Goal: Task Accomplishment & Management: Use online tool/utility

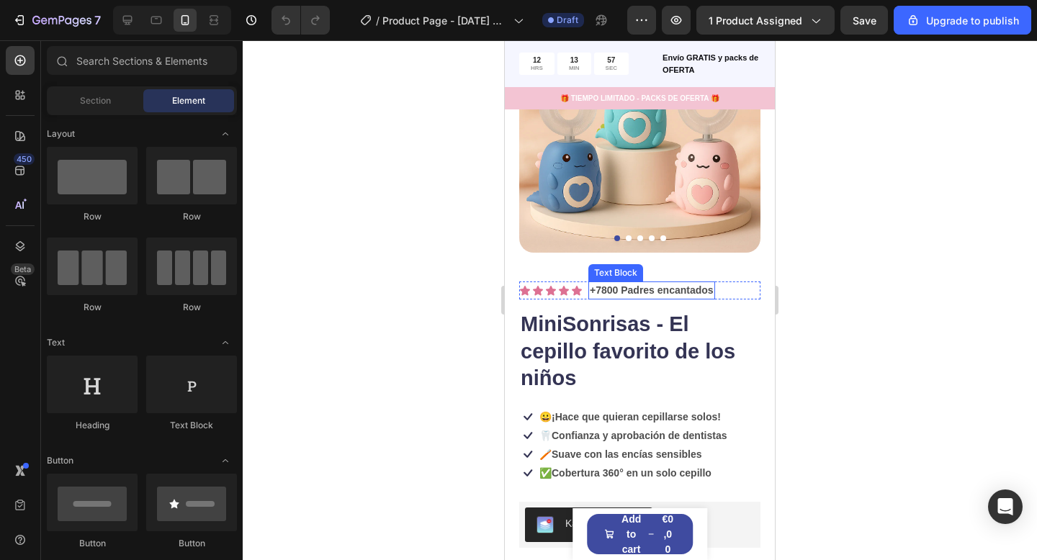
scroll to position [143, 0]
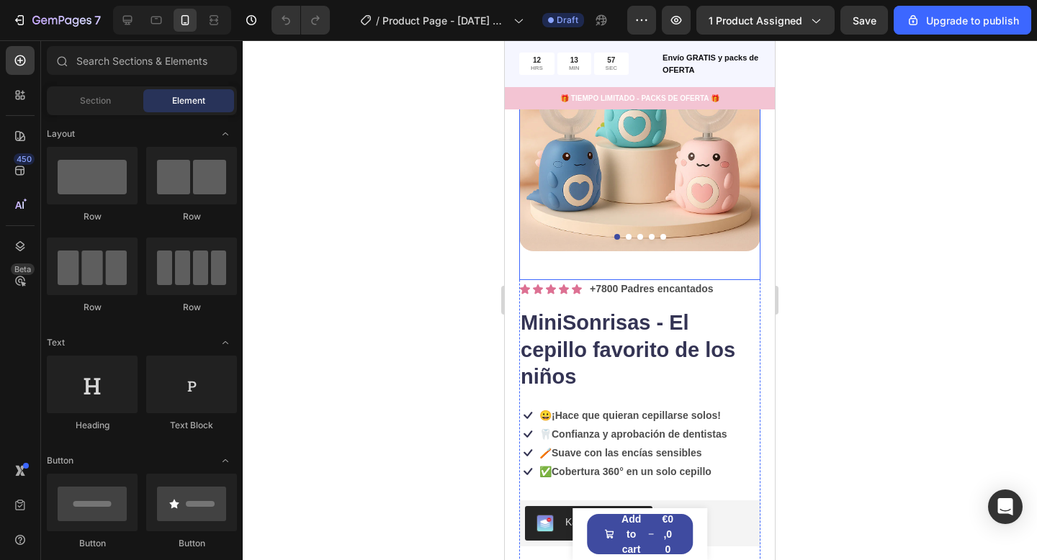
click at [668, 271] on div "Product Images" at bounding box center [639, 145] width 241 height 270
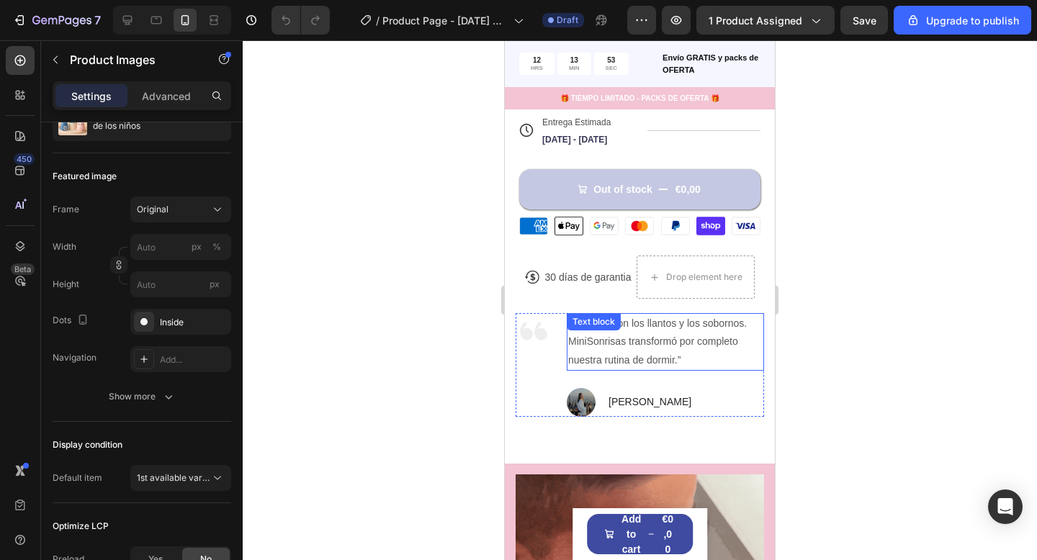
scroll to position [603, 0]
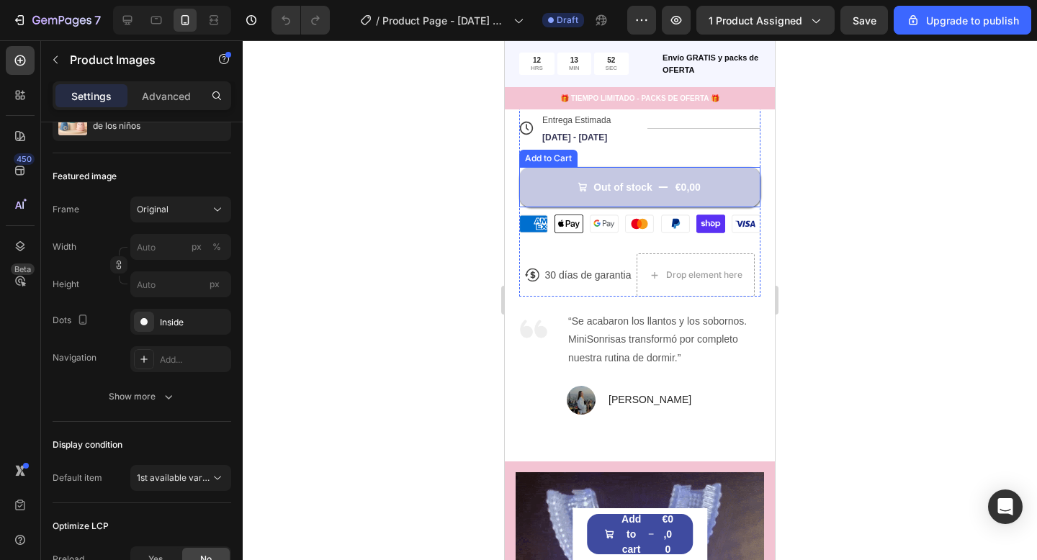
click at [726, 172] on button "Out of stock €0,00" at bounding box center [639, 187] width 241 height 40
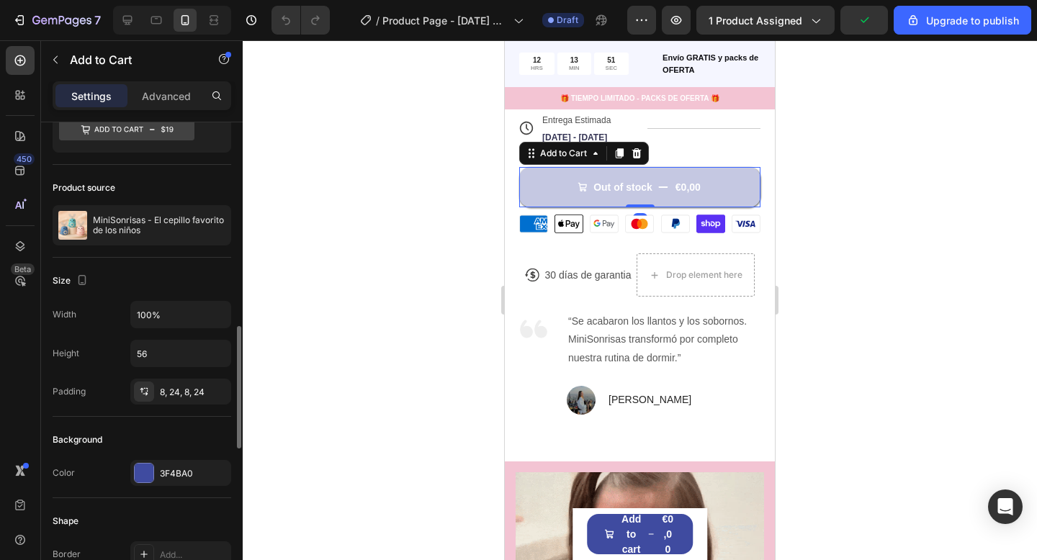
scroll to position [209, 0]
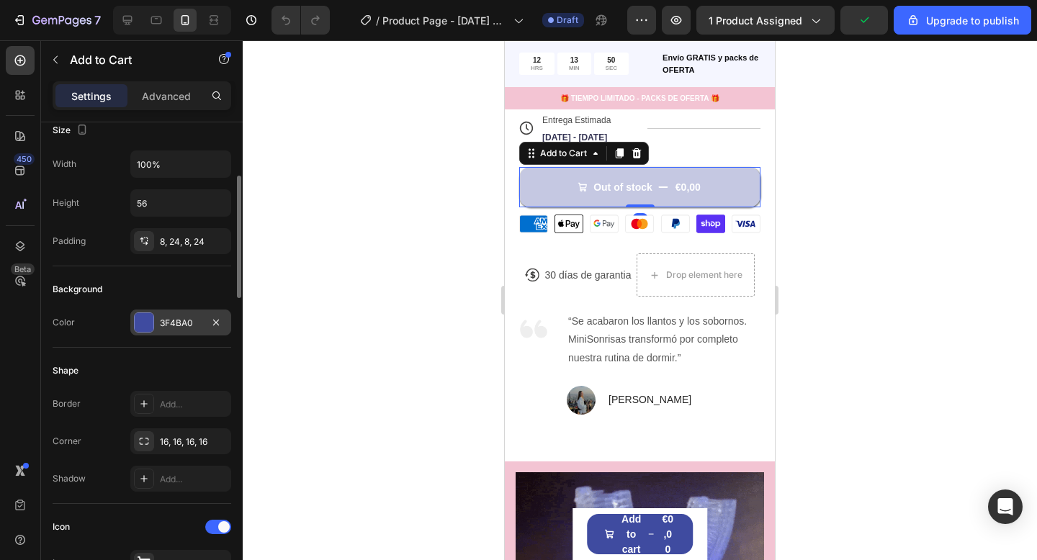
click at [201, 325] on div "3F4BA0" at bounding box center [181, 323] width 42 height 13
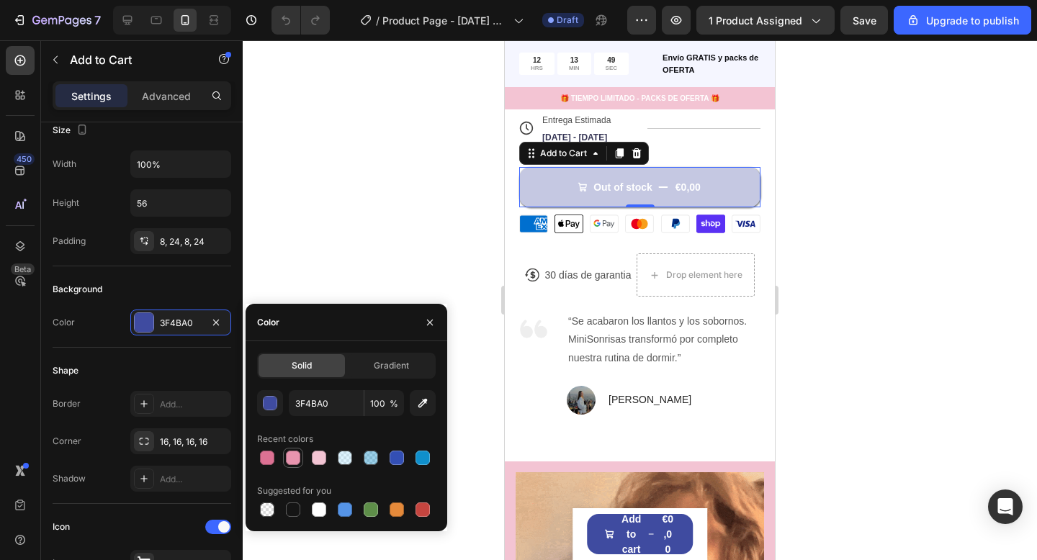
click at [287, 461] on div at bounding box center [293, 458] width 14 height 14
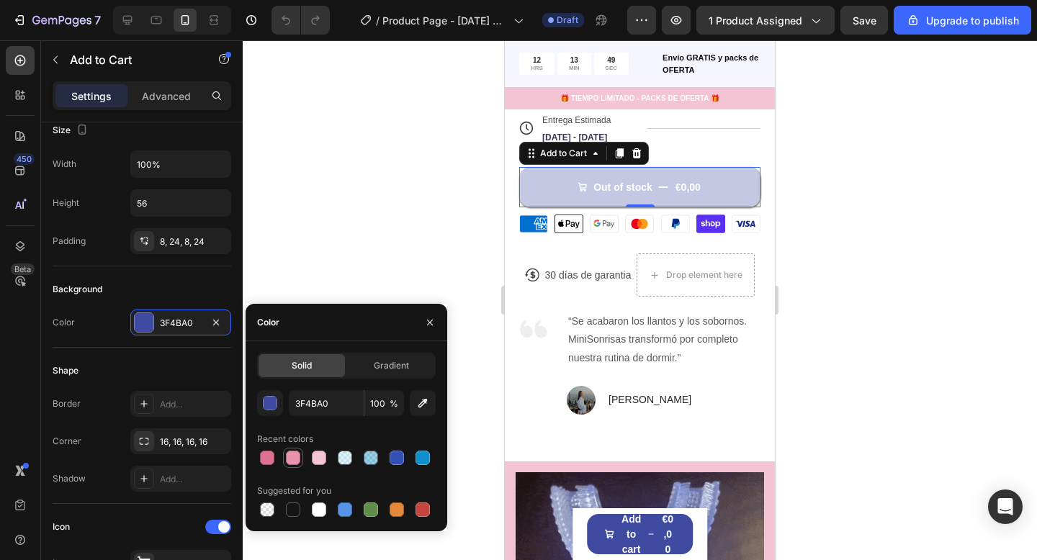
type input "E894AE"
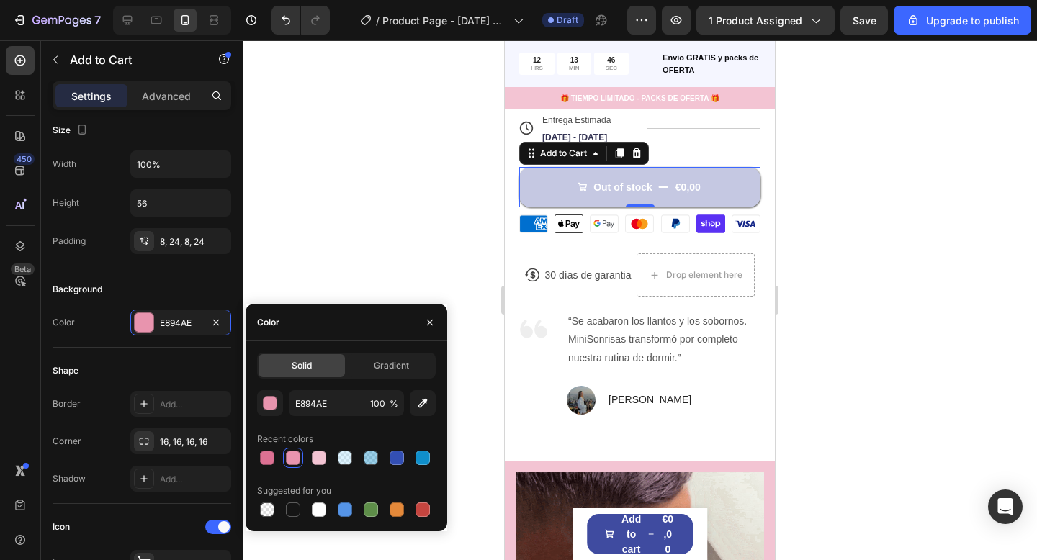
drag, startPoint x: 361, startPoint y: 253, endPoint x: 371, endPoint y: 251, distance: 9.5
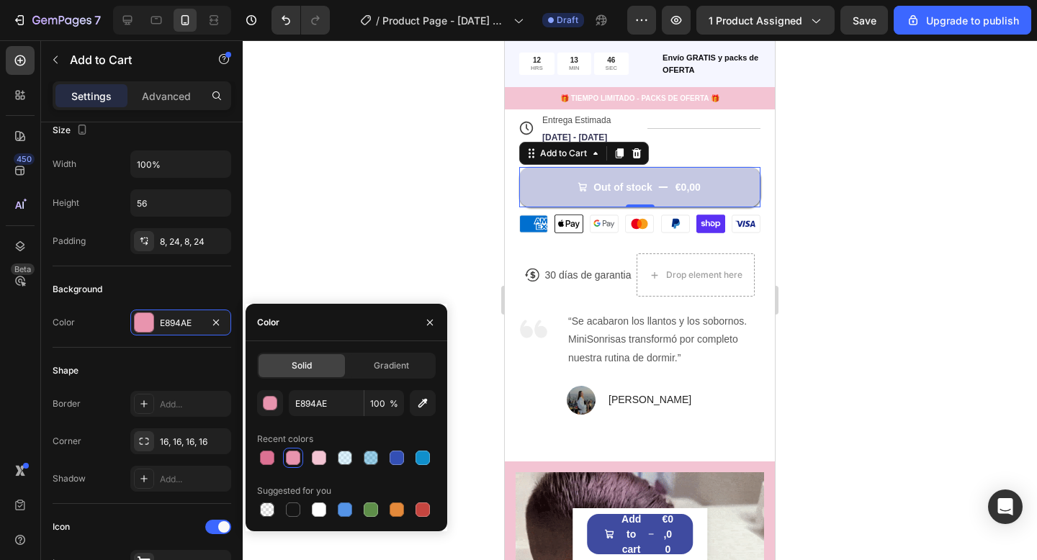
click at [361, 253] on div at bounding box center [640, 300] width 794 height 520
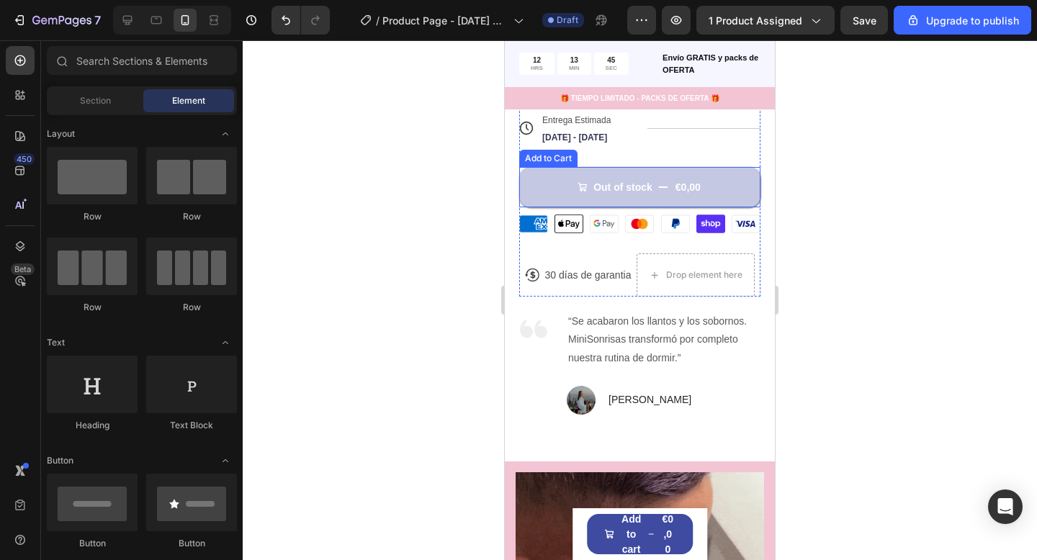
click at [590, 194] on button "Out of stock €0,00" at bounding box center [639, 187] width 241 height 40
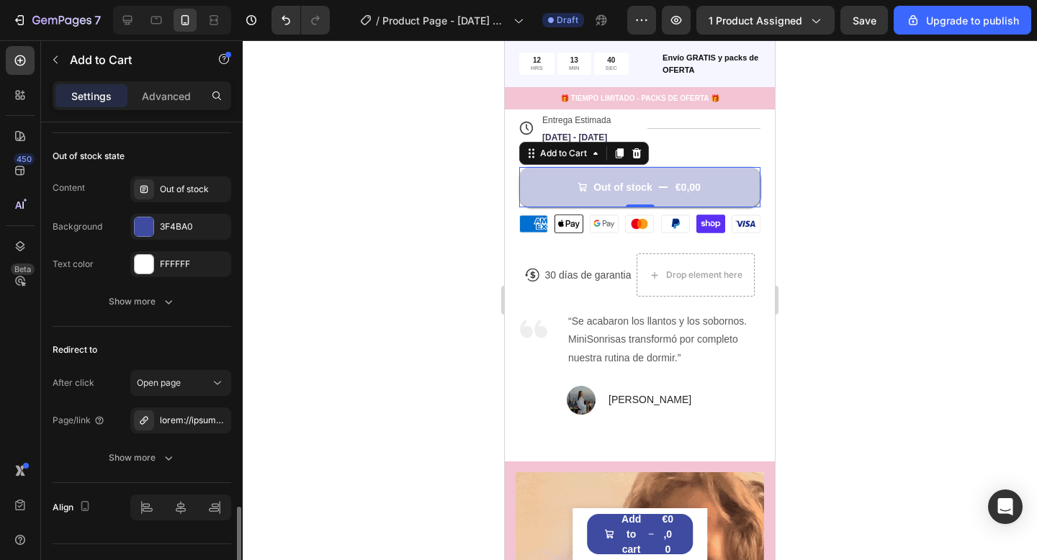
scroll to position [1389, 0]
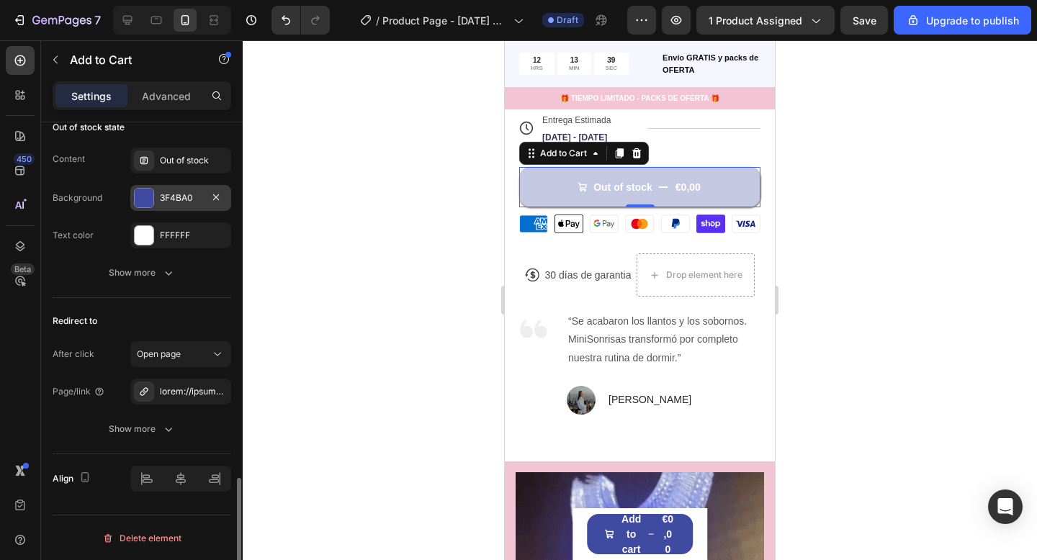
click at [161, 194] on div "3F4BA0" at bounding box center [181, 197] width 42 height 13
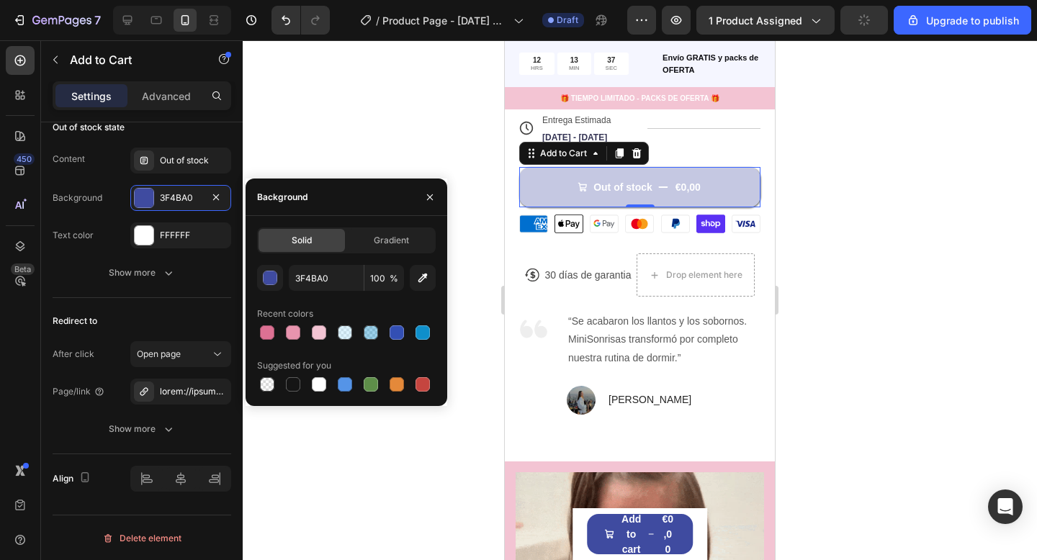
click at [305, 334] on div at bounding box center [346, 333] width 179 height 20
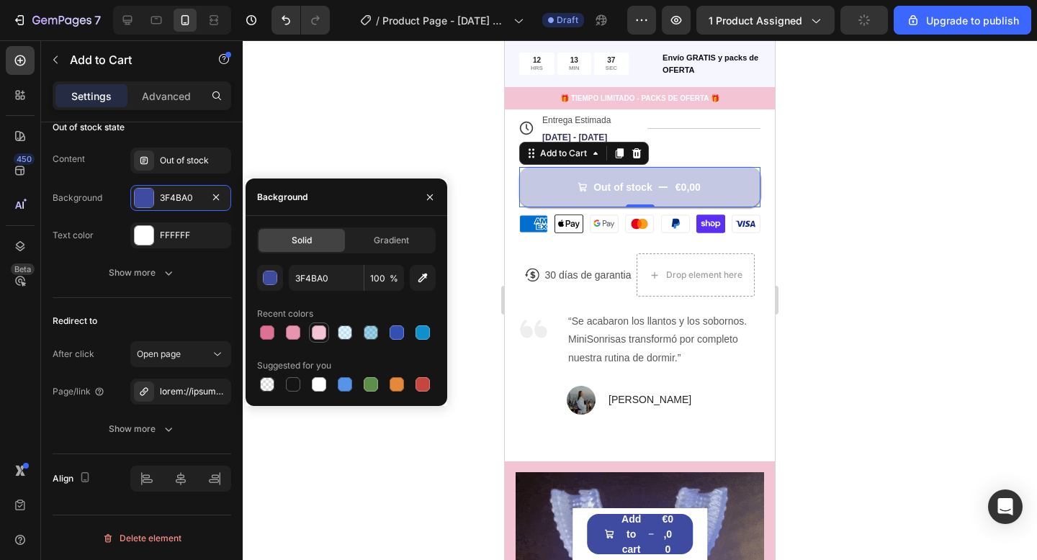
click at [316, 334] on div at bounding box center [319, 332] width 14 height 14
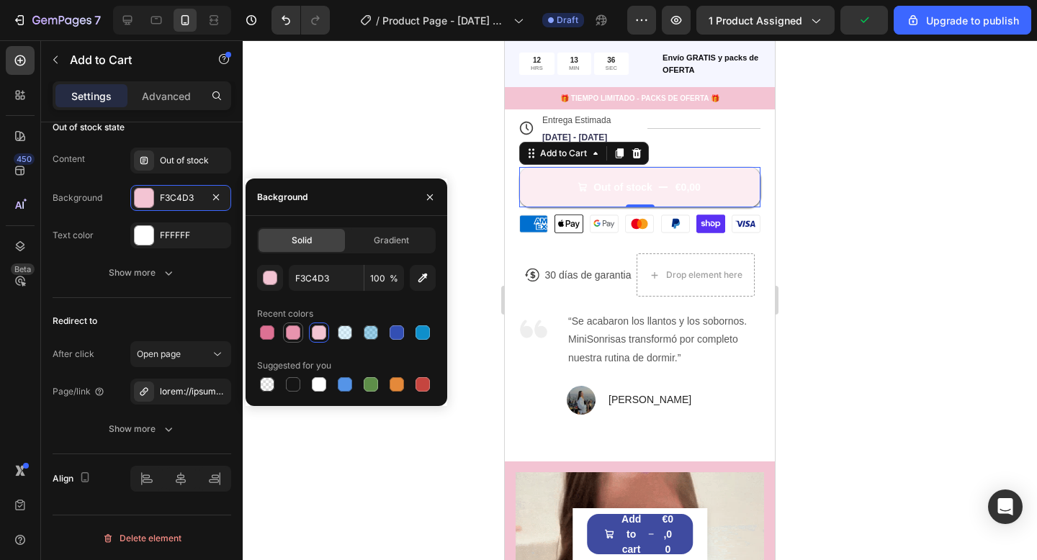
click at [302, 334] on div at bounding box center [293, 333] width 20 height 20
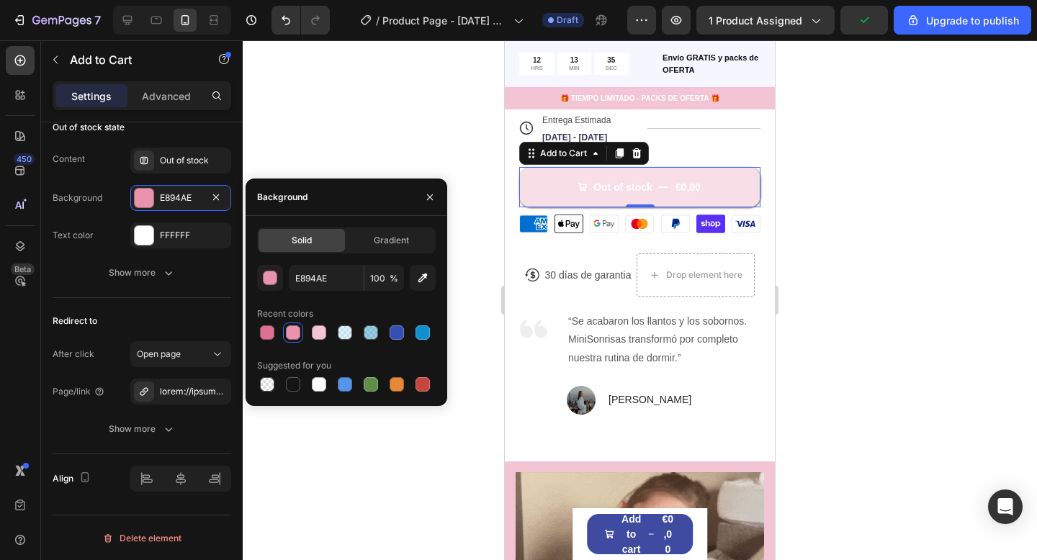
click at [277, 334] on div at bounding box center [346, 333] width 179 height 20
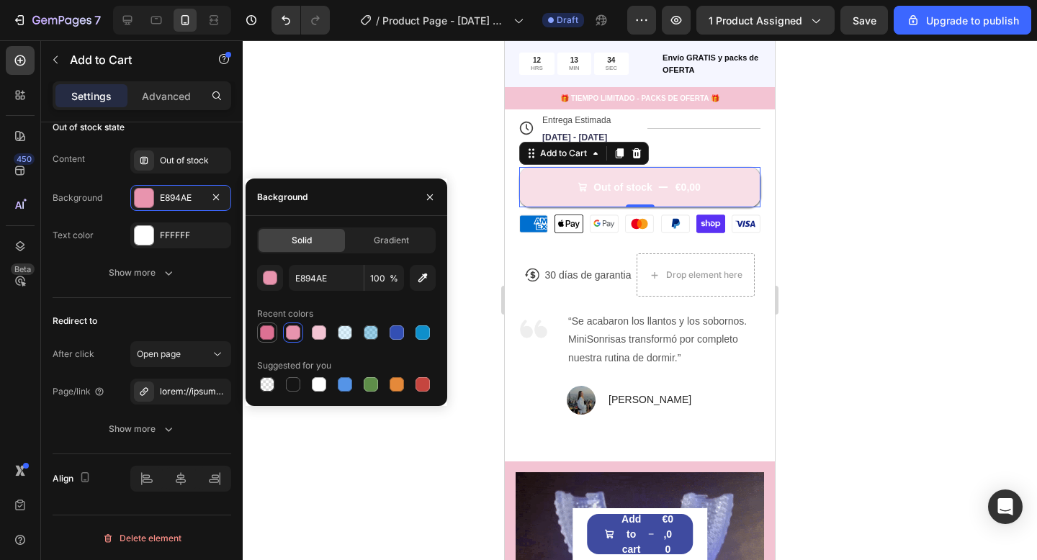
click at [268, 334] on div at bounding box center [267, 332] width 14 height 14
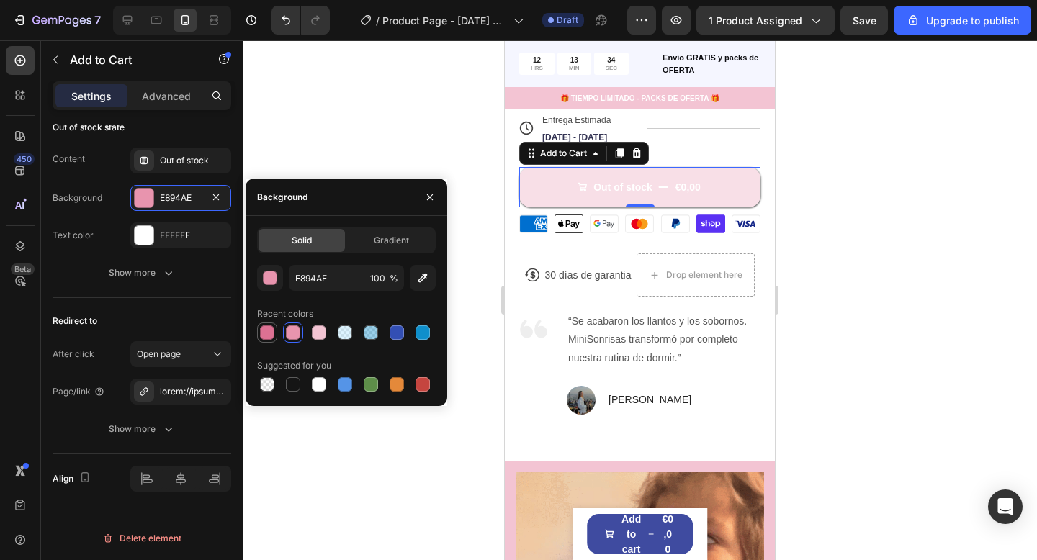
type input "DD7193"
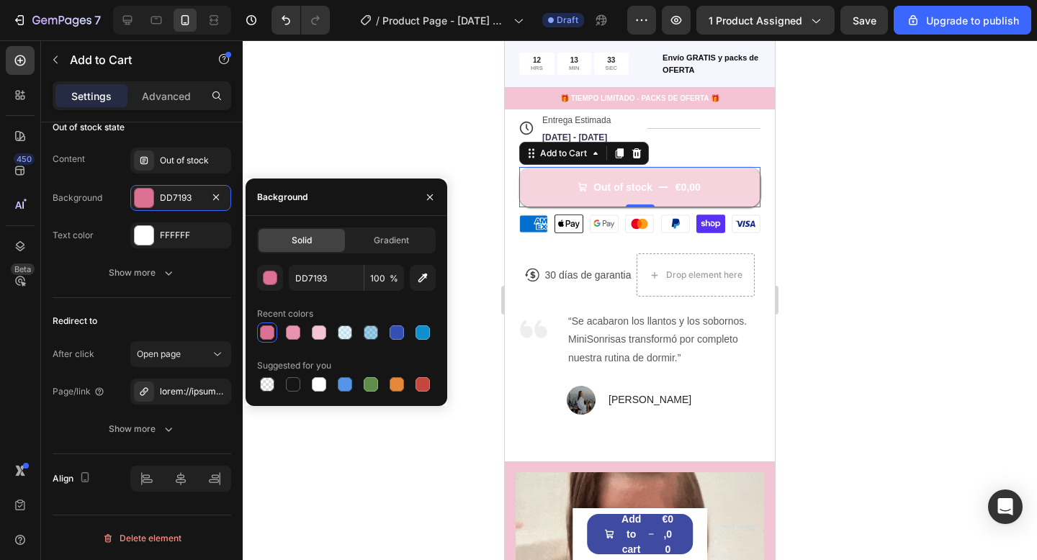
click at [372, 94] on div at bounding box center [640, 300] width 794 height 520
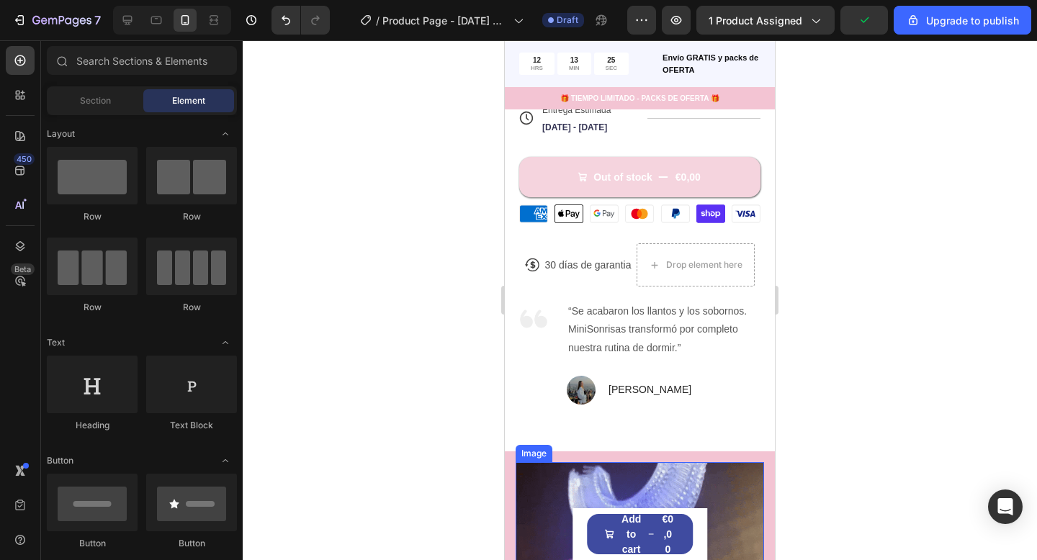
scroll to position [599, 0]
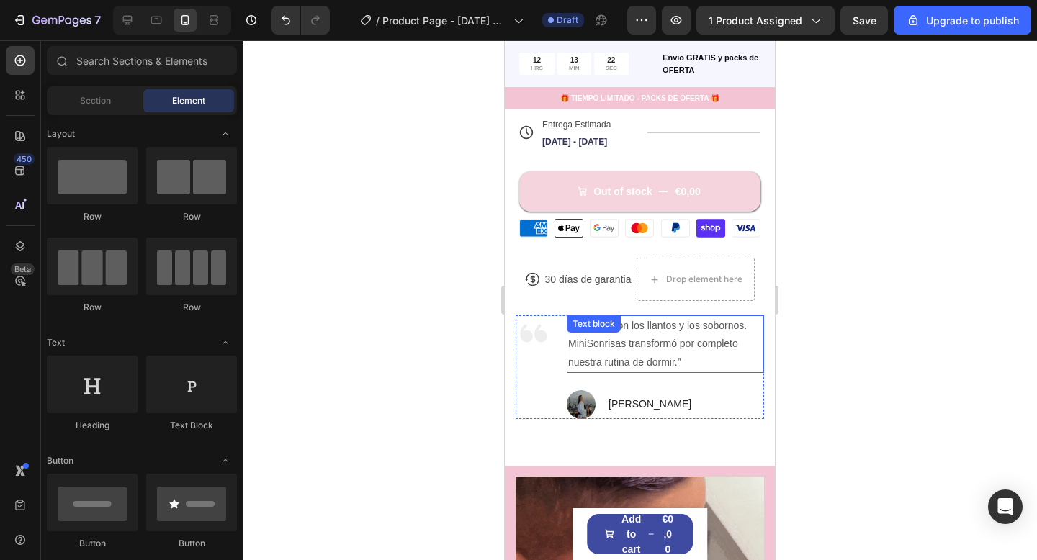
click at [597, 344] on p "“Se acabaron los llantos y los sobornos. MiniSonrisas transformó por completo n…" at bounding box center [665, 344] width 194 height 55
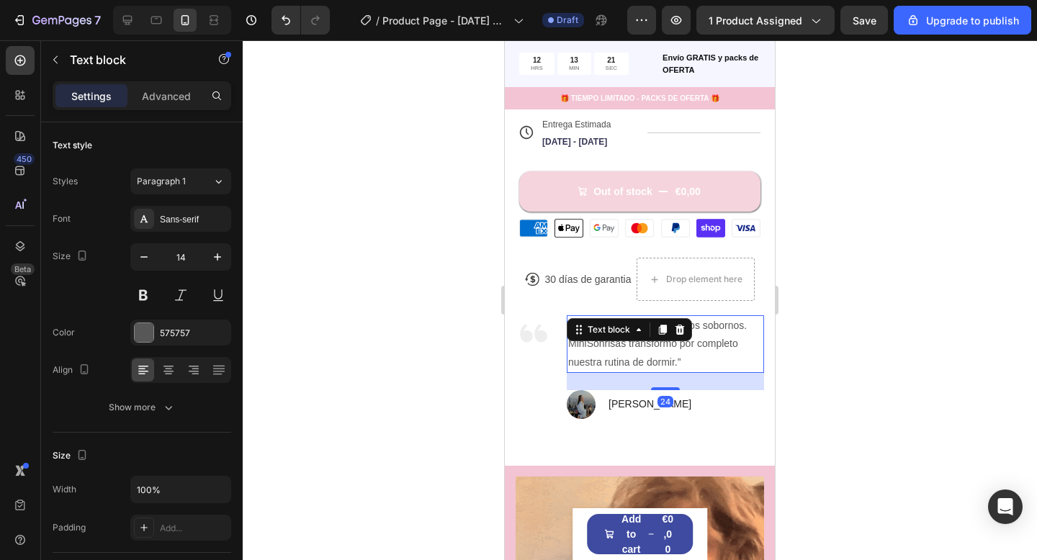
click at [873, 360] on div at bounding box center [640, 300] width 794 height 520
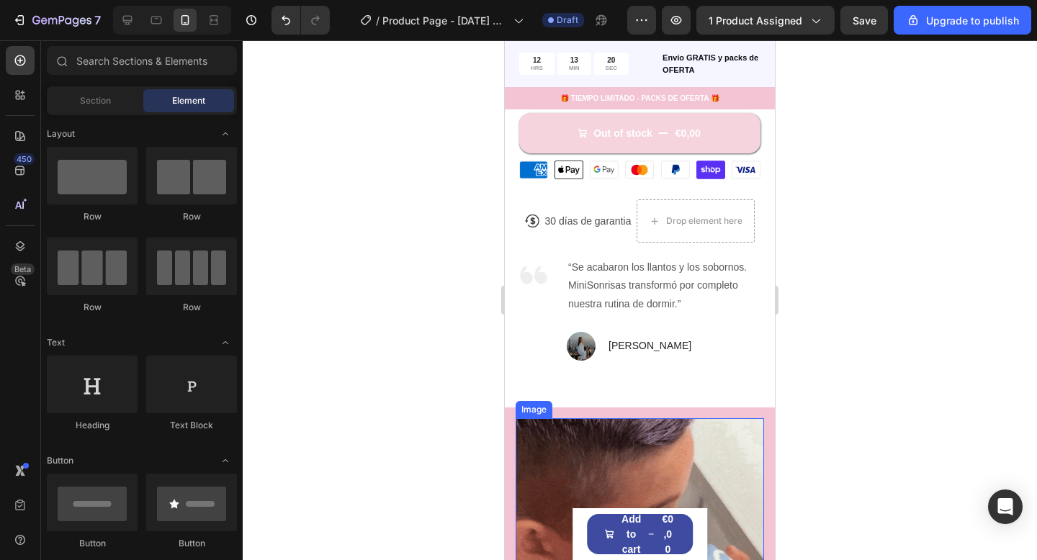
scroll to position [723, 0]
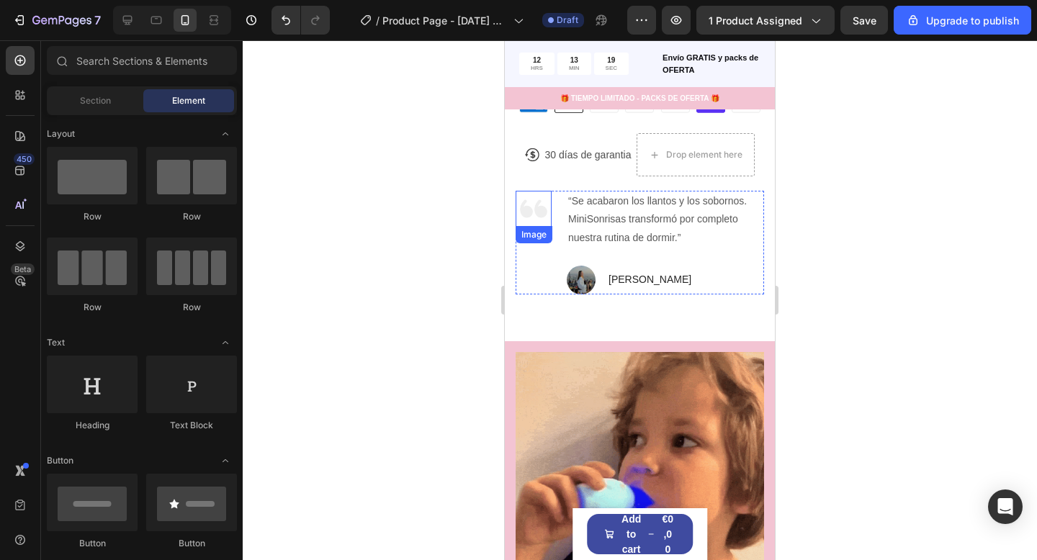
click at [524, 212] on img at bounding box center [533, 209] width 36 height 36
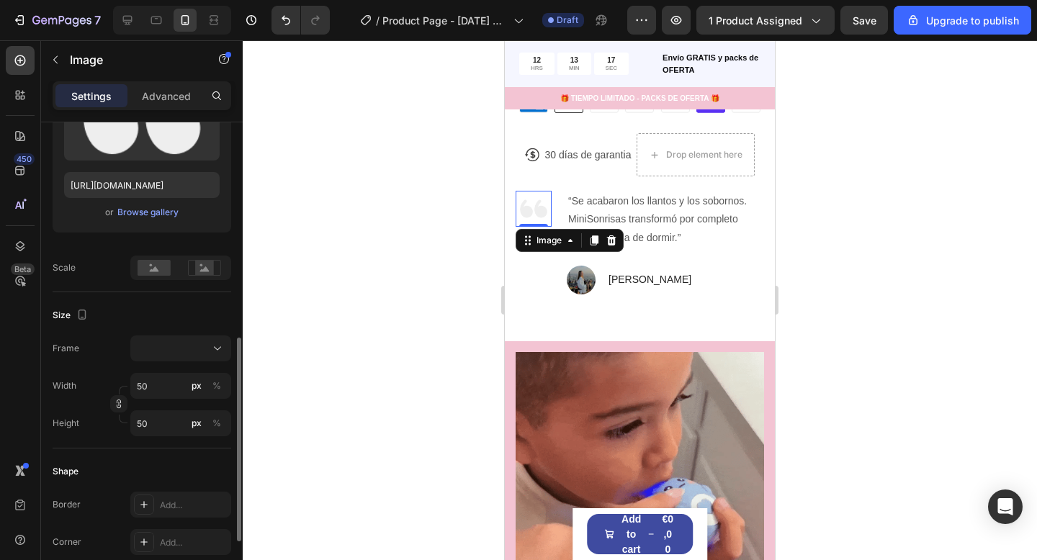
scroll to position [325, 0]
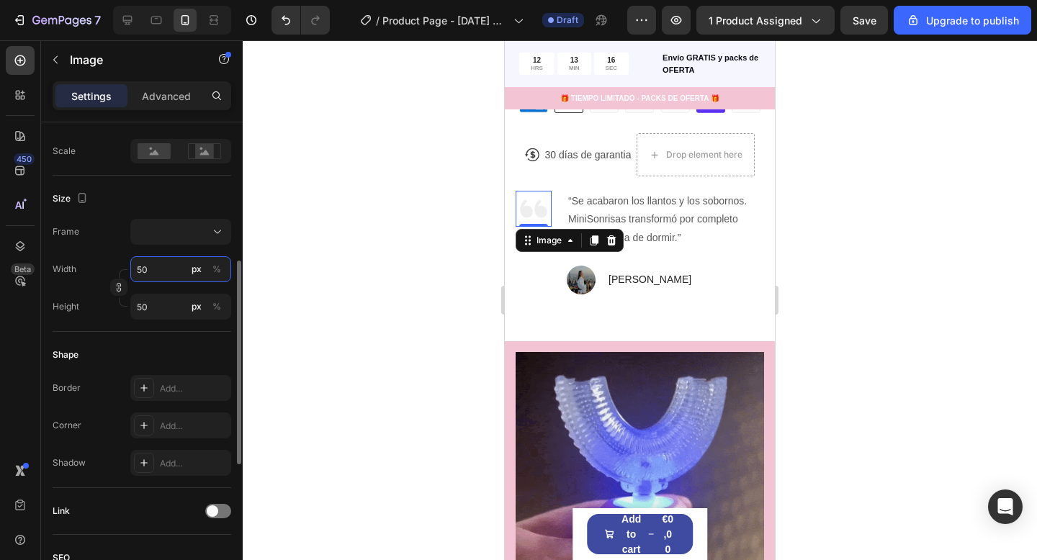
click at [145, 277] on input "50" at bounding box center [180, 269] width 101 height 26
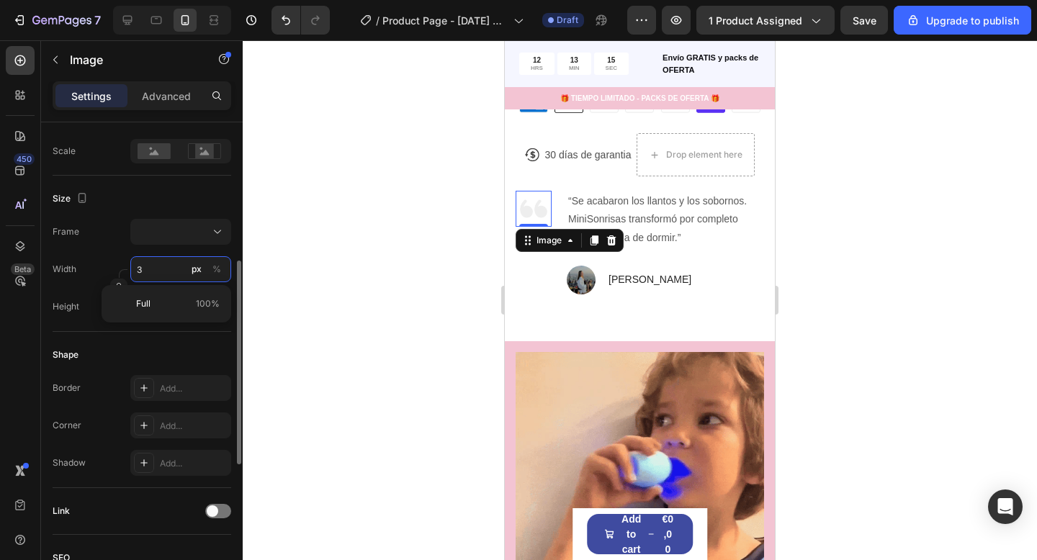
type input "30"
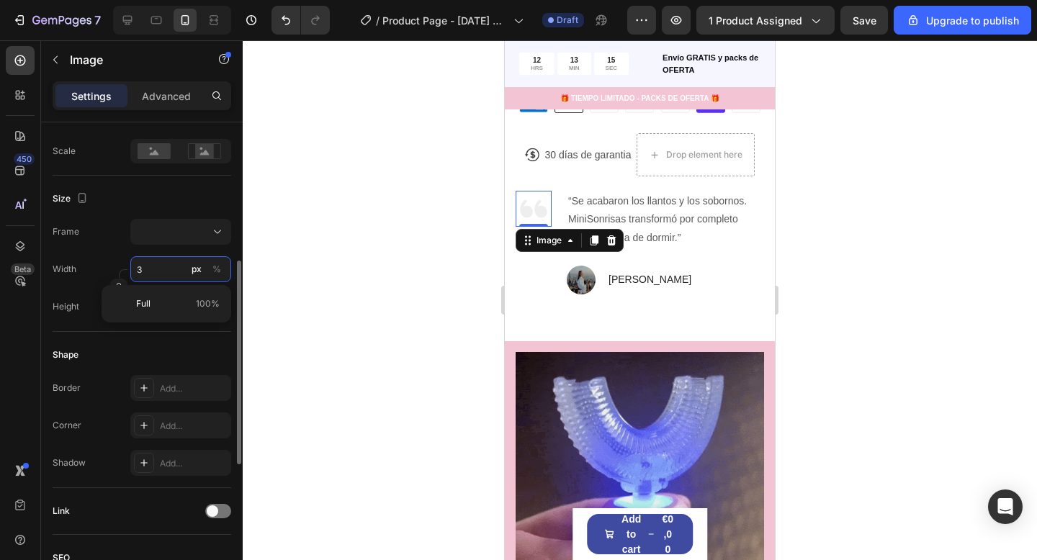
type input "30"
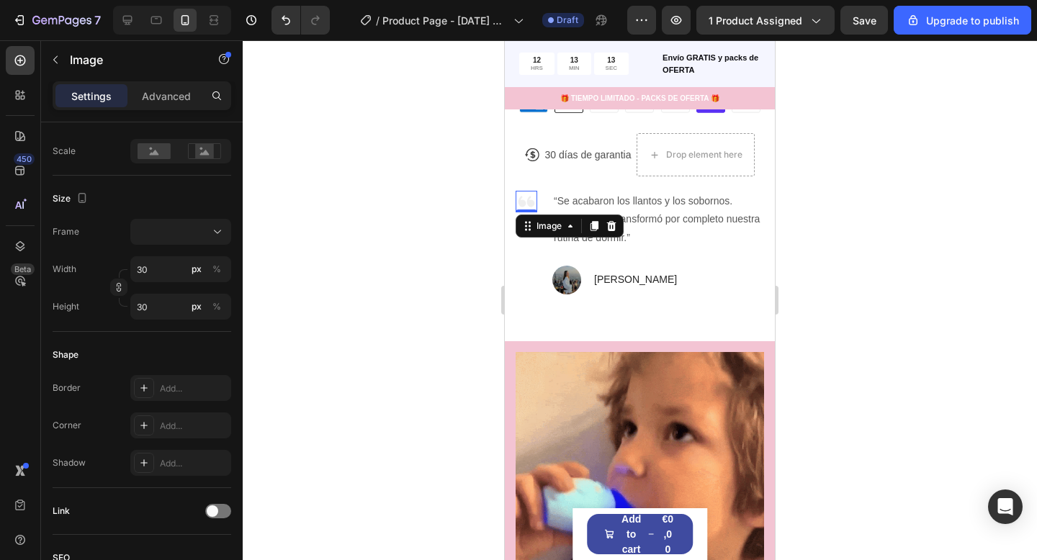
click at [848, 245] on div at bounding box center [640, 300] width 794 height 520
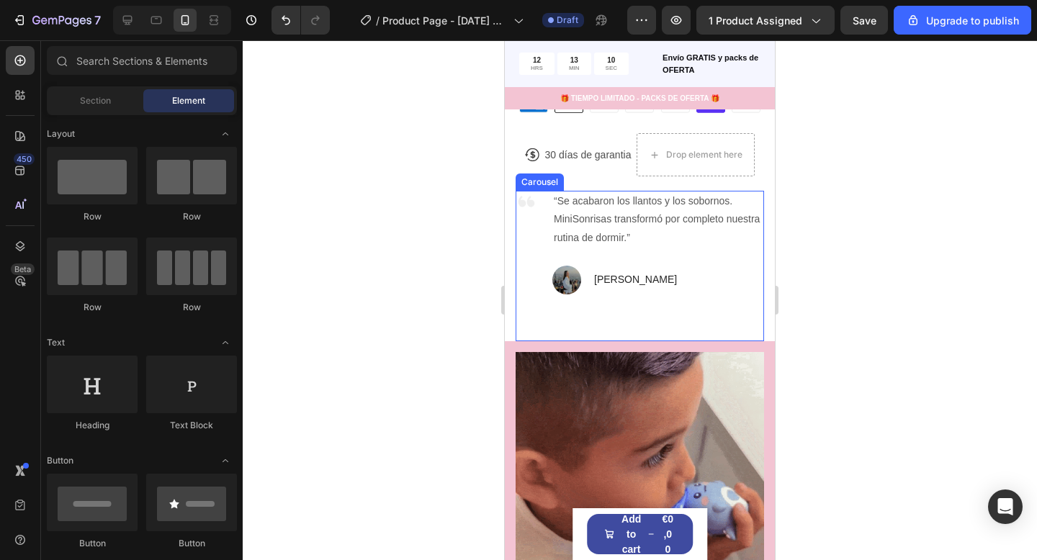
click at [639, 302] on div "Image “Se acabaron los llantos y los sobornos. MiniSonrisas transformó por comp…" at bounding box center [639, 266] width 248 height 150
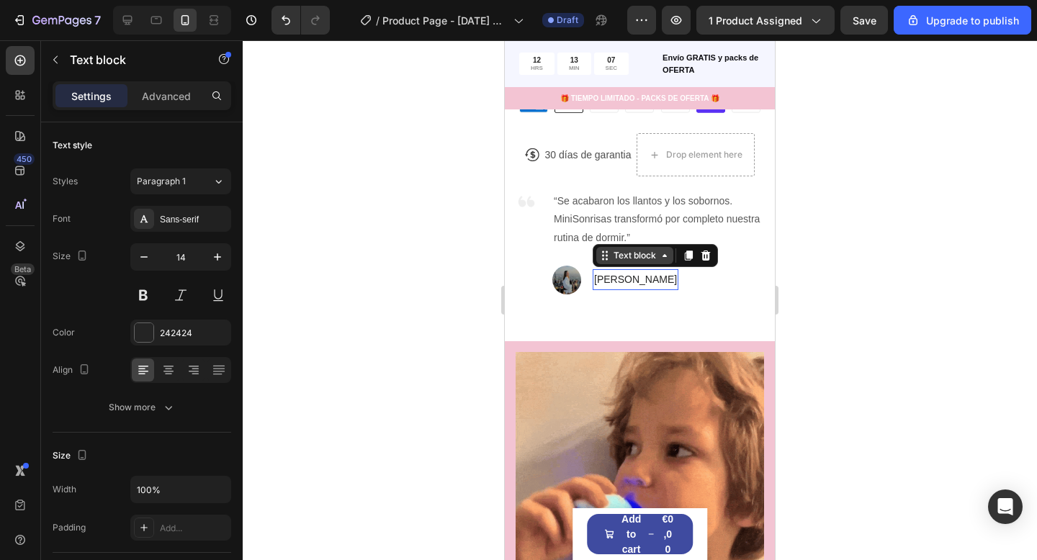
click at [637, 260] on div "Text block" at bounding box center [634, 255] width 48 height 13
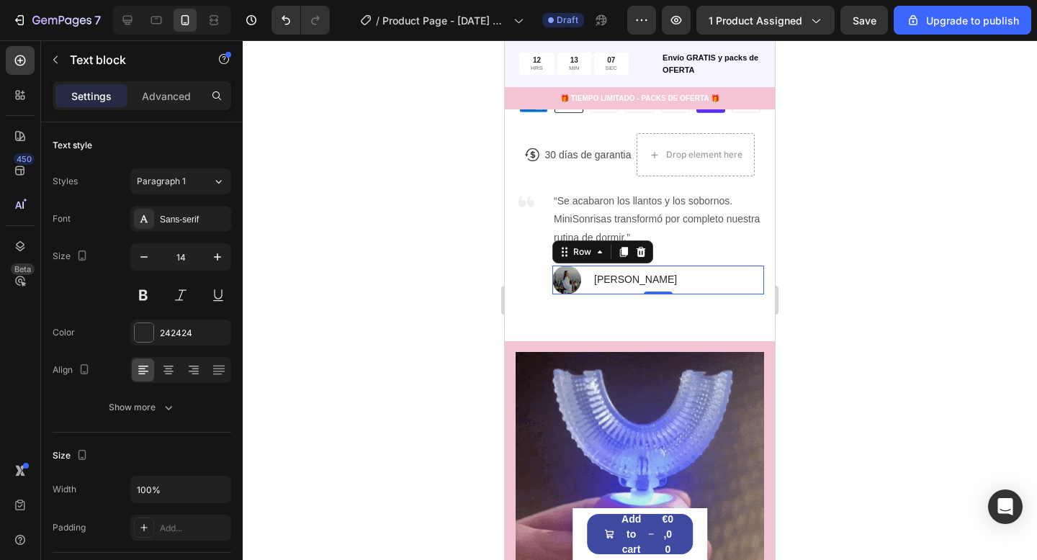
click at [684, 278] on div "Image [PERSON_NAME] Text block Row 0" at bounding box center [658, 280] width 212 height 29
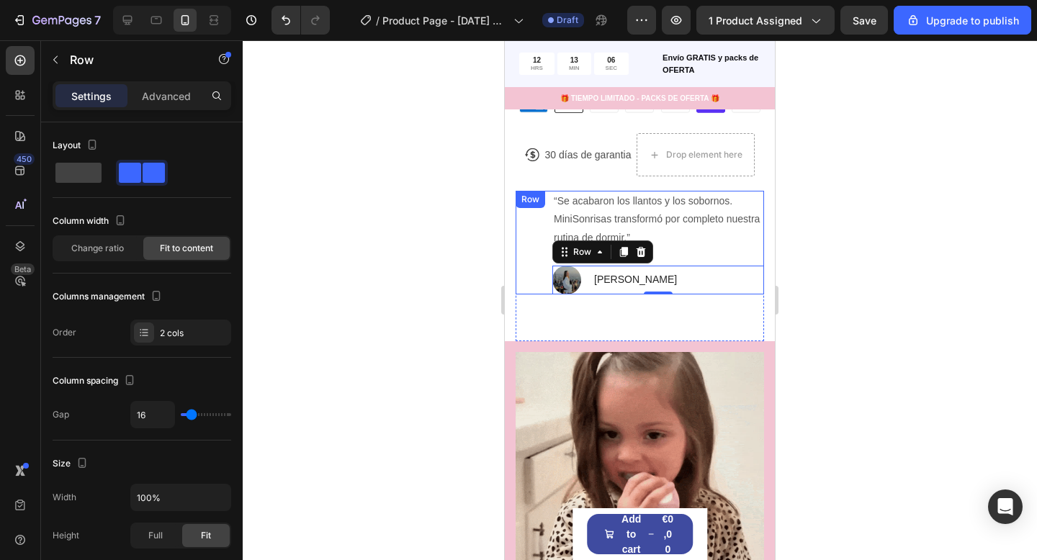
click at [689, 252] on div "“Se acabaron los llantos y los sobornos. MiniSonrisas transformó por completo n…" at bounding box center [658, 243] width 212 height 104
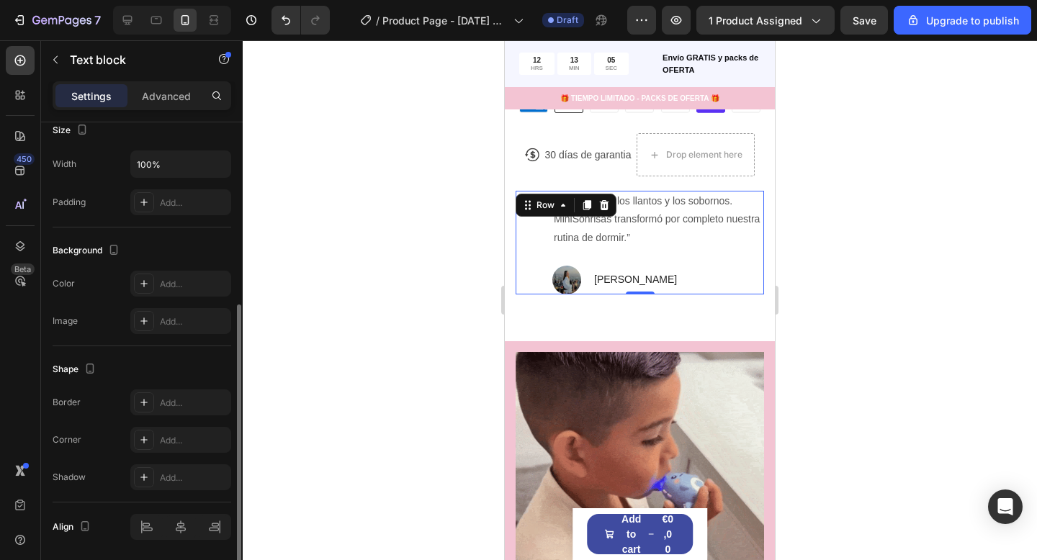
click at [687, 245] on p "“Se acabaron los llantos y los sobornos. MiniSonrisas transformó por completo n…" at bounding box center [658, 219] width 209 height 55
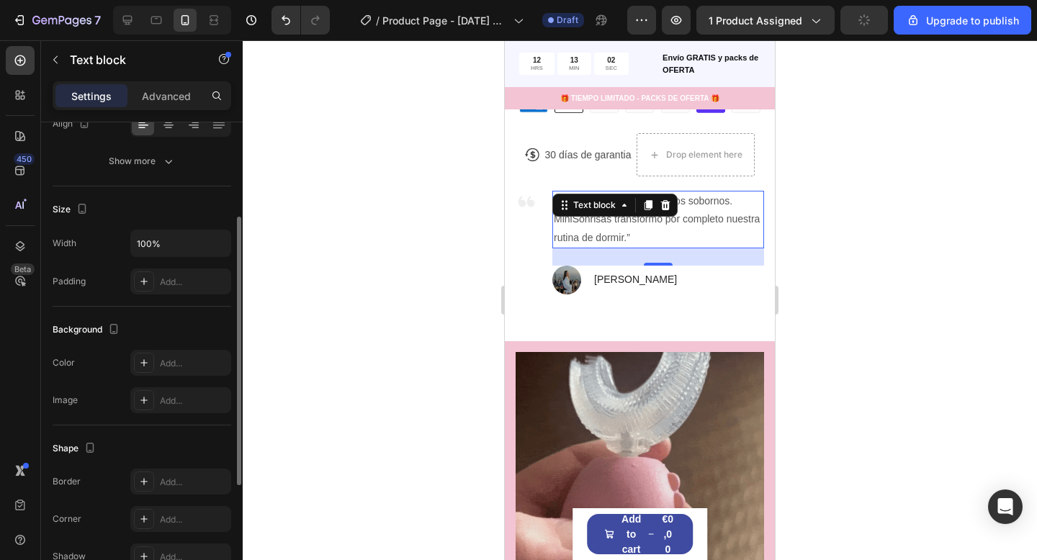
scroll to position [256, 0]
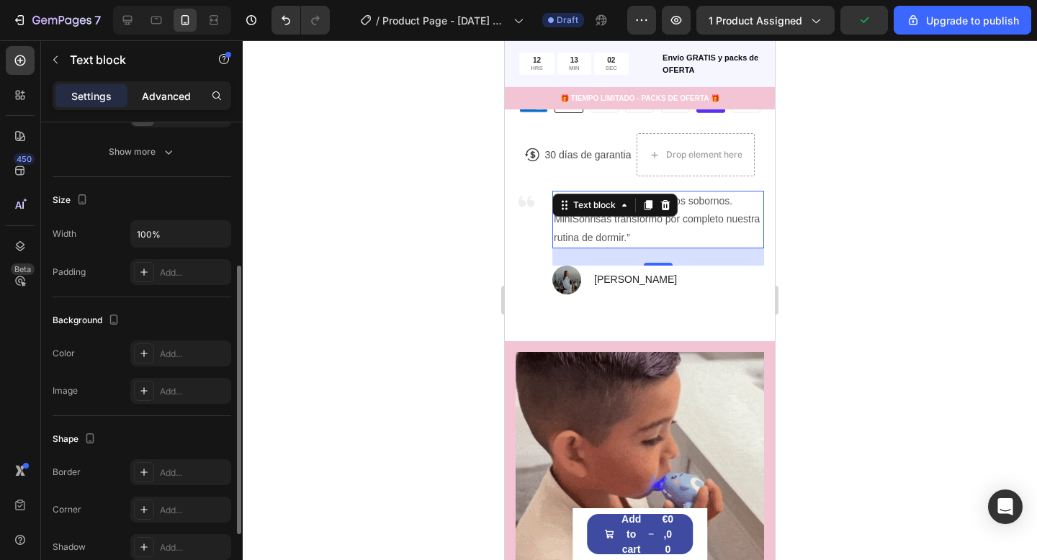
click at [171, 87] on div "Advanced" at bounding box center [166, 95] width 72 height 23
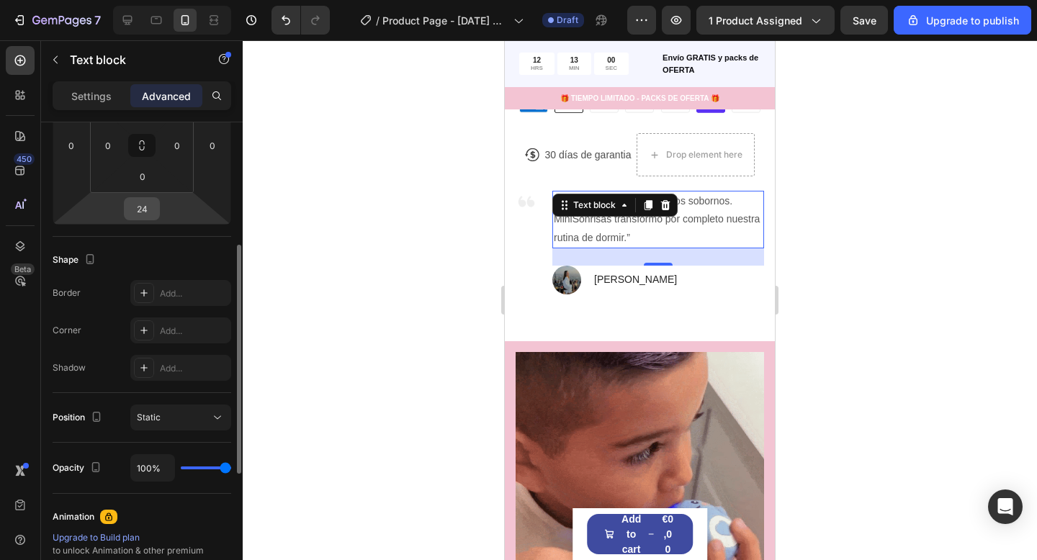
click at [132, 214] on input "24" at bounding box center [141, 209] width 29 height 22
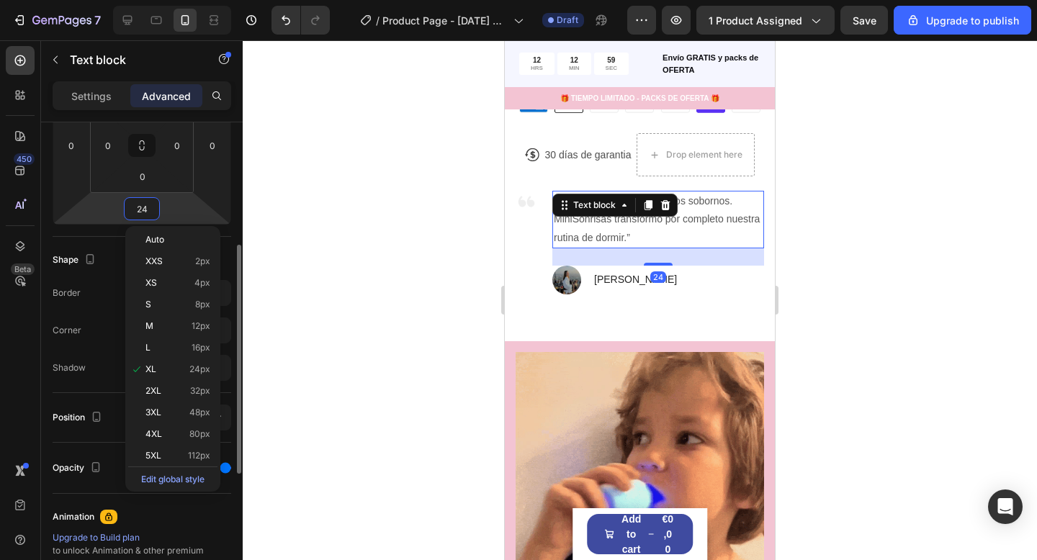
type input "0"
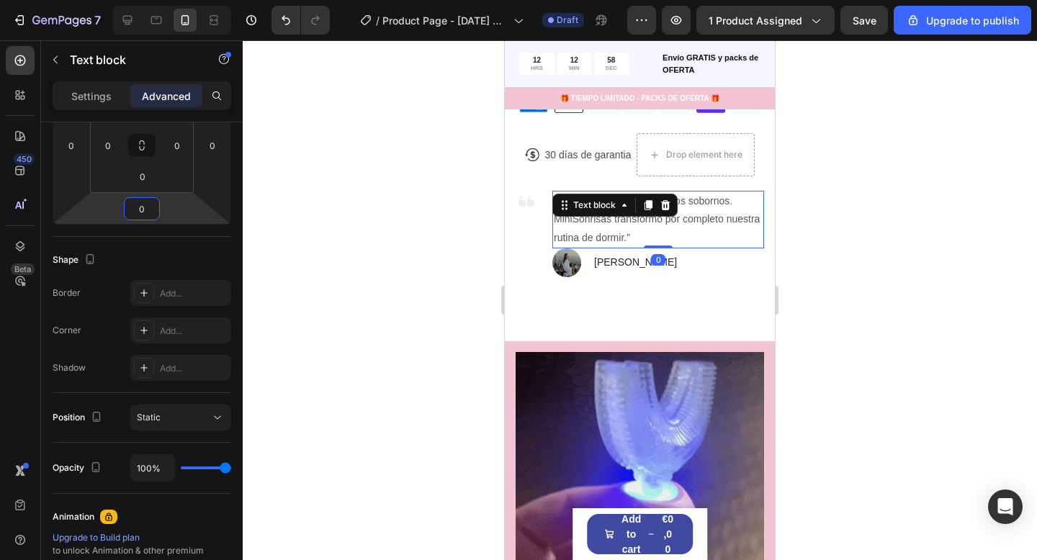
drag, startPoint x: 429, startPoint y: 296, endPoint x: 490, endPoint y: 287, distance: 61.9
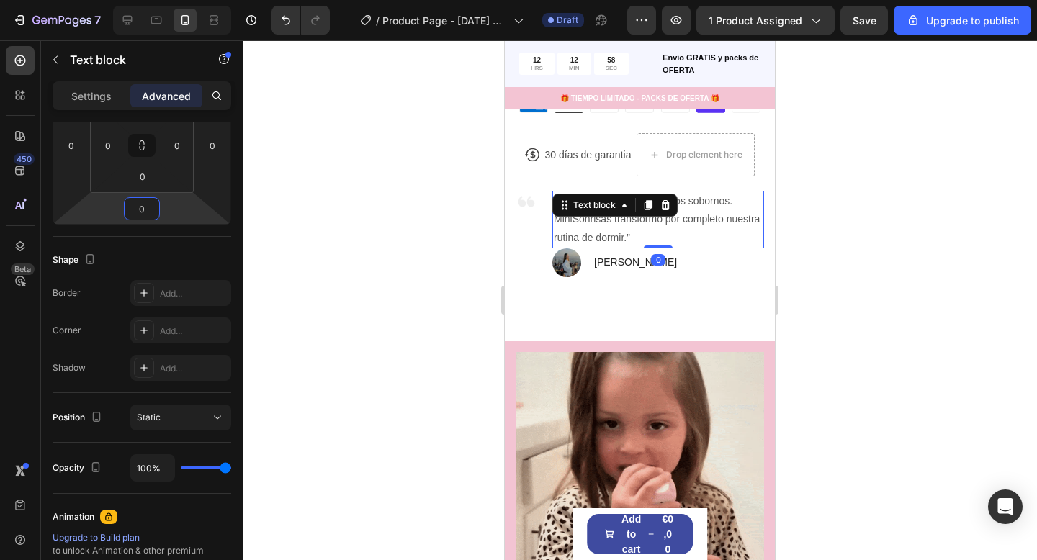
click at [430, 295] on div at bounding box center [640, 300] width 794 height 520
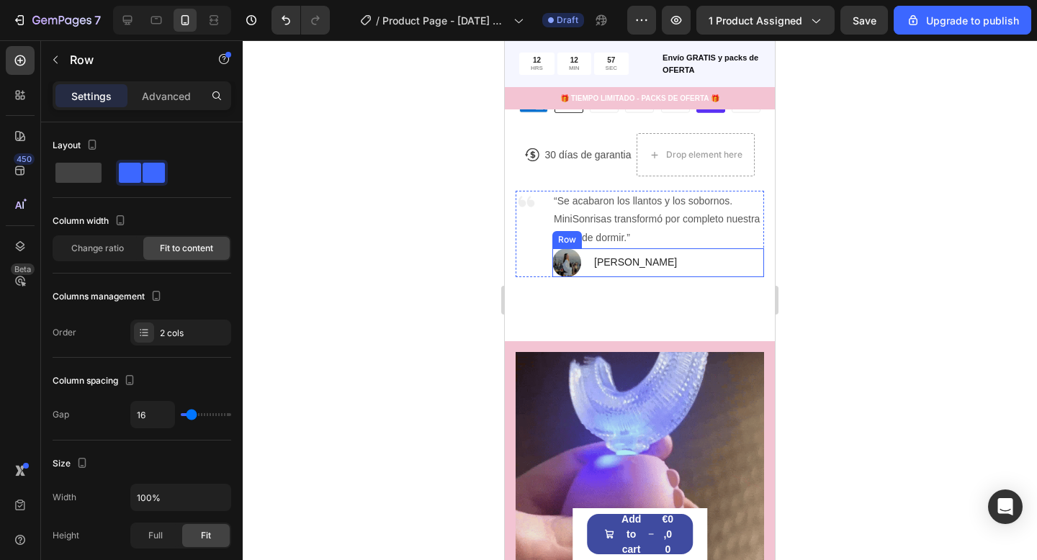
click at [653, 263] on div "Image [PERSON_NAME] Text block Row" at bounding box center [658, 262] width 212 height 29
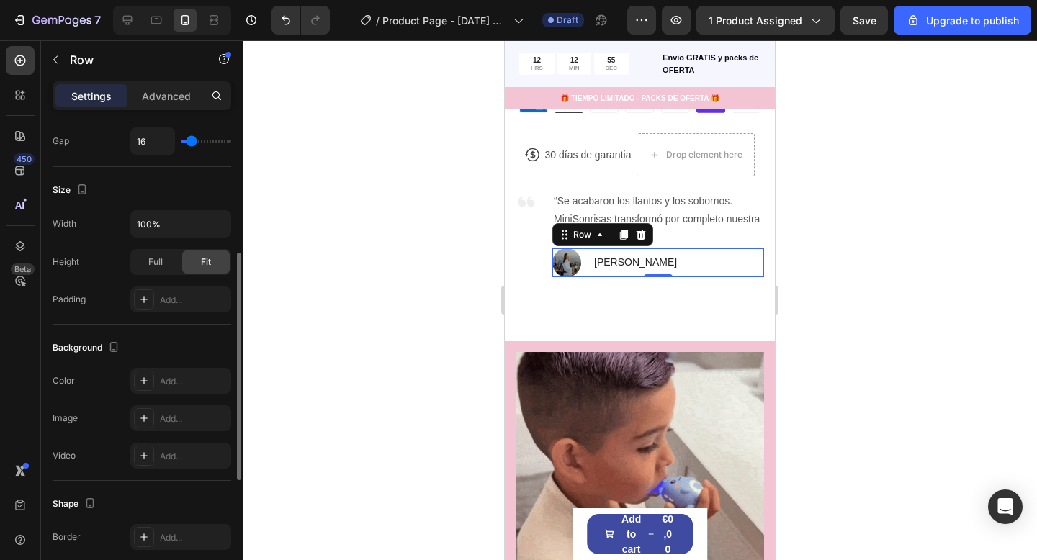
scroll to position [279, 0]
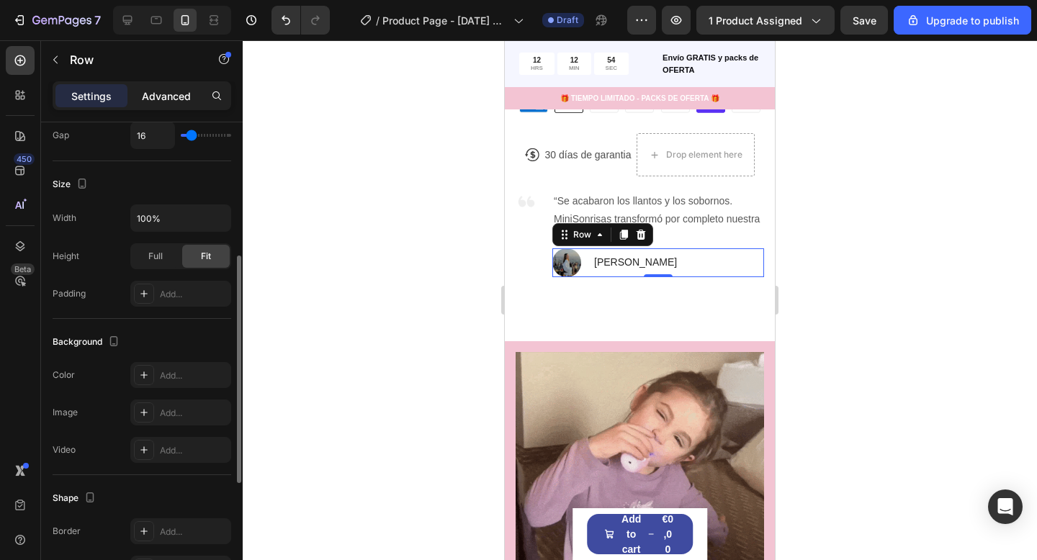
click at [181, 107] on div "Advanced" at bounding box center [166, 95] width 72 height 23
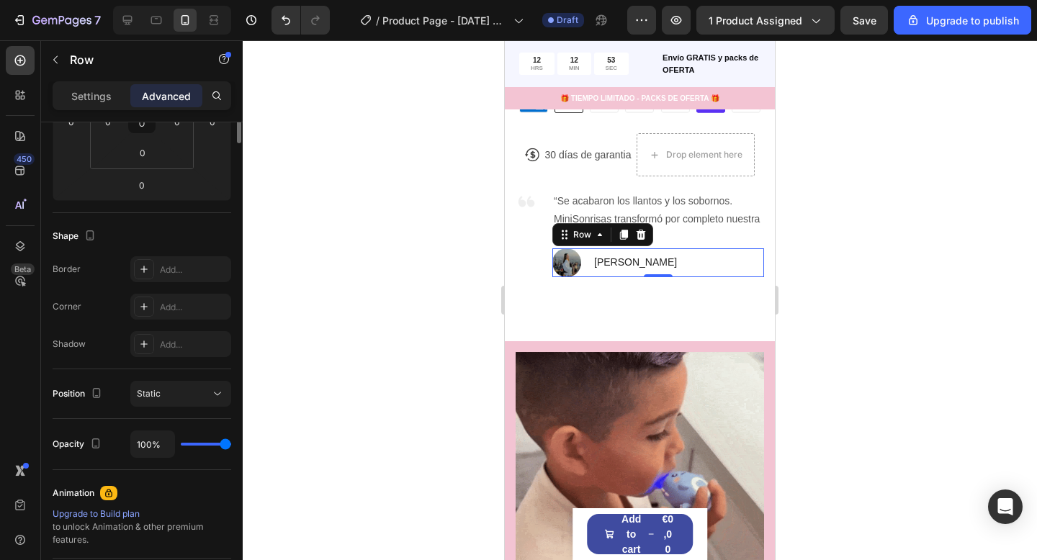
scroll to position [48, 0]
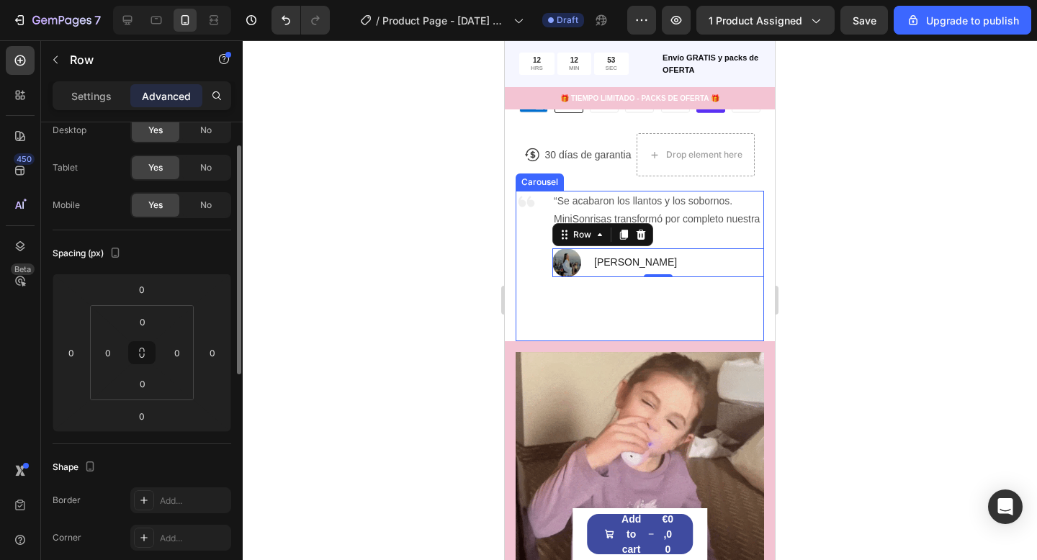
click at [666, 293] on div "Image “Se acabaron los llantos y los sobornos. MiniSonrisas transformó por comp…" at bounding box center [639, 266] width 248 height 150
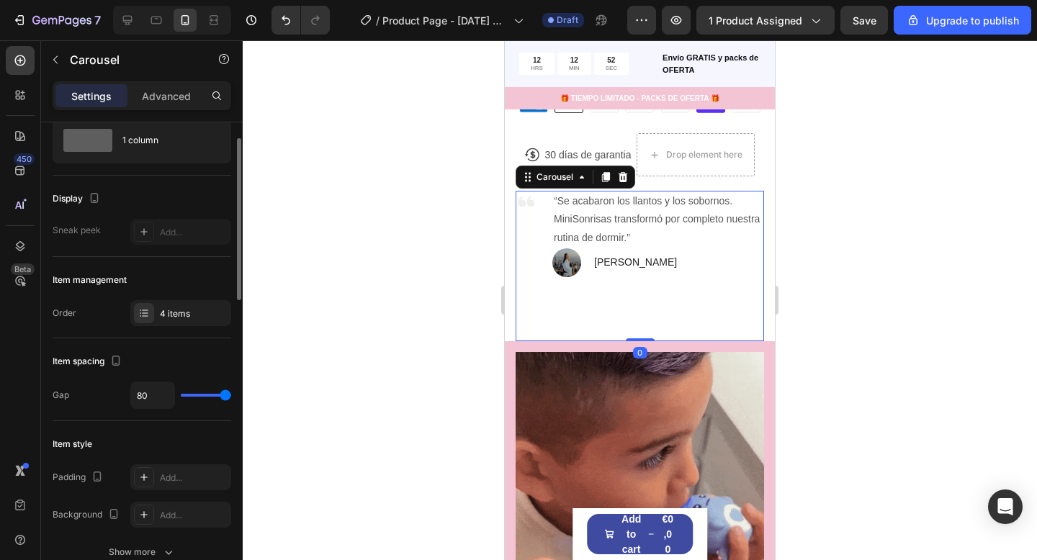
scroll to position [0, 0]
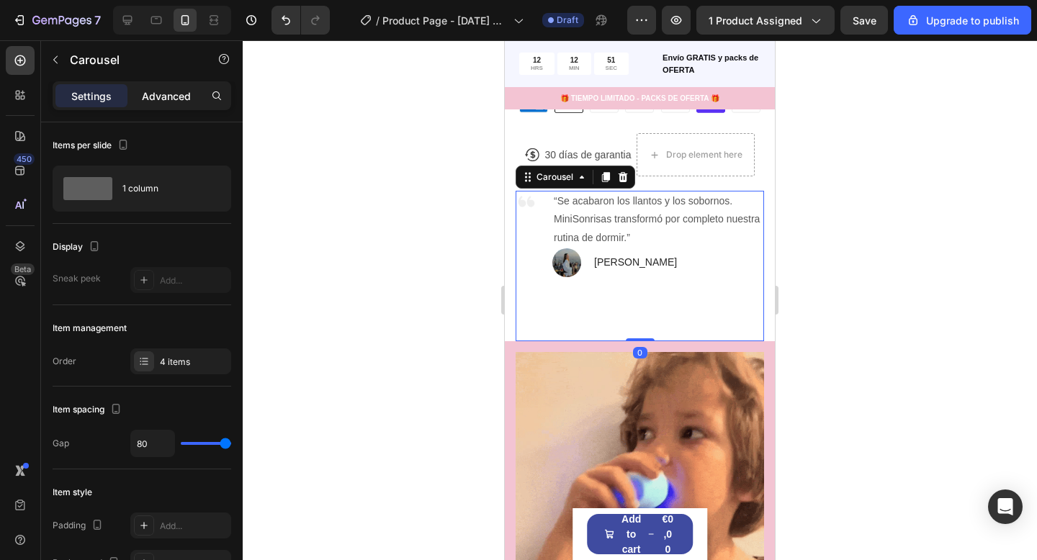
click at [172, 98] on p "Advanced" at bounding box center [166, 96] width 49 height 15
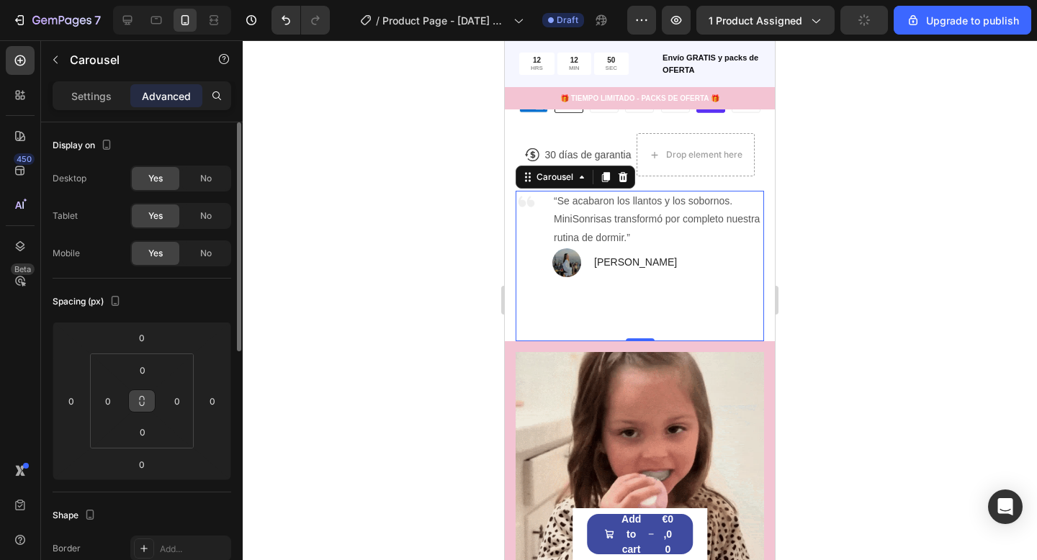
click at [139, 405] on icon at bounding box center [142, 401] width 12 height 12
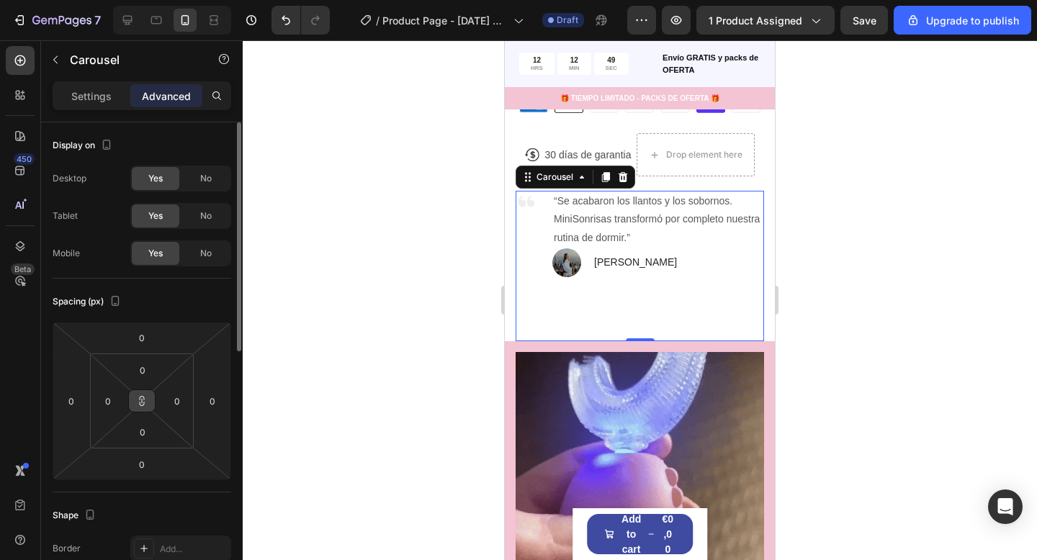
click at [142, 406] on icon at bounding box center [142, 401] width 12 height 12
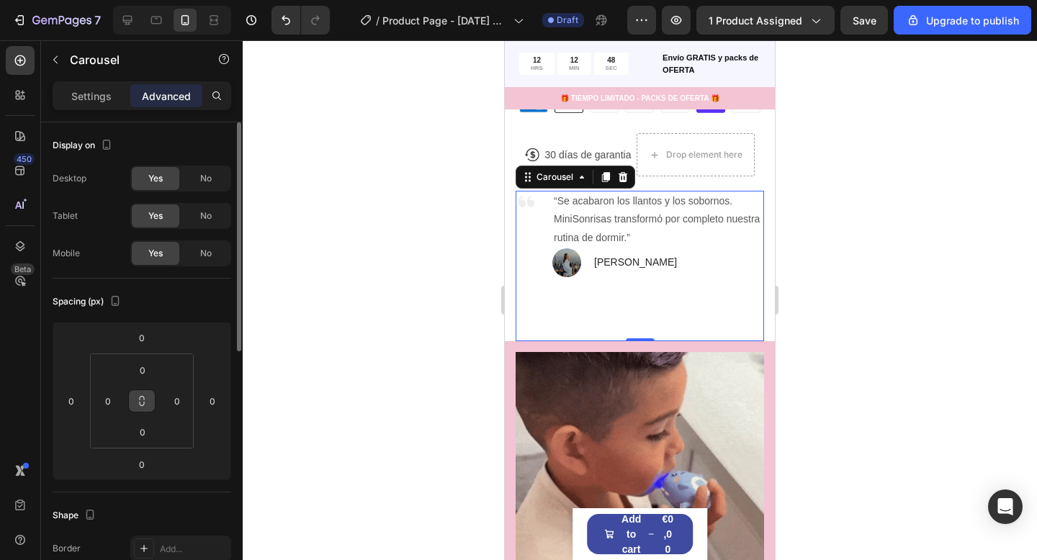
click at [142, 405] on icon at bounding box center [142, 404] width 5 height 4
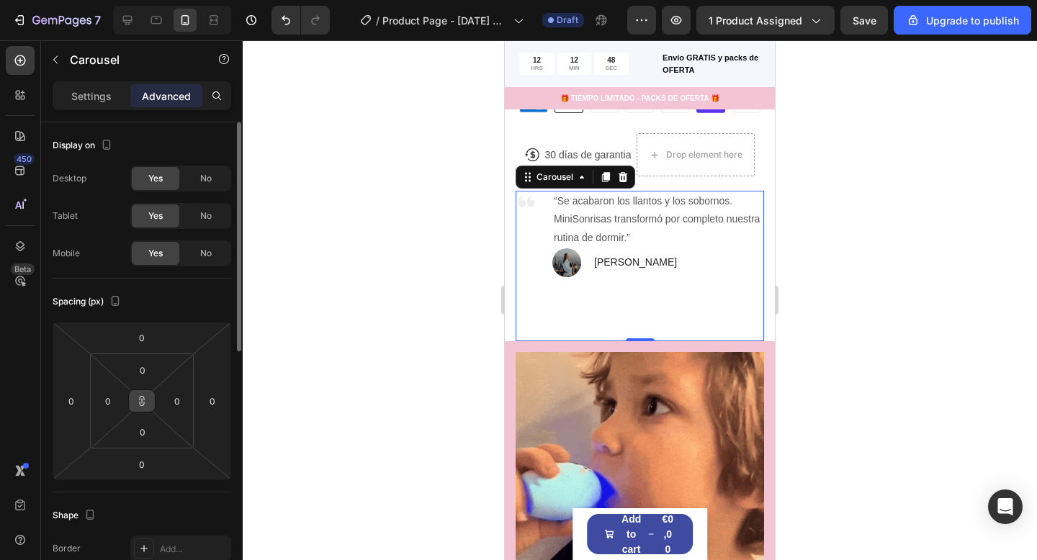
click at [142, 404] on icon at bounding box center [142, 401] width 1 height 5
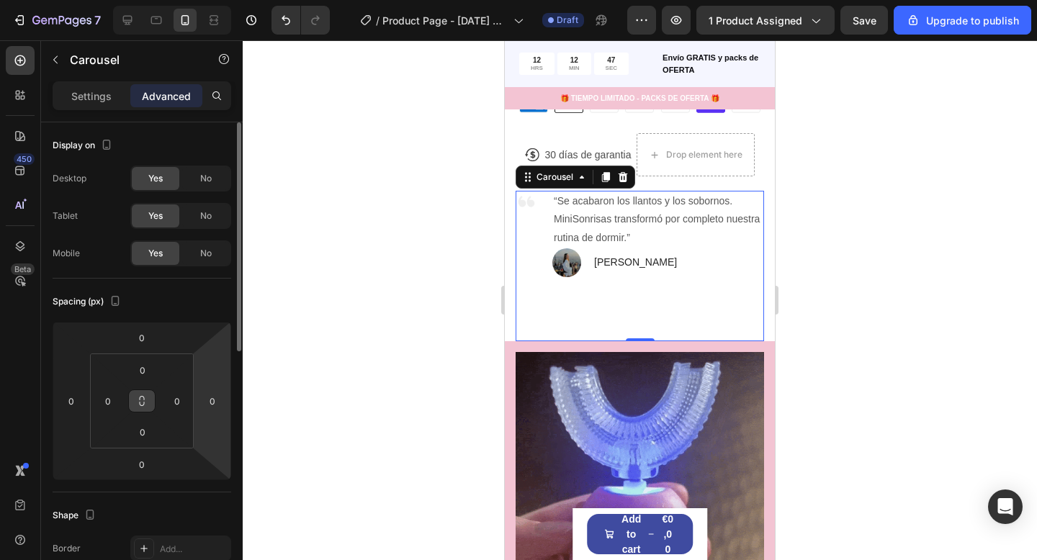
click at [350, 379] on div at bounding box center [640, 300] width 794 height 520
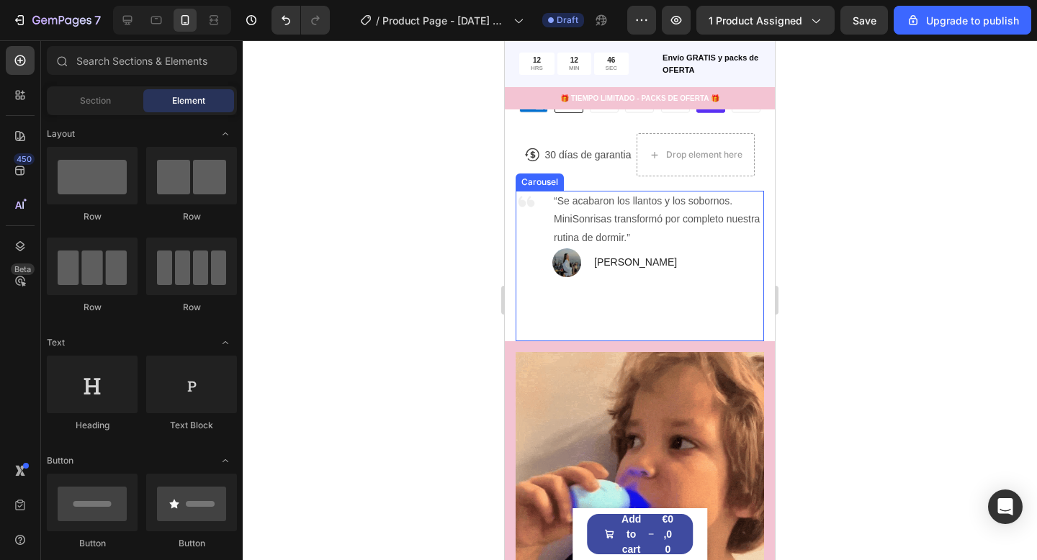
click at [671, 292] on div "Image “Se acabaron los llantos y los sobornos. MiniSonrisas transformó por comp…" at bounding box center [639, 266] width 248 height 150
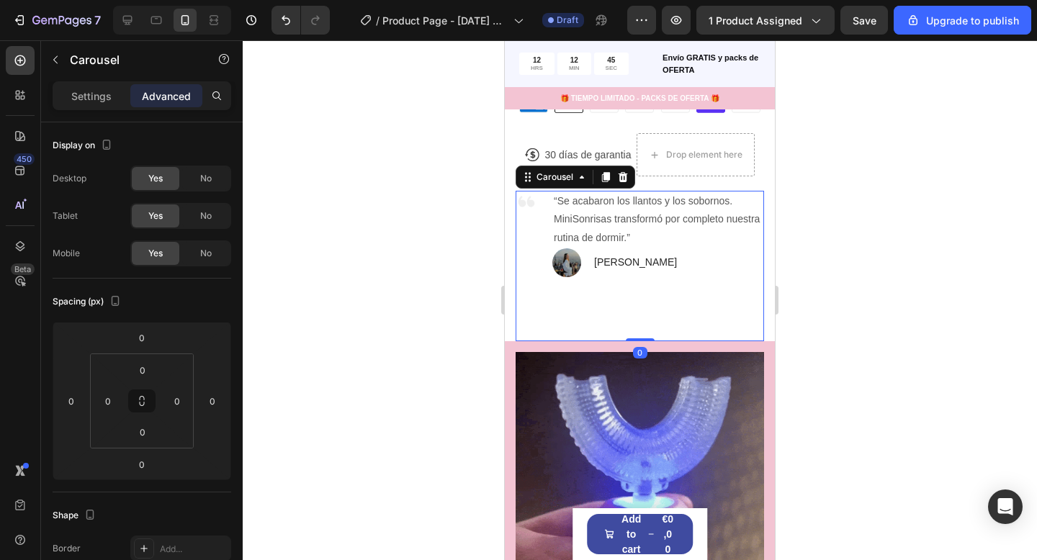
click at [867, 366] on div at bounding box center [640, 300] width 794 height 520
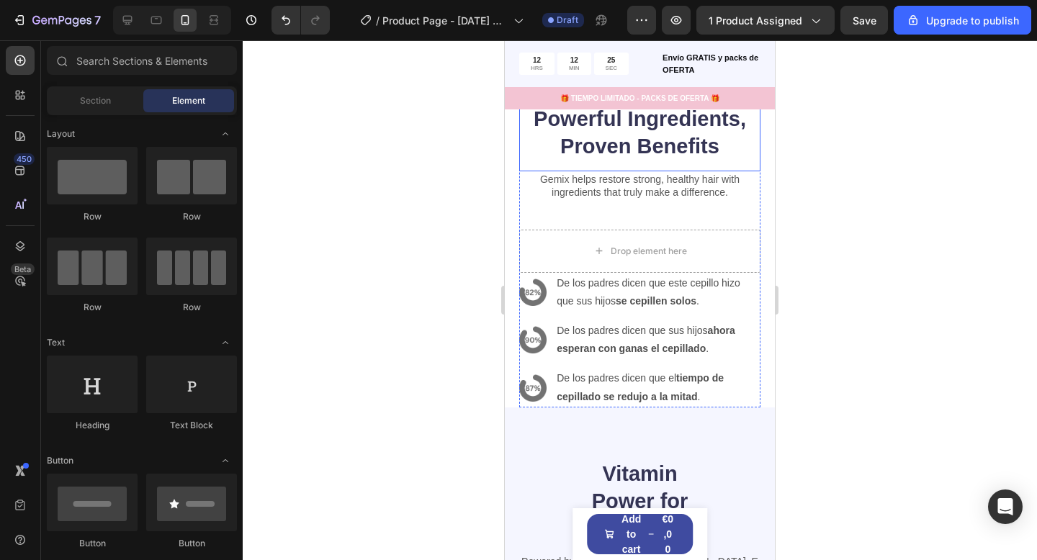
scroll to position [3113, 0]
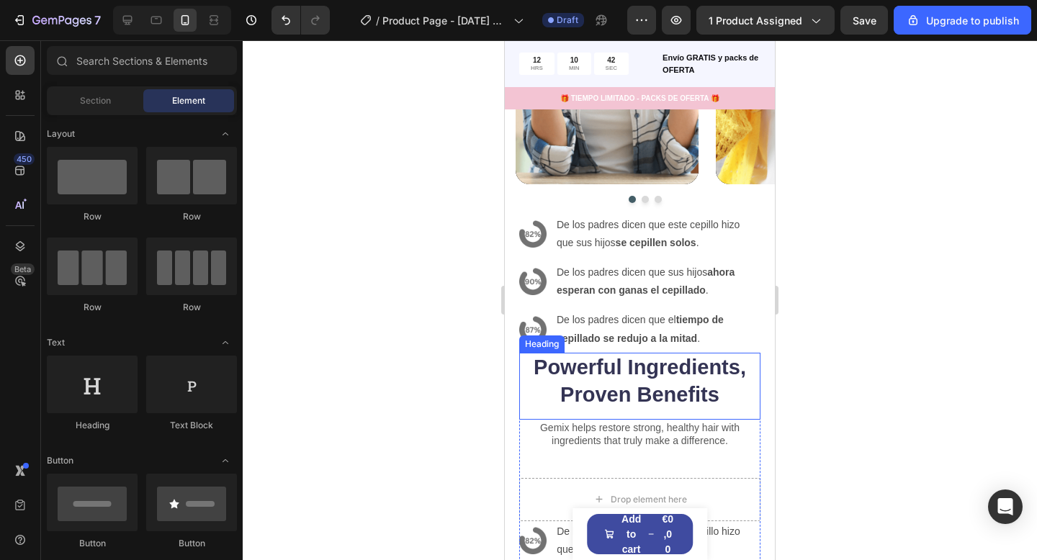
click at [634, 374] on h2 "Powerful Ingredients, Proven Benefits" at bounding box center [639, 381] width 241 height 57
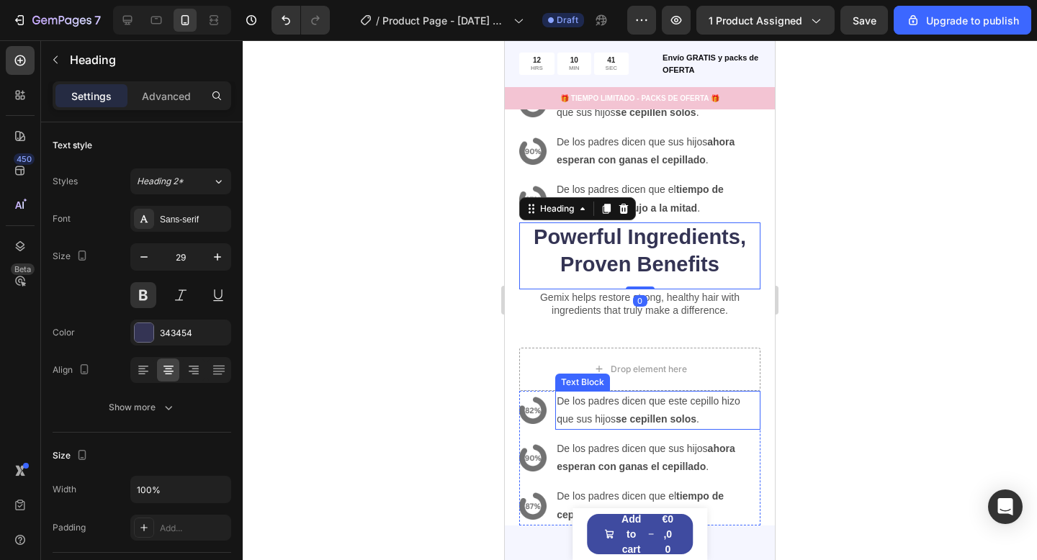
scroll to position [3031, 0]
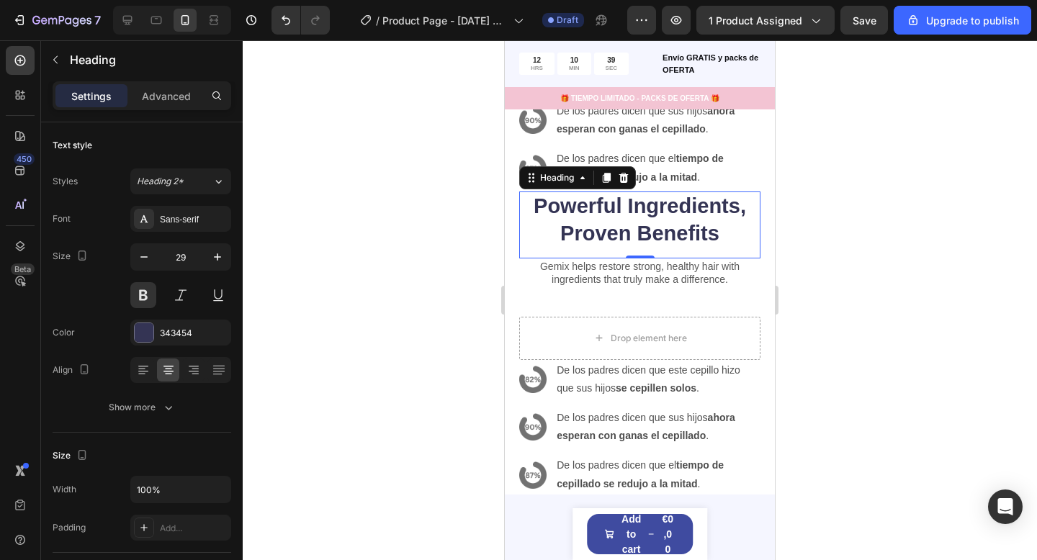
click at [667, 212] on h2 "Powerful Ingredients, Proven Benefits" at bounding box center [639, 219] width 241 height 57
click at [827, 314] on div at bounding box center [640, 300] width 794 height 520
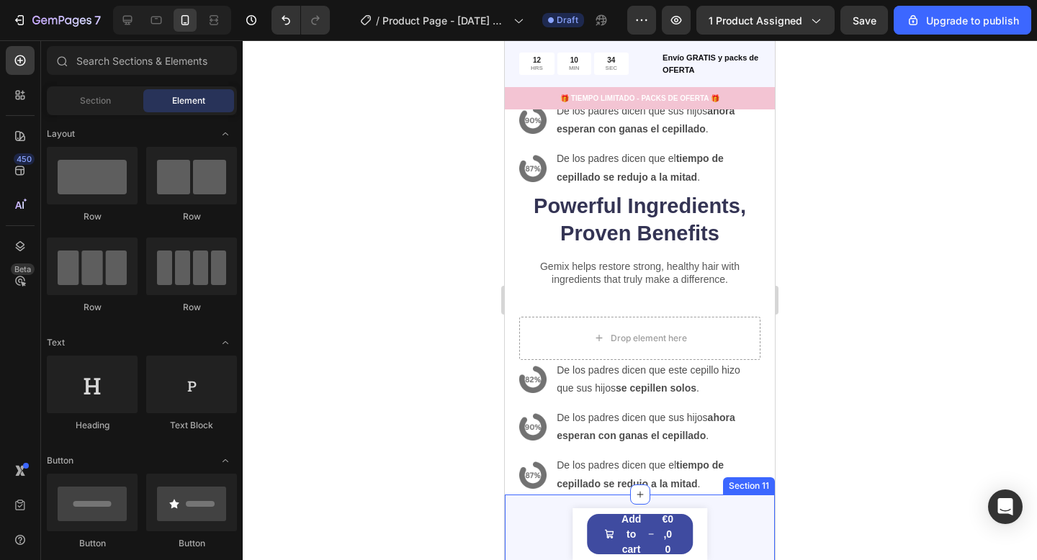
scroll to position [3085, 0]
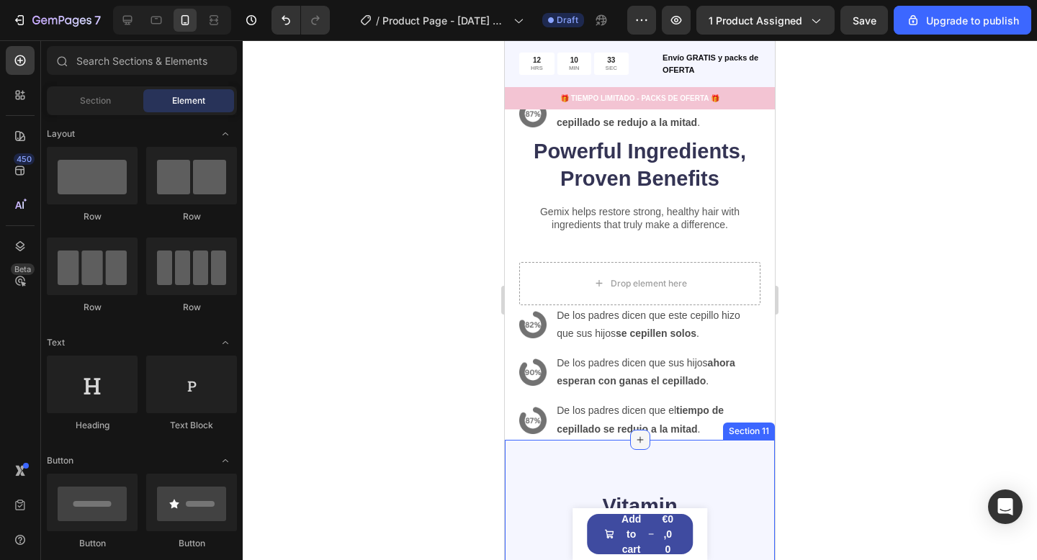
click at [636, 443] on icon at bounding box center [640, 440] width 12 height 12
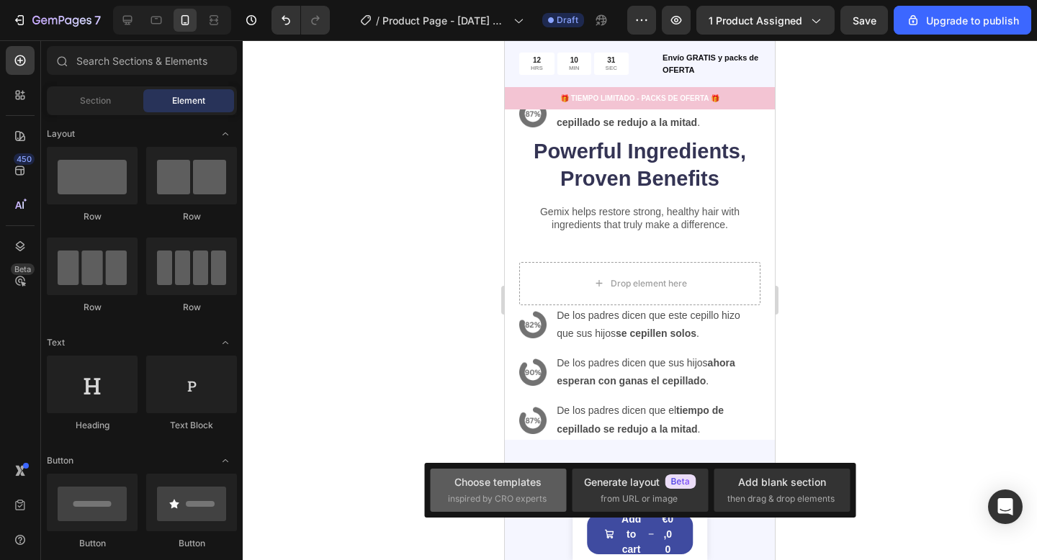
click at [530, 495] on span "inspired by CRO experts" at bounding box center [497, 498] width 99 height 13
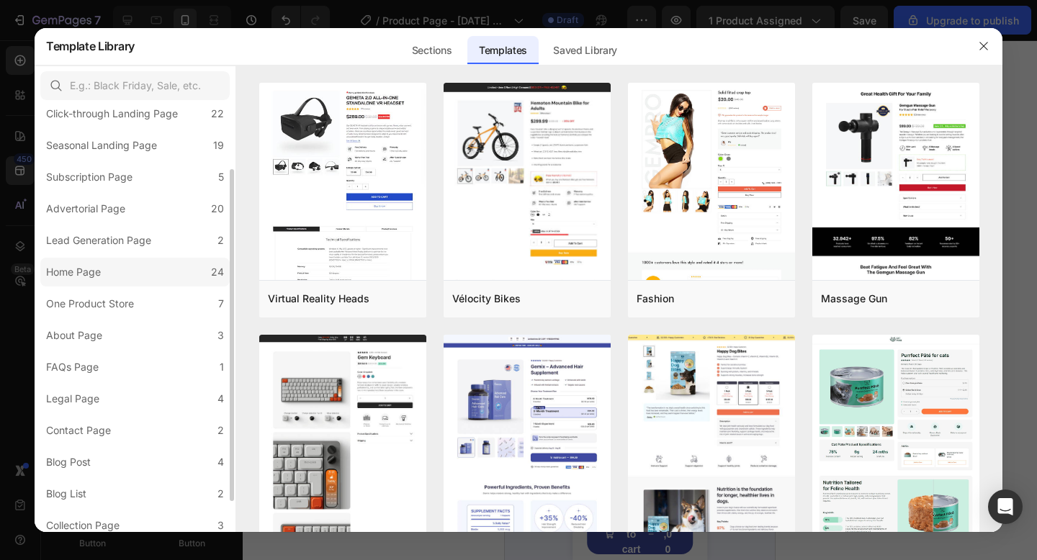
click at [148, 271] on label "Home Page 24" at bounding box center [134, 272] width 189 height 29
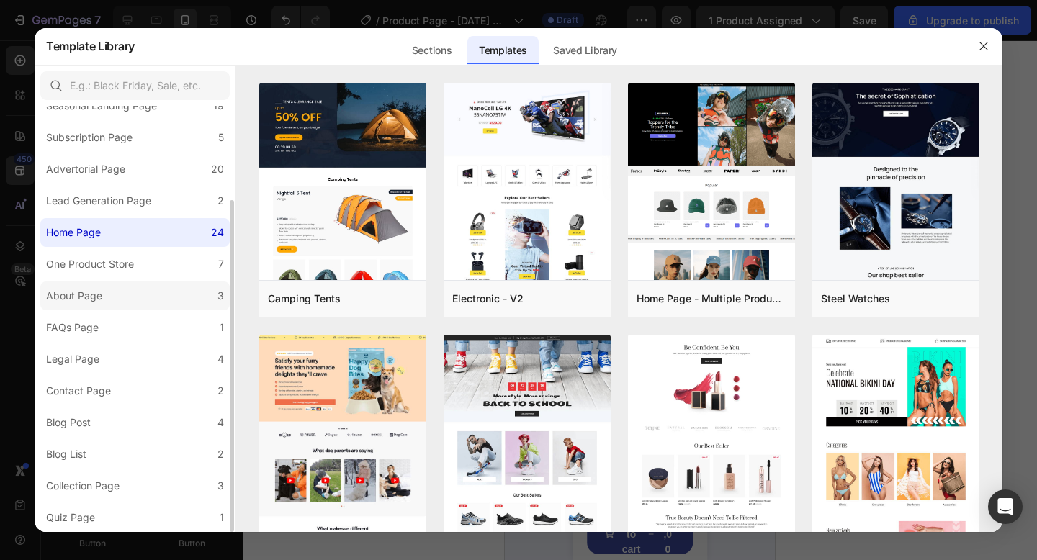
click at [150, 297] on label "About Page 3" at bounding box center [134, 295] width 189 height 29
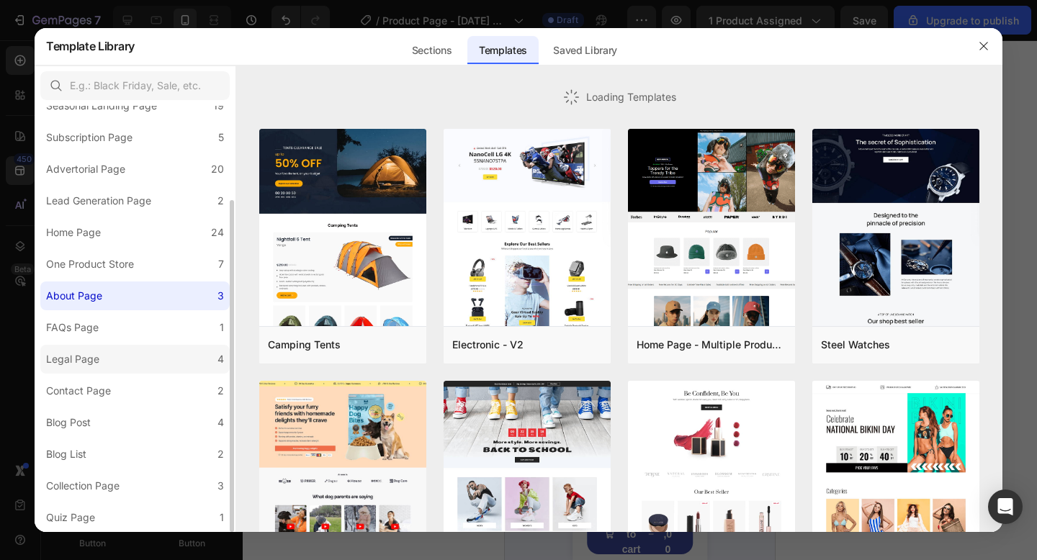
click at [147, 357] on label "Legal Page 4" at bounding box center [134, 359] width 189 height 29
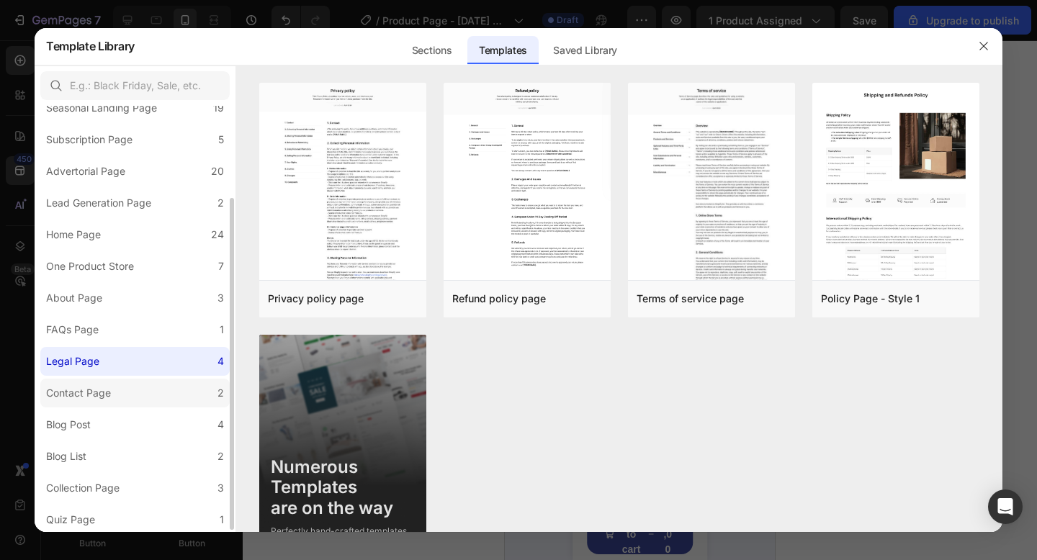
click at [151, 400] on label "Contact Page 2" at bounding box center [134, 393] width 189 height 29
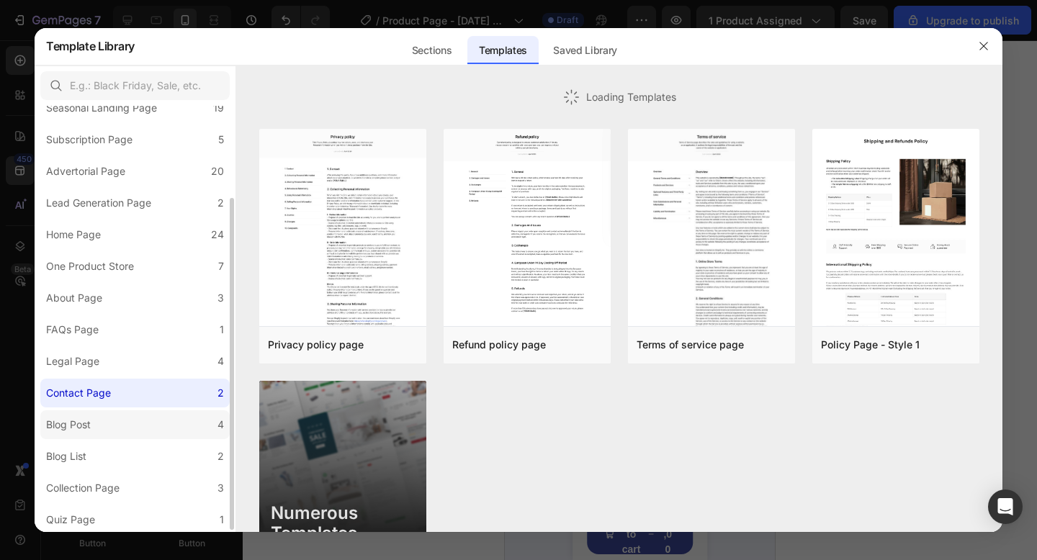
click at [157, 426] on label "Blog Post 4" at bounding box center [134, 424] width 189 height 29
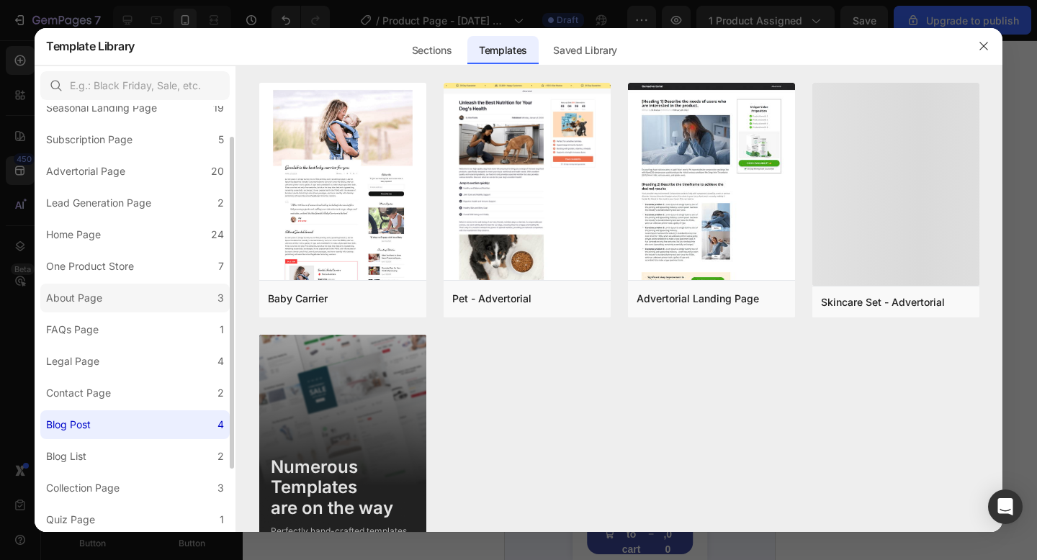
scroll to position [0, 0]
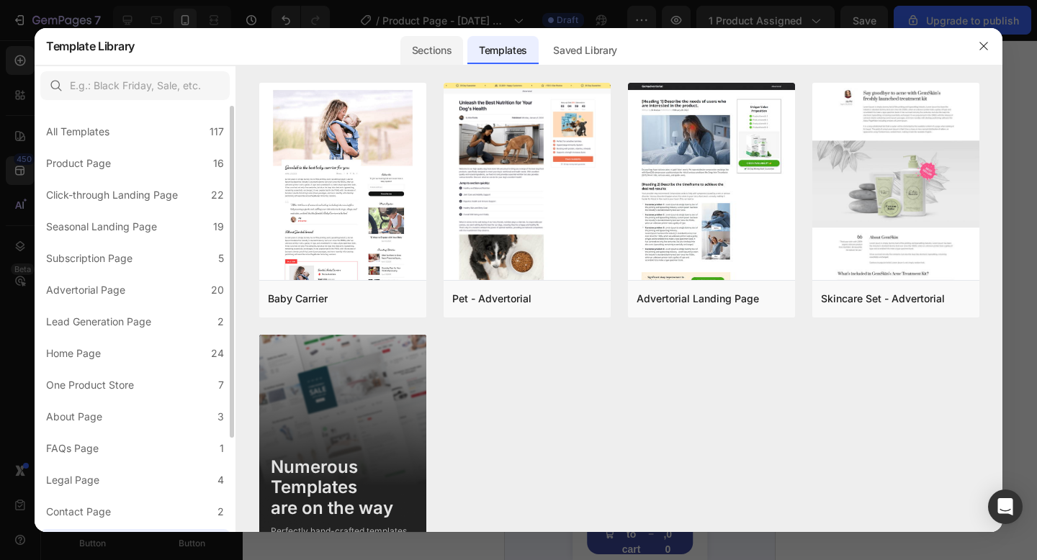
click at [467, 28] on div "Sections" at bounding box center [502, 45] width 71 height 37
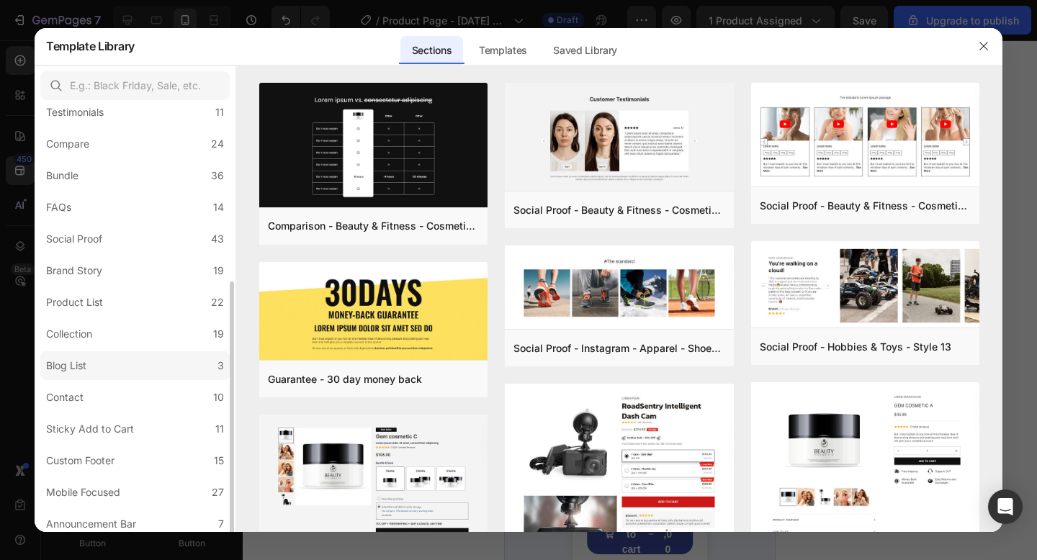
scroll to position [279, 0]
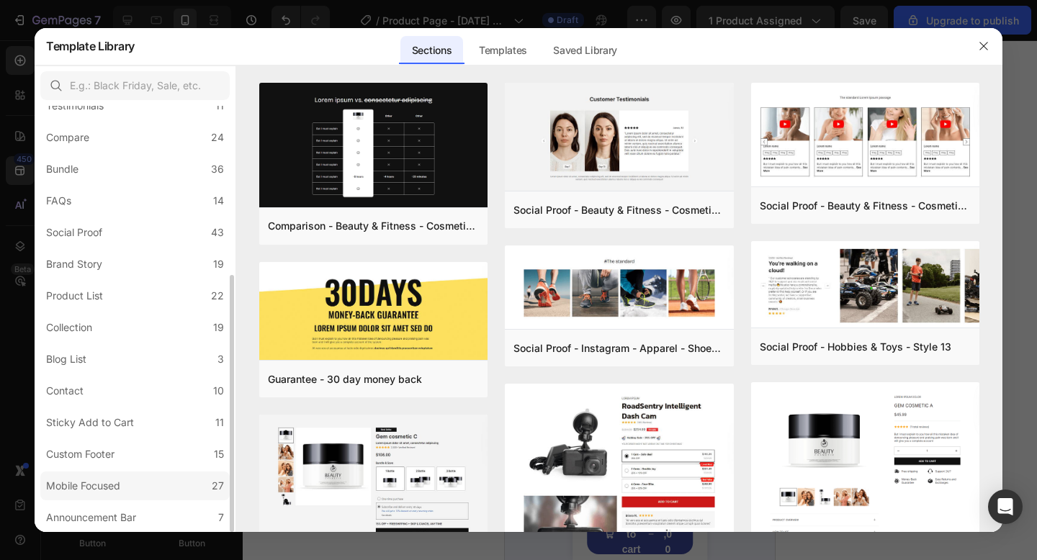
click at [145, 488] on label "Mobile Focused 27" at bounding box center [134, 486] width 189 height 29
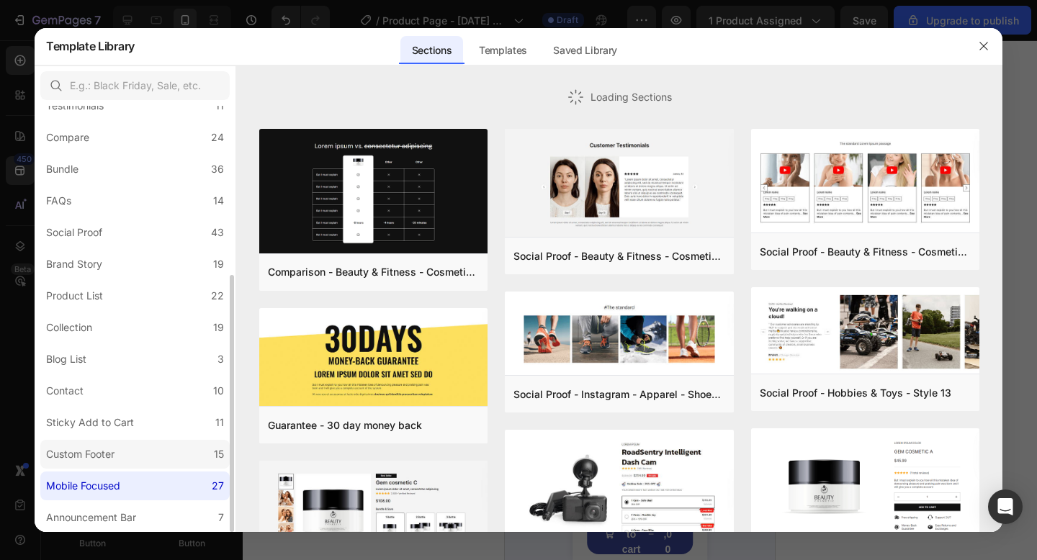
click at [143, 464] on label "Custom Footer 15" at bounding box center [134, 454] width 189 height 29
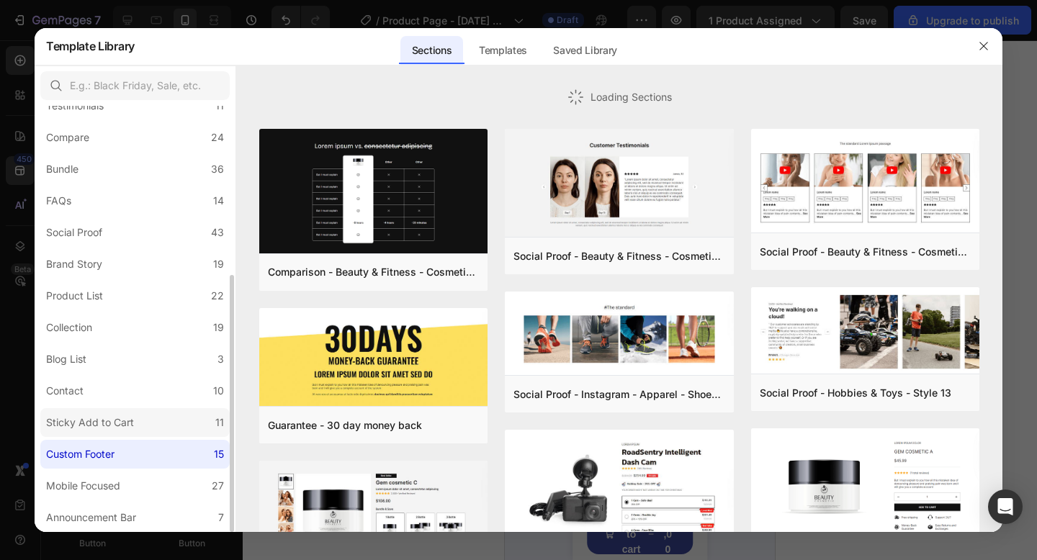
drag, startPoint x: 144, startPoint y: 436, endPoint x: 142, endPoint y: 420, distance: 16.0
click at [144, 436] on label "Sticky Add to Cart 11" at bounding box center [134, 422] width 189 height 29
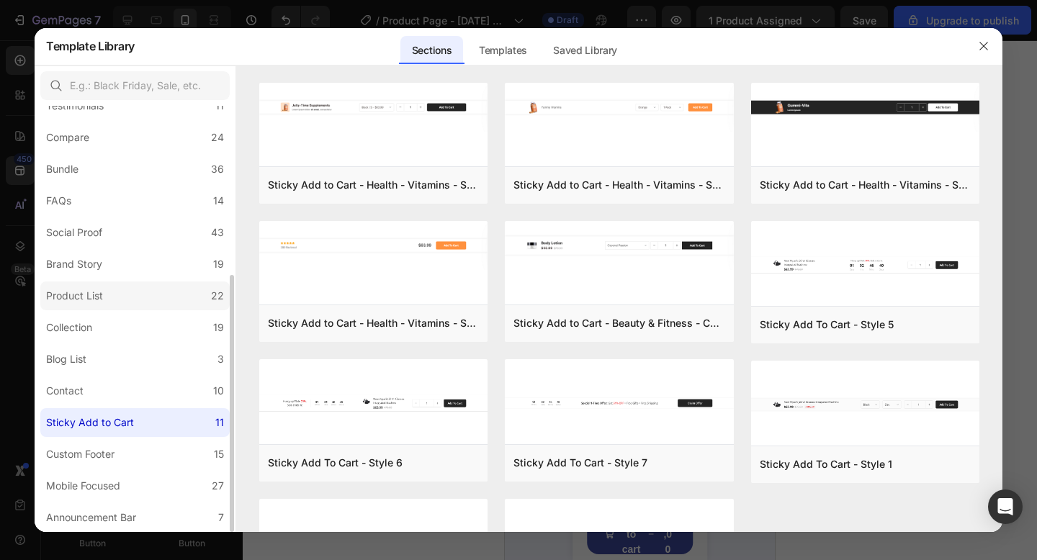
click at [135, 309] on label "Product List 22" at bounding box center [134, 295] width 189 height 29
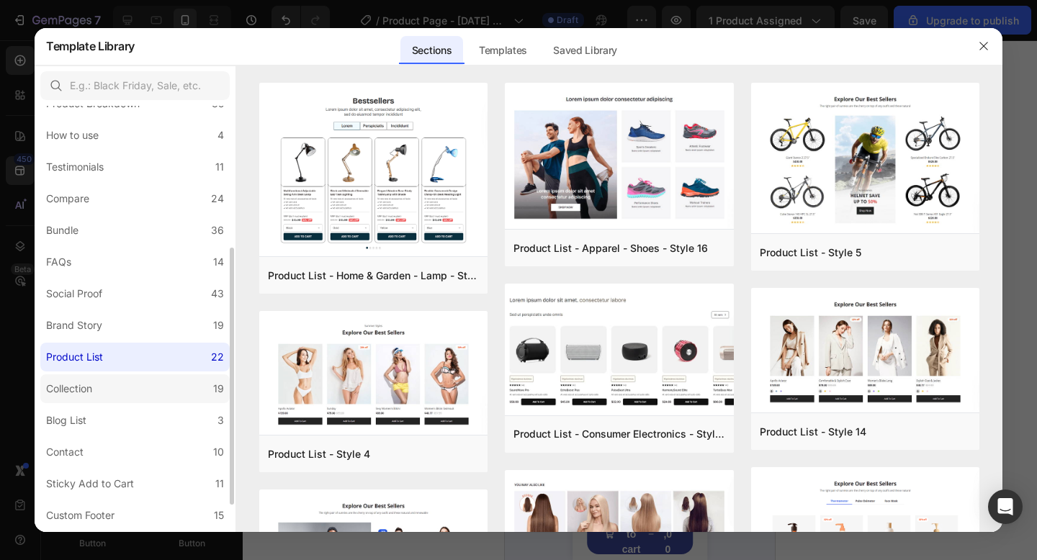
scroll to position [207, 0]
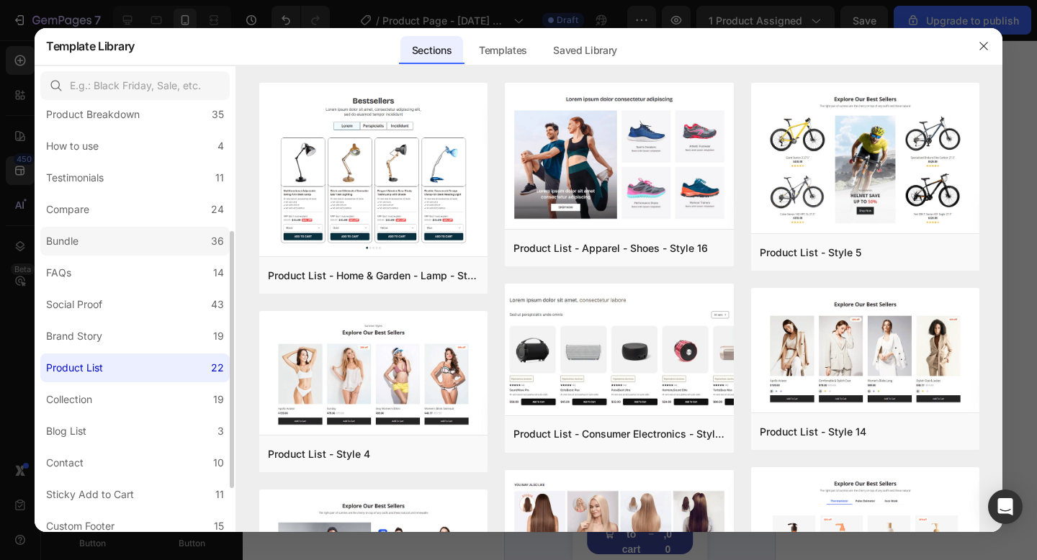
click at [108, 242] on label "Bundle 36" at bounding box center [134, 241] width 189 height 29
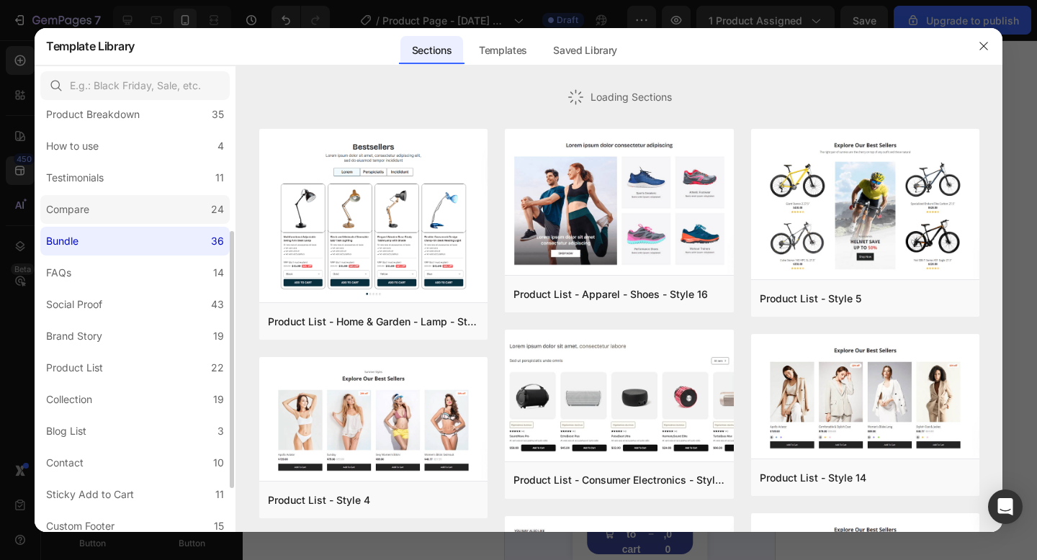
click at [137, 218] on label "Compare 24" at bounding box center [134, 209] width 189 height 29
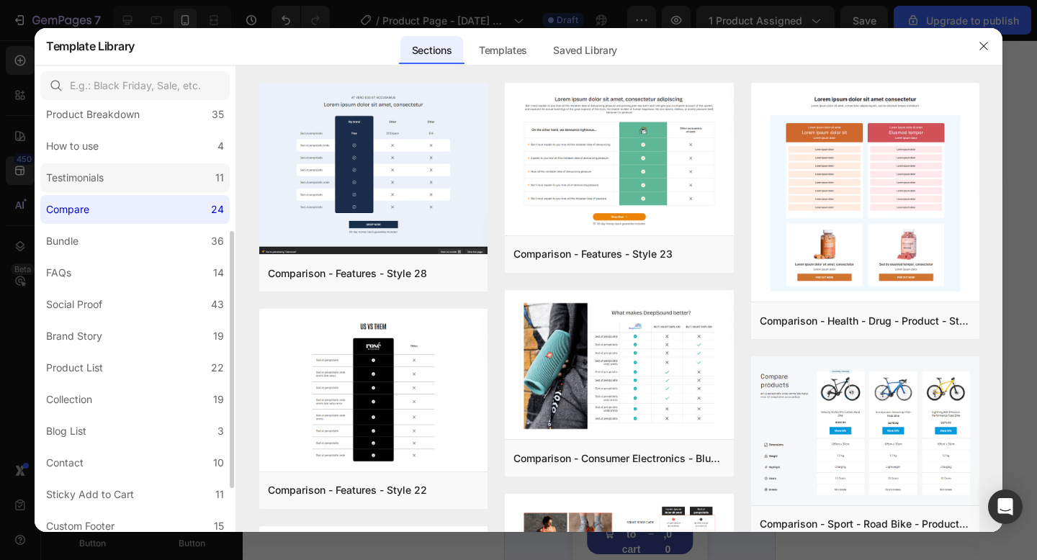
click at [132, 181] on label "Testimonials 11" at bounding box center [134, 177] width 189 height 29
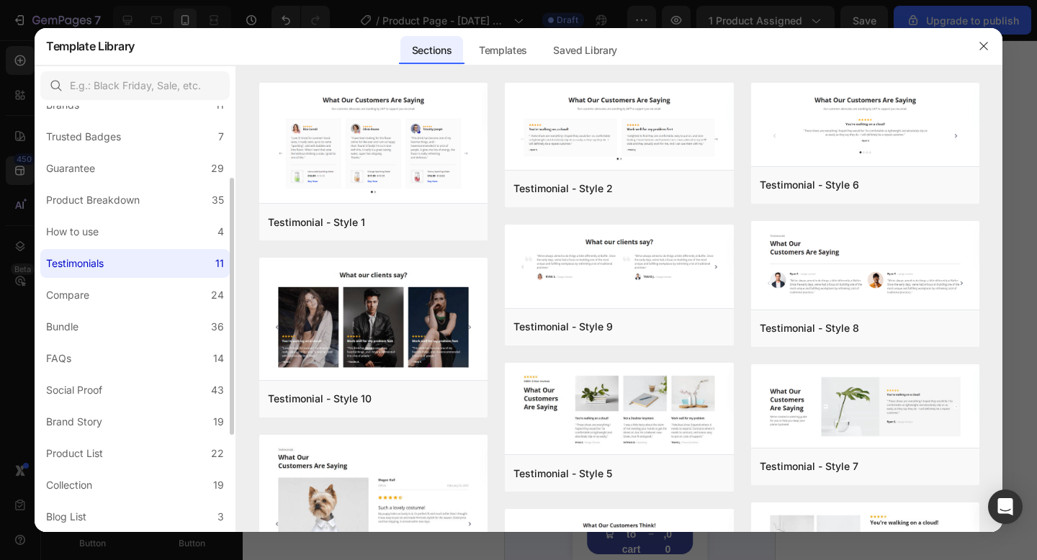
scroll to position [133, 0]
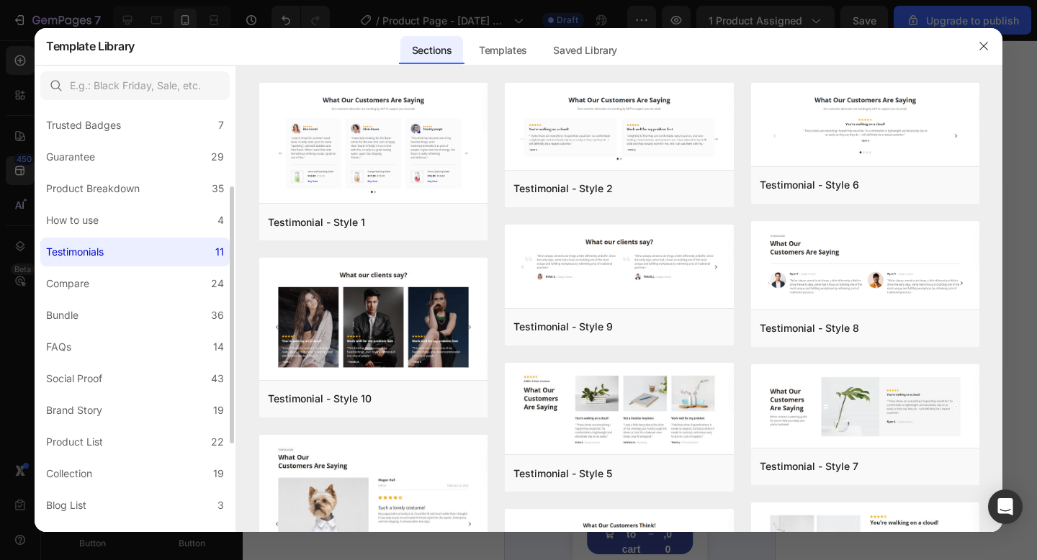
click at [133, 181] on div "Product Breakdown" at bounding box center [93, 188] width 94 height 17
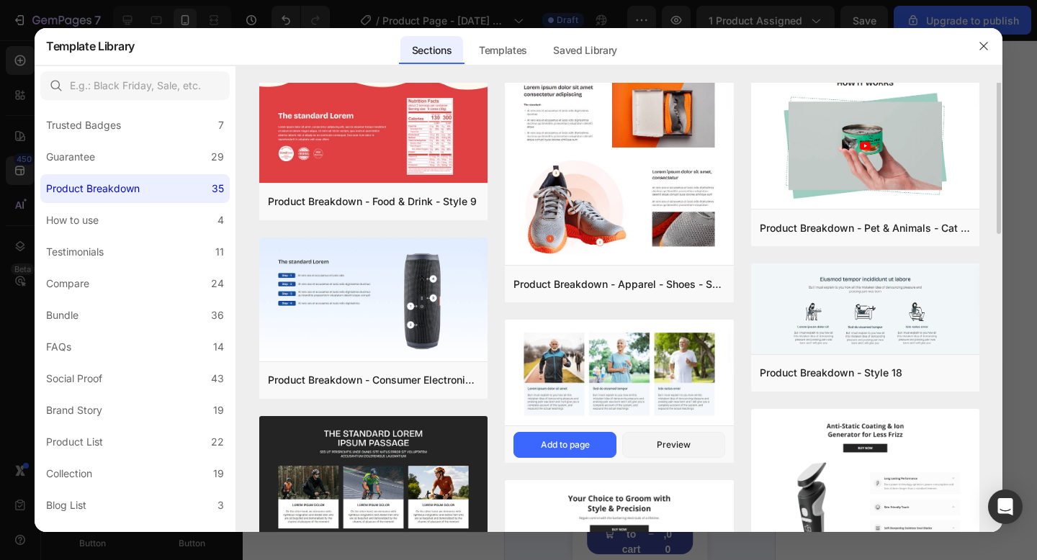
scroll to position [0, 0]
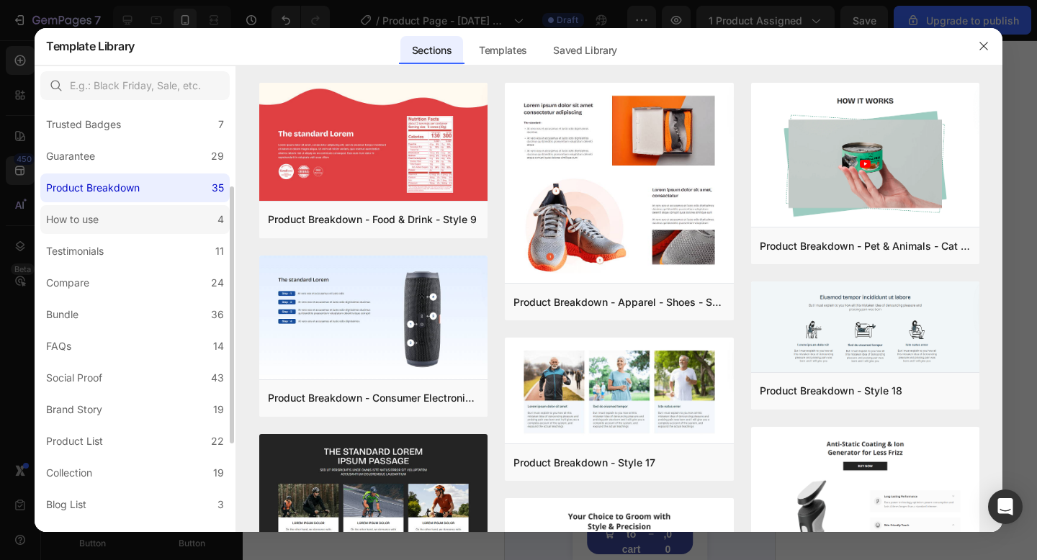
click at [147, 217] on label "How to use 4" at bounding box center [134, 219] width 189 height 29
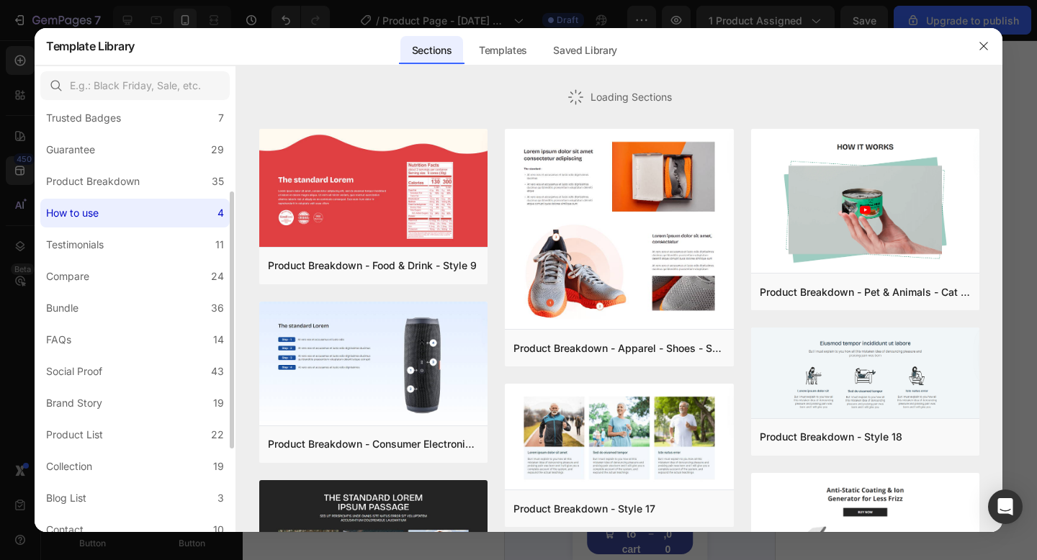
scroll to position [141, 0]
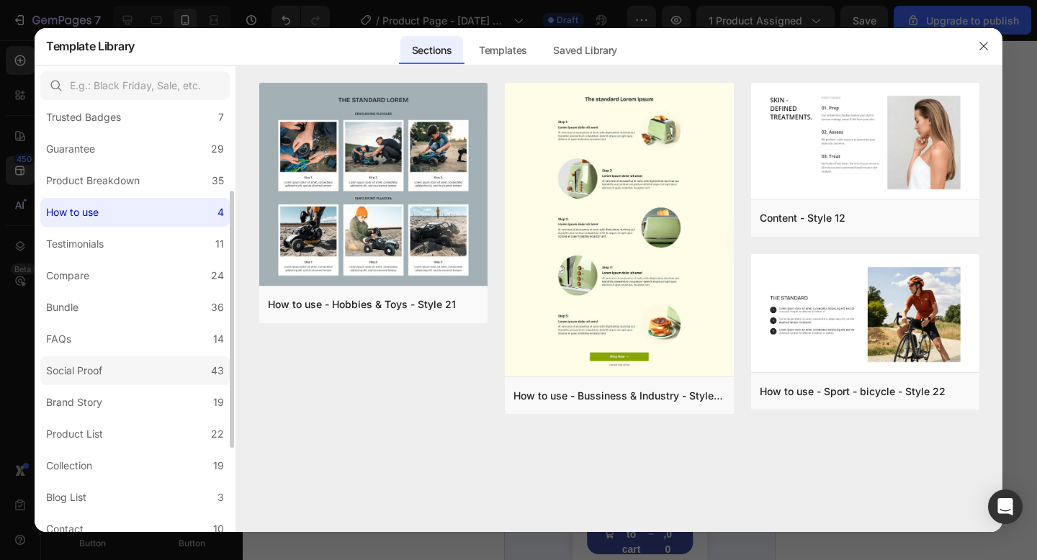
click at [133, 377] on label "Social Proof 43" at bounding box center [134, 370] width 189 height 29
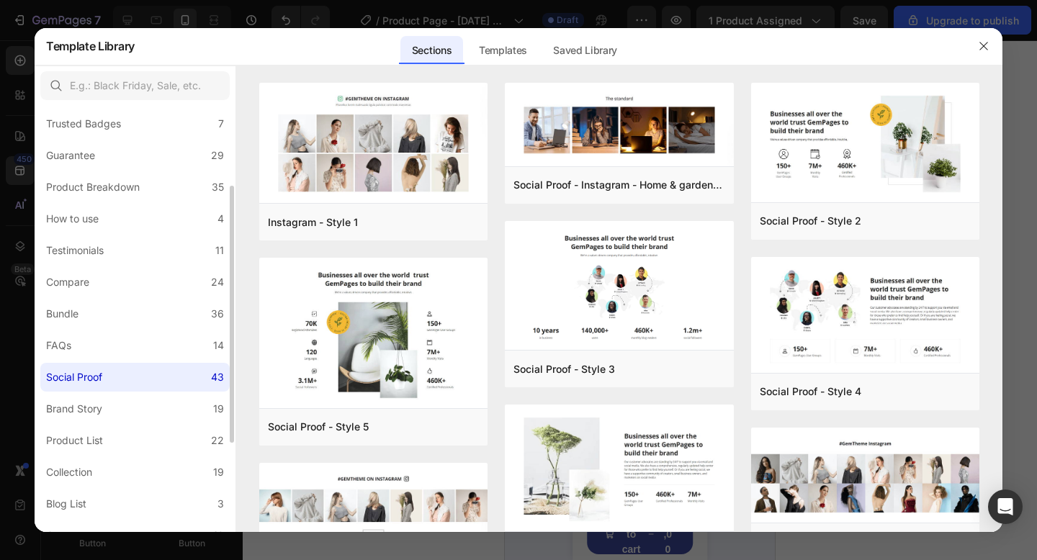
scroll to position [134, 0]
click at [99, 299] on div "All Sections 446 Hero Section 76 Product Detail 34 Brands 11 Trusted Badges 7 G…" at bounding box center [135, 324] width 201 height 705
click at [101, 305] on label "Bundle 36" at bounding box center [134, 314] width 189 height 29
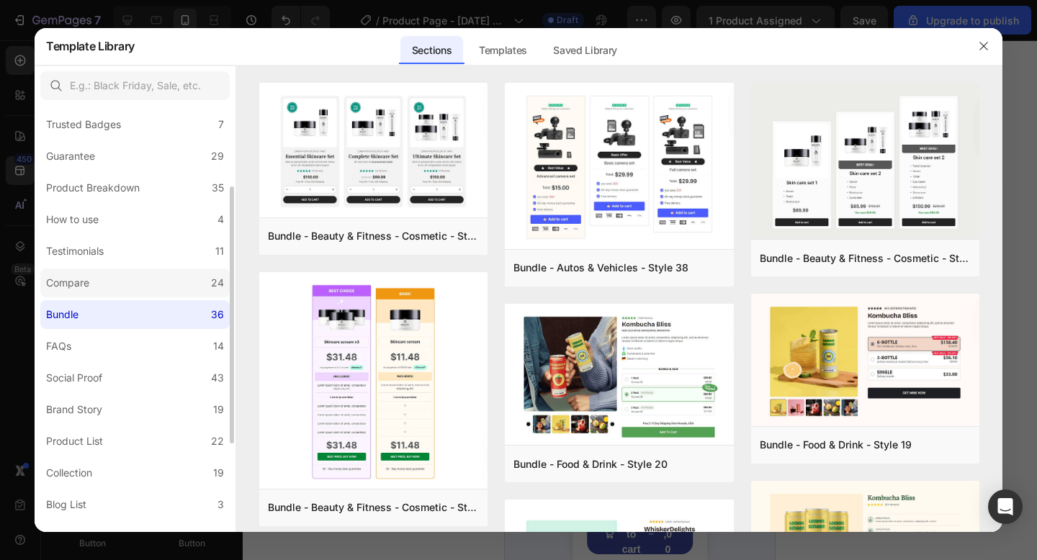
click at [123, 288] on label "Compare 24" at bounding box center [134, 283] width 189 height 29
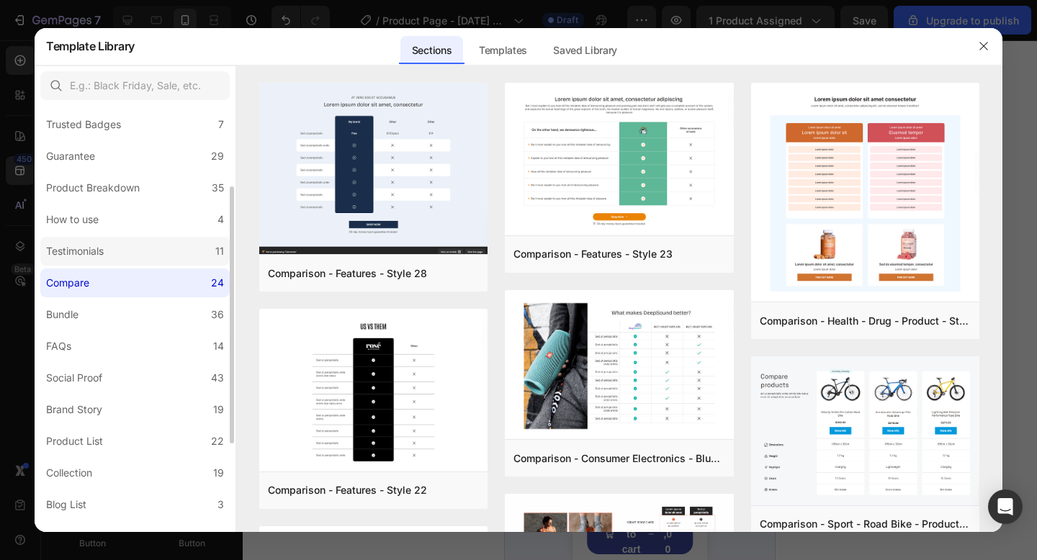
click at [145, 257] on label "Testimonials 11" at bounding box center [134, 251] width 189 height 29
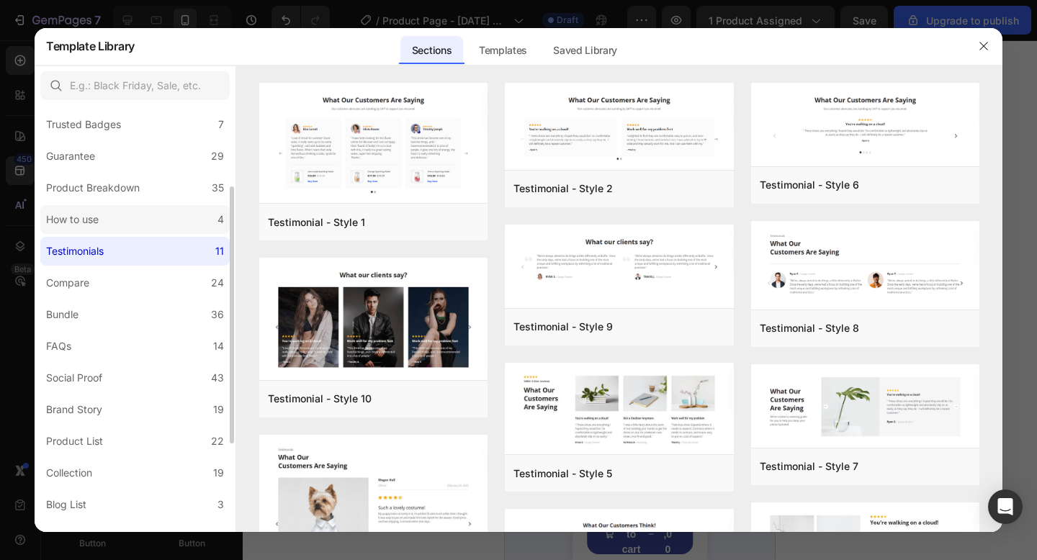
click at [146, 227] on label "How to use 4" at bounding box center [134, 219] width 189 height 29
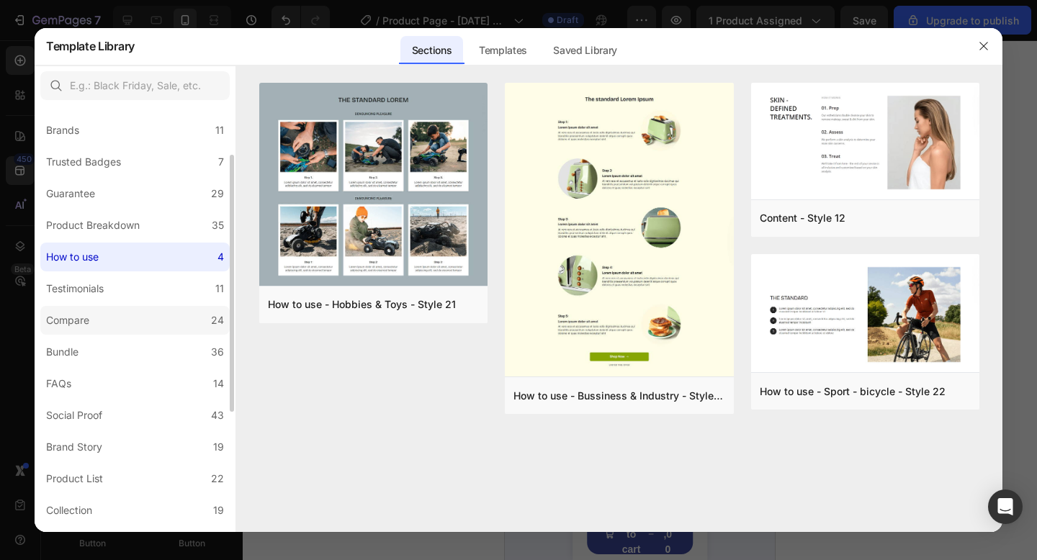
scroll to position [89, 0]
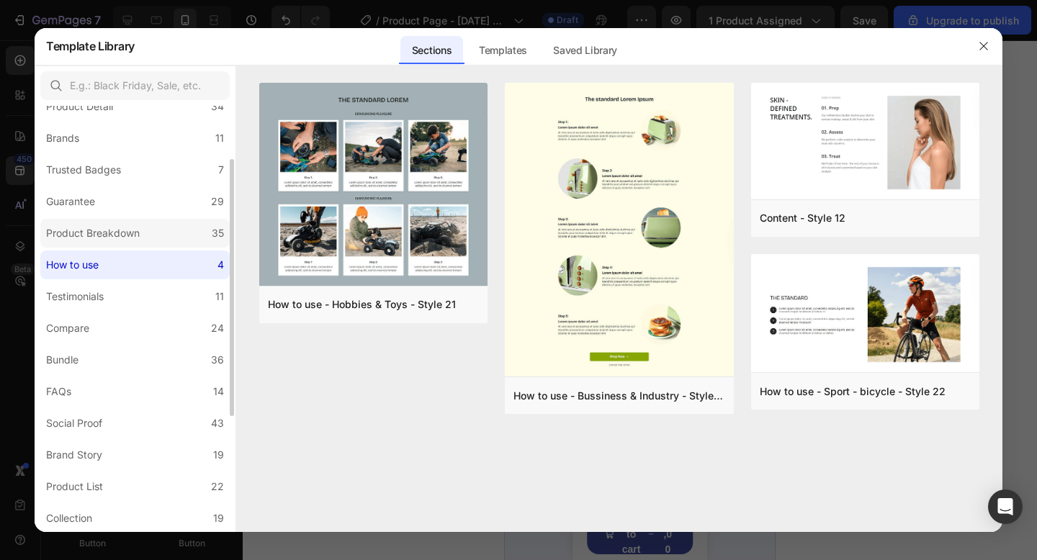
click at [174, 239] on label "Product Breakdown 35" at bounding box center [134, 233] width 189 height 29
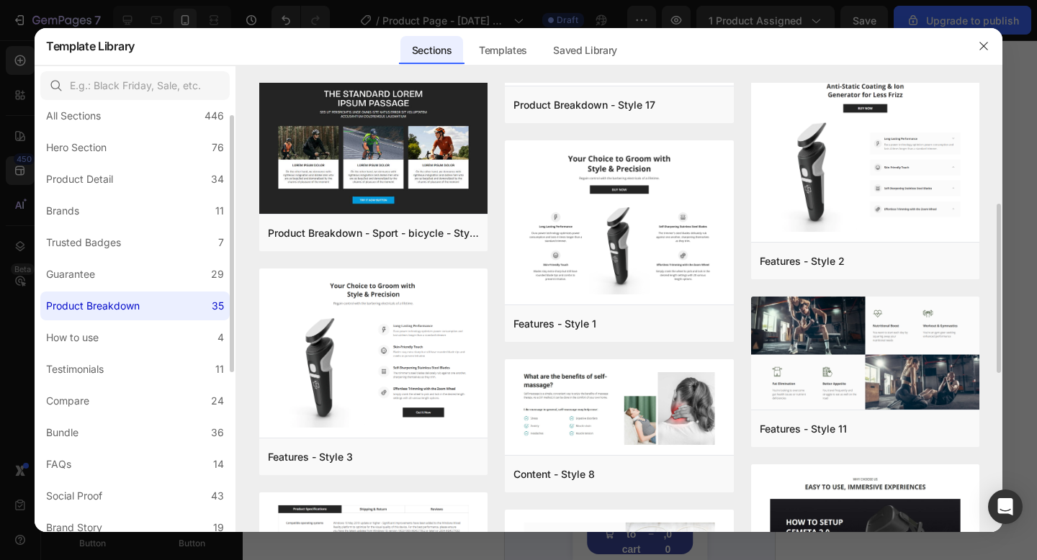
scroll to position [34, 0]
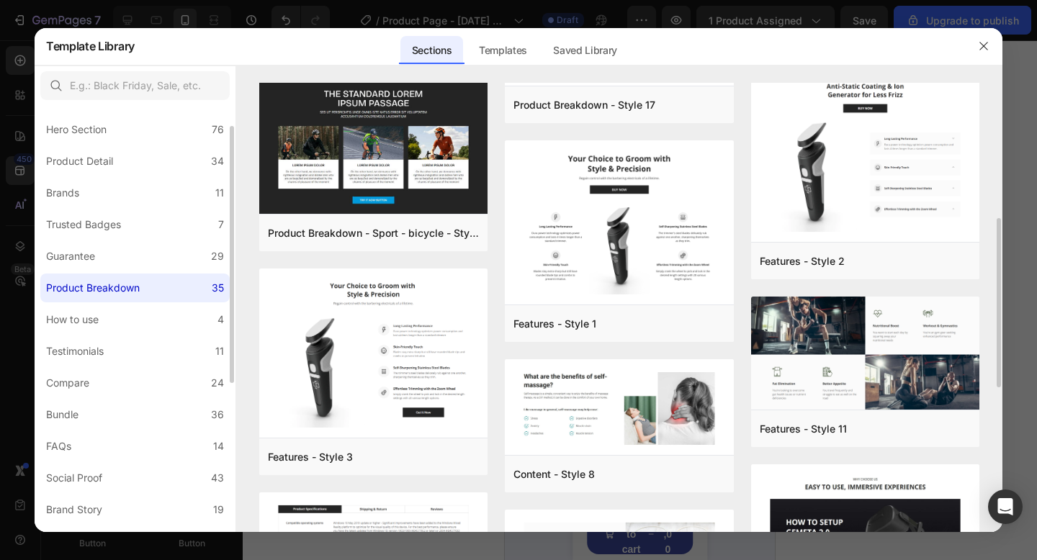
click at [149, 290] on label "Product Breakdown 35" at bounding box center [134, 288] width 189 height 29
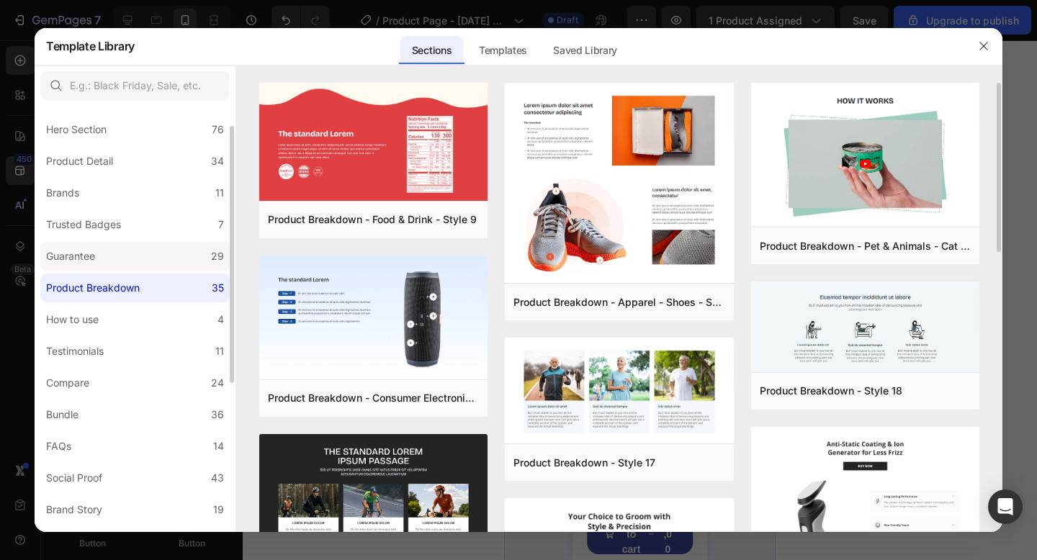
click at [153, 259] on label "Guarantee 29" at bounding box center [134, 256] width 189 height 29
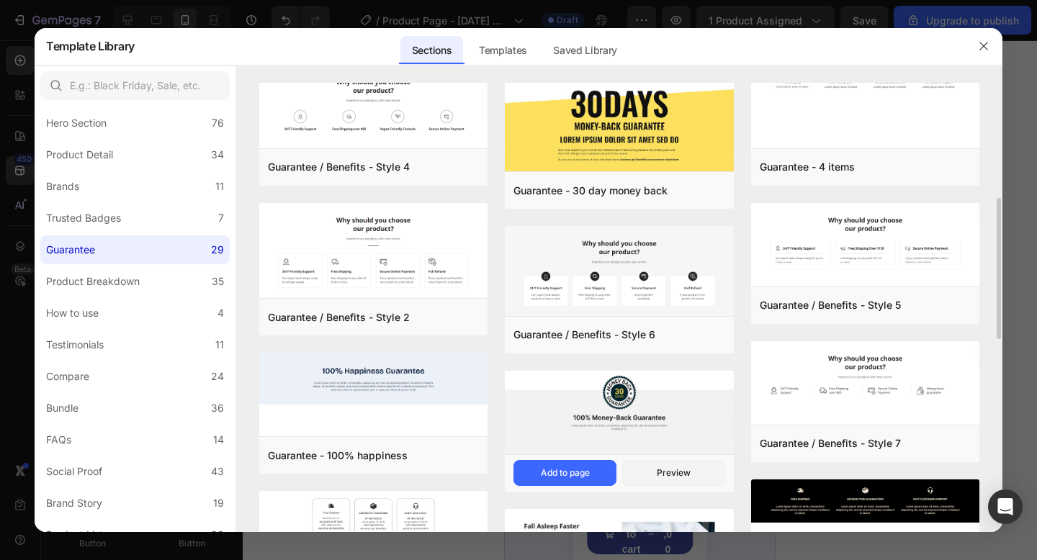
scroll to position [315, 0]
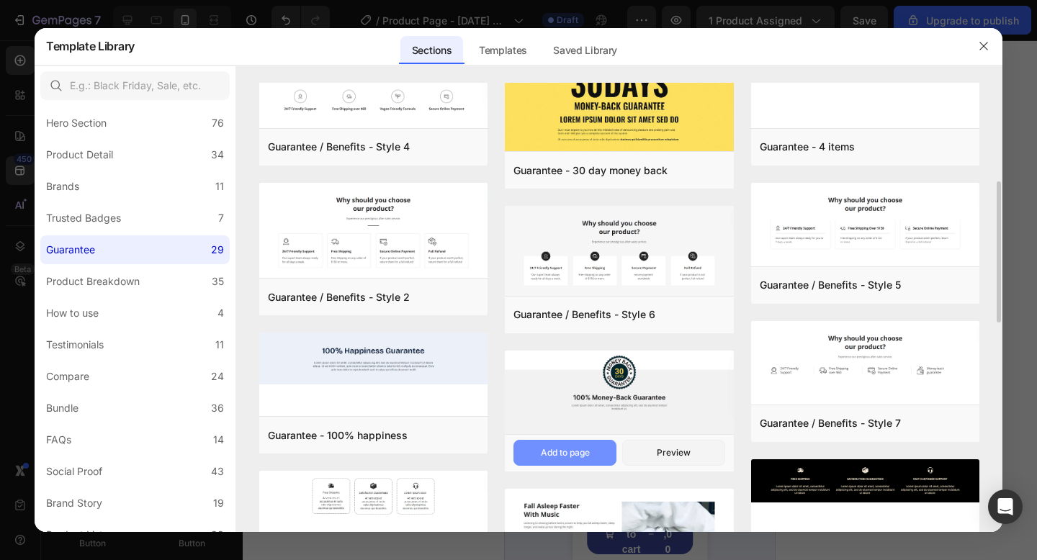
click at [596, 456] on button "Add to page" at bounding box center [564, 453] width 103 height 26
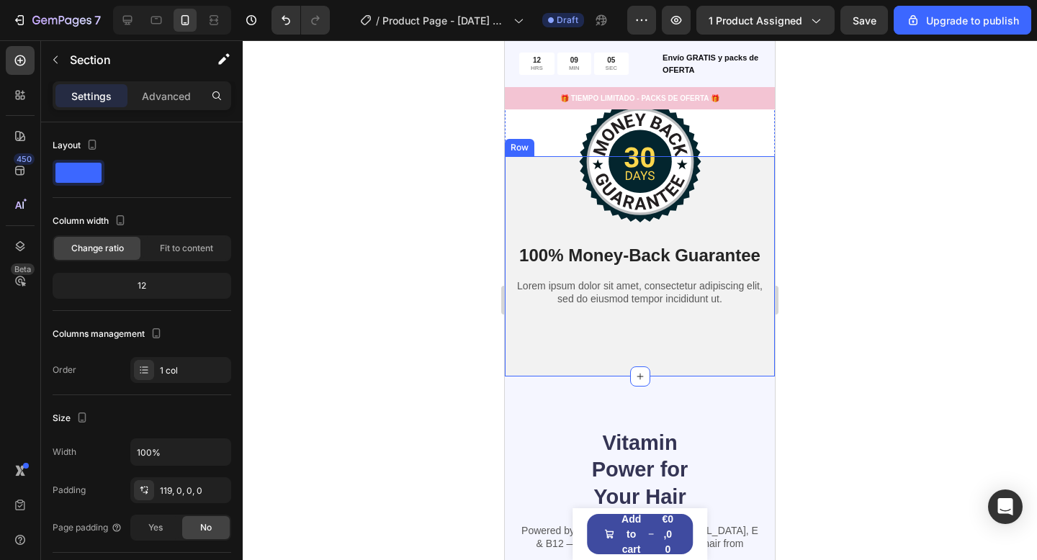
scroll to position [3450, 0]
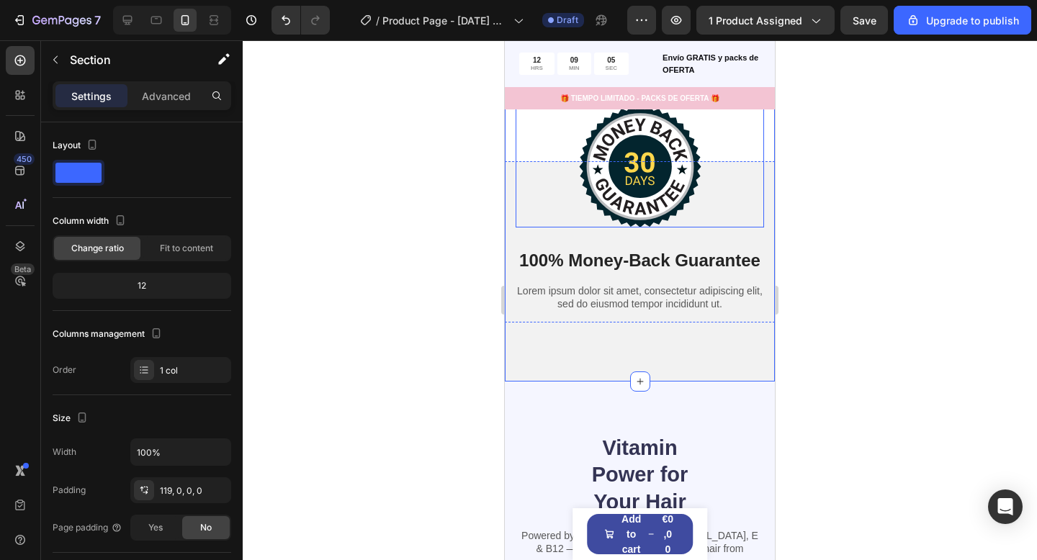
click at [651, 167] on img at bounding box center [640, 167] width 122 height 122
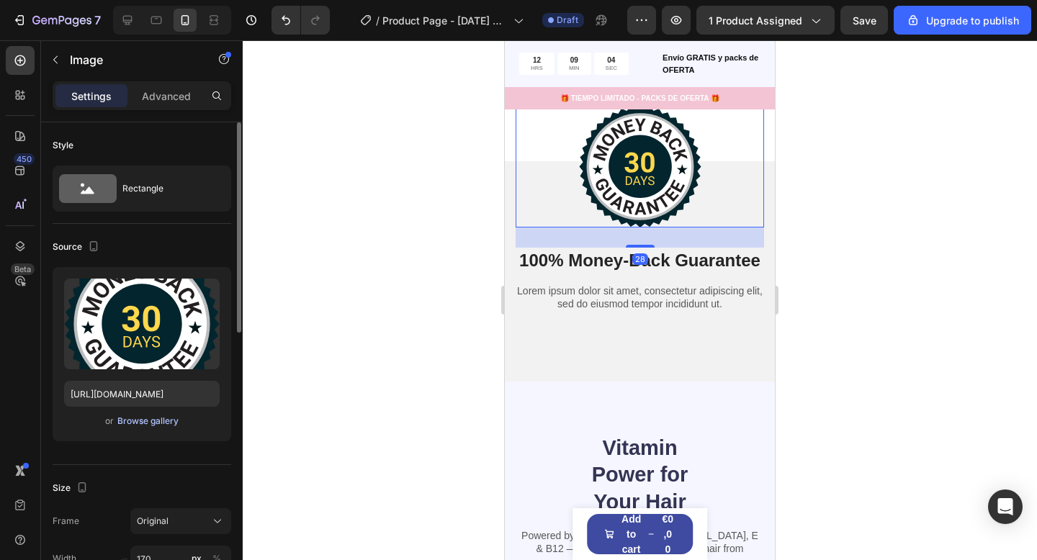
click at [137, 421] on div "Browse gallery" at bounding box center [147, 421] width 61 height 13
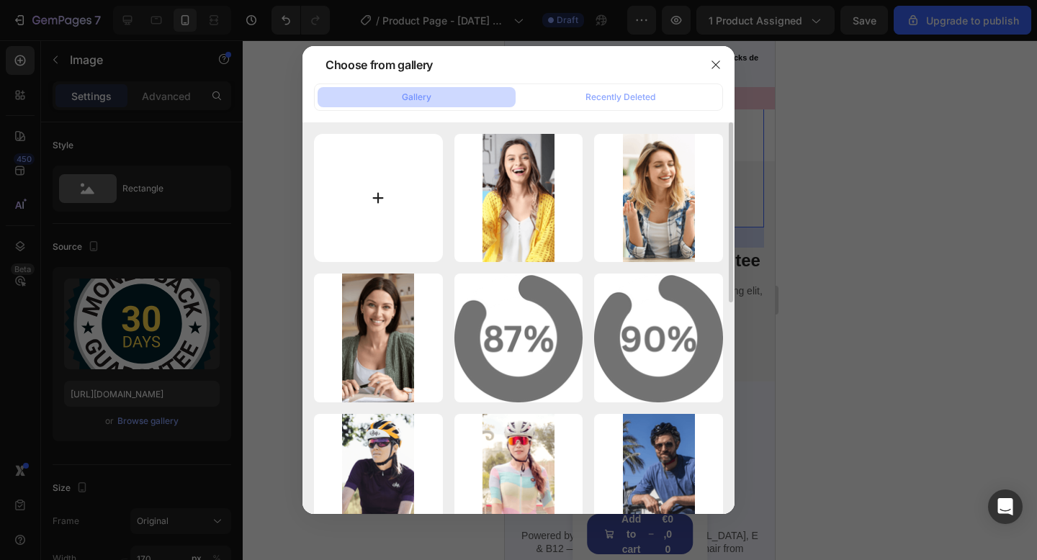
click at [397, 218] on input "file" at bounding box center [378, 198] width 129 height 129
type input "C:\fakepath\ChatGPT Image [DATE], 01_19_21 PM.png"
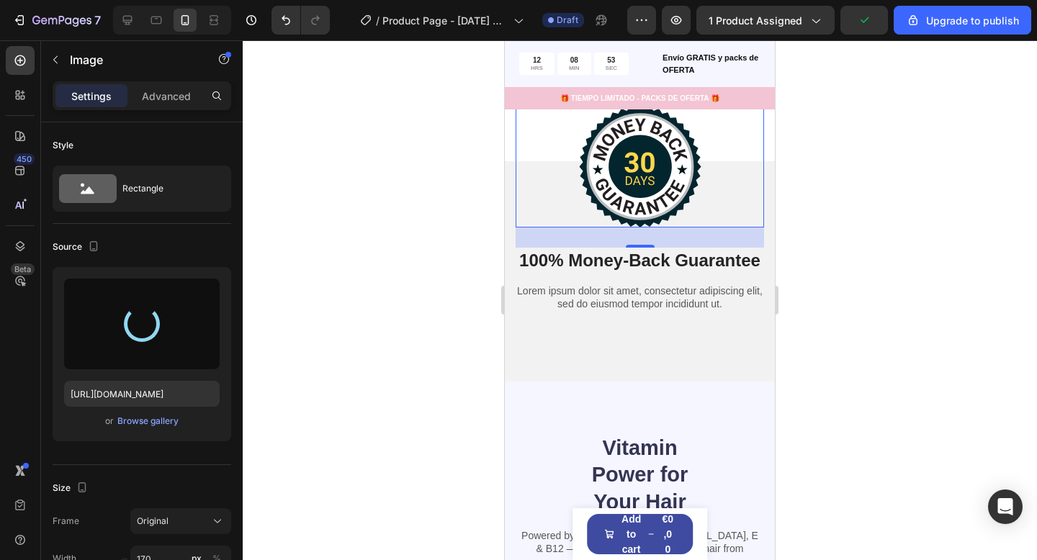
type input "[URL][DOMAIN_NAME]"
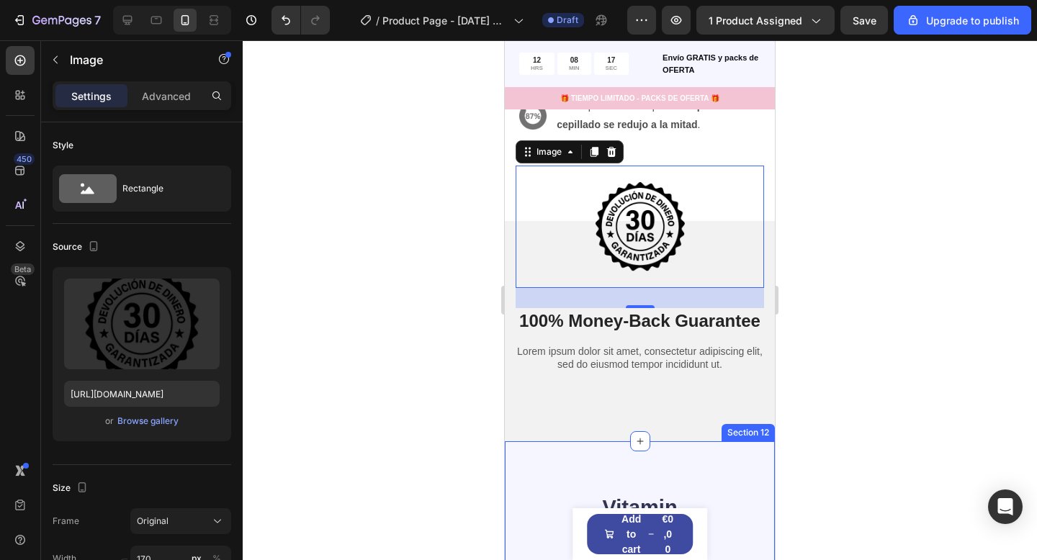
scroll to position [3376, 0]
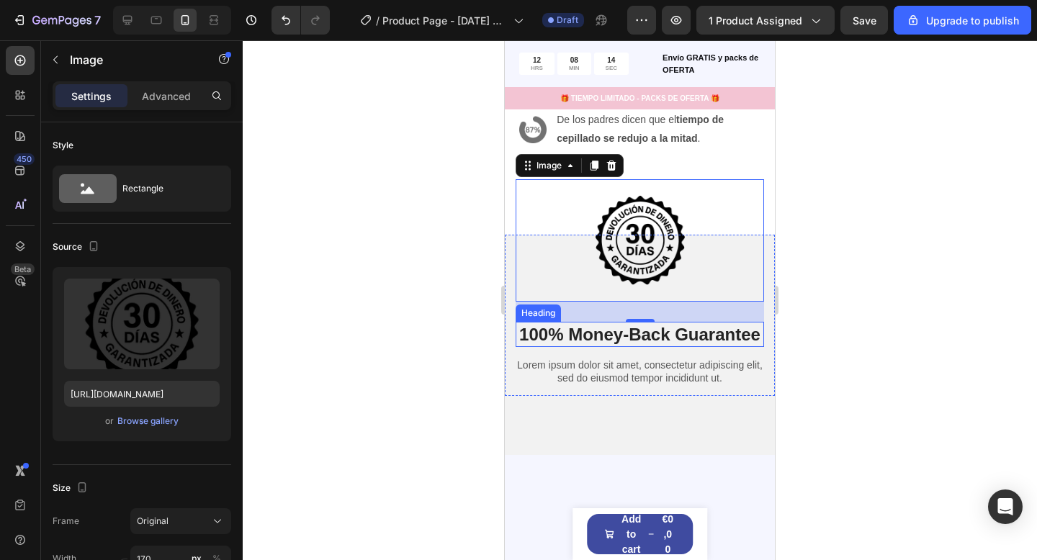
click at [597, 337] on h2 "100% Money-Back Guarantee" at bounding box center [639, 334] width 248 height 25
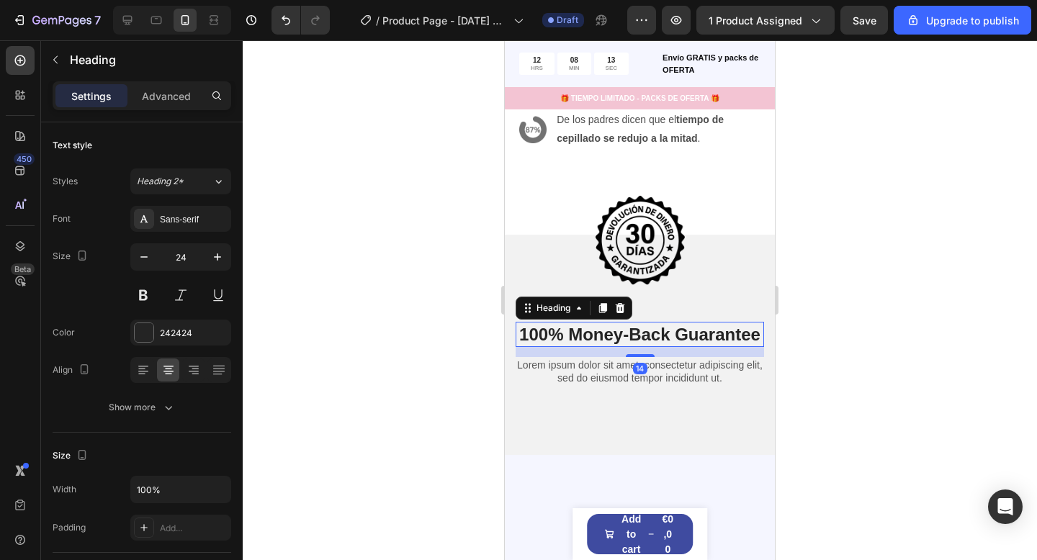
click at [601, 332] on h2 "100% Money-Back Guarantee" at bounding box center [639, 334] width 248 height 25
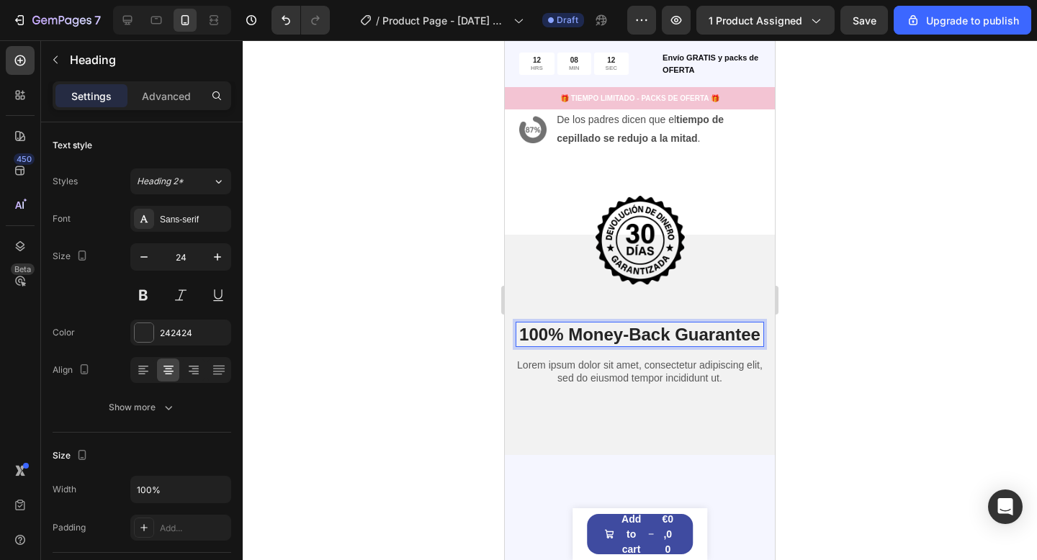
click at [601, 332] on p "100% Money-Back Guarantee" at bounding box center [639, 334] width 245 height 22
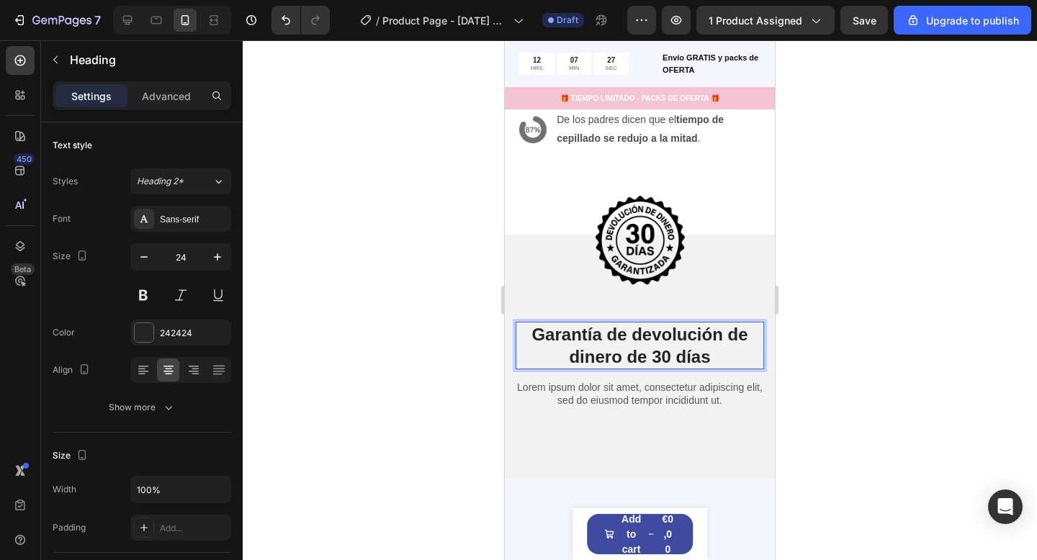
click at [816, 365] on div at bounding box center [640, 300] width 794 height 520
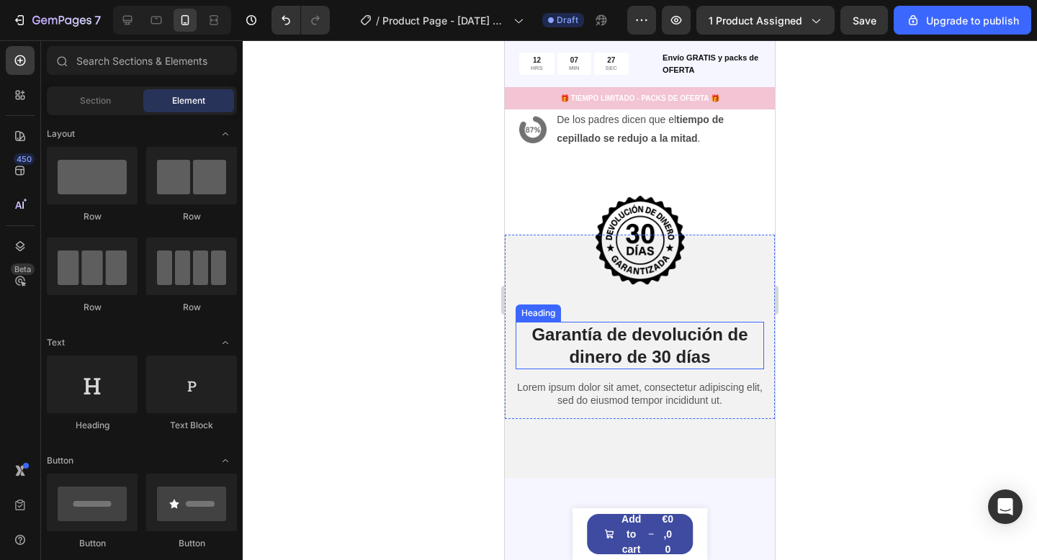
click at [693, 350] on p "Garantía de devolución de dinero de 30 días" at bounding box center [639, 345] width 245 height 45
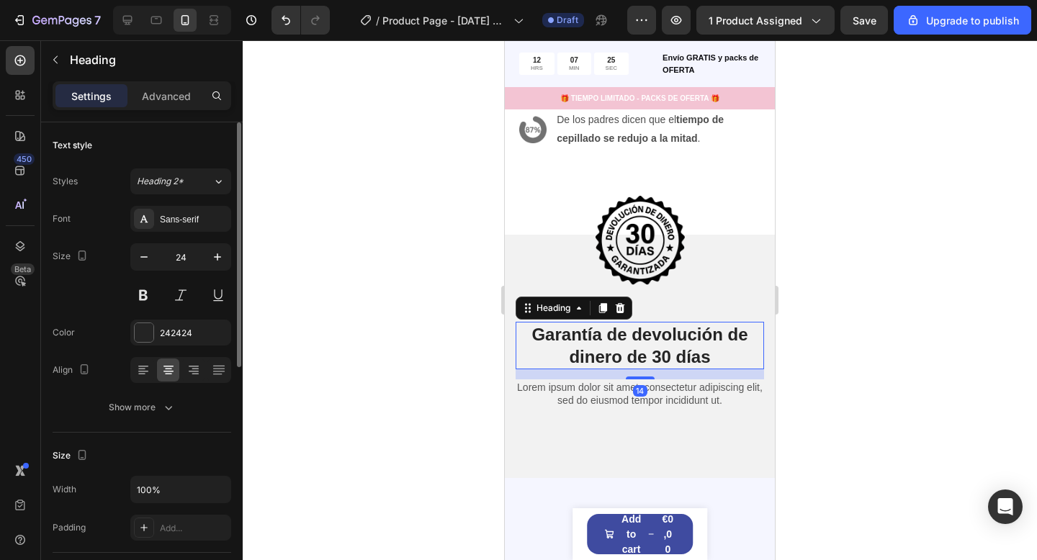
drag, startPoint x: 200, startPoint y: 261, endPoint x: 183, endPoint y: 257, distance: 17.8
click at [196, 260] on input "24" at bounding box center [181, 257] width 48 height 26
type input "20"
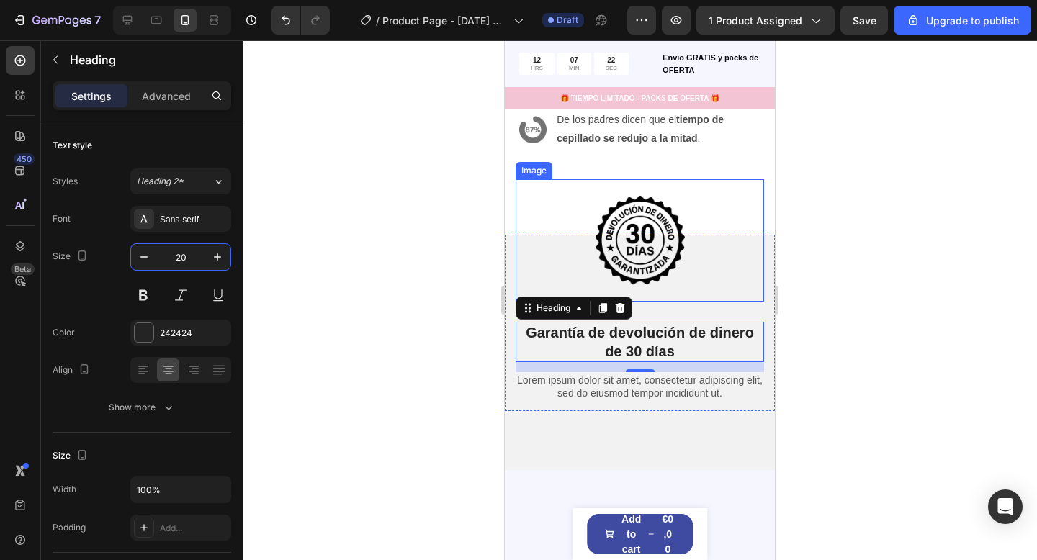
click at [820, 298] on div at bounding box center [640, 300] width 794 height 520
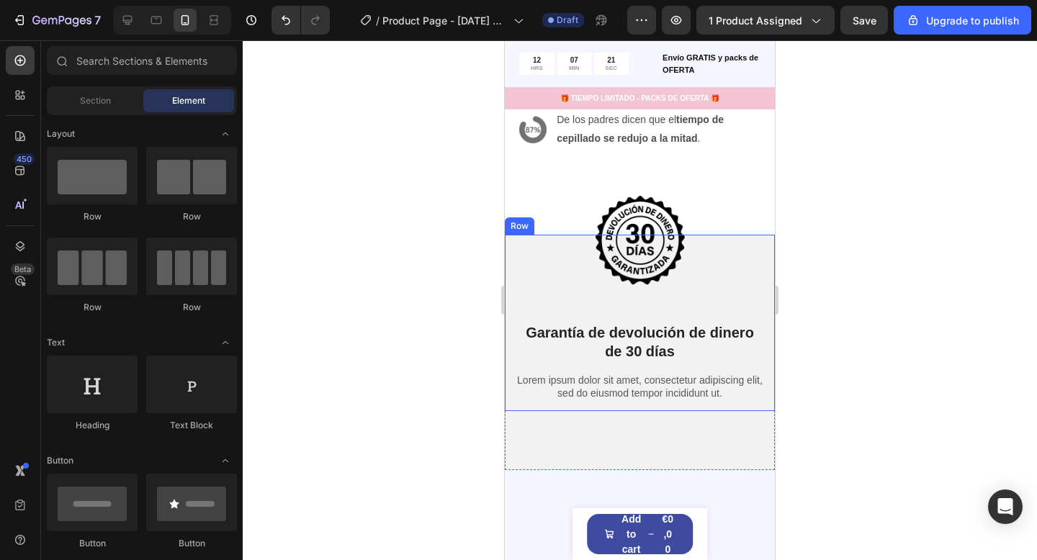
click at [650, 311] on div "Image Garantía de devolución de dinero de 30 [PERSON_NAME] Heading Lorem ipsum …" at bounding box center [639, 323] width 248 height 176
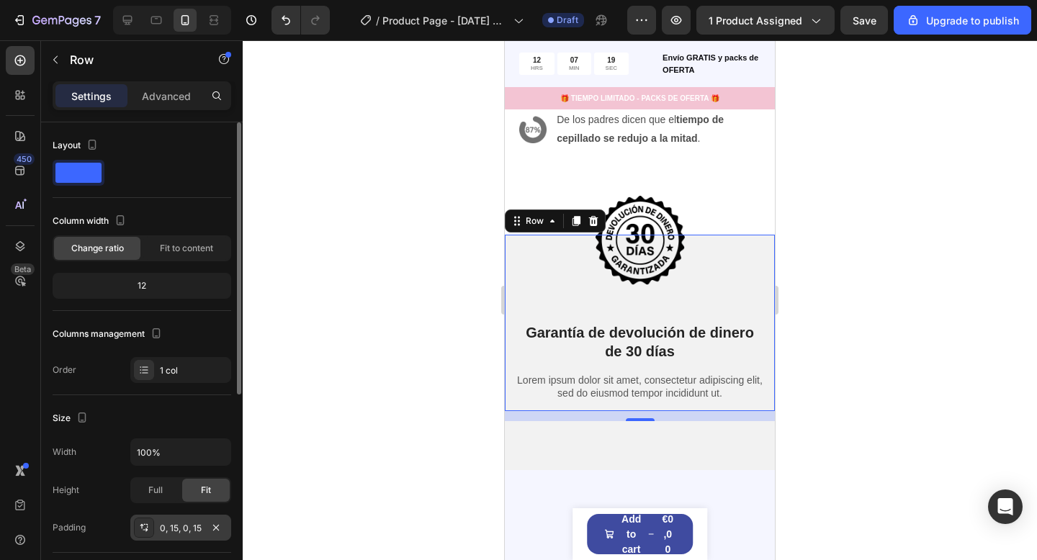
click at [171, 526] on div "0, 15, 0, 15" at bounding box center [181, 528] width 42 height 13
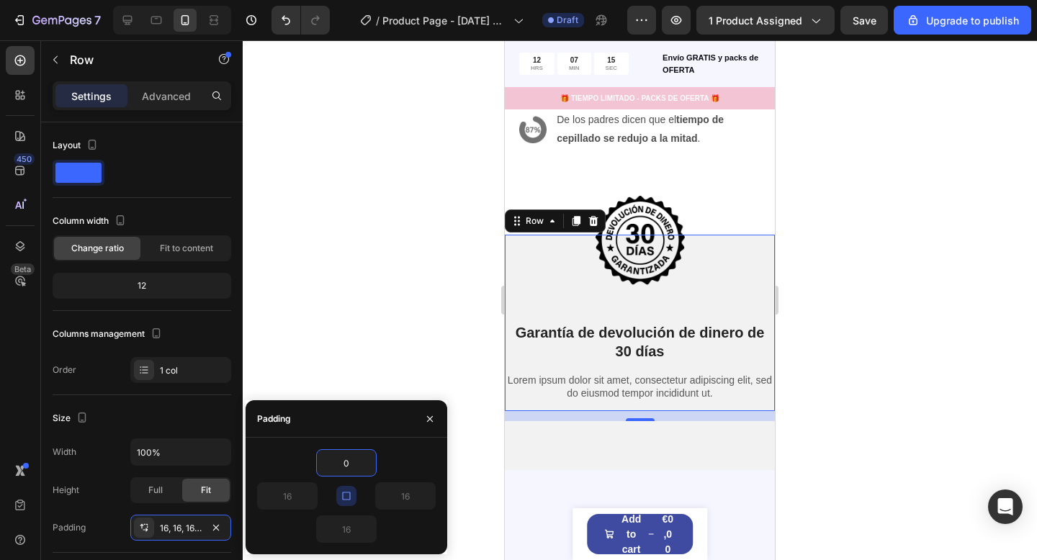
type input "0"
drag, startPoint x: 423, startPoint y: 422, endPoint x: 448, endPoint y: 405, distance: 30.0
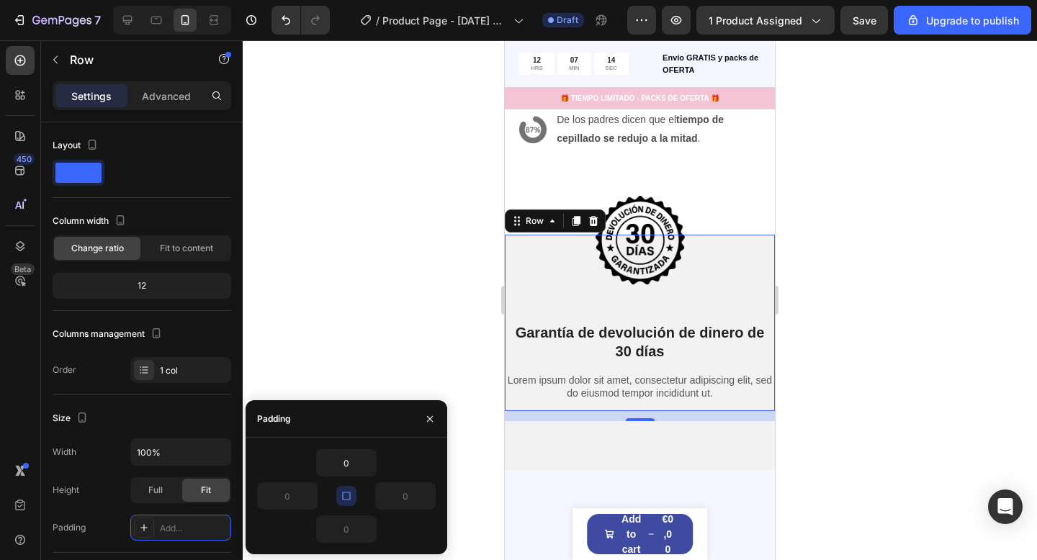
click at [423, 421] on button "button" at bounding box center [429, 418] width 23 height 23
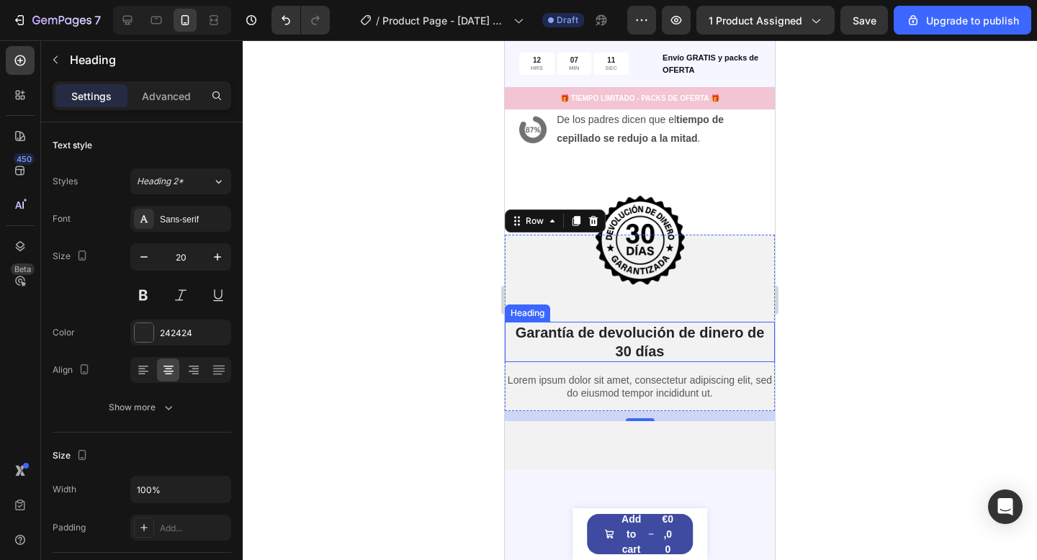
click at [680, 335] on p "Garantía de devolución de dinero de 30 días" at bounding box center [639, 341] width 267 height 37
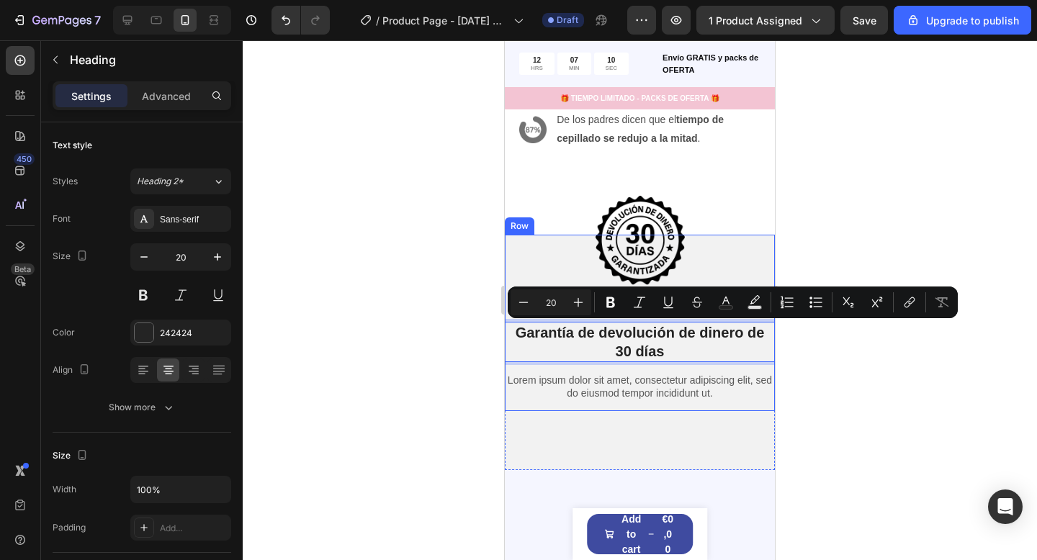
drag, startPoint x: 676, startPoint y: 336, endPoint x: 690, endPoint y: 325, distance: 18.0
click at [692, 327] on p "Garantía de devolución de dinero de 30 días" at bounding box center [639, 341] width 267 height 37
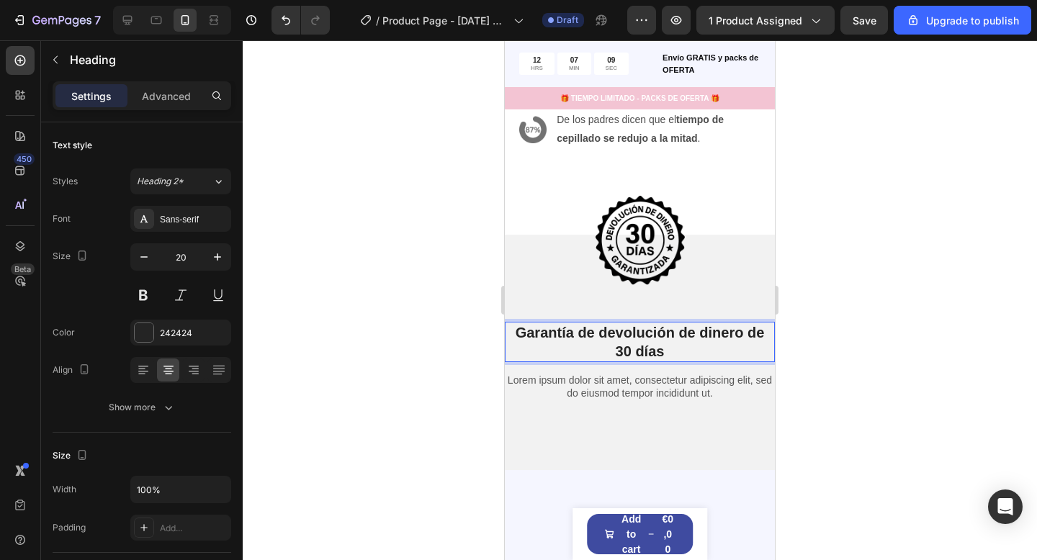
drag, startPoint x: 768, startPoint y: 368, endPoint x: 779, endPoint y: 365, distance: 11.2
click at [775, 365] on html "iPhone 13 Mini ( 375 px) iPhone 13 Mini iPhone 13 Pro iPhone 11 Pro Max iPhone …" at bounding box center [640, 223] width 270 height 7118
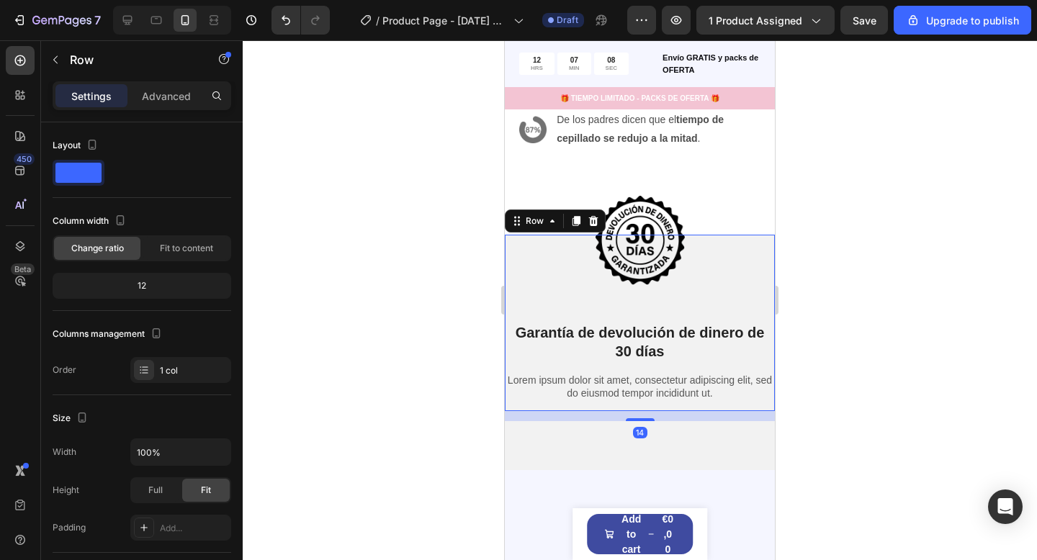
drag, startPoint x: 854, startPoint y: 340, endPoint x: 842, endPoint y: 340, distance: 12.2
click at [854, 340] on div at bounding box center [640, 300] width 794 height 520
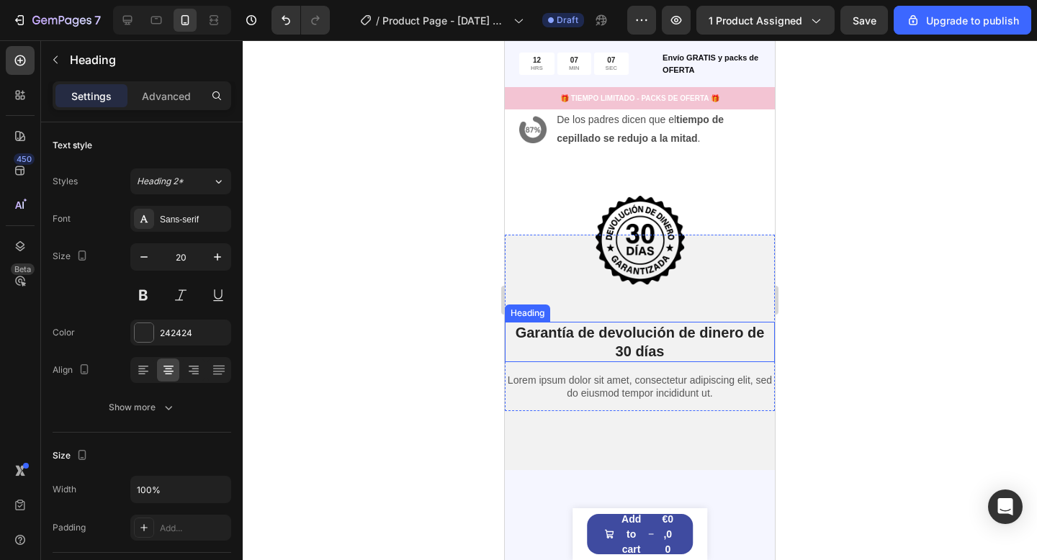
drag, startPoint x: 731, startPoint y: 353, endPoint x: 562, endPoint y: 324, distance: 171.0
click at [731, 353] on p "Garantía de devolución de dinero de 30 días" at bounding box center [639, 341] width 267 height 37
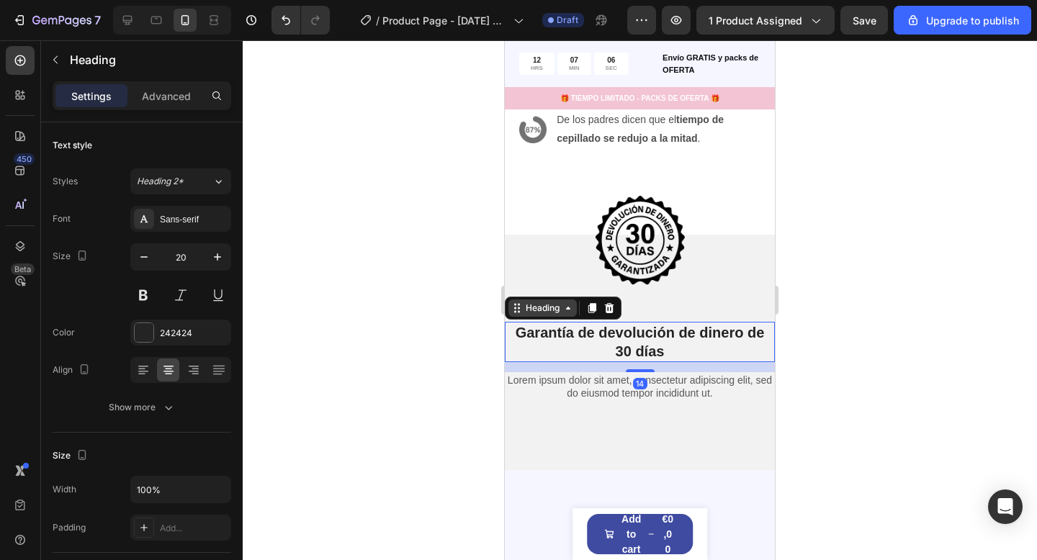
click at [574, 310] on div "Heading" at bounding box center [542, 307] width 68 height 17
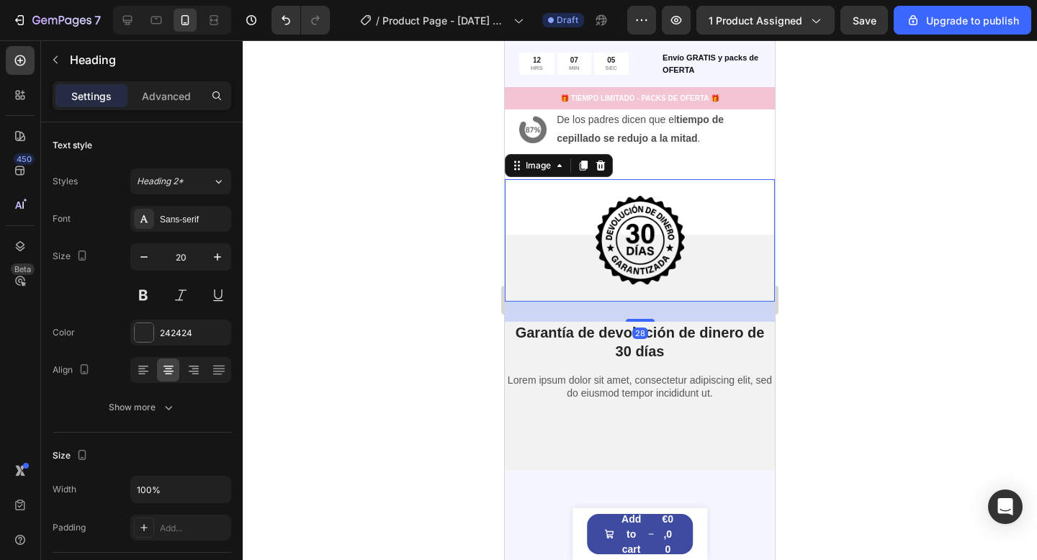
drag, startPoint x: 695, startPoint y: 299, endPoint x: 685, endPoint y: 313, distance: 16.6
click at [694, 299] on img at bounding box center [640, 240] width 122 height 122
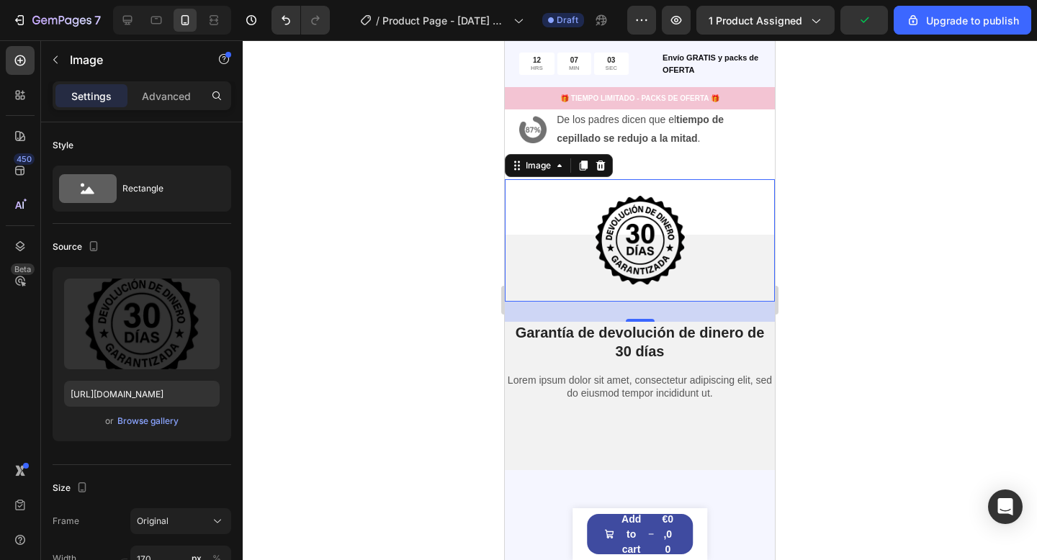
click at [138, 109] on div "Settings Advanced" at bounding box center [142, 95] width 179 height 29
click at [163, 97] on p "Advanced" at bounding box center [166, 96] width 49 height 15
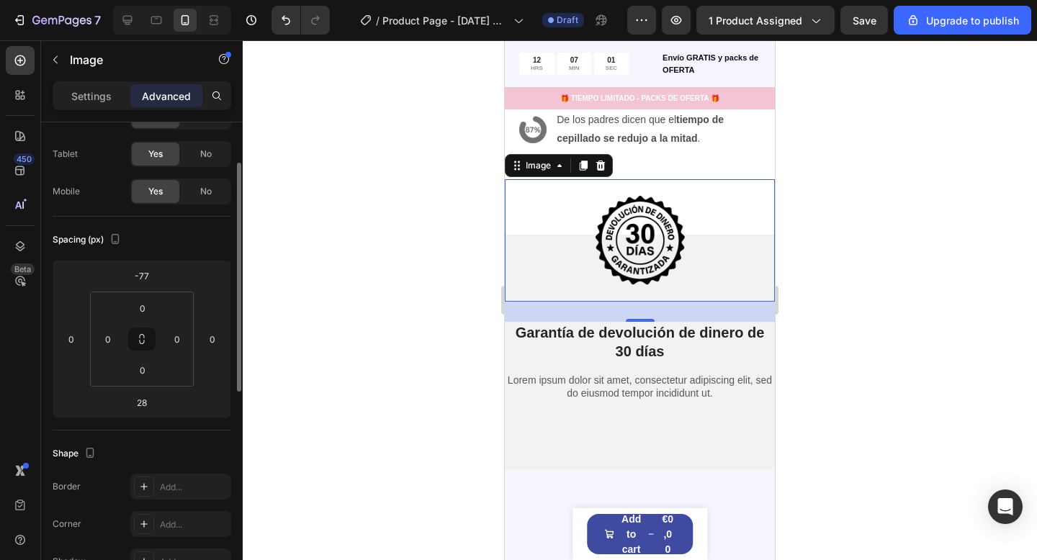
scroll to position [72, 0]
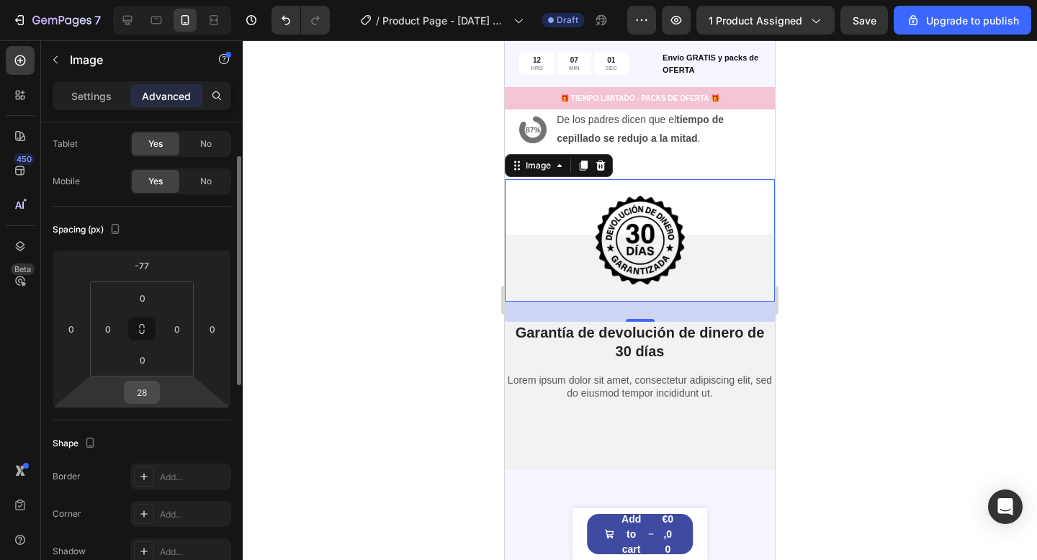
click at [138, 387] on input "28" at bounding box center [141, 393] width 29 height 22
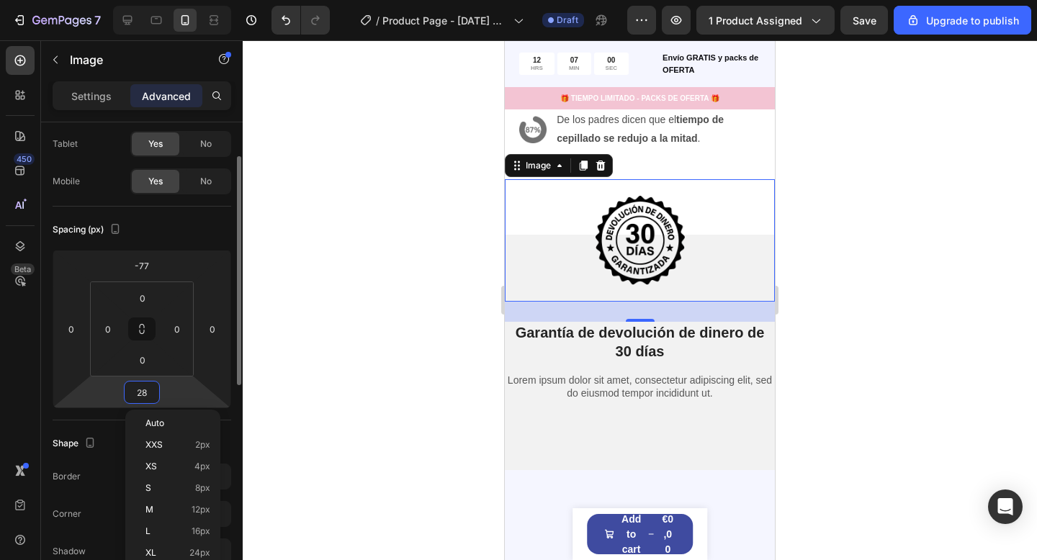
type input "0"
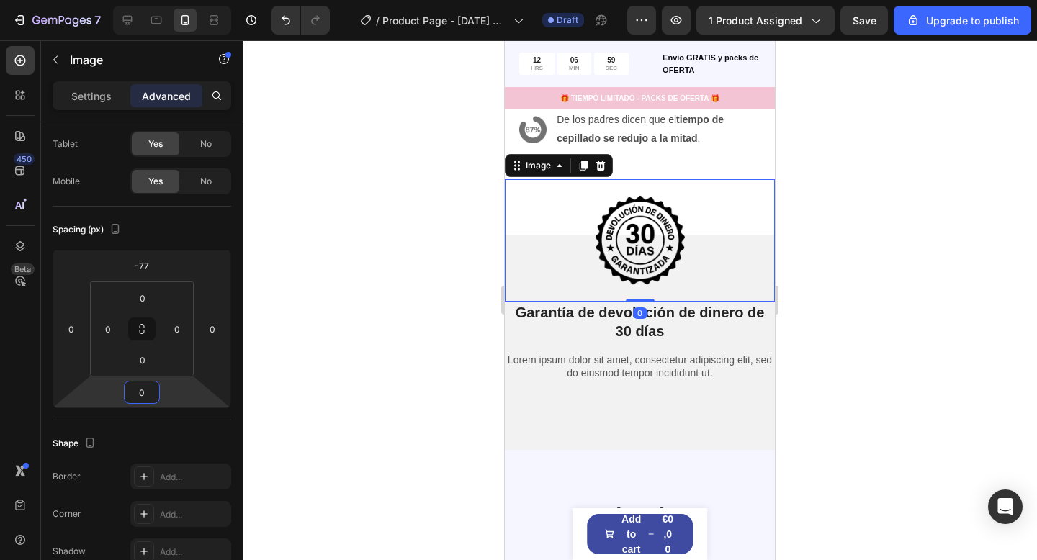
click at [808, 338] on div at bounding box center [640, 300] width 794 height 520
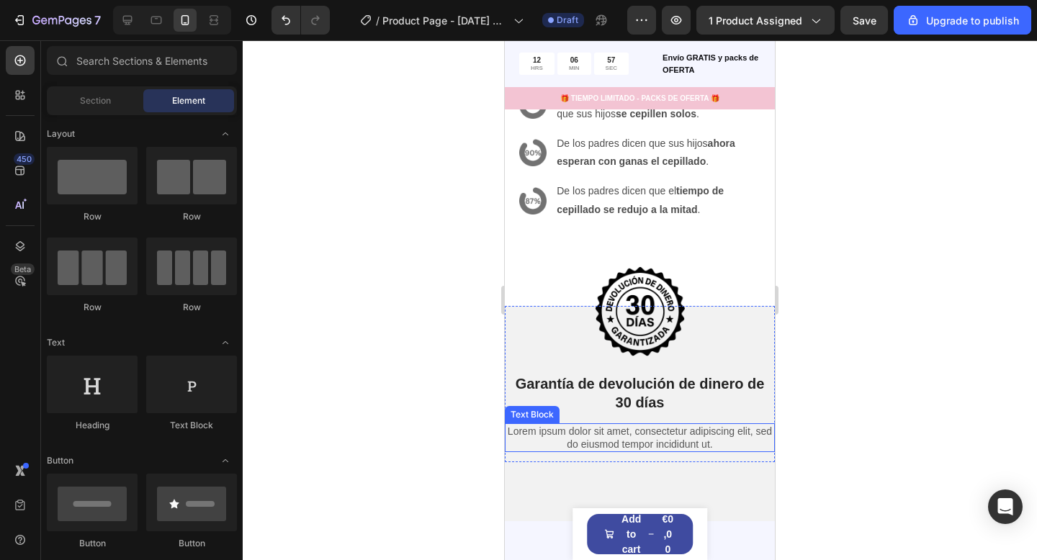
scroll to position [3312, 0]
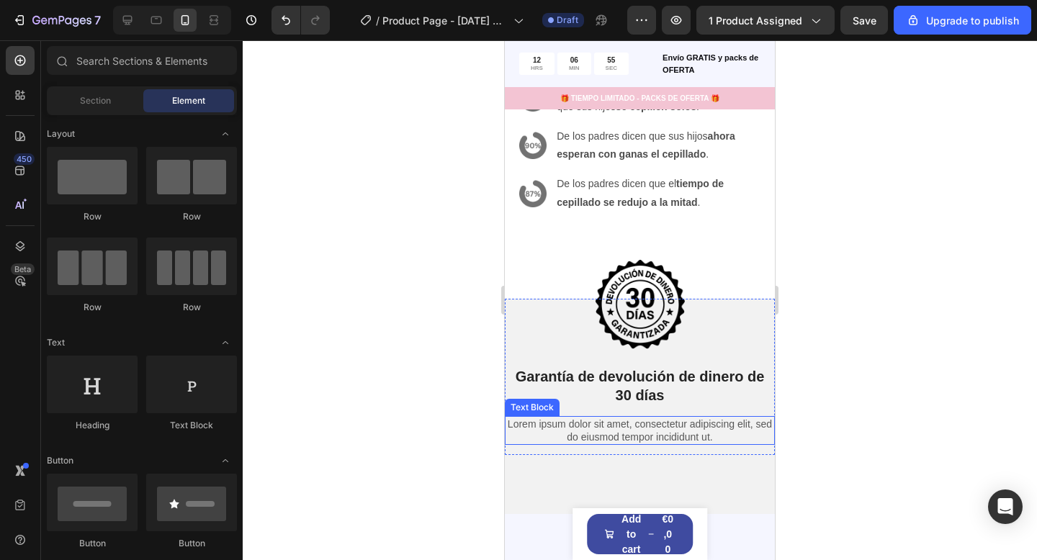
click at [646, 434] on p "Lorem ipsum dolor sit amet, consectetur adipiscing elit, sed do eiusmod tempor …" at bounding box center [639, 431] width 267 height 26
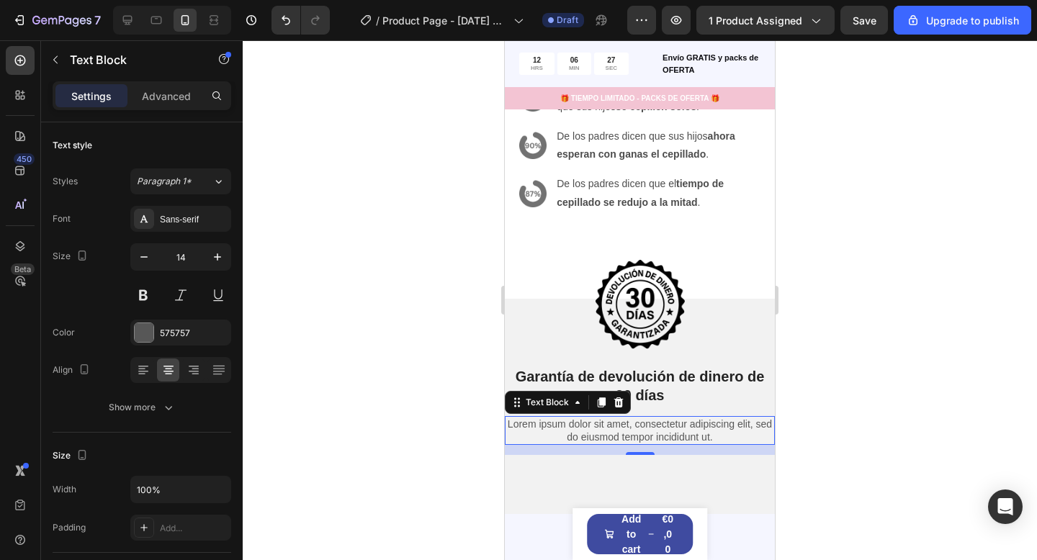
click at [625, 431] on p "Lorem ipsum dolor sit amet, consectetur adipiscing elit, sed do eiusmod tempor …" at bounding box center [639, 431] width 267 height 26
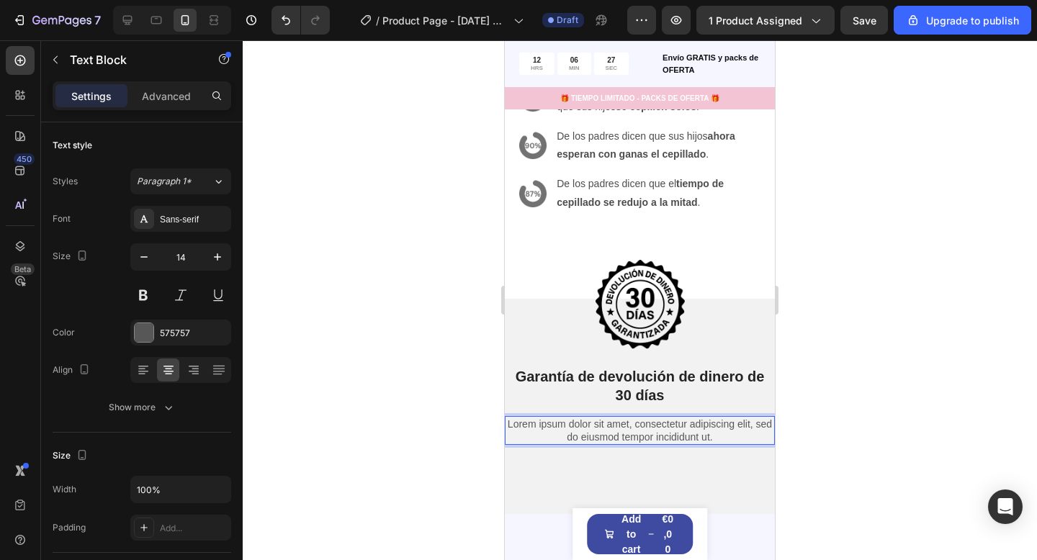
click at [625, 431] on p "Lorem ipsum dolor sit amet, consectetur adipiscing elit, sed do eiusmod tempor …" at bounding box center [639, 431] width 267 height 26
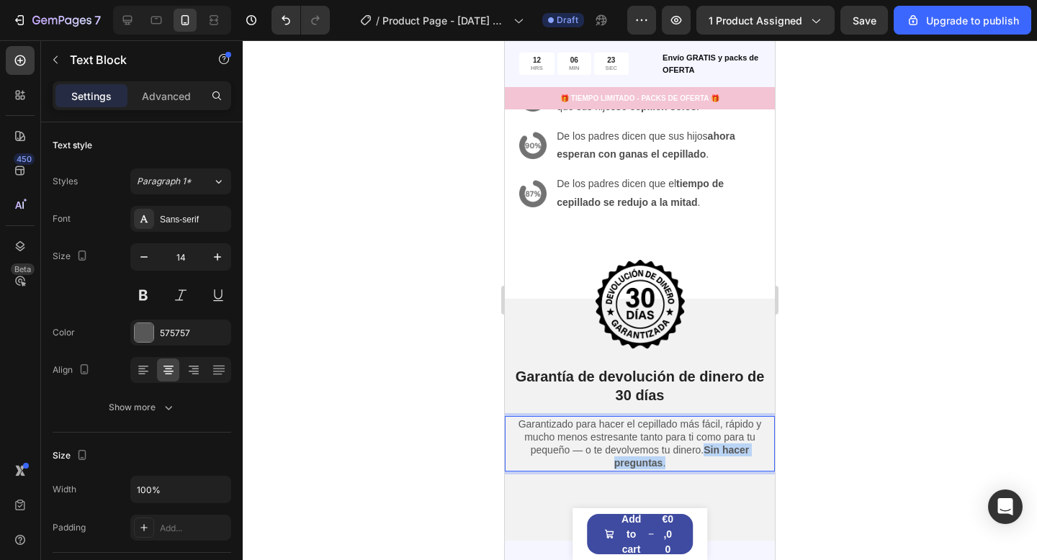
drag, startPoint x: 687, startPoint y: 456, endPoint x: 702, endPoint y: 446, distance: 18.2
click at [702, 446] on p "Garantizado para hacer el cepillado más fácil, rápido y mucho menos estresante …" at bounding box center [639, 444] width 267 height 53
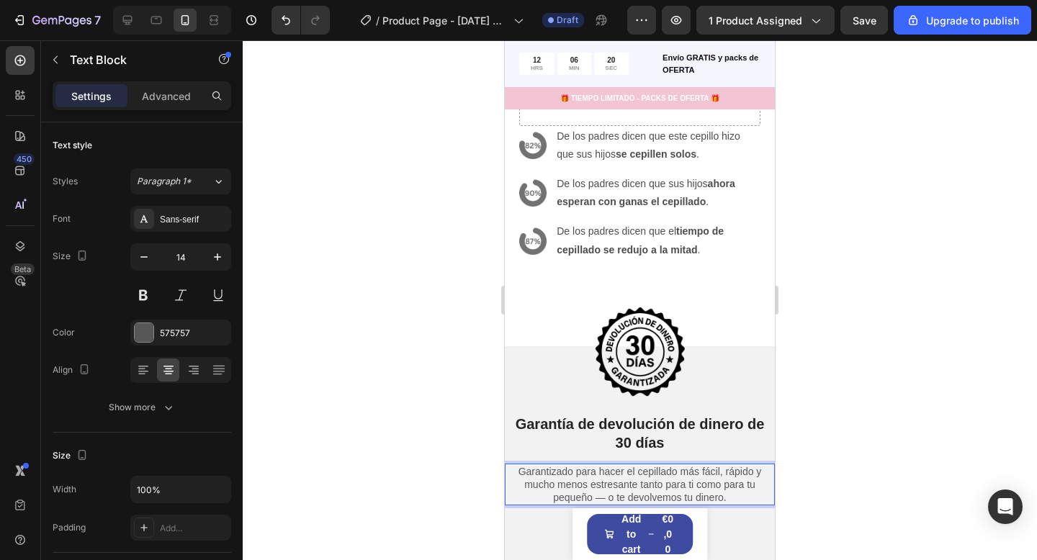
click at [401, 394] on div at bounding box center [640, 300] width 794 height 520
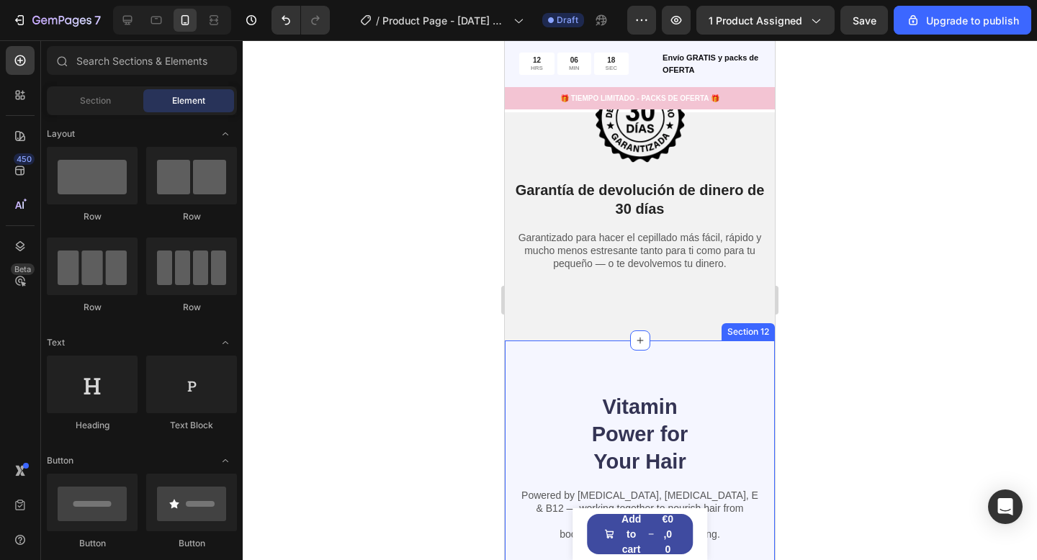
scroll to position [3536, 0]
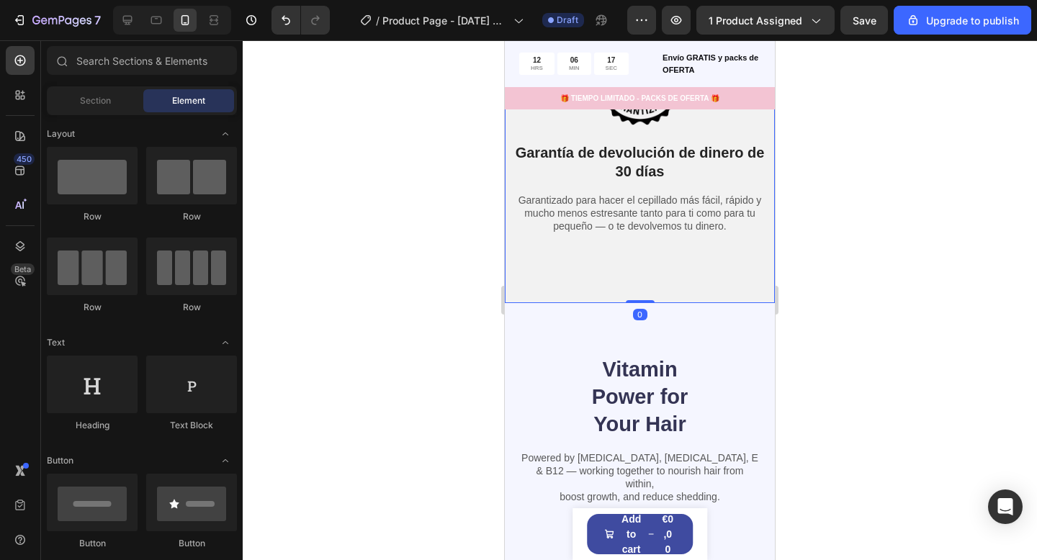
click at [663, 283] on div "Image Garantía de devolución de dinero de 30 [PERSON_NAME] Heading Garantizado …" at bounding box center [640, 189] width 270 height 229
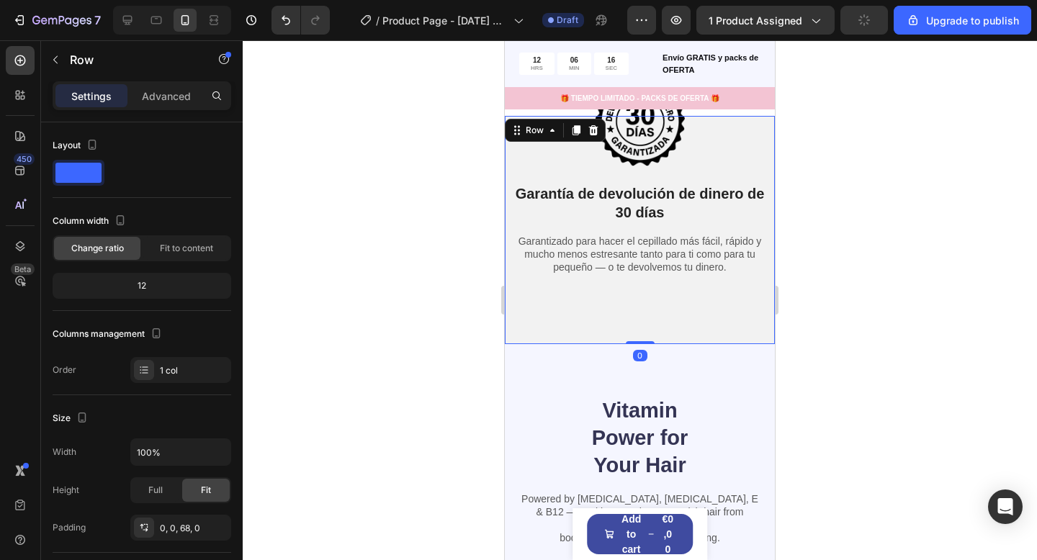
scroll to position [3469, 0]
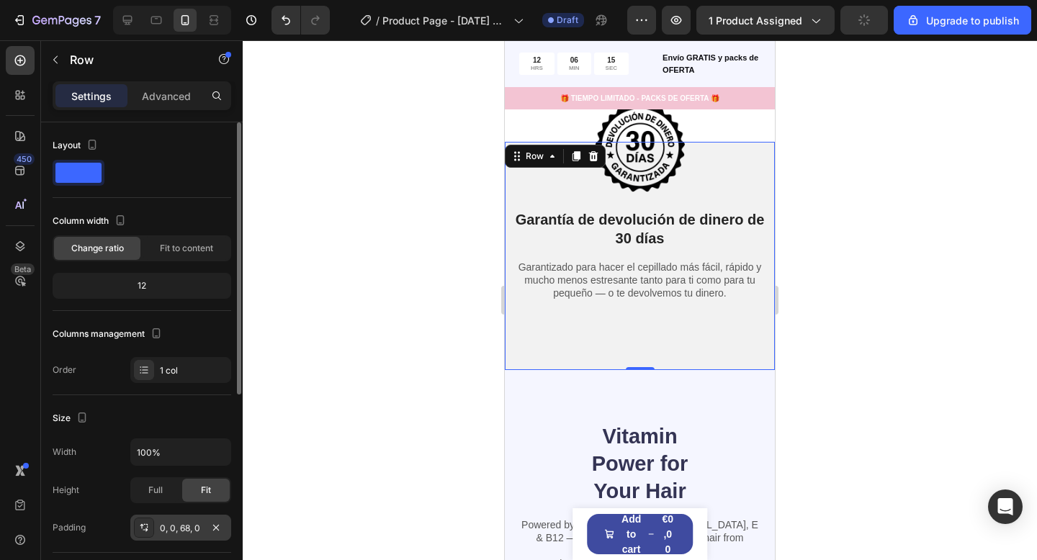
click at [162, 531] on div "0, 0, 68, 0" at bounding box center [181, 528] width 42 height 13
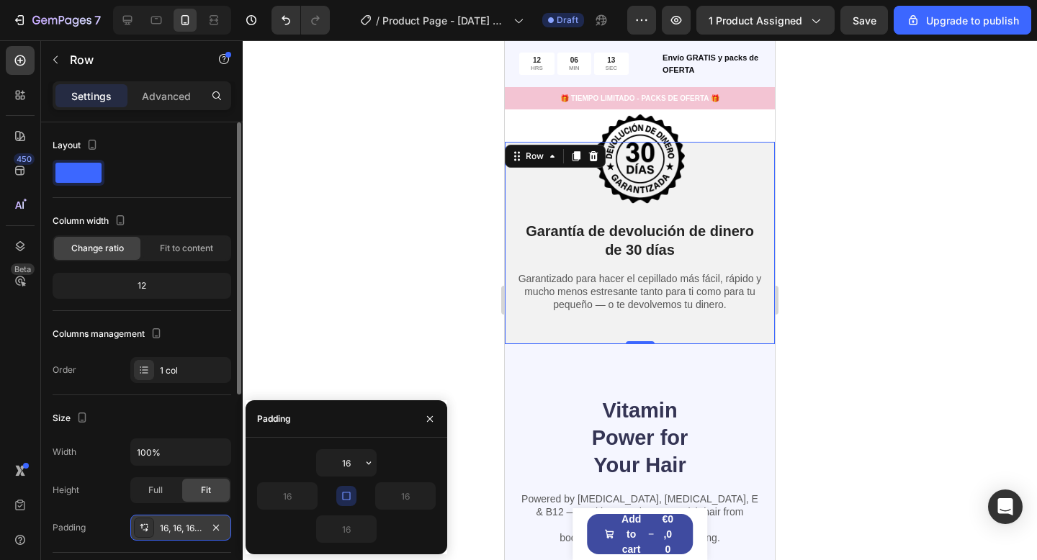
click at [191, 525] on div "16, 16, 16, 16" at bounding box center [181, 528] width 42 height 13
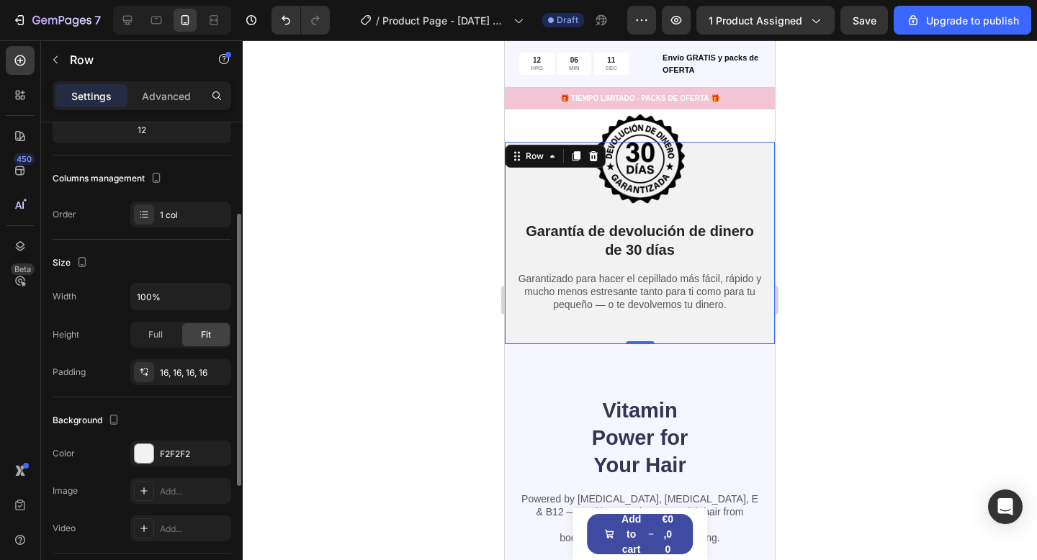
scroll to position [158, 0]
click at [173, 369] on div "16, 16, 16, 16" at bounding box center [181, 370] width 42 height 13
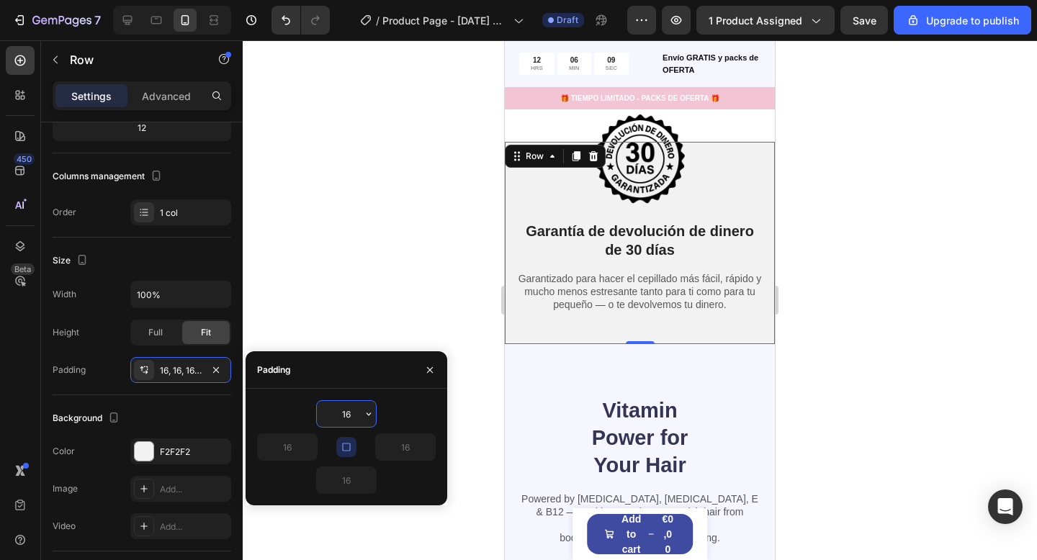
type input "0"
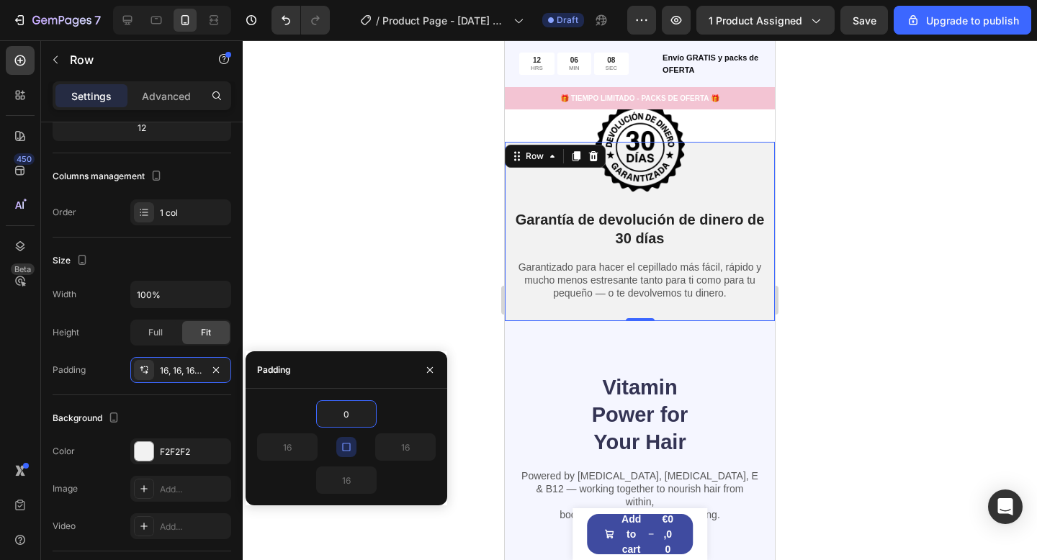
click at [410, 337] on div at bounding box center [640, 300] width 794 height 520
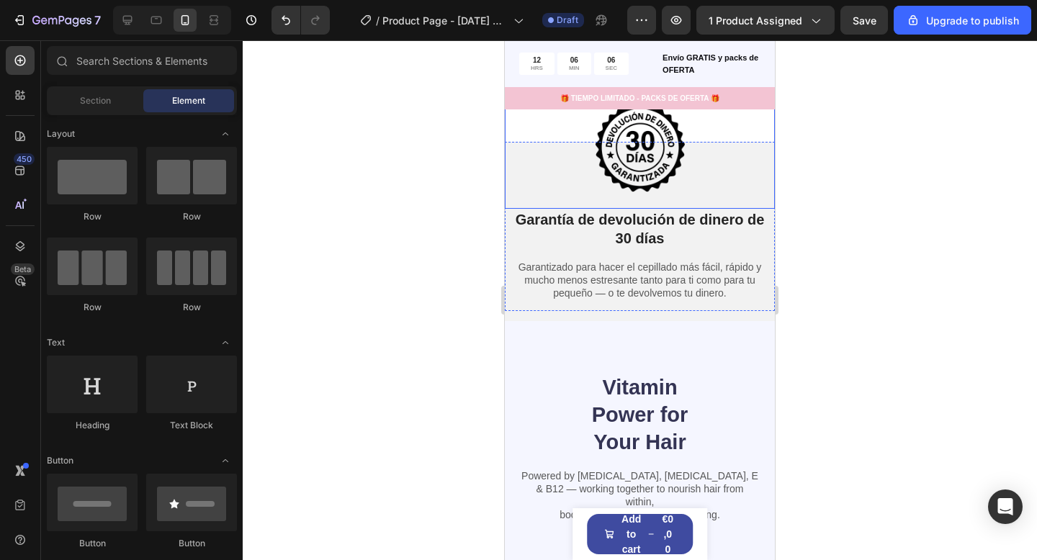
click at [521, 186] on div at bounding box center [640, 147] width 270 height 122
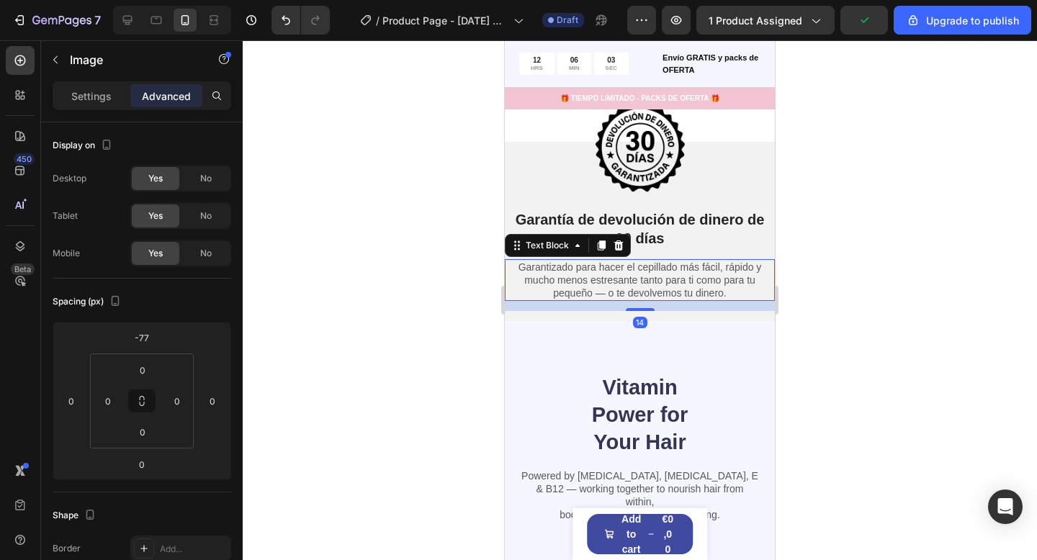
click at [767, 267] on p "Garantizado para hacer el cepillado más fácil, rápido y mucho menos estresante …" at bounding box center [639, 281] width 267 height 40
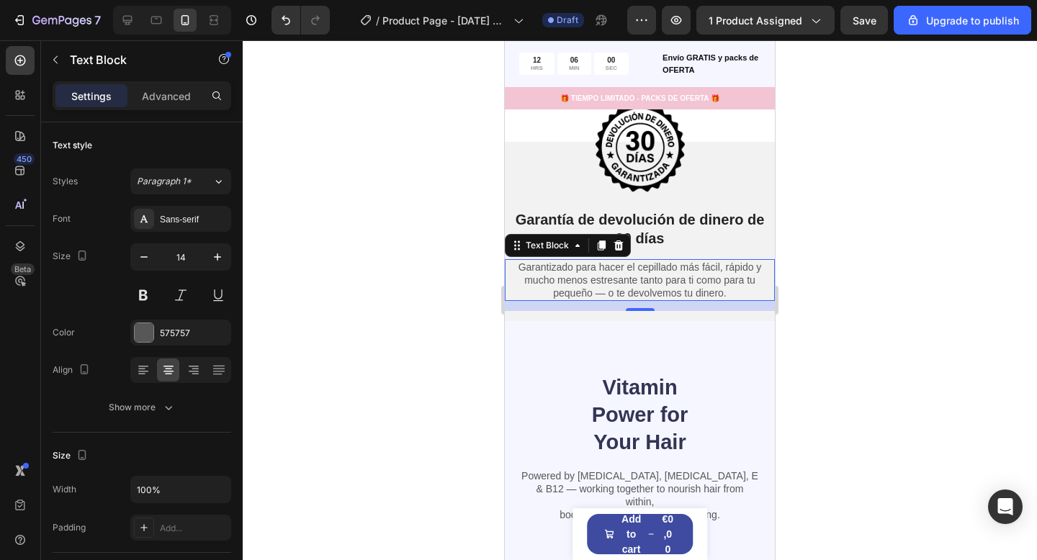
click at [172, 116] on div "Settings Advanced" at bounding box center [142, 101] width 202 height 41
click at [171, 105] on div "Advanced" at bounding box center [166, 95] width 72 height 23
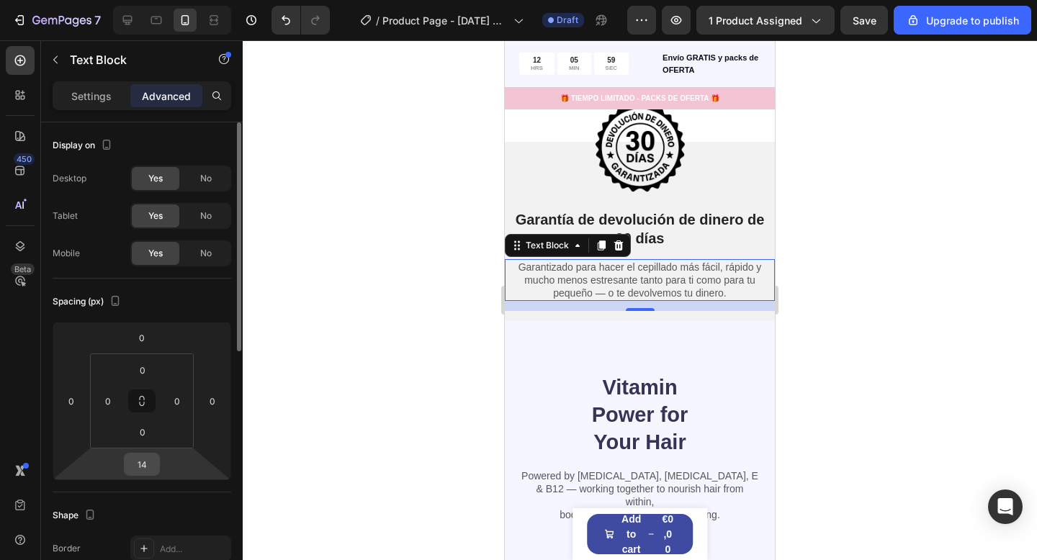
click at [141, 454] on input "14" at bounding box center [141, 465] width 29 height 22
type input "0"
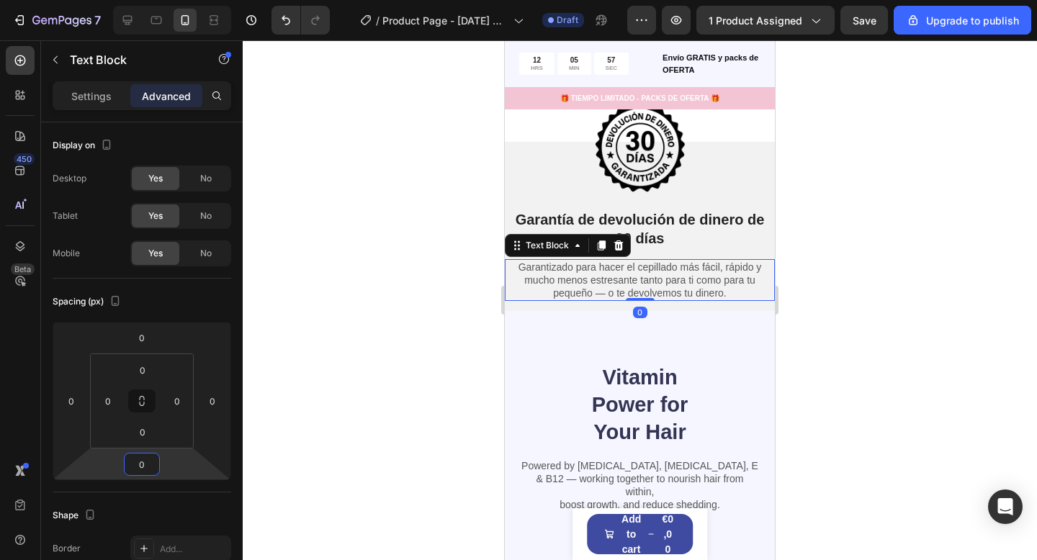
click at [330, 299] on div at bounding box center [640, 300] width 794 height 520
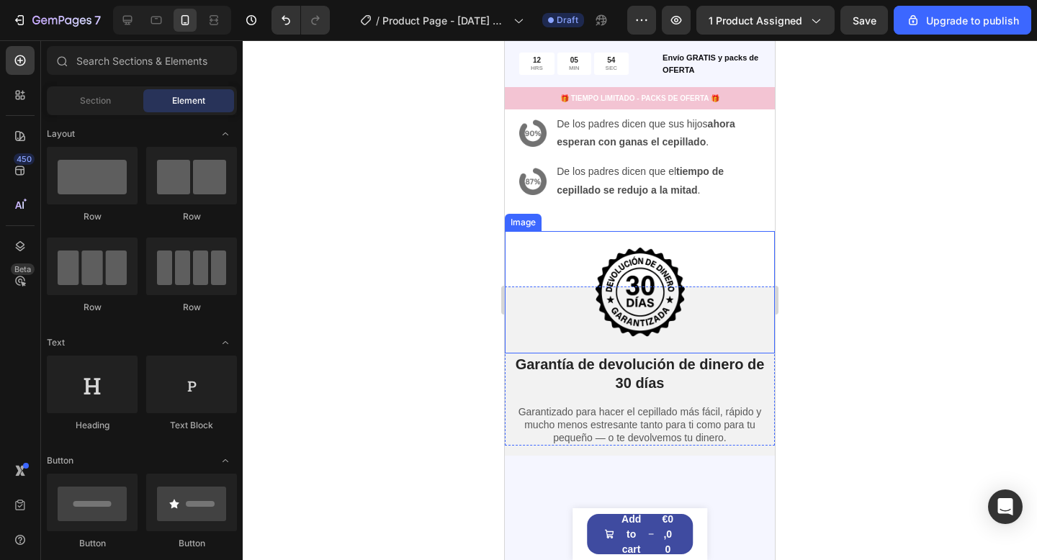
scroll to position [3322, 0]
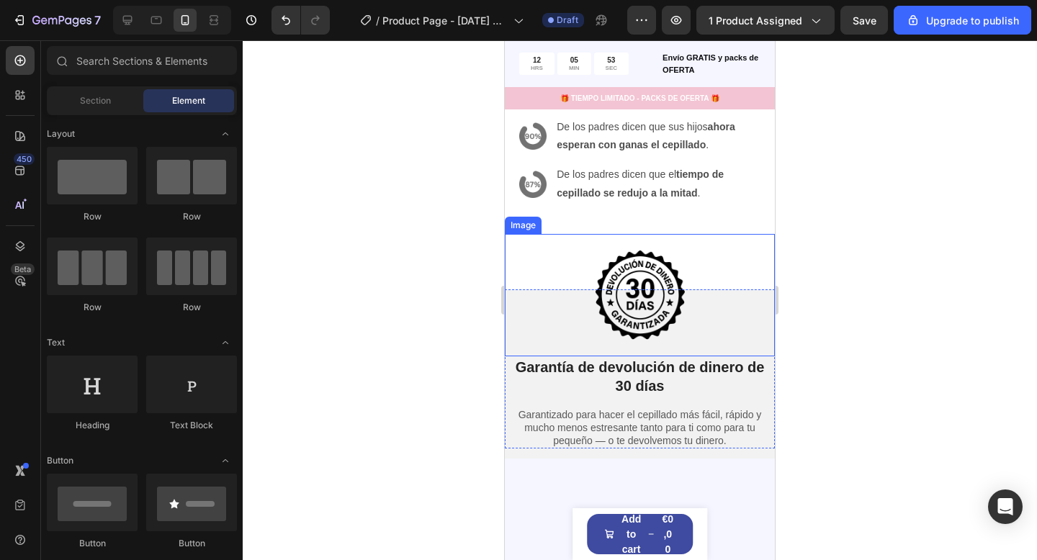
click at [688, 253] on img at bounding box center [640, 295] width 122 height 122
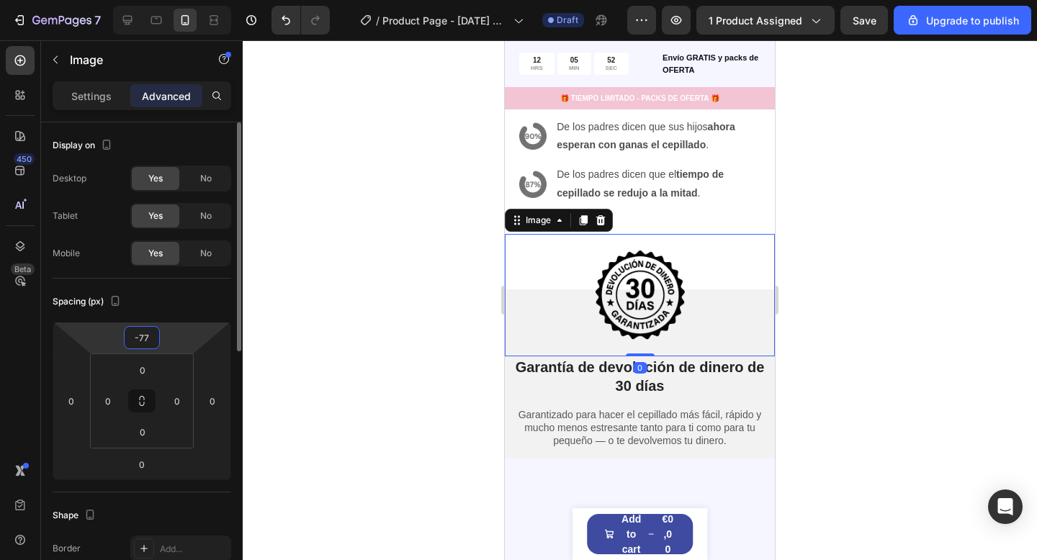
click at [144, 335] on input "-77" at bounding box center [141, 338] width 29 height 22
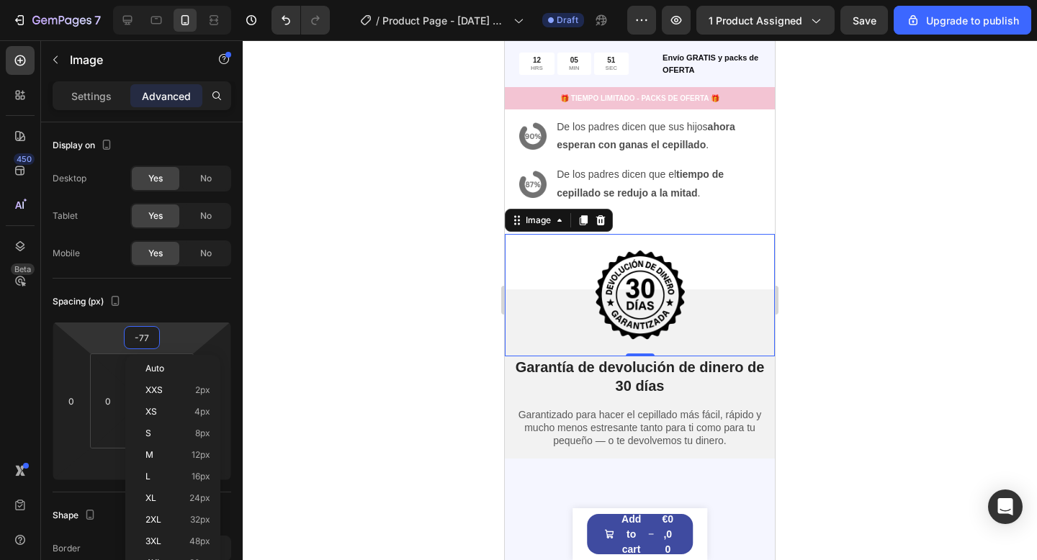
click at [655, 215] on div "Image 0 Garantía de devolución de dinero de 30 [PERSON_NAME] Heading Garantizad…" at bounding box center [640, 332] width 270 height 256
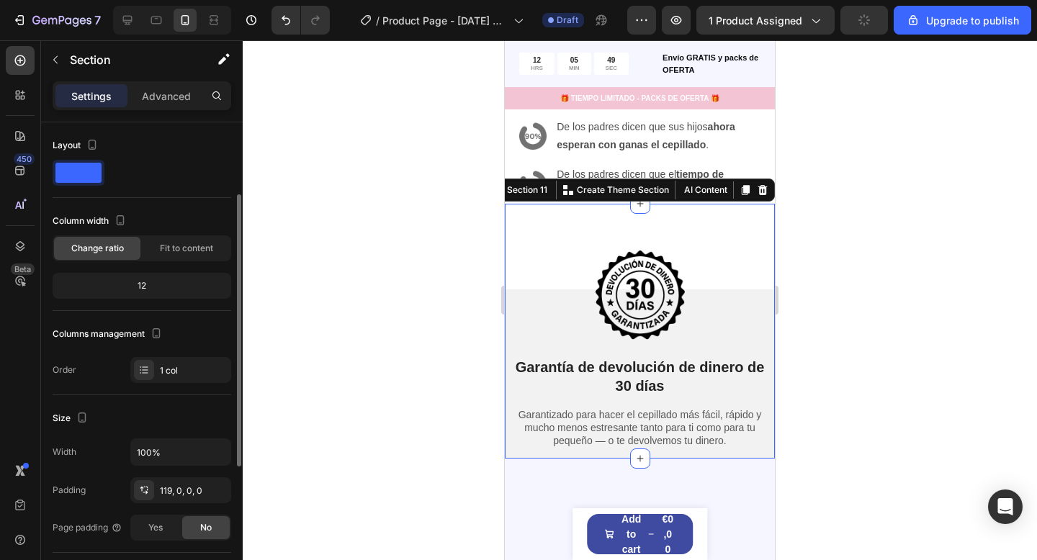
scroll to position [73, 0]
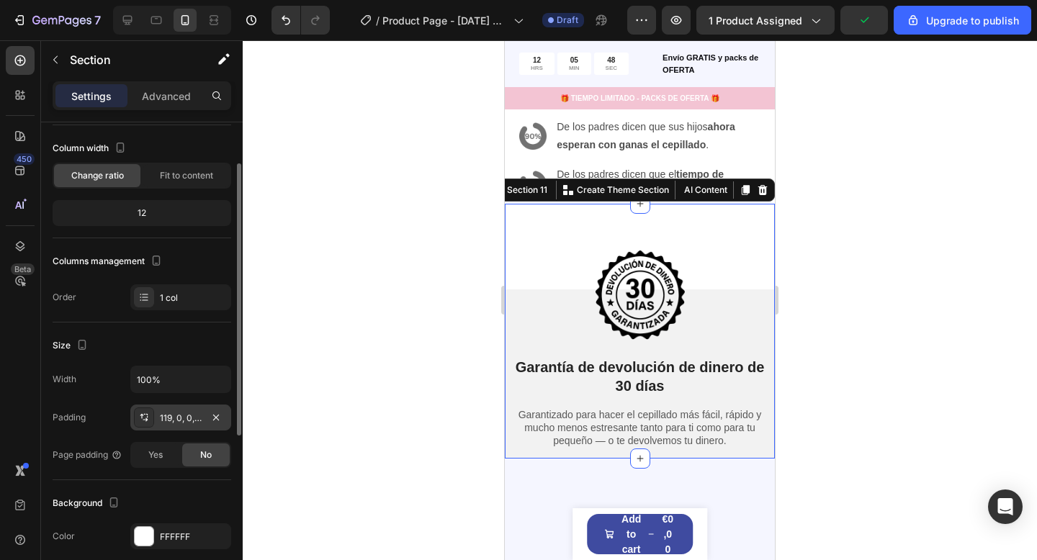
click at [180, 415] on div "119, 0, 0, 0" at bounding box center [181, 418] width 42 height 13
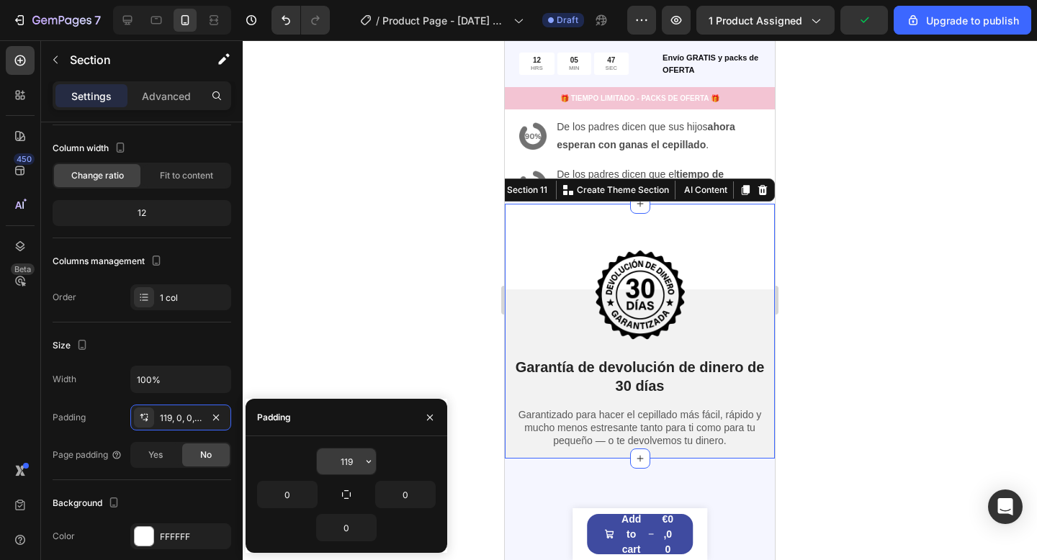
click at [331, 466] on input "119" at bounding box center [346, 461] width 59 height 26
type input "50"
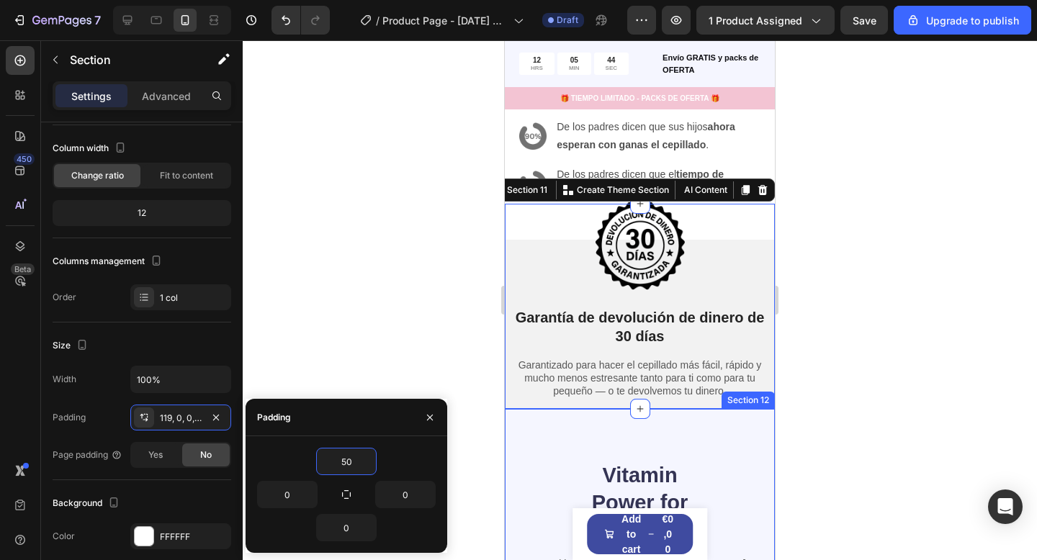
drag, startPoint x: 914, startPoint y: 405, endPoint x: 894, endPoint y: 402, distance: 20.4
click at [914, 405] on div at bounding box center [640, 300] width 794 height 520
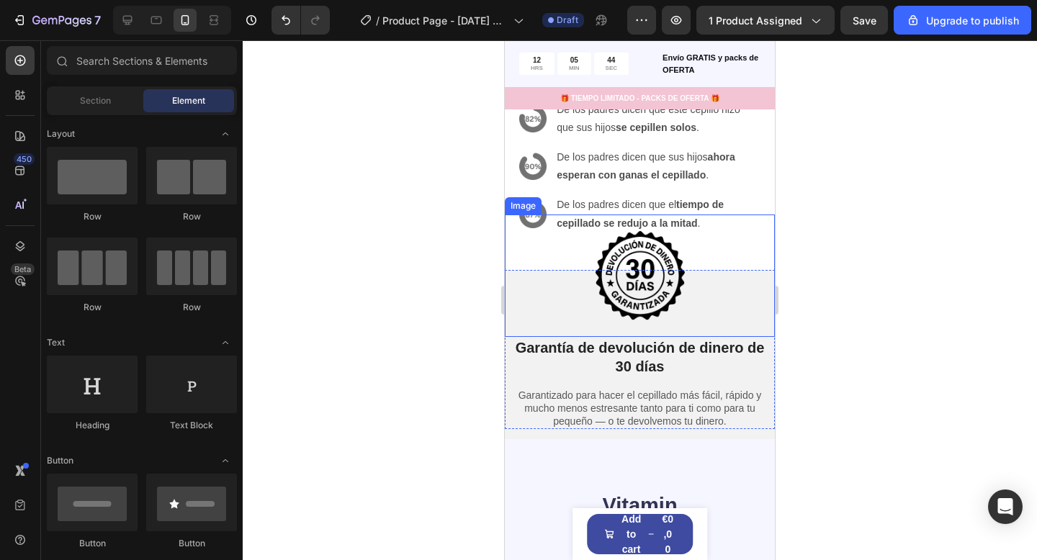
scroll to position [3289, 0]
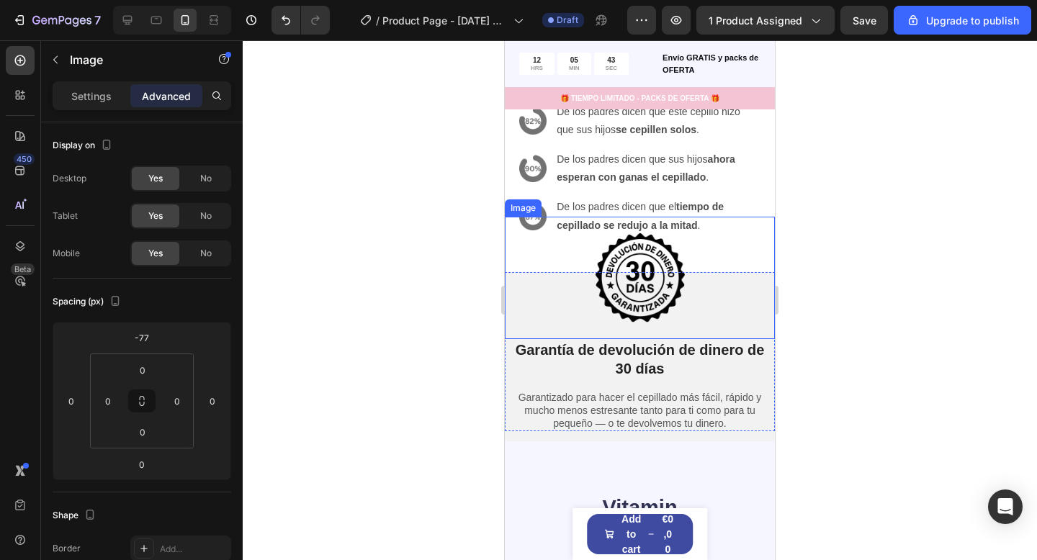
click at [686, 266] on img at bounding box center [640, 278] width 122 height 122
click at [760, 284] on div at bounding box center [640, 278] width 270 height 122
click at [749, 360] on p "Garantía de devolución de dinero de 30 días" at bounding box center [639, 359] width 267 height 37
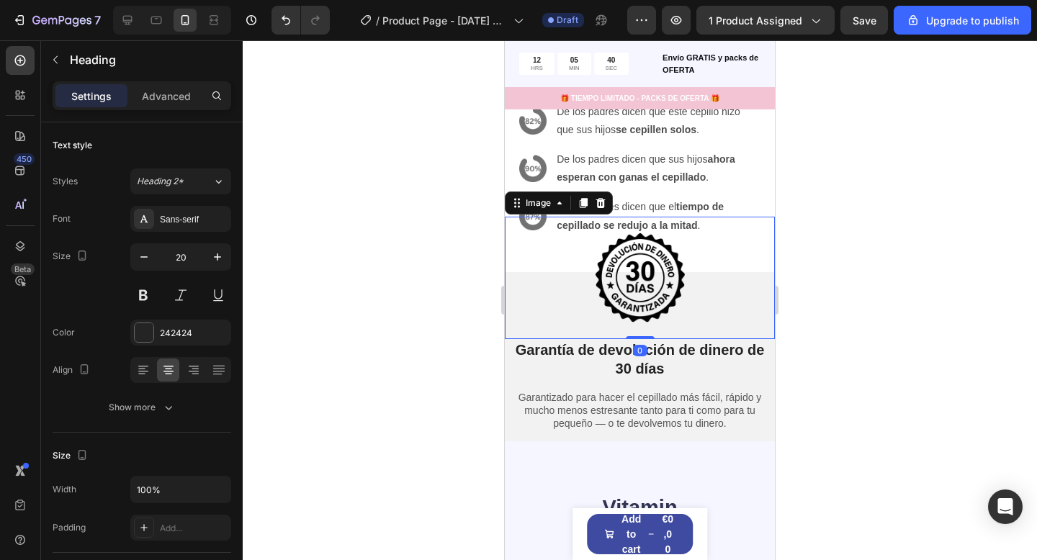
click at [763, 282] on div at bounding box center [640, 278] width 270 height 122
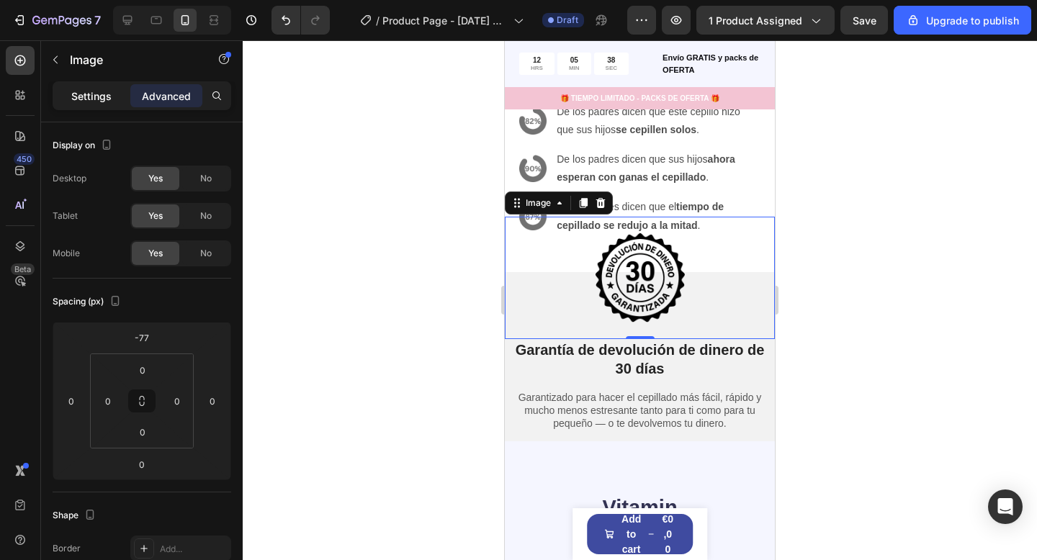
click at [82, 104] on div "Settings" at bounding box center [91, 95] width 72 height 23
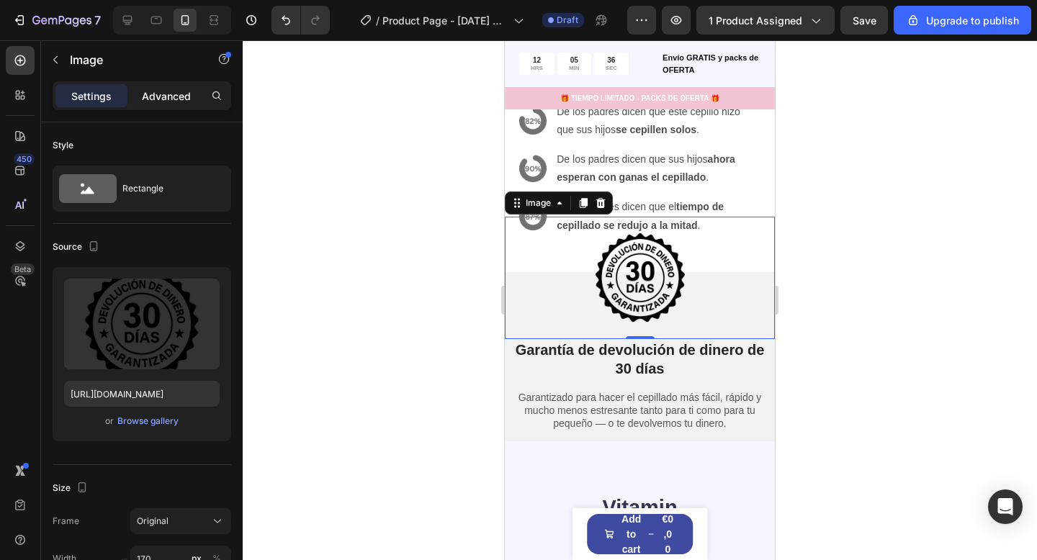
click at [129, 95] on div "Settings Advanced" at bounding box center [141, 95] width 173 height 23
click at [140, 96] on div "Advanced" at bounding box center [166, 95] width 72 height 23
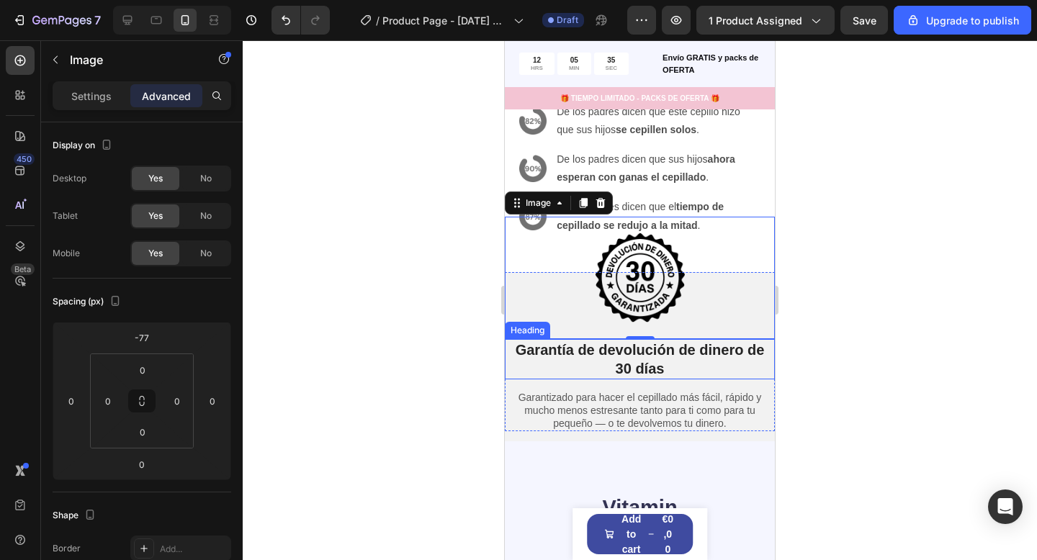
click at [760, 359] on p "Garantía de devolución de dinero de 30 días" at bounding box center [639, 359] width 267 height 37
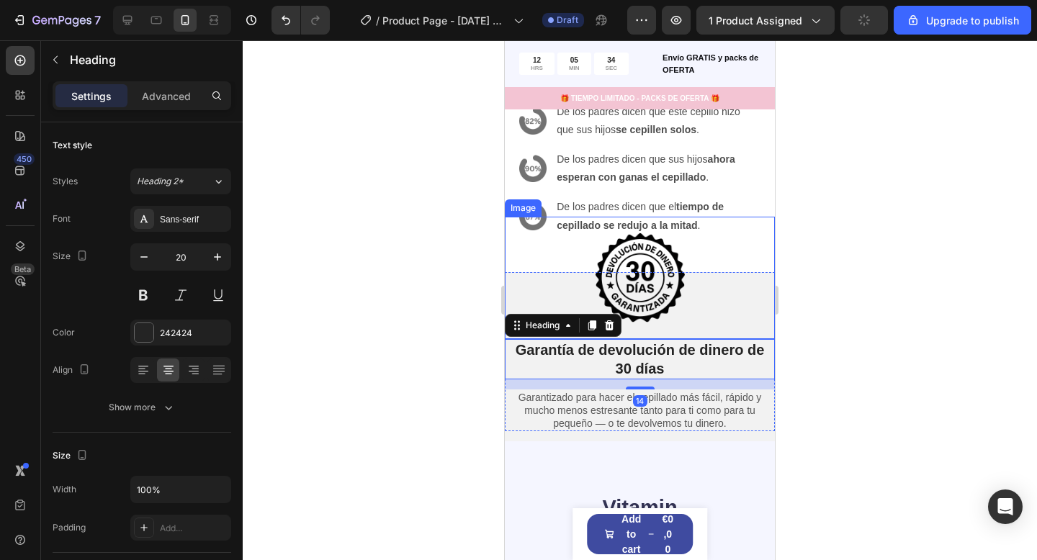
click at [764, 252] on div at bounding box center [640, 278] width 270 height 122
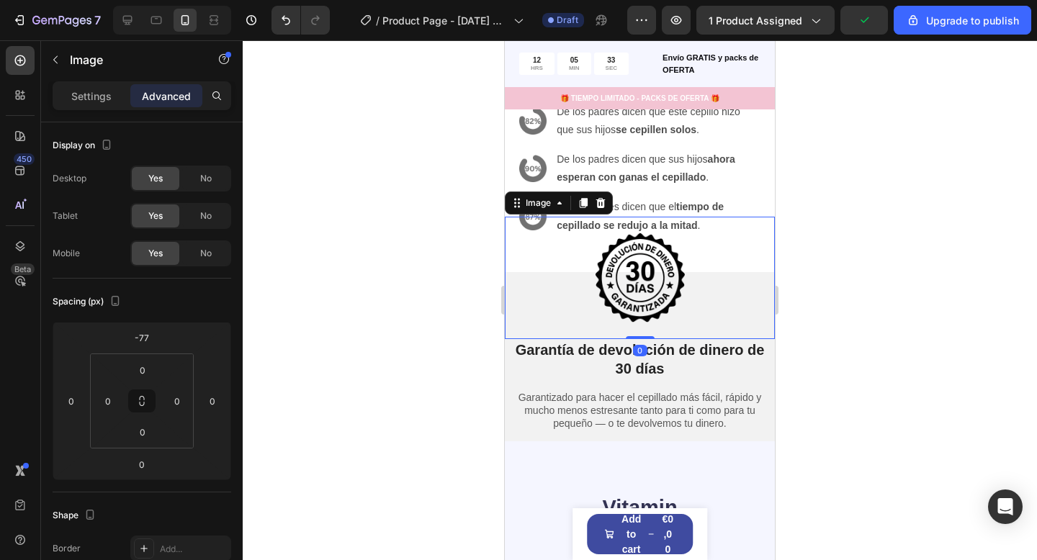
drag, startPoint x: 331, startPoint y: 217, endPoint x: 359, endPoint y: 163, distance: 60.9
click at [338, 206] on div at bounding box center [640, 300] width 794 height 520
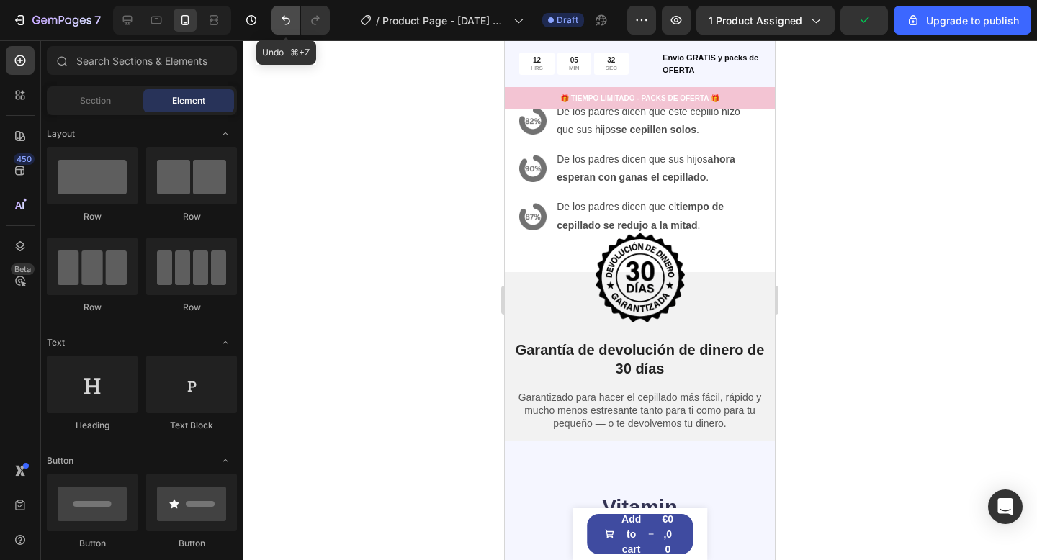
click at [288, 17] on icon "Undo/Redo" at bounding box center [286, 20] width 14 height 14
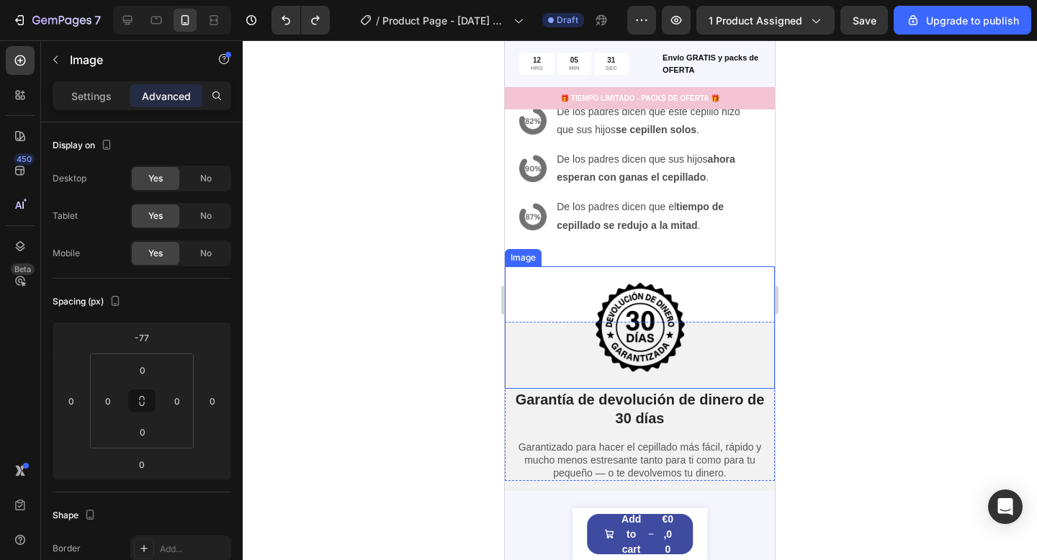
click at [564, 291] on div at bounding box center [640, 327] width 270 height 122
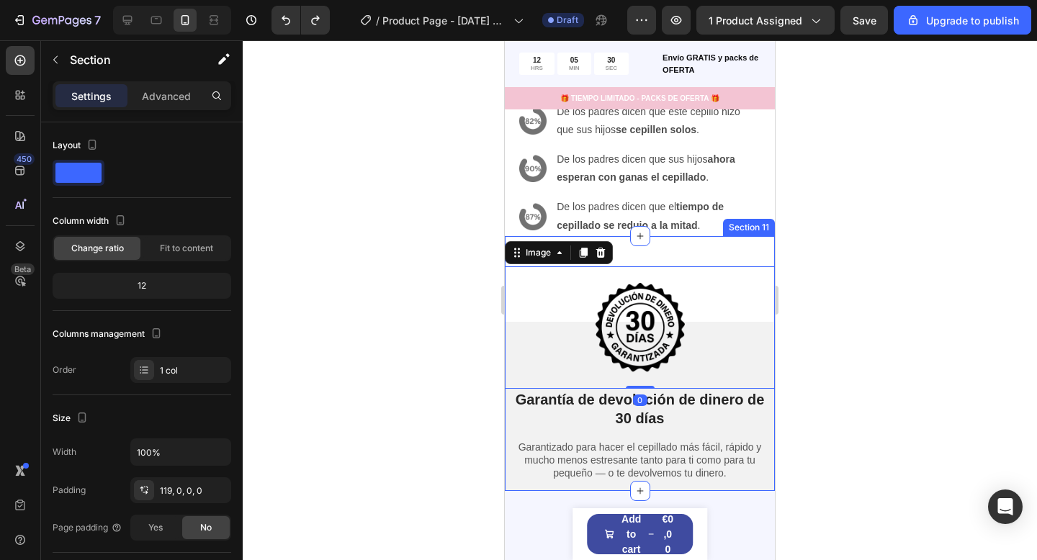
click at [677, 251] on div "Image 0 Garantía de devolución de dinero de 30 [PERSON_NAME] Heading Garantizad…" at bounding box center [640, 364] width 270 height 256
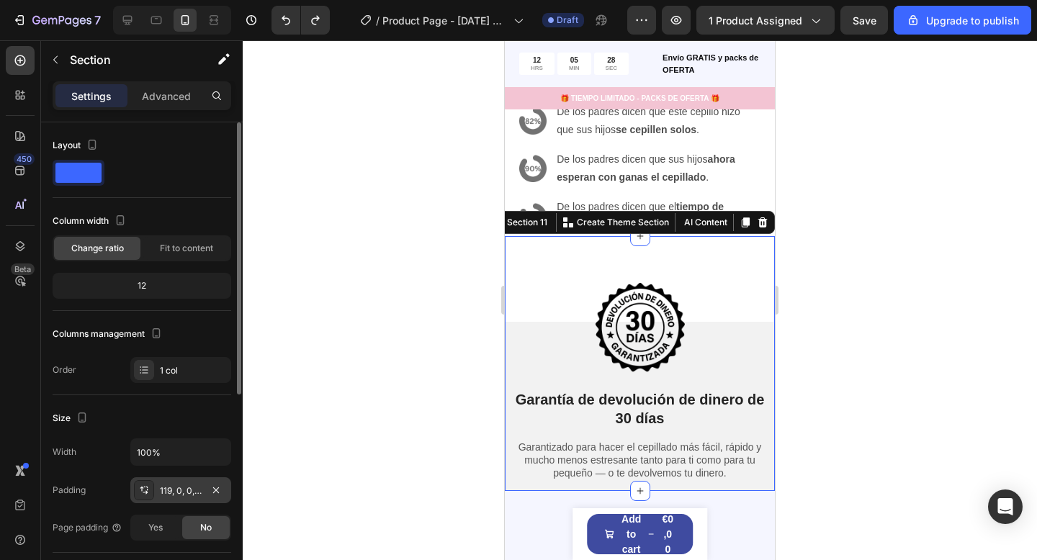
click at [167, 490] on div "119, 0, 0, 0" at bounding box center [181, 490] width 42 height 13
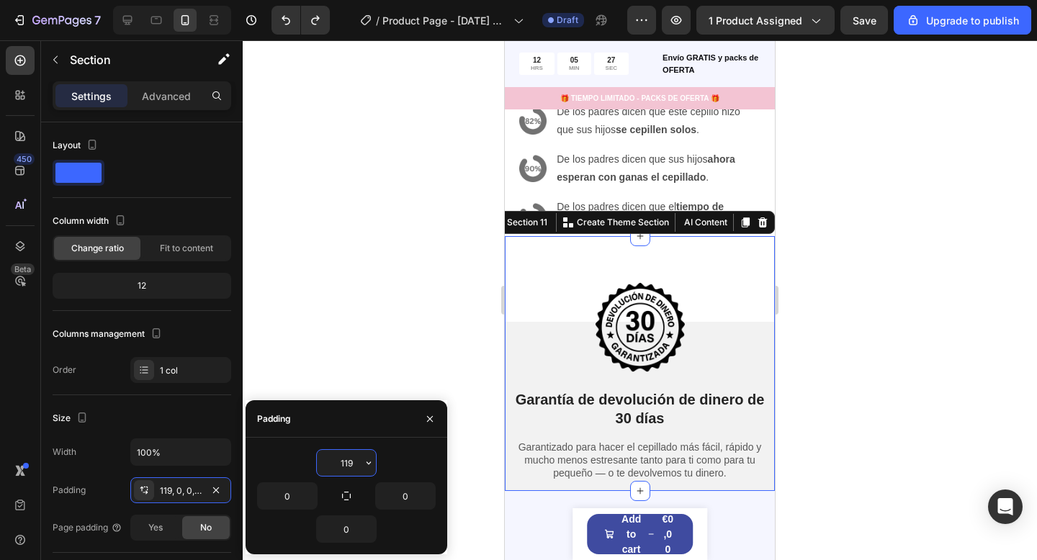
click at [335, 467] on input "119" at bounding box center [346, 463] width 59 height 26
click at [341, 464] on input "119" at bounding box center [346, 463] width 59 height 26
click at [343, 463] on input "119" at bounding box center [346, 463] width 59 height 26
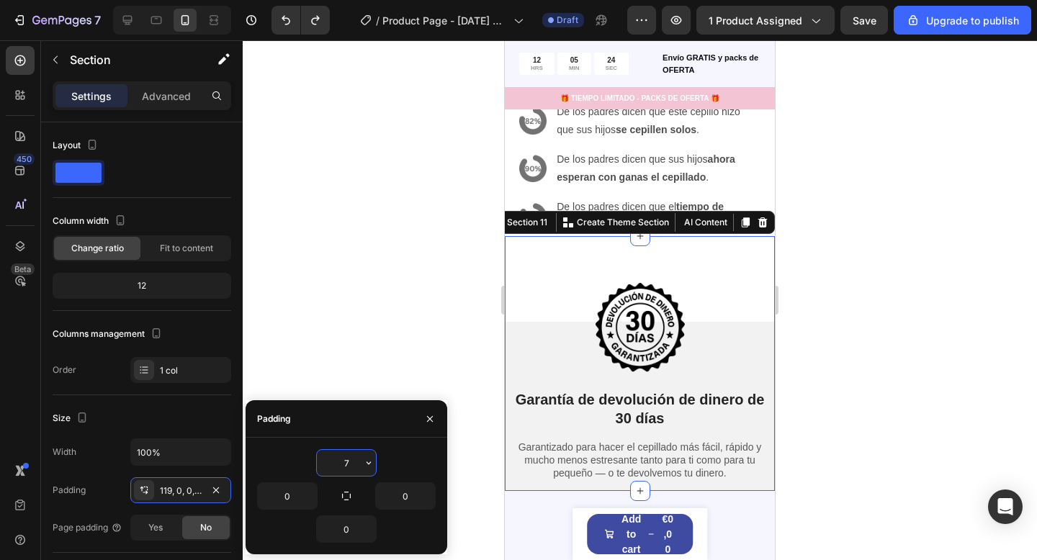
type input "75"
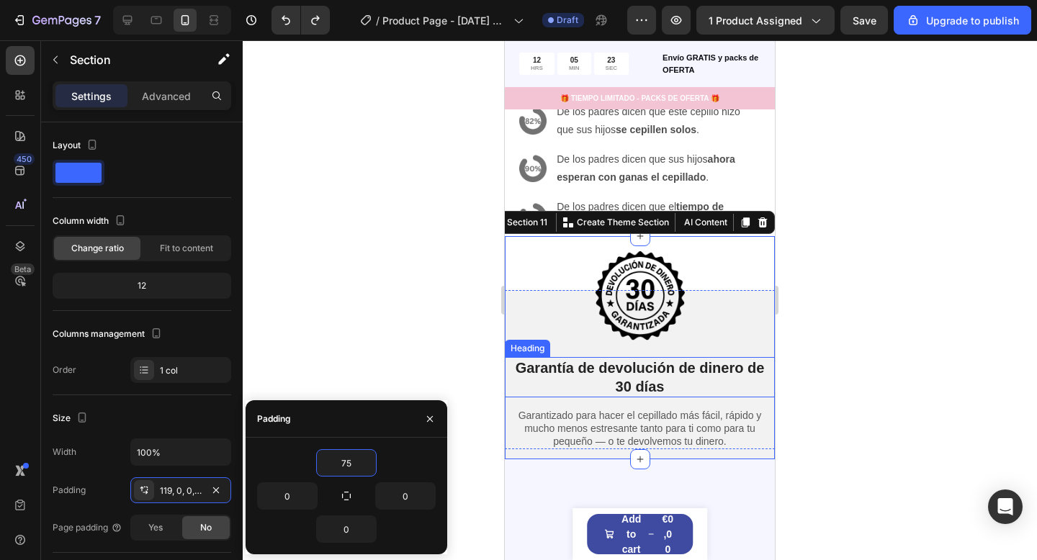
click at [796, 351] on div at bounding box center [640, 300] width 794 height 520
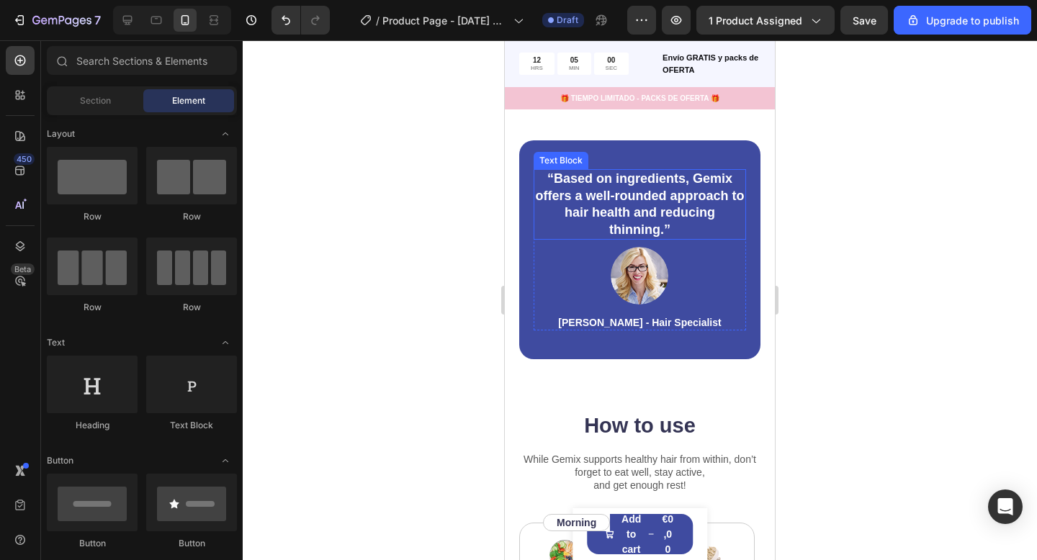
scroll to position [4195, 0]
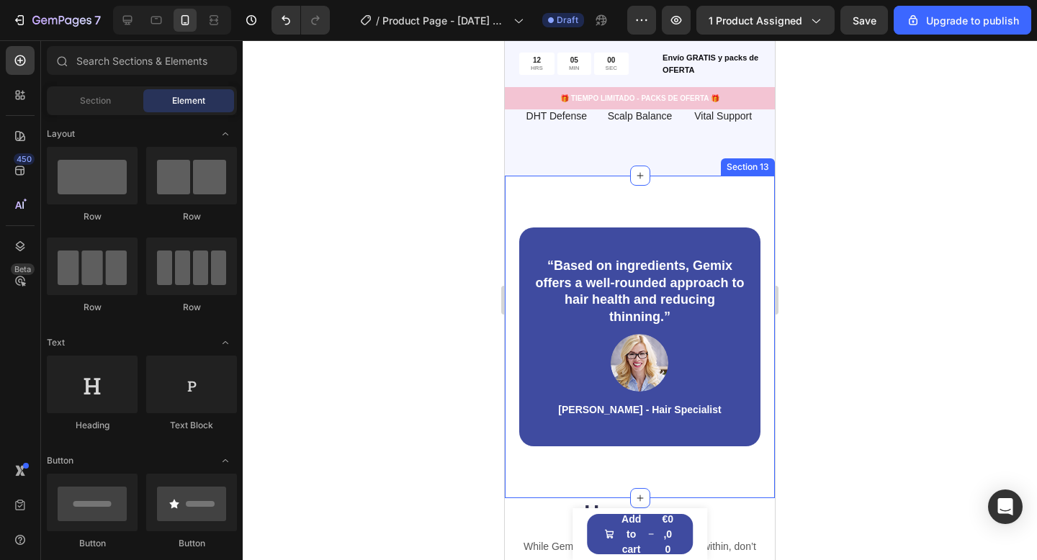
click at [744, 194] on div "“Based on ingredients, Gemix offers a well-rounded approach to hair health and …" at bounding box center [640, 337] width 270 height 323
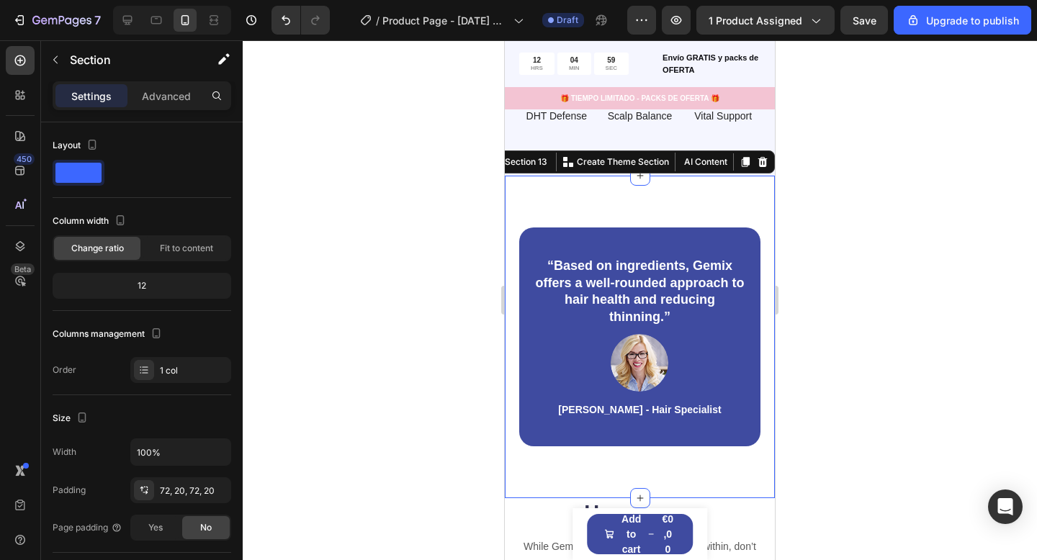
click at [762, 157] on icon at bounding box center [762, 162] width 9 height 10
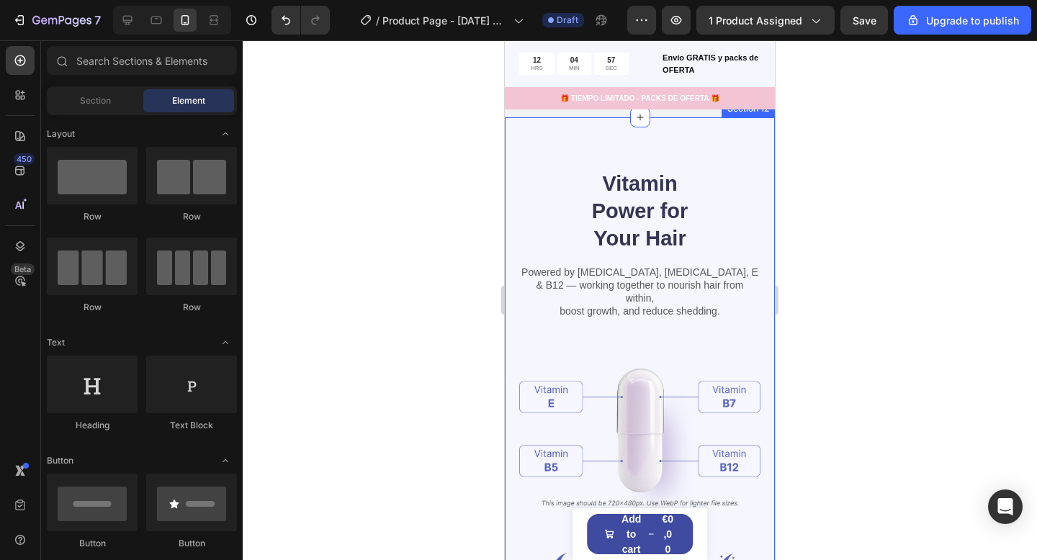
scroll to position [3496, 0]
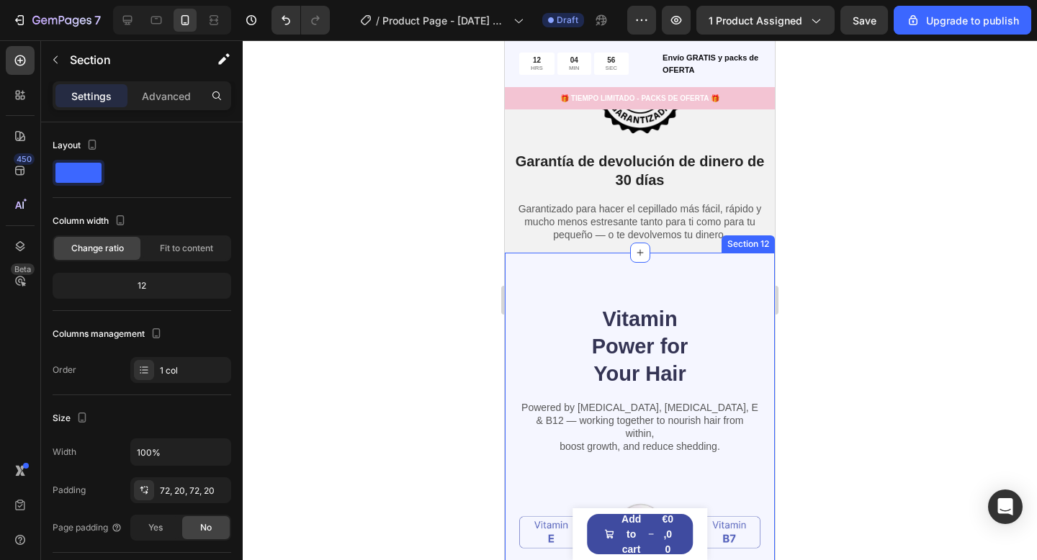
click at [729, 276] on div "Vitamin Power for Your Hair Heading Powered by [MEDICAL_DATA], [MEDICAL_DATA], …" at bounding box center [640, 564] width 270 height 623
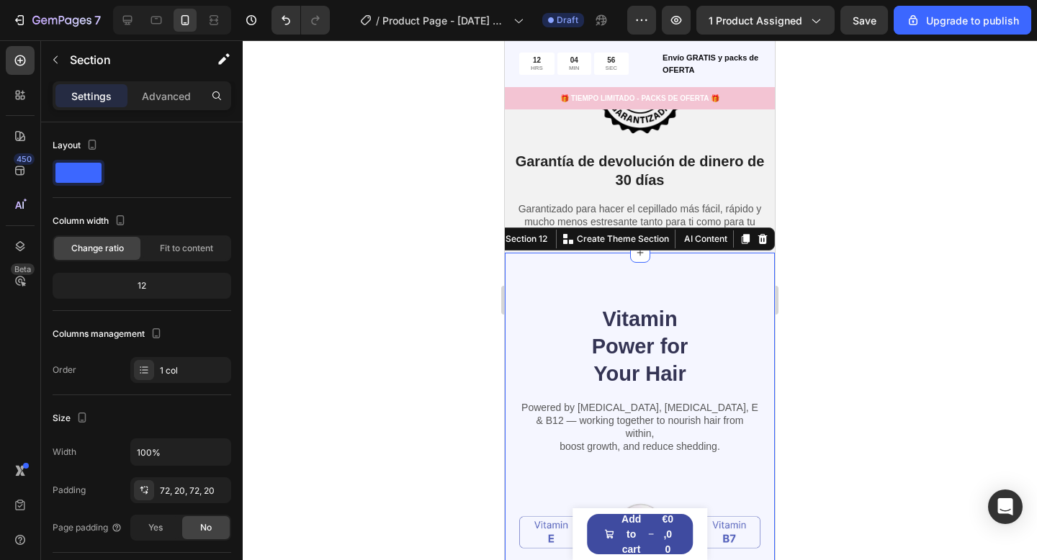
click at [763, 240] on icon at bounding box center [763, 239] width 12 height 12
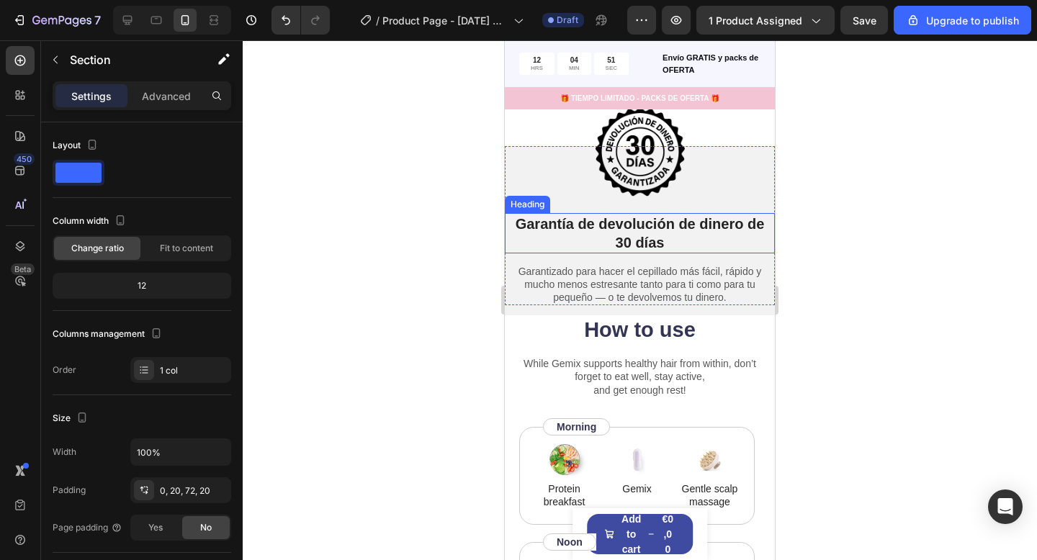
scroll to position [3453, 0]
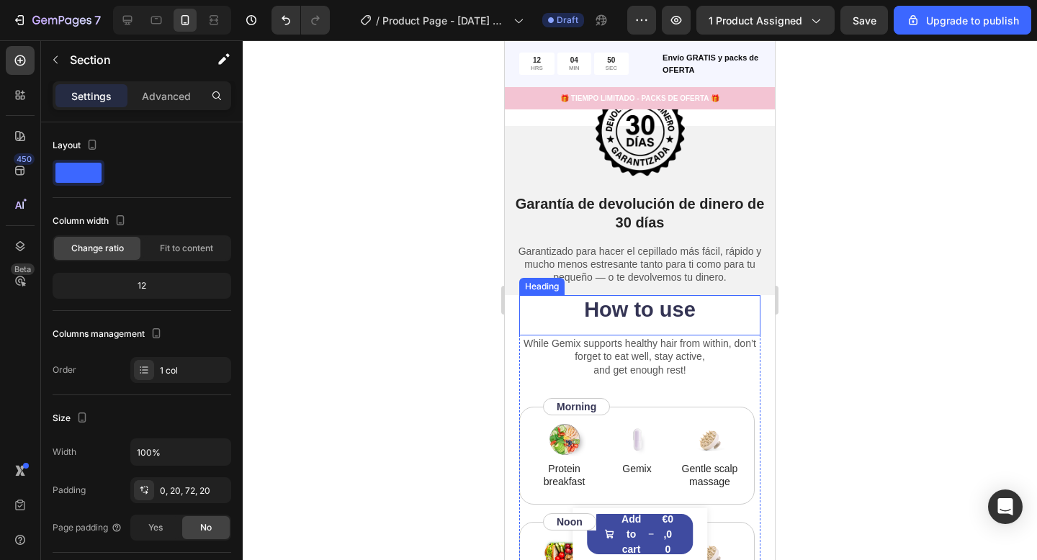
click at [753, 302] on h2 "How to use" at bounding box center [639, 310] width 241 height 30
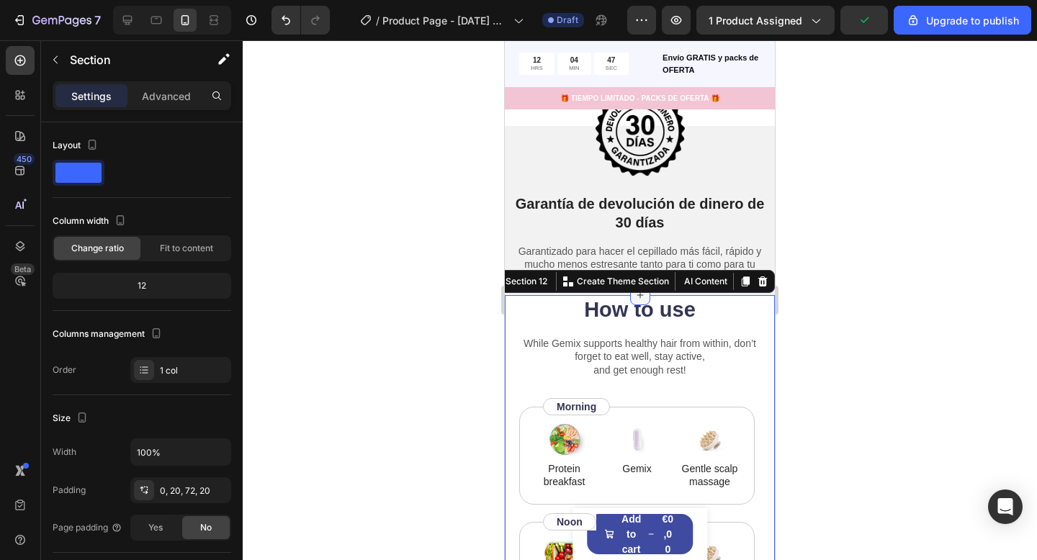
click at [636, 299] on icon at bounding box center [640, 295] width 12 height 12
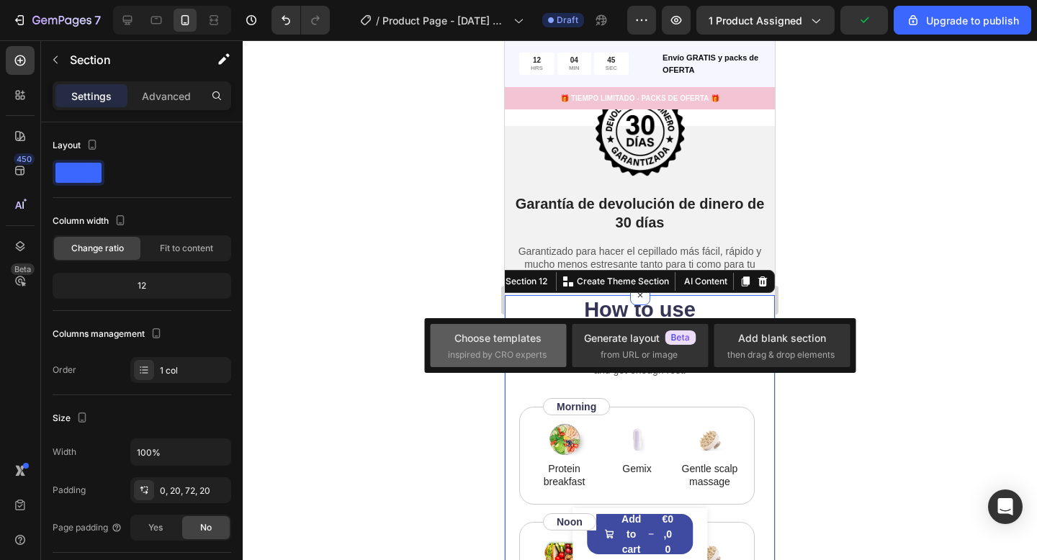
click at [499, 358] on span "inspired by CRO experts" at bounding box center [497, 354] width 99 height 13
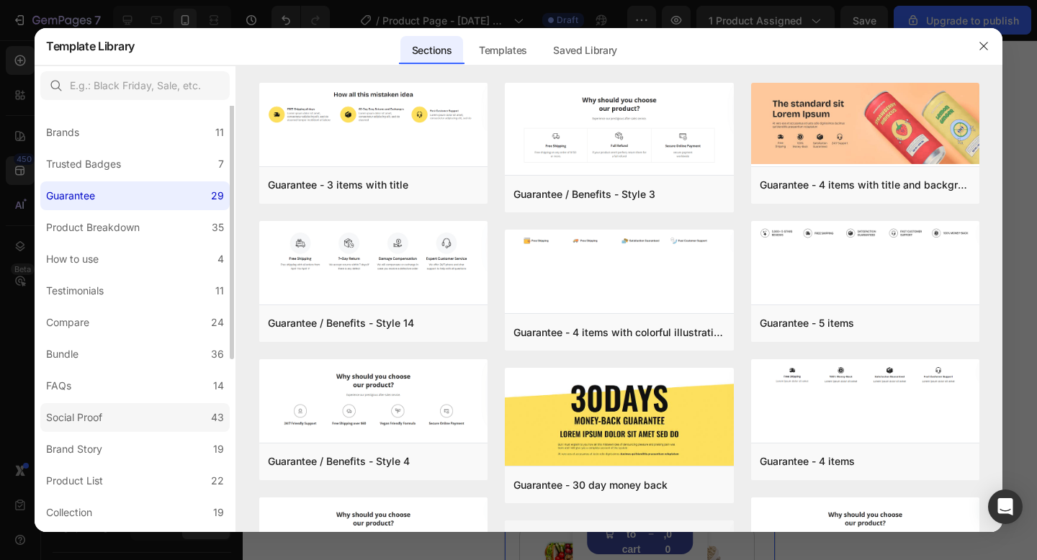
scroll to position [103, 0]
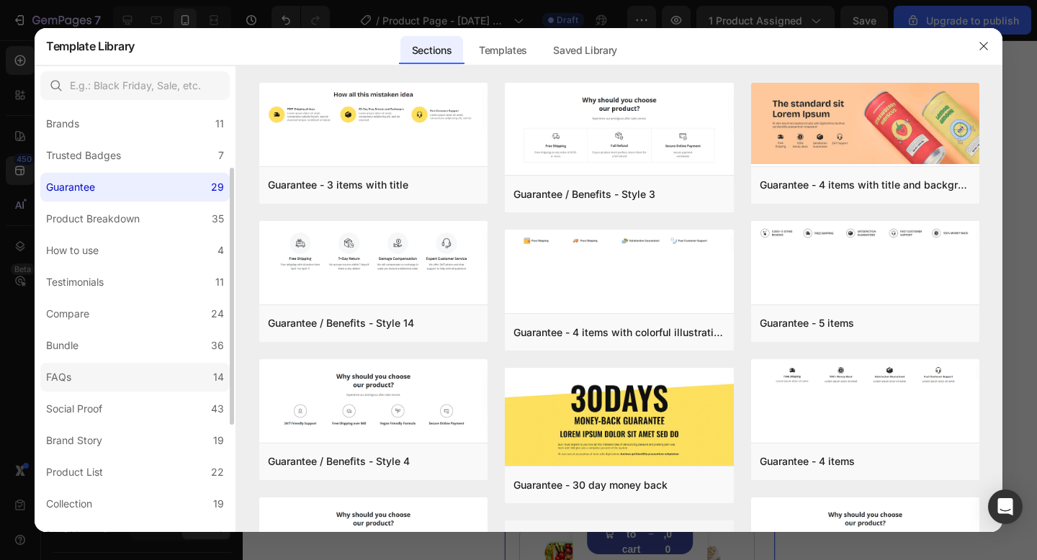
click at [107, 364] on label "FAQs 14" at bounding box center [134, 377] width 189 height 29
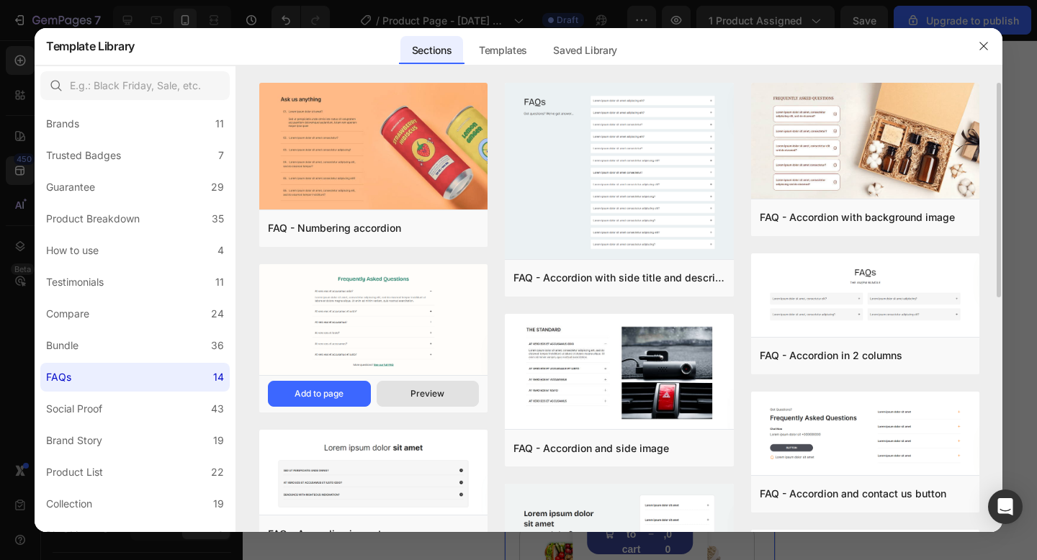
click at [412, 387] on button "Preview" at bounding box center [427, 394] width 103 height 26
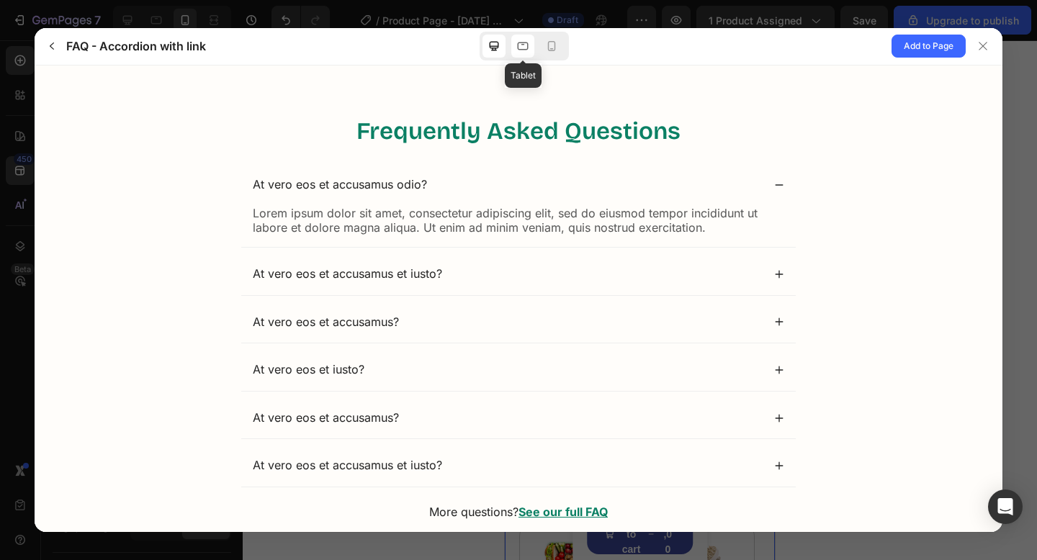
scroll to position [0, 0]
click at [520, 50] on icon at bounding box center [523, 46] width 11 height 8
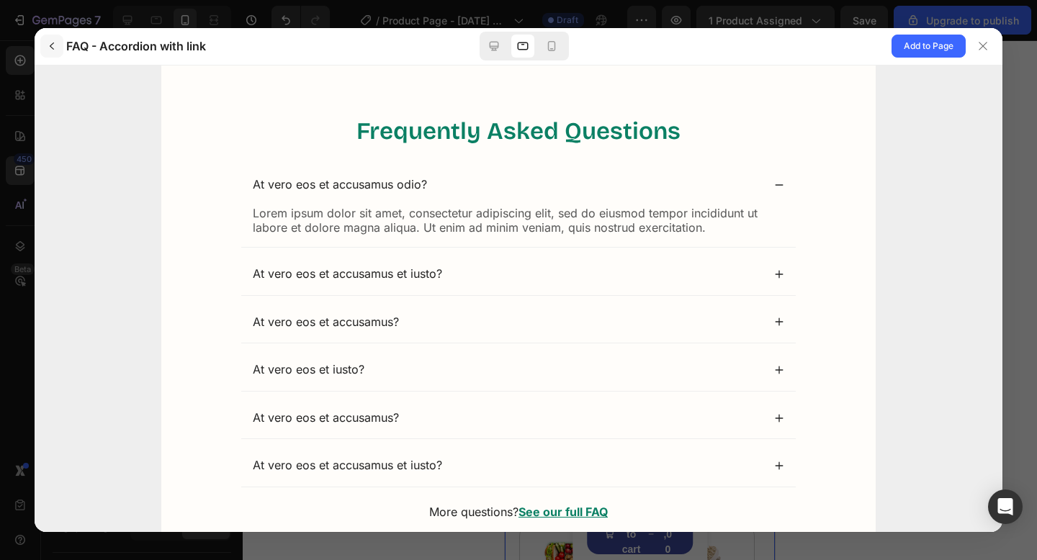
click at [57, 49] on icon "button" at bounding box center [52, 46] width 12 height 12
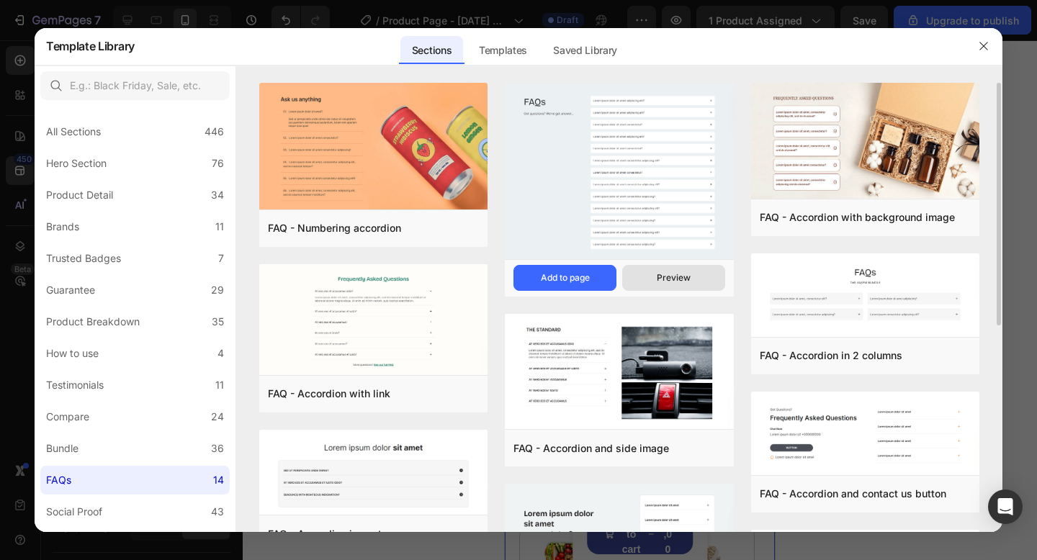
click at [676, 271] on button "Preview" at bounding box center [673, 278] width 103 height 26
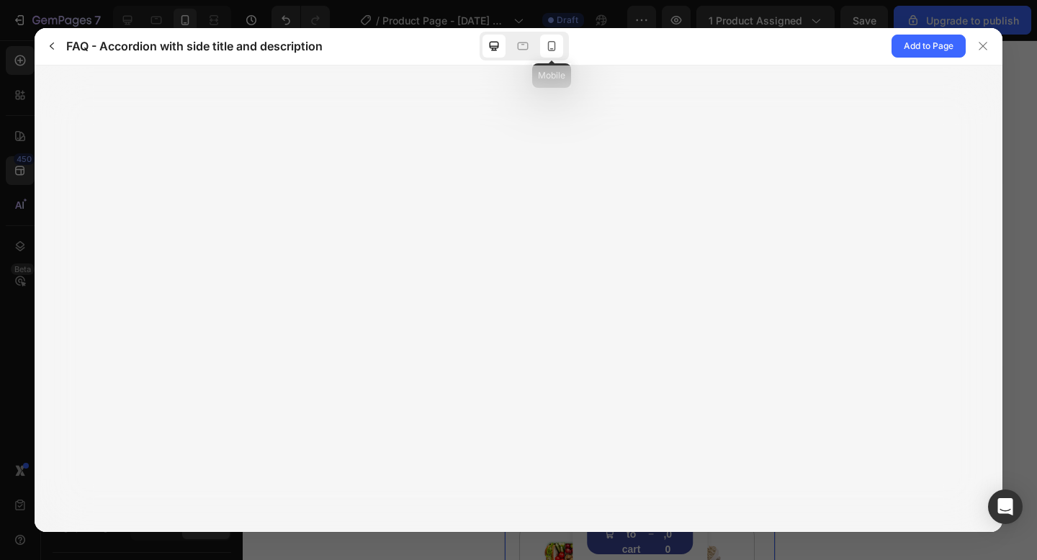
click at [544, 50] on icon at bounding box center [551, 46] width 14 height 14
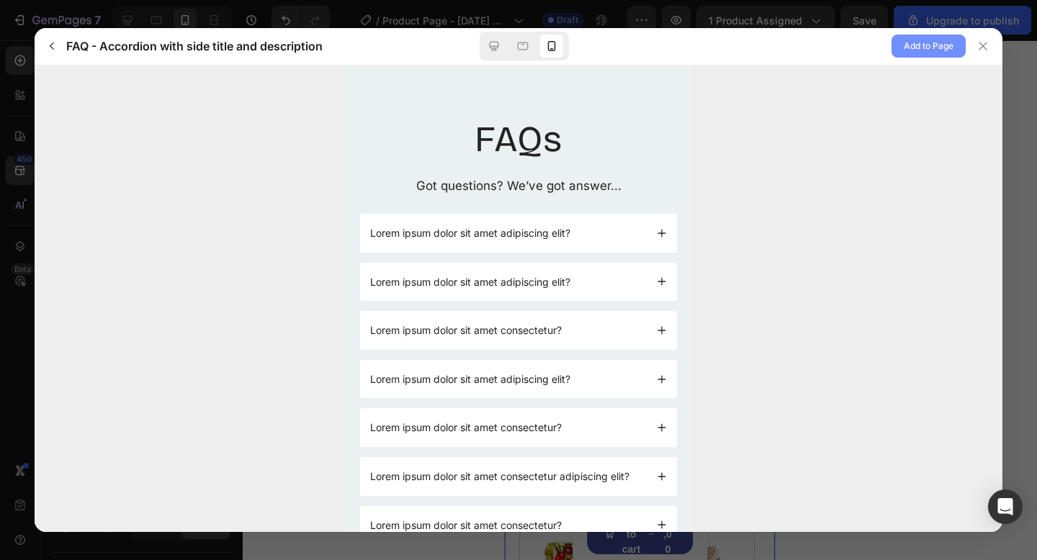
click at [937, 40] on span "Add to Page" at bounding box center [928, 45] width 50 height 17
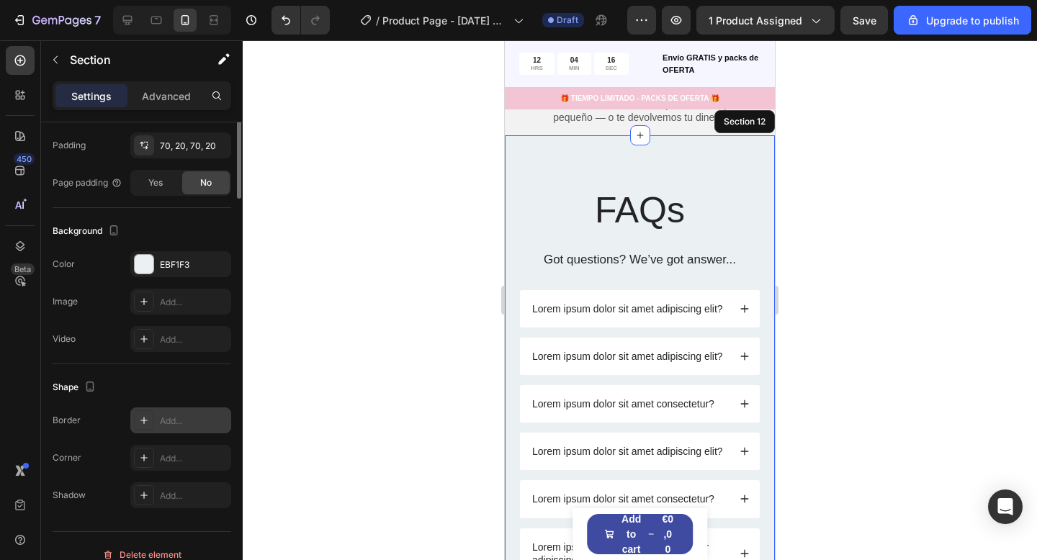
scroll to position [362, 0]
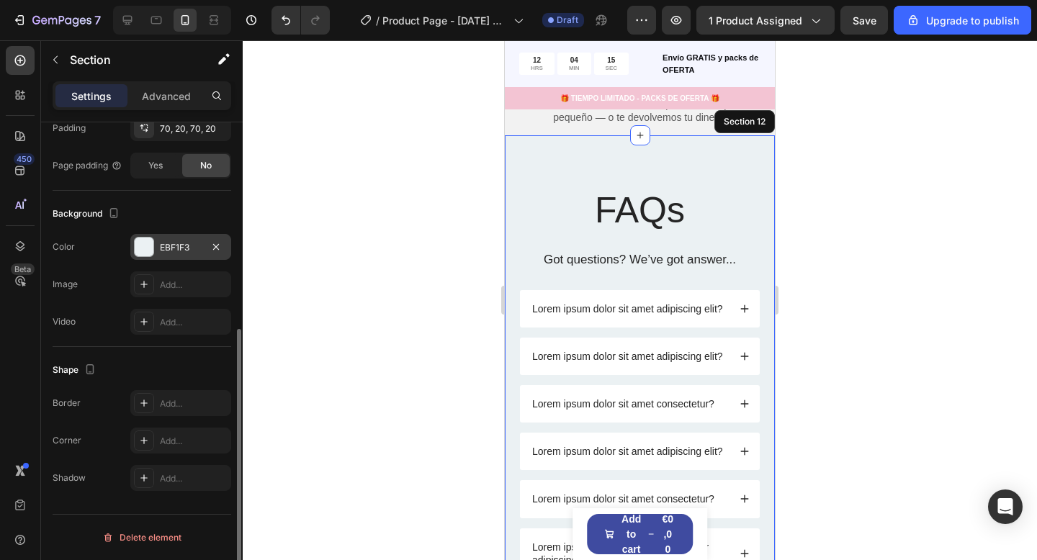
click at [160, 245] on div "EBF1F3" at bounding box center [181, 247] width 42 height 13
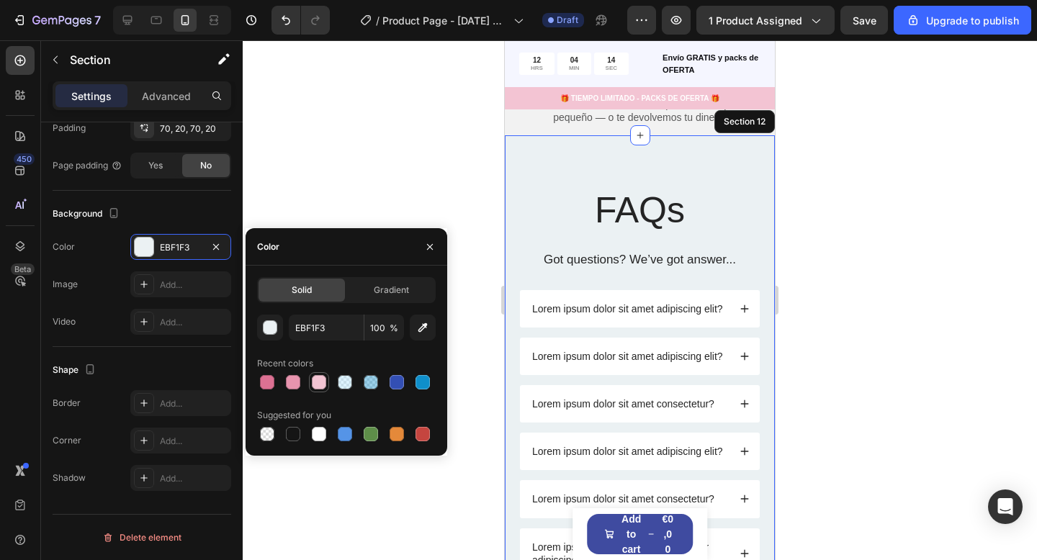
drag, startPoint x: 328, startPoint y: 397, endPoint x: 320, endPoint y: 390, distance: 10.7
click at [328, 397] on div "EBF1F3 100 % Recent colors Suggested for you" at bounding box center [346, 380] width 179 height 130
click at [320, 389] on div at bounding box center [319, 382] width 14 height 14
type input "F3C4D3"
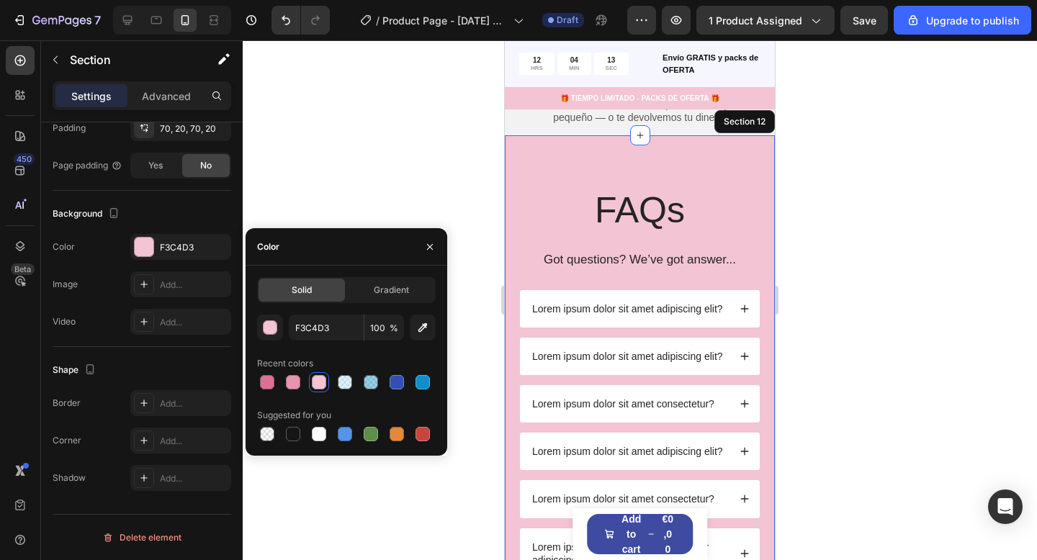
click at [380, 188] on div at bounding box center [640, 300] width 794 height 520
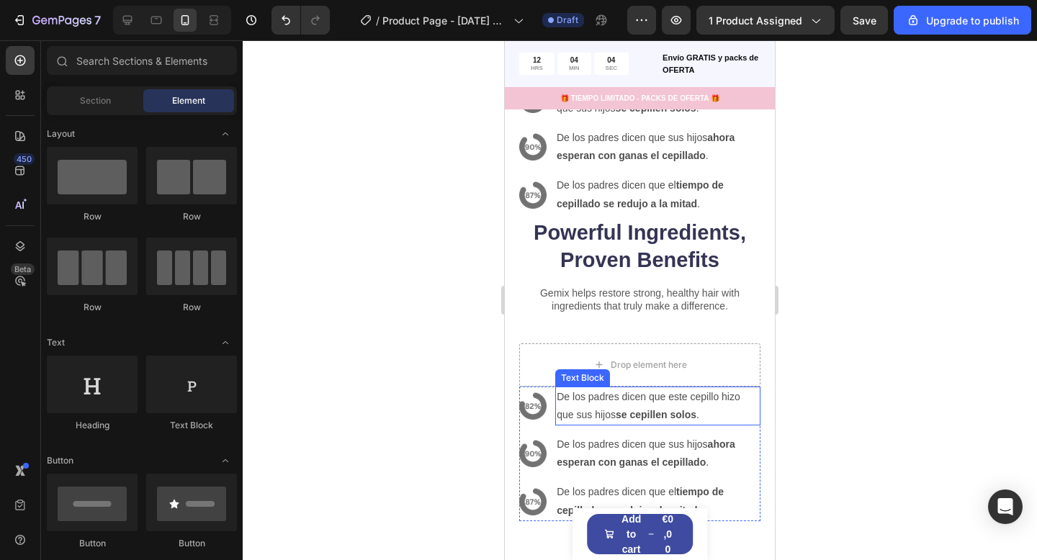
scroll to position [3003, 0]
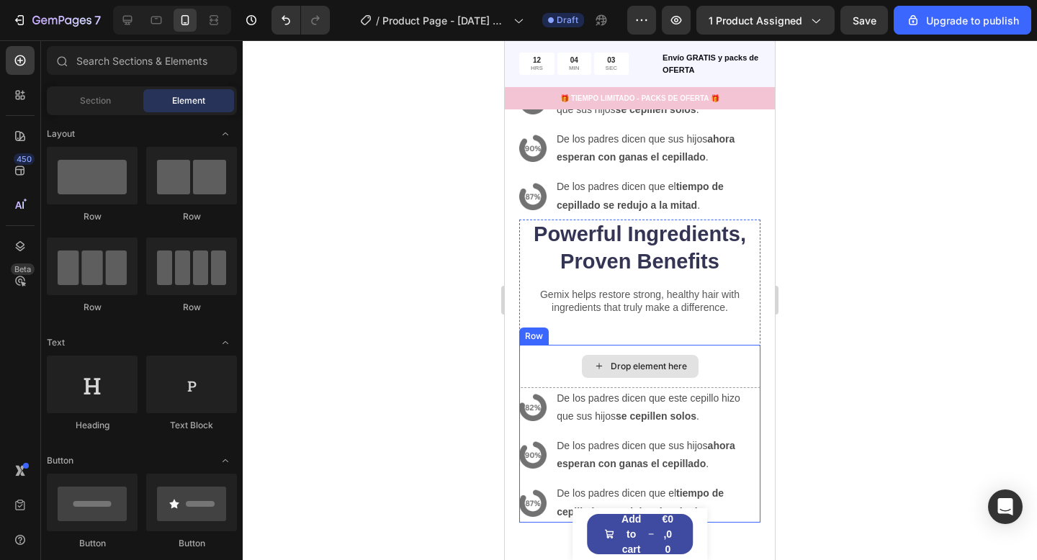
click at [729, 358] on div "Drop element here" at bounding box center [639, 366] width 241 height 43
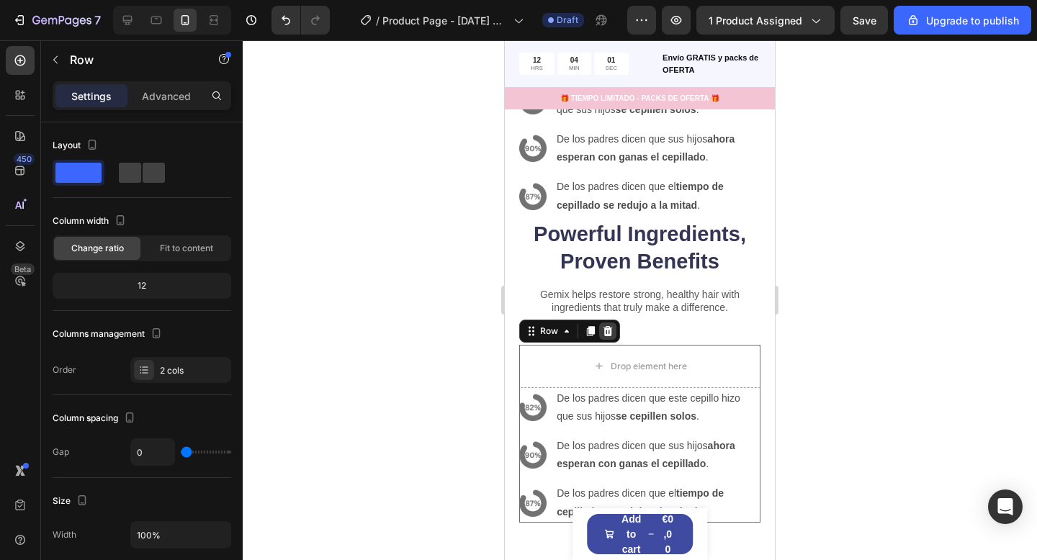
click at [612, 326] on icon at bounding box center [608, 331] width 12 height 12
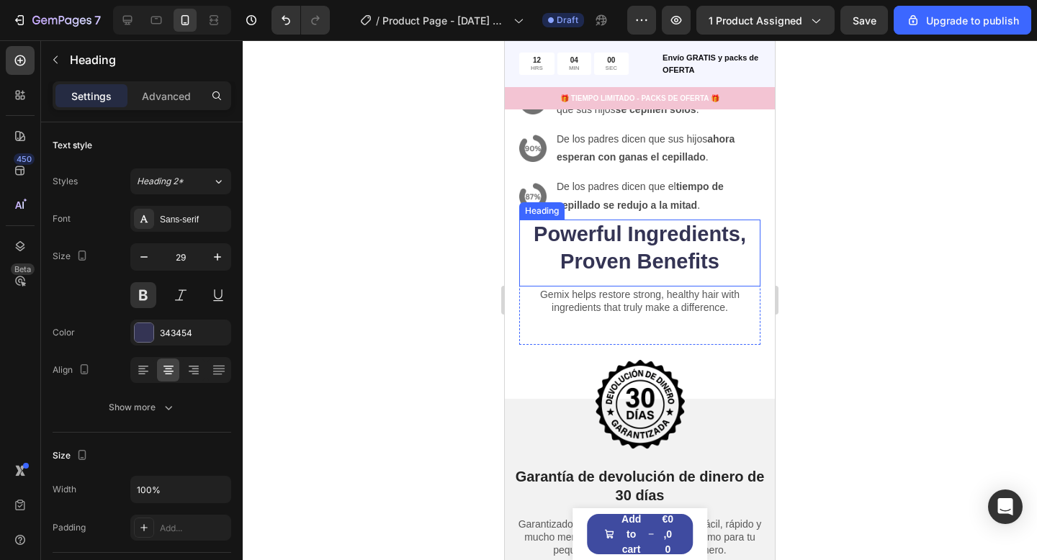
click at [726, 242] on h2 "Powerful Ingredients, Proven Benefits" at bounding box center [639, 248] width 241 height 57
drag, startPoint x: 612, startPoint y: 204, endPoint x: 631, endPoint y: 209, distance: 19.4
click at [612, 204] on icon at bounding box center [606, 206] width 12 height 12
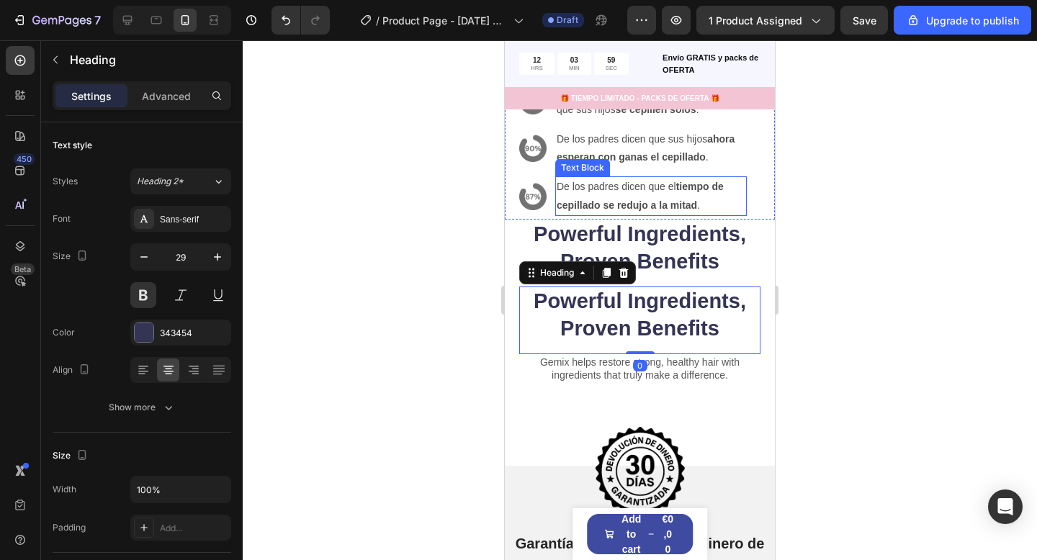
scroll to position [362, 0]
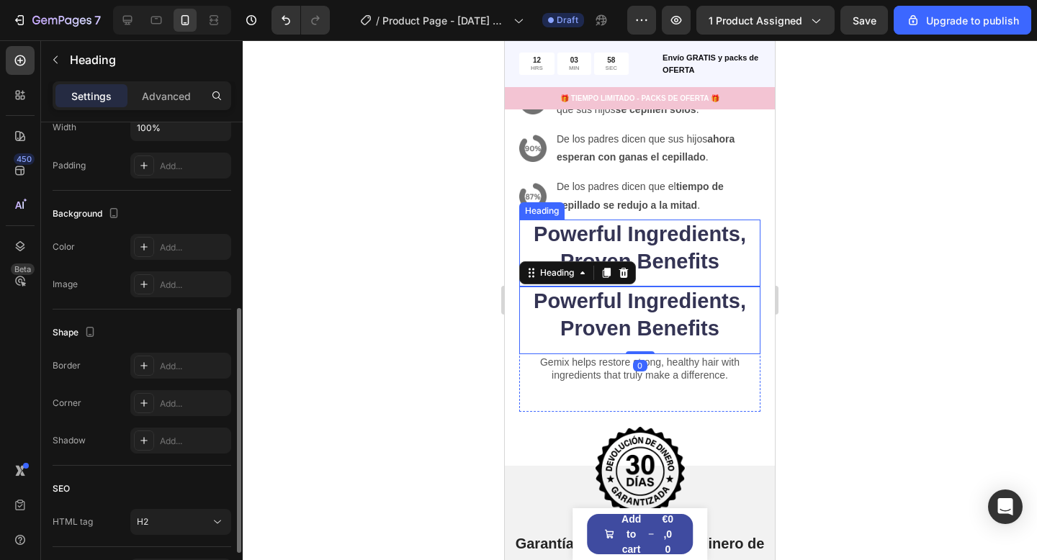
click at [729, 240] on h2 "Powerful Ingredients, Proven Benefits" at bounding box center [639, 248] width 241 height 57
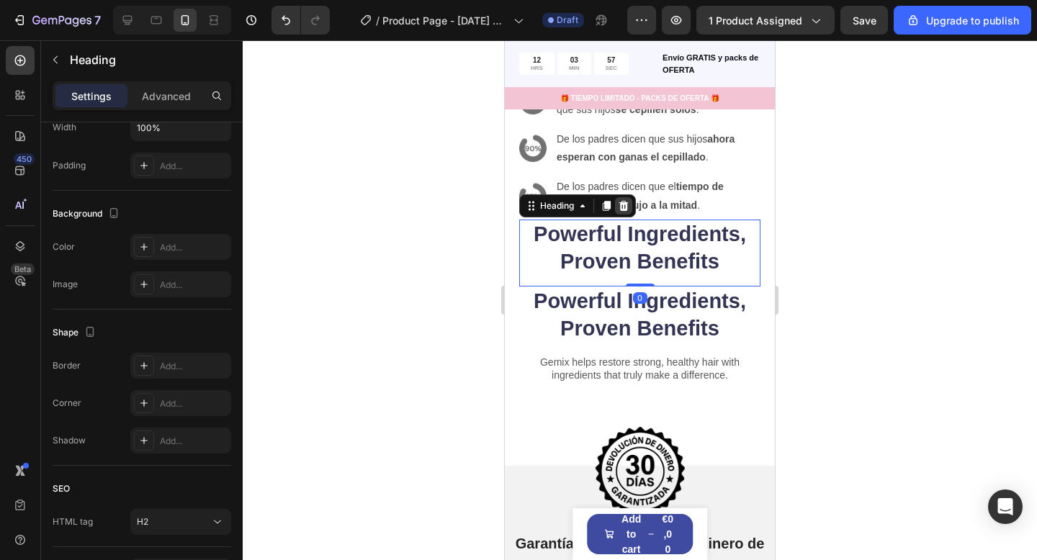
drag, startPoint x: 630, startPoint y: 204, endPoint x: 641, endPoint y: 206, distance: 11.7
click at [630, 204] on div at bounding box center [623, 205] width 17 height 17
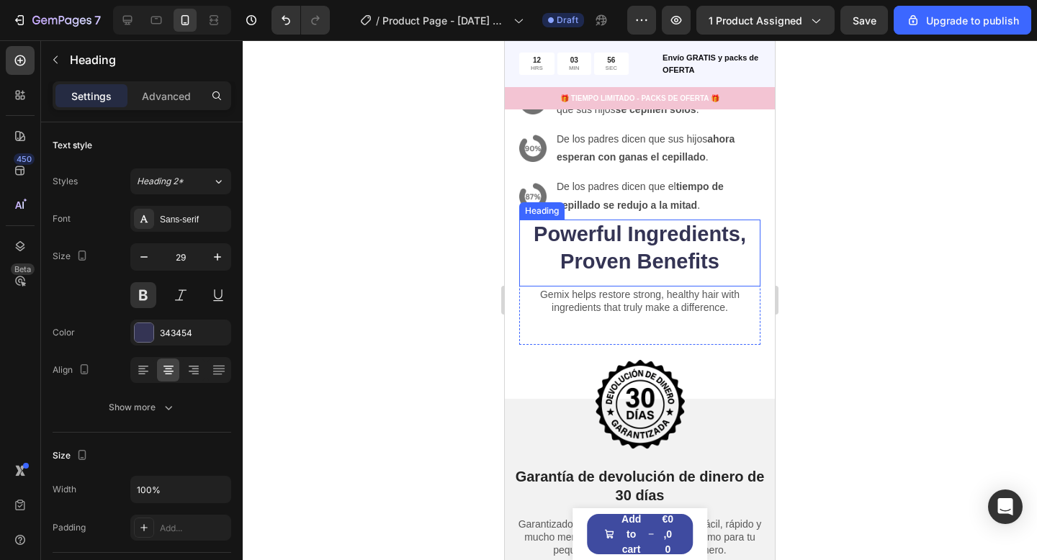
click at [749, 233] on h2 "Powerful Ingredients, Proven Benefits" at bounding box center [639, 248] width 241 height 57
click at [626, 208] on icon at bounding box center [623, 206] width 9 height 10
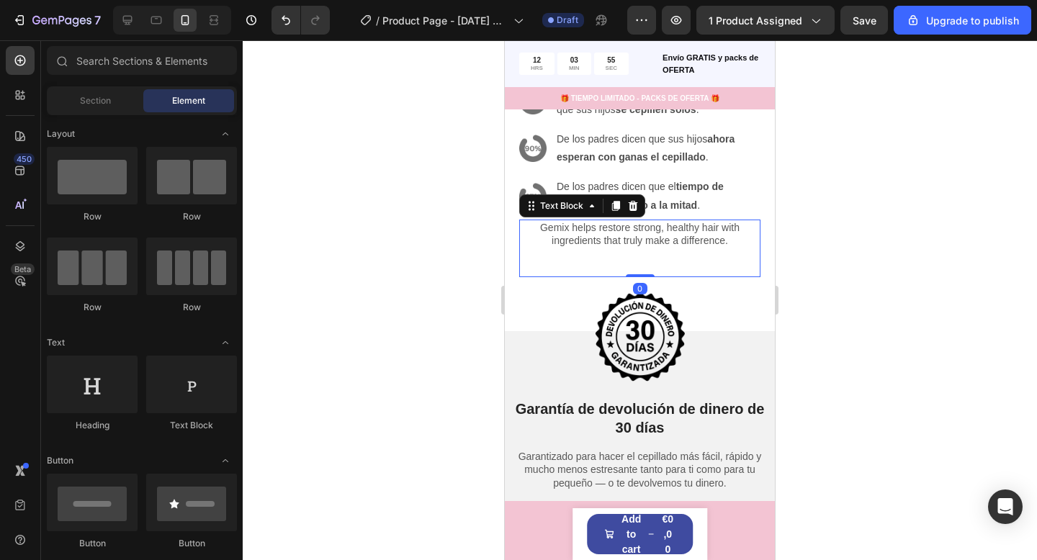
click at [726, 240] on p "Gemix helps restore strong, healthy hair with ingredients that truly make a dif…" at bounding box center [639, 234] width 238 height 26
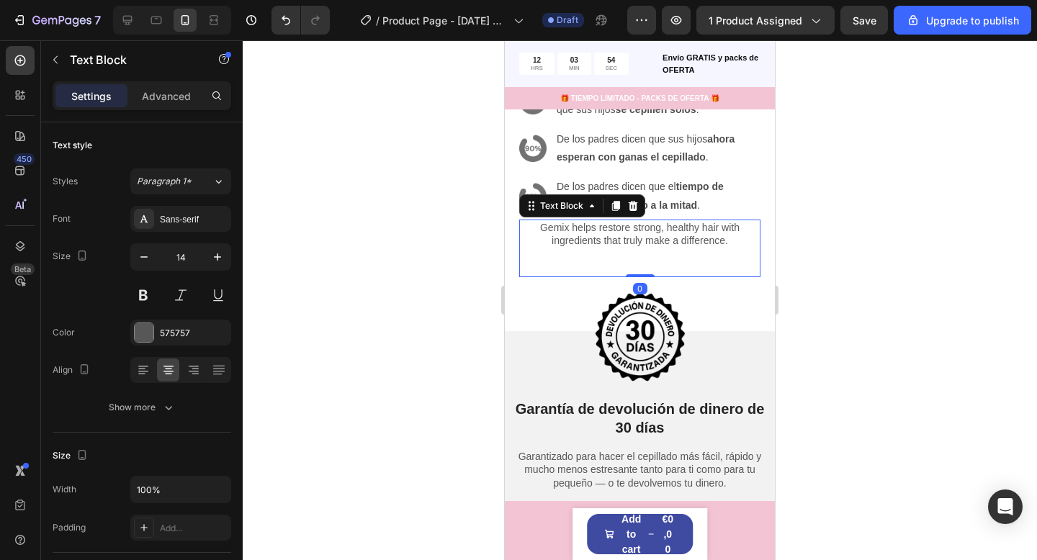
click at [636, 208] on icon at bounding box center [633, 206] width 12 height 12
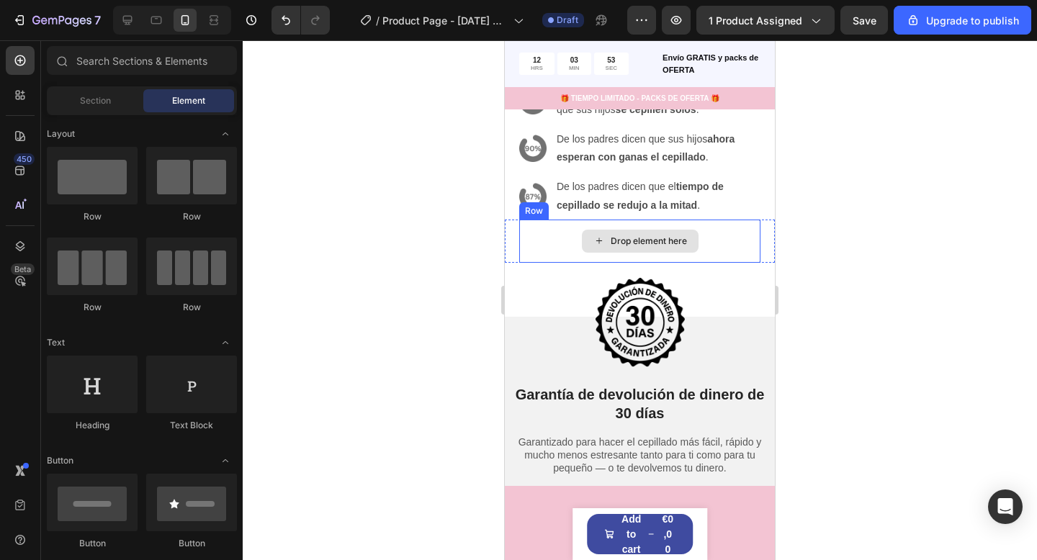
click at [731, 247] on div "Drop element here" at bounding box center [639, 241] width 241 height 43
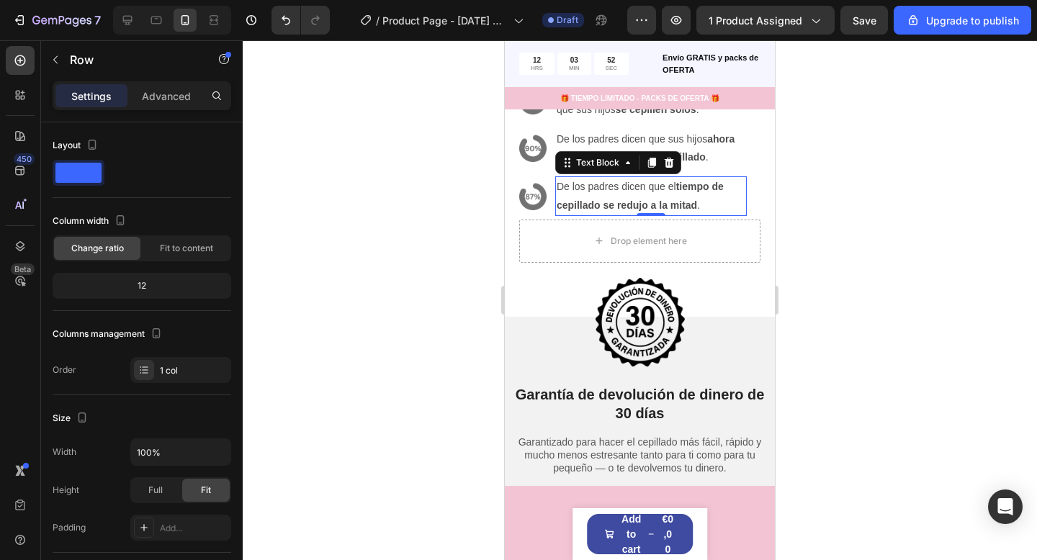
click at [620, 211] on p "cepillado se redujo a la mitad ." at bounding box center [650, 206] width 189 height 18
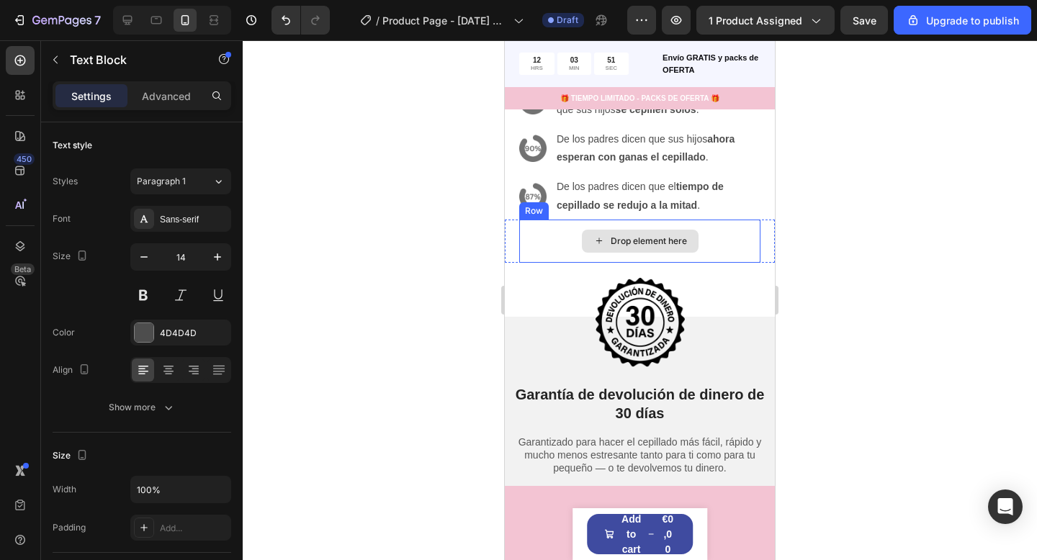
drag, startPoint x: 669, startPoint y: 230, endPoint x: 681, endPoint y: 228, distance: 11.7
click at [669, 230] on div "Drop element here" at bounding box center [640, 241] width 117 height 23
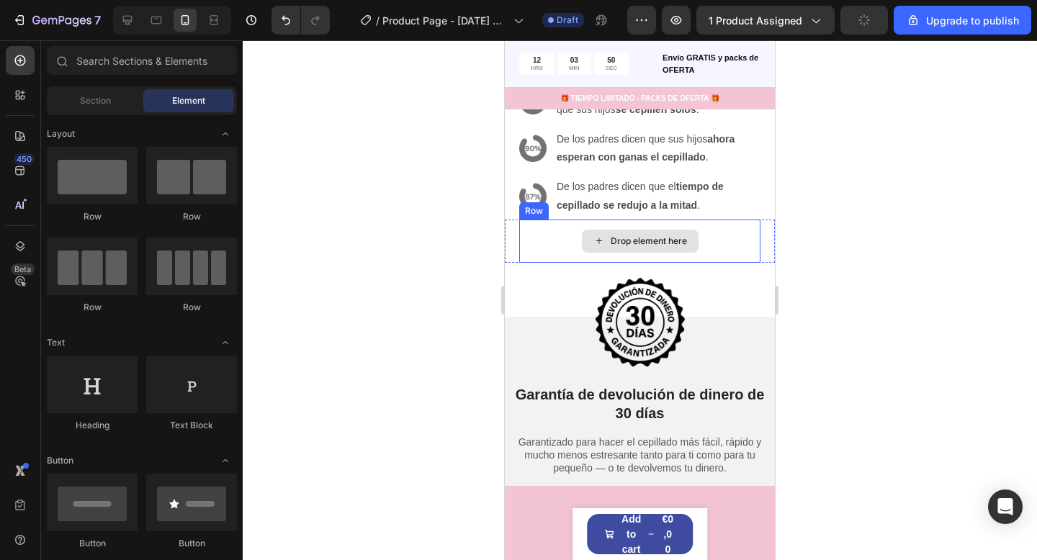
click at [744, 230] on div "Drop element here" at bounding box center [639, 241] width 241 height 43
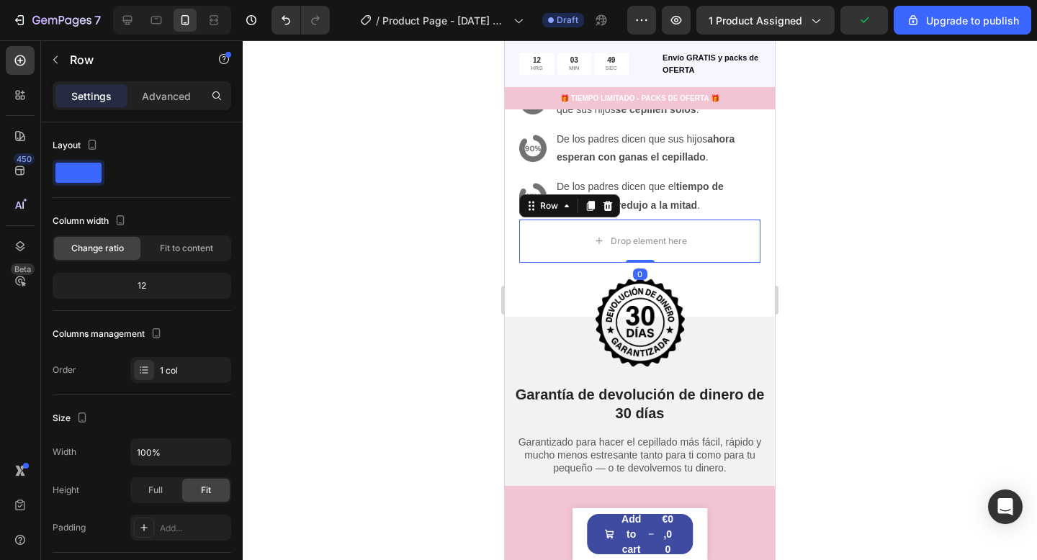
click at [611, 211] on div at bounding box center [607, 205] width 17 height 17
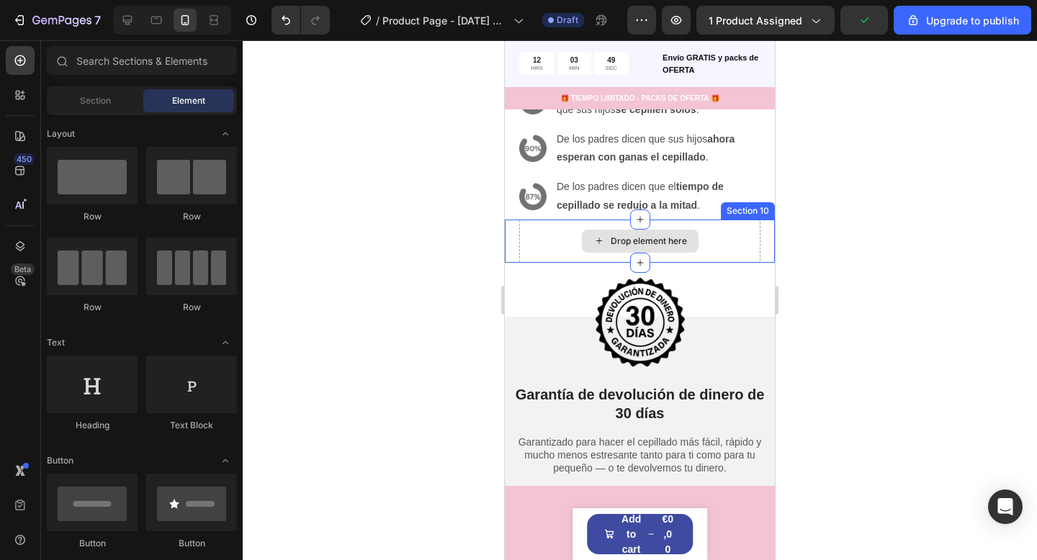
click at [754, 238] on div "Drop element here" at bounding box center [639, 241] width 241 height 43
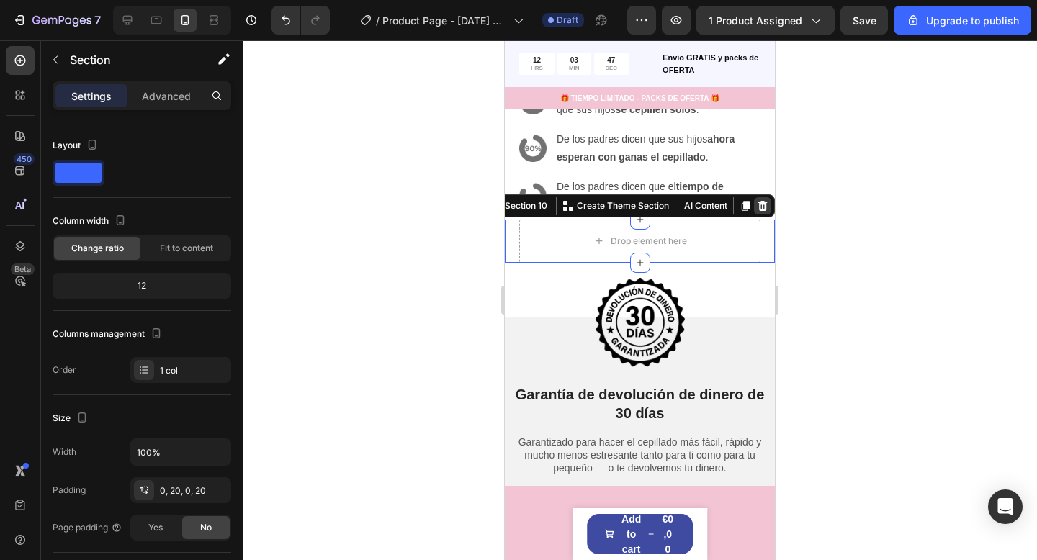
click at [762, 204] on icon at bounding box center [762, 206] width 9 height 10
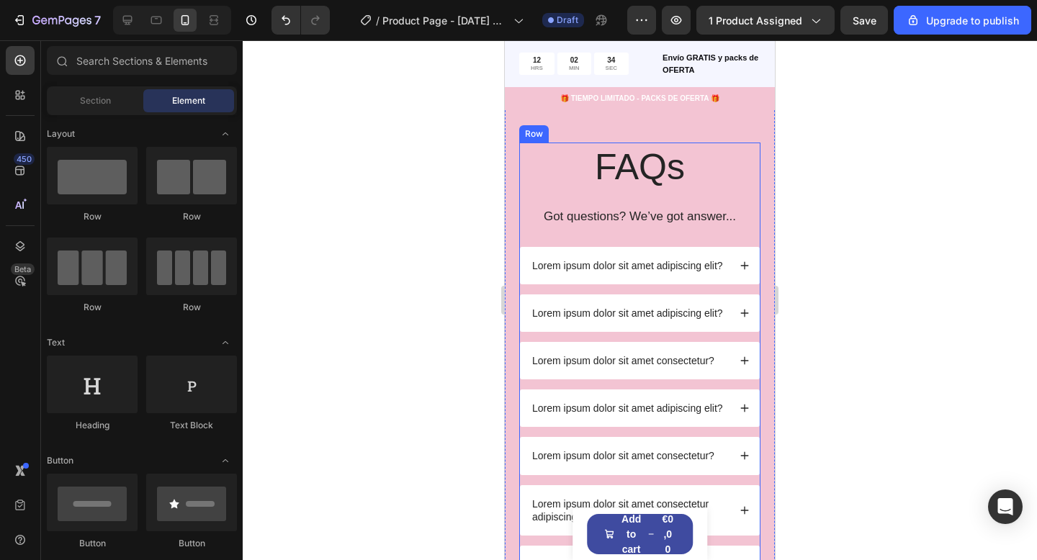
scroll to position [3085, 0]
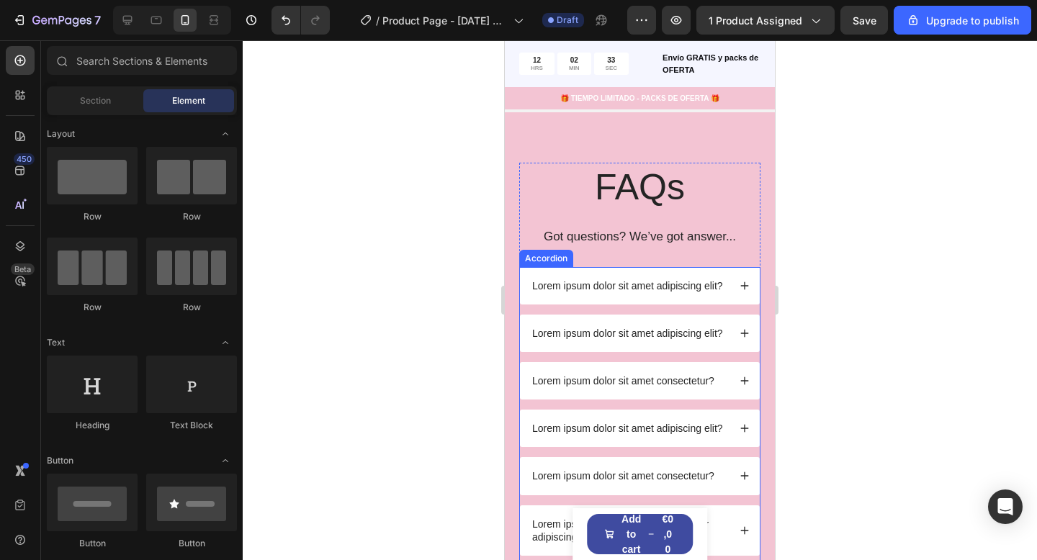
click at [593, 279] on p "Lorem ipsum dolor sit amet adipiscing elit?" at bounding box center [627, 285] width 191 height 13
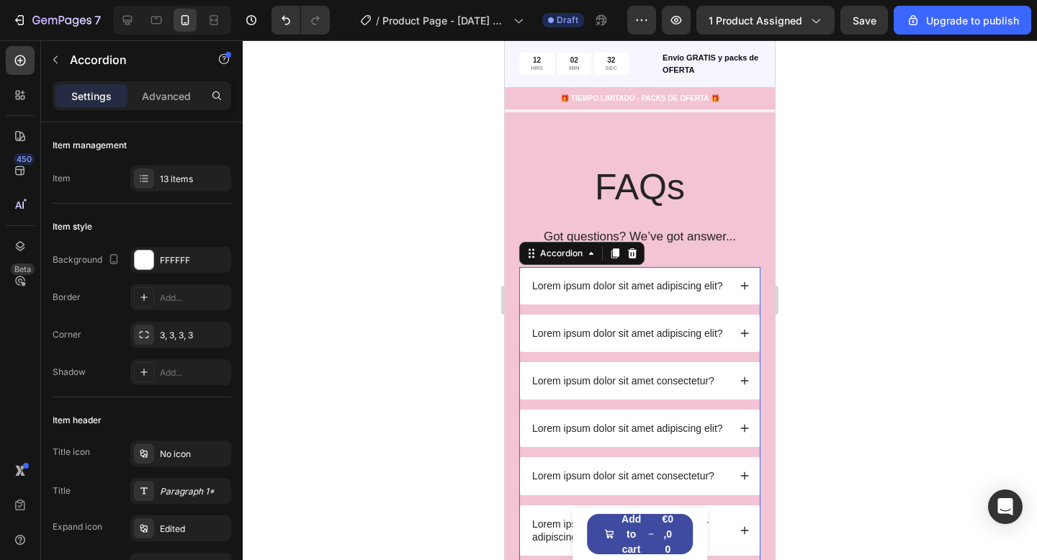
click at [597, 284] on p "Lorem ipsum dolor sit amet adipiscing elit?" at bounding box center [627, 285] width 191 height 13
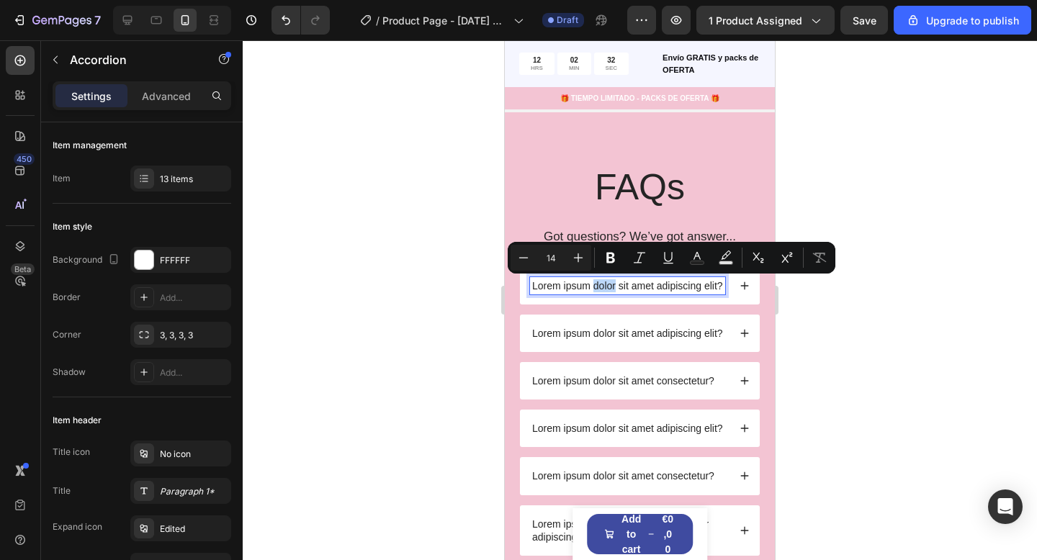
click at [597, 284] on p "Lorem ipsum dolor sit amet adipiscing elit?" at bounding box center [627, 285] width 191 height 13
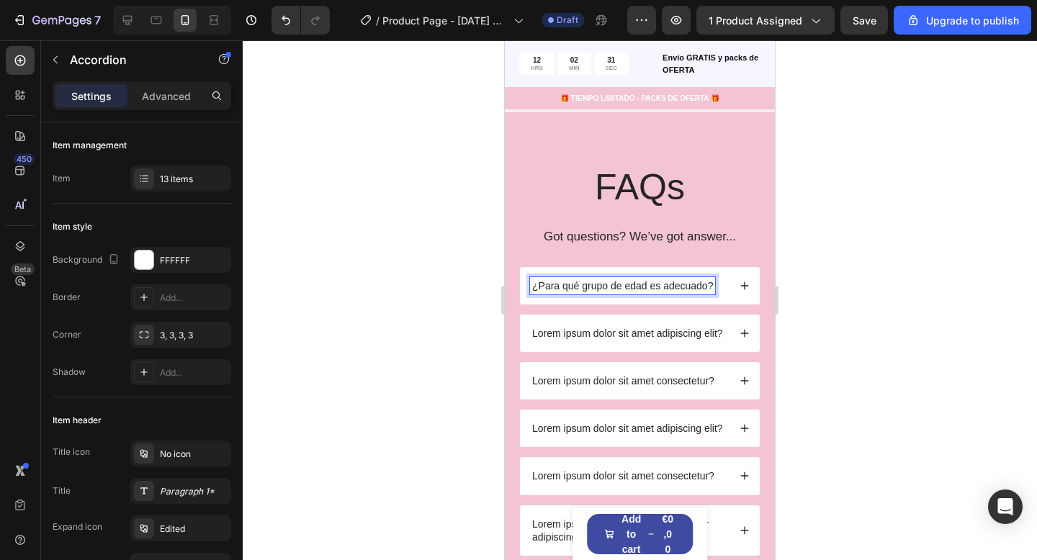
click at [746, 284] on icon at bounding box center [744, 286] width 10 height 10
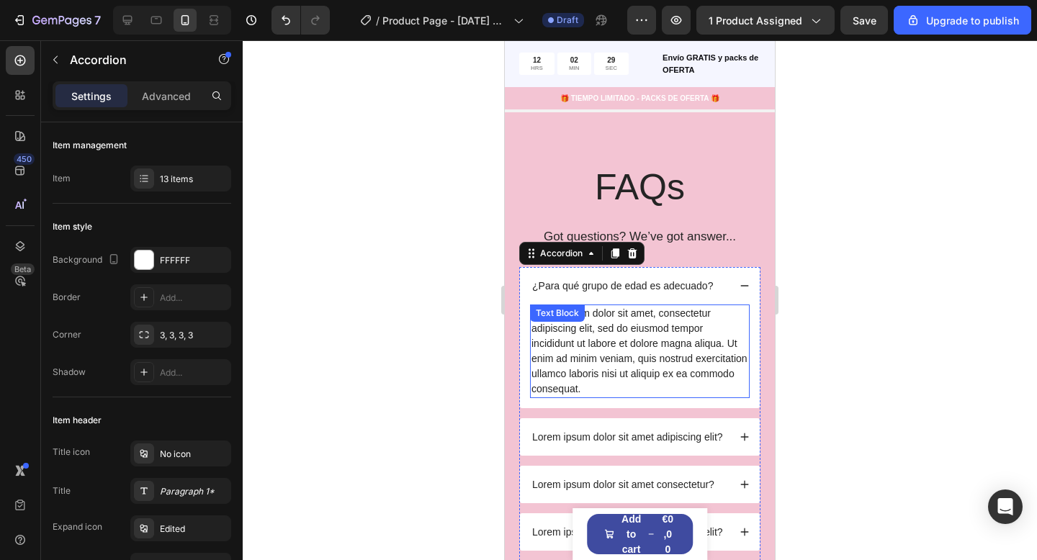
click at [610, 331] on div "Lorem ipsum dolor sit amet, consectetur adipiscing elit, sed do eiusmod tempor …" at bounding box center [640, 352] width 220 height 94
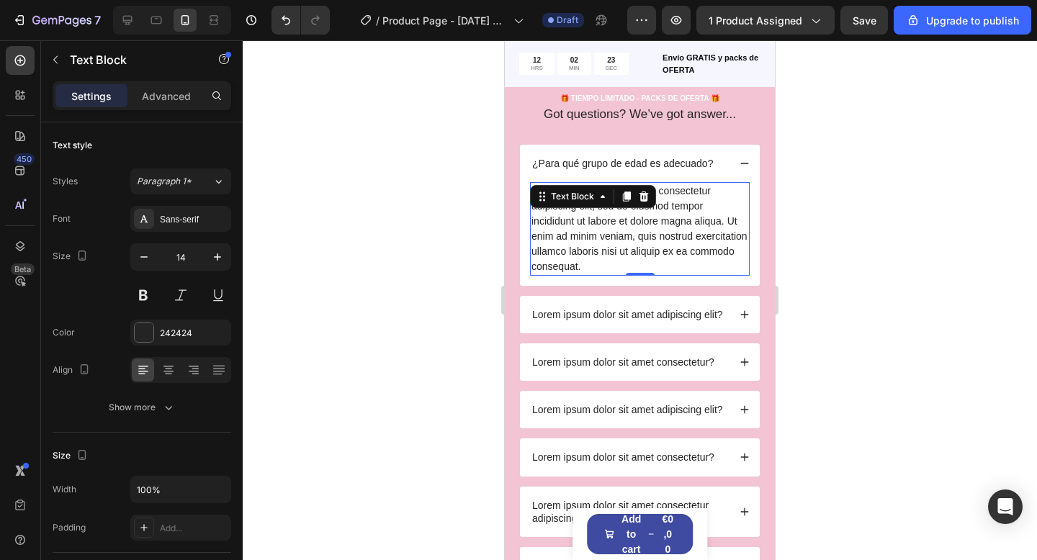
scroll to position [3085, 0]
click at [626, 274] on p "Lorem ipsum dolor sit amet, consectetur adipiscing elit, sed do eiusmod tempor …" at bounding box center [639, 229] width 217 height 91
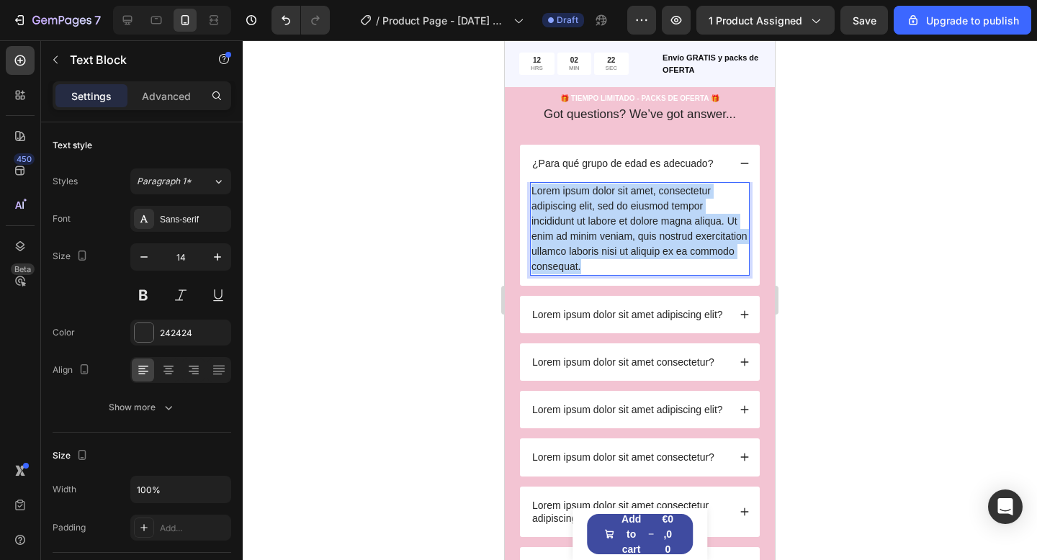
drag, startPoint x: 626, startPoint y: 376, endPoint x: 618, endPoint y: 378, distance: 8.2
click at [625, 274] on p "Lorem ipsum dolor sit amet, consectetur adipiscing elit, sed do eiusmod tempor …" at bounding box center [639, 229] width 217 height 91
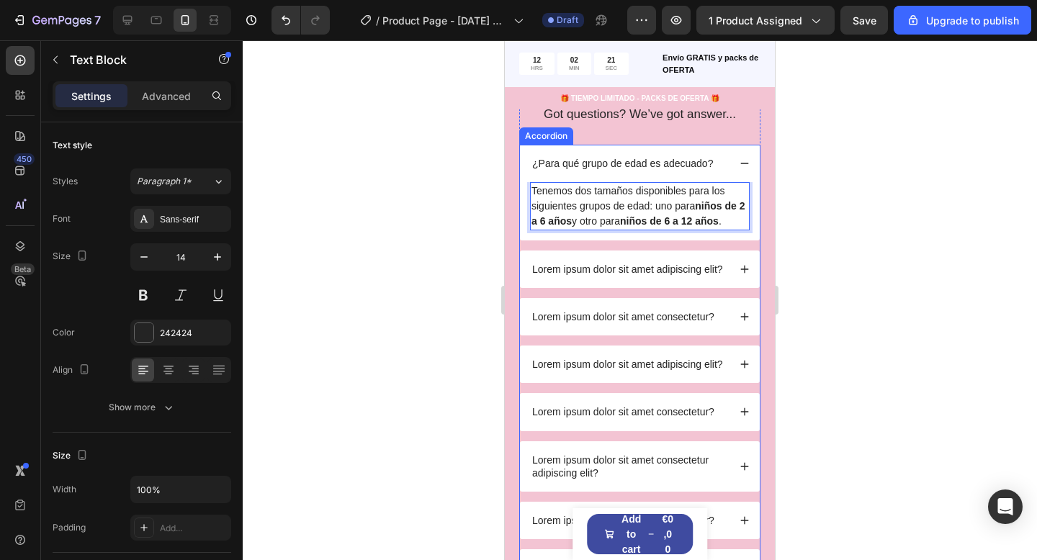
click at [741, 168] on icon at bounding box center [744, 163] width 10 height 10
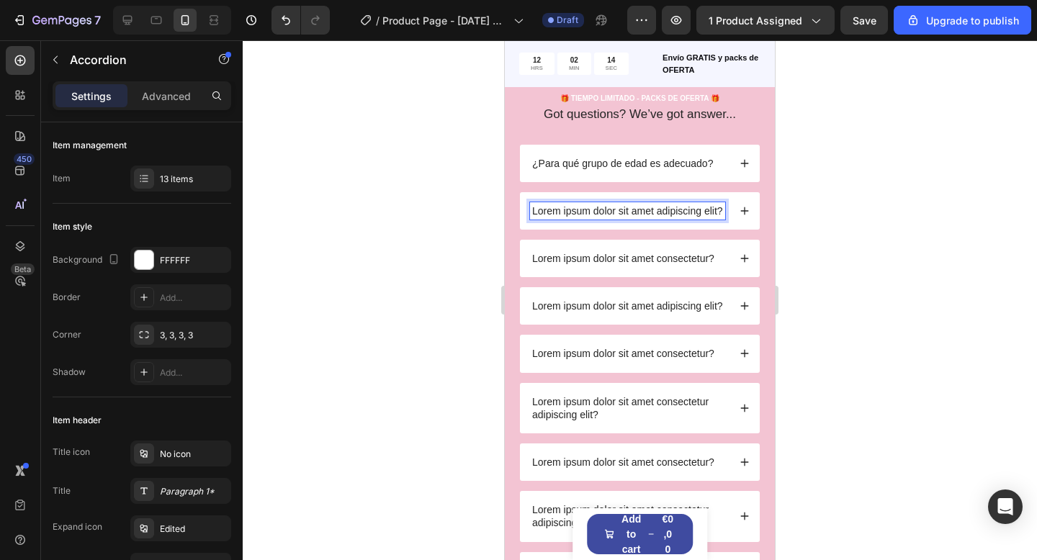
click at [580, 217] on p "Lorem ipsum dolor sit amet adipiscing elit?" at bounding box center [627, 210] width 191 height 13
drag, startPoint x: 580, startPoint y: 329, endPoint x: 610, endPoint y: 334, distance: 30.7
click at [580, 217] on p "Lorem ipsum dolor sit amet adipiscing elit?" at bounding box center [627, 210] width 191 height 13
click at [747, 216] on icon at bounding box center [744, 211] width 10 height 10
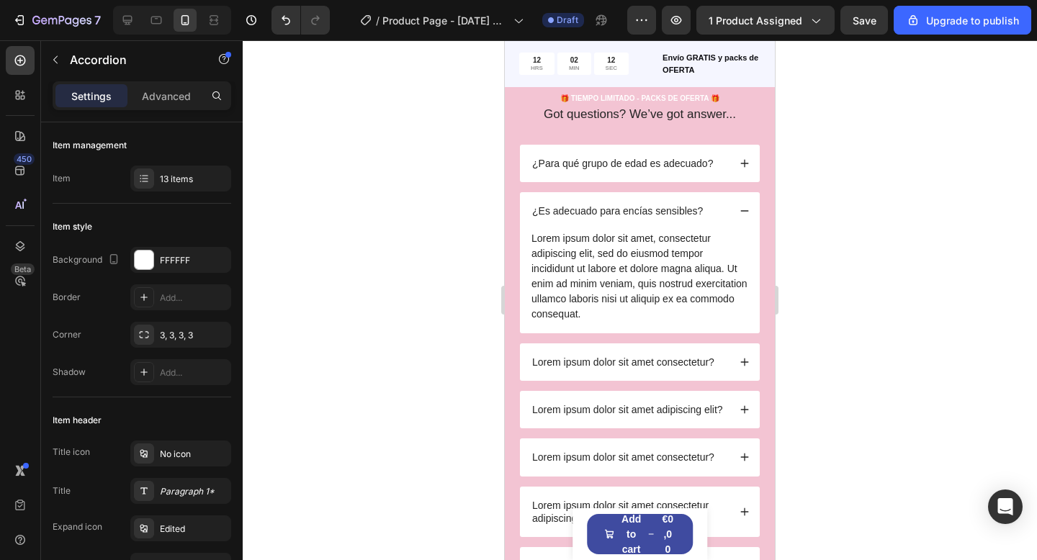
scroll to position [3098, 0]
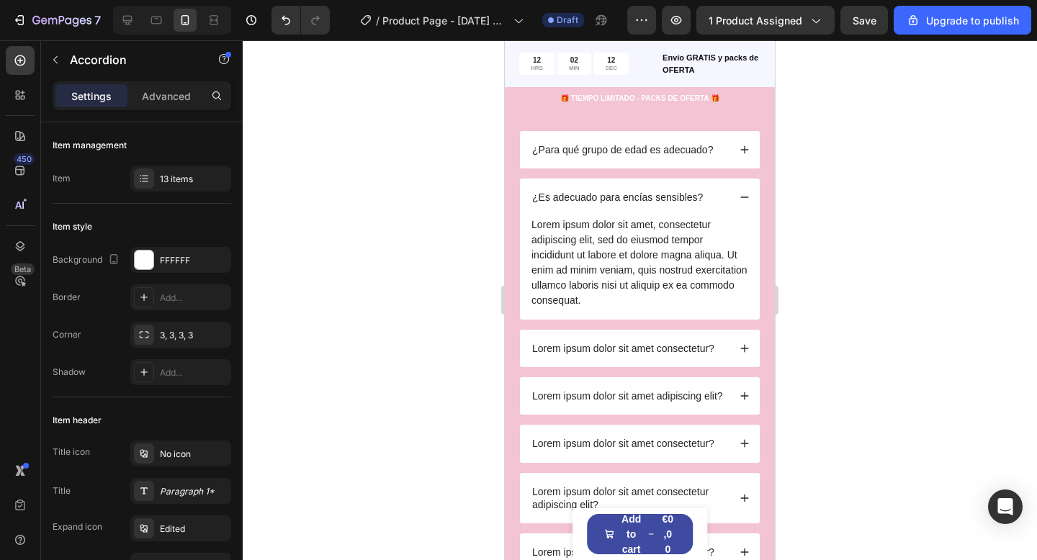
click at [739, 216] on div "¿Es adecuado para encías sensibles?" at bounding box center [640, 197] width 240 height 37
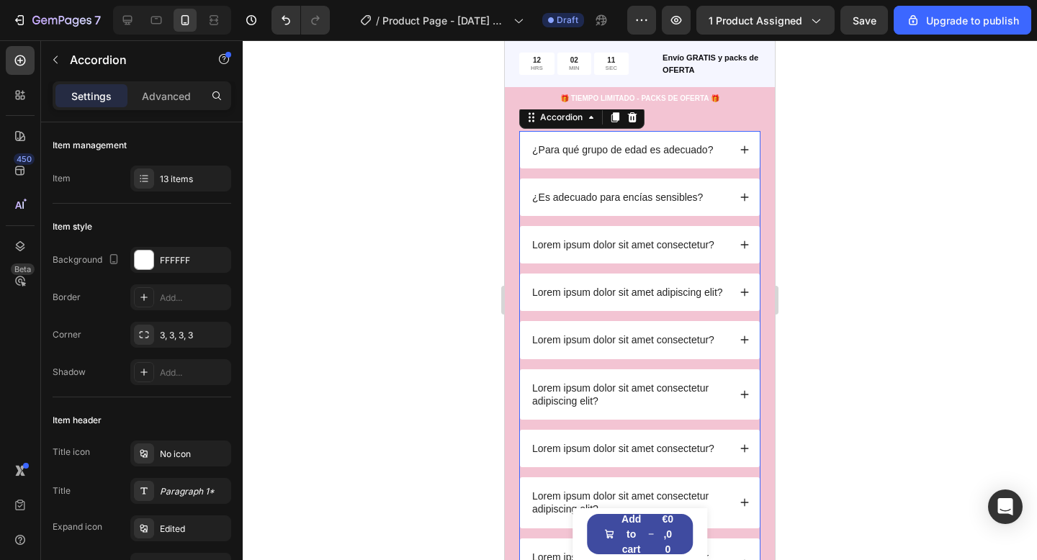
click at [743, 202] on icon at bounding box center [744, 197] width 10 height 10
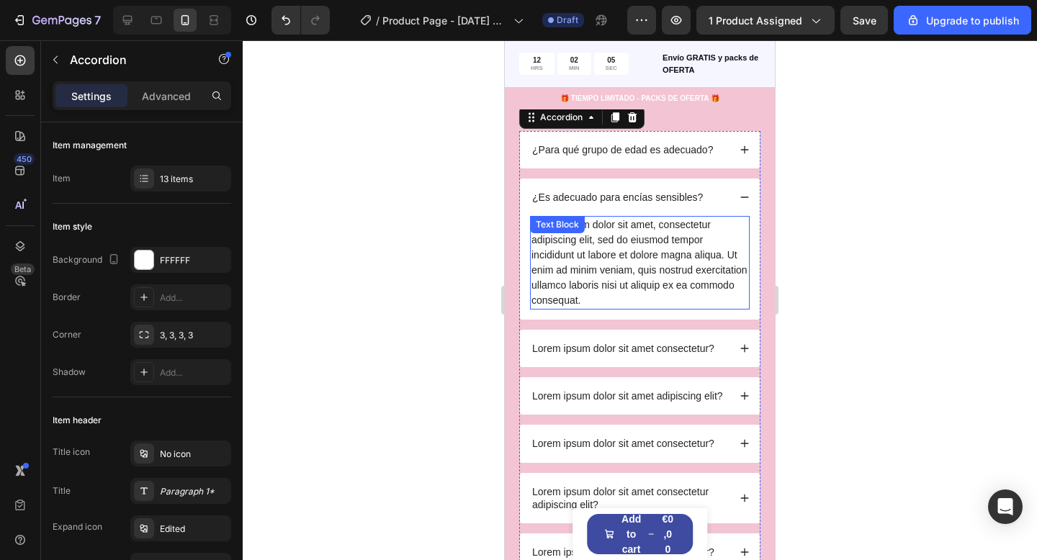
click at [626, 310] on div "Lorem ipsum dolor sit amet, consectetur adipiscing elit, sed do eiusmod tempor …" at bounding box center [640, 263] width 220 height 94
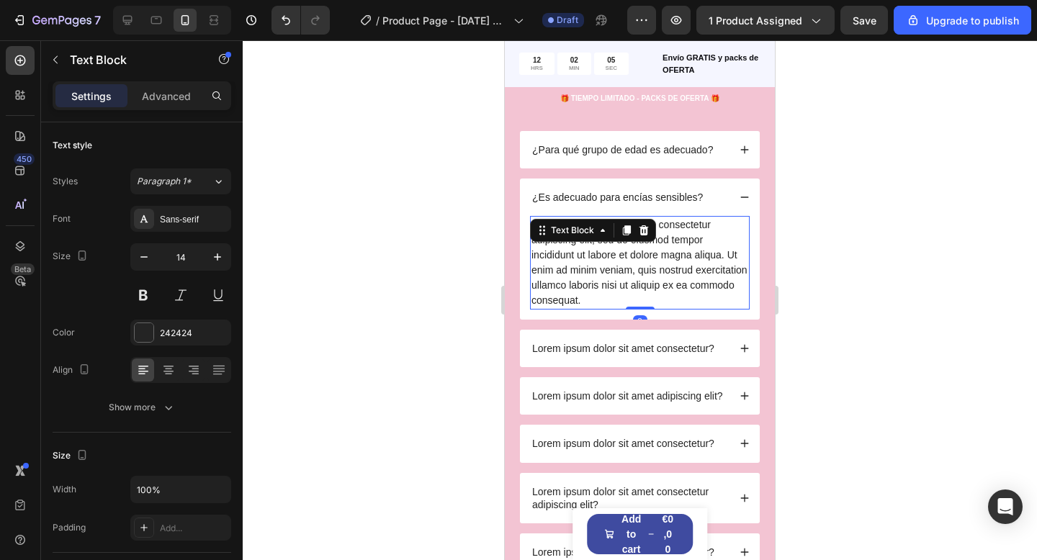
click at [627, 310] on div "Lorem ipsum dolor sit amet, consectetur adipiscing elit, sed do eiusmod tempor …" at bounding box center [640, 263] width 220 height 94
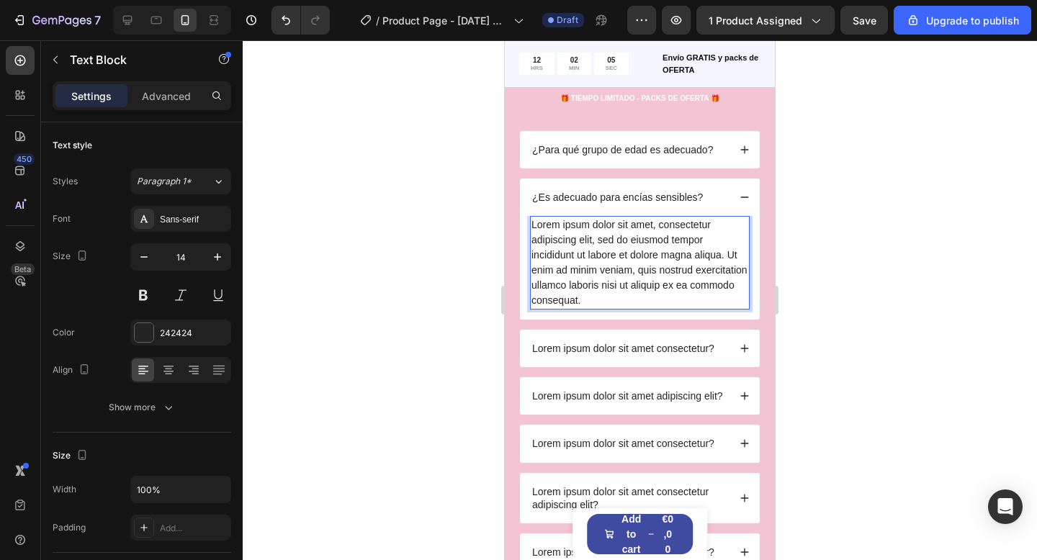
click at [627, 308] on p "Lorem ipsum dolor sit amet, consectetur adipiscing elit, sed do eiusmod tempor …" at bounding box center [639, 262] width 217 height 91
click at [618, 308] on p "Lorem ipsum dolor sit amet, consectetur adipiscing elit, sed do eiusmod tempor …" at bounding box center [639, 262] width 217 height 91
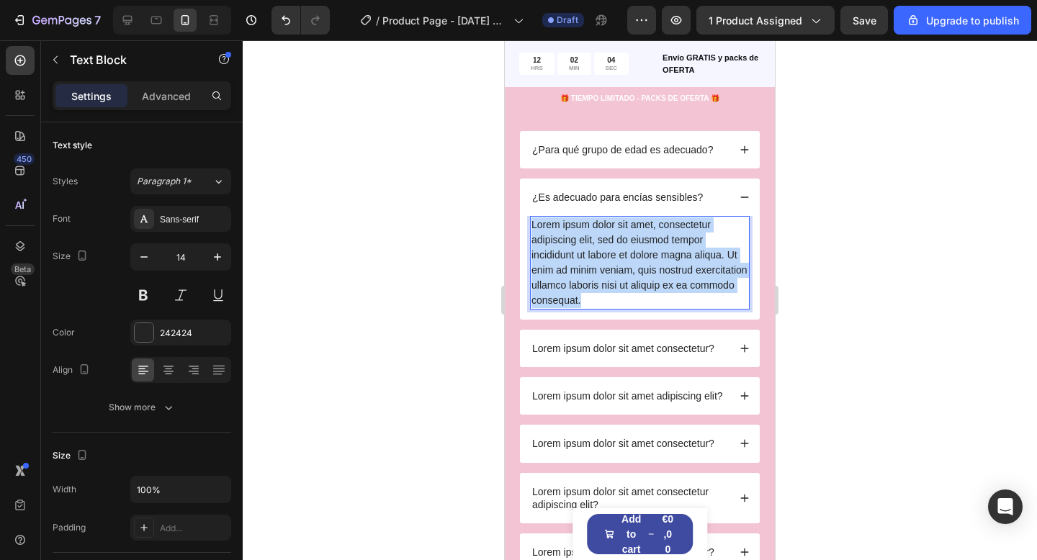
click at [618, 308] on p "Lorem ipsum dolor sit amet, consectetur adipiscing elit, sed do eiusmod tempor …" at bounding box center [639, 262] width 217 height 91
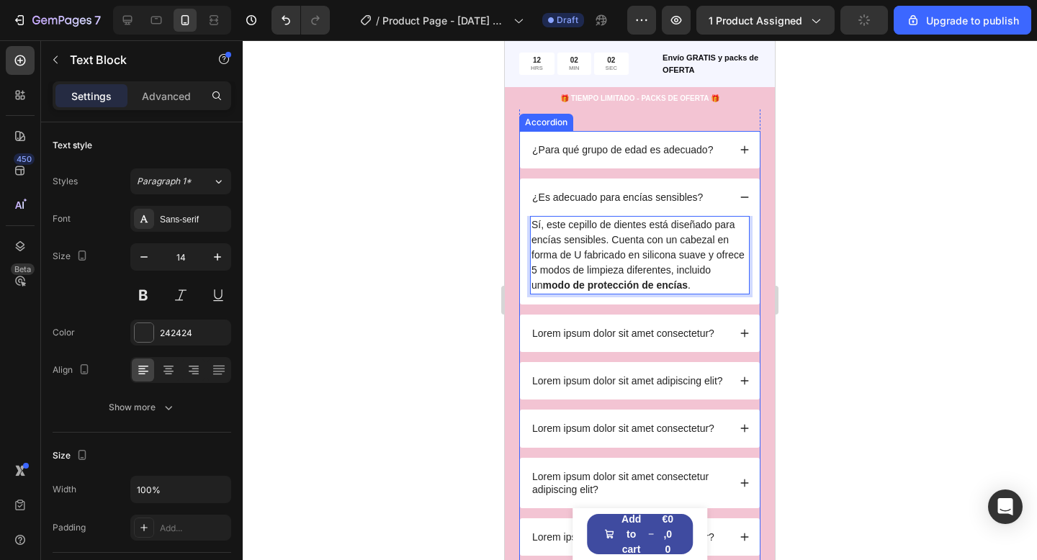
click at [738, 216] on div "¿Es adecuado para encías sensibles?" at bounding box center [640, 197] width 240 height 37
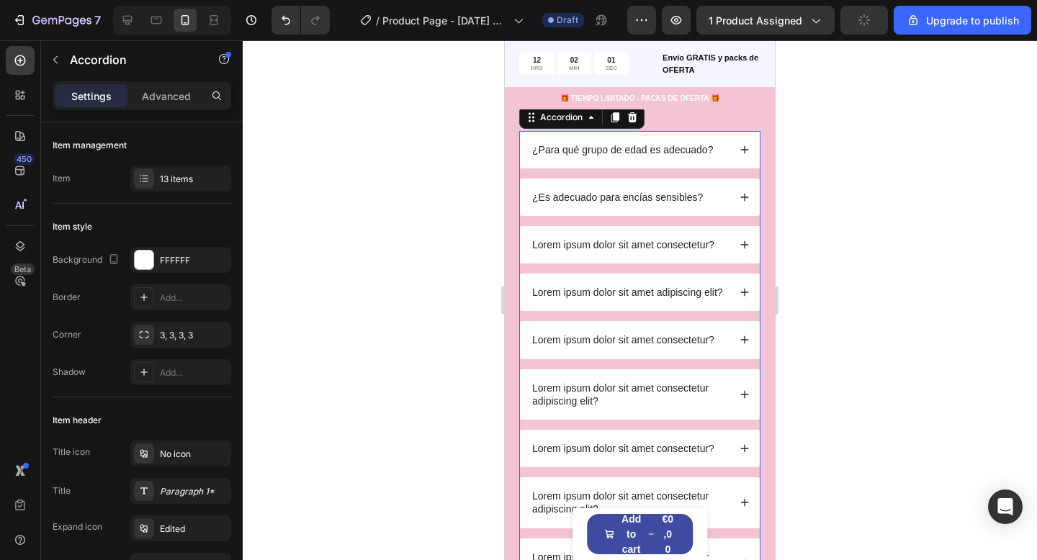
click at [741, 250] on icon at bounding box center [744, 245] width 10 height 10
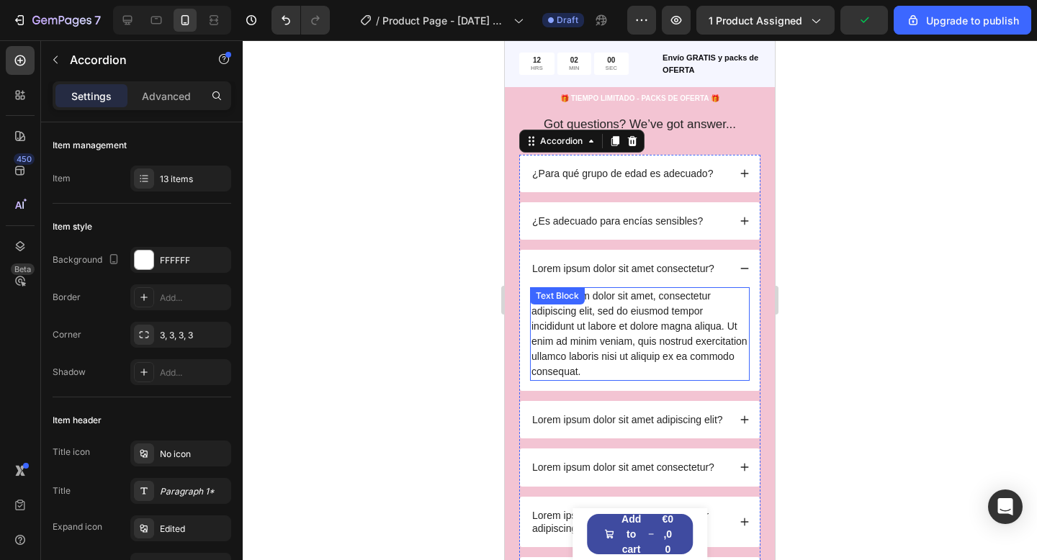
scroll to position [3198, 0]
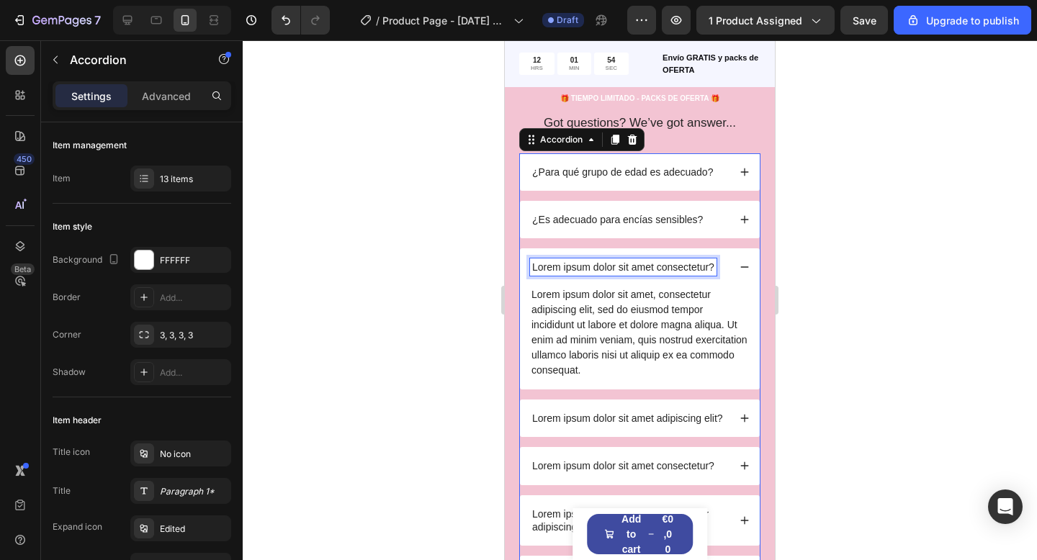
click at [620, 261] on p "Lorem ipsum dolor sit amet consectetur?" at bounding box center [623, 267] width 182 height 13
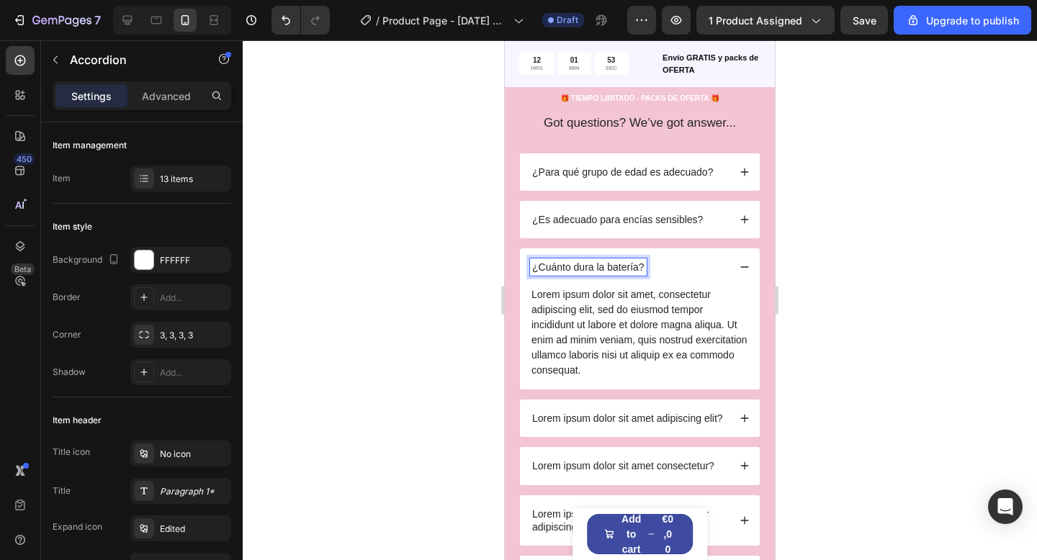
click at [745, 263] on icon at bounding box center [744, 267] width 10 height 10
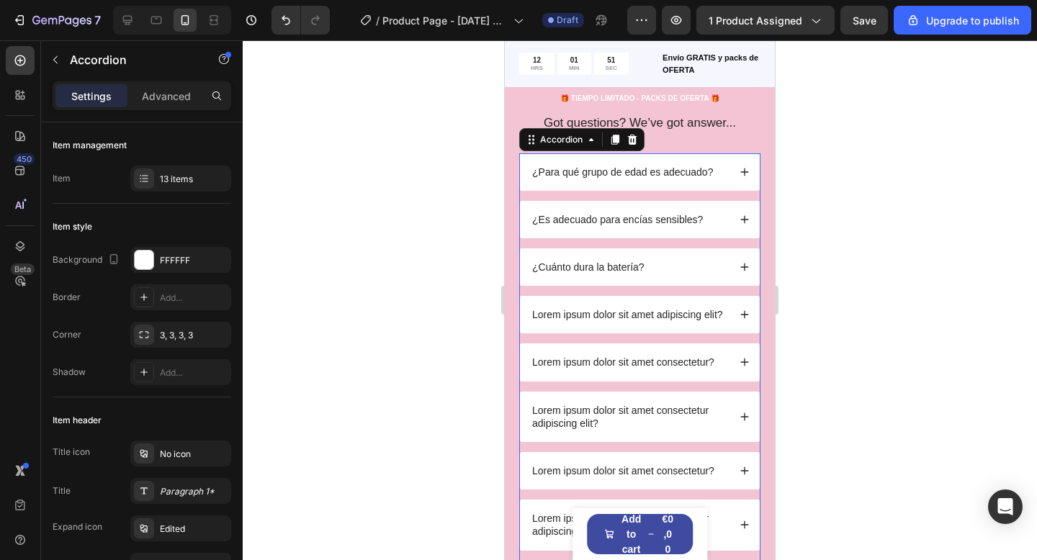
click at [748, 264] on icon at bounding box center [744, 267] width 10 height 10
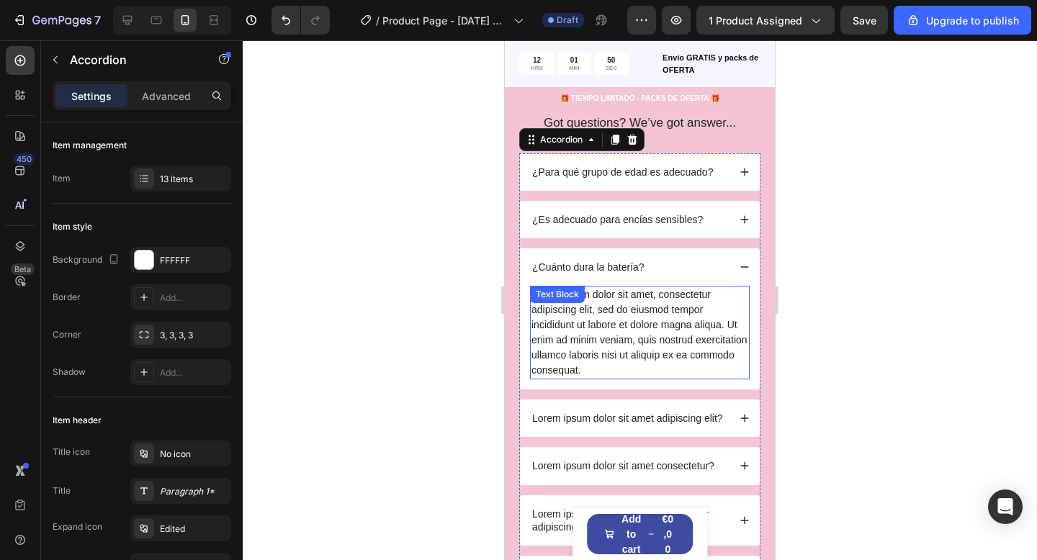
click at [652, 302] on div "Lorem ipsum dolor sit amet, consectetur adipiscing elit, sed do eiusmod tempor …" at bounding box center [640, 333] width 220 height 94
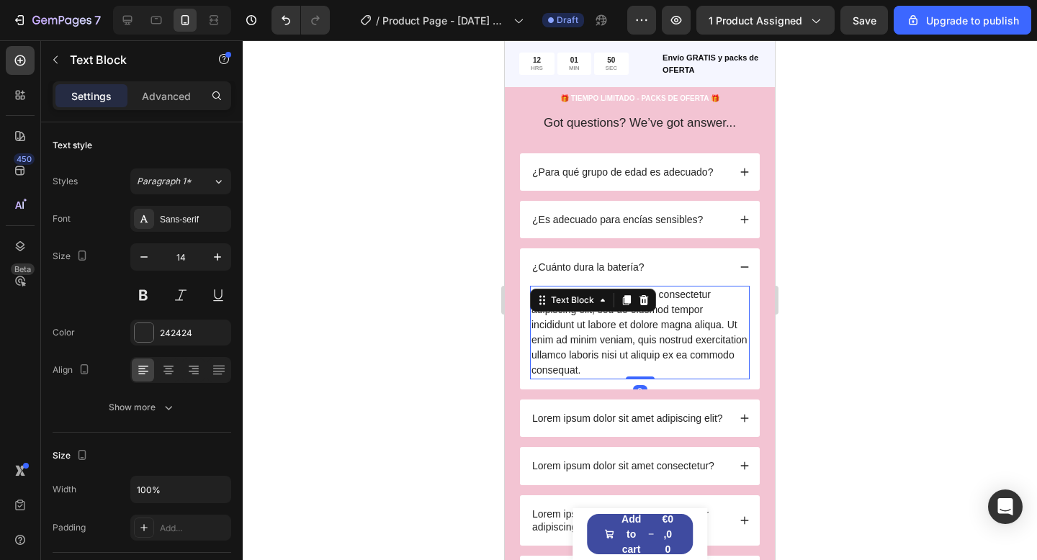
click at [652, 302] on div "Text Block" at bounding box center [593, 300] width 126 height 23
drag, startPoint x: 652, startPoint y: 302, endPoint x: 644, endPoint y: 301, distance: 8.0
click at [651, 302] on div "Text Block" at bounding box center [593, 300] width 126 height 23
click at [674, 356] on div "Lorem ipsum dolor sit amet, consectetur adipiscing elit, sed do eiusmod tempor …" at bounding box center [640, 333] width 220 height 94
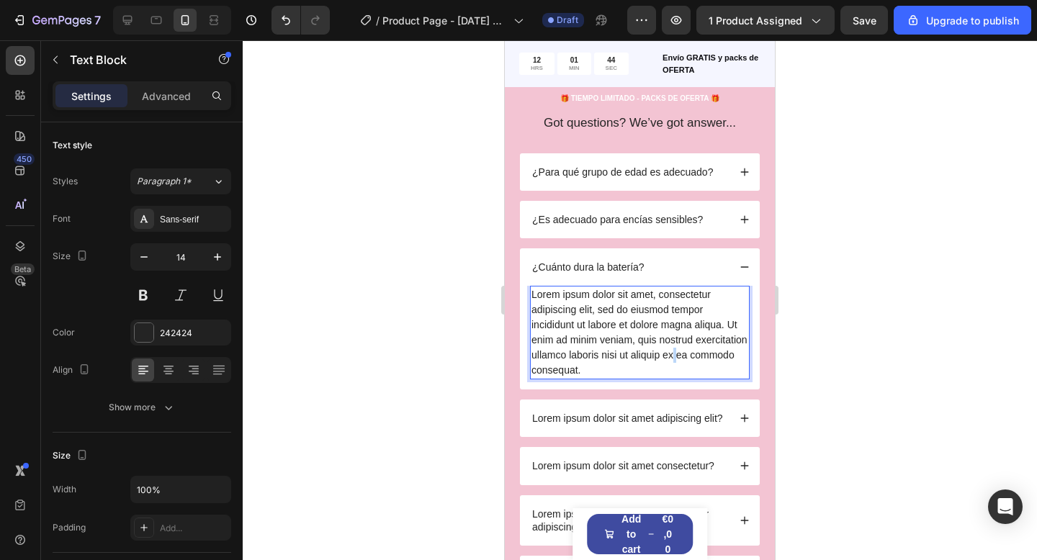
click at [674, 356] on p "Lorem ipsum dolor sit amet, consectetur adipiscing elit, sed do eiusmod tempor …" at bounding box center [639, 332] width 217 height 91
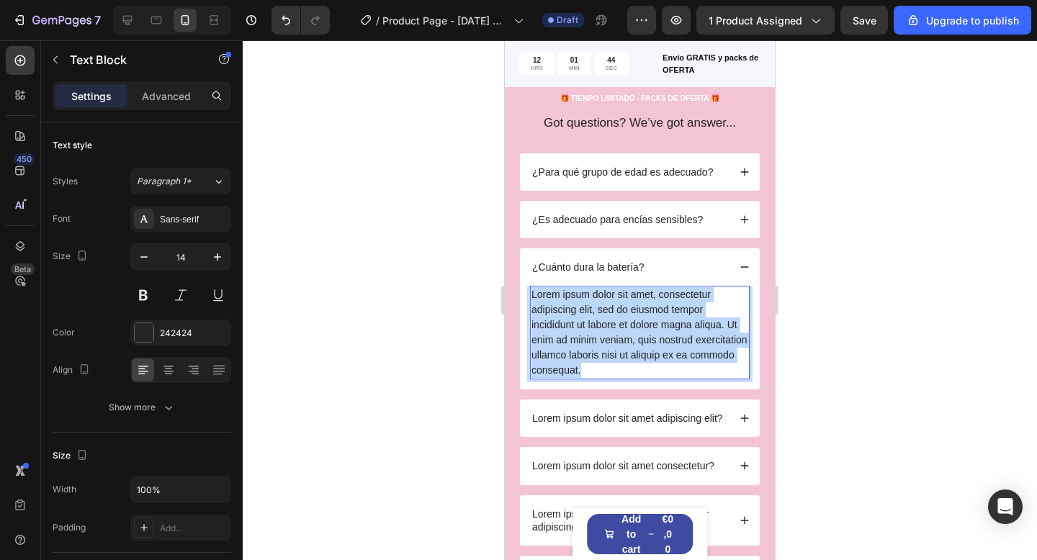
click at [674, 356] on p "Lorem ipsum dolor sit amet, consectetur adipiscing elit, sed do eiusmod tempor …" at bounding box center [639, 332] width 217 height 91
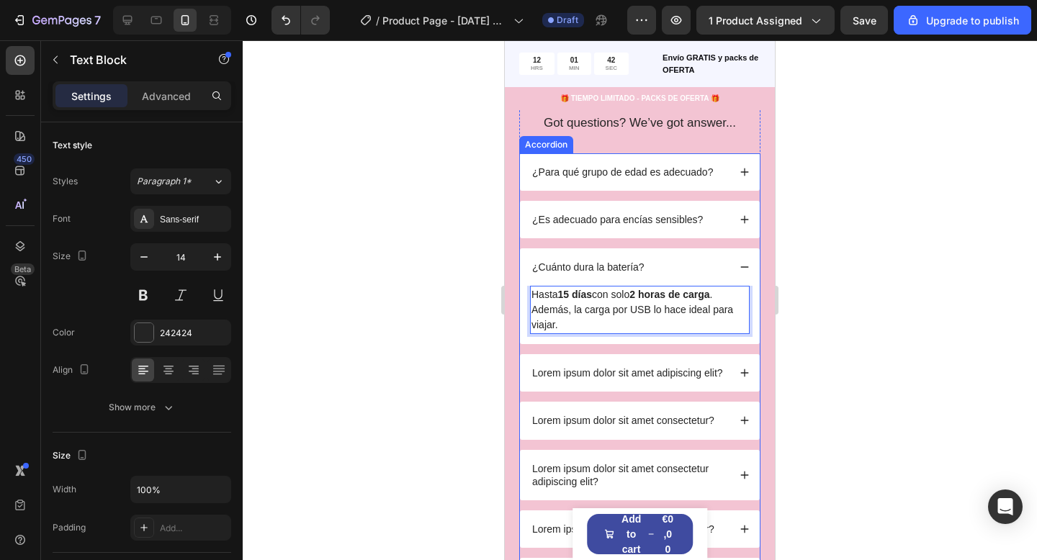
click at [746, 376] on icon at bounding box center [744, 373] width 10 height 10
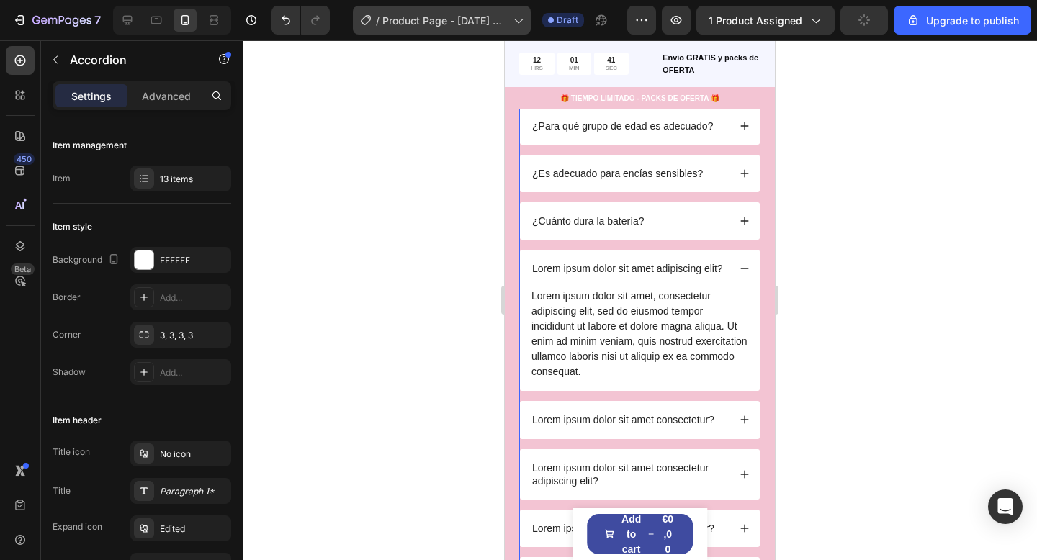
scroll to position [3247, 0]
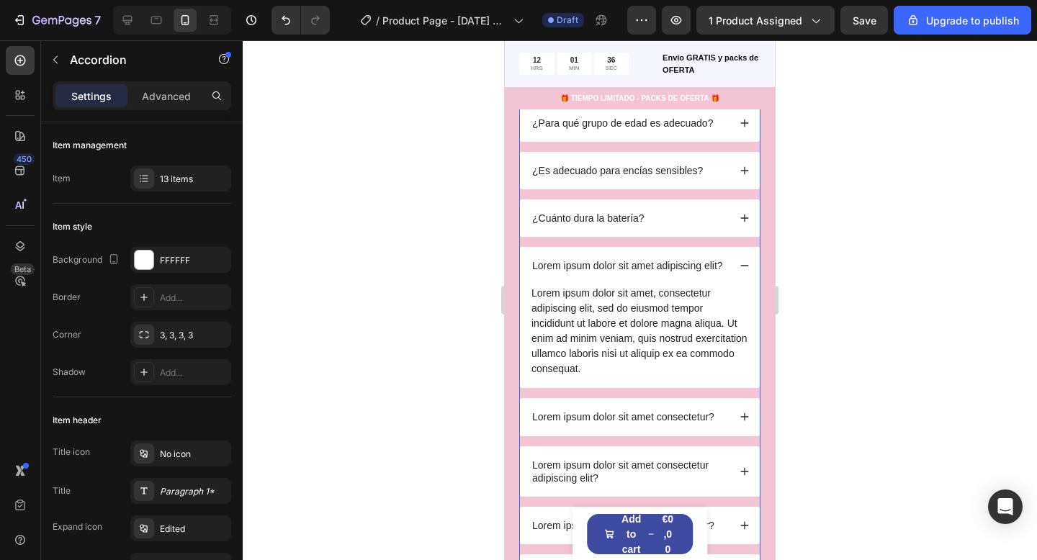
drag, startPoint x: 617, startPoint y: 366, endPoint x: 603, endPoint y: 350, distance: 21.9
click at [617, 366] on div "Lorem ipsum dolor sit amet, consectetur adipiscing elit, sed do eiusmod tempor …" at bounding box center [640, 331] width 220 height 94
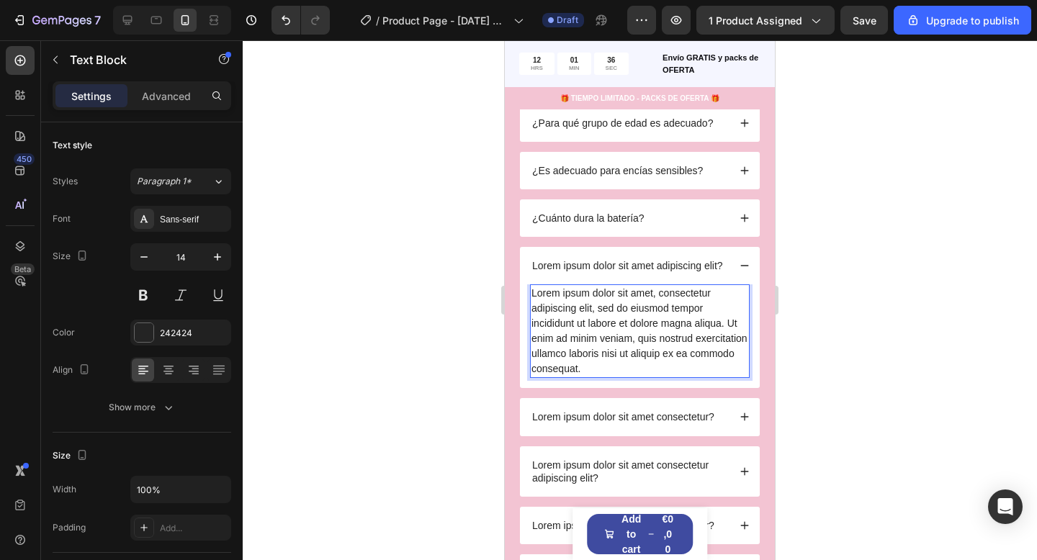
click at [587, 335] on div "Lorem ipsum dolor sit amet, consectetur adipiscing elit, sed do eiusmod tempor …" at bounding box center [640, 331] width 220 height 94
click at [587, 335] on p "Lorem ipsum dolor sit amet, consectetur adipiscing elit, sed do eiusmod tempor …" at bounding box center [639, 331] width 217 height 91
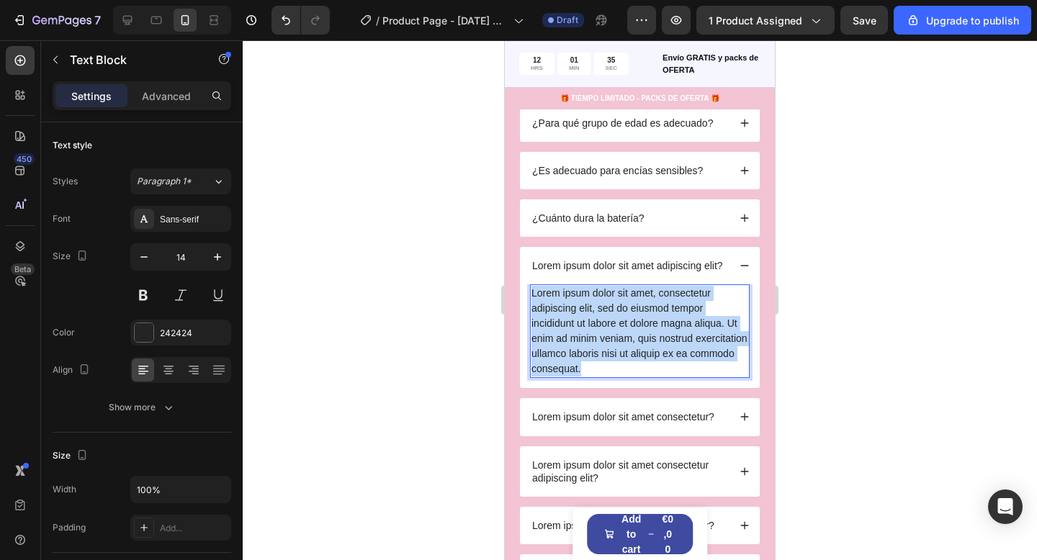
click at [587, 334] on p "Lorem ipsum dolor sit amet, consectetur adipiscing elit, sed do eiusmod tempor …" at bounding box center [639, 331] width 217 height 91
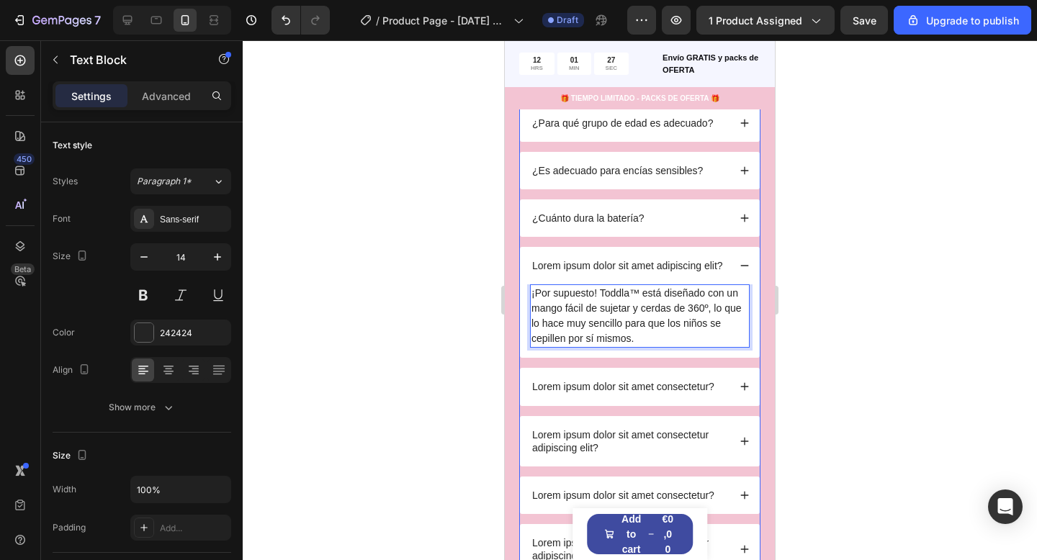
scroll to position [3248, 0]
click at [592, 263] on p "Lorem ipsum dolor sit amet adipiscing elit?" at bounding box center [627, 264] width 191 height 13
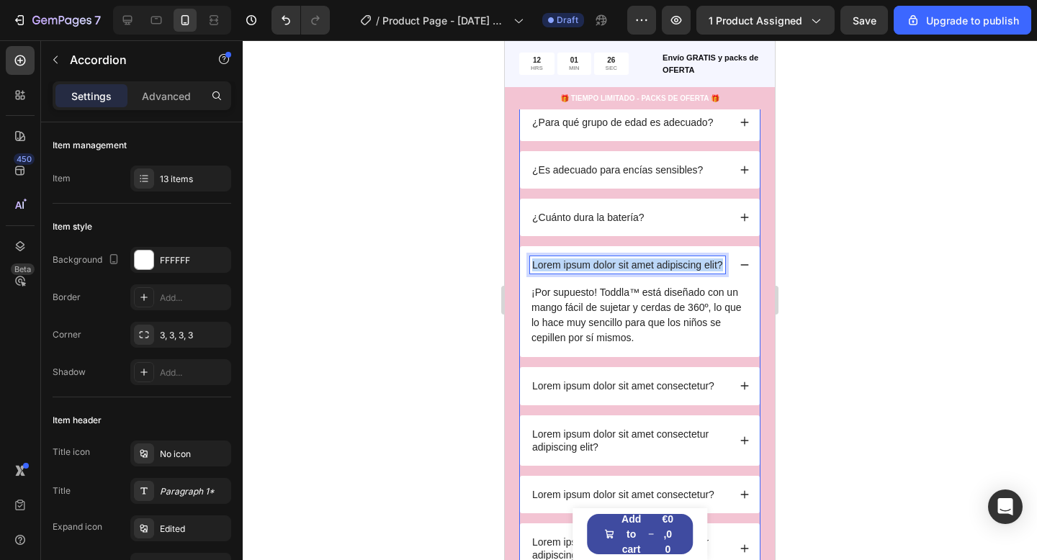
click at [592, 263] on p "Lorem ipsum dolor sit amet adipiscing elit?" at bounding box center [627, 264] width 191 height 13
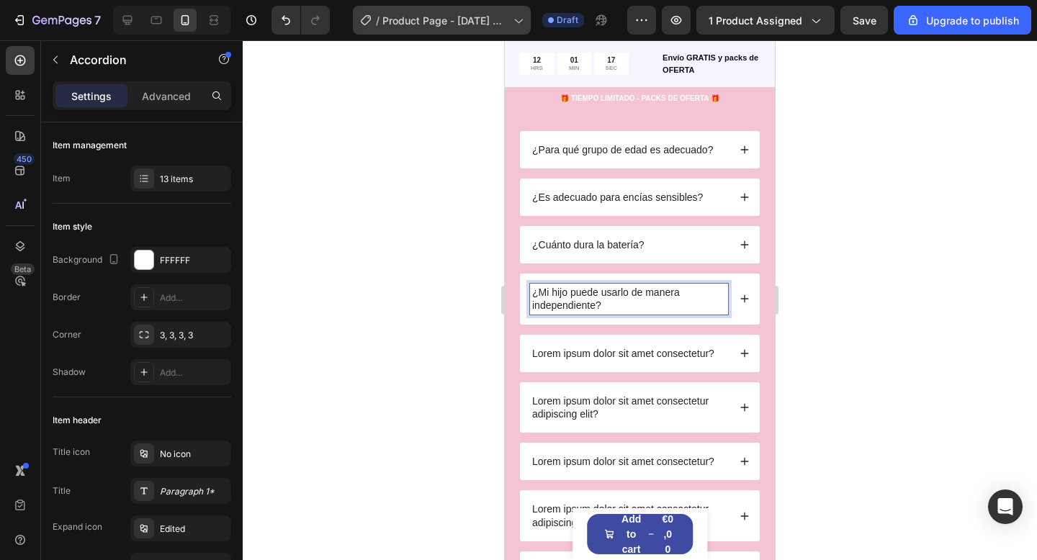
scroll to position [3221, 0]
click at [741, 353] on icon at bounding box center [744, 353] width 10 height 10
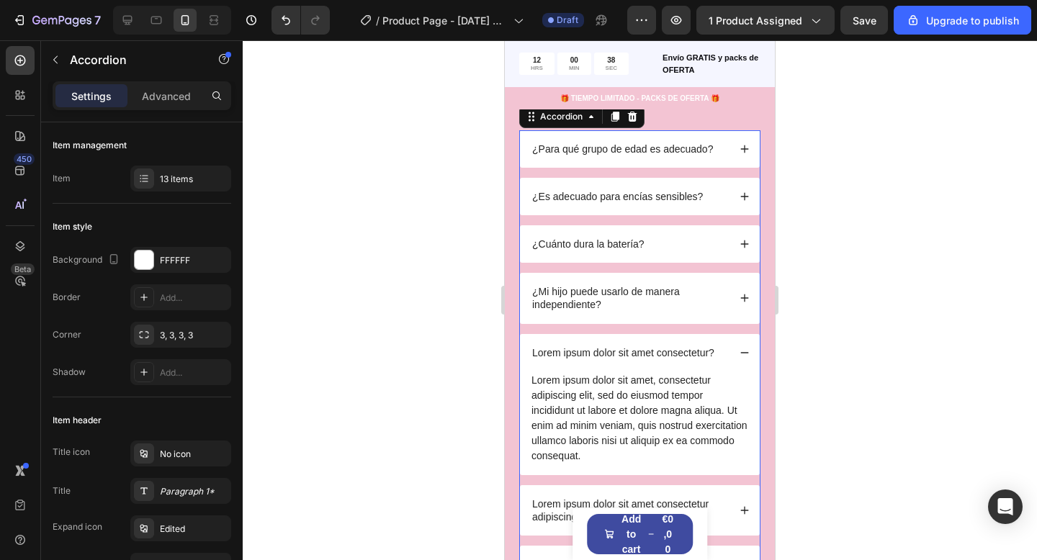
click at [632, 348] on p "Lorem ipsum dolor sit amet consectetur?" at bounding box center [623, 352] width 182 height 13
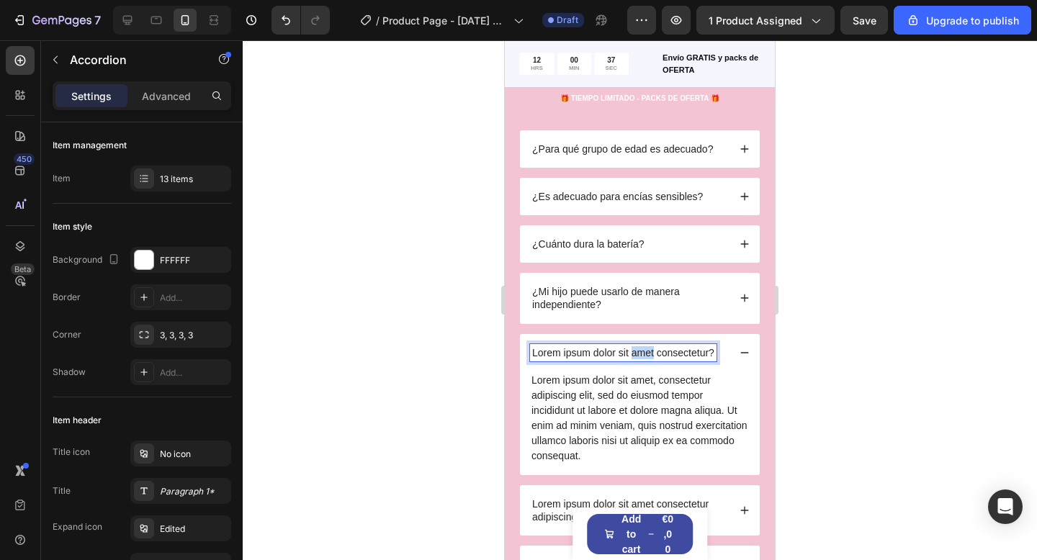
click at [632, 348] on p "Lorem ipsum dolor sit amet consectetur?" at bounding box center [623, 352] width 182 height 13
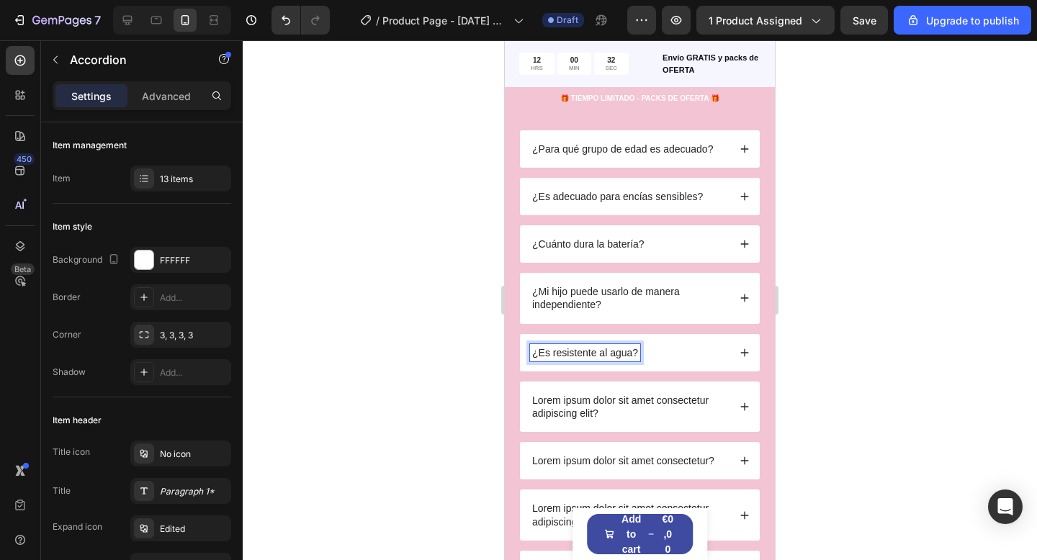
click at [723, 357] on div "¿Es resistente al agua?" at bounding box center [629, 352] width 198 height 17
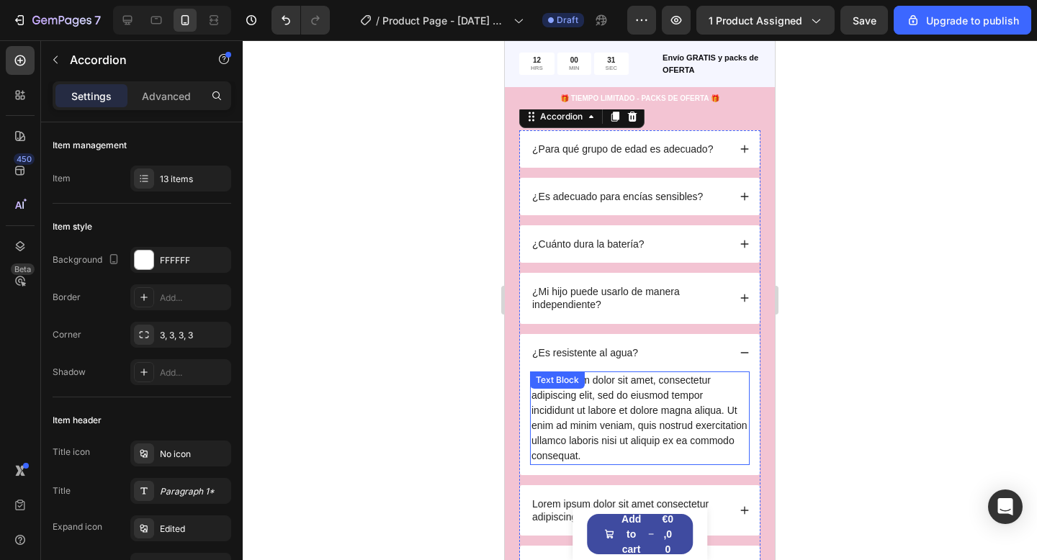
click at [662, 450] on div "Lorem ipsum dolor sit amet, consectetur adipiscing elit, sed do eiusmod tempor …" at bounding box center [640, 418] width 220 height 94
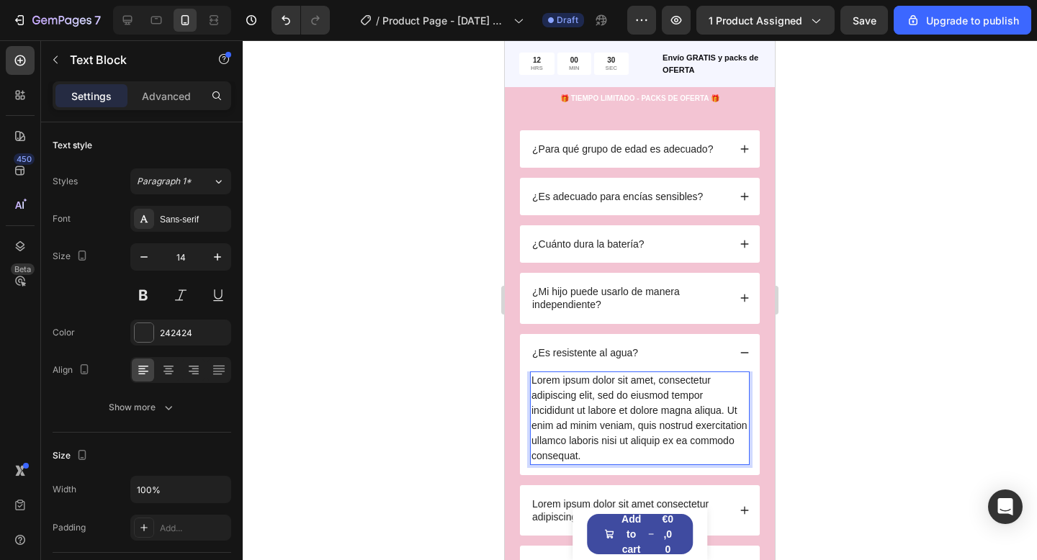
click at [662, 450] on div "Lorem ipsum dolor sit amet, consectetur adipiscing elit, sed do eiusmod tempor …" at bounding box center [640, 418] width 220 height 94
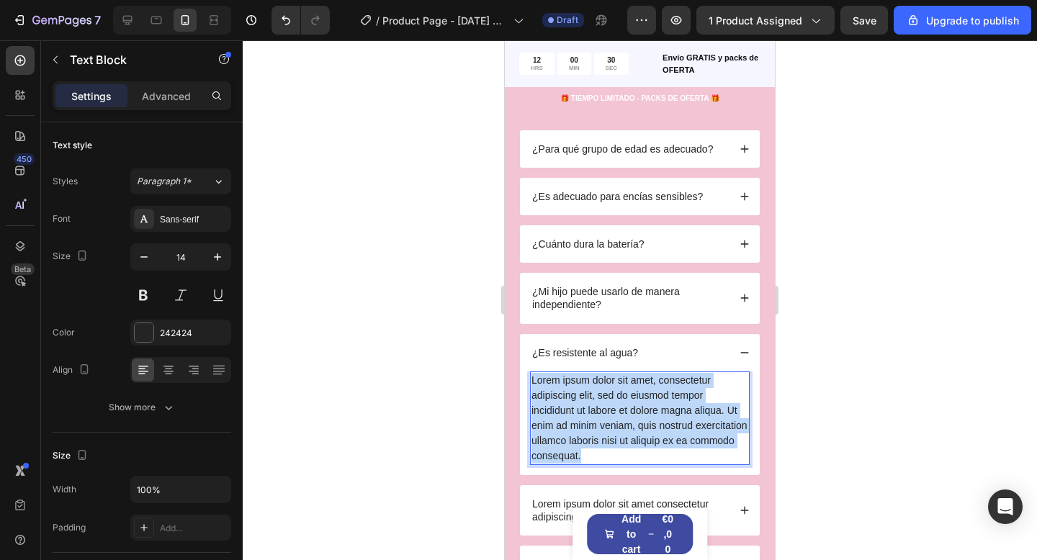
click at [662, 450] on p "Lorem ipsum dolor sit amet, consectetur adipiscing elit, sed do eiusmod tempor …" at bounding box center [639, 418] width 217 height 91
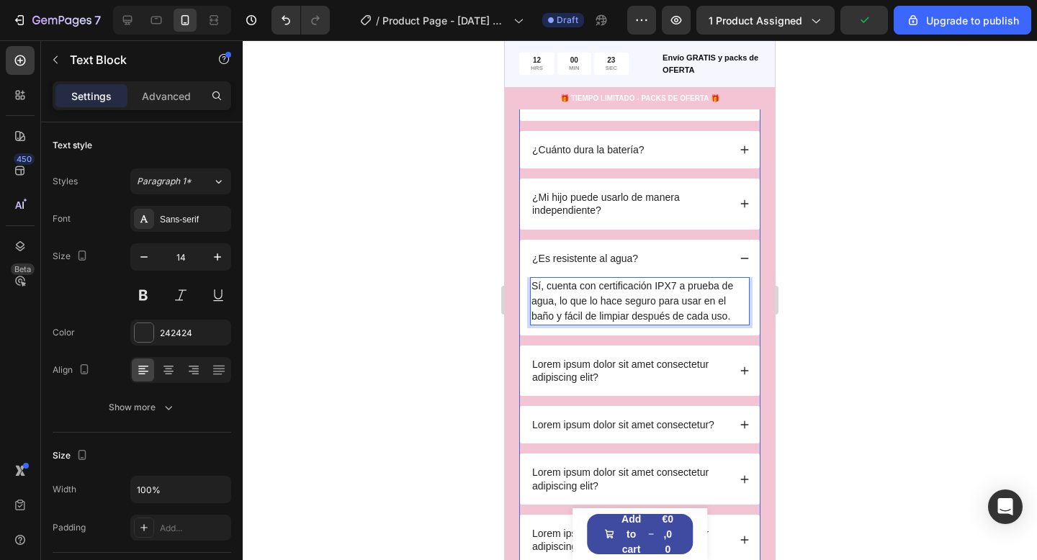
scroll to position [3322, 0]
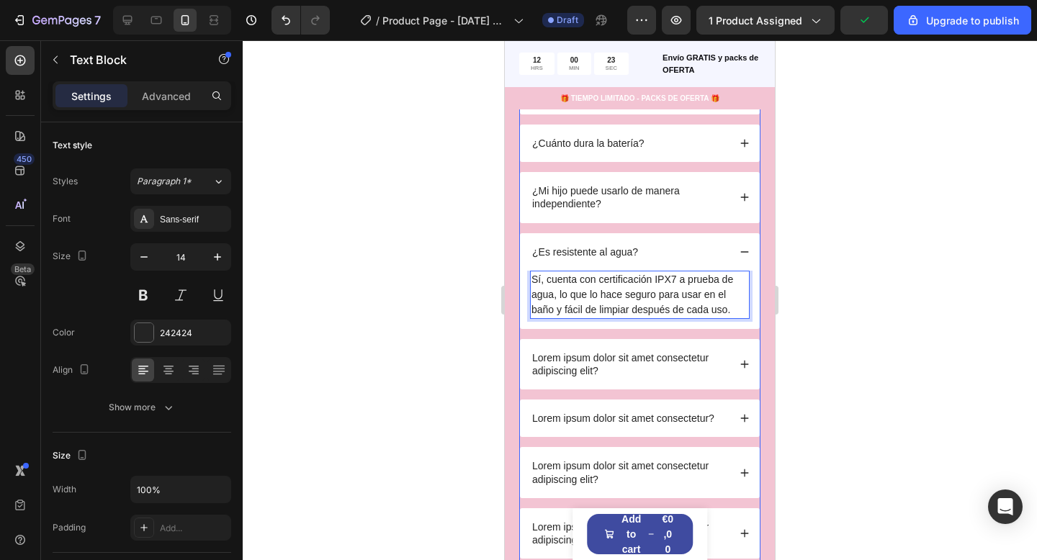
click at [586, 356] on p "Lorem ipsum dolor sit amet consectetur adipiscing elit?" at bounding box center [629, 364] width 194 height 26
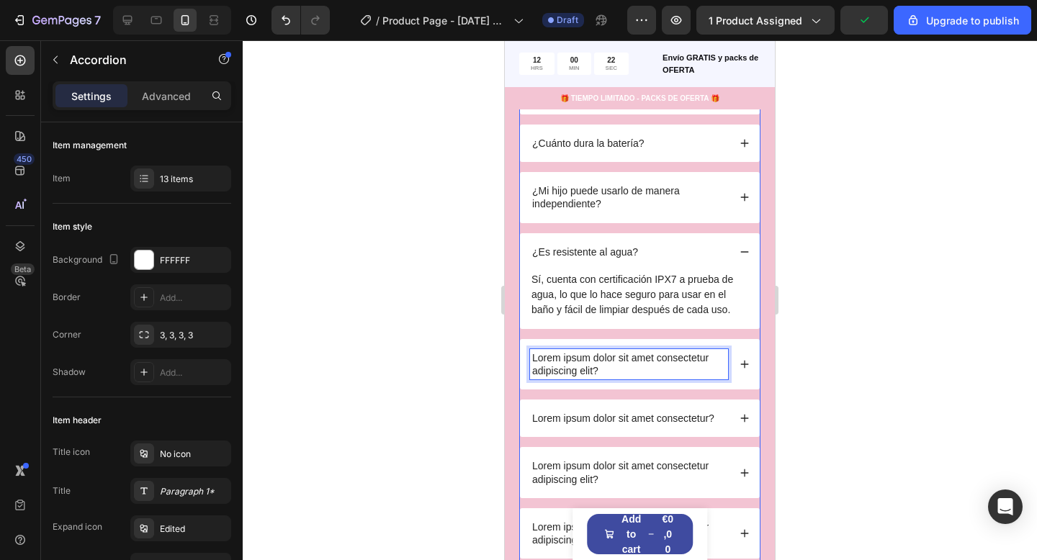
click at [580, 364] on p "Lorem ipsum dolor sit amet consectetur adipiscing elit?" at bounding box center [629, 364] width 194 height 26
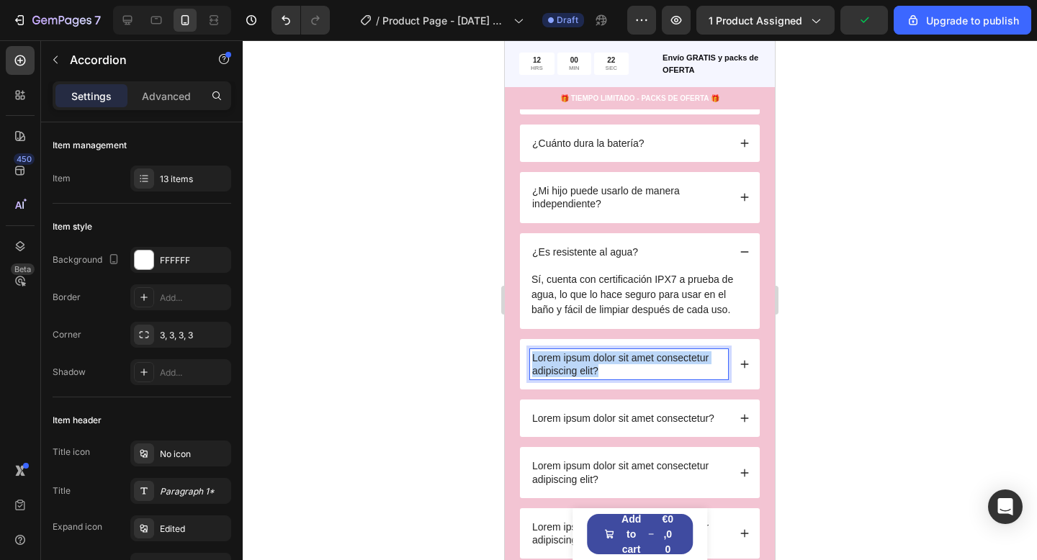
click at [580, 364] on p "Lorem ipsum dolor sit amet consectetur adipiscing elit?" at bounding box center [629, 364] width 194 height 26
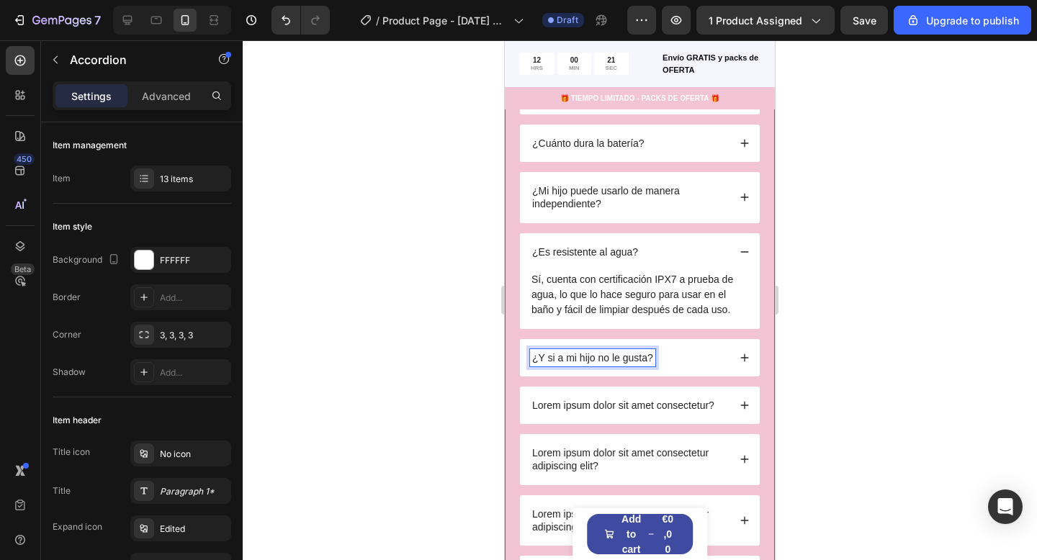
click at [745, 356] on icon at bounding box center [744, 358] width 10 height 10
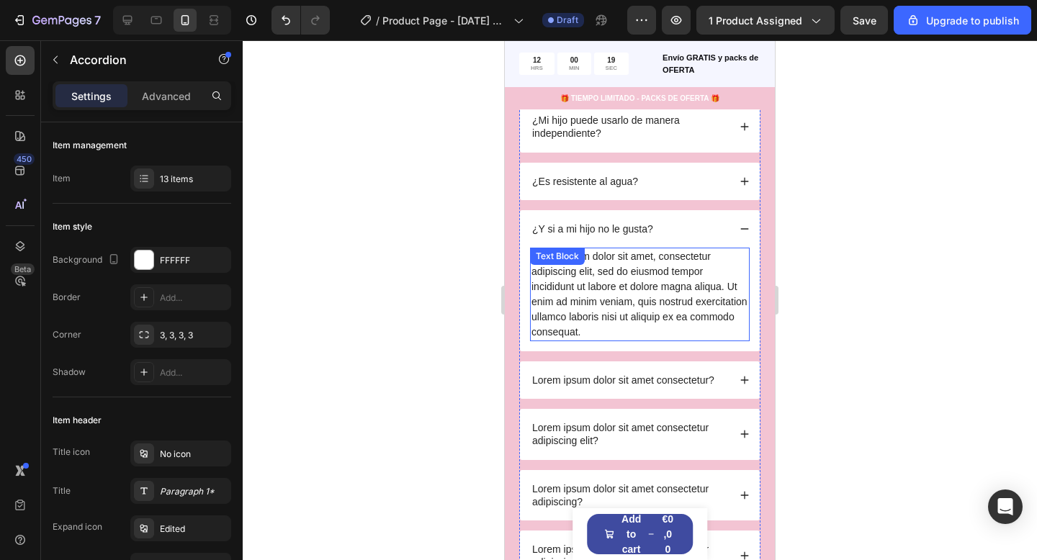
scroll to position [3403, 0]
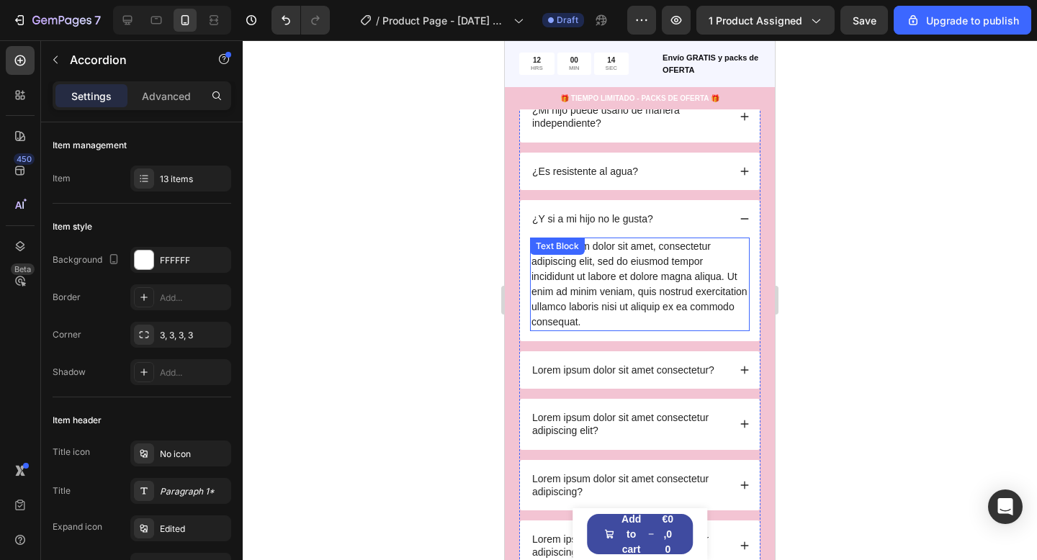
click at [604, 302] on div "Lorem ipsum dolor sit amet, consectetur adipiscing elit, sed do eiusmod tempor …" at bounding box center [640, 285] width 220 height 94
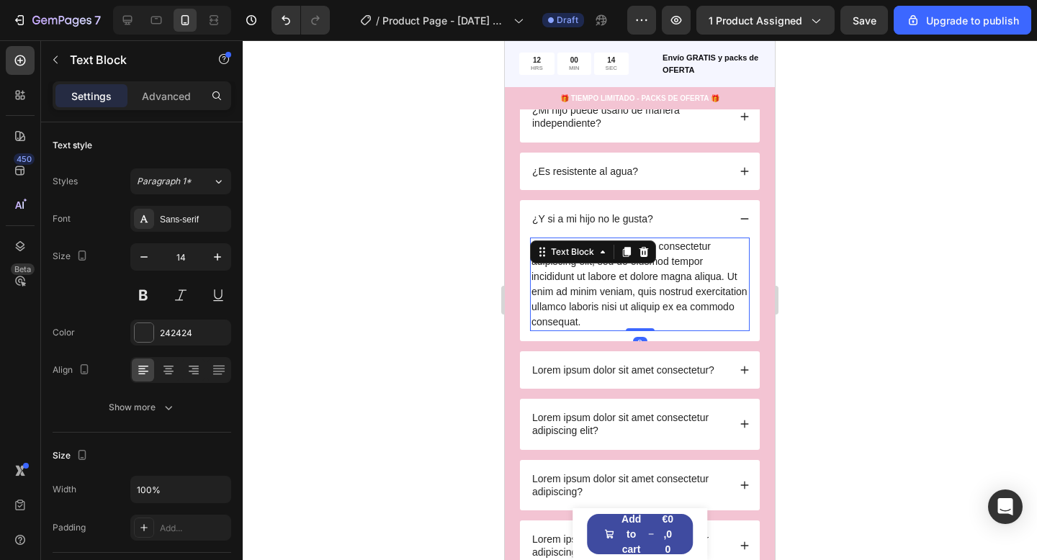
click at [604, 302] on div "Lorem ipsum dolor sit amet, consectetur adipiscing elit, sed do eiusmod tempor …" at bounding box center [640, 285] width 220 height 94
click at [604, 302] on p "Lorem ipsum dolor sit amet, consectetur adipiscing elit, sed do eiusmod tempor …" at bounding box center [639, 284] width 217 height 91
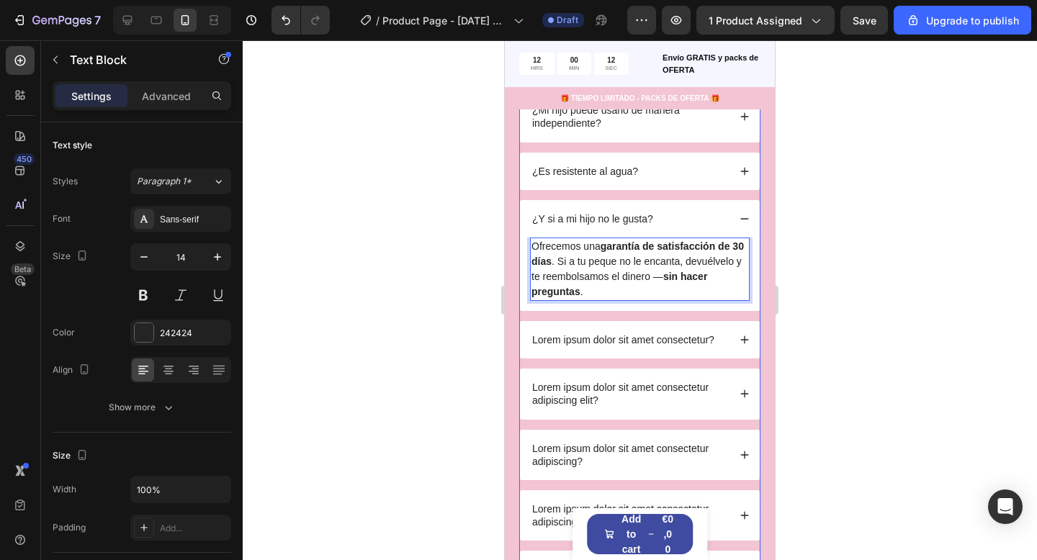
click at [744, 343] on icon at bounding box center [745, 340] width 8 height 8
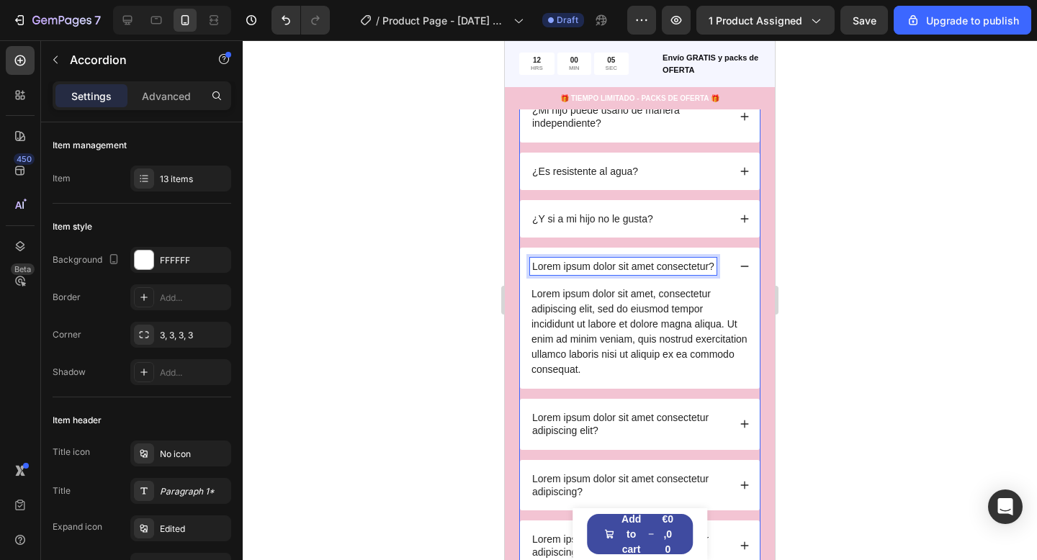
click at [646, 263] on p "Lorem ipsum dolor sit amet consectetur?" at bounding box center [623, 266] width 182 height 13
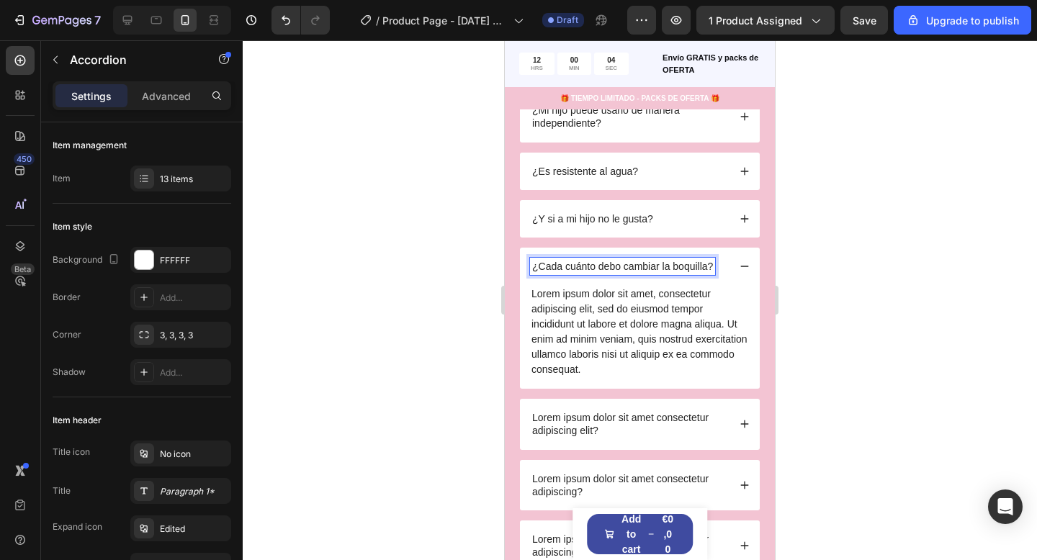
click at [605, 324] on div "Lorem ipsum dolor sit amet, consectetur adipiscing elit, sed do eiusmod tempor …" at bounding box center [640, 332] width 220 height 94
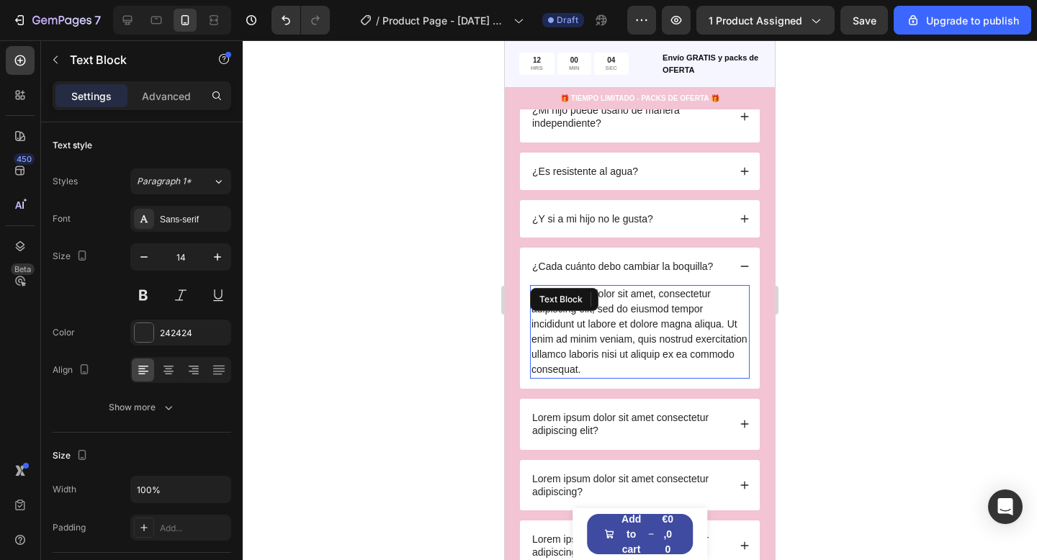
click at [606, 324] on div "Lorem ipsum dolor sit amet, consectetur adipiscing elit, sed do eiusmod tempor …" at bounding box center [640, 332] width 220 height 94
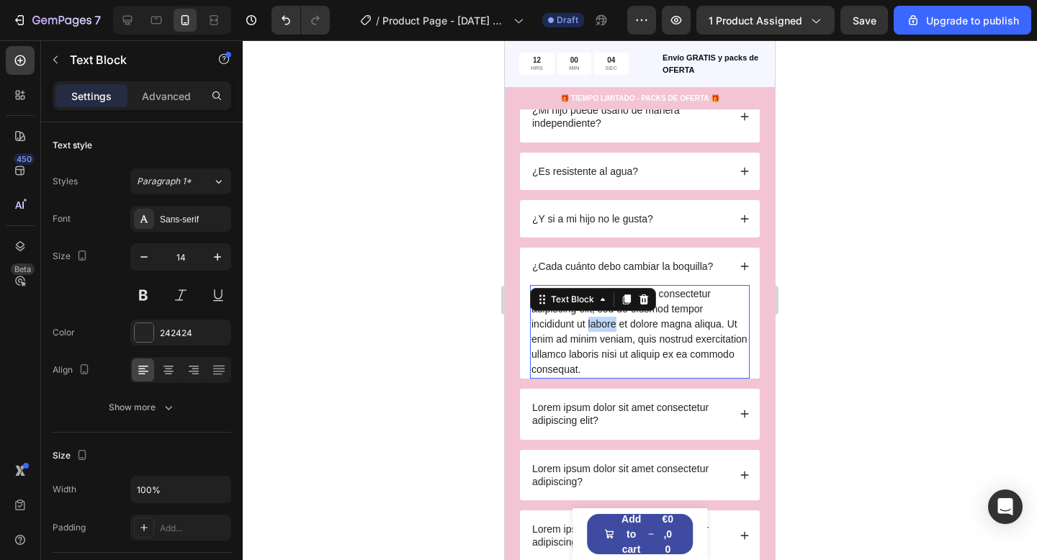
click at [607, 324] on p "Lorem ipsum dolor sit amet, consectetur adipiscing elit, sed do eiusmod tempor …" at bounding box center [639, 332] width 217 height 91
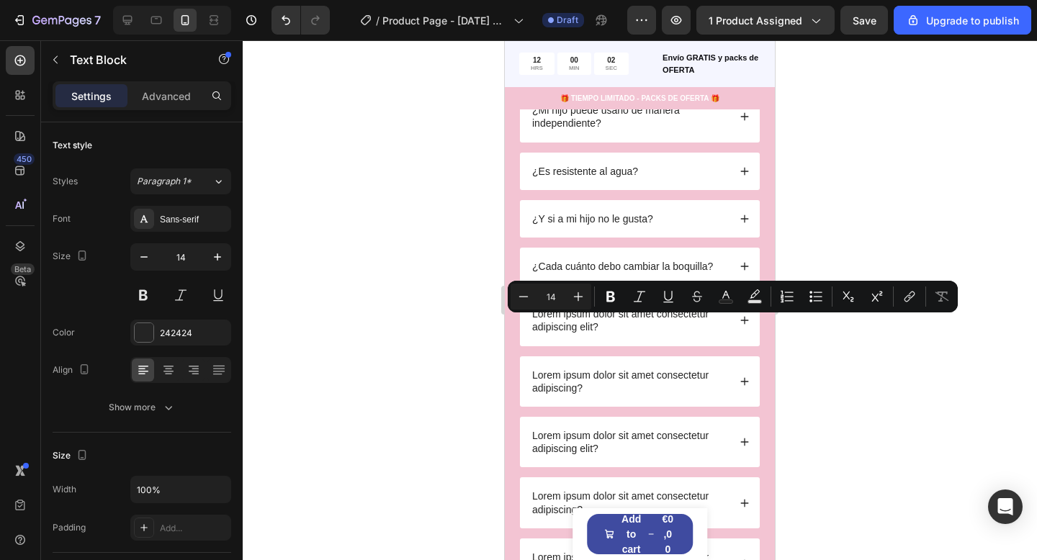
type input "16"
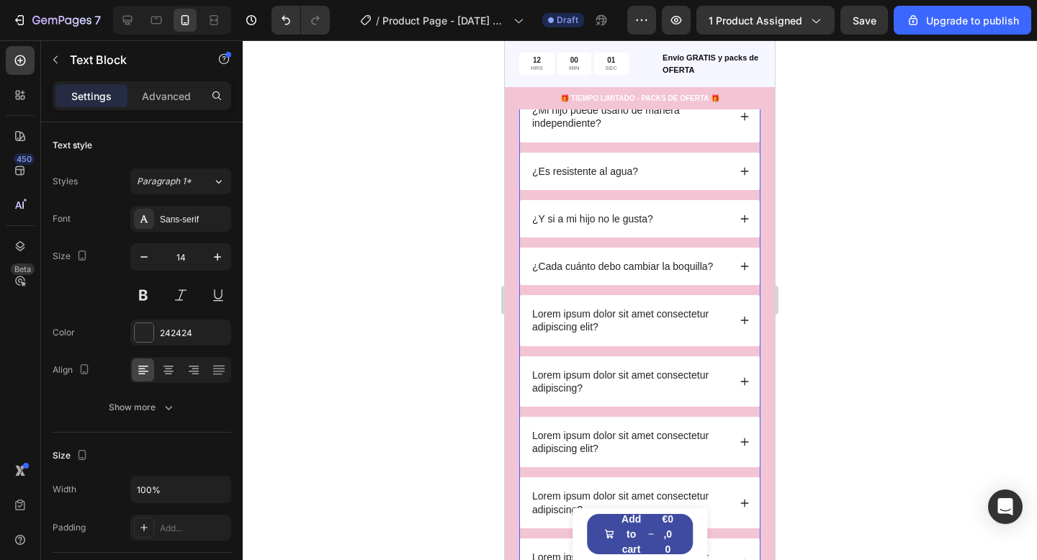
click at [670, 264] on p "¿Cada cuánto debo cambiar la boquilla?" at bounding box center [622, 266] width 181 height 13
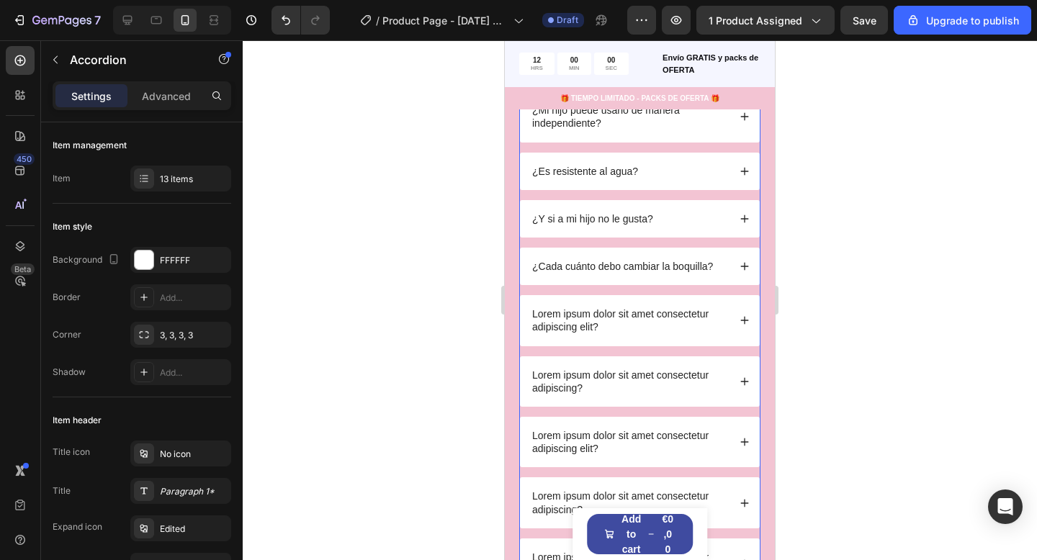
click at [739, 263] on div "¿Cada cuánto debo cambiar la boquilla?" at bounding box center [640, 266] width 240 height 37
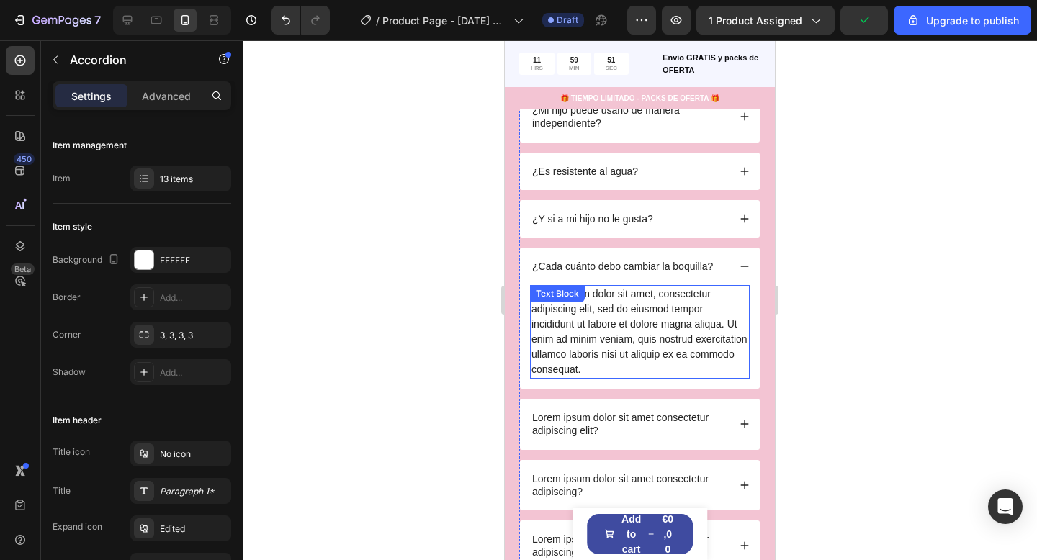
click at [597, 325] on div "Lorem ipsum dolor sit amet, consectetur adipiscing elit, sed do eiusmod tempor …" at bounding box center [640, 332] width 220 height 94
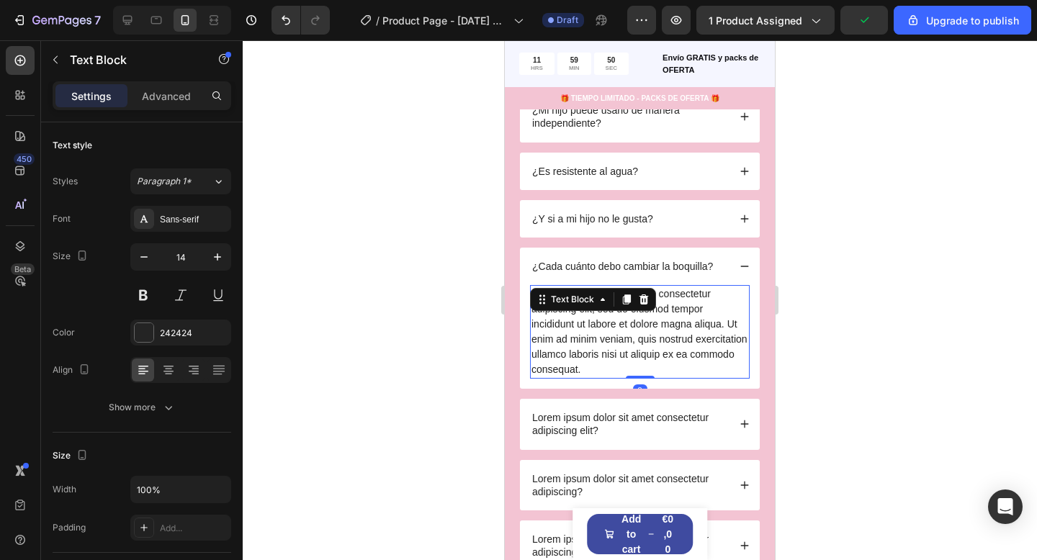
click at [597, 325] on div "Lorem ipsum dolor sit amet, consectetur adipiscing elit, sed do eiusmod tempor …" at bounding box center [640, 332] width 220 height 94
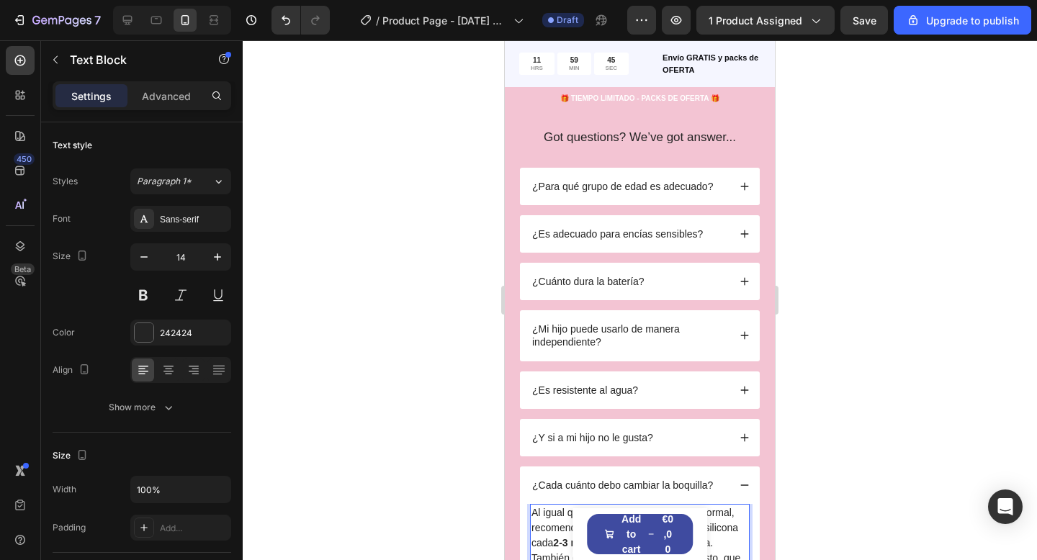
drag, startPoint x: 896, startPoint y: 224, endPoint x: 886, endPoint y: 222, distance: 10.2
click at [896, 223] on div at bounding box center [640, 300] width 794 height 520
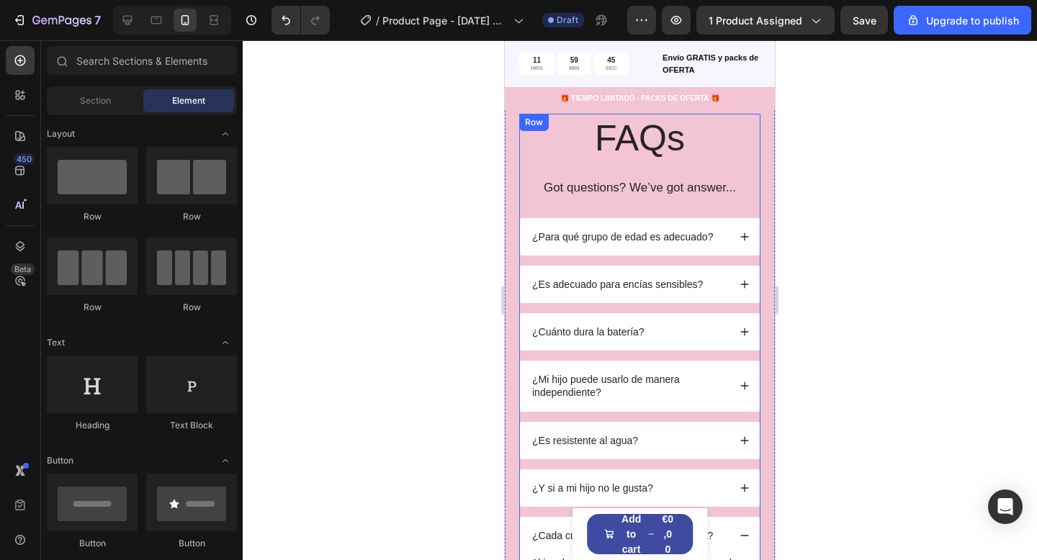
scroll to position [3129, 0]
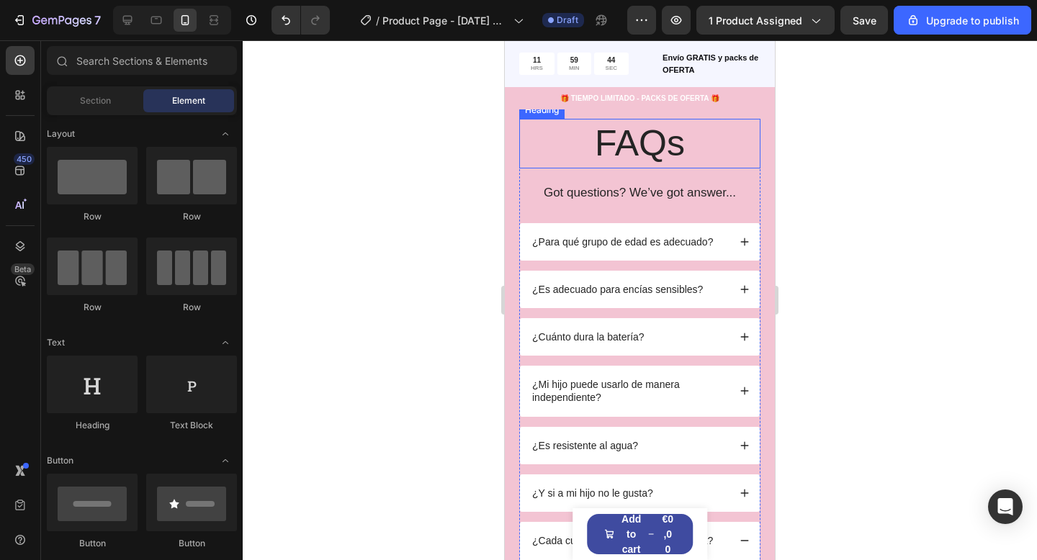
click at [688, 144] on h2 "FAQs" at bounding box center [639, 144] width 241 height 50
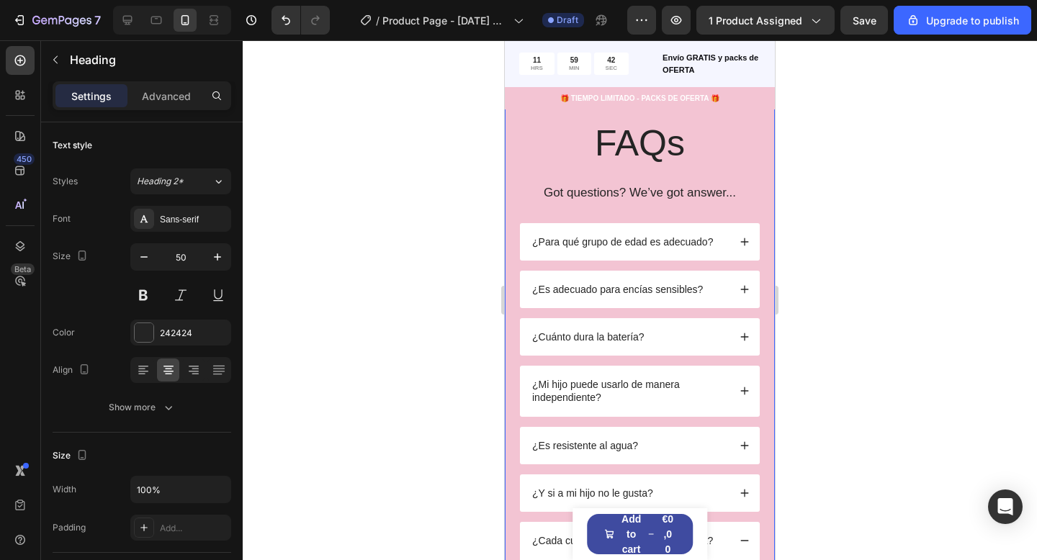
drag, startPoint x: 516, startPoint y: 220, endPoint x: 532, endPoint y: 220, distance: 15.9
click at [516, 220] on div "FAQs Heading 21 Got questions? We’ve got answer... Text Block ¿Para qué grupo d…" at bounding box center [640, 565] width 270 height 994
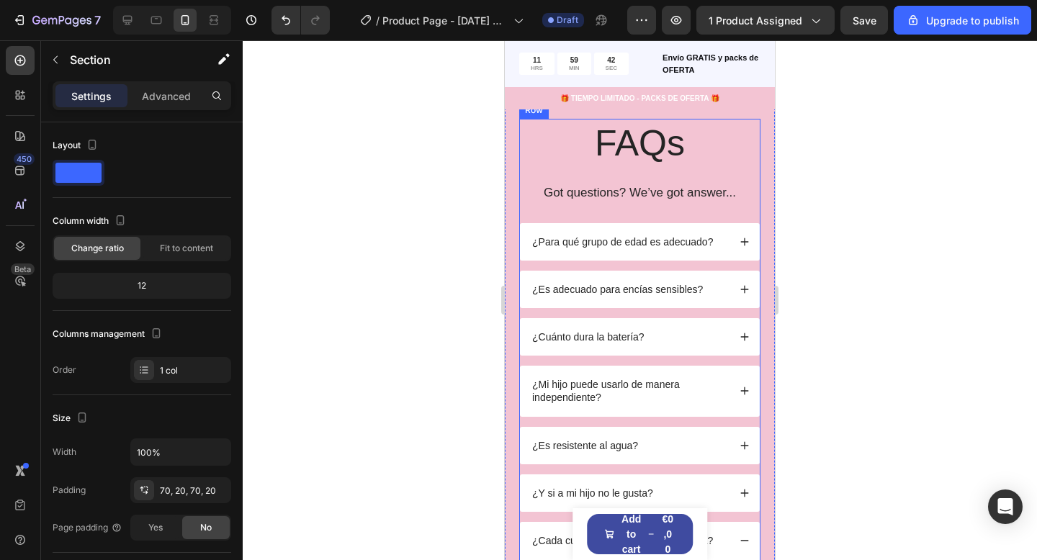
click at [547, 212] on div "FAQs Heading Got questions? We’ve got answer... Text Block" at bounding box center [639, 171] width 241 height 104
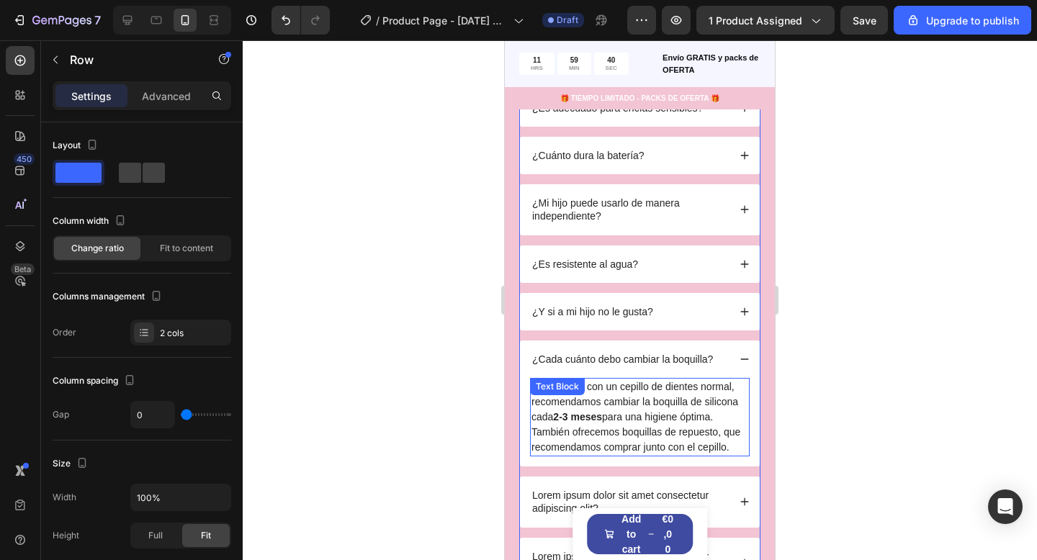
scroll to position [3314, 0]
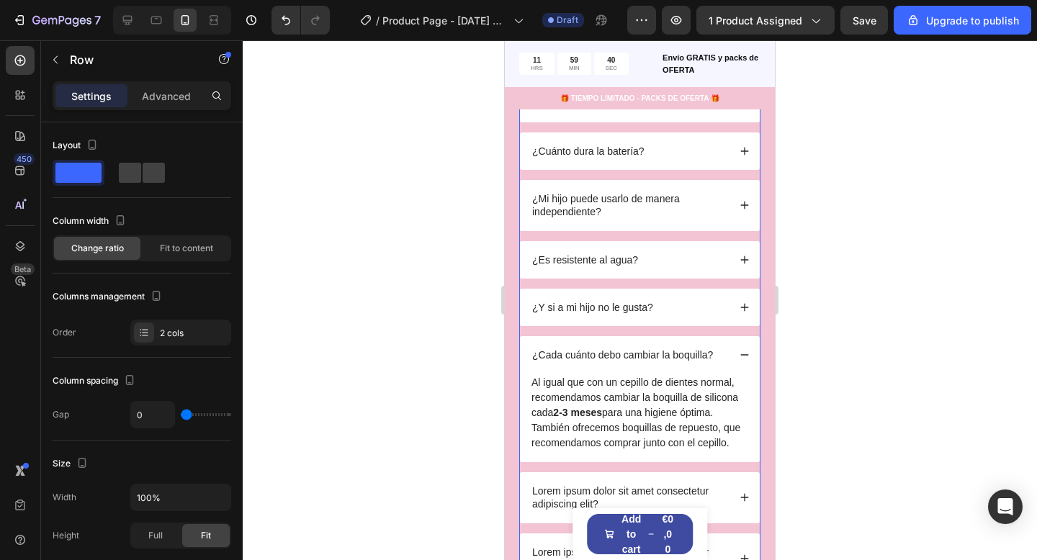
click at [604, 356] on p "¿Cada cuánto debo cambiar la boquilla?" at bounding box center [622, 354] width 181 height 13
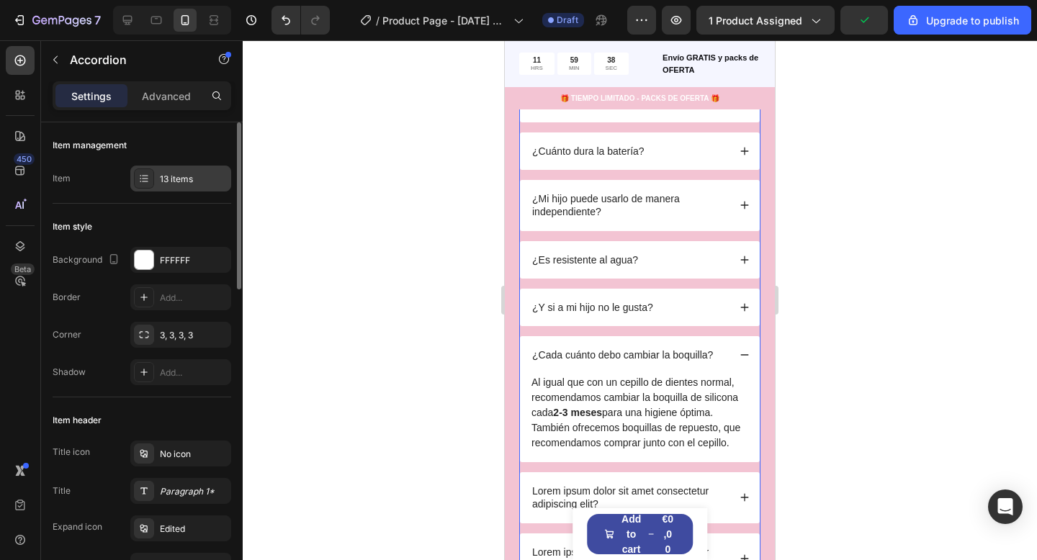
click at [182, 181] on div "13 items" at bounding box center [194, 179] width 68 height 13
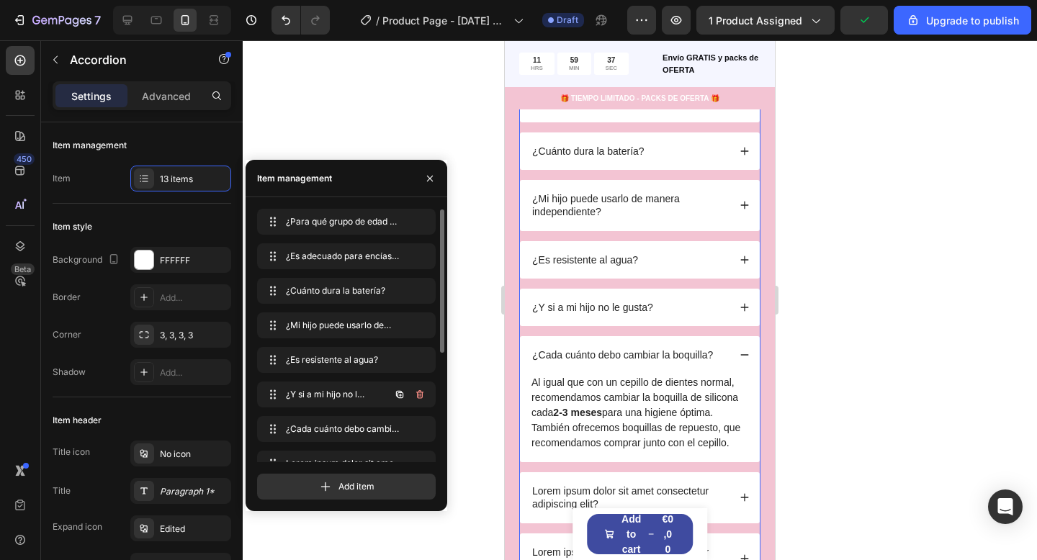
scroll to position [193, 0]
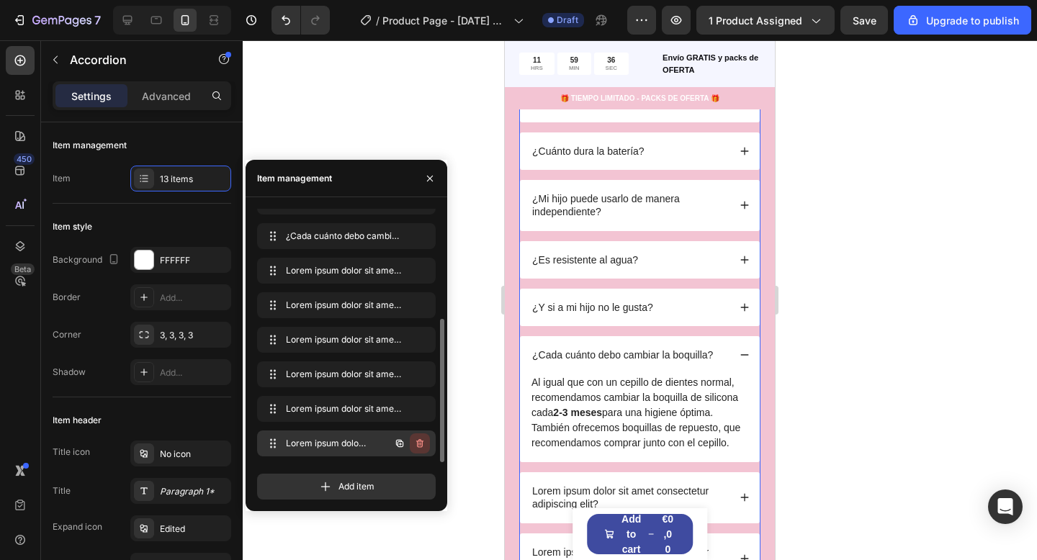
click at [420, 446] on icon "button" at bounding box center [419, 443] width 7 height 9
click at [419, 443] on div "Delete" at bounding box center [410, 443] width 27 height 13
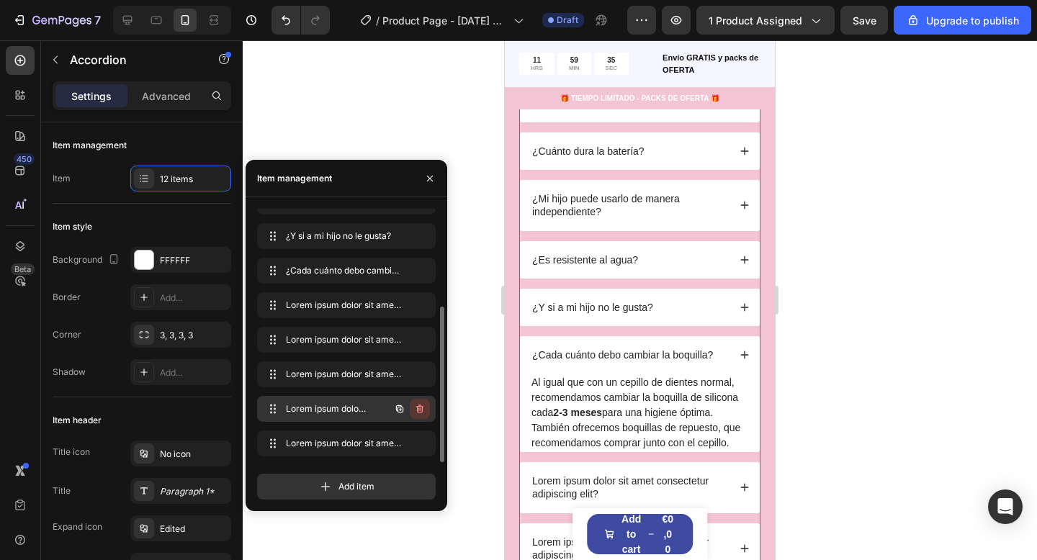
scroll to position [158, 0]
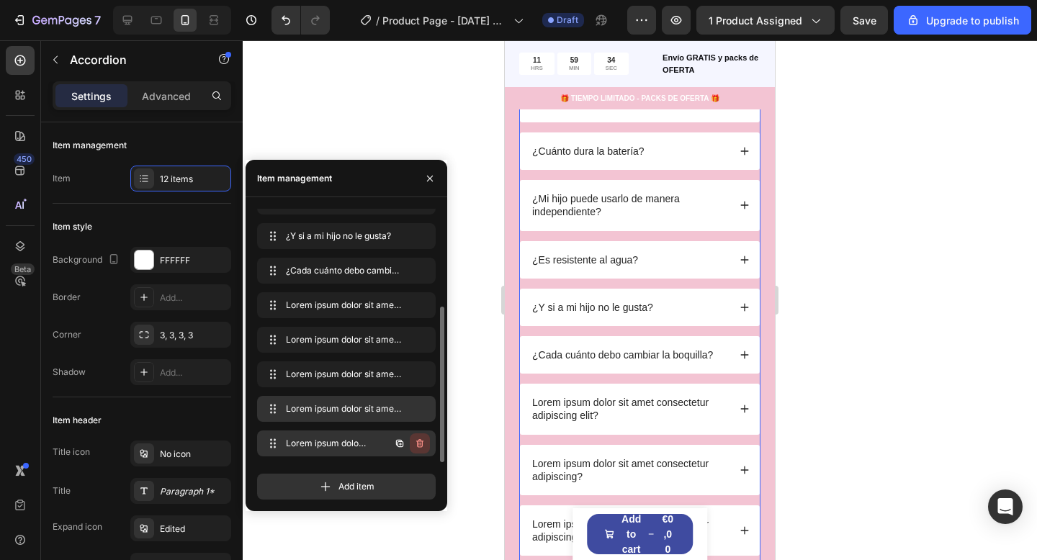
click at [420, 441] on icon "button" at bounding box center [419, 443] width 7 height 9
click at [420, 441] on div "Delete" at bounding box center [410, 443] width 27 height 13
click at [420, 441] on icon "button" at bounding box center [419, 443] width 7 height 9
click at [420, 441] on div "Delete" at bounding box center [410, 443] width 27 height 13
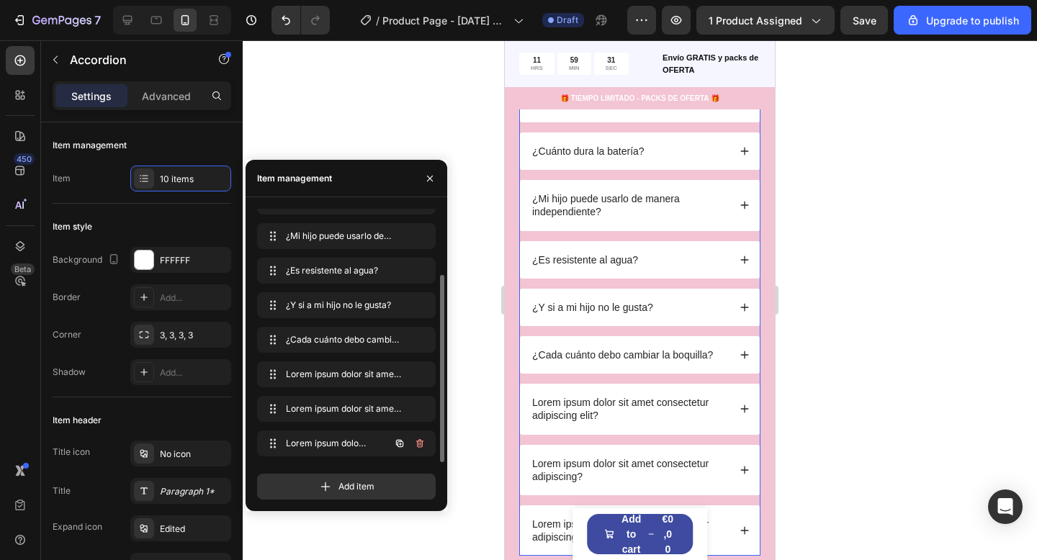
scroll to position [89, 0]
click at [420, 441] on icon "button" at bounding box center [419, 443] width 7 height 9
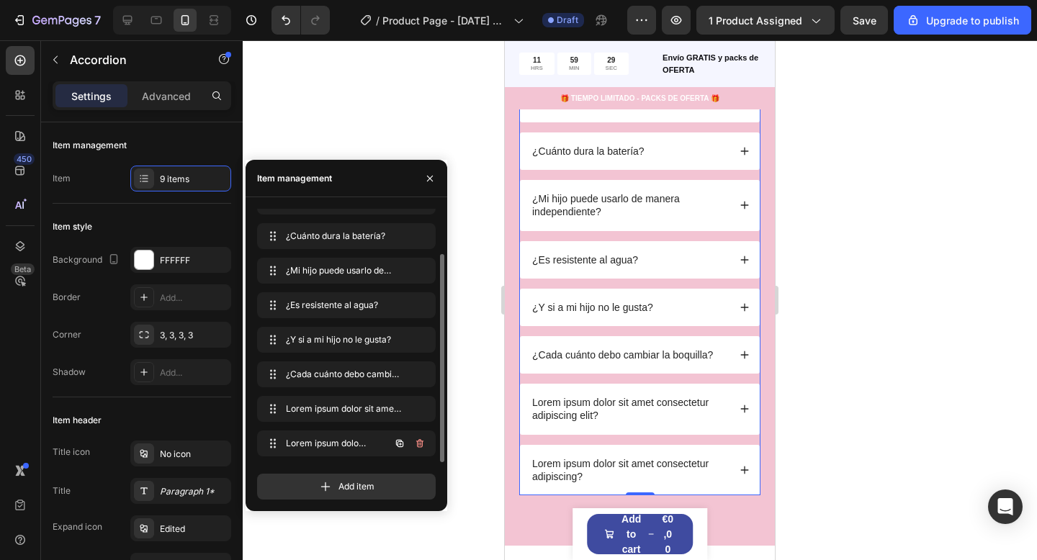
click at [420, 441] on icon "button" at bounding box center [419, 443] width 7 height 9
click at [420, 441] on div "Delete" at bounding box center [410, 443] width 27 height 13
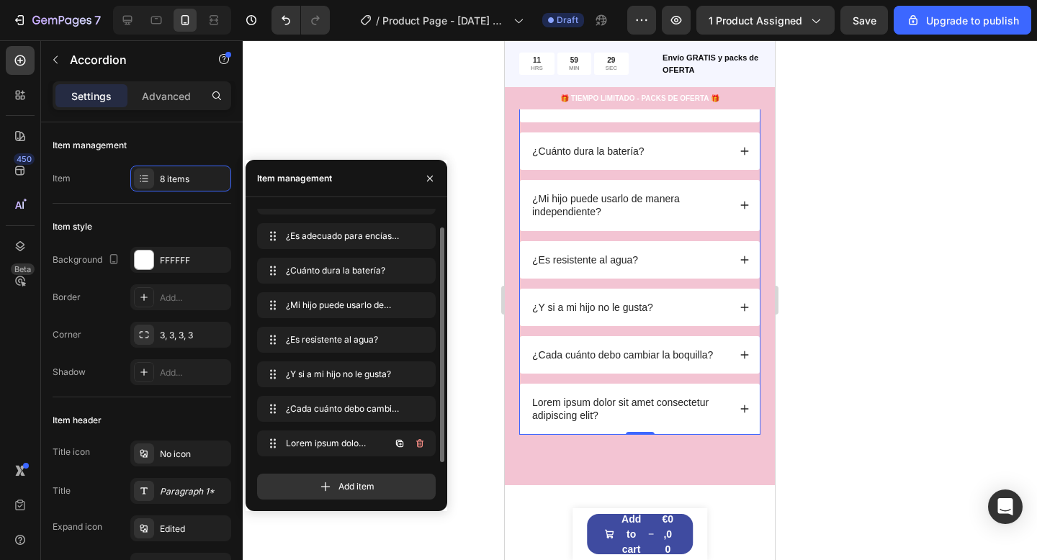
scroll to position [20, 0]
click at [420, 441] on icon "button" at bounding box center [419, 443] width 7 height 9
click at [420, 441] on div "Delete" at bounding box center [410, 443] width 27 height 13
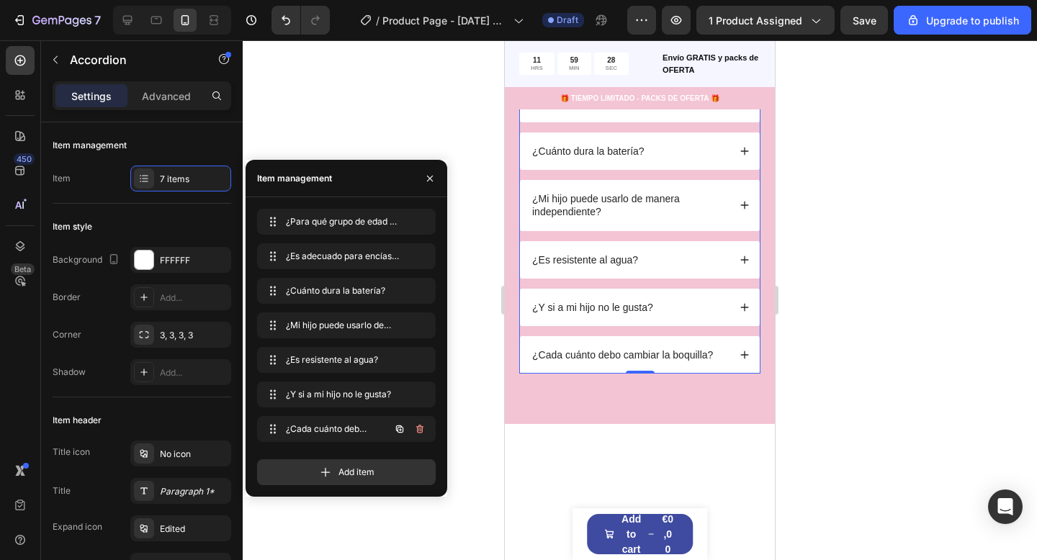
scroll to position [0, 0]
click at [857, 369] on div at bounding box center [640, 300] width 794 height 520
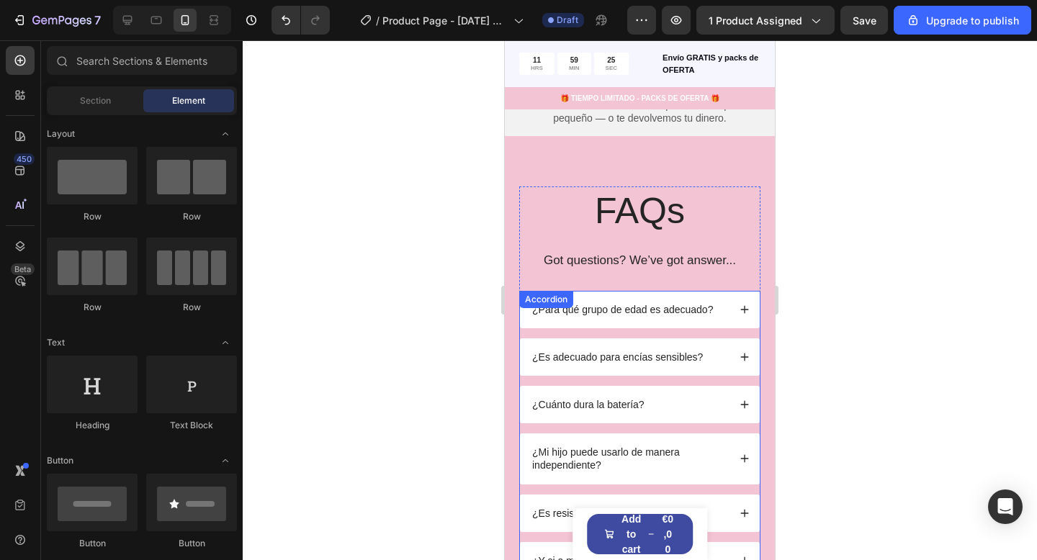
scroll to position [3035, 0]
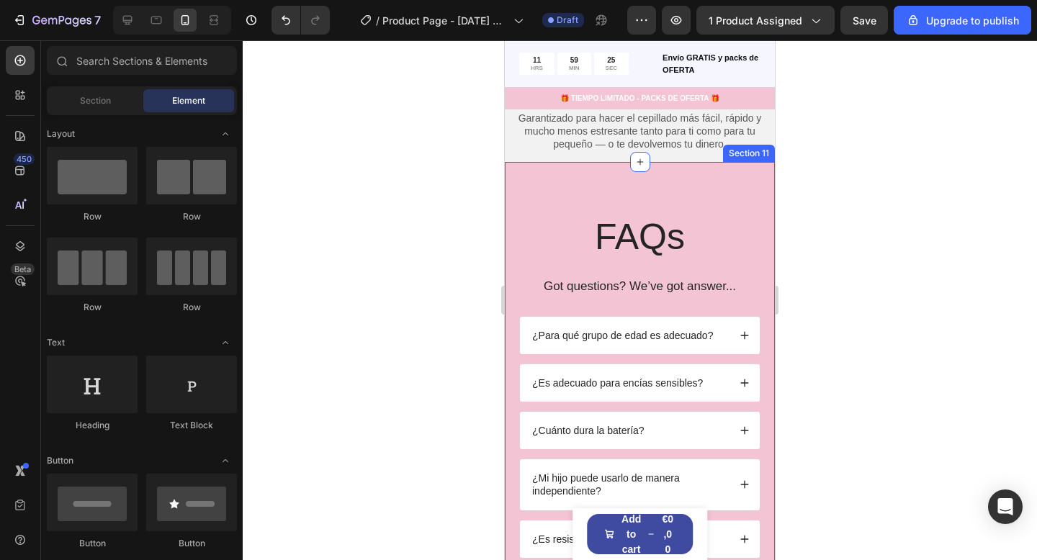
click at [723, 184] on div "FAQs Heading Got questions? We’ve got answer... Text Block ¿Para qué grupo de e…" at bounding box center [640, 432] width 270 height 541
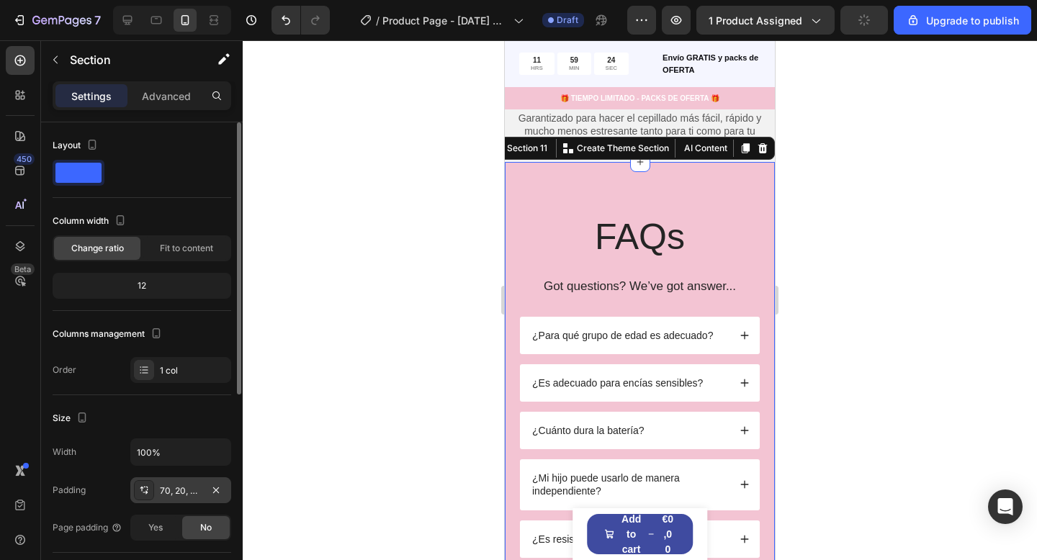
click at [181, 494] on div "70, 20, 70, 20" at bounding box center [181, 490] width 42 height 13
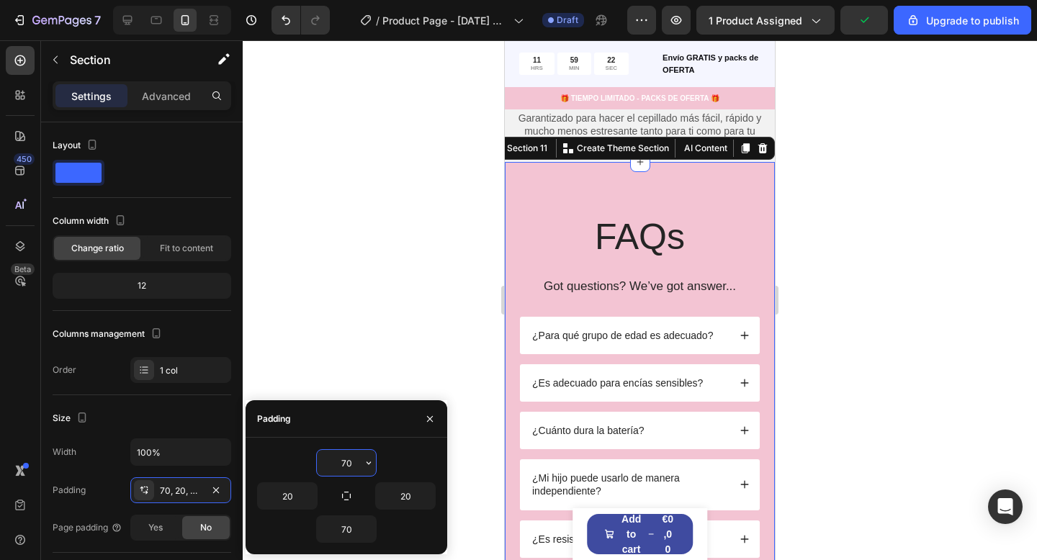
click at [356, 464] on input "70" at bounding box center [346, 463] width 59 height 26
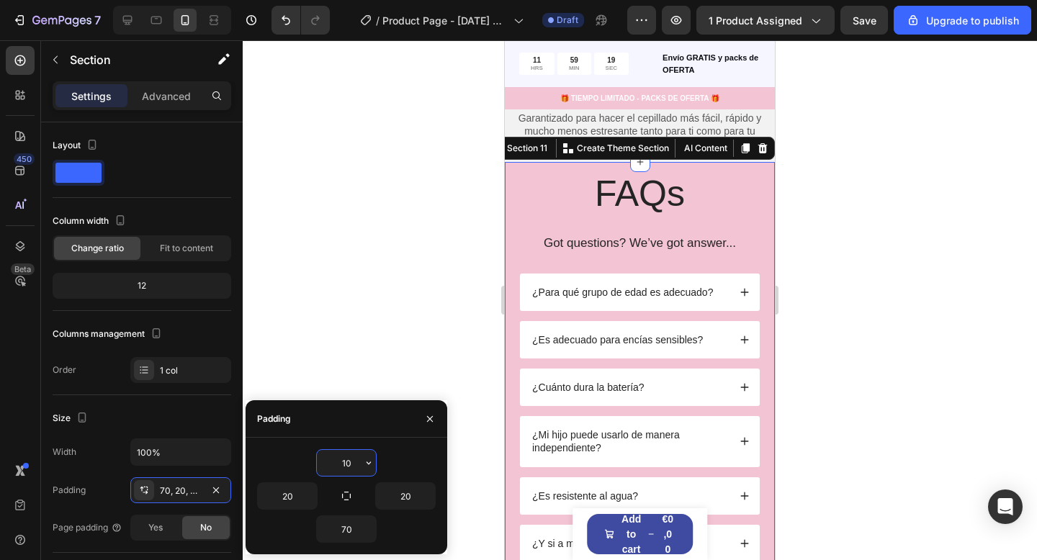
type input "1"
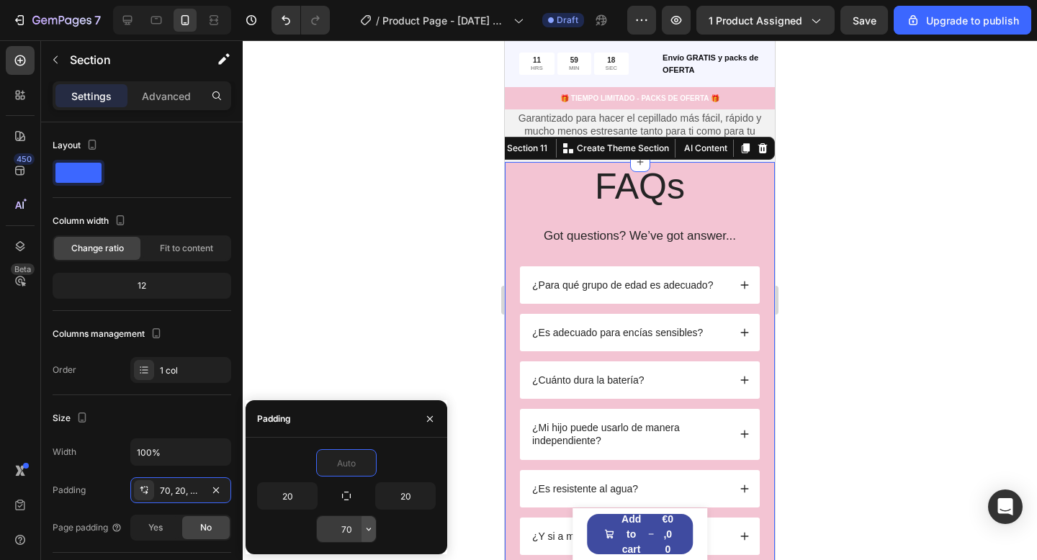
type input "0"
click at [367, 531] on icon "button" at bounding box center [369, 529] width 12 height 12
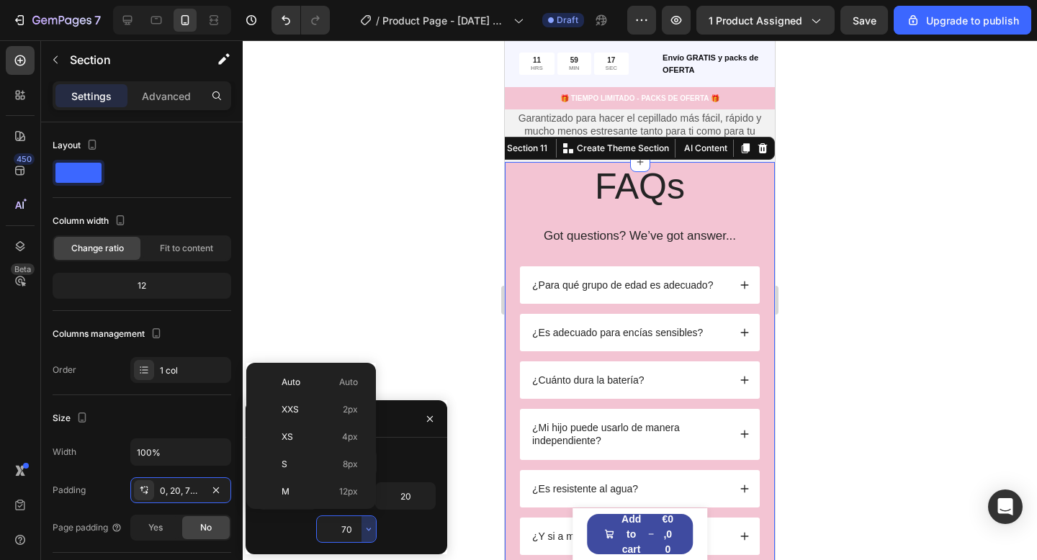
click at [348, 533] on input "70" at bounding box center [346, 529] width 59 height 26
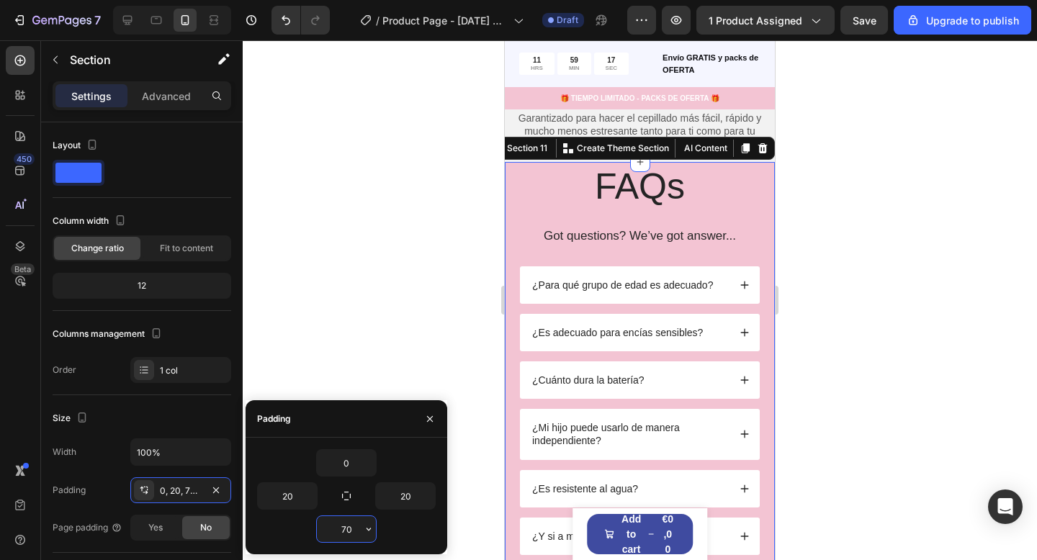
click at [348, 533] on input "70" at bounding box center [346, 529] width 59 height 26
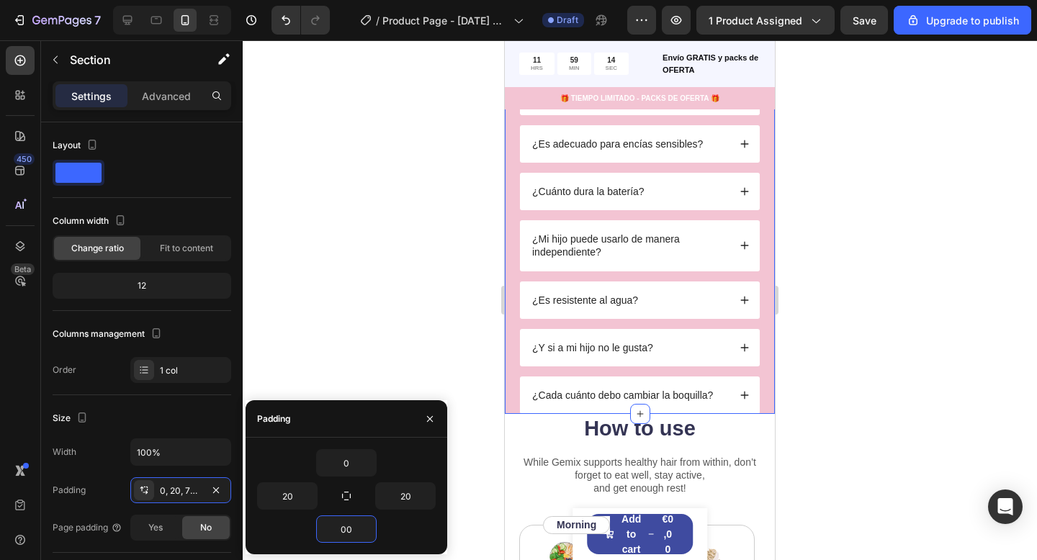
scroll to position [3226, 0]
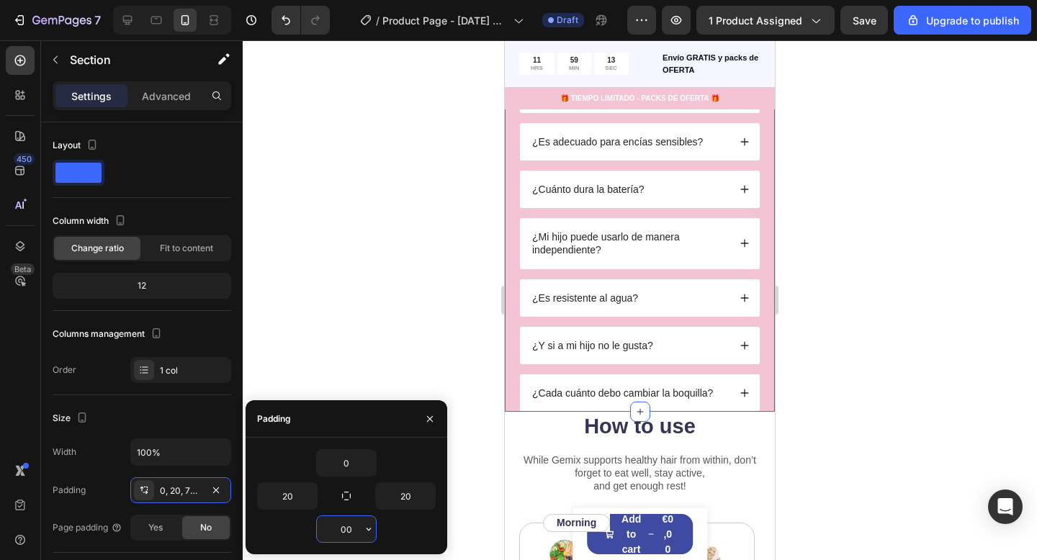
click at [341, 531] on input "00" at bounding box center [346, 529] width 59 height 26
type input "10"
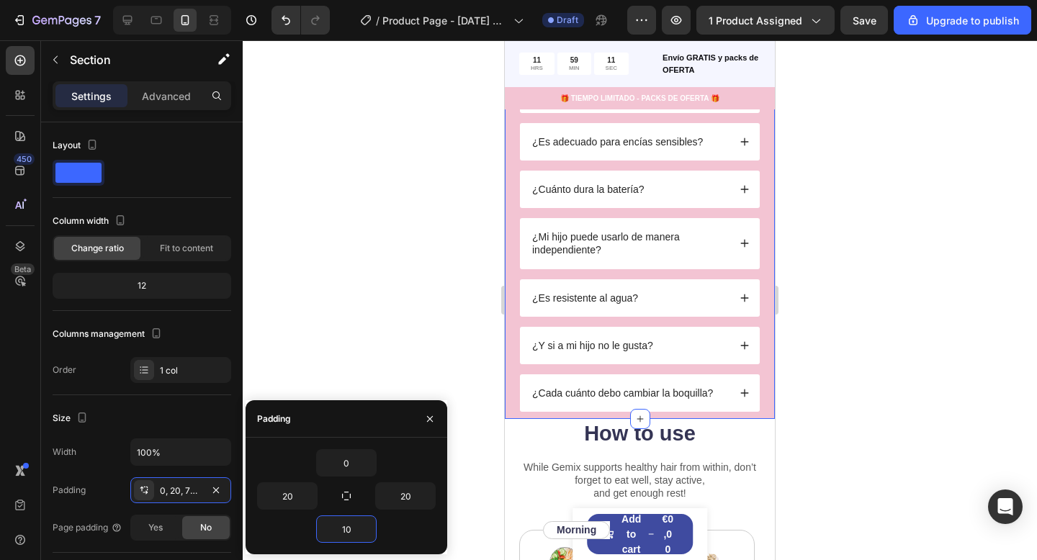
drag, startPoint x: 1016, startPoint y: 436, endPoint x: 921, endPoint y: 410, distance: 98.0
click at [1004, 436] on div at bounding box center [640, 300] width 794 height 520
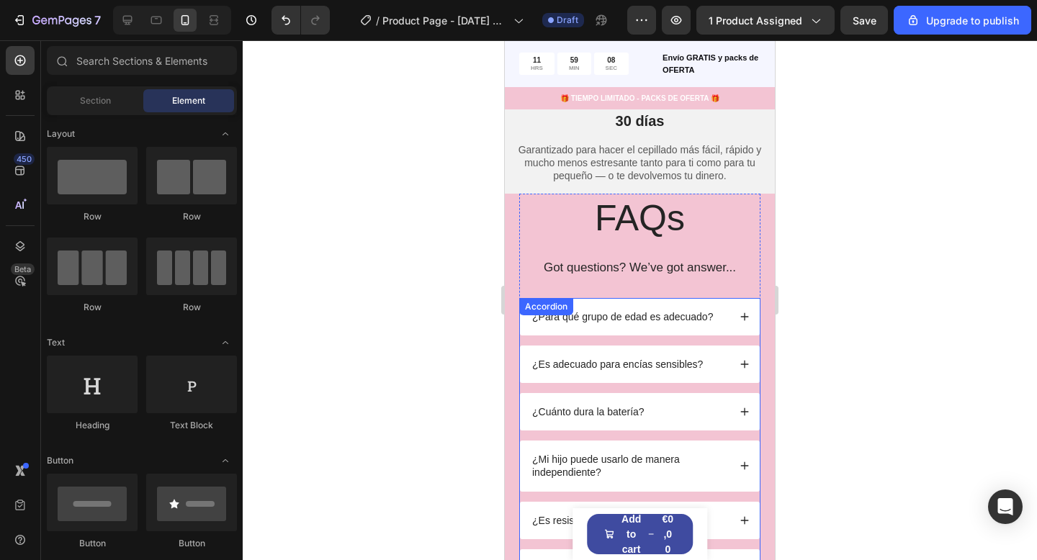
scroll to position [3004, 0]
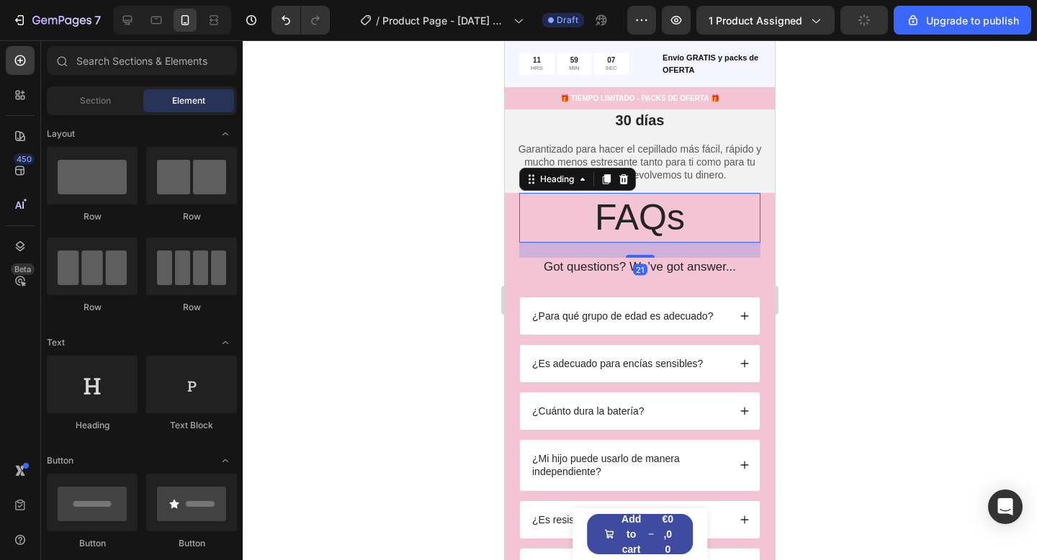
click at [669, 221] on h2 "FAQs" at bounding box center [639, 218] width 241 height 50
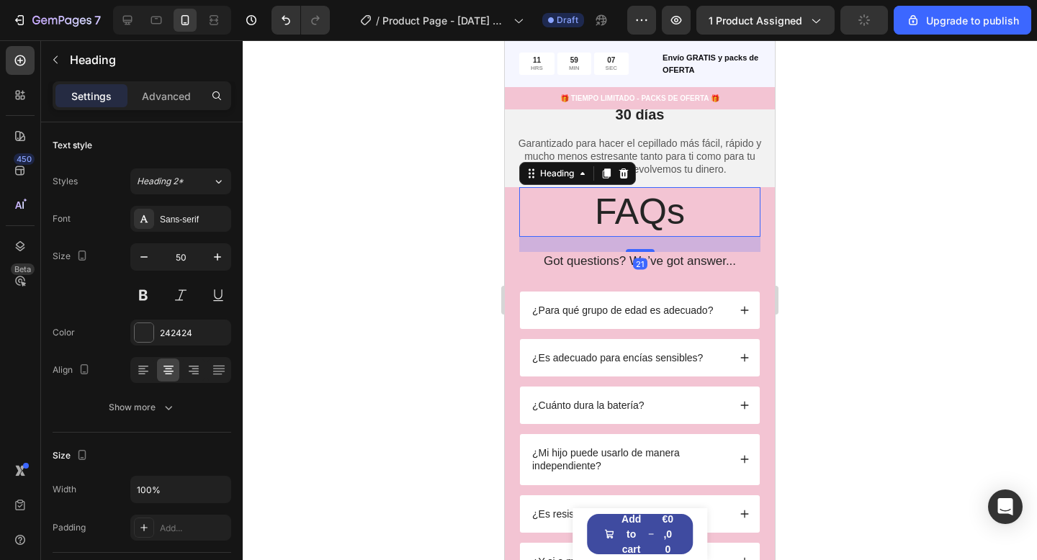
click at [669, 221] on h2 "FAQs" at bounding box center [639, 212] width 241 height 50
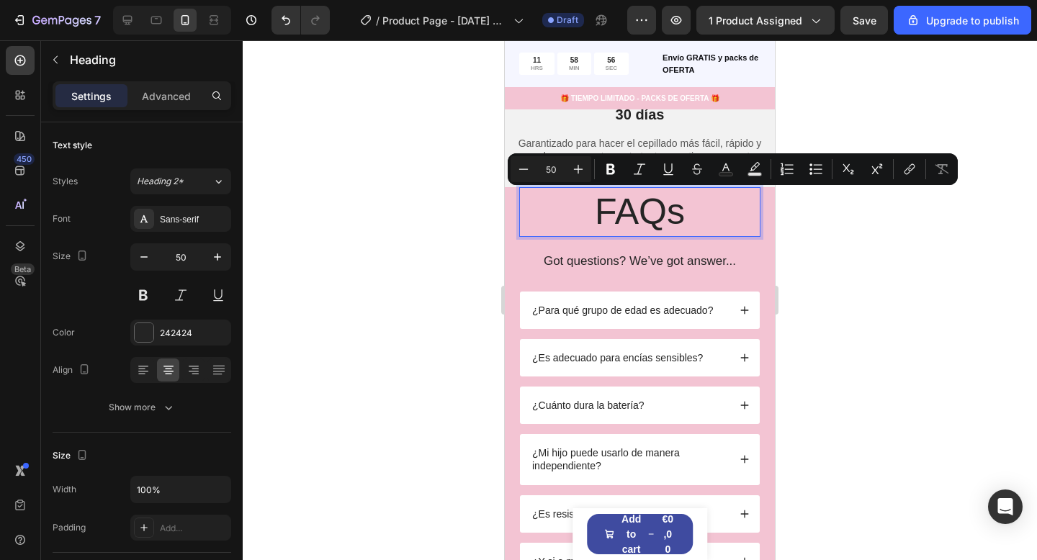
drag, startPoint x: 859, startPoint y: 225, endPoint x: 839, endPoint y: 223, distance: 20.3
click at [860, 226] on div at bounding box center [640, 300] width 794 height 520
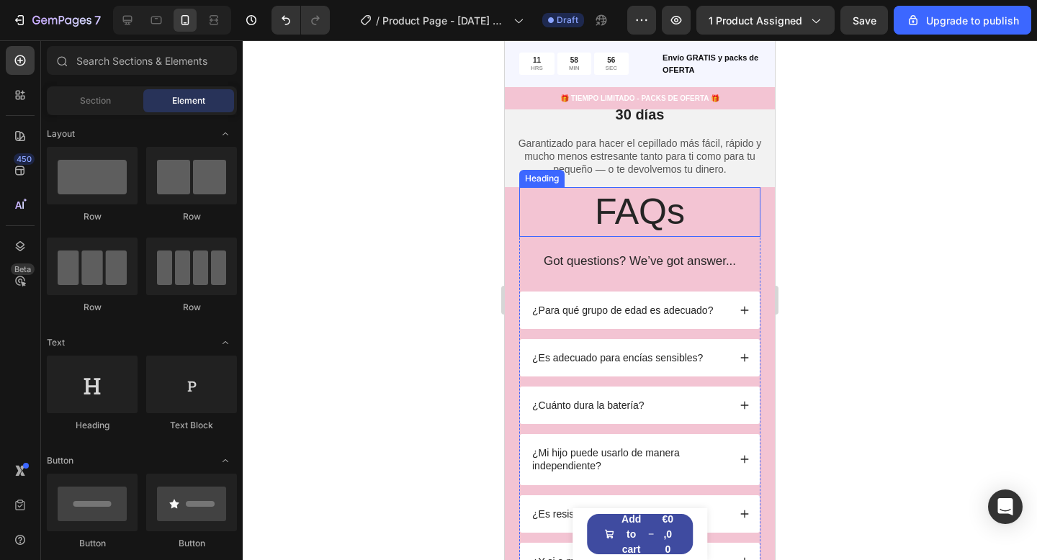
click at [704, 201] on p "FAQs" at bounding box center [639, 212] width 238 height 47
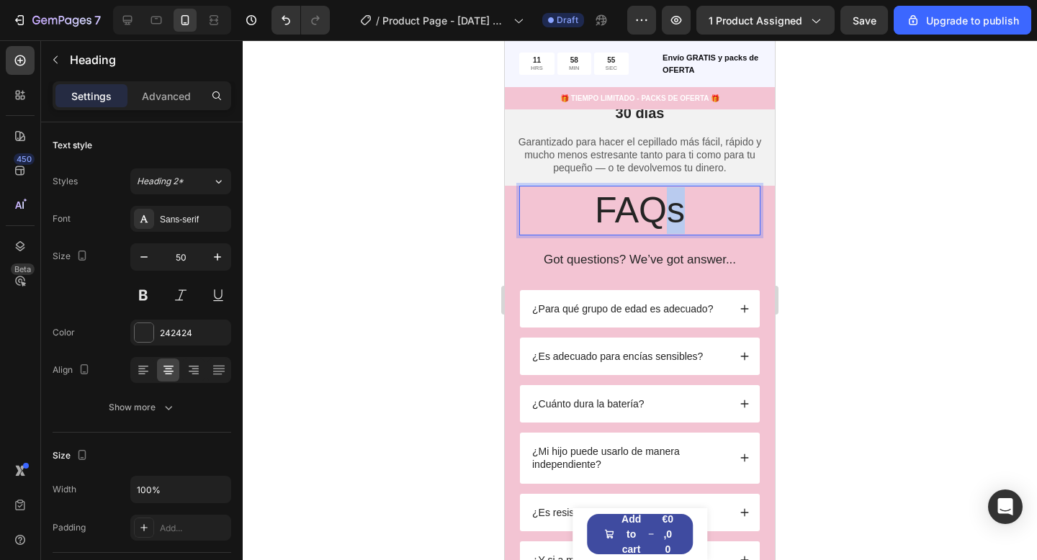
scroll to position [3015, 0]
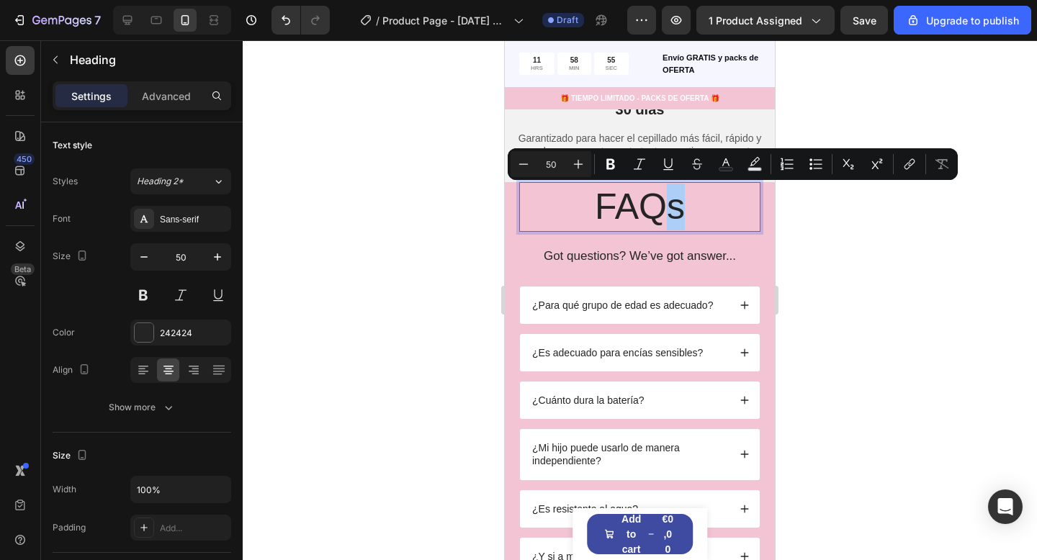
click at [826, 251] on div at bounding box center [640, 300] width 794 height 520
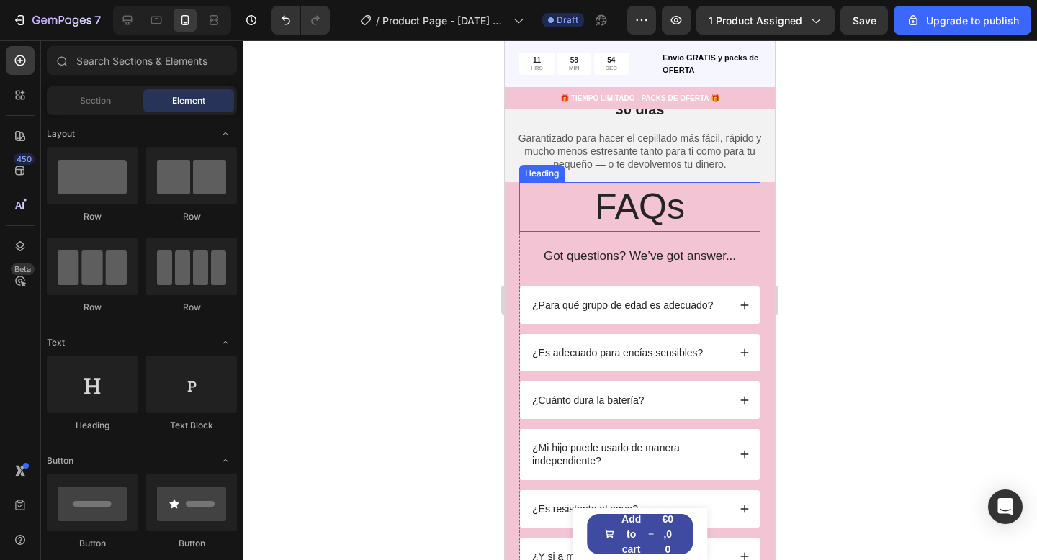
click at [696, 205] on p "FAQs" at bounding box center [639, 207] width 238 height 47
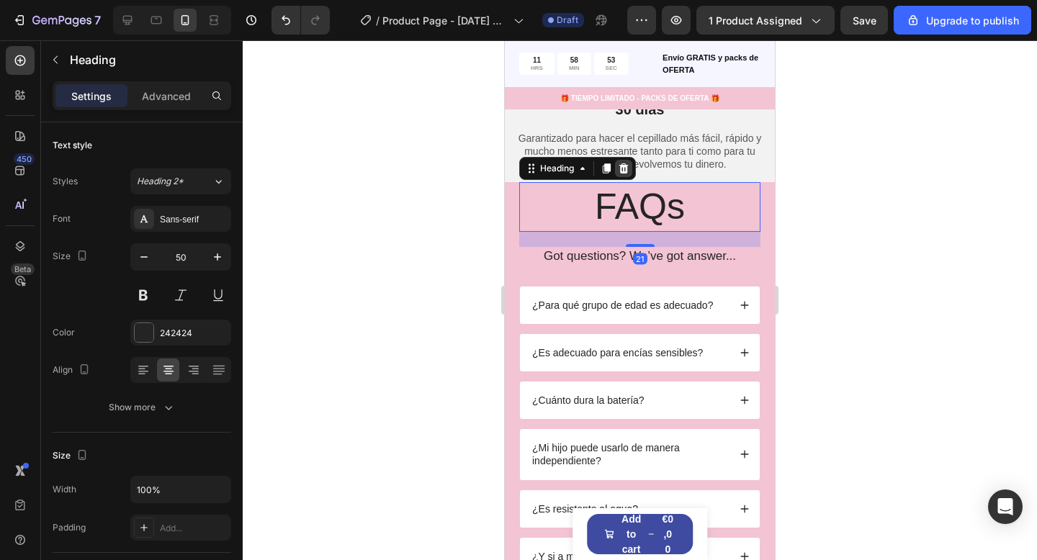
click at [623, 171] on icon at bounding box center [623, 168] width 9 height 10
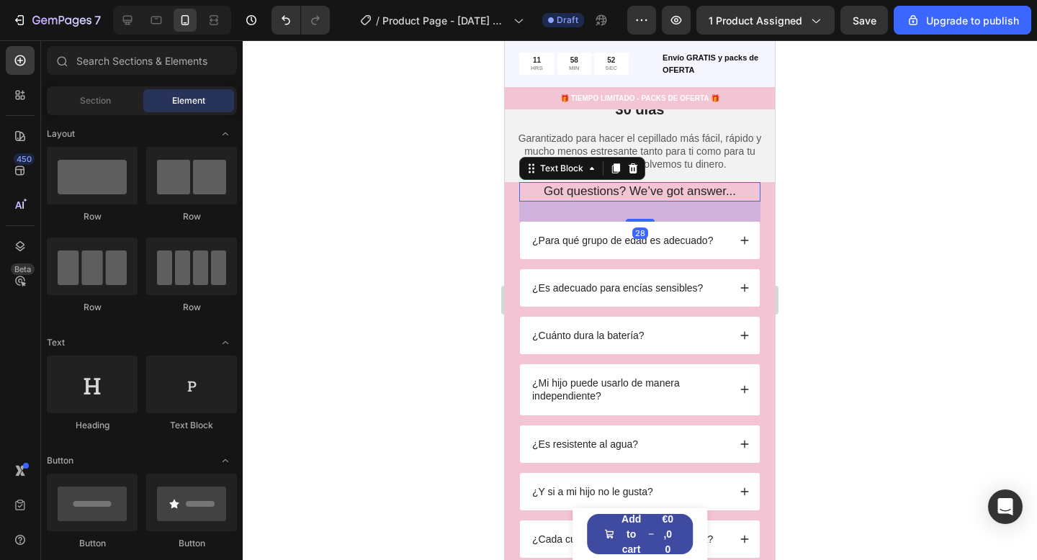
click at [633, 194] on p "Got questions? We’ve got answer..." at bounding box center [639, 192] width 238 height 16
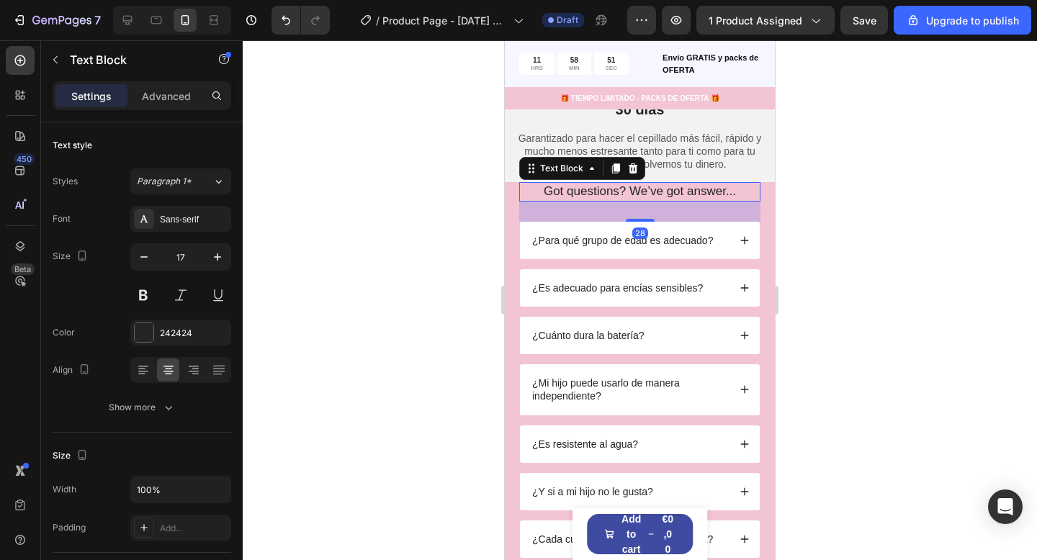
click at [633, 194] on p "Got questions? We’ve got answer..." at bounding box center [639, 192] width 238 height 16
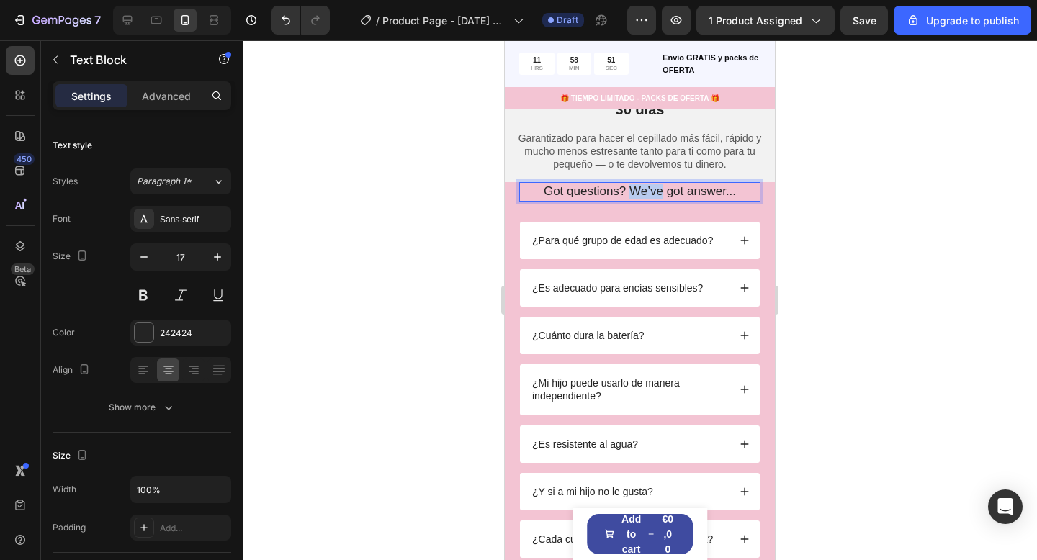
click at [633, 194] on p "Got questions? We’ve got answer..." at bounding box center [639, 192] width 238 height 16
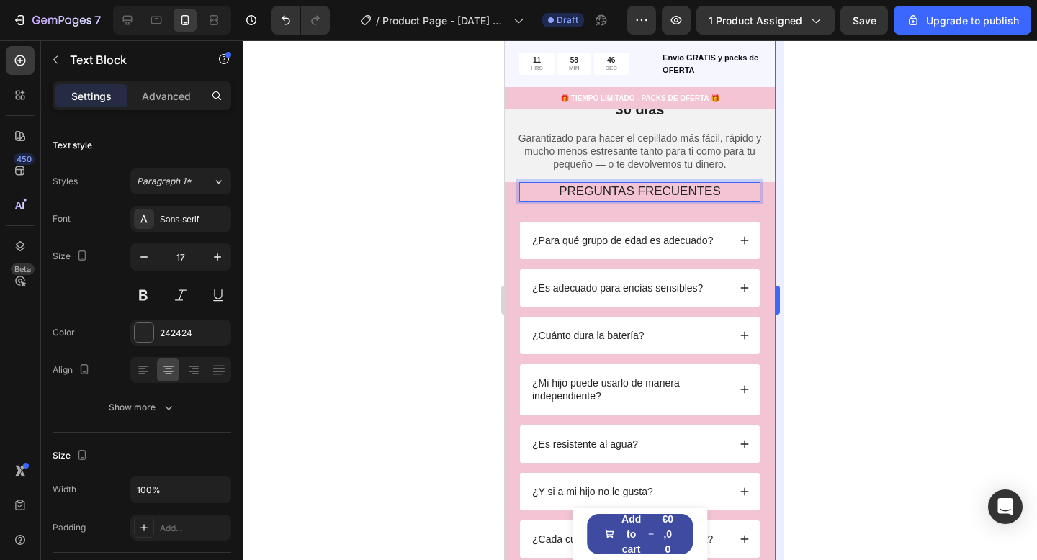
drag, startPoint x: 863, startPoint y: 205, endPoint x: 776, endPoint y: 206, distance: 87.1
click at [862, 205] on div at bounding box center [640, 300] width 794 height 520
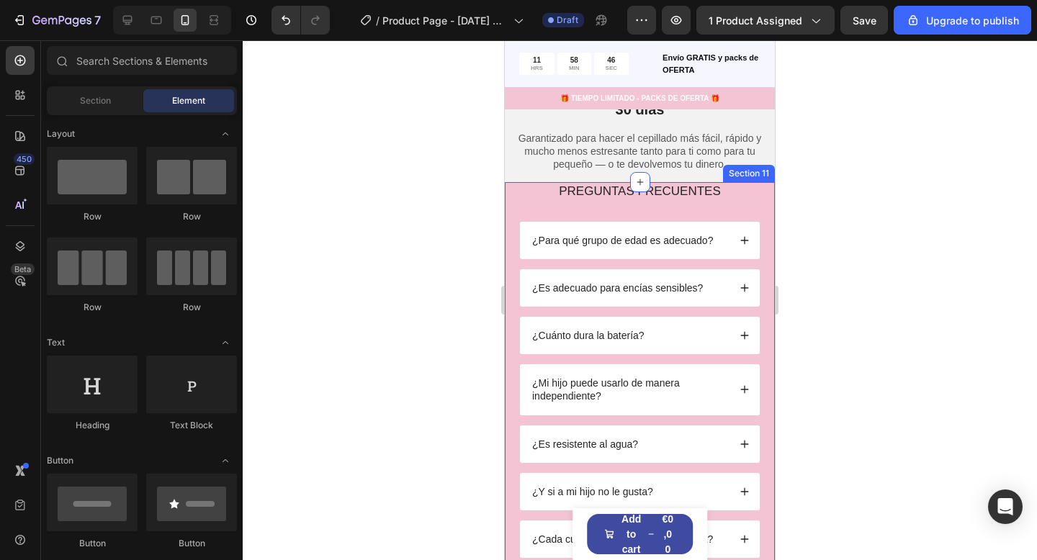
click at [761, 202] on div "PREGUNTAS FRECUENTES Text Block ¿Para qué grupo de edad es adecuado? ¿Es adecua…" at bounding box center [640, 373] width 270 height 383
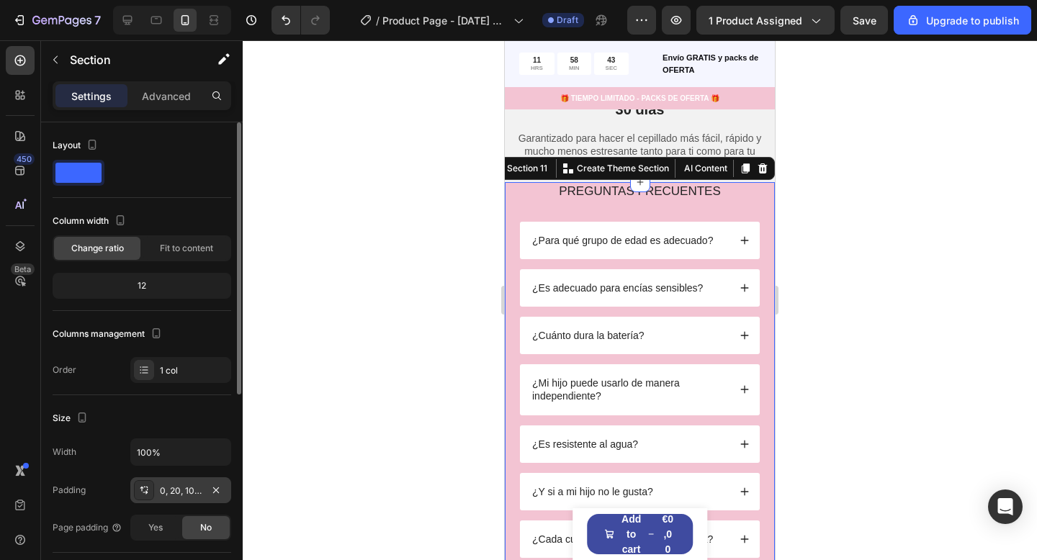
click at [172, 489] on div "0, 20, 10, 20" at bounding box center [181, 490] width 42 height 13
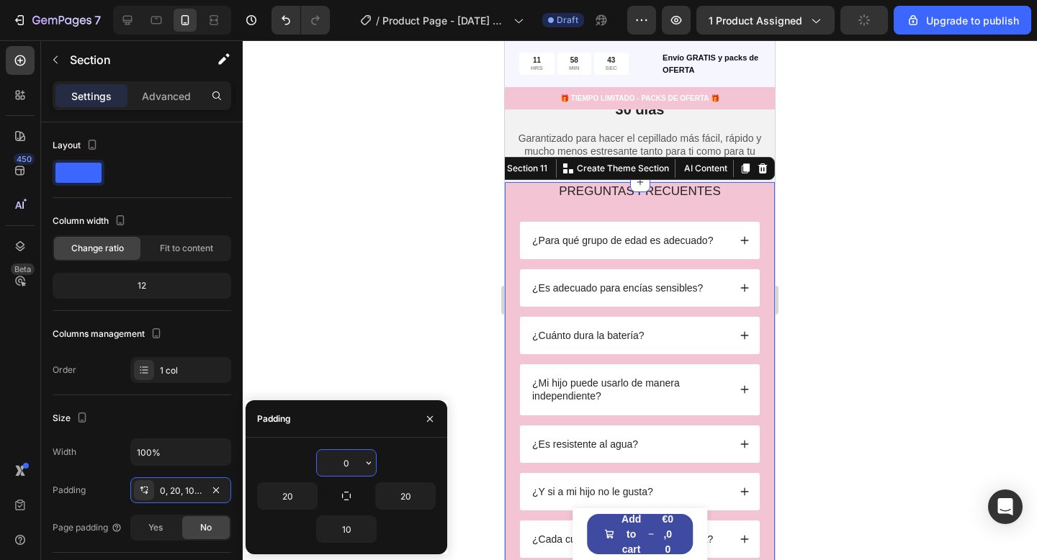
click at [358, 466] on input "0" at bounding box center [346, 463] width 59 height 26
type input "15"
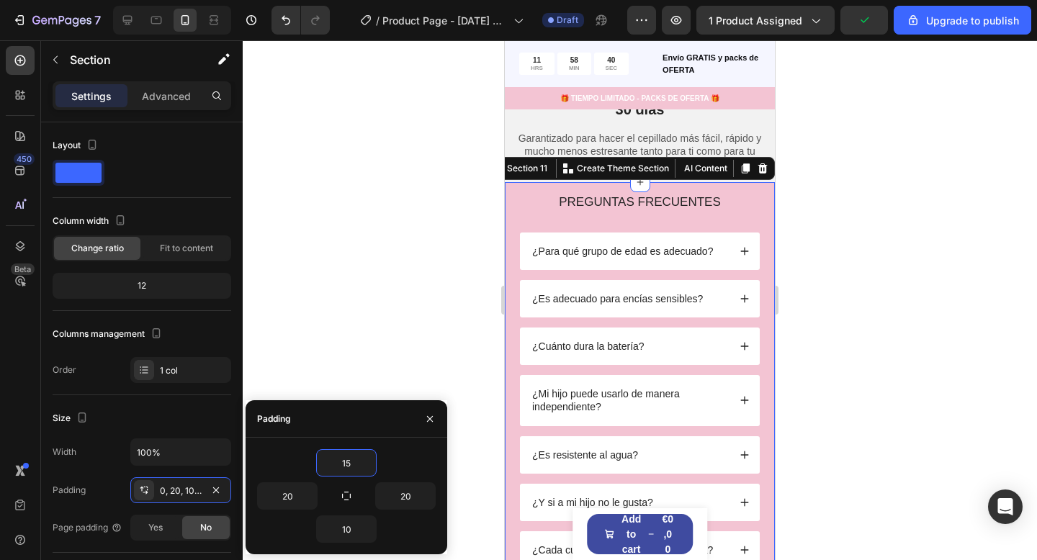
click at [834, 274] on div at bounding box center [640, 300] width 794 height 520
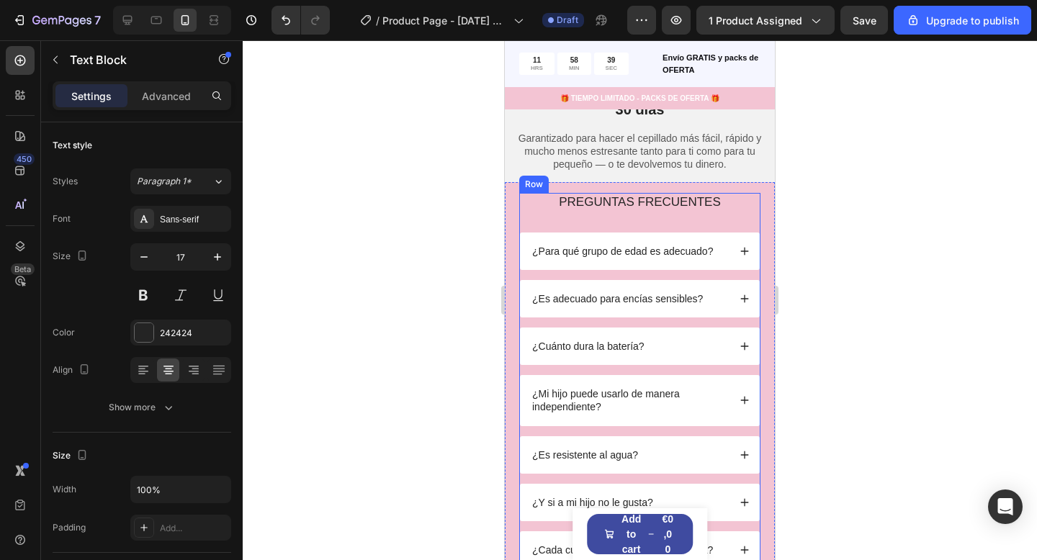
click at [683, 206] on p "PREGUNTAS FRECUENTES" at bounding box center [639, 202] width 238 height 16
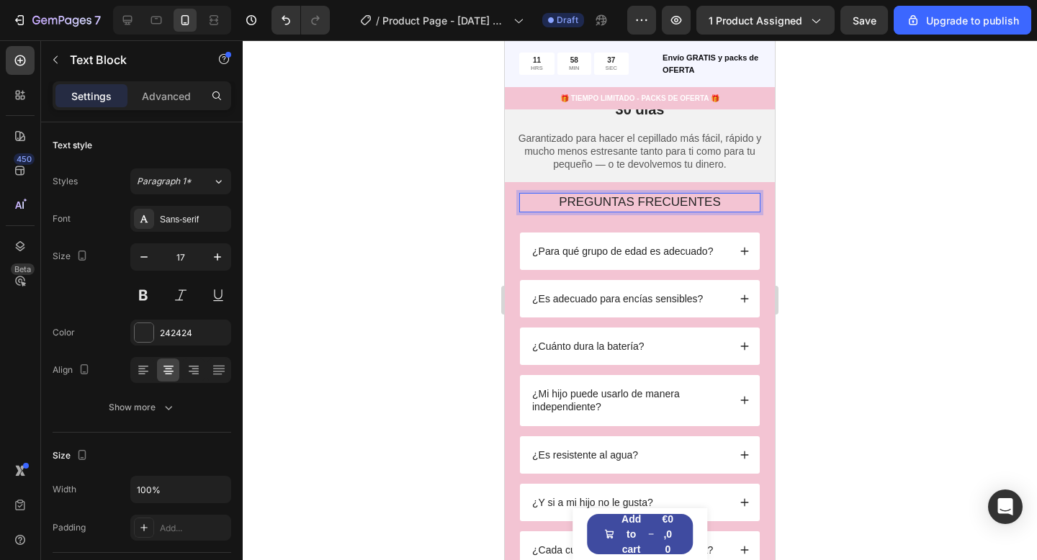
click at [662, 199] on p "PREGUNTAS FRECUENTES" at bounding box center [639, 202] width 238 height 16
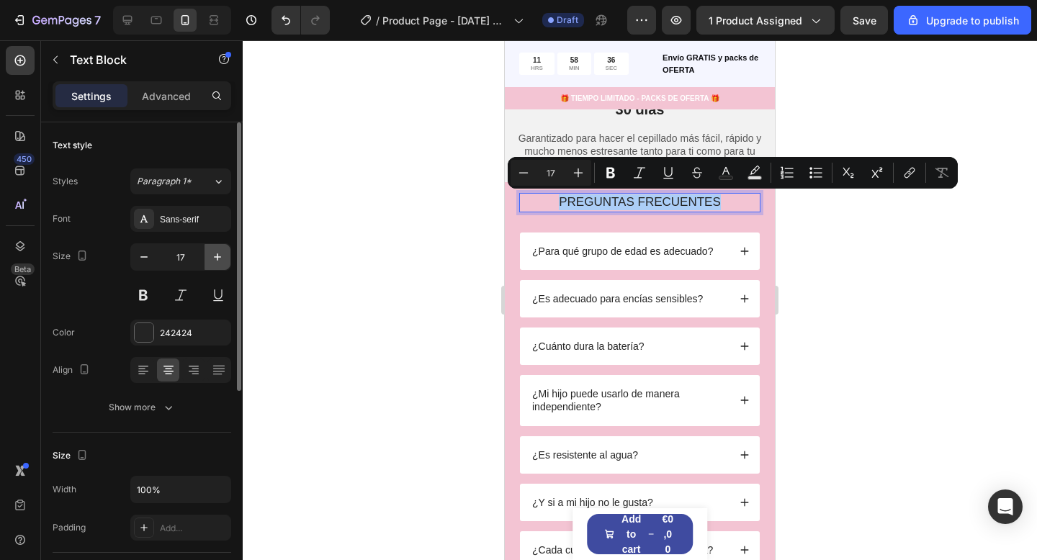
click at [222, 257] on icon "button" at bounding box center [217, 257] width 14 height 14
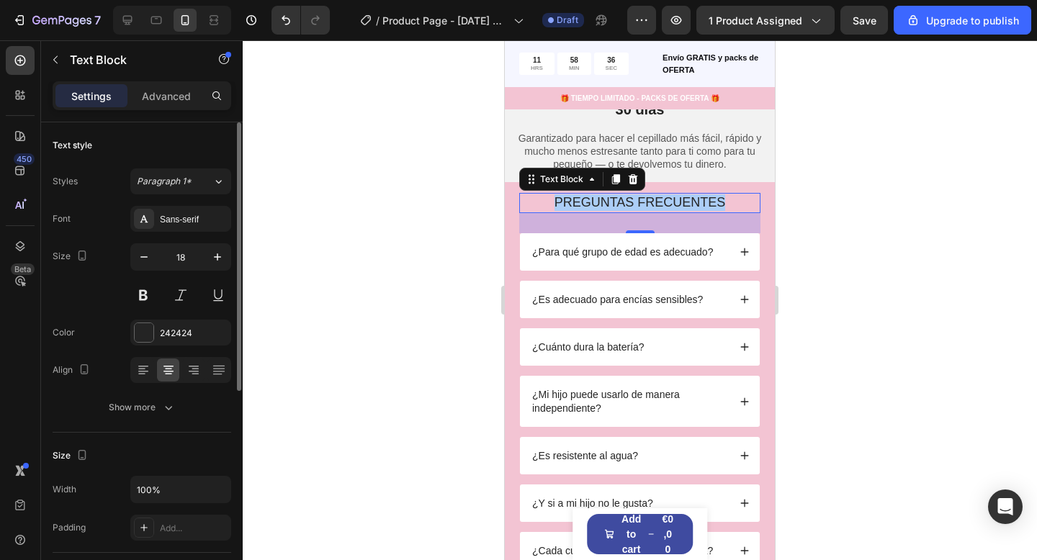
type input "19"
click at [142, 298] on button at bounding box center [143, 295] width 26 height 26
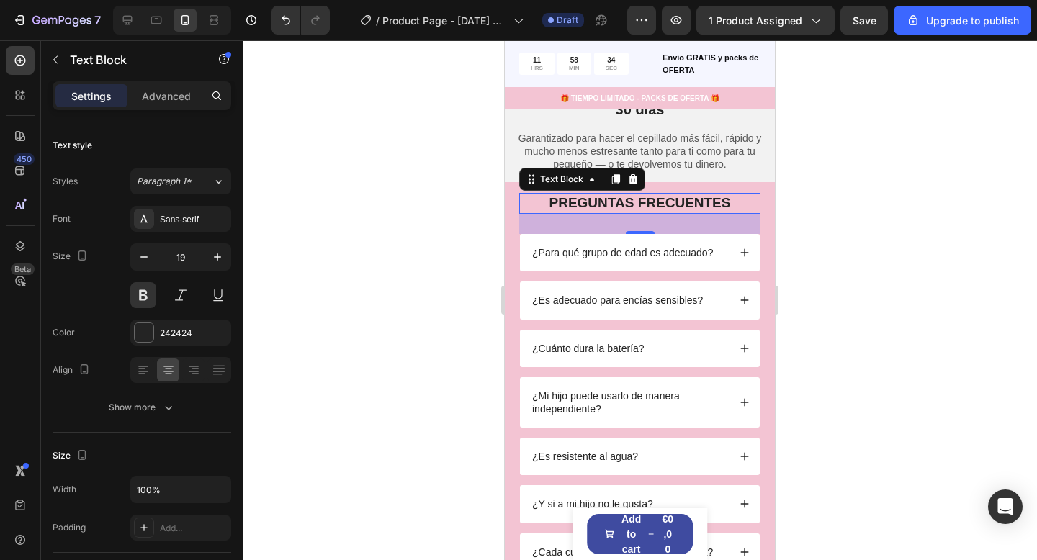
drag, startPoint x: 340, startPoint y: 268, endPoint x: 378, endPoint y: 268, distance: 38.2
click at [340, 267] on div at bounding box center [640, 300] width 794 height 520
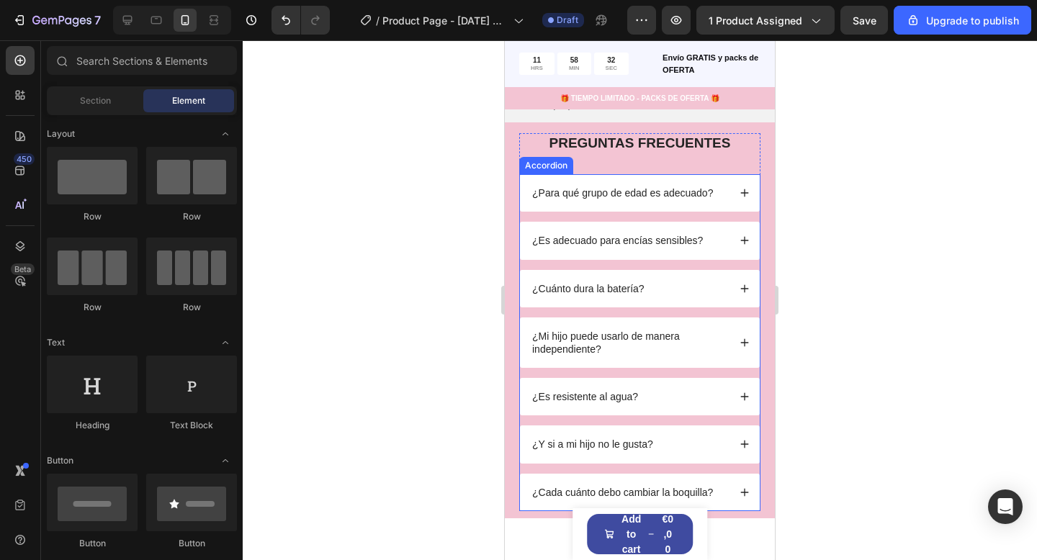
scroll to position [3079, 0]
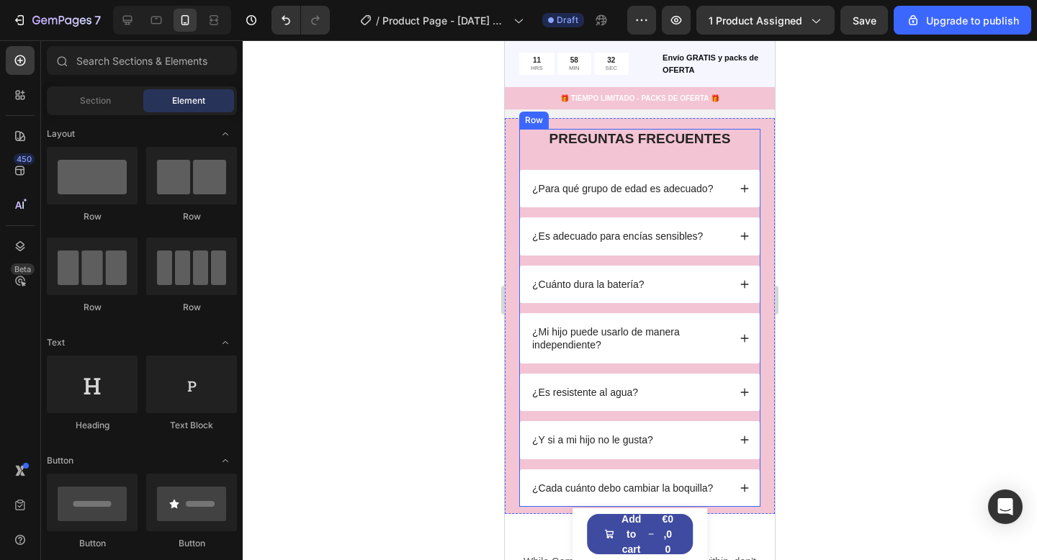
click at [689, 168] on div "PREGUNTAS FRECUENTES Text Block" at bounding box center [639, 149] width 241 height 41
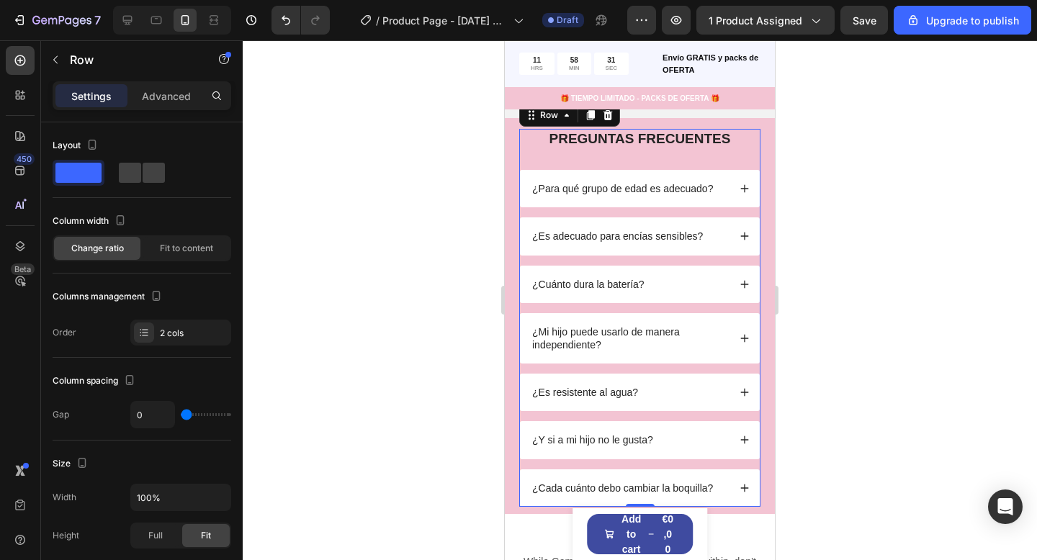
click at [696, 158] on div "PREGUNTAS FRECUENTES Text Block" at bounding box center [639, 149] width 241 height 41
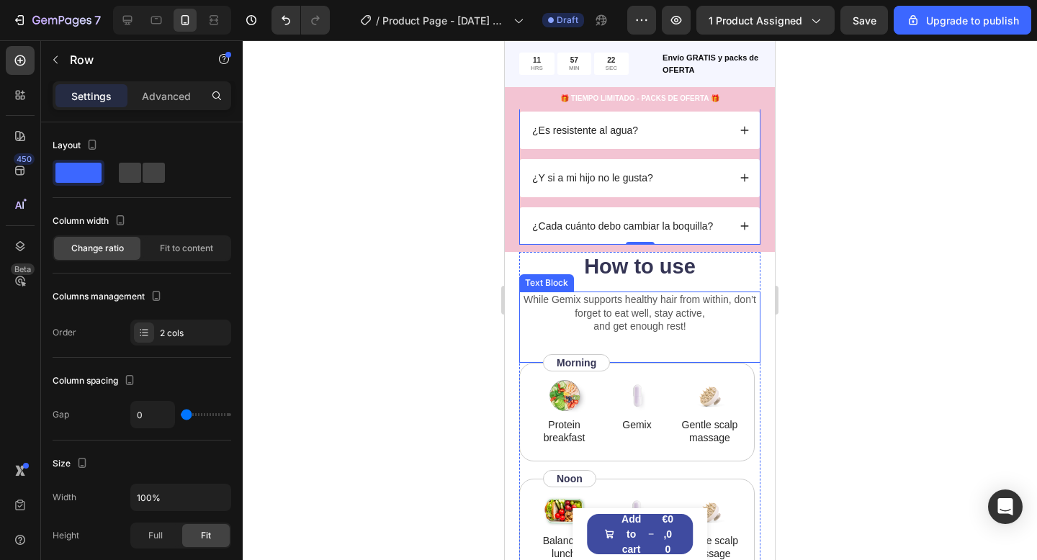
scroll to position [3369, 0]
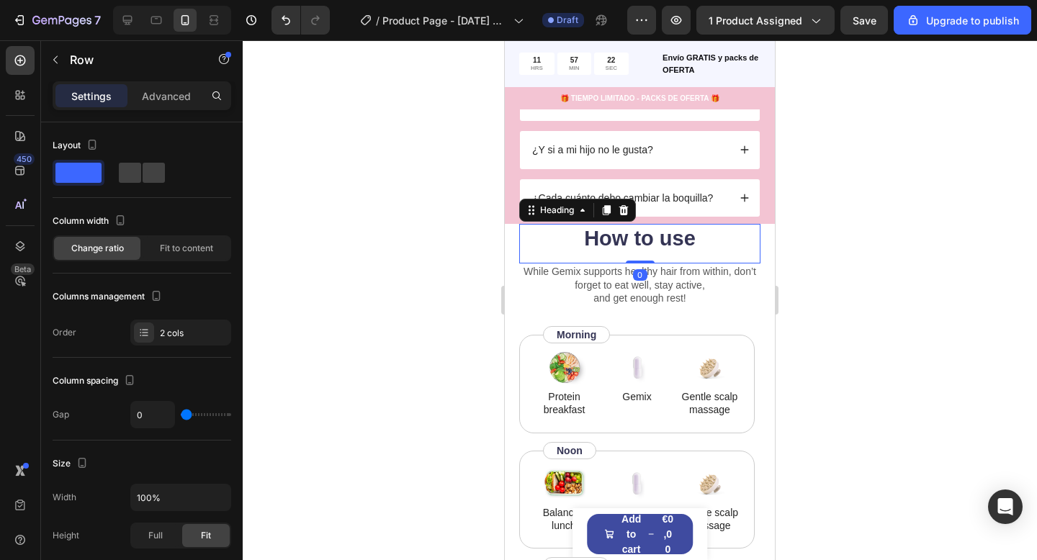
click at [756, 249] on h2 "How to use" at bounding box center [639, 239] width 241 height 30
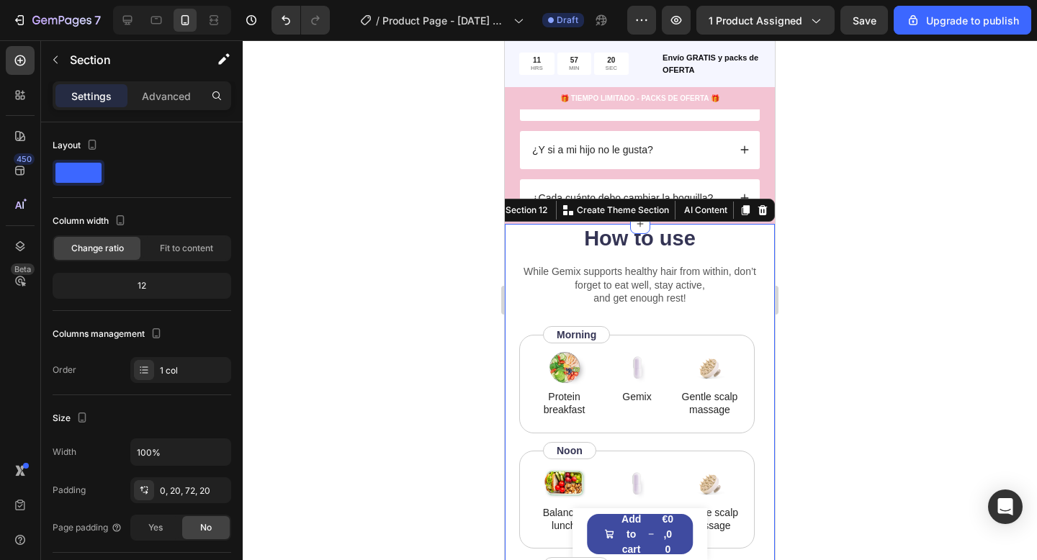
click at [758, 214] on icon at bounding box center [763, 210] width 12 height 12
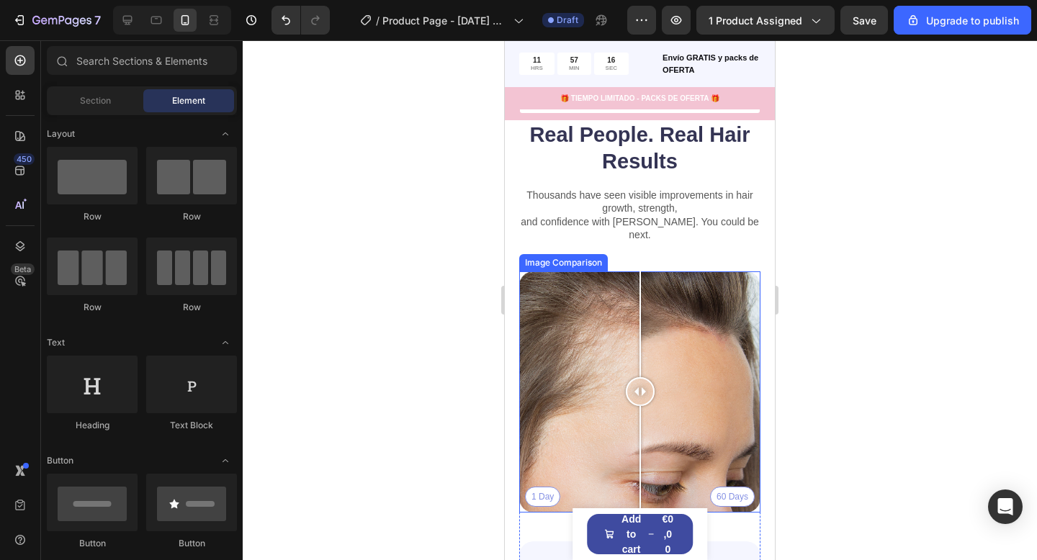
scroll to position [3334, 0]
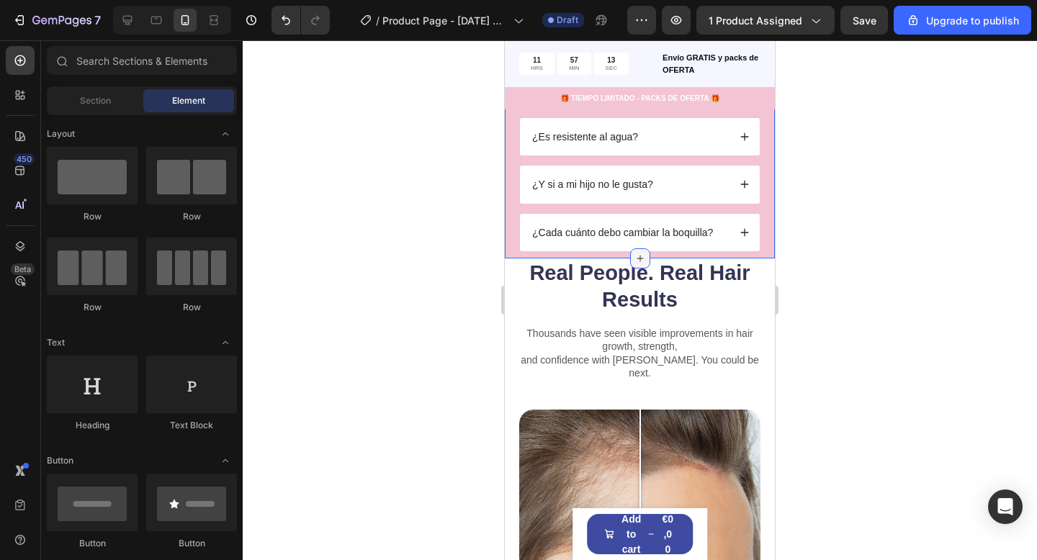
click at [635, 256] on icon at bounding box center [640, 259] width 12 height 12
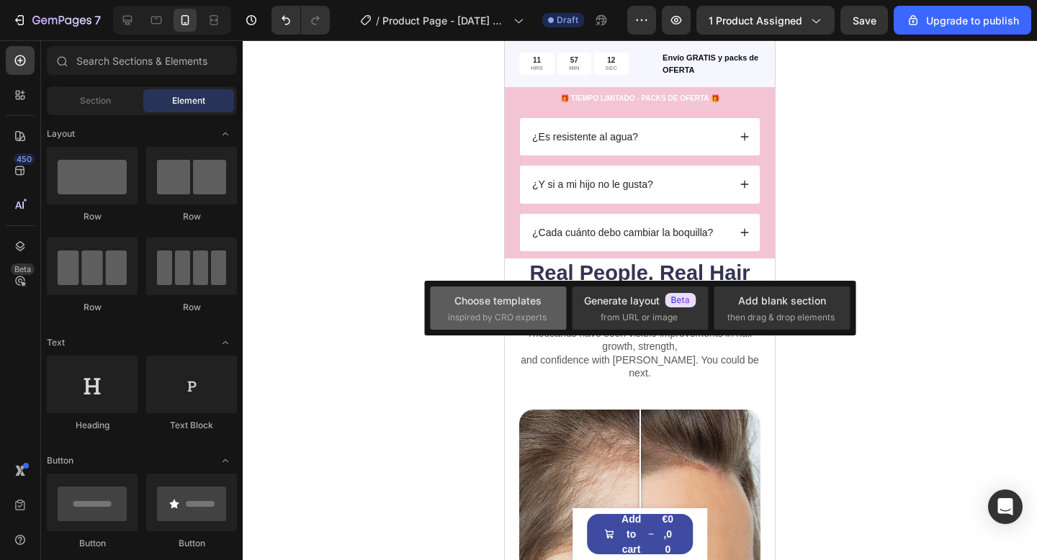
click at [572, 287] on div "Choose templates inspired by CRO experts" at bounding box center [640, 308] width 136 height 43
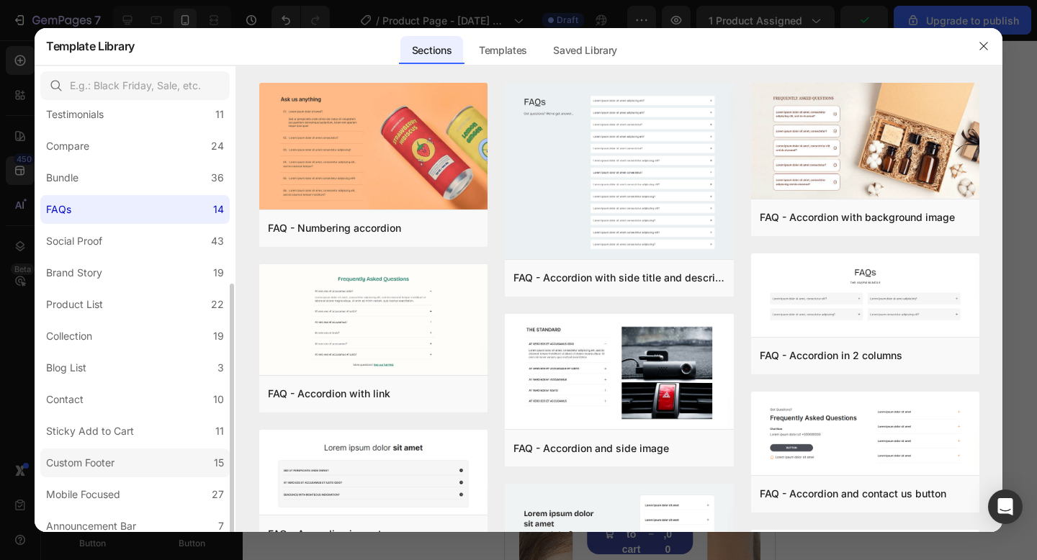
scroll to position [279, 0]
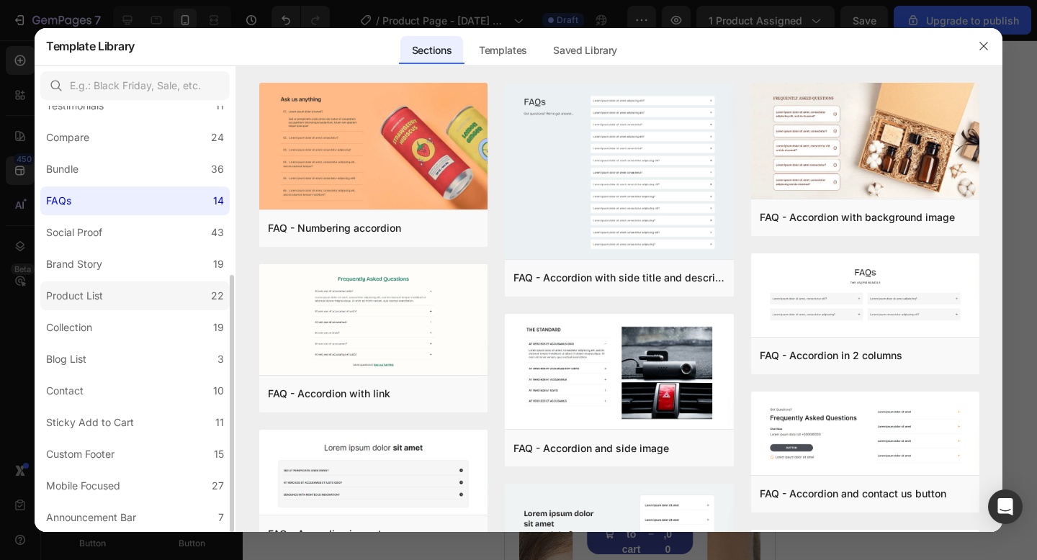
click at [148, 305] on label "Product List 22" at bounding box center [134, 295] width 189 height 29
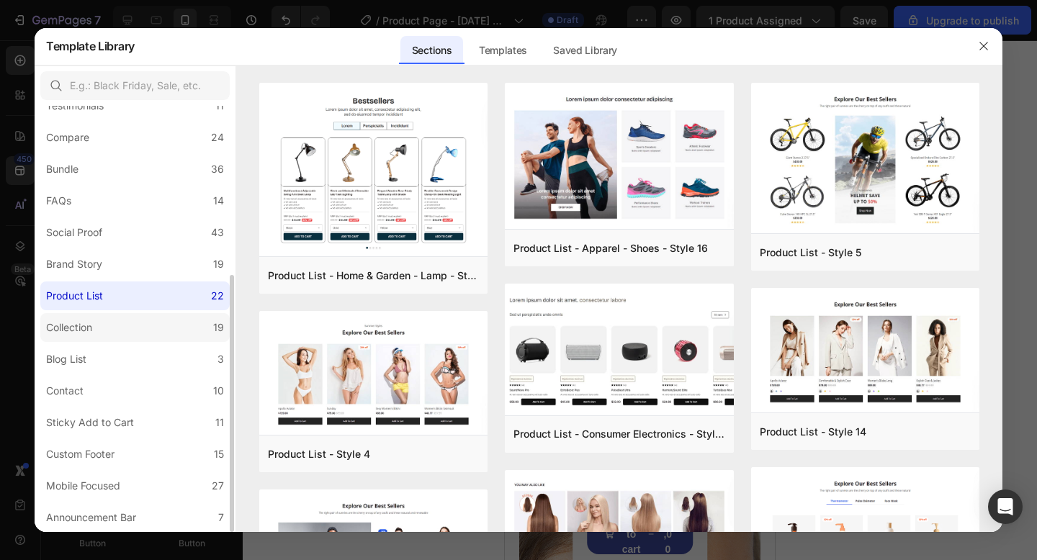
click at [153, 330] on label "Collection 19" at bounding box center [134, 327] width 189 height 29
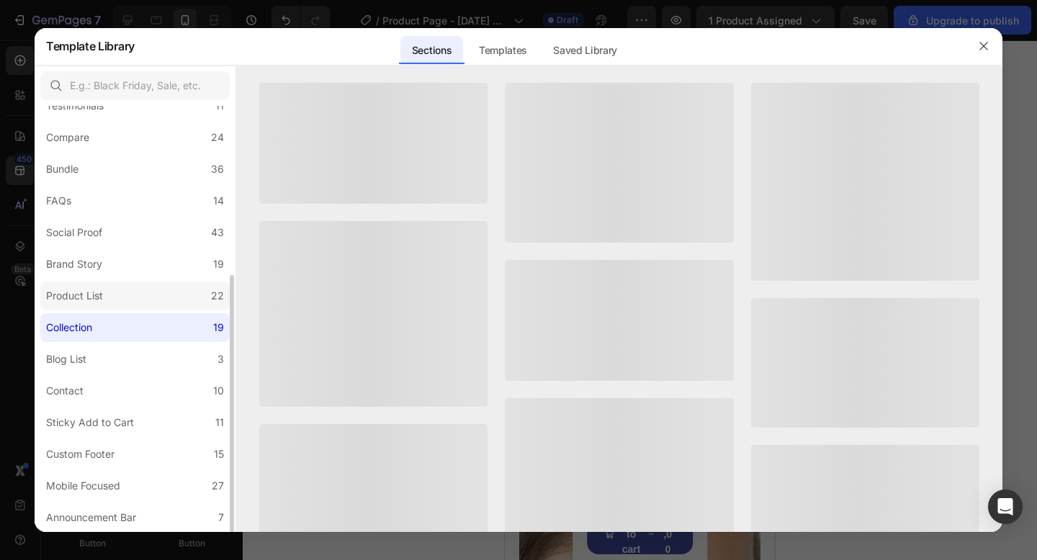
click at [170, 292] on label "Product List 22" at bounding box center [134, 295] width 189 height 29
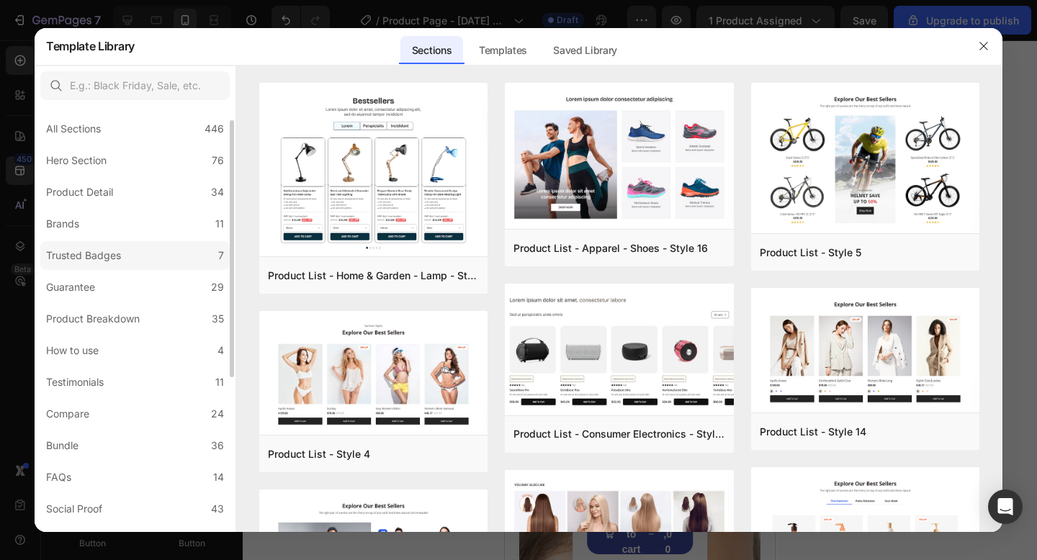
scroll to position [0, 0]
click at [116, 207] on label "Product Detail 34" at bounding box center [134, 195] width 189 height 29
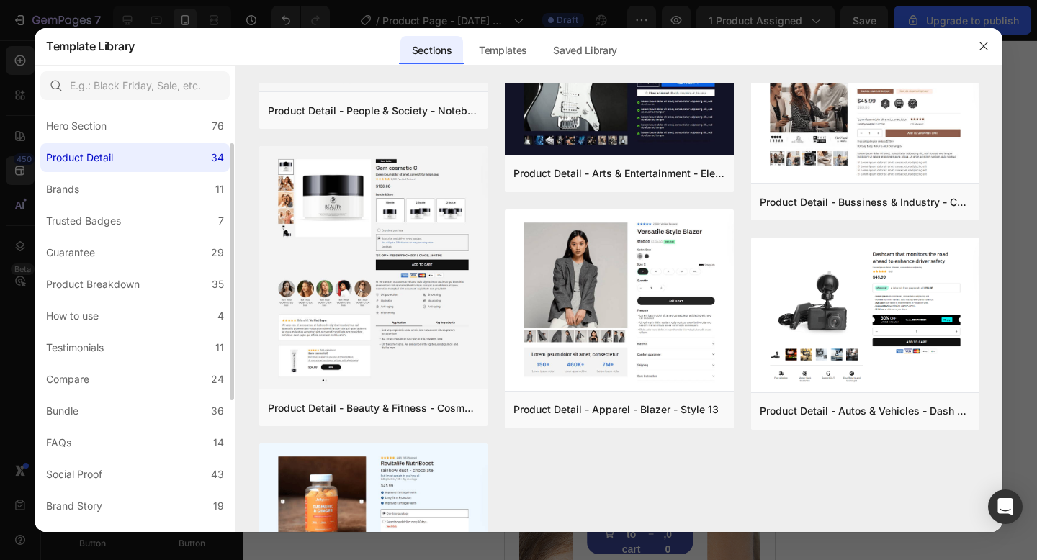
scroll to position [47, 0]
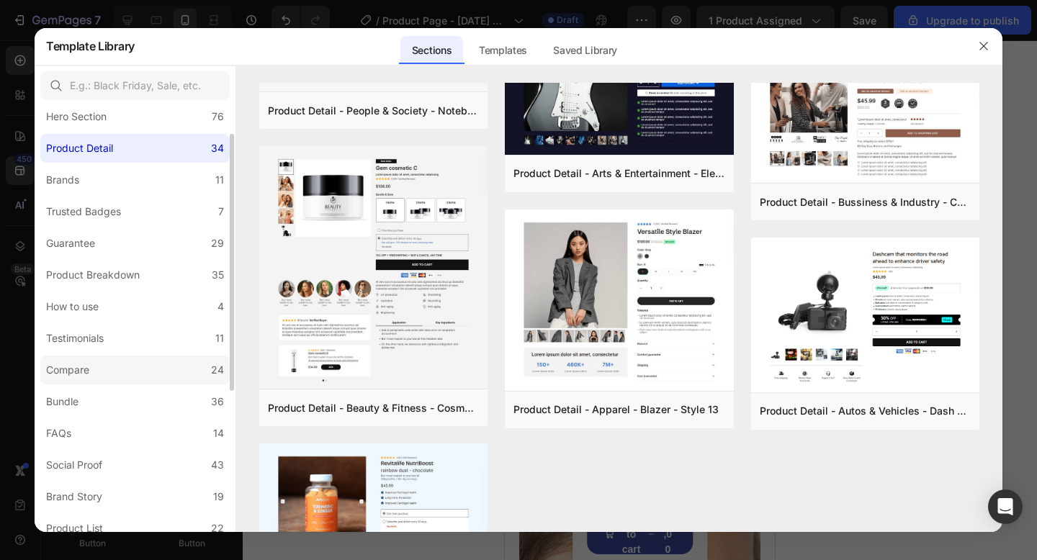
click at [147, 379] on label "Compare 24" at bounding box center [134, 370] width 189 height 29
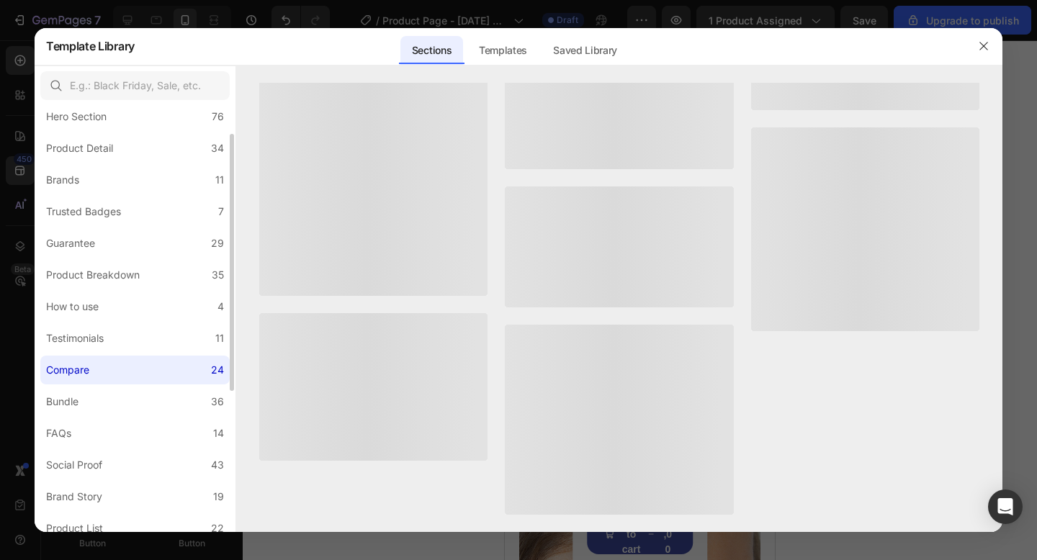
scroll to position [0, 0]
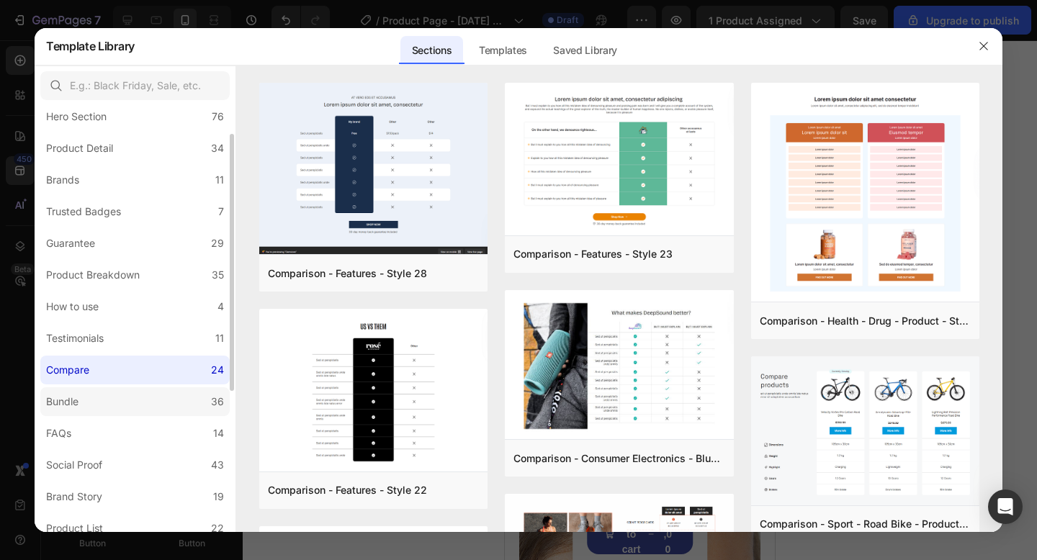
click at [150, 397] on label "Bundle 36" at bounding box center [134, 401] width 189 height 29
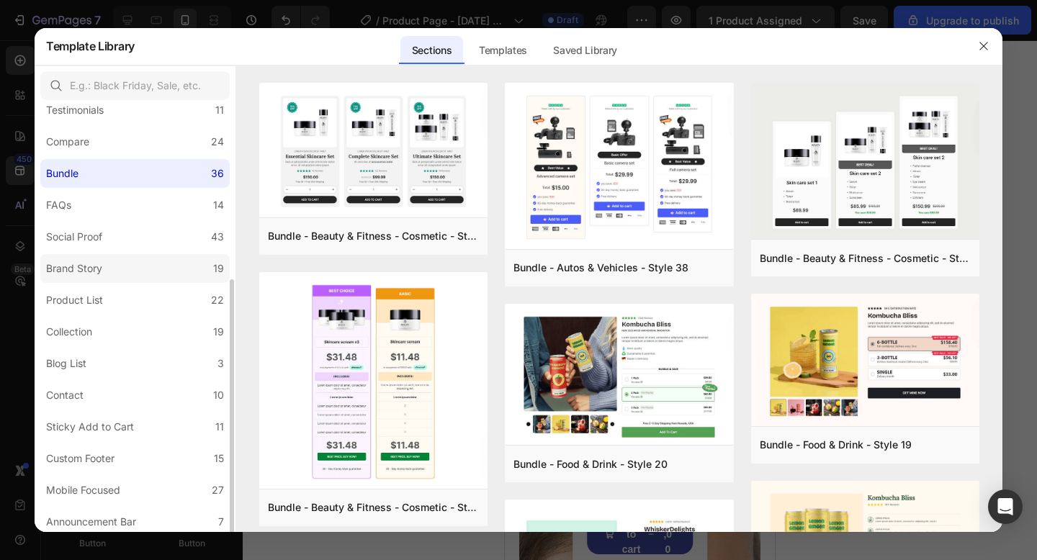
scroll to position [279, 0]
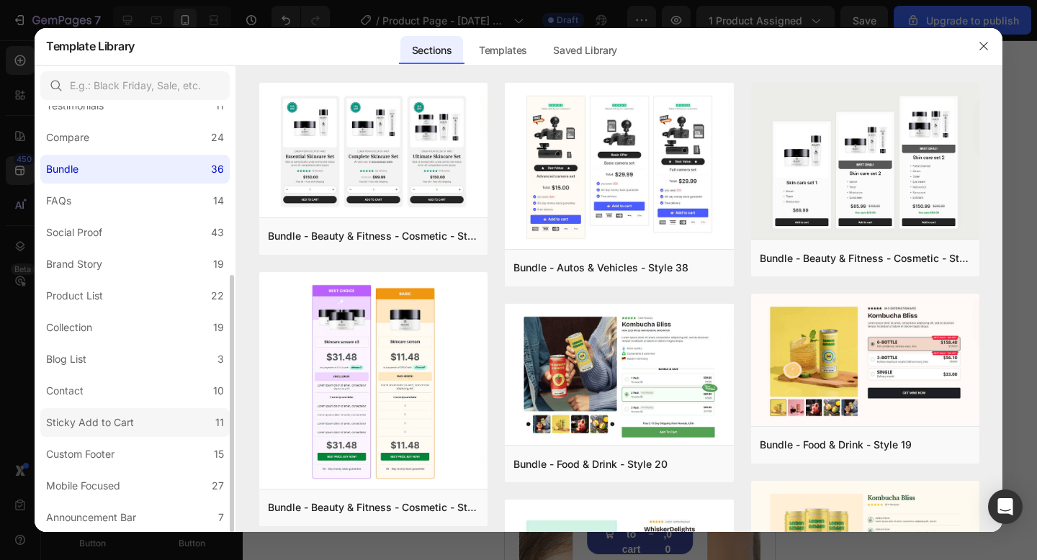
click at [93, 432] on label "Sticky Add to Cart 11" at bounding box center [134, 422] width 189 height 29
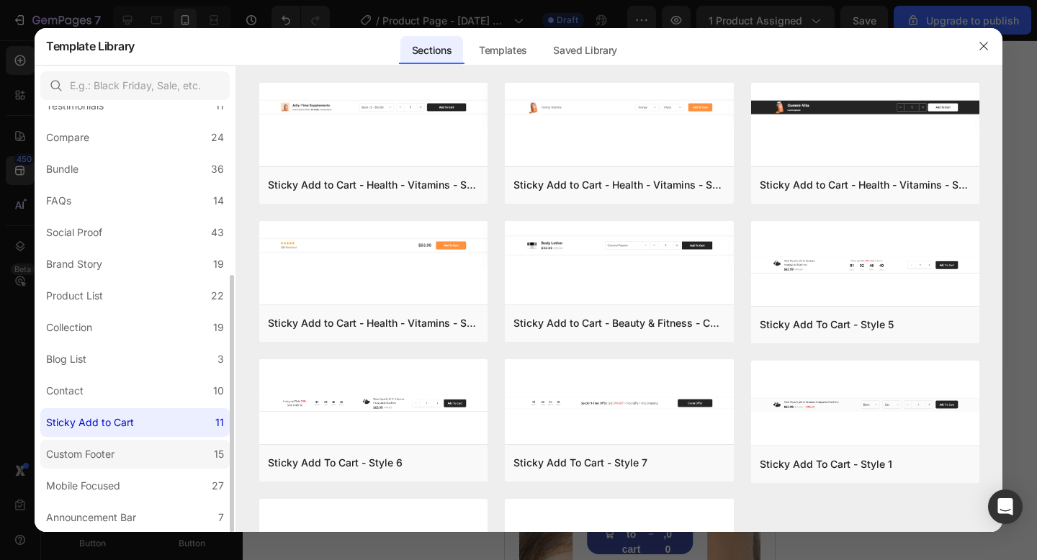
click at [155, 456] on label "Custom Footer 15" at bounding box center [134, 454] width 189 height 29
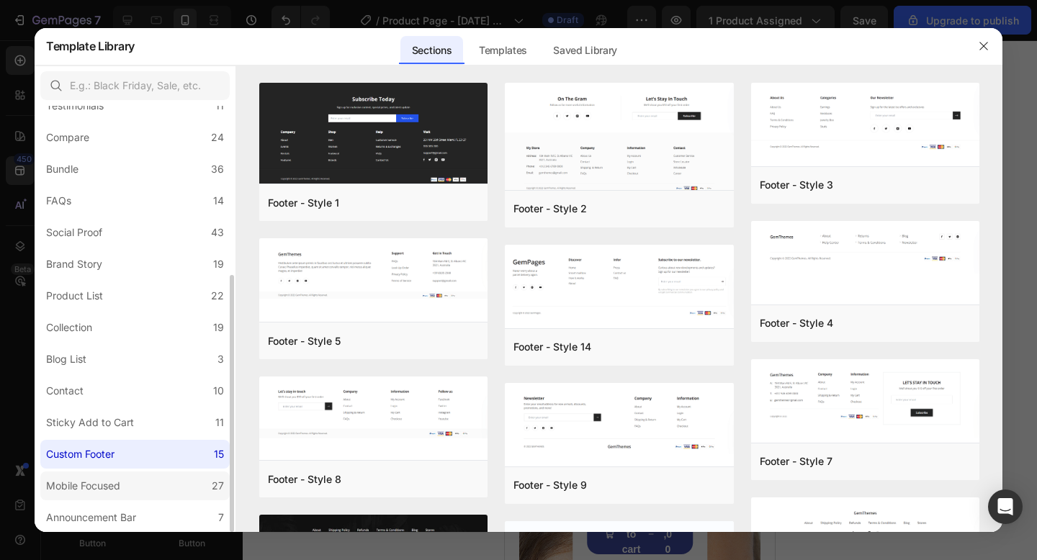
click at [163, 487] on label "Mobile Focused 27" at bounding box center [134, 486] width 189 height 29
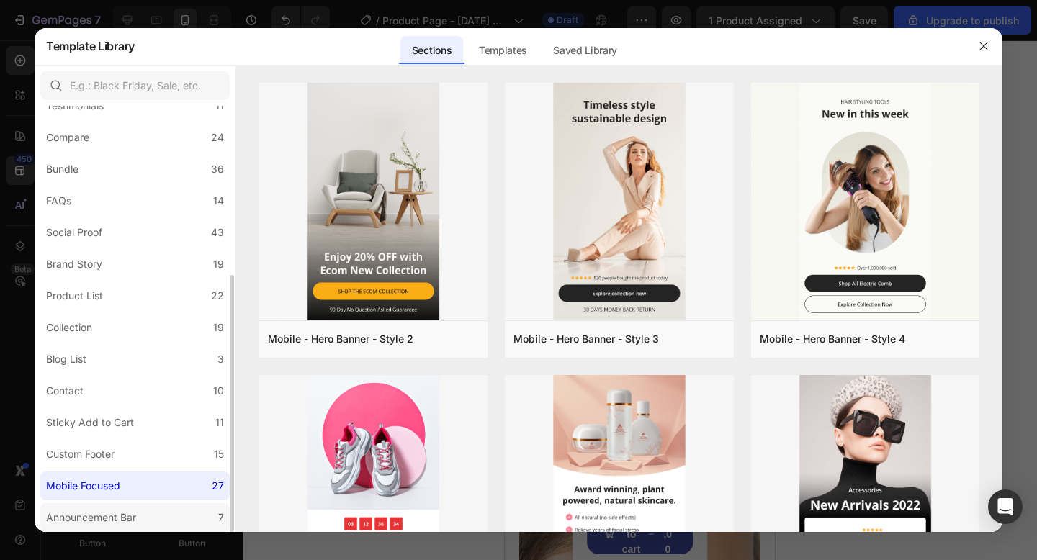
click at [164, 508] on label "Announcement Bar 7" at bounding box center [134, 517] width 189 height 29
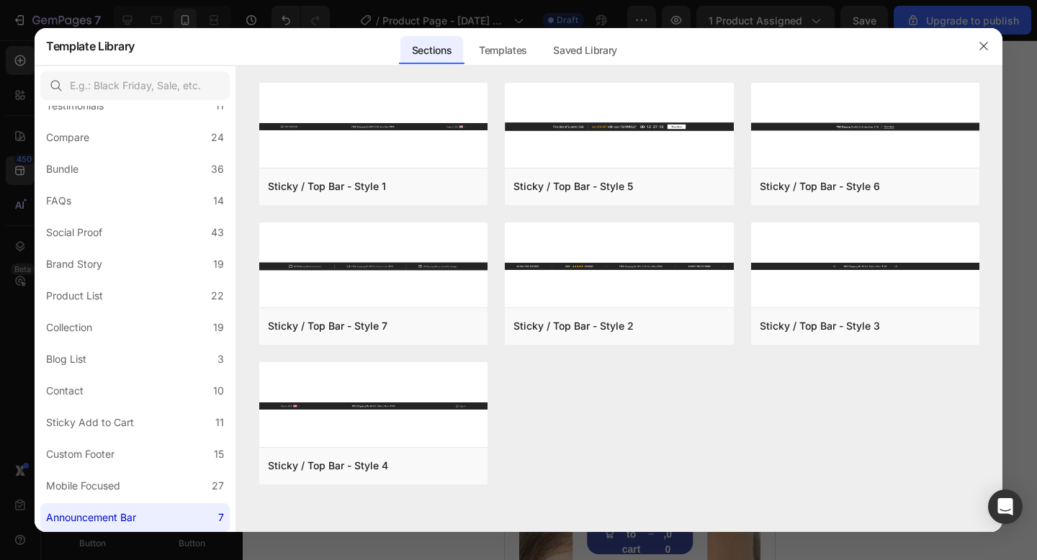
click at [988, 44] on icon "button" at bounding box center [984, 46] width 12 height 12
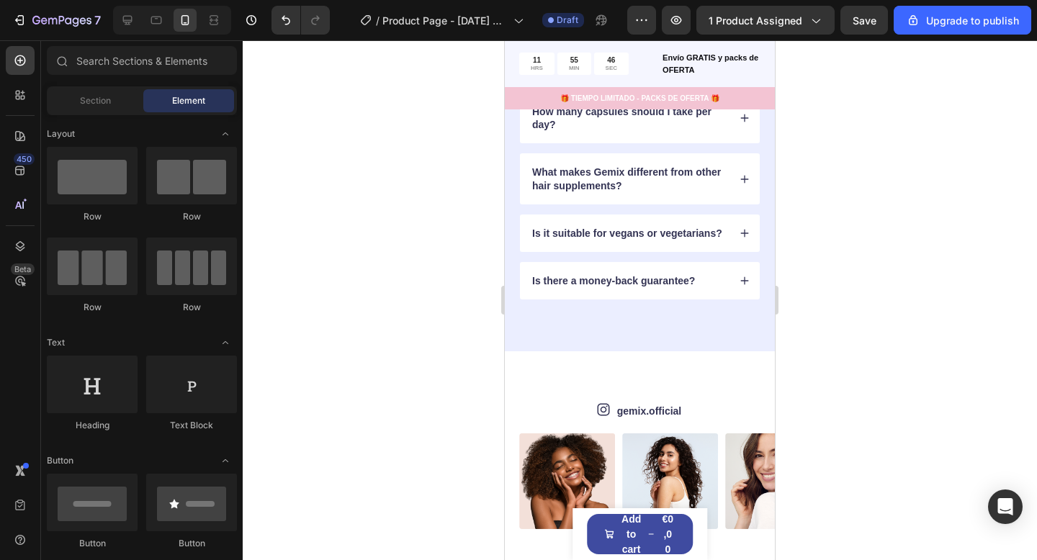
scroll to position [4504, 0]
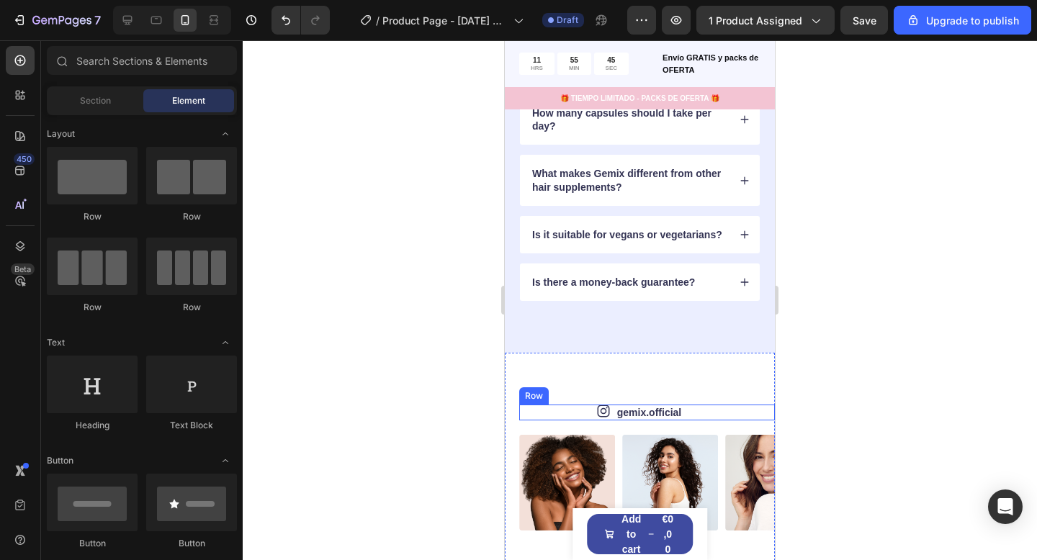
click at [718, 377] on div "Icon gemix.official Text Block Row Image Image Image Image Image Image Image Im…" at bounding box center [640, 468] width 270 height 230
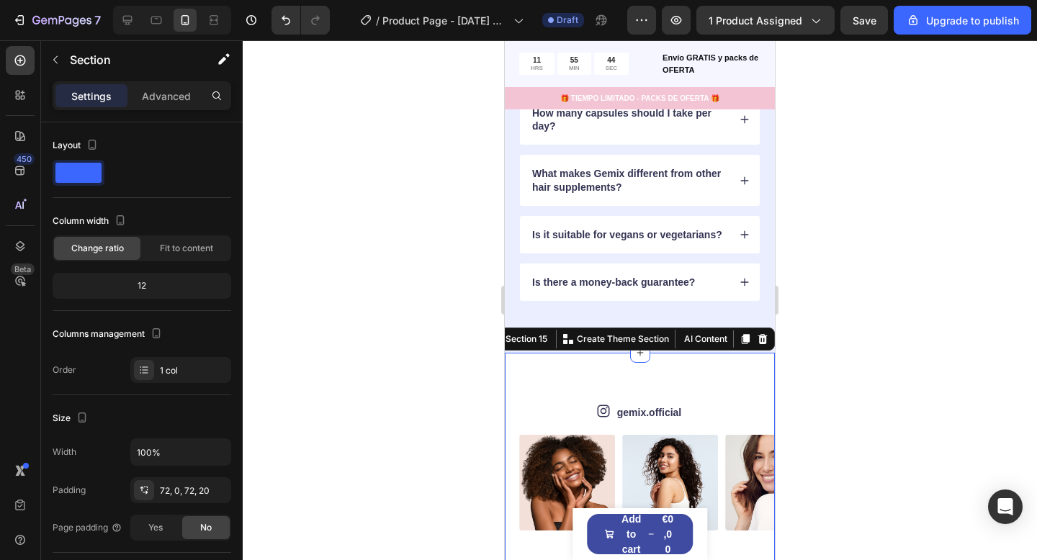
click at [759, 343] on icon at bounding box center [763, 339] width 12 height 12
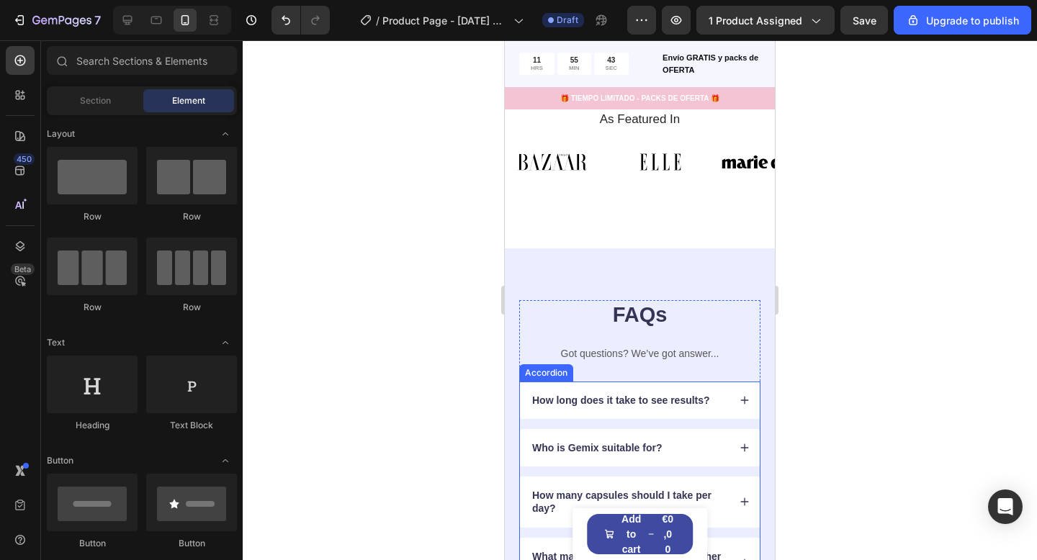
scroll to position [4114, 0]
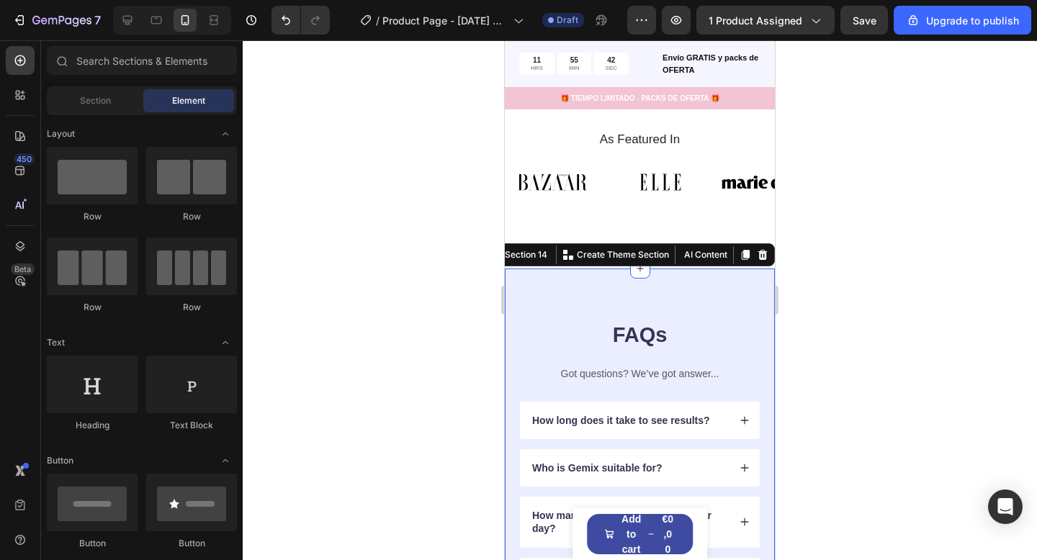
click at [748, 296] on div "FAQs Heading Got questions? We’ve got answer... Text Block How long does it tak…" at bounding box center [640, 512] width 270 height 487
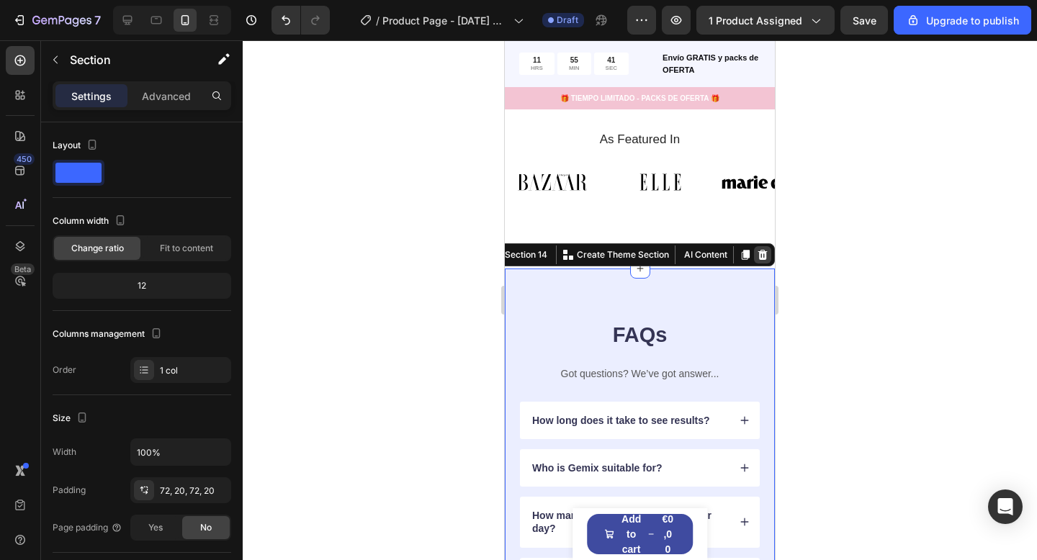
click at [758, 249] on icon at bounding box center [763, 255] width 12 height 12
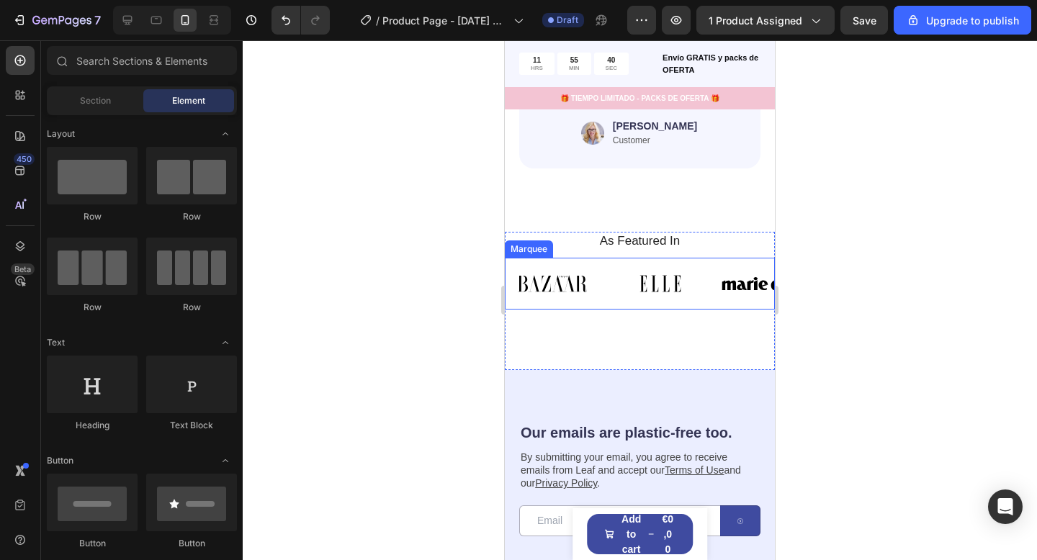
scroll to position [4015, 0]
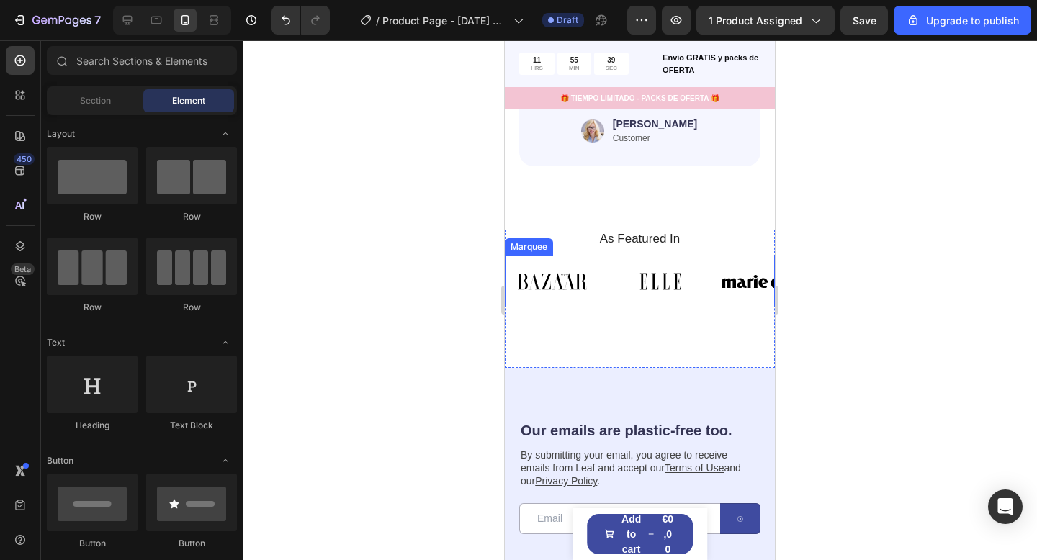
click at [605, 276] on div "Image" at bounding box center [559, 281] width 108 height 35
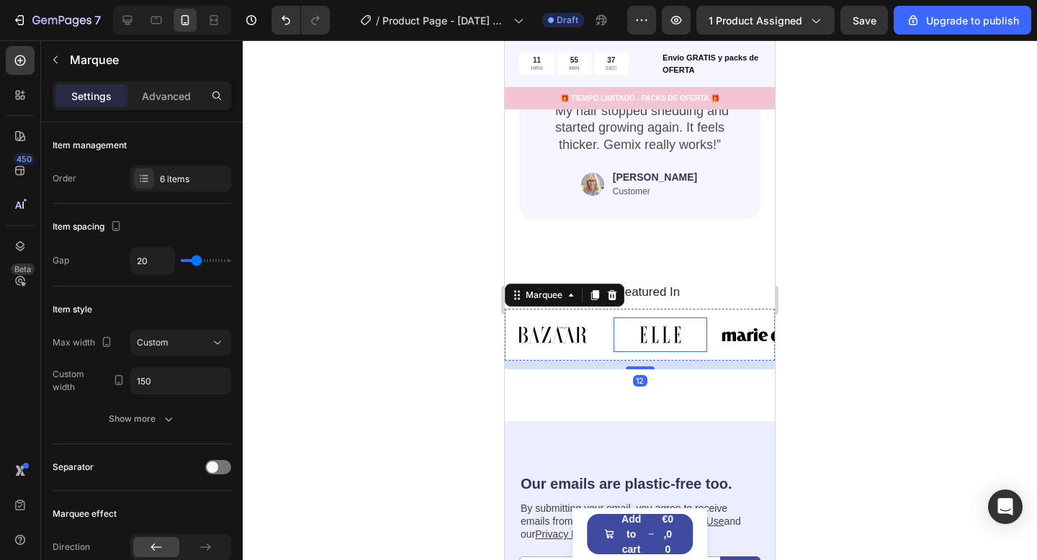
scroll to position [3956, 0]
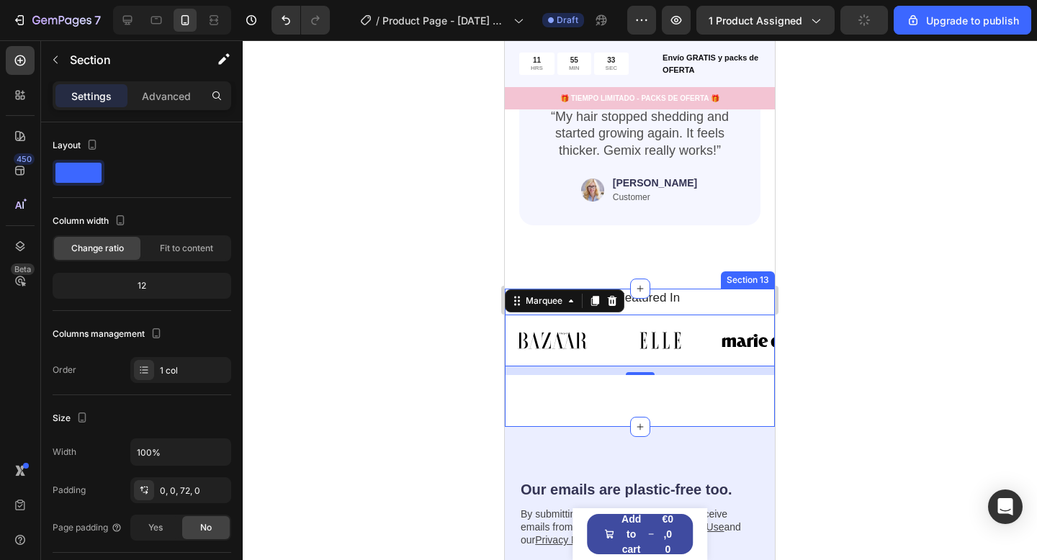
click at [765, 382] on div "As Featured In Heading Image Image Image Image Image Image Image Image Image Im…" at bounding box center [640, 358] width 270 height 138
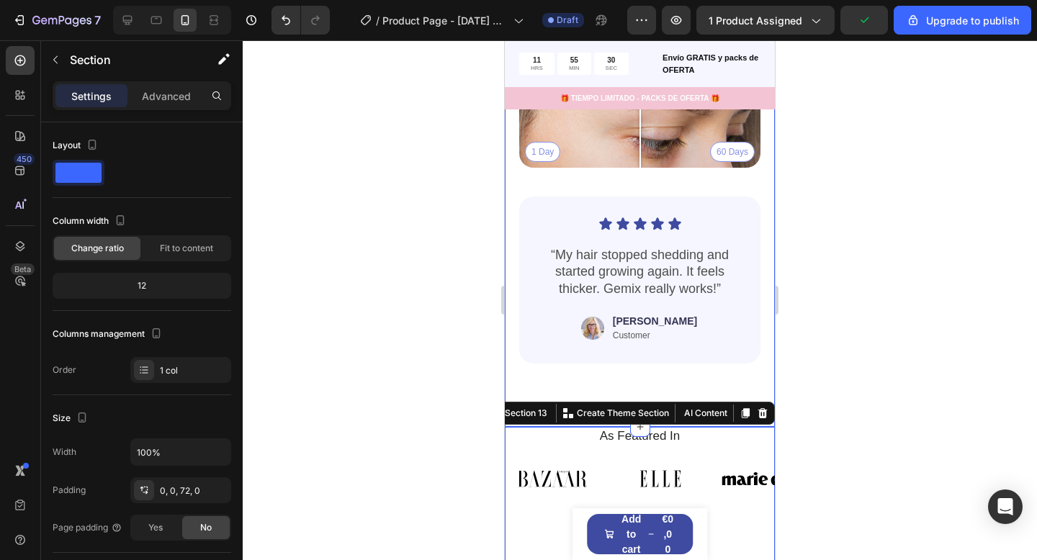
scroll to position [3812, 0]
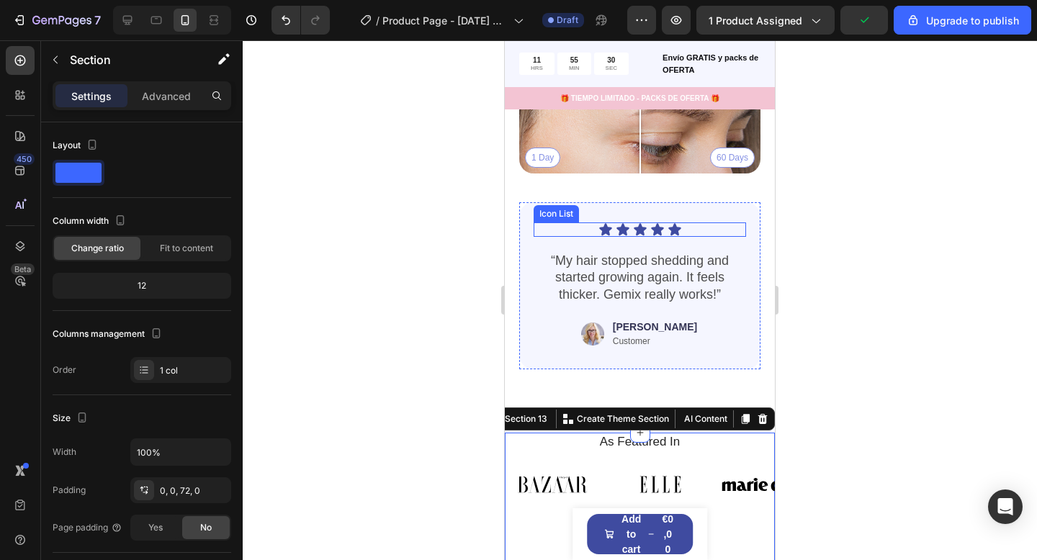
click at [726, 222] on div "Icon Icon Icon Icon Icon" at bounding box center [639, 229] width 212 height 14
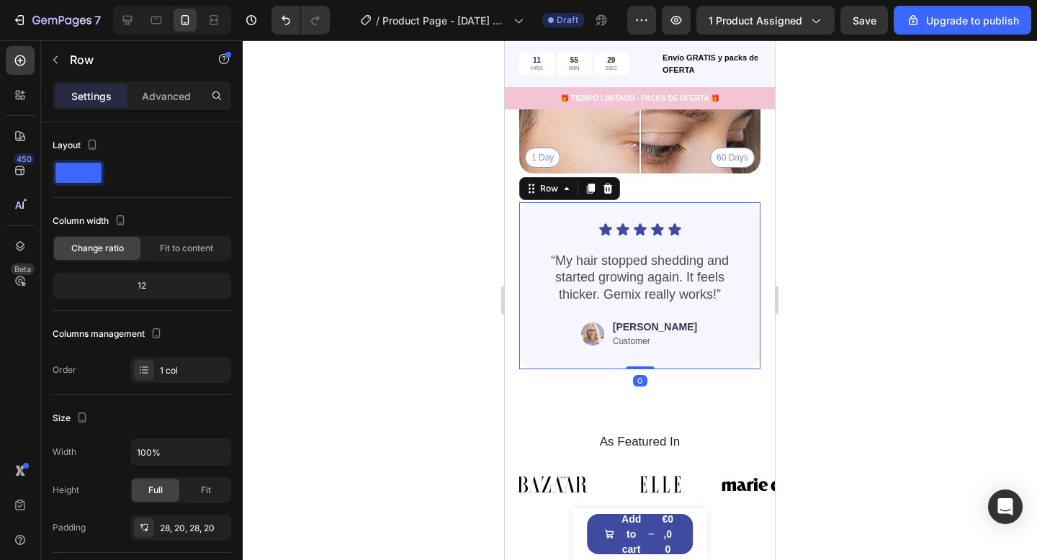
click at [735, 202] on div "Icon Icon Icon Icon Icon Icon List “My hair stopped shedding and started growin…" at bounding box center [639, 285] width 241 height 167
click at [610, 183] on icon at bounding box center [607, 188] width 9 height 10
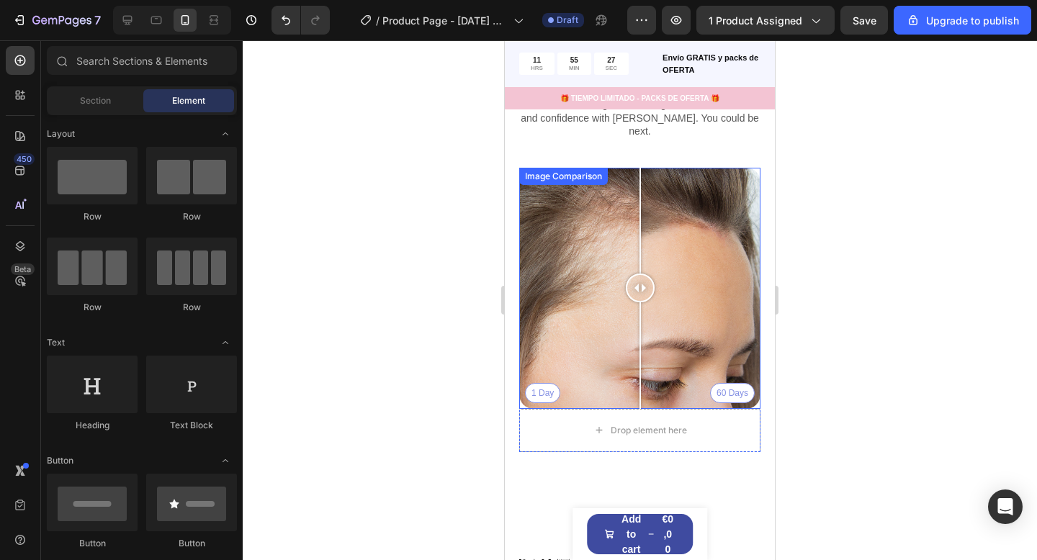
scroll to position [3422, 0]
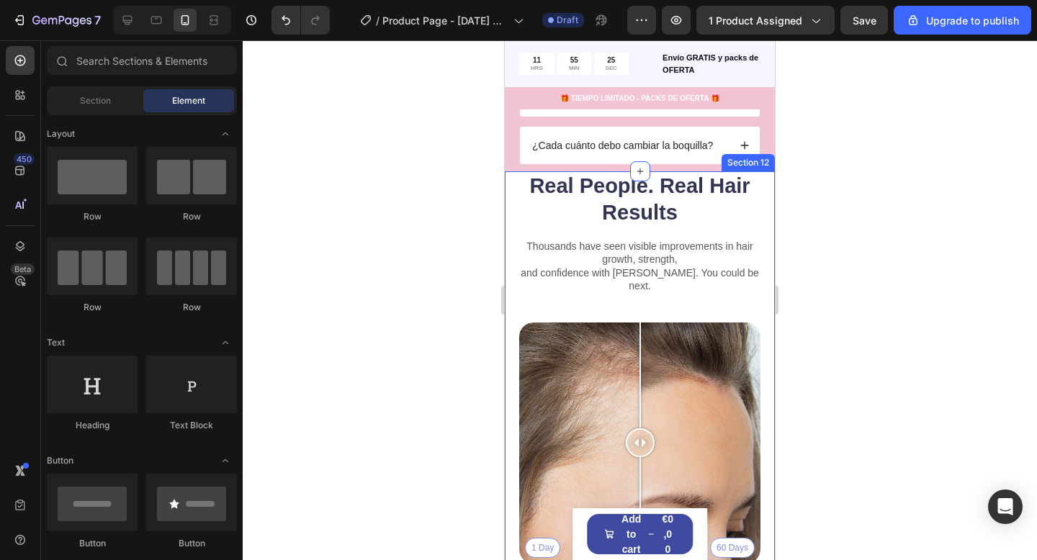
click at [762, 221] on div "Real People. Real Hair Results Heading Thousands have seen visible improvements…" at bounding box center [640, 420] width 270 height 499
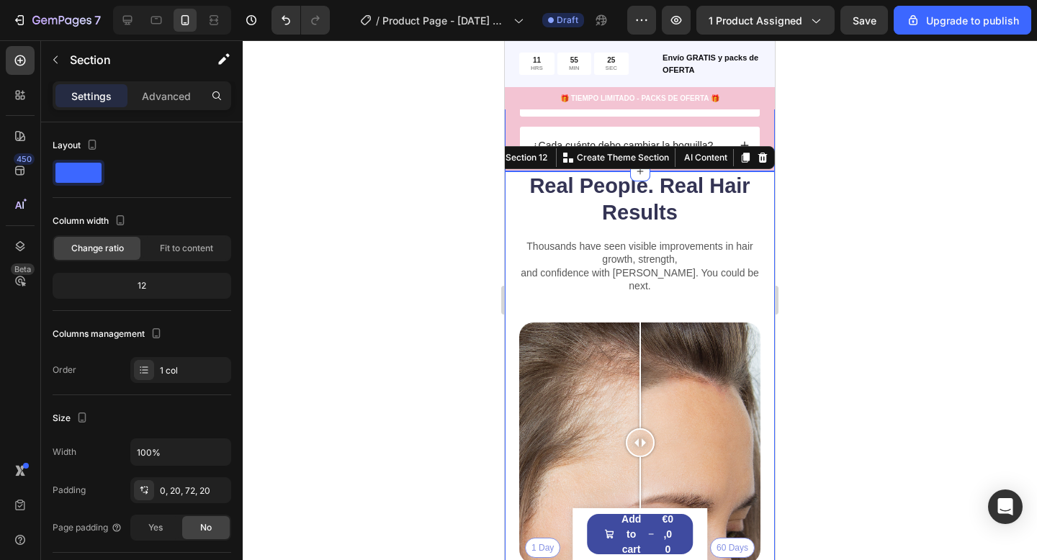
click at [759, 158] on icon at bounding box center [762, 158] width 9 height 10
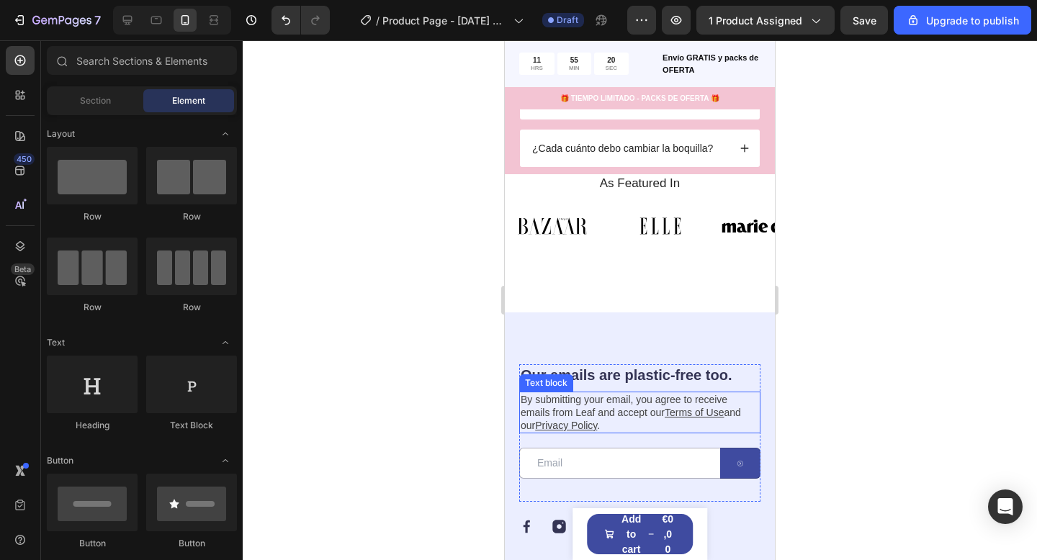
scroll to position [3389, 0]
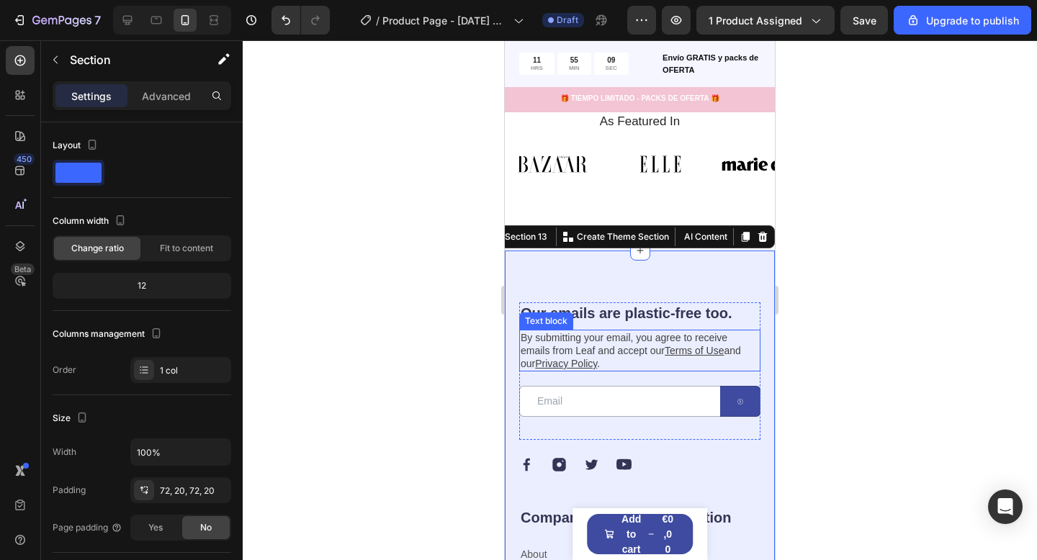
scroll to position [3535, 0]
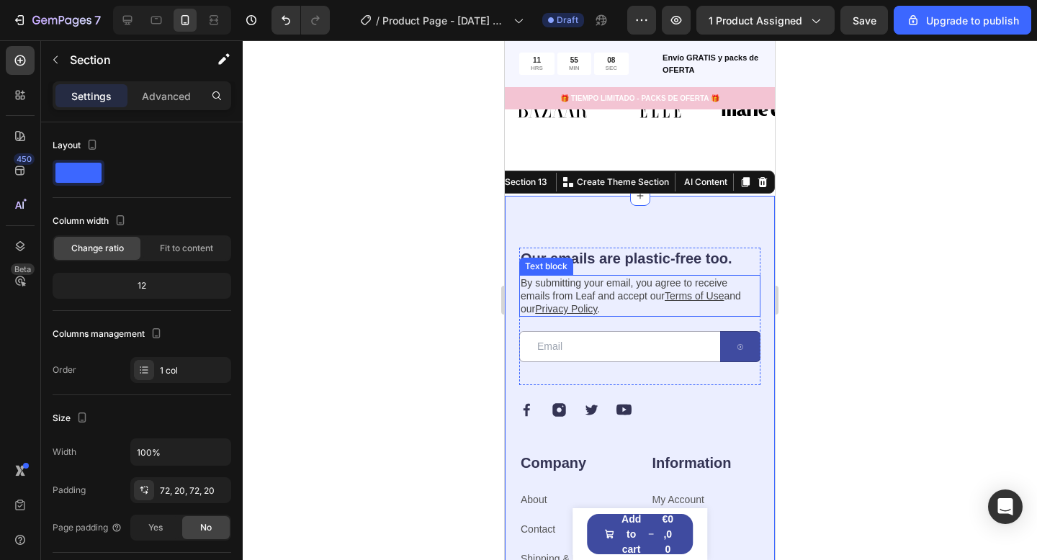
click at [701, 294] on u "Terms of Use" at bounding box center [693, 296] width 59 height 12
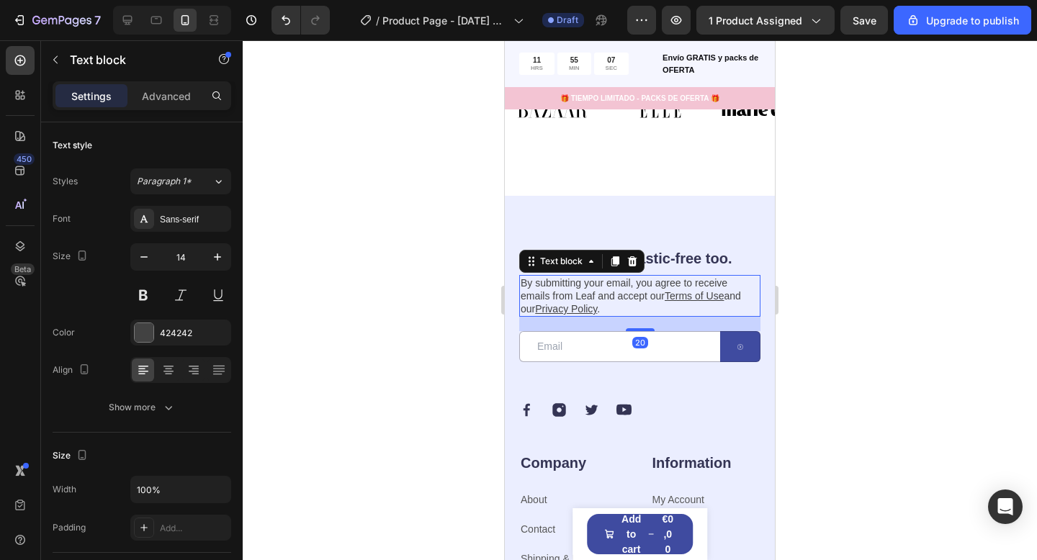
click at [701, 294] on u "Terms of Use" at bounding box center [693, 296] width 59 height 12
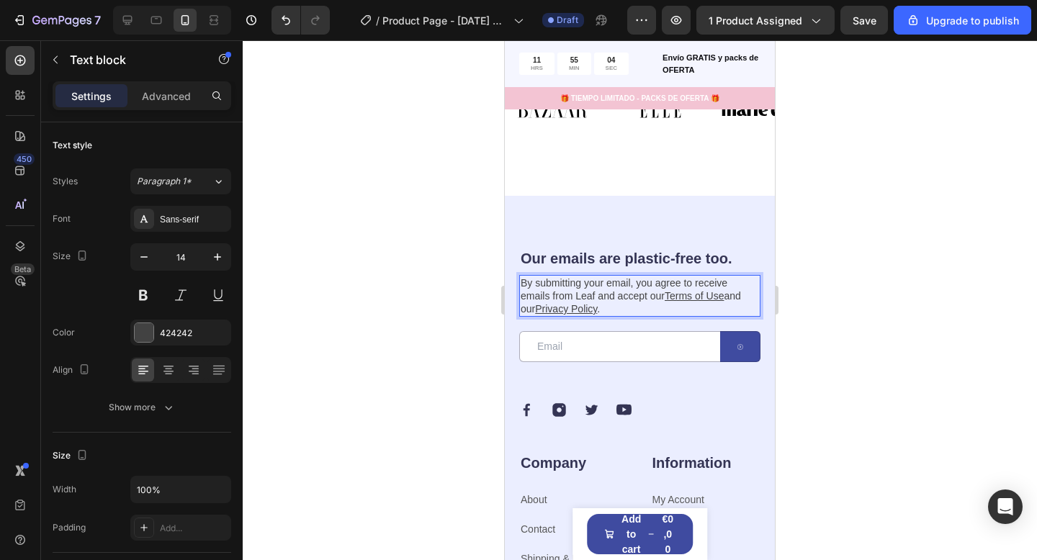
click at [818, 410] on div at bounding box center [640, 300] width 794 height 520
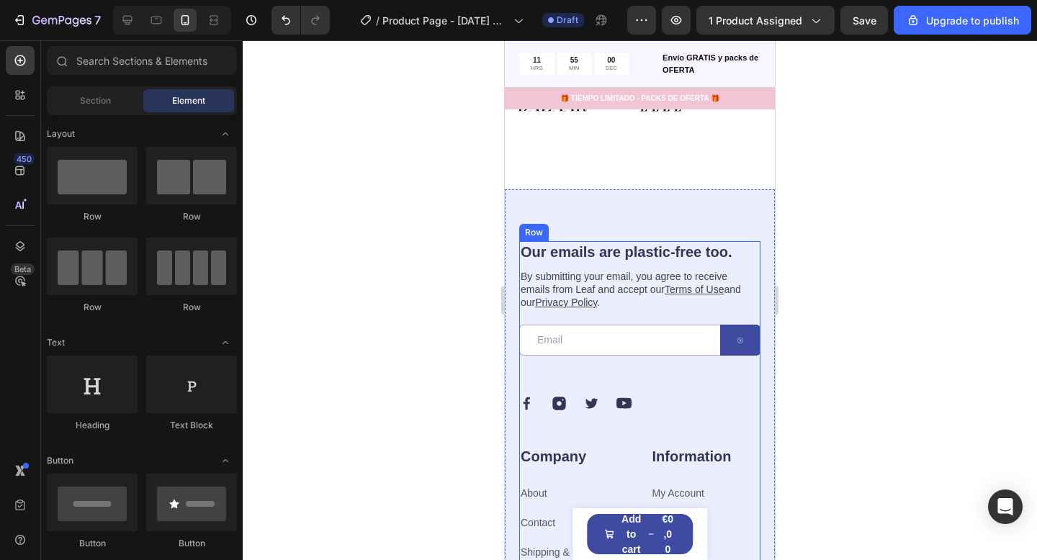
scroll to position [3487, 0]
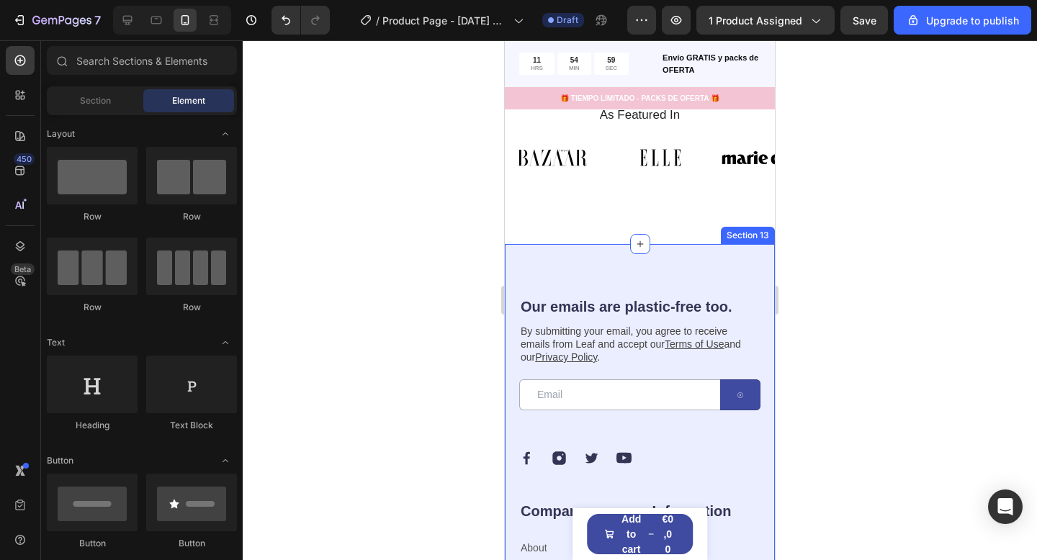
click at [729, 262] on div "Our emails are plastic-free too. Heading By submitting your email, you agree to…" at bounding box center [640, 520] width 270 height 553
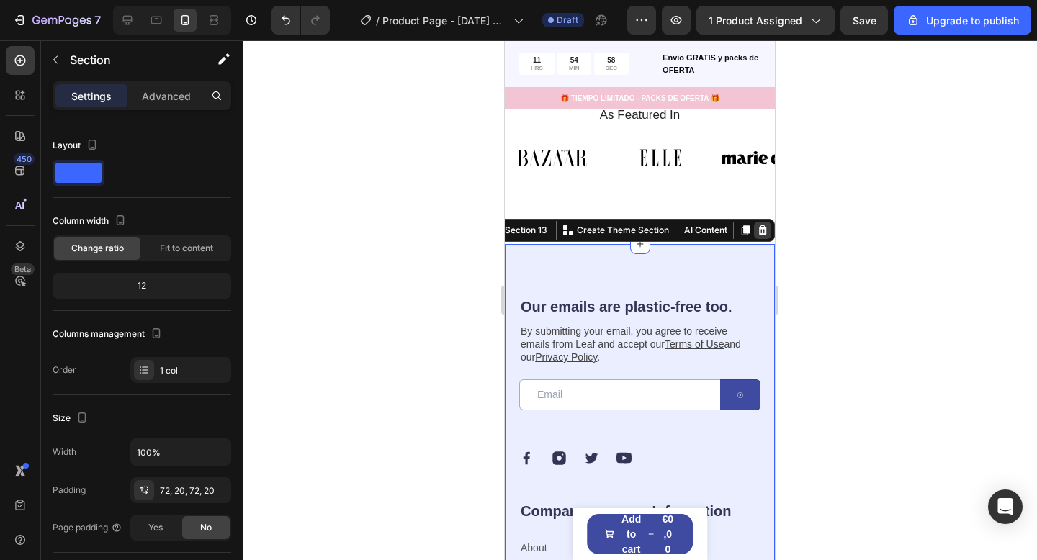
click at [759, 227] on icon at bounding box center [762, 230] width 9 height 10
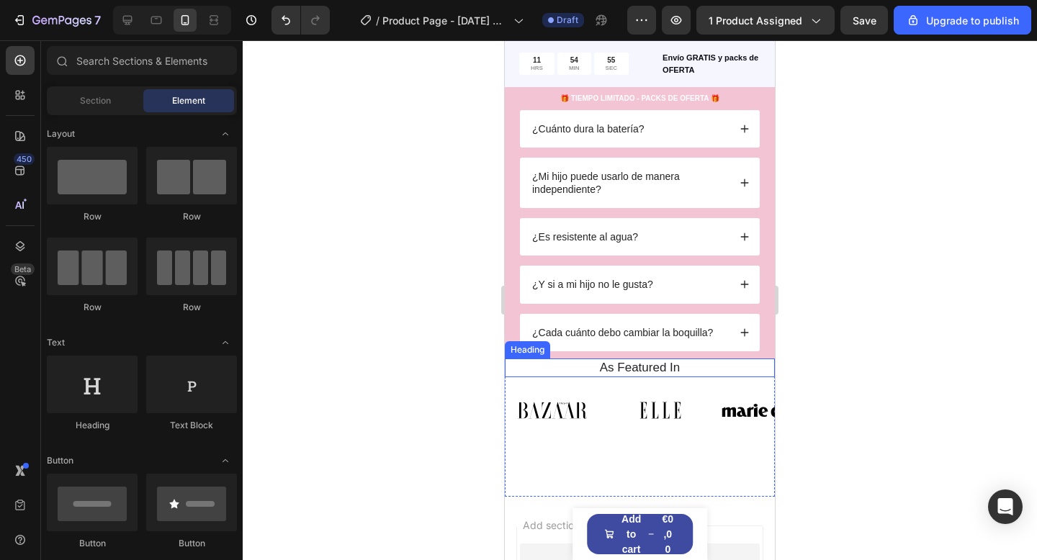
scroll to position [3237, 0]
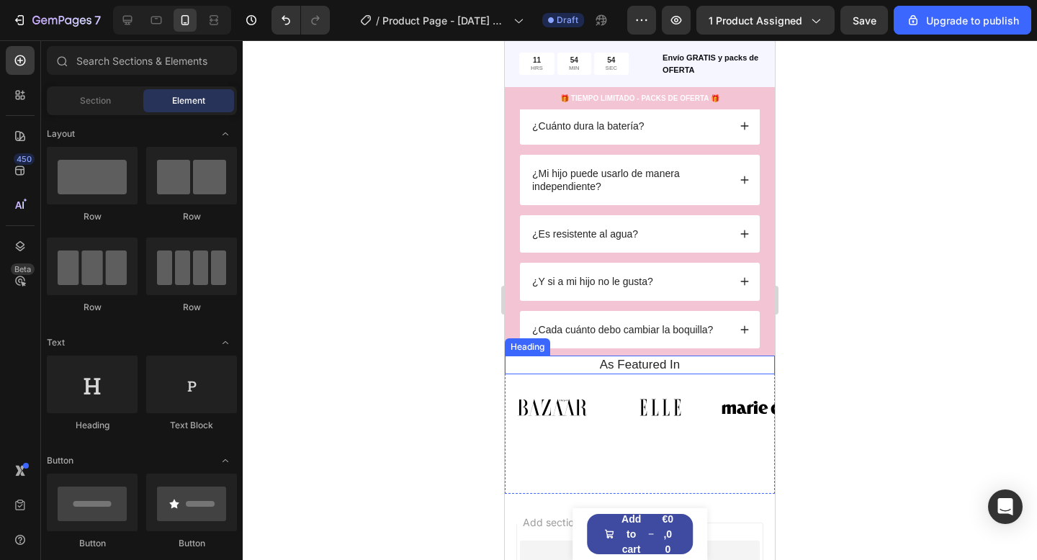
click at [726, 367] on h2 "As Featured In" at bounding box center [639, 365] width 248 height 19
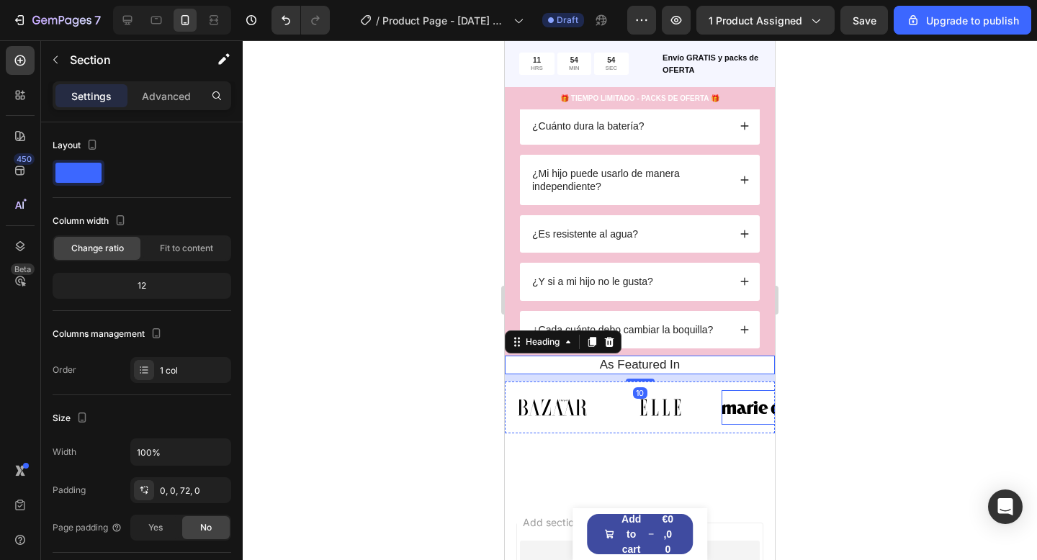
click at [748, 434] on div "Image Image Image Image Image Image Image Image Image Image Image Image Marquee" at bounding box center [640, 412] width 270 height 60
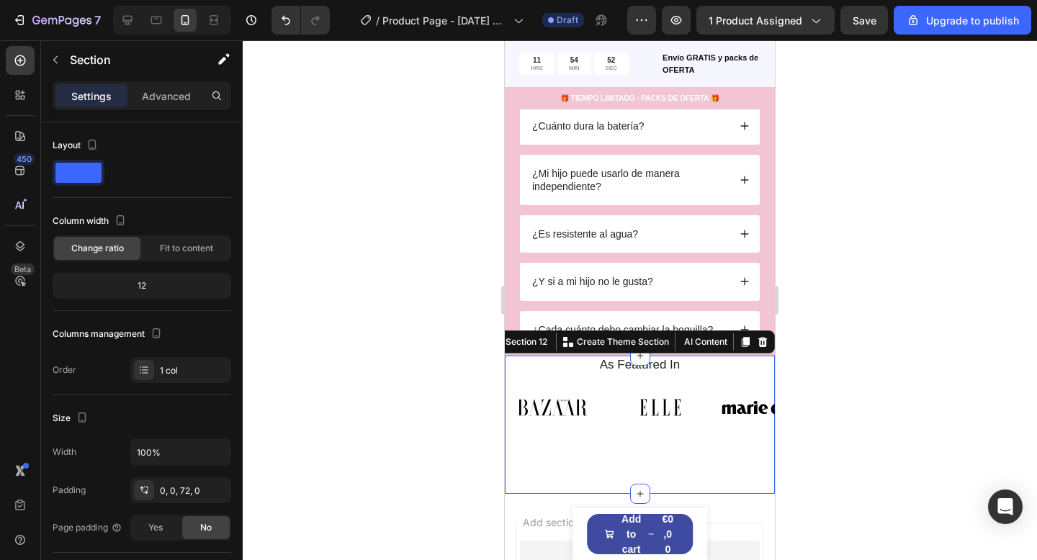
click at [760, 346] on icon at bounding box center [762, 342] width 9 height 10
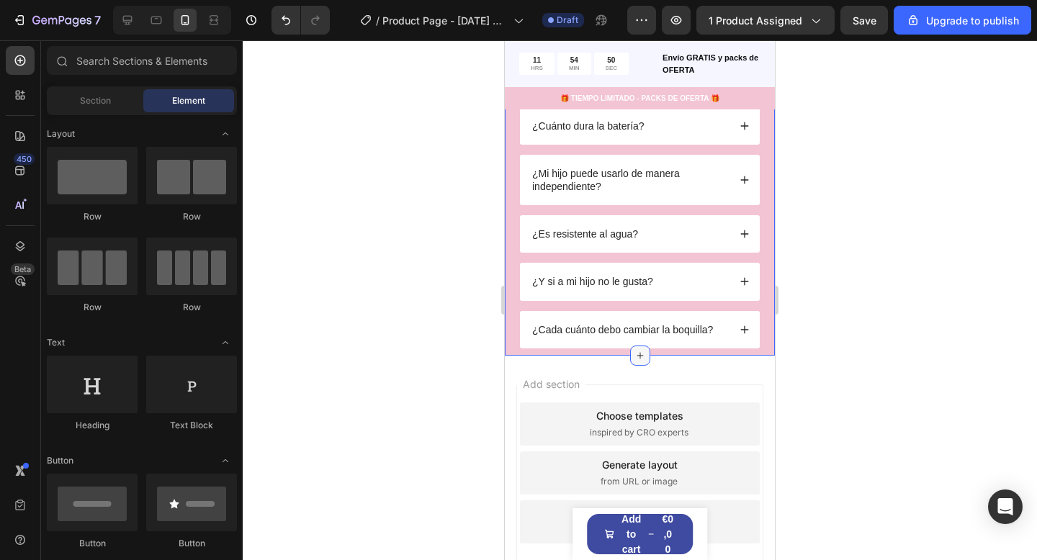
click at [644, 358] on icon at bounding box center [640, 356] width 12 height 12
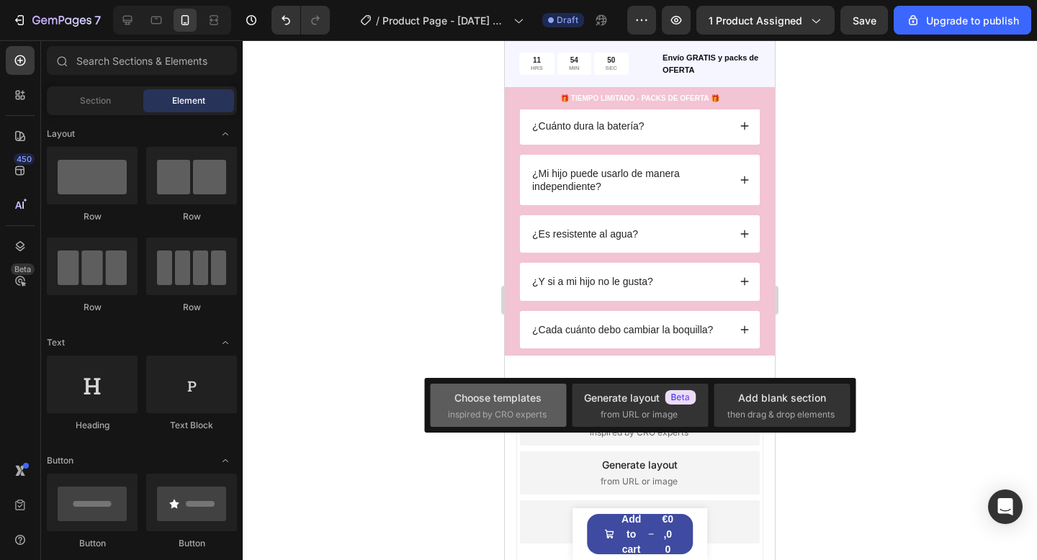
click at [535, 409] on span "inspired by CRO experts" at bounding box center [497, 414] width 99 height 13
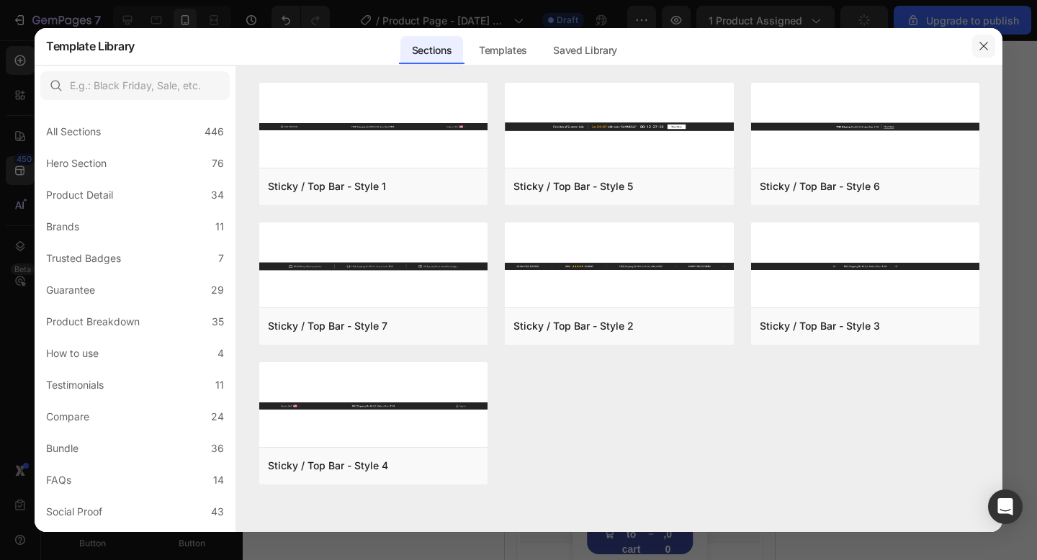
click at [978, 47] on icon "button" at bounding box center [984, 46] width 12 height 12
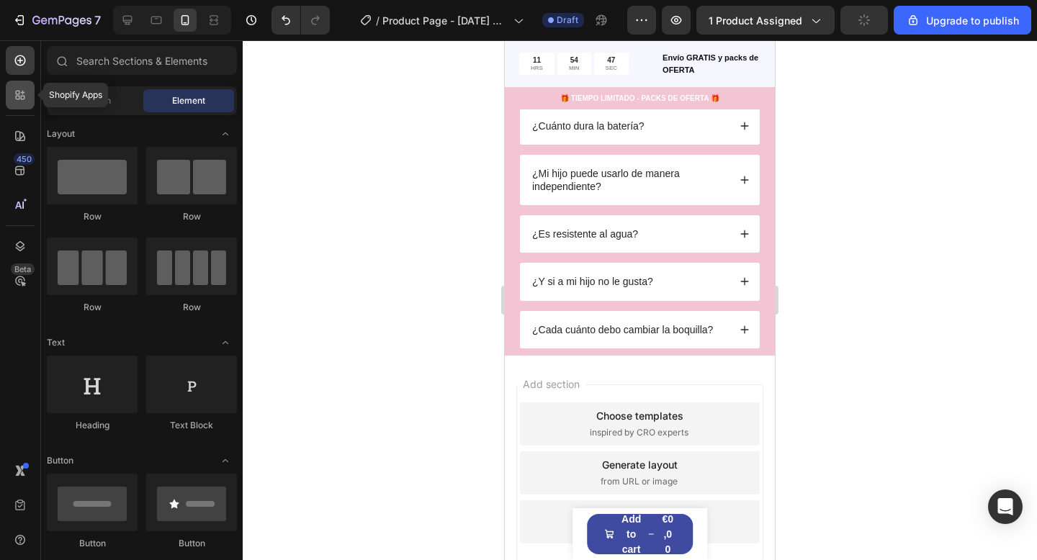
click at [32, 104] on div at bounding box center [20, 95] width 29 height 29
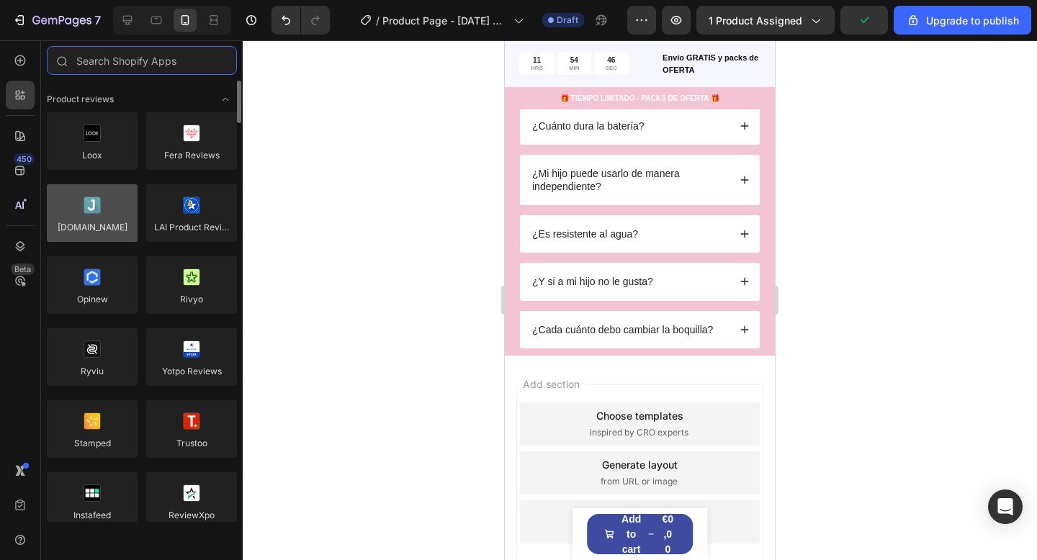
scroll to position [11, 0]
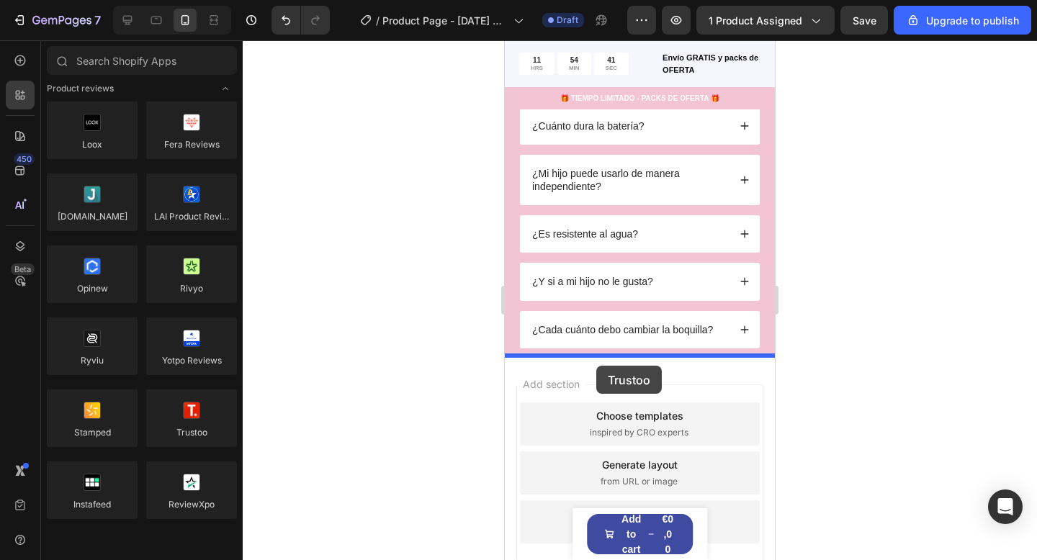
drag, startPoint x: 689, startPoint y: 464, endPoint x: 596, endPoint y: 365, distance: 135.5
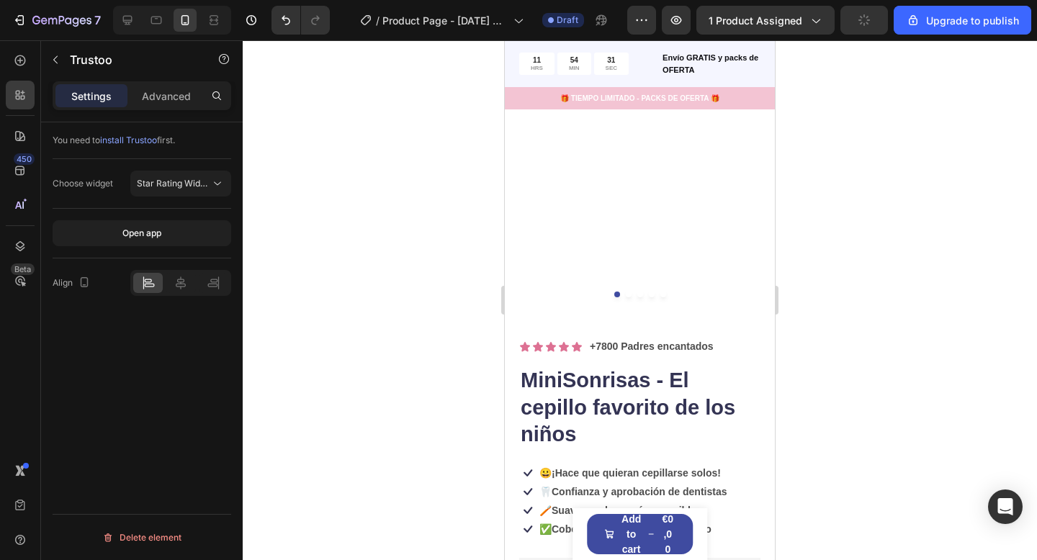
scroll to position [0, 0]
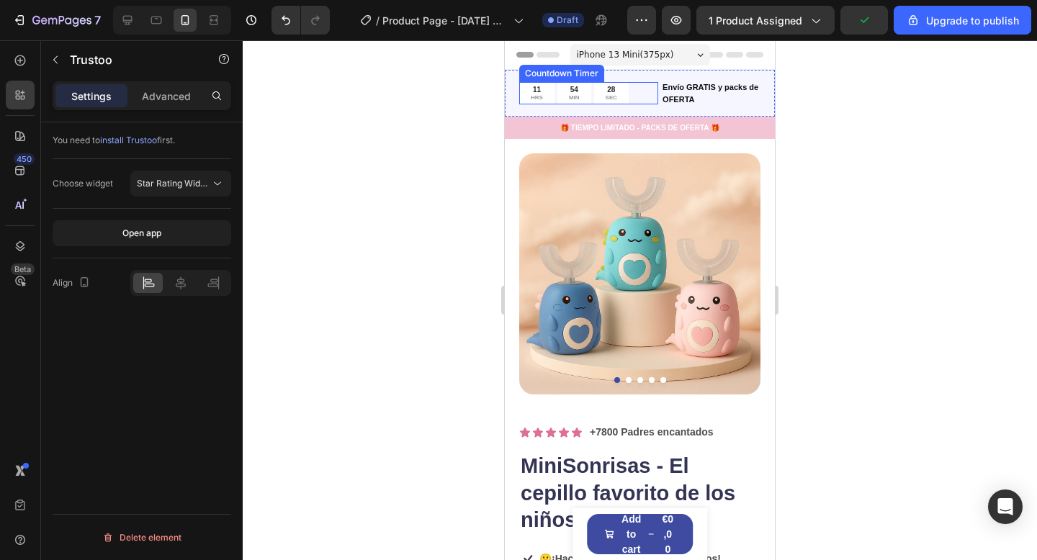
click at [636, 89] on div "11 HRS 54 MIN 28 SEC" at bounding box center [588, 93] width 139 height 22
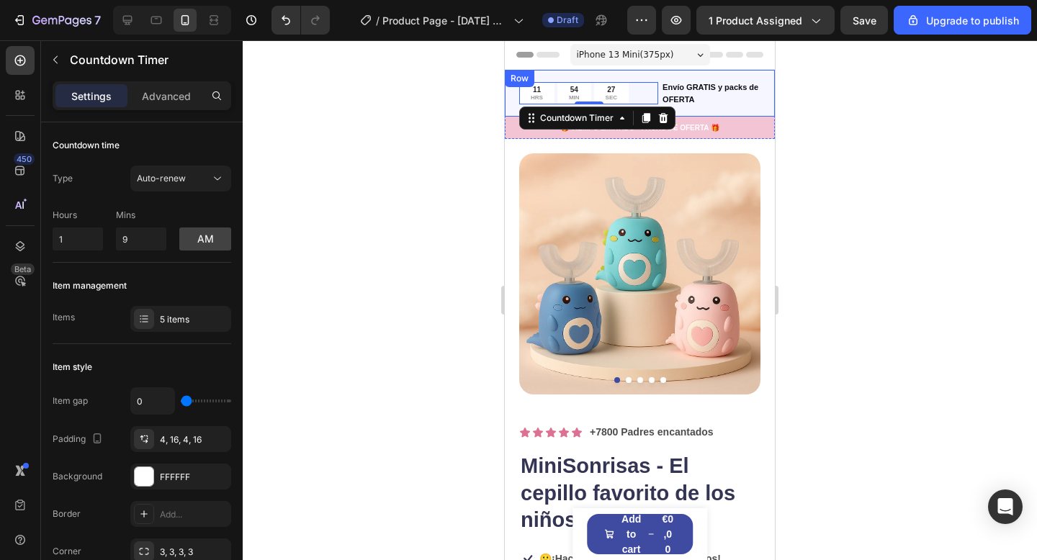
click at [764, 105] on div "11 HRS 54 MIN 27 SEC Countdown Timer 0 Envío GRATIS y packs de OFERTA Text Bloc…" at bounding box center [640, 93] width 270 height 47
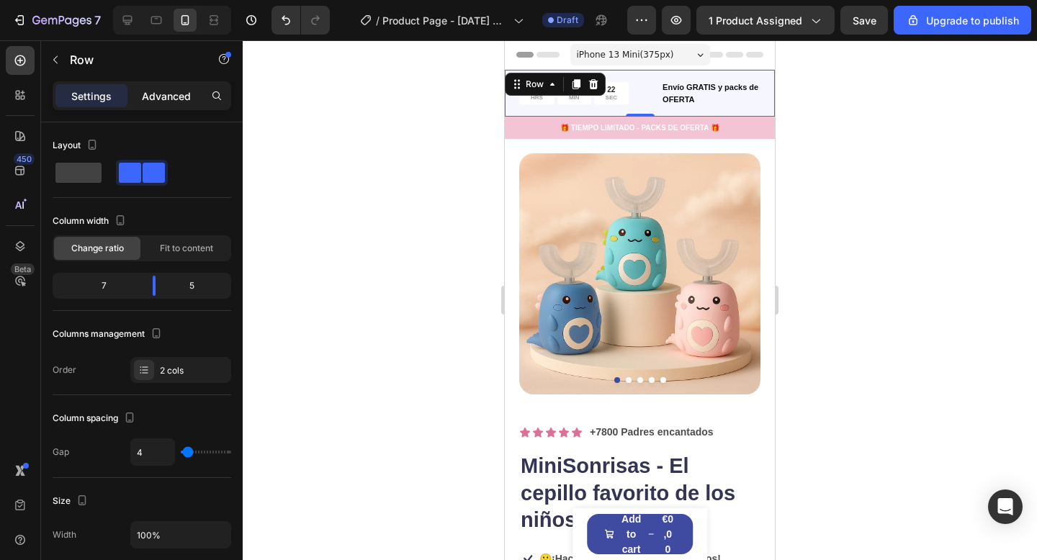
click at [187, 102] on p "Advanced" at bounding box center [166, 96] width 49 height 15
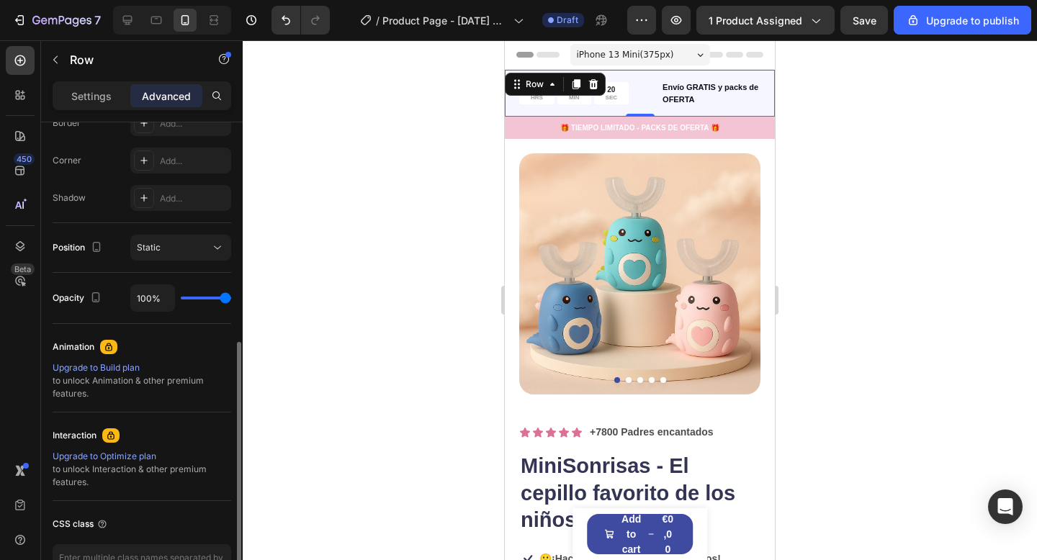
scroll to position [520, 0]
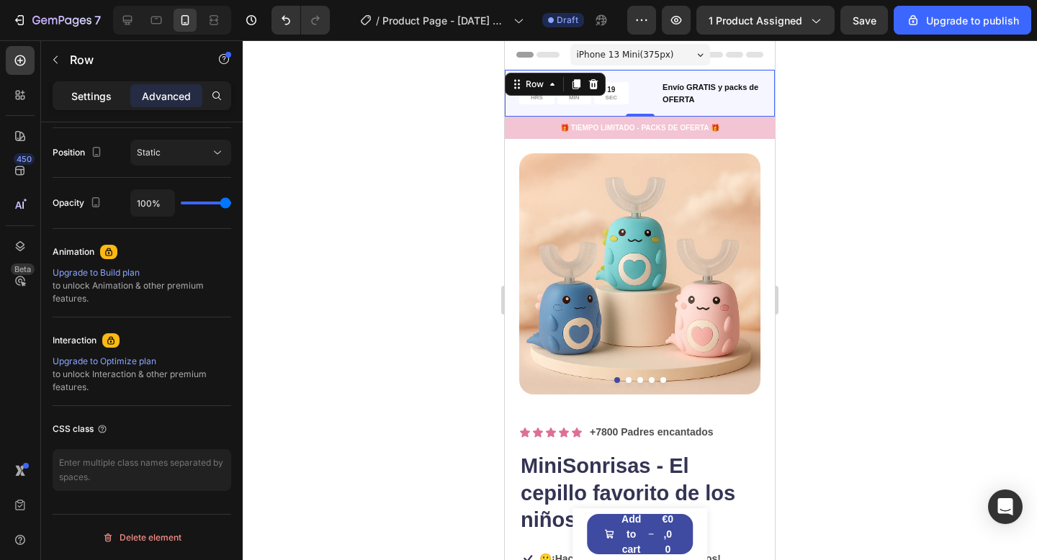
click at [104, 91] on p "Settings" at bounding box center [91, 96] width 40 height 15
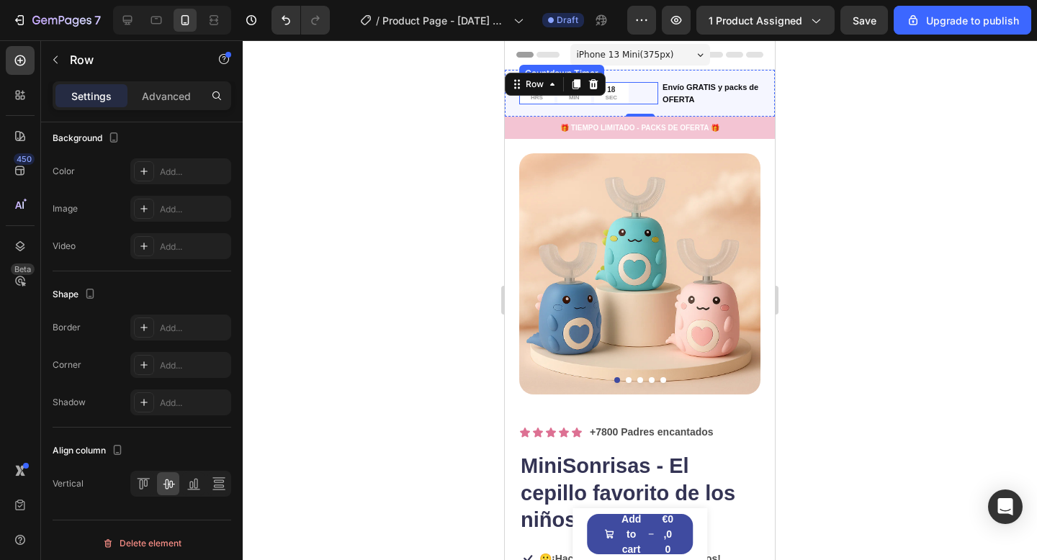
click at [634, 94] on div "11 HRS 54 MIN 18 SEC" at bounding box center [588, 93] width 139 height 22
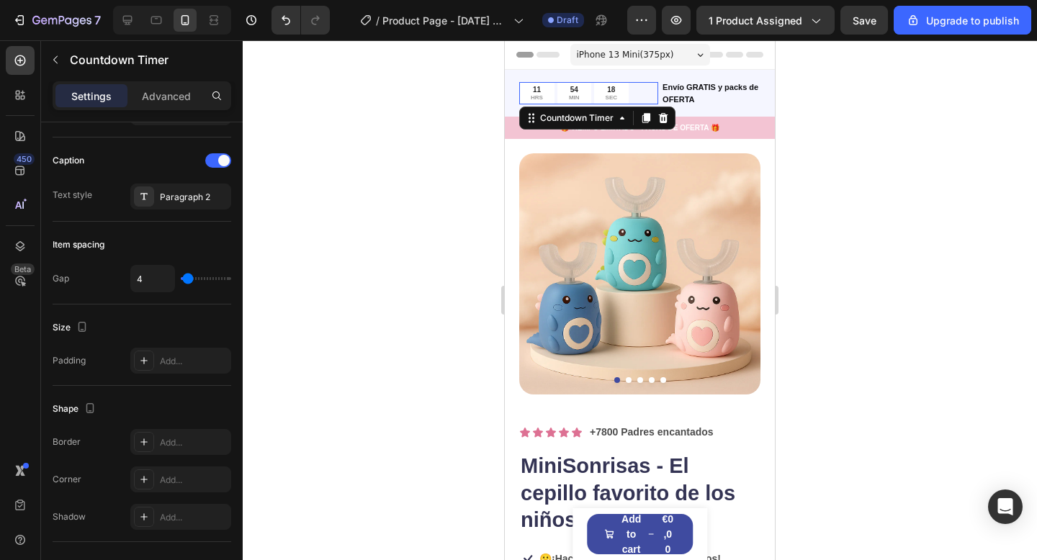
scroll to position [0, 0]
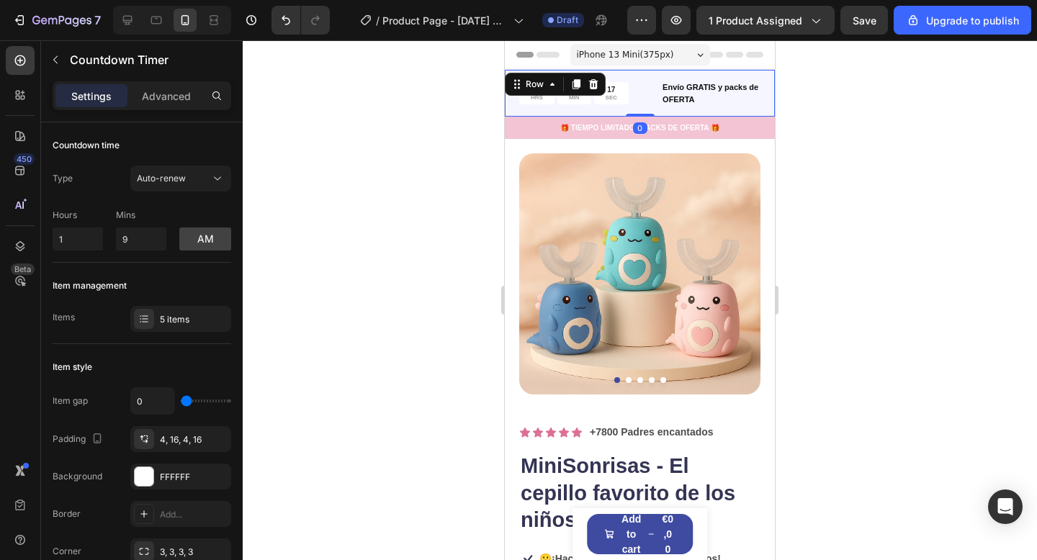
click at [764, 104] on div "11 HRS 54 MIN 17 SEC Countdown Timer Envío GRATIS y packs de OFERTA Text Block …" at bounding box center [640, 93] width 270 height 47
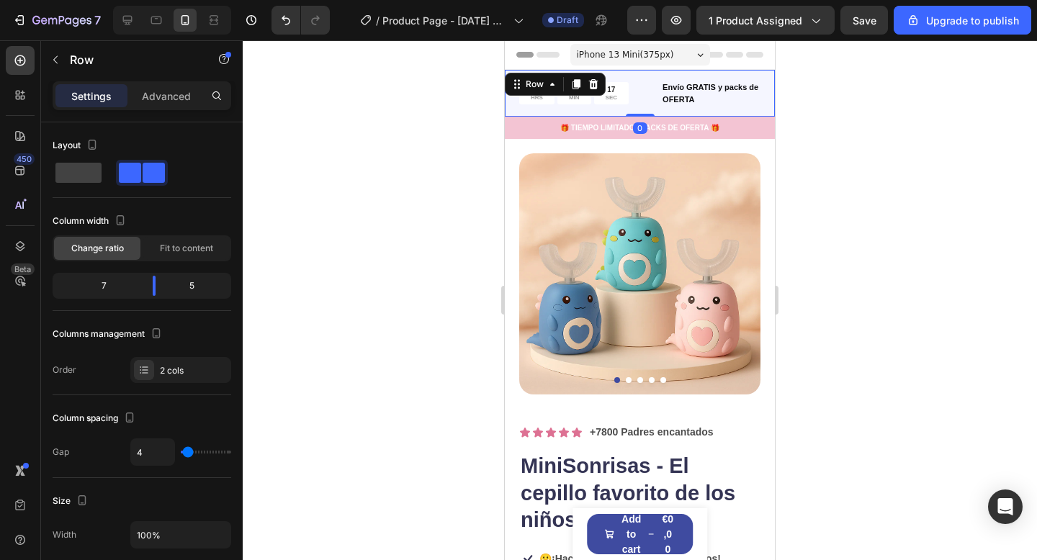
click at [764, 104] on div "11 HRS 54 MIN 17 SEC Countdown Timer Envío GRATIS y packs de OFERTA Text Block …" at bounding box center [640, 93] width 270 height 47
click at [764, 104] on div "11 HRS 54 MIN 16 SEC Countdown Timer Envío GRATIS y packs de OFERTA Text Block …" at bounding box center [640, 93] width 270 height 47
click at [143, 171] on span at bounding box center [154, 173] width 22 height 20
click at [143, 178] on span at bounding box center [154, 173] width 22 height 20
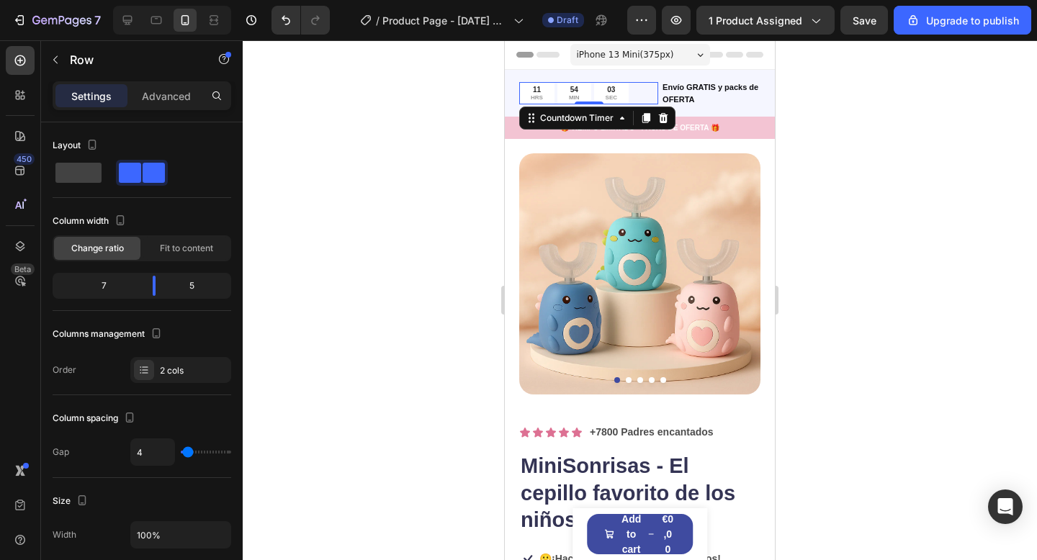
click at [613, 97] on p "SEC" at bounding box center [611, 97] width 12 height 7
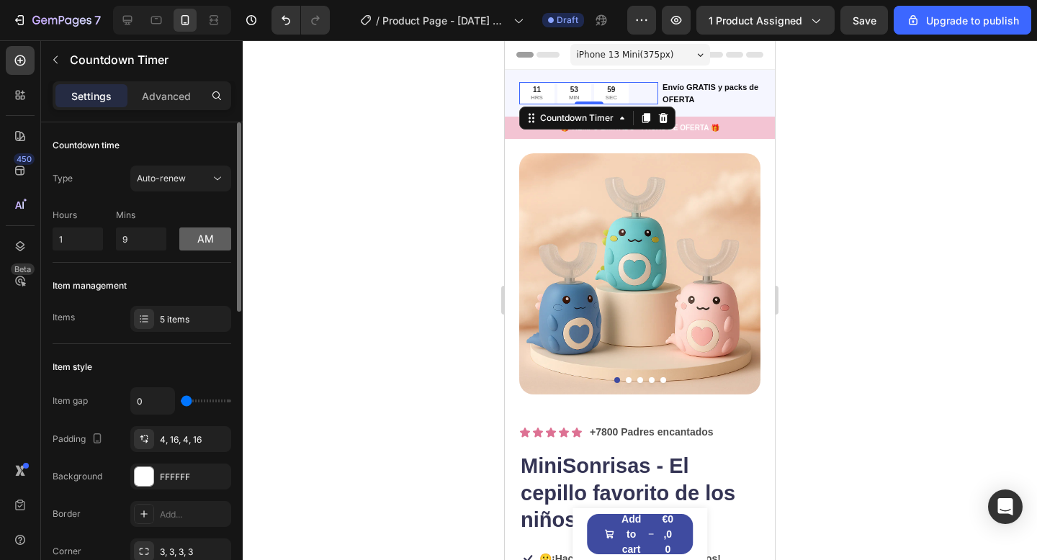
click at [200, 240] on button "am" at bounding box center [205, 238] width 52 height 23
click at [202, 240] on button "pm" at bounding box center [205, 238] width 52 height 23
click at [575, 119] on div "Countdown Timer" at bounding box center [576, 118] width 79 height 13
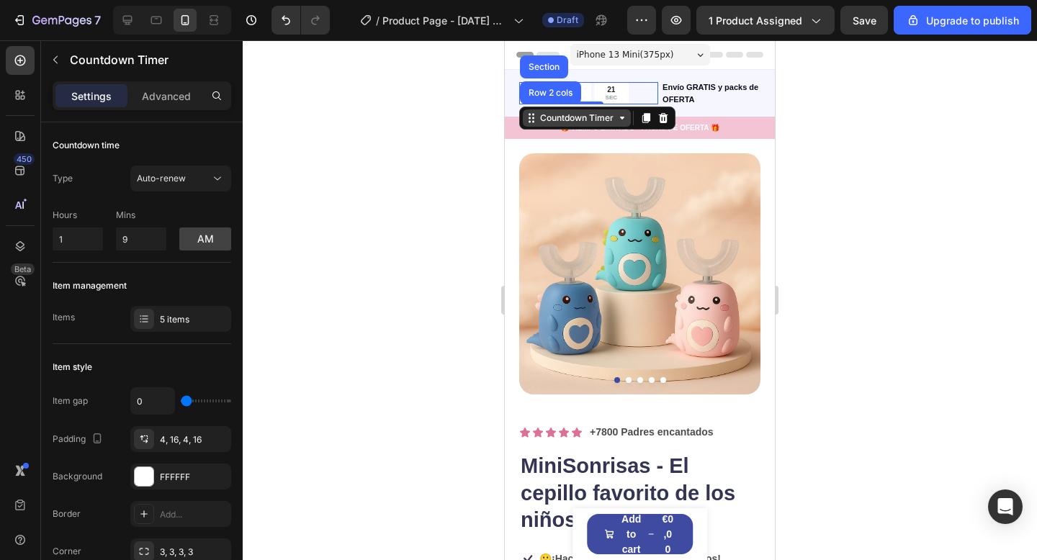
click at [575, 119] on div "Countdown Timer" at bounding box center [576, 118] width 79 height 13
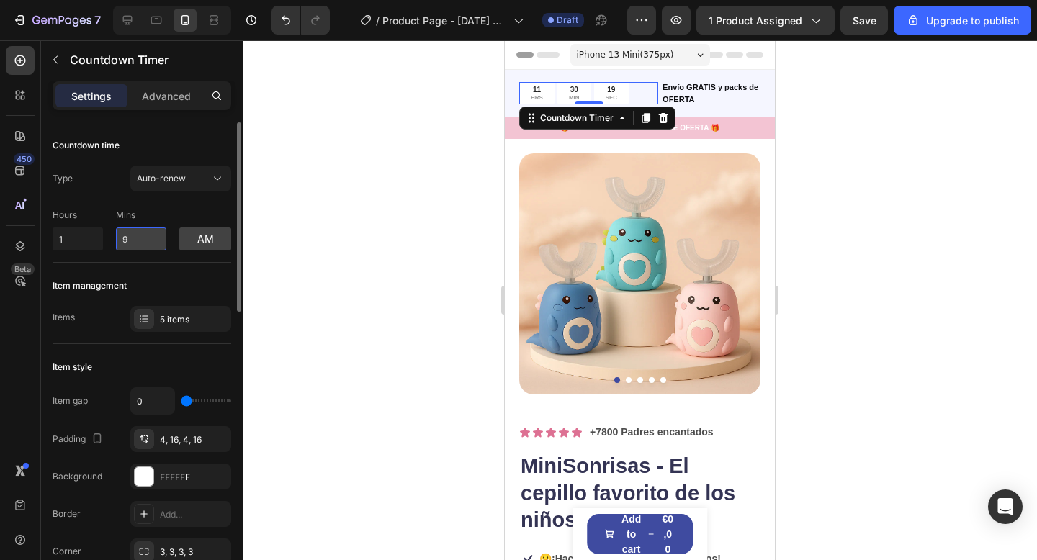
click at [143, 245] on input "9" at bounding box center [141, 238] width 50 height 23
click at [140, 240] on input "9" at bounding box center [141, 238] width 50 height 23
click at [81, 238] on input "1" at bounding box center [78, 238] width 50 height 23
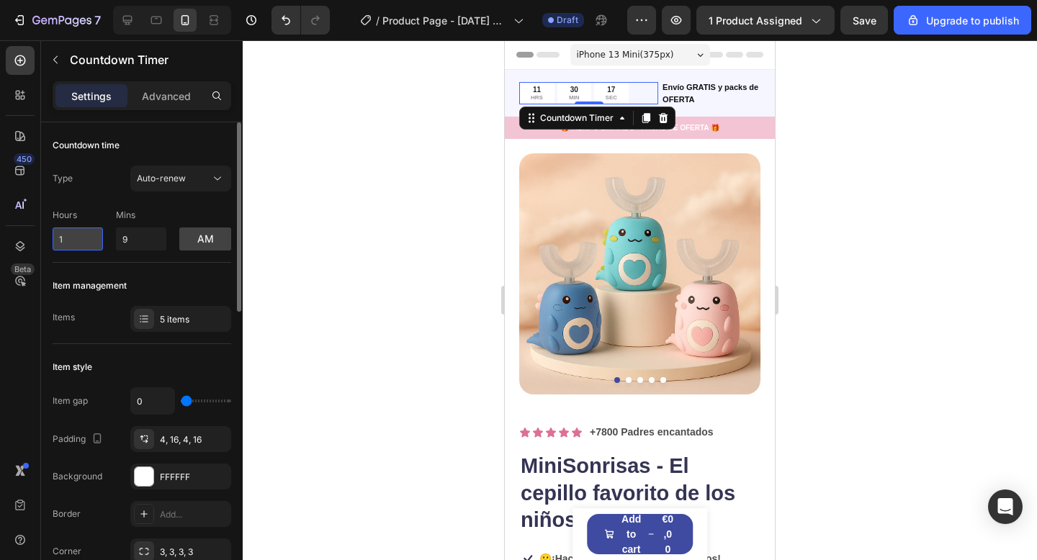
click at [81, 238] on input "1" at bounding box center [78, 238] width 50 height 23
type input "0"
click at [148, 237] on input "9" at bounding box center [141, 238] width 50 height 23
click at [145, 238] on input "9" at bounding box center [141, 238] width 50 height 23
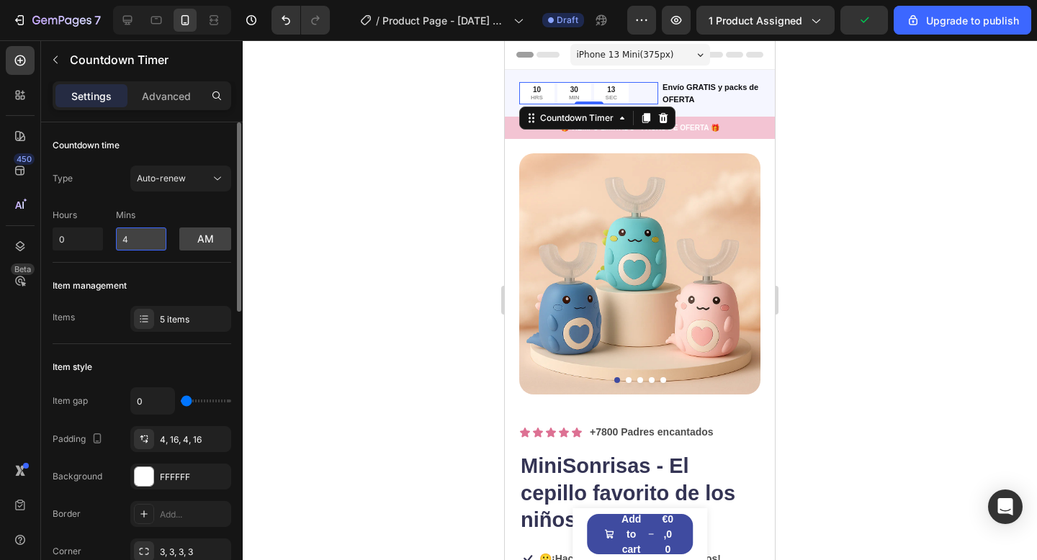
type input "49"
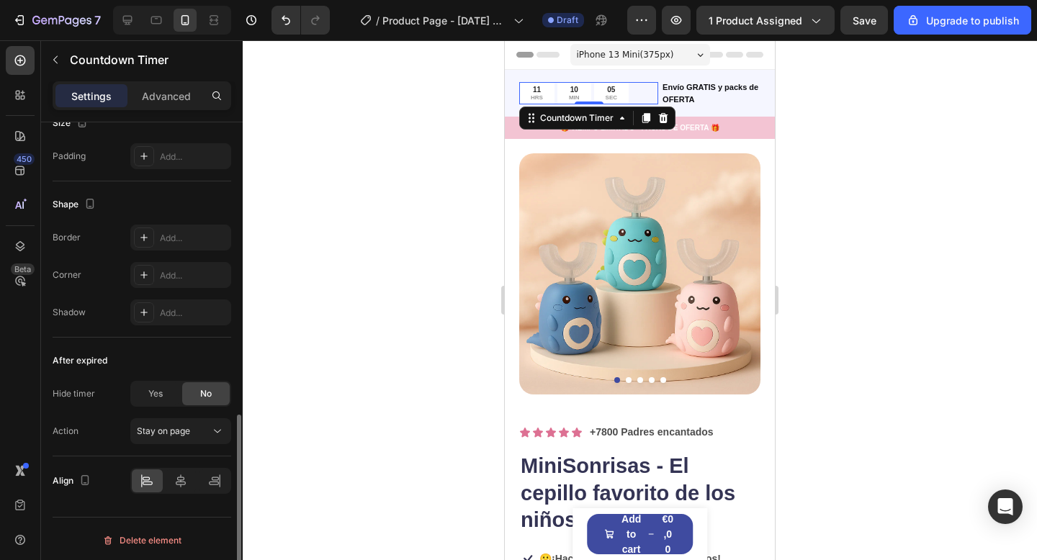
scroll to position [728, 0]
click at [267, 385] on div at bounding box center [640, 300] width 794 height 520
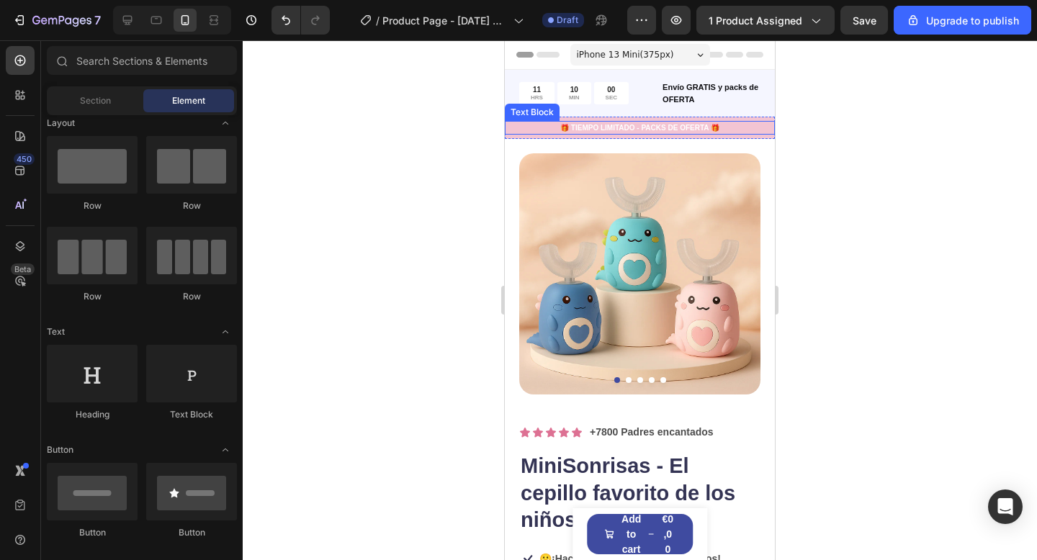
click at [550, 102] on div "11 HRS" at bounding box center [536, 93] width 35 height 22
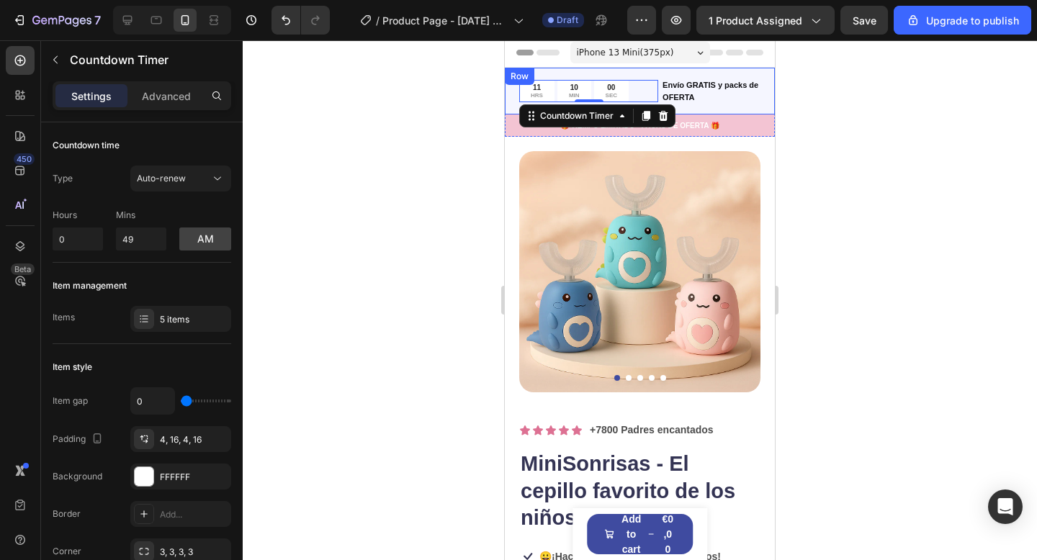
scroll to position [4, 0]
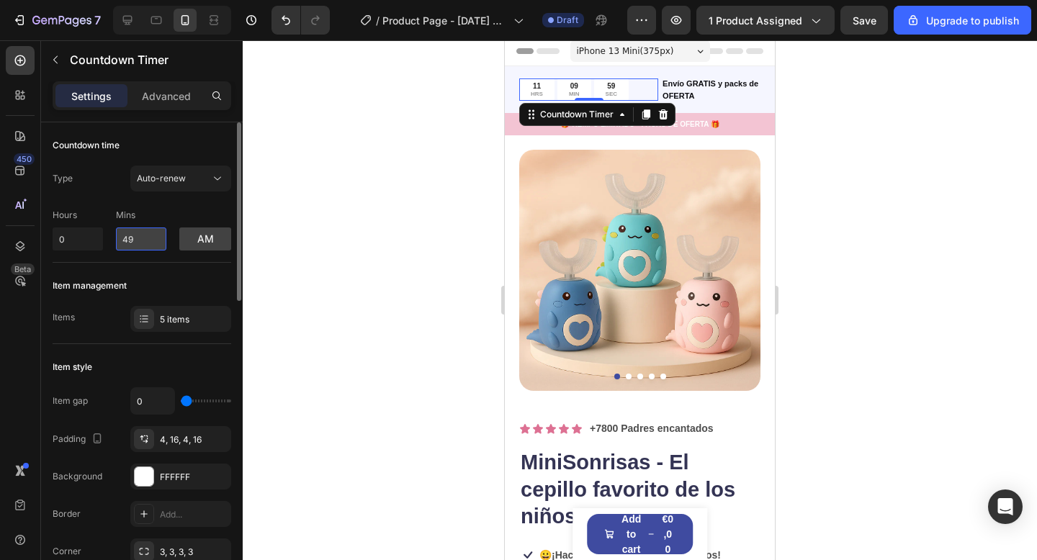
click at [136, 237] on input "49" at bounding box center [141, 238] width 50 height 23
click at [174, 179] on span "Auto-renew" at bounding box center [161, 178] width 49 height 11
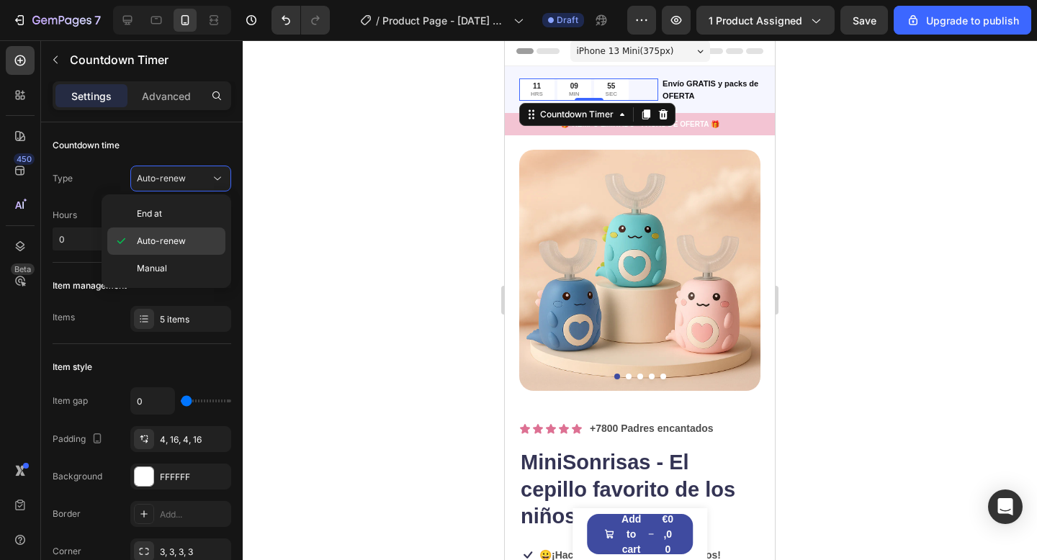
click at [172, 237] on span "Auto-renew" at bounding box center [161, 241] width 49 height 13
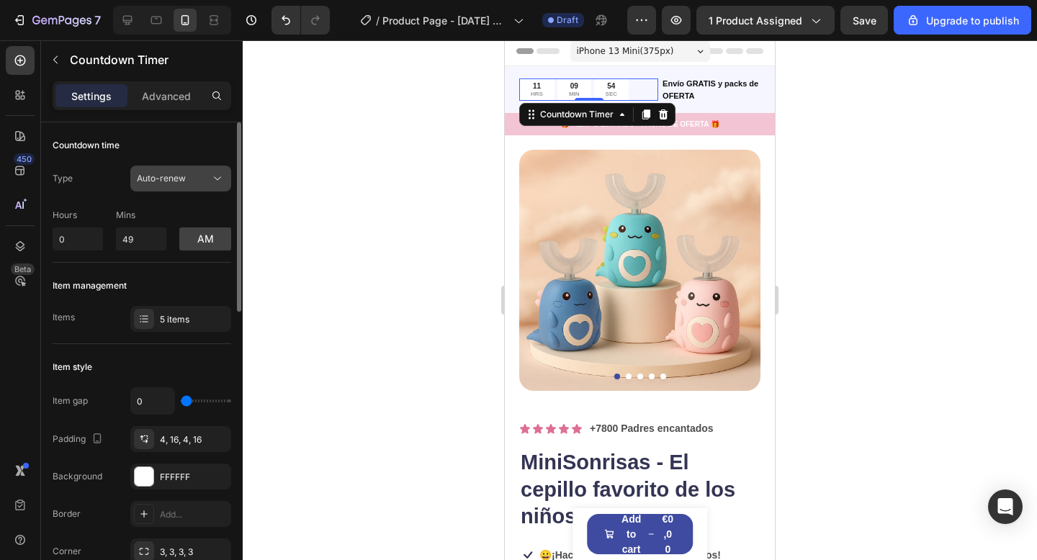
click at [177, 190] on button "Auto-renew" at bounding box center [180, 179] width 101 height 26
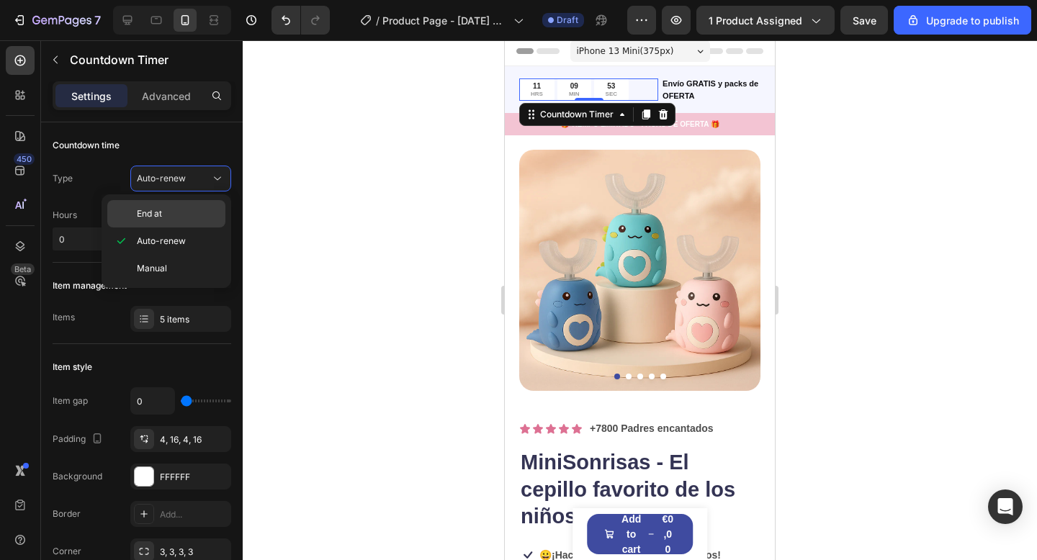
click at [174, 216] on p "End at" at bounding box center [178, 213] width 82 height 13
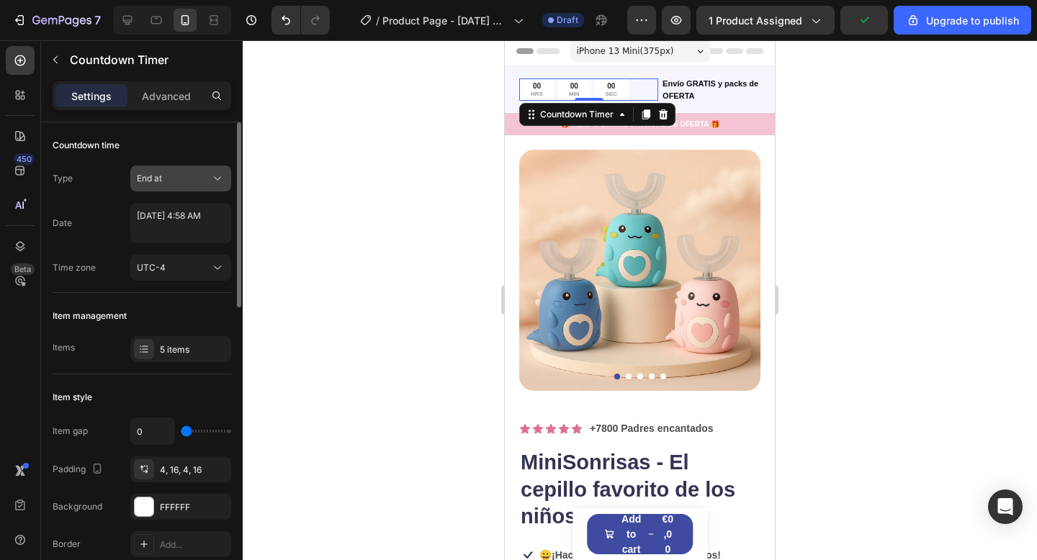
click at [185, 189] on button "End at" at bounding box center [180, 179] width 101 height 26
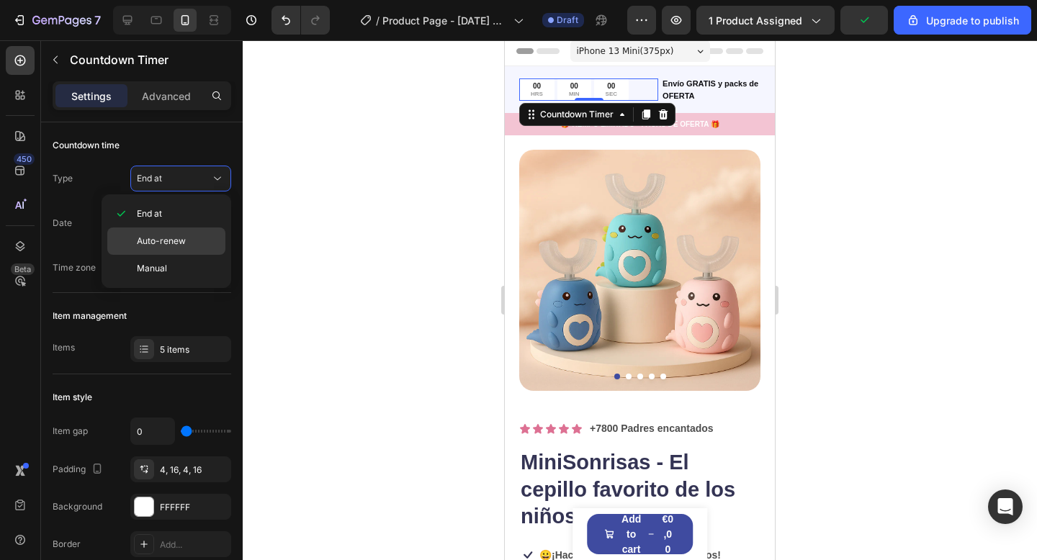
click at [182, 235] on span "Auto-renew" at bounding box center [161, 241] width 49 height 13
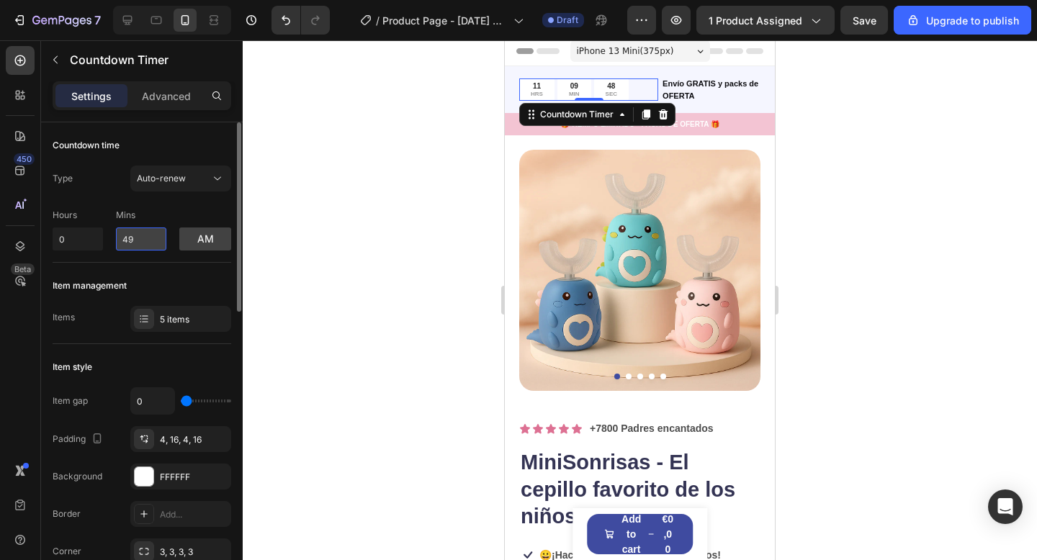
click at [136, 245] on input "49" at bounding box center [141, 238] width 50 height 23
click at [69, 244] on input "0" at bounding box center [78, 238] width 50 height 23
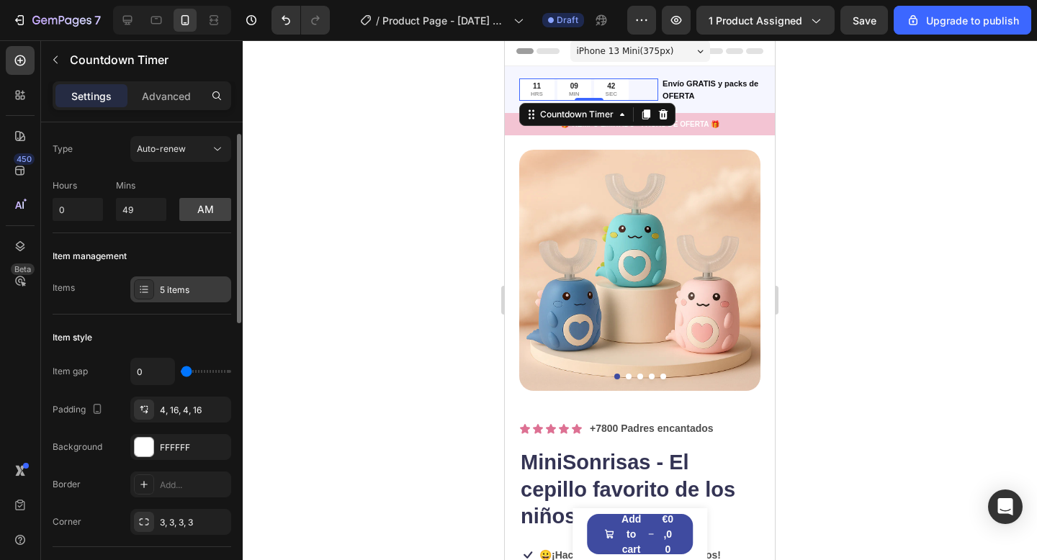
click at [176, 277] on div "5 items" at bounding box center [180, 289] width 101 height 26
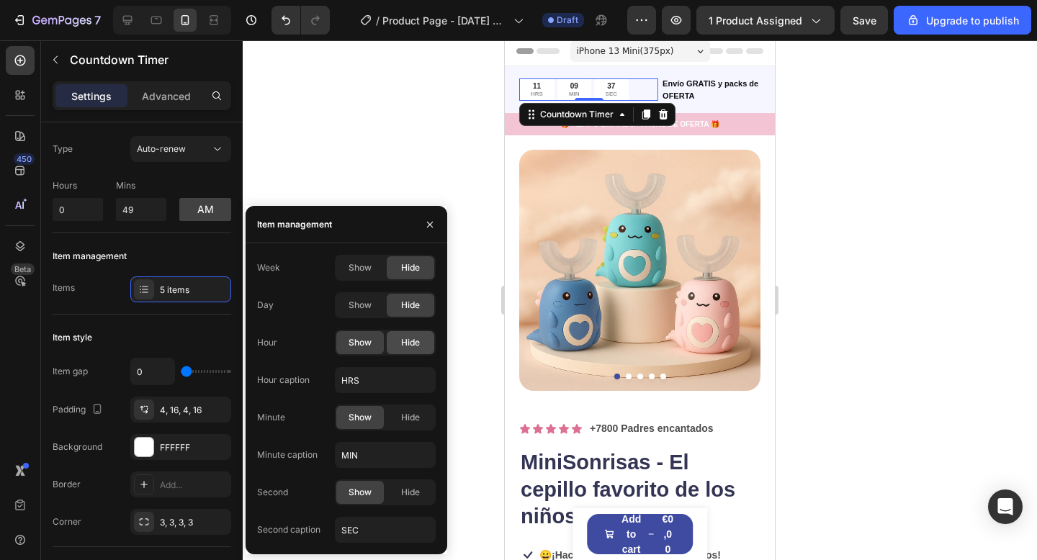
click at [407, 343] on span "Hide" at bounding box center [410, 342] width 19 height 13
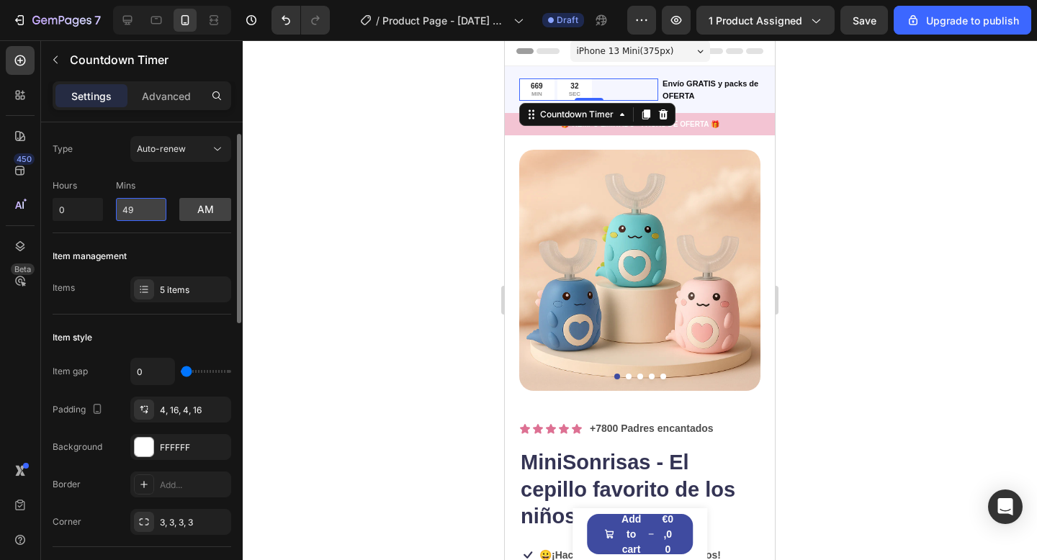
click at [128, 205] on input "49" at bounding box center [141, 209] width 50 height 23
click at [135, 209] on input "49" at bounding box center [141, 209] width 50 height 23
click at [135, 208] on input "49" at bounding box center [141, 209] width 50 height 23
type input "28"
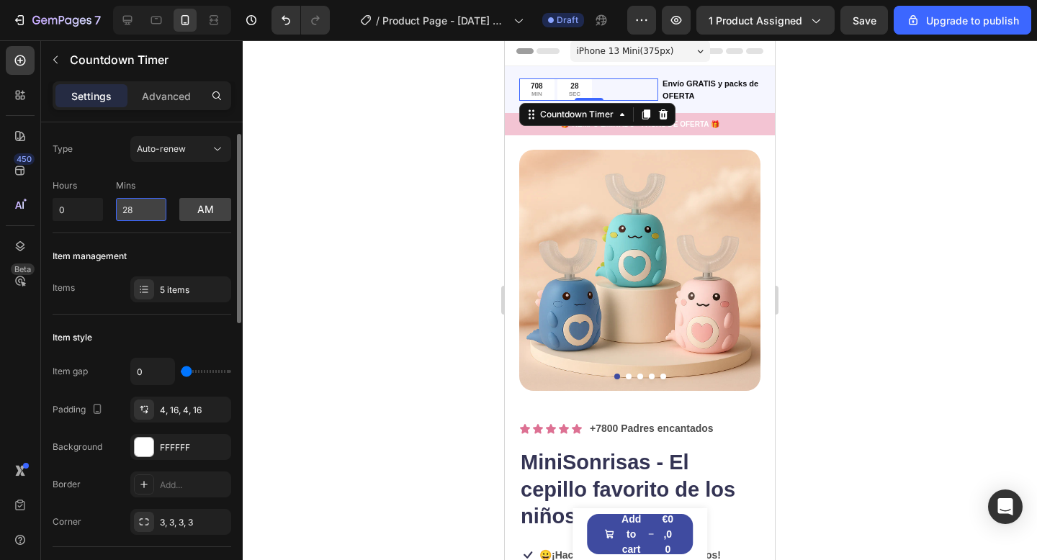
type input "1"
type input "2"
click at [103, 210] on div "Hours 1 Mins am" at bounding box center [142, 197] width 179 height 48
type input "0"
click at [84, 208] on input "1" at bounding box center [78, 209] width 50 height 23
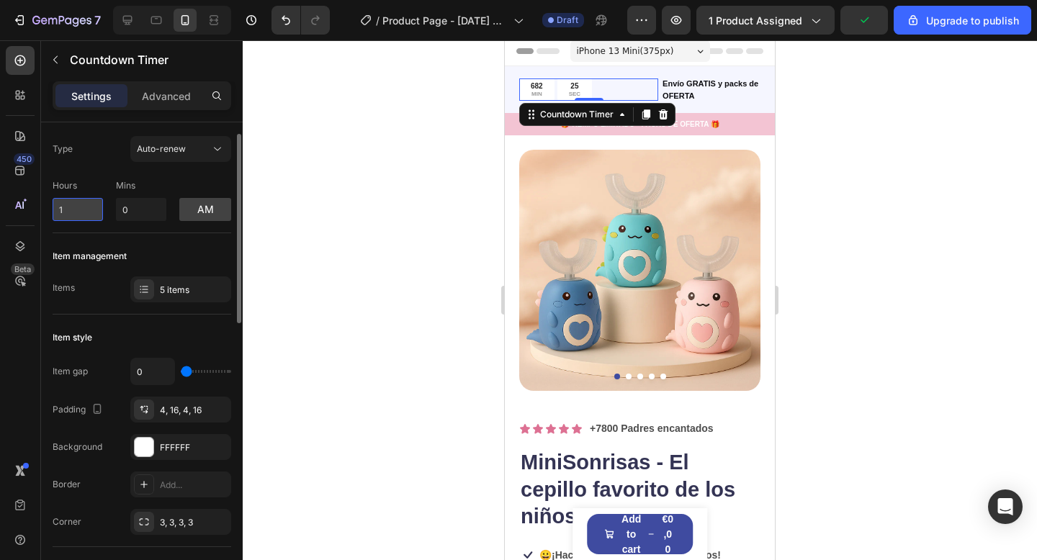
click at [84, 208] on input "1" at bounding box center [78, 209] width 50 height 23
click at [114, 217] on div "Hours 0 Mins 0 am" at bounding box center [142, 197] width 179 height 48
click at [192, 206] on button "am" at bounding box center [205, 209] width 52 height 23
click at [204, 214] on button "pm" at bounding box center [205, 209] width 52 height 23
click at [160, 214] on input "0" at bounding box center [141, 209] width 50 height 23
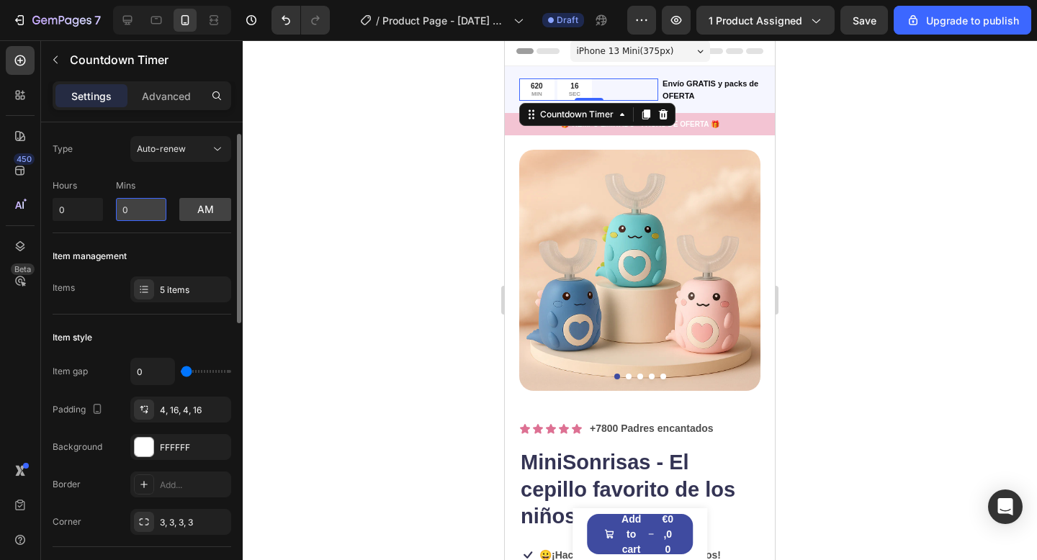
click at [151, 212] on input "0" at bounding box center [141, 209] width 50 height 23
click at [97, 204] on input "0" at bounding box center [78, 209] width 50 height 23
click at [127, 207] on input "0" at bounding box center [141, 209] width 50 height 23
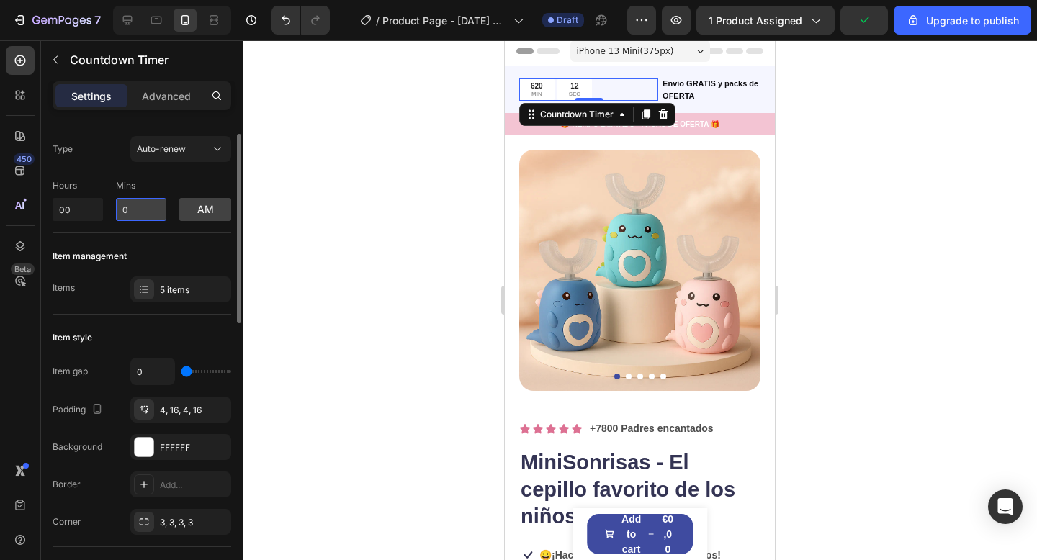
type input "0"
drag, startPoint x: 132, startPoint y: 209, endPoint x: 183, endPoint y: 218, distance: 52.0
click at [132, 209] on input "0" at bounding box center [141, 209] width 50 height 23
type input "0"
click at [189, 301] on div "5 items" at bounding box center [180, 289] width 101 height 26
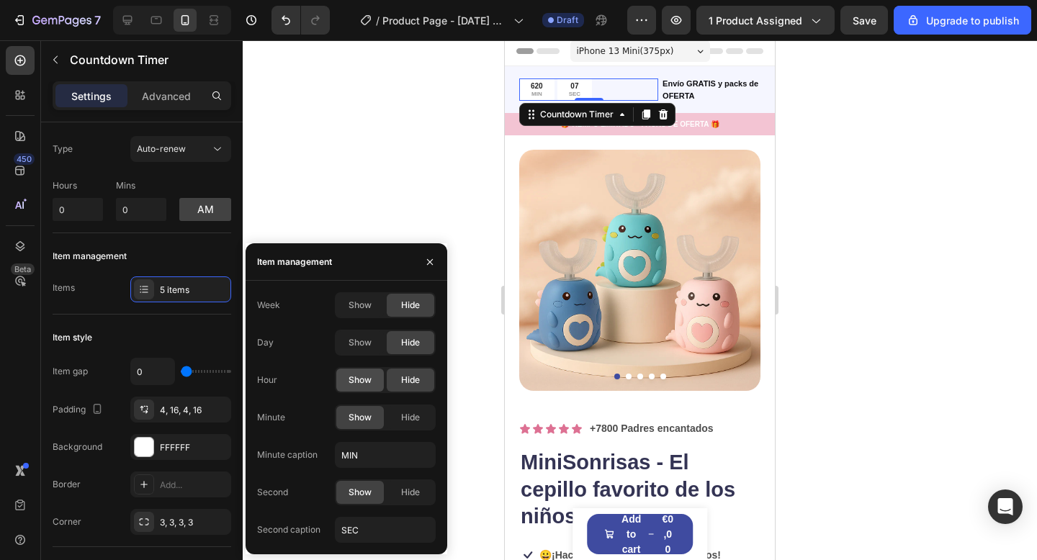
click at [371, 385] on div "Show" at bounding box center [360, 380] width 48 height 23
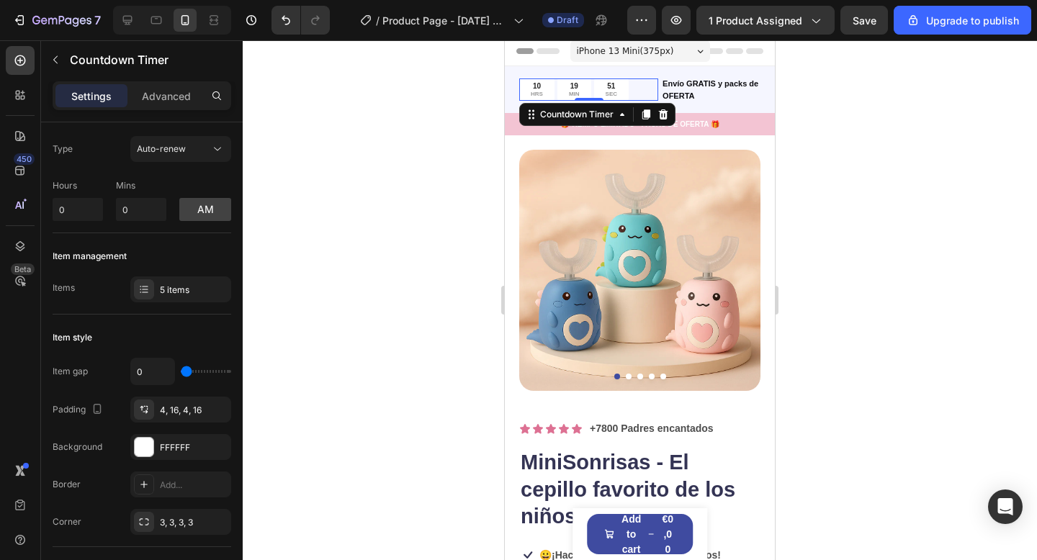
click at [317, 170] on div at bounding box center [640, 300] width 794 height 520
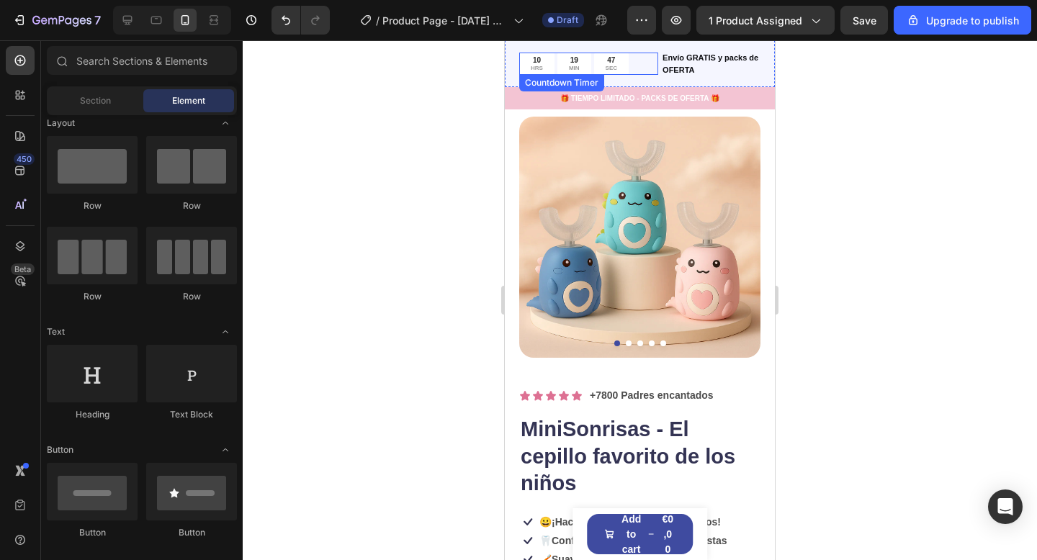
scroll to position [0, 0]
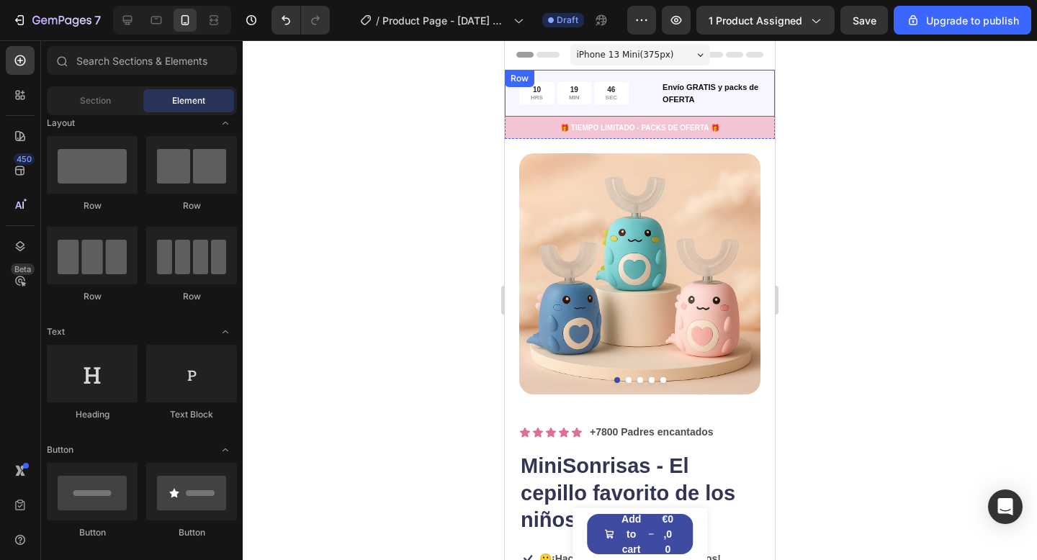
click at [759, 99] on div "Envío GRATIS y packs de OFERTA" at bounding box center [710, 93] width 99 height 27
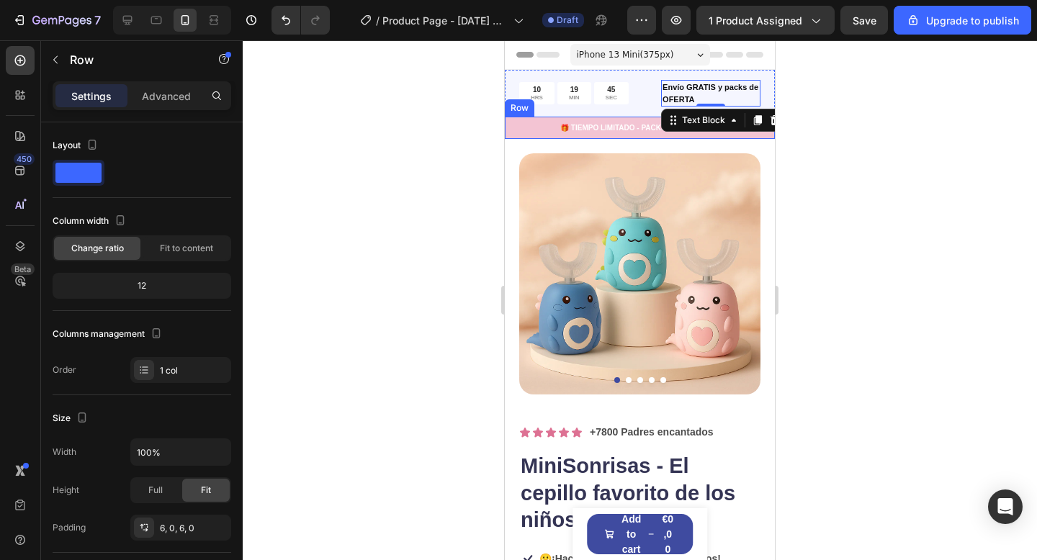
click at [764, 136] on div "🎁 TIEMPO LIMITADO - PACKS DE OFERTA 🎁 Text Block Row" at bounding box center [640, 128] width 270 height 22
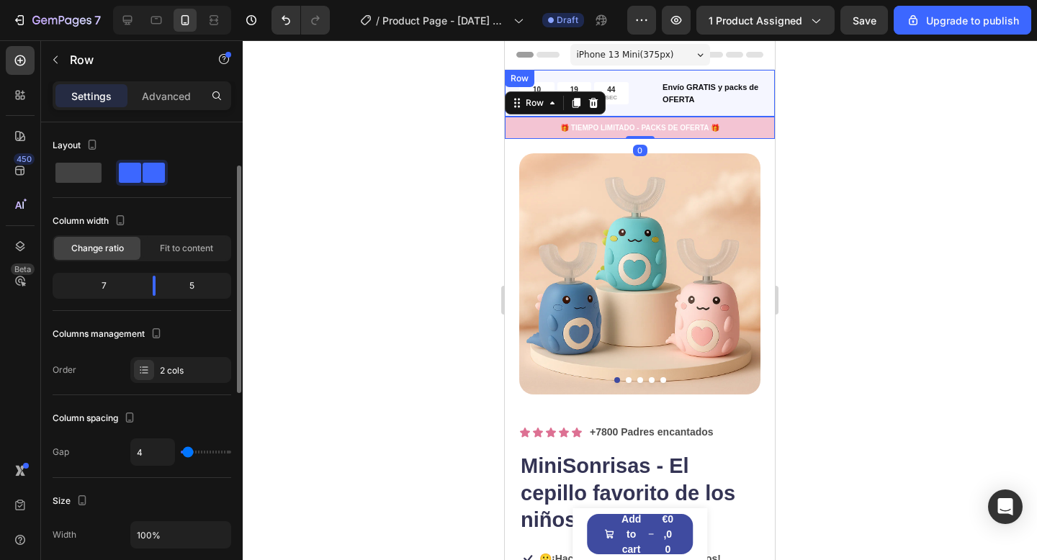
click at [768, 102] on div "10 HRS 19 MIN 44 SEC Countdown Timer Envío GRATIS y packs de OFERTA Text Block …" at bounding box center [640, 93] width 270 height 47
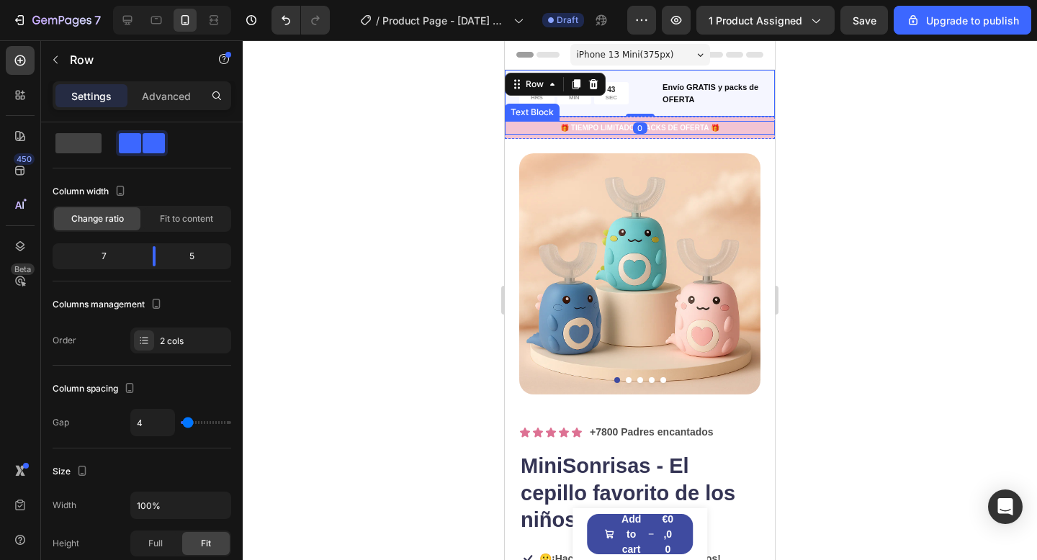
click at [767, 125] on p "🎁 TIEMPO LIMITADO - PACKS DE OFERTA 🎁" at bounding box center [639, 127] width 267 height 11
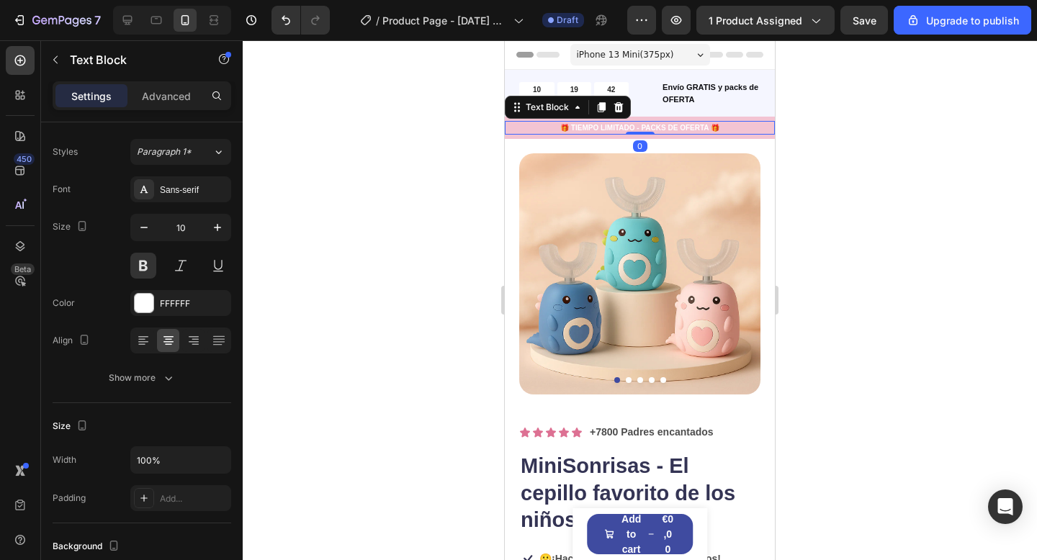
scroll to position [0, 0]
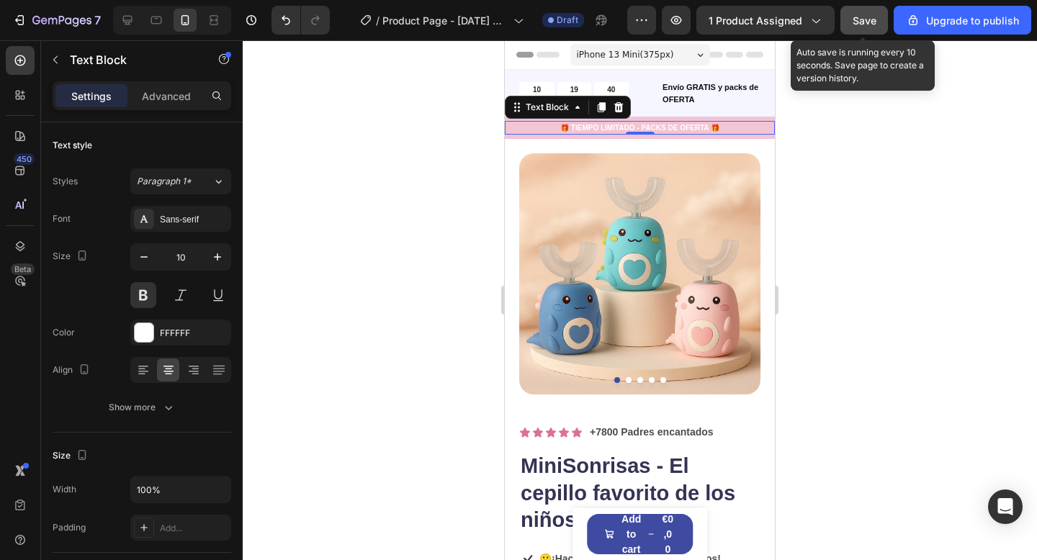
click at [870, 25] on span "Save" at bounding box center [864, 20] width 24 height 12
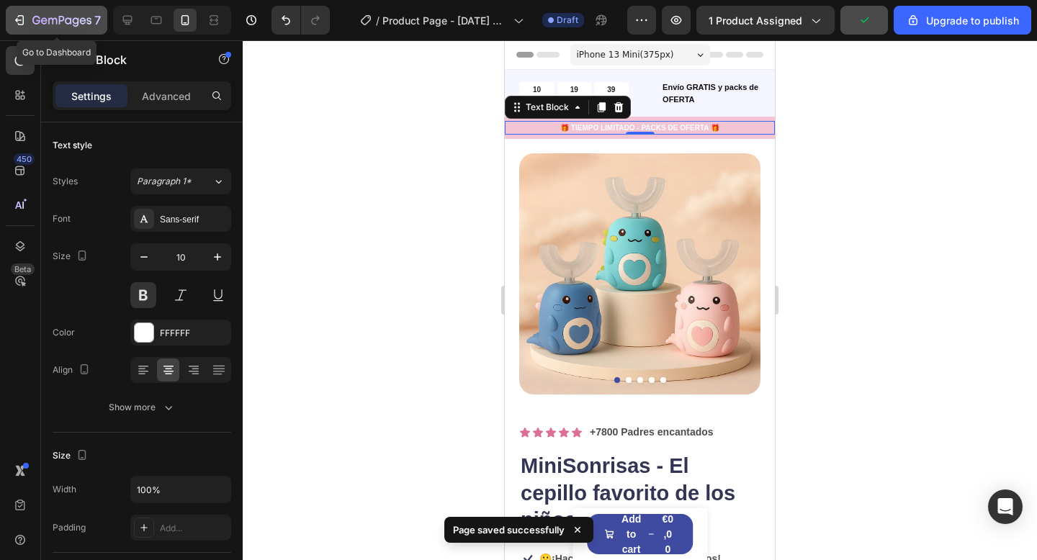
click at [24, 23] on icon "button" at bounding box center [19, 20] width 14 height 14
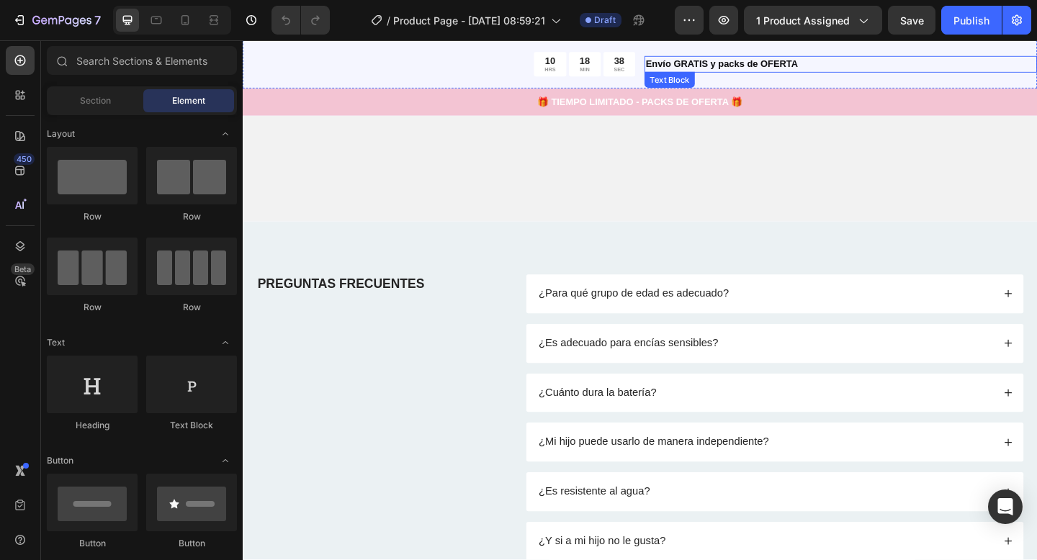
scroll to position [3244, 0]
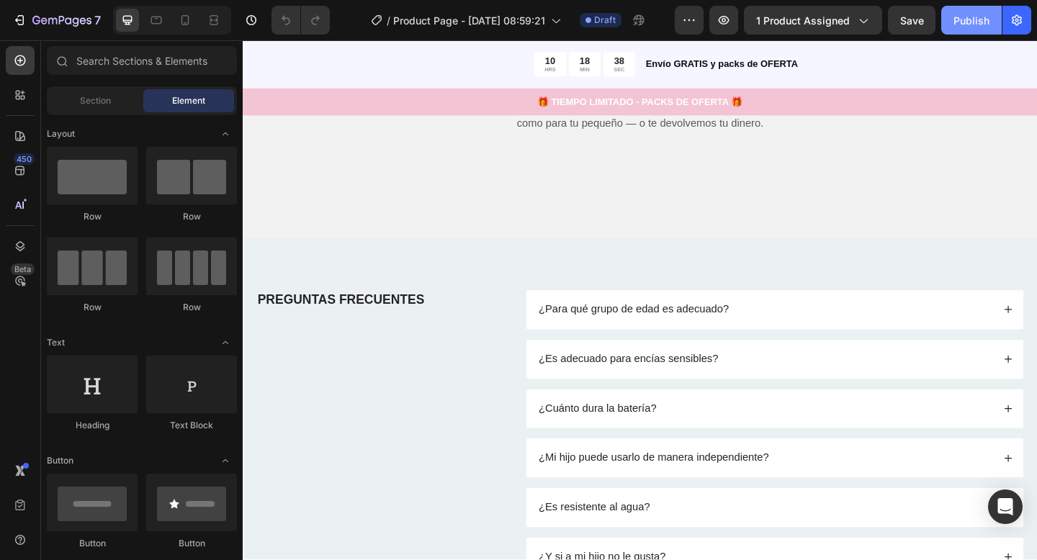
click at [979, 24] on div "Publish" at bounding box center [971, 20] width 36 height 15
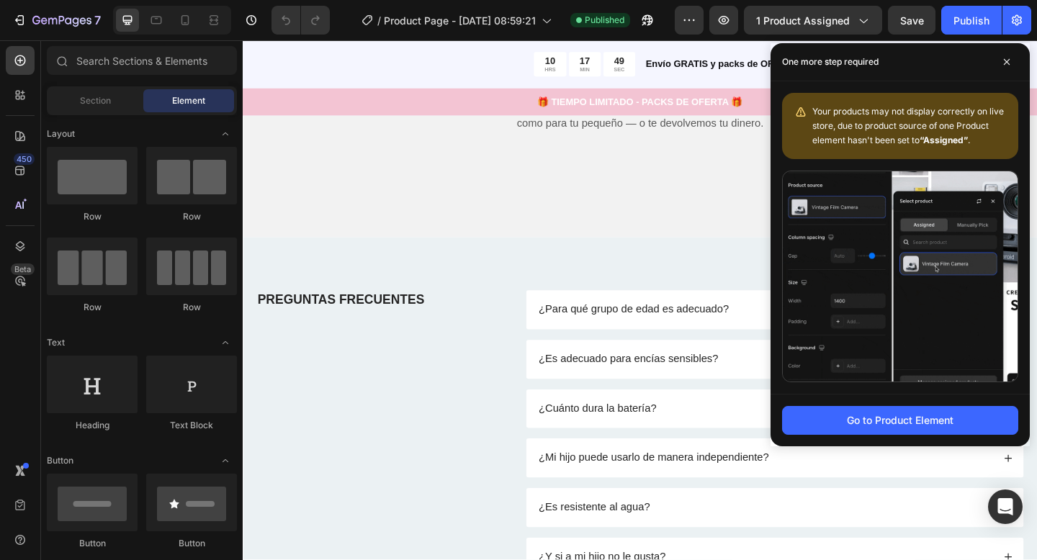
click at [925, 434] on div "Go to Product Element" at bounding box center [899, 420] width 259 height 53
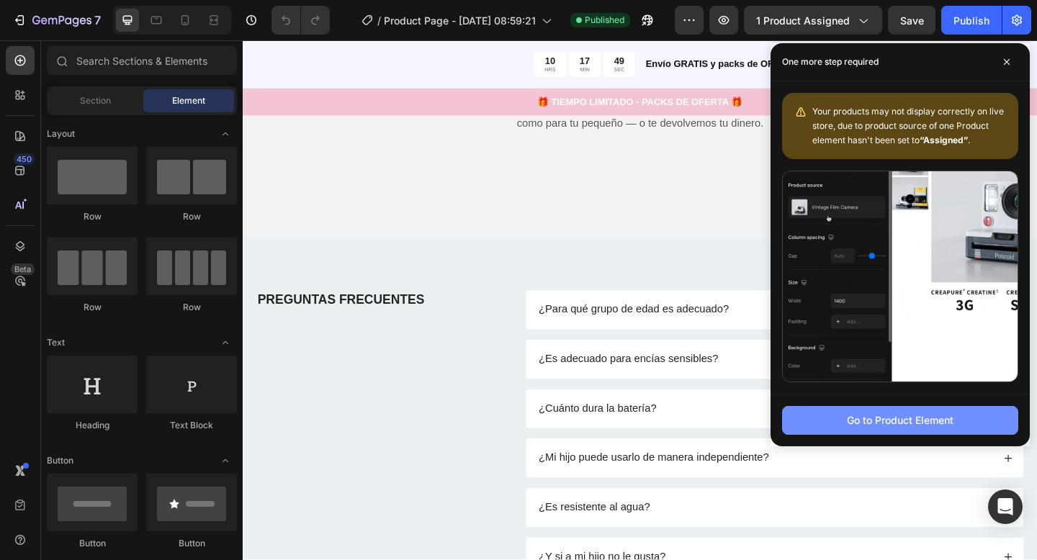
click at [921, 425] on div "Go to Product Element" at bounding box center [900, 419] width 107 height 15
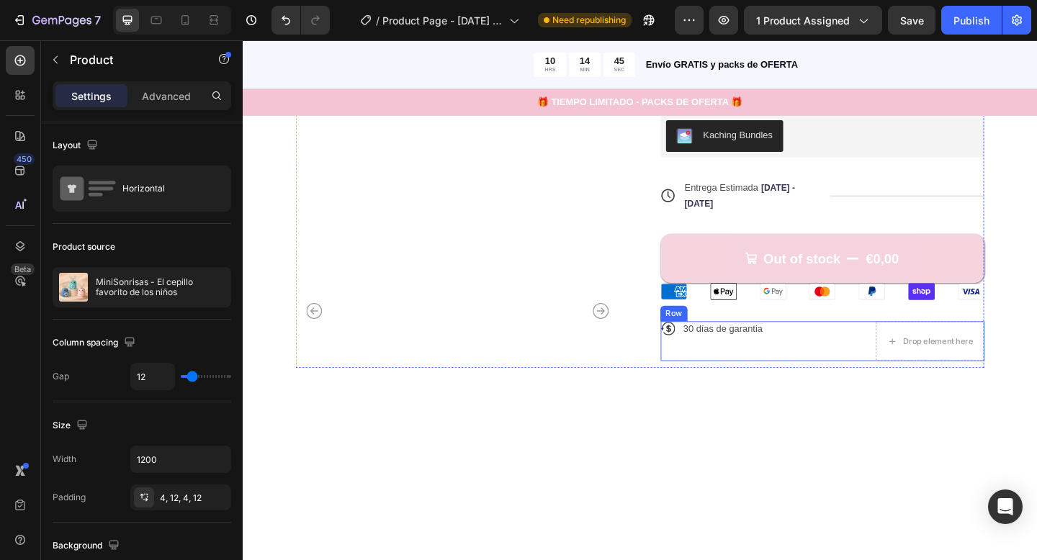
scroll to position [0, 0]
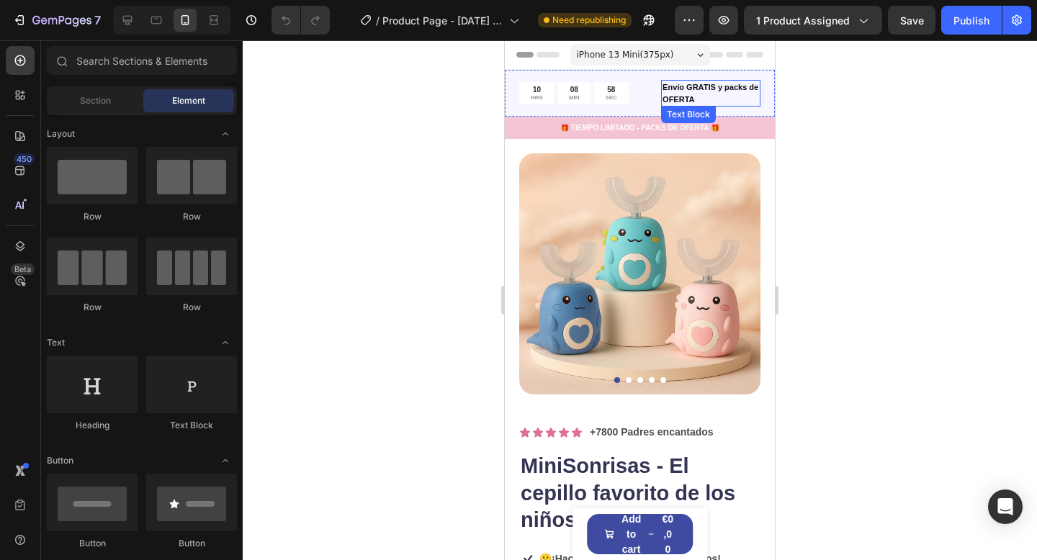
click at [750, 104] on p "Envío GRATIS y packs de OFERTA" at bounding box center [710, 93] width 96 height 24
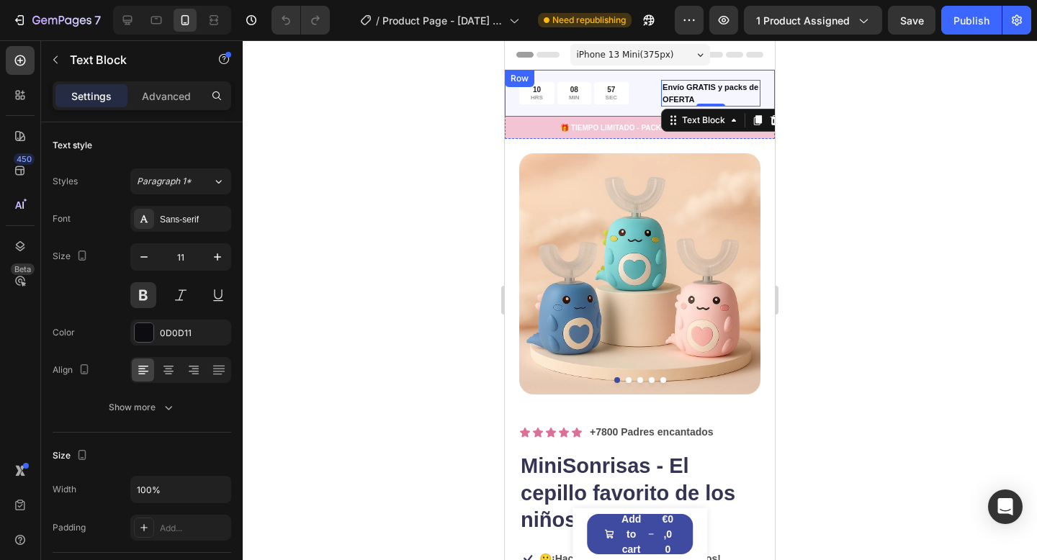
click at [617, 110] on div "10 HRS 08 MIN 57 SEC Countdown Timer Envío GRATIS y packs de OFERTA Text Block …" at bounding box center [640, 93] width 270 height 47
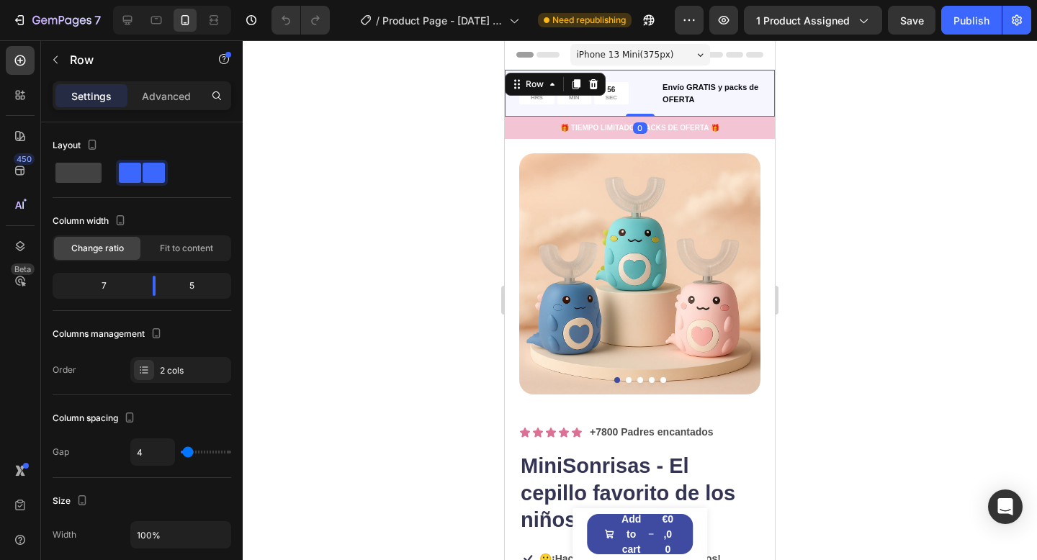
click at [594, 81] on icon at bounding box center [593, 84] width 9 height 10
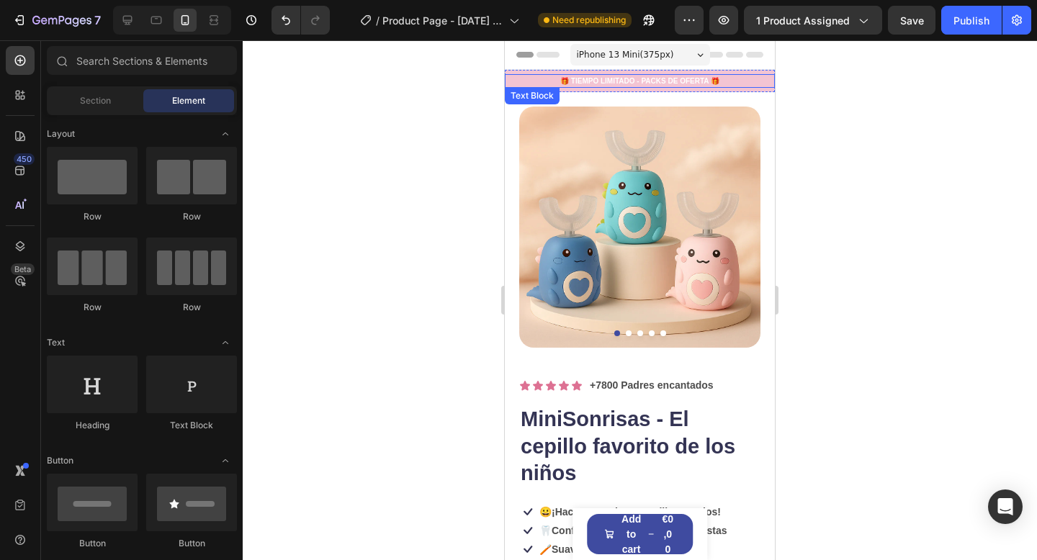
click at [747, 86] on div "🎁 TIEMPO LIMITADO - PACKS DE OFERTA 🎁" at bounding box center [640, 81] width 270 height 14
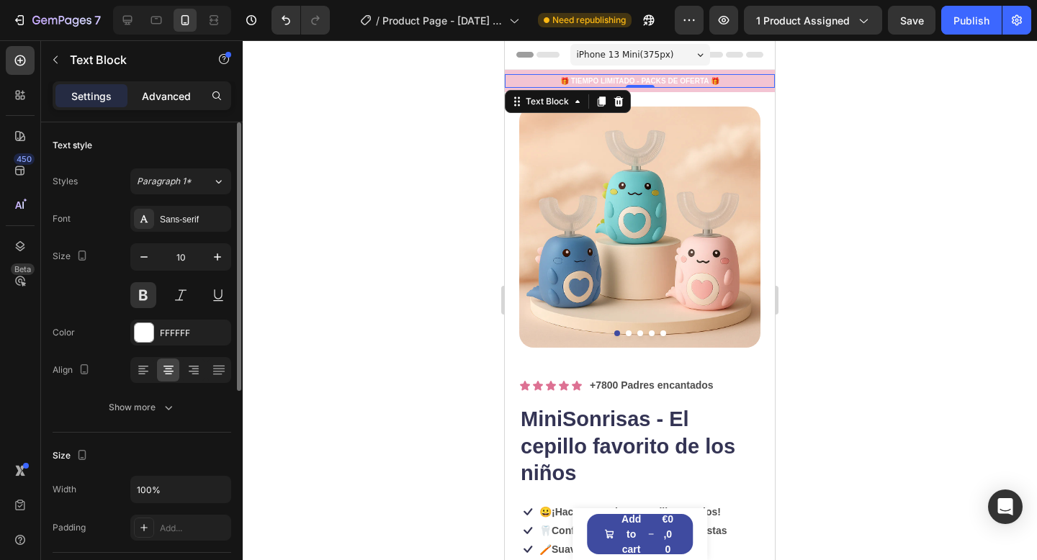
click at [173, 107] on div "Advanced" at bounding box center [166, 95] width 72 height 23
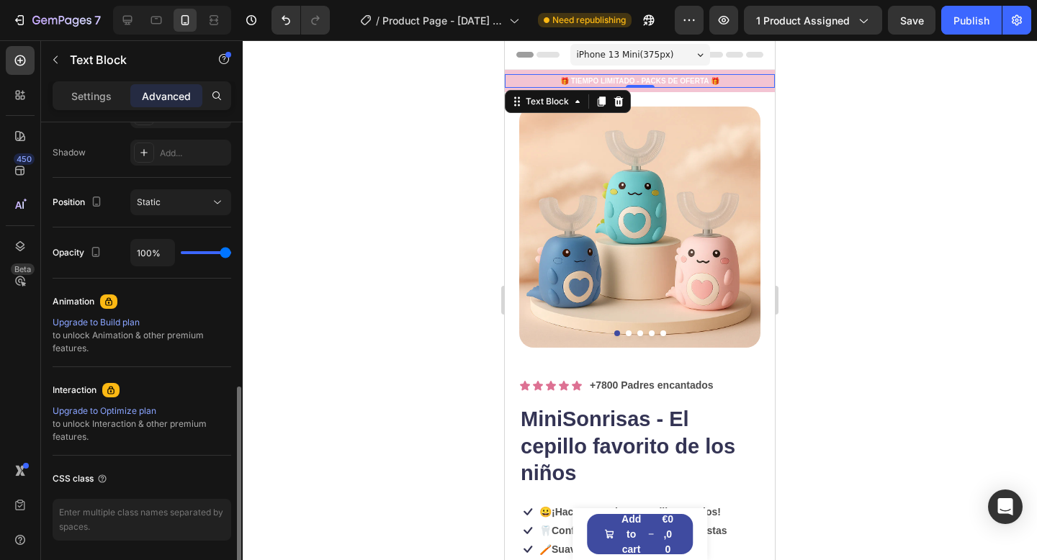
scroll to position [520, 0]
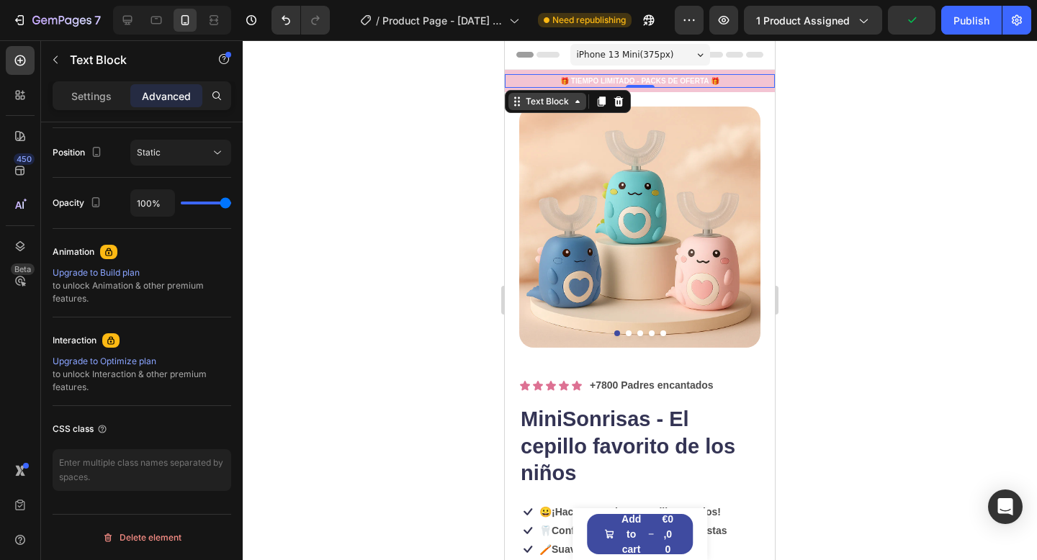
click at [582, 102] on icon at bounding box center [578, 102] width 12 height 12
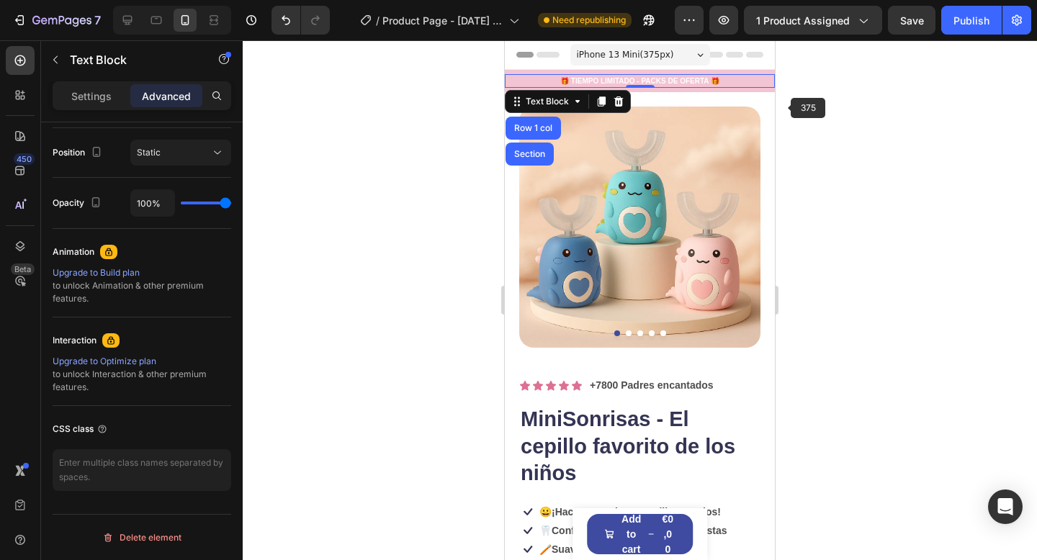
click at [823, 137] on div at bounding box center [640, 300] width 794 height 520
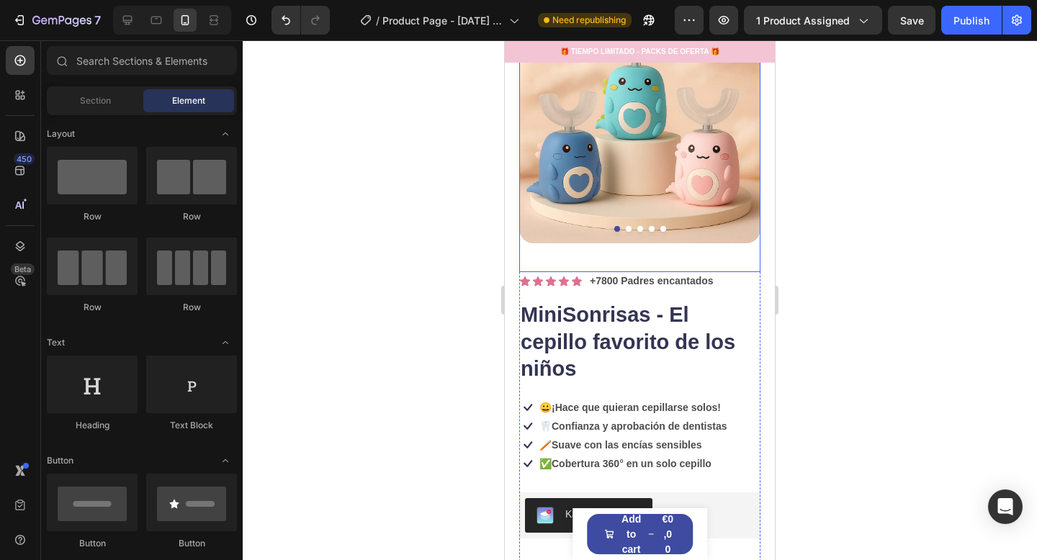
scroll to position [0, 0]
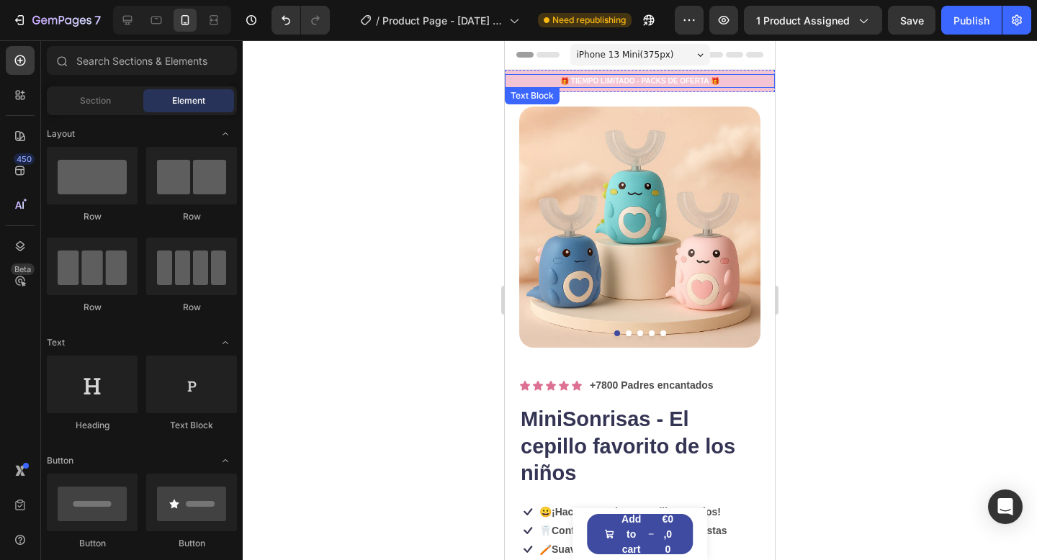
click at [755, 75] on div "🎁 TIEMPO LIMITADO - PACKS DE OFERTA 🎁" at bounding box center [640, 81] width 270 height 14
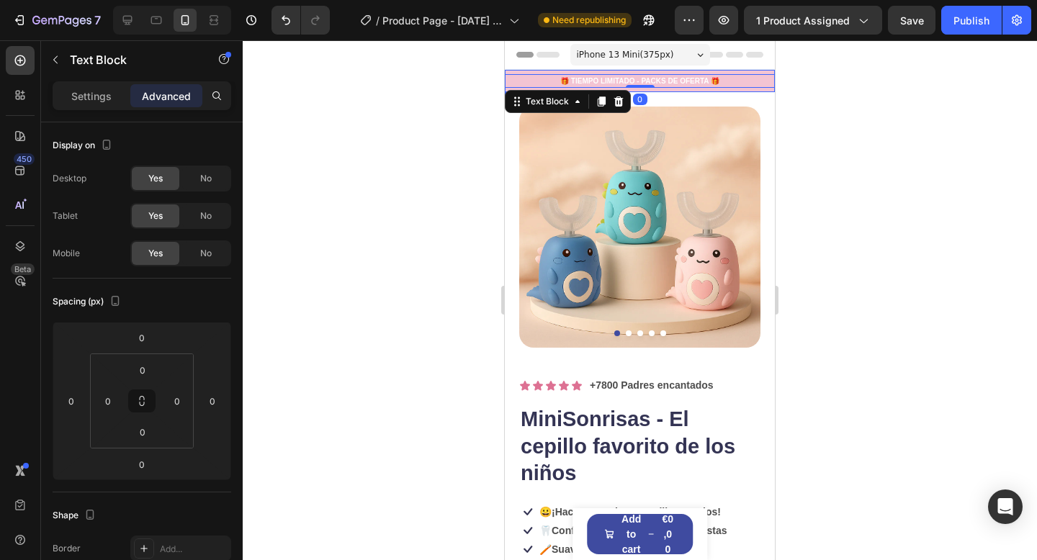
click at [769, 72] on div "🎁 TIEMPO LIMITADO - PACKS DE OFERTA 🎁 Text Block 0 Row" at bounding box center [640, 81] width 270 height 22
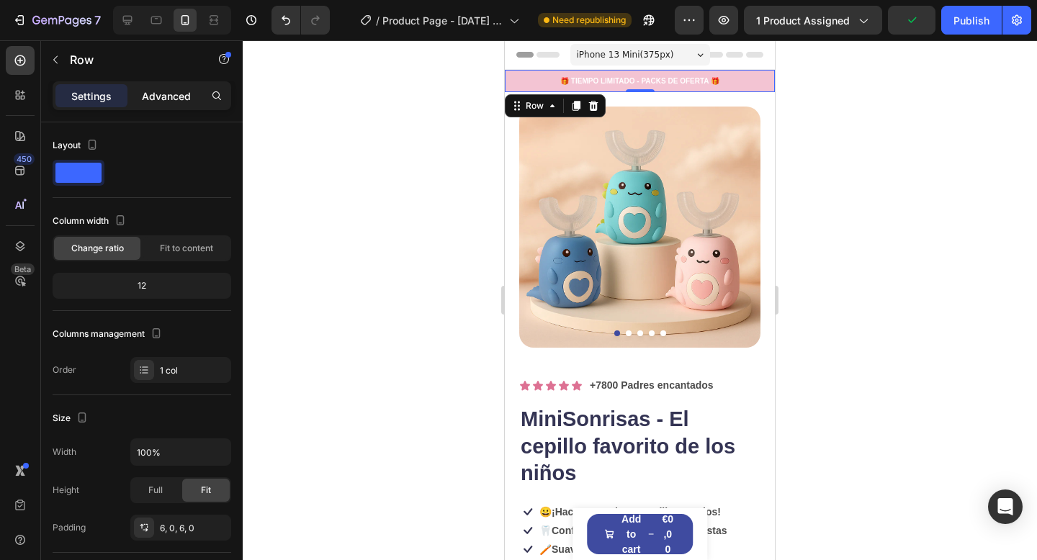
click at [168, 86] on div "Advanced" at bounding box center [166, 95] width 72 height 23
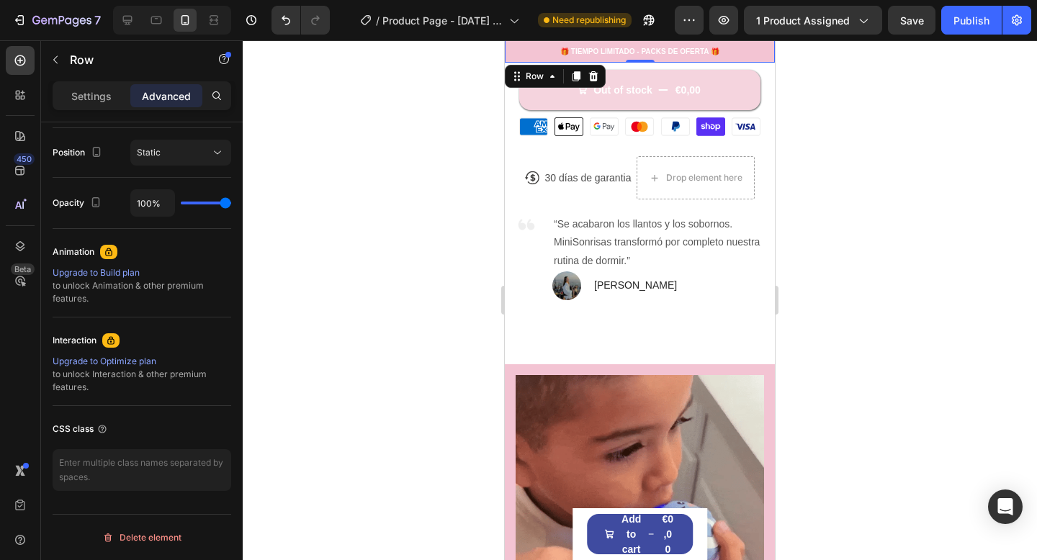
scroll to position [655, 0]
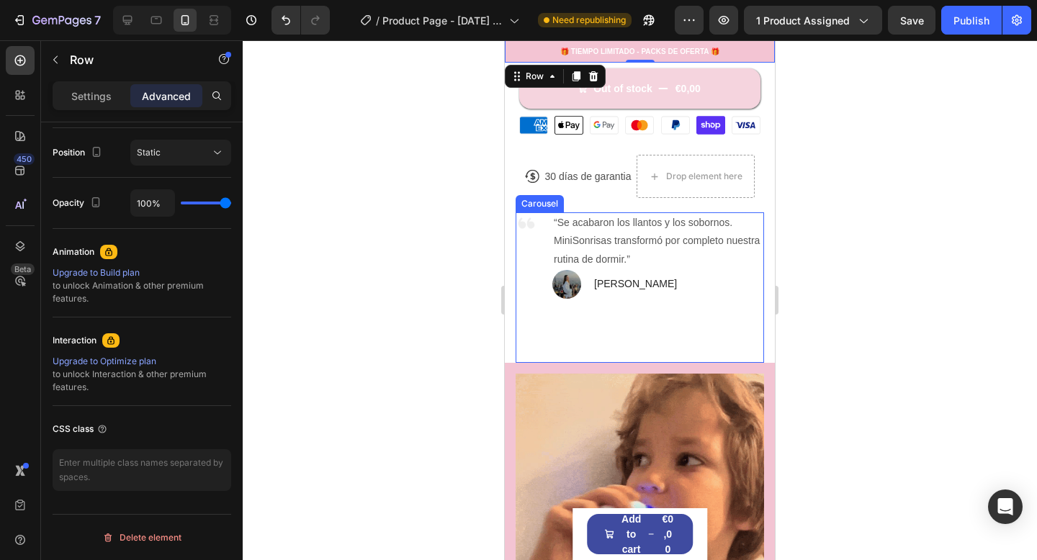
click at [656, 301] on div "Image “Se acabaron los llantos y los sobornos. MiniSonrisas transformó por comp…" at bounding box center [639, 287] width 248 height 150
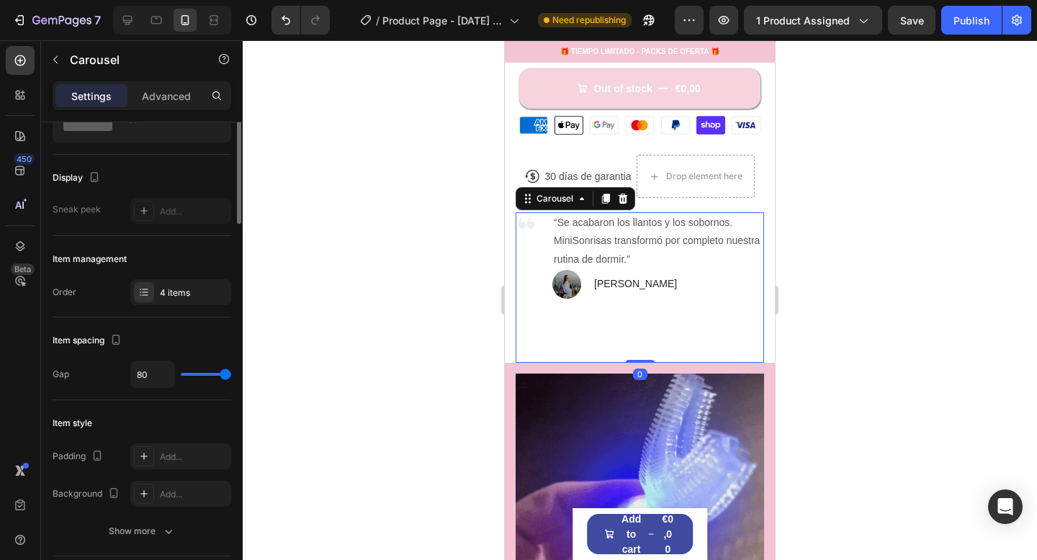
scroll to position [91, 0]
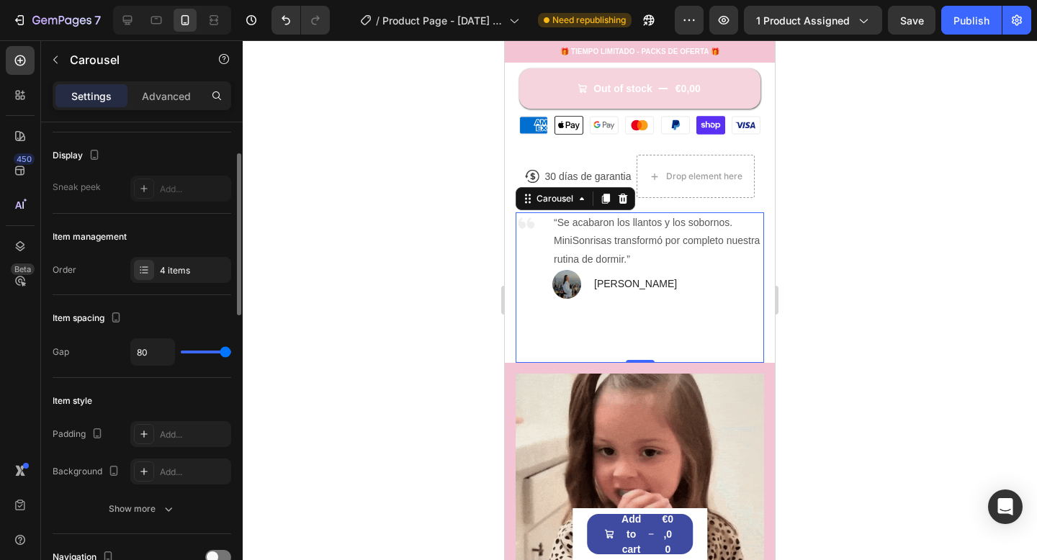
type input "39"
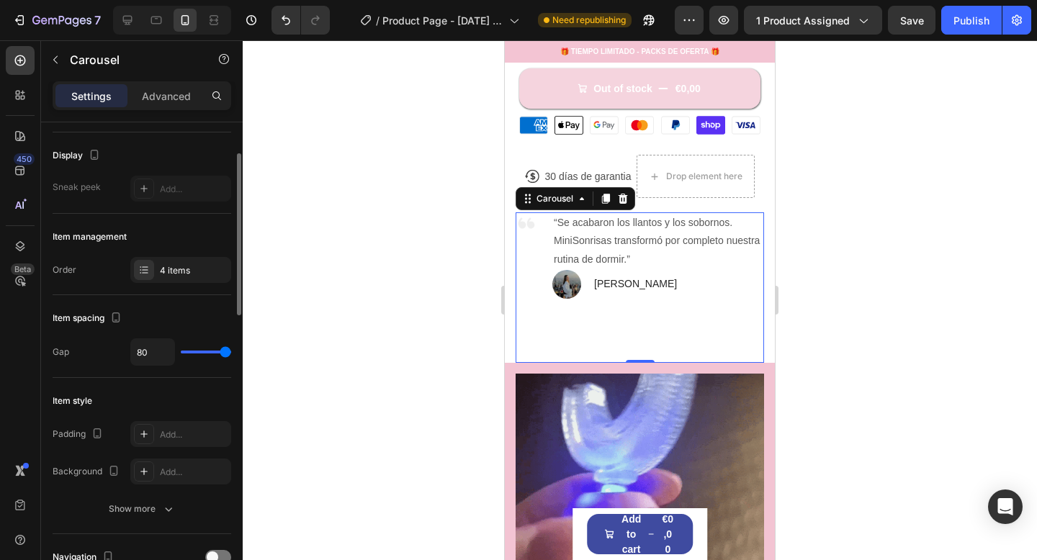
type input "39"
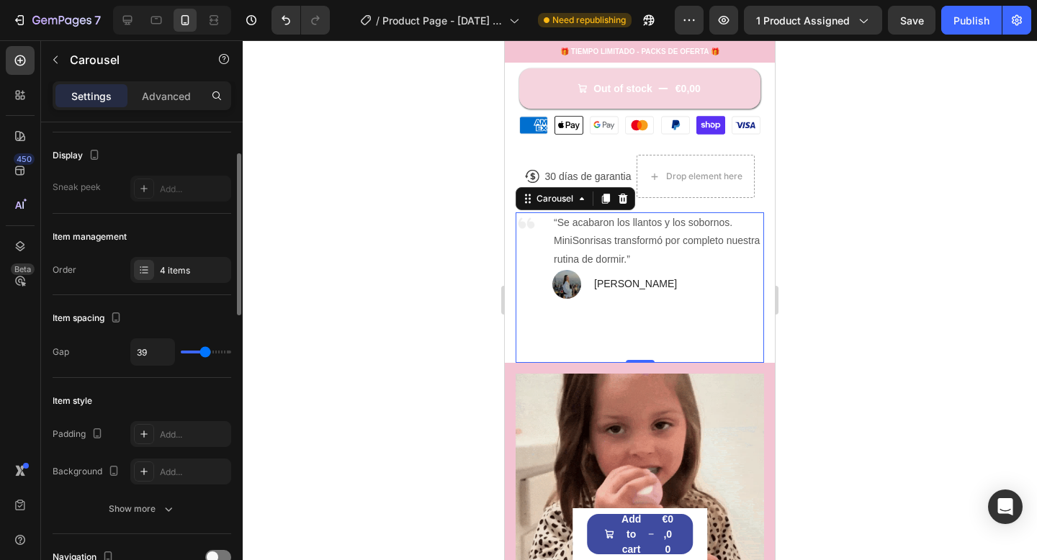
type input "22"
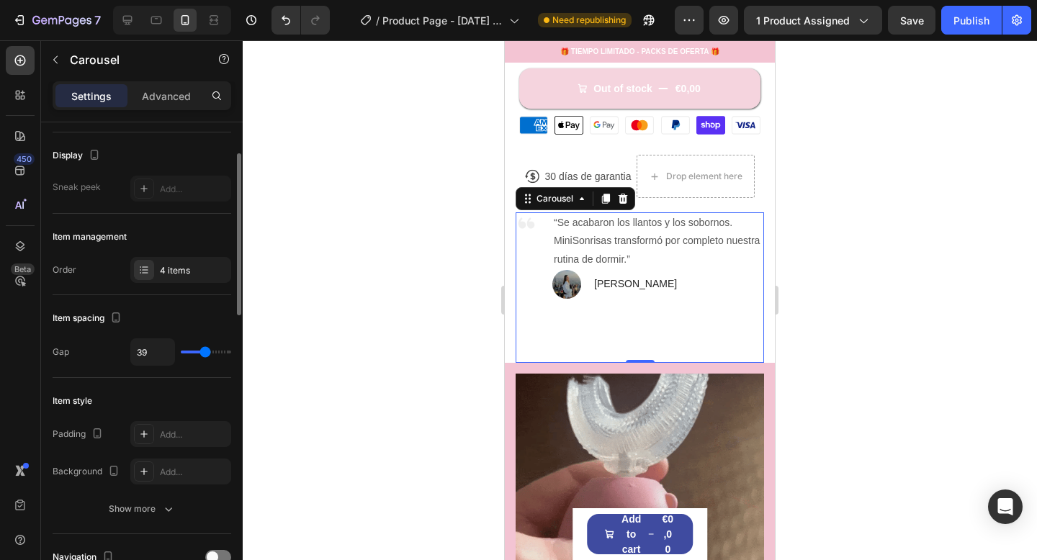
type input "22"
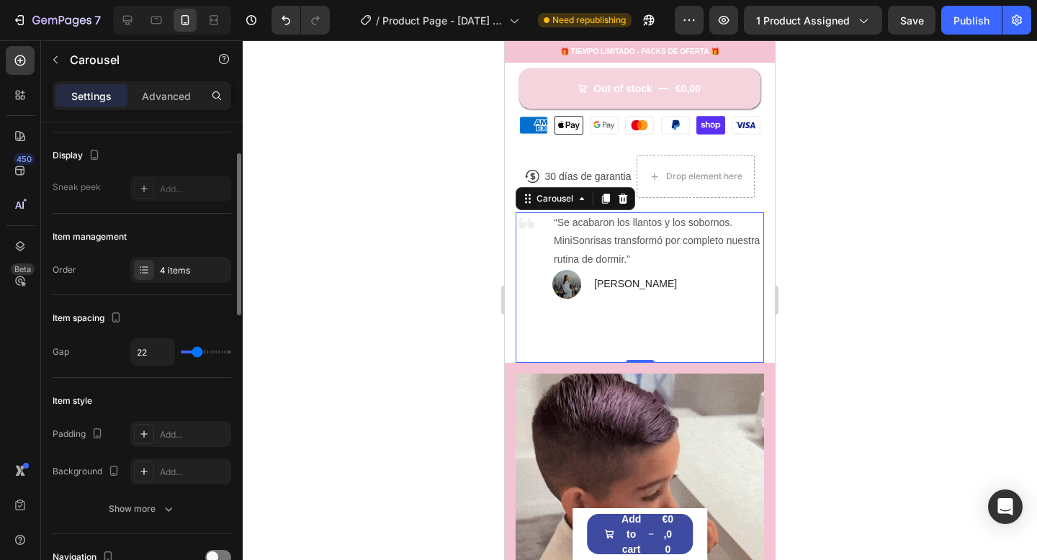
type input "14"
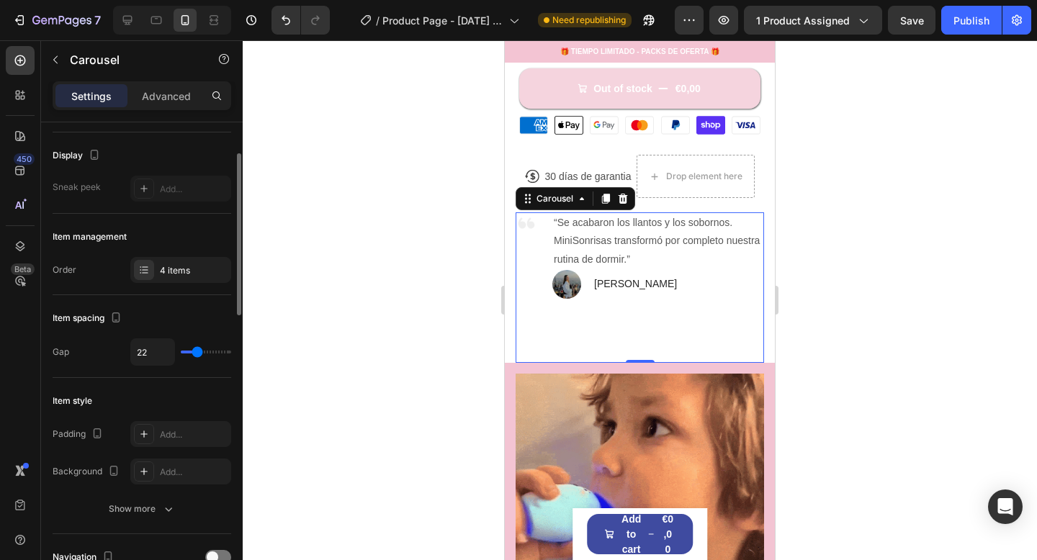
type input "14"
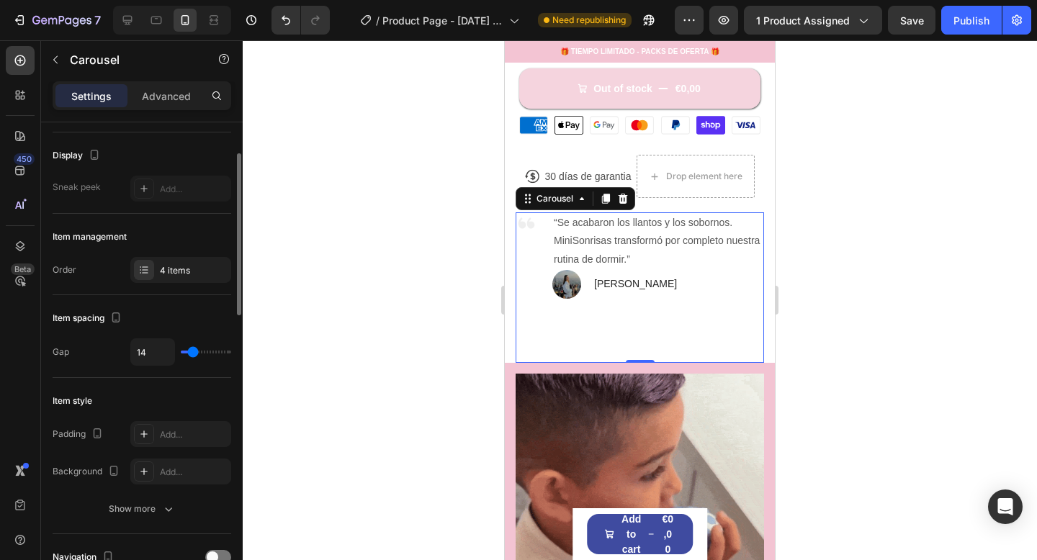
type input "12"
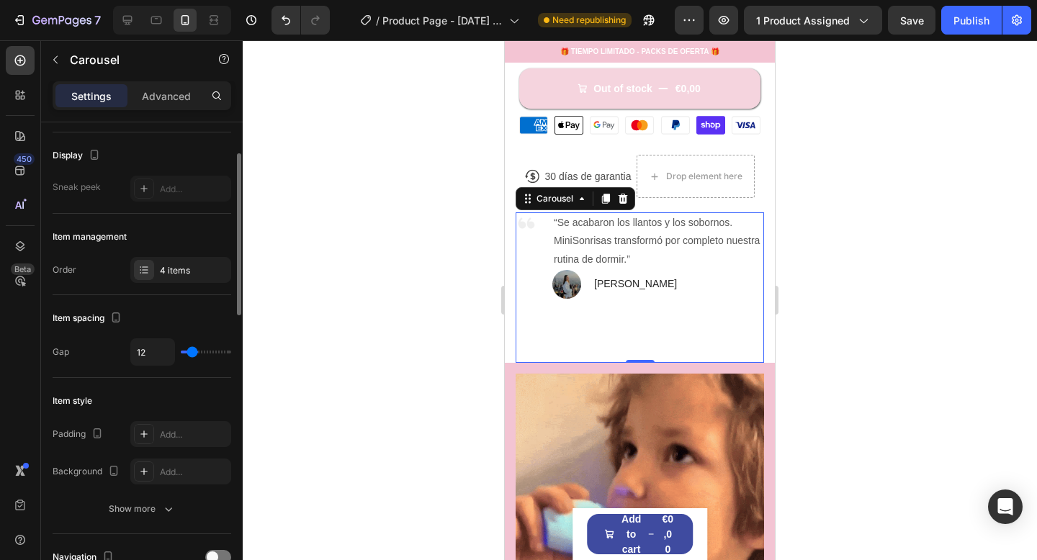
type input "0"
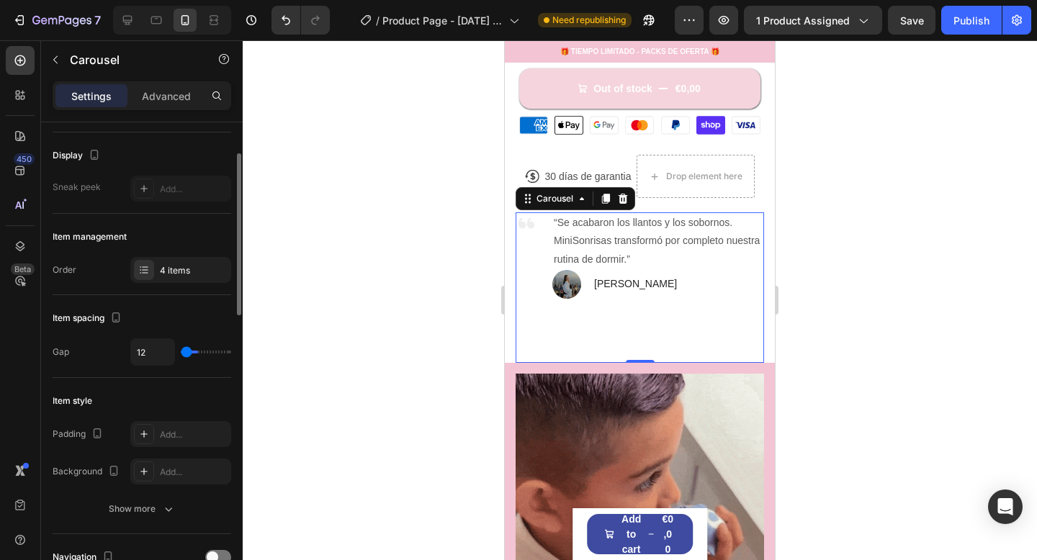
drag, startPoint x: 228, startPoint y: 354, endPoint x: 189, endPoint y: 353, distance: 38.9
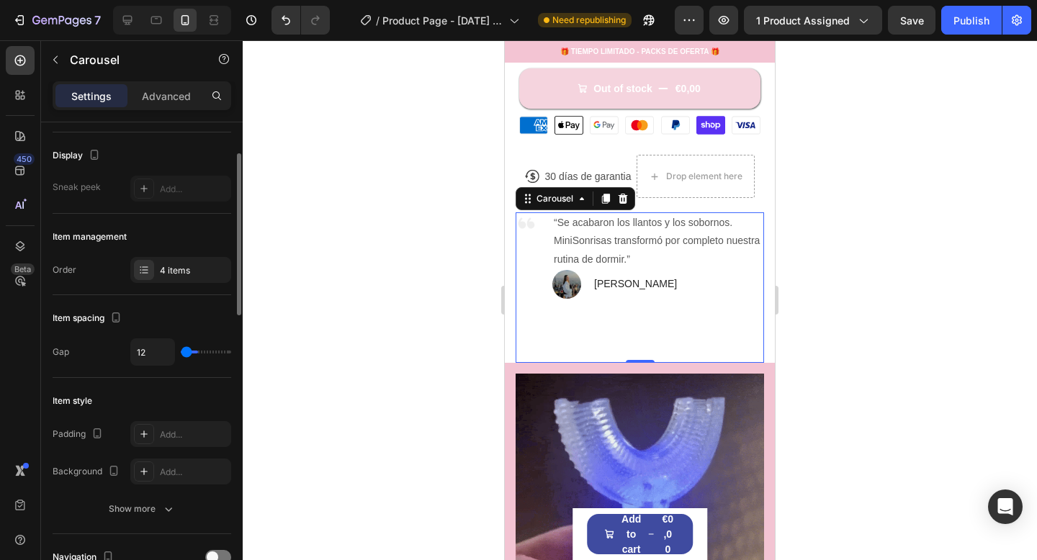
click at [179, 359] on div "12" at bounding box center [180, 351] width 101 height 27
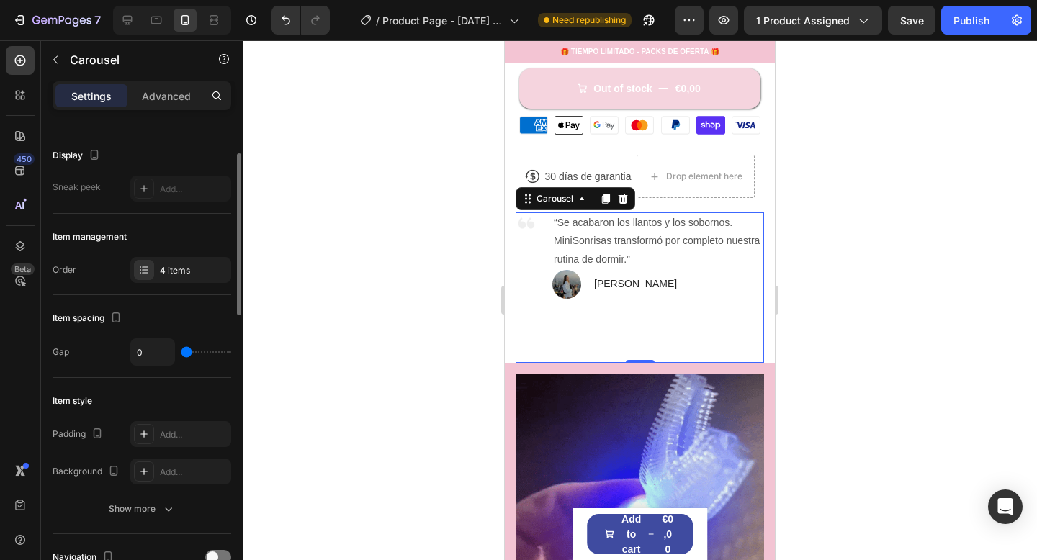
type input "80"
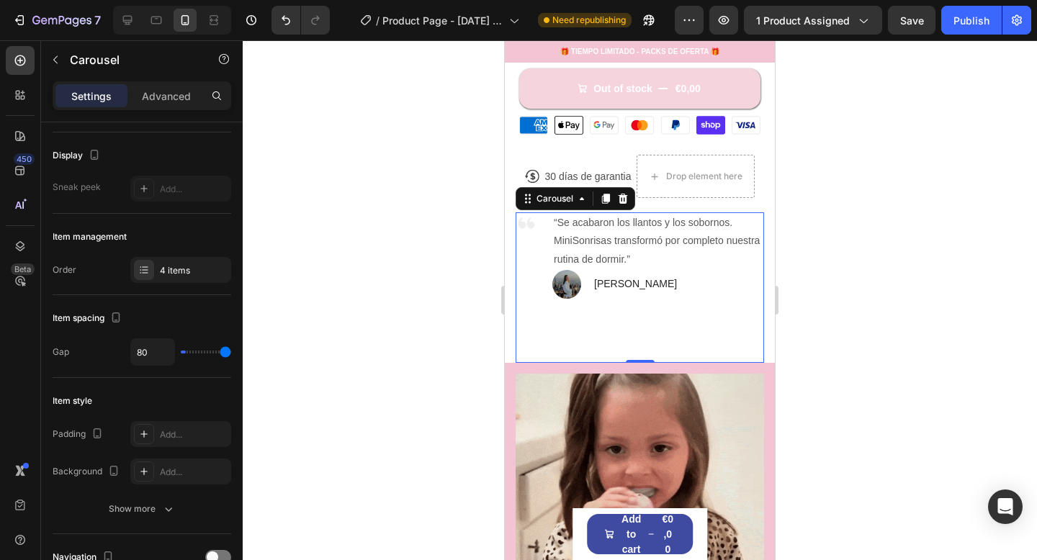
type input "80"
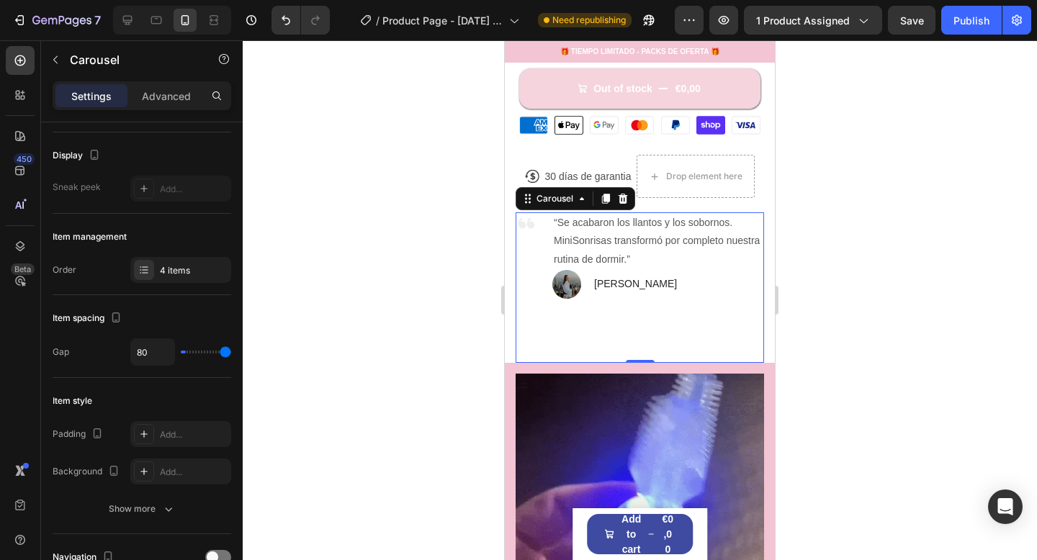
drag, startPoint x: 188, startPoint y: 353, endPoint x: 248, endPoint y: 357, distance: 59.9
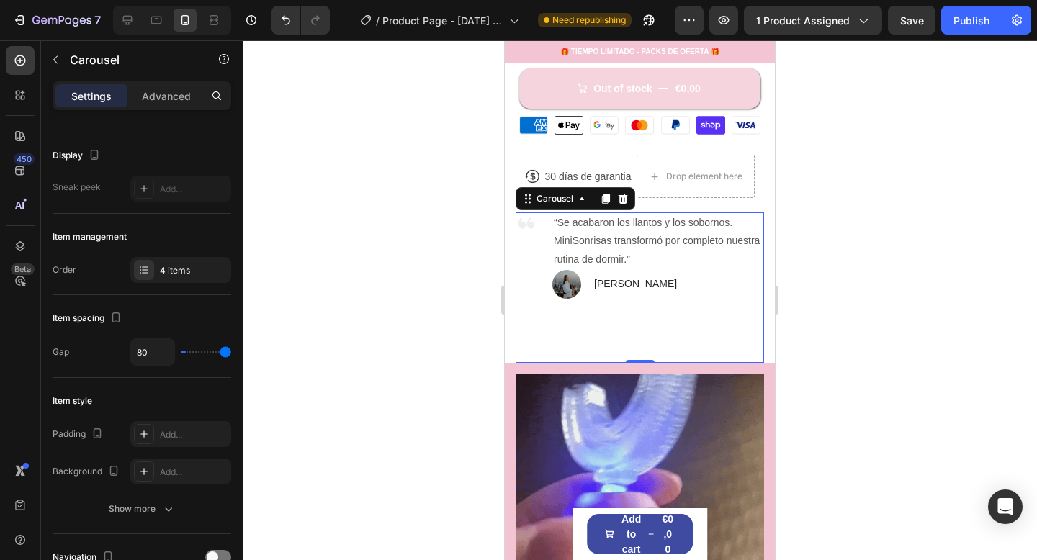
click at [248, 0] on div "7 / Product Page - Aug 26, 08:59:21 Need republishing Preview 1 product assigne…" at bounding box center [518, 0] width 1037 height 0
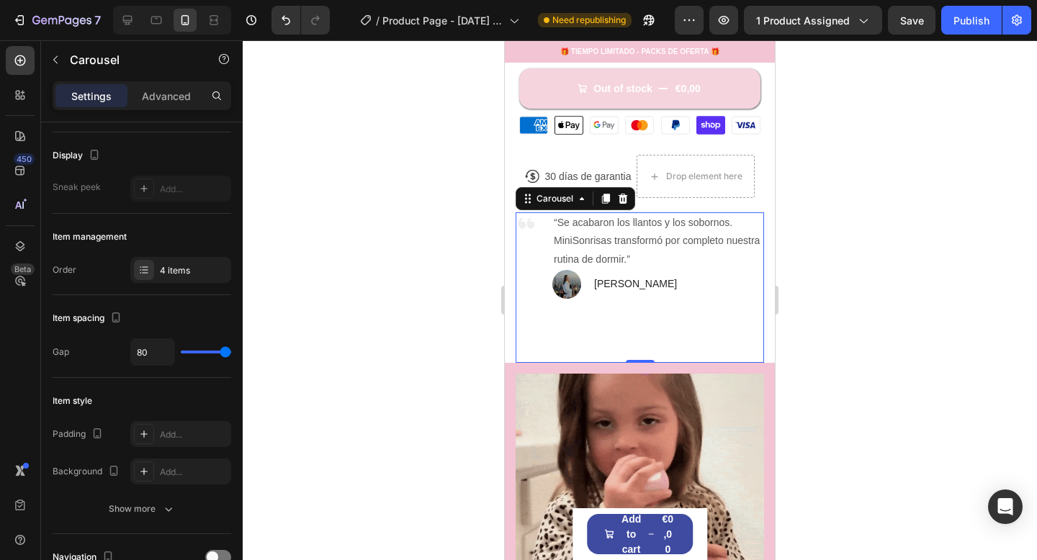
click at [158, 109] on div "Settings Advanced" at bounding box center [142, 95] width 179 height 29
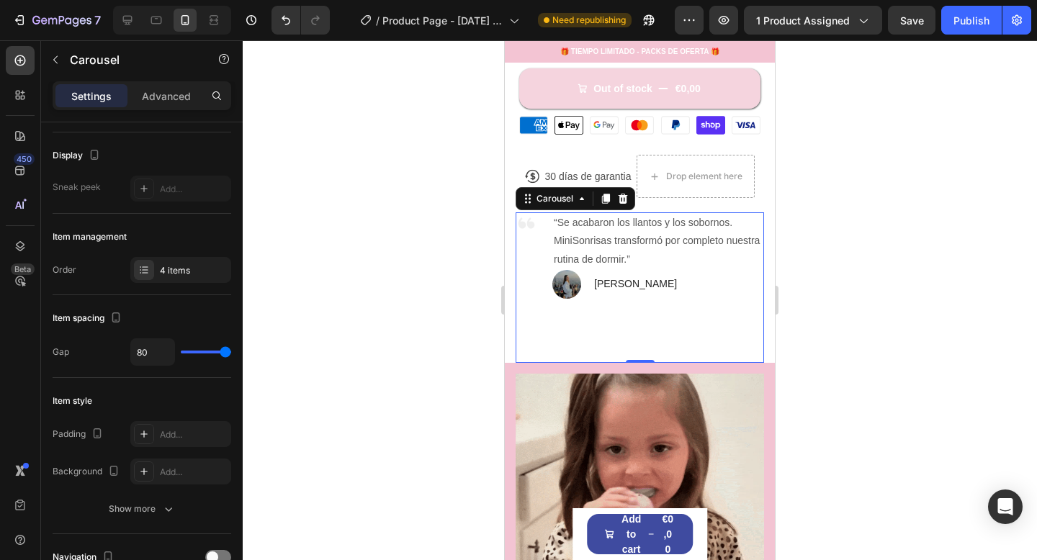
click at [171, 83] on div "Settings Advanced" at bounding box center [142, 95] width 179 height 29
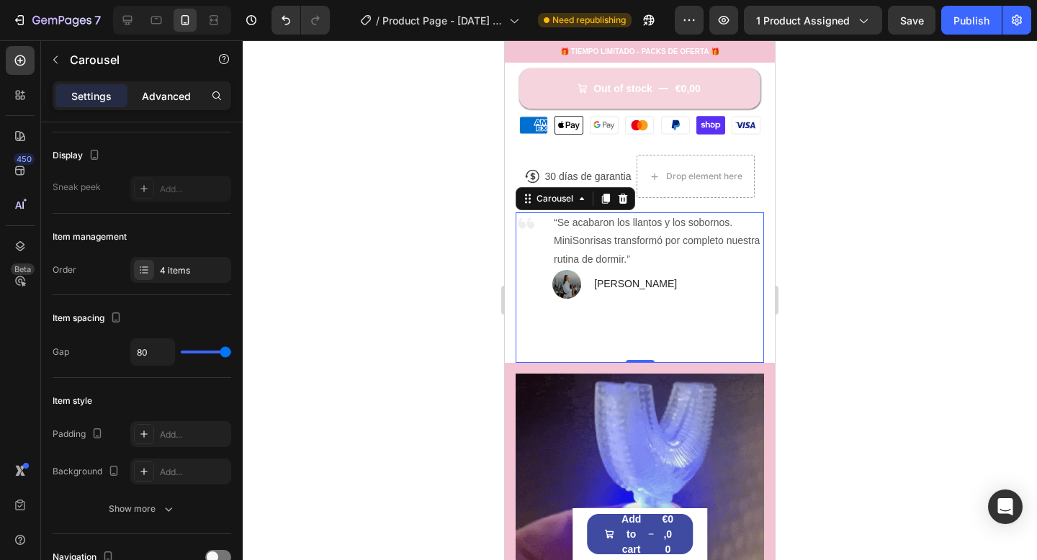
click at [150, 106] on div "Advanced" at bounding box center [166, 95] width 72 height 23
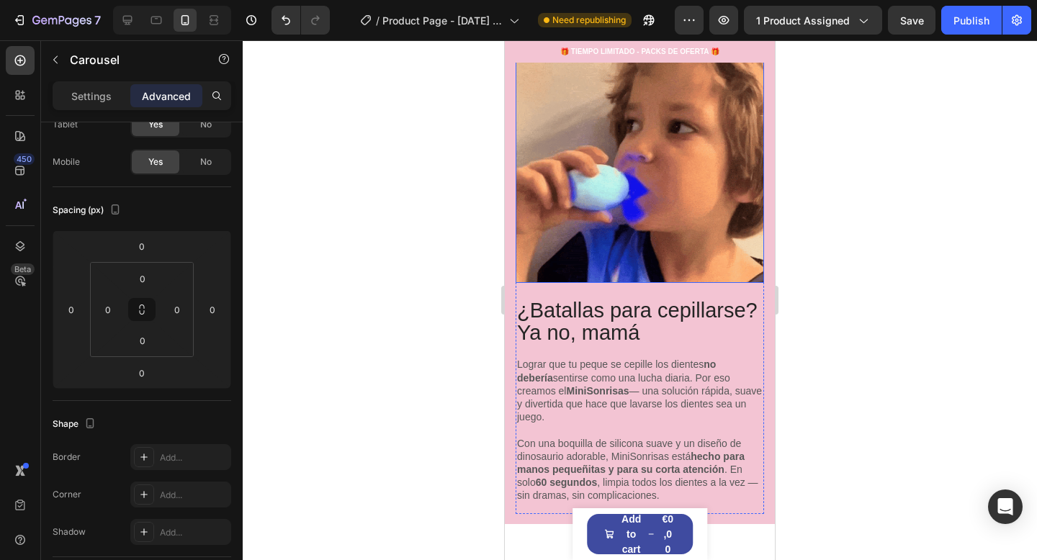
scroll to position [1016, 0]
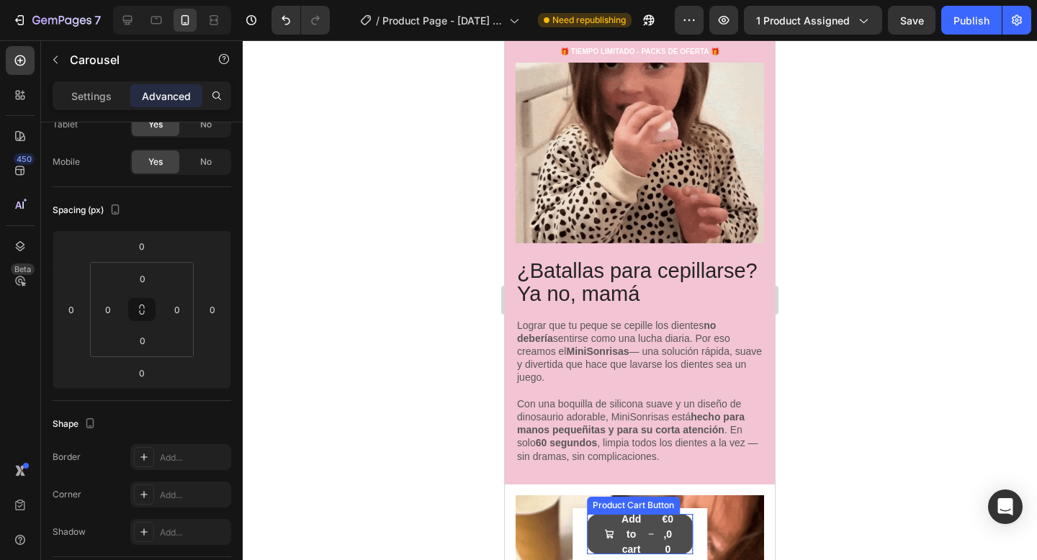
click at [676, 533] on button "Add to cart €0,00" at bounding box center [640, 534] width 107 height 40
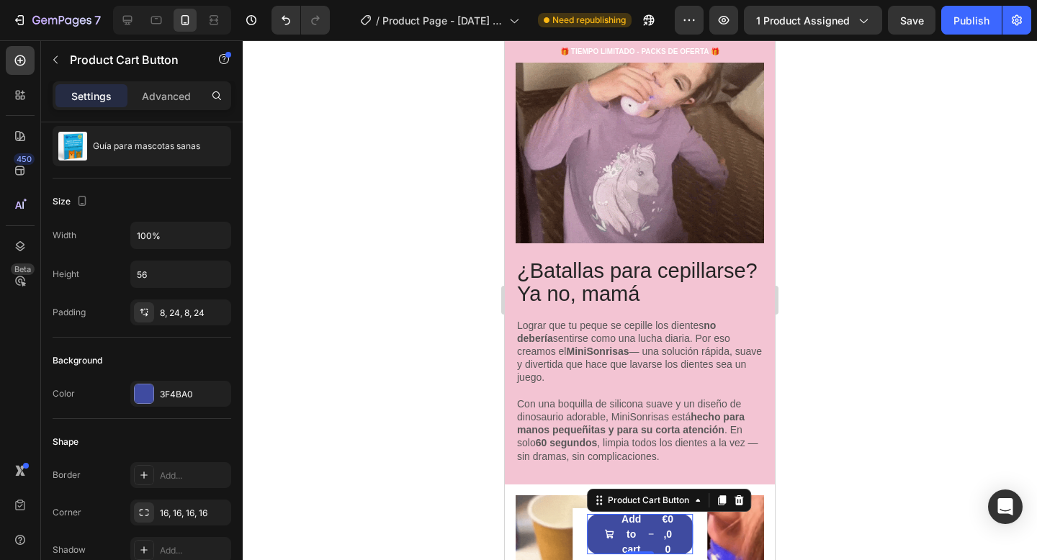
scroll to position [0, 0]
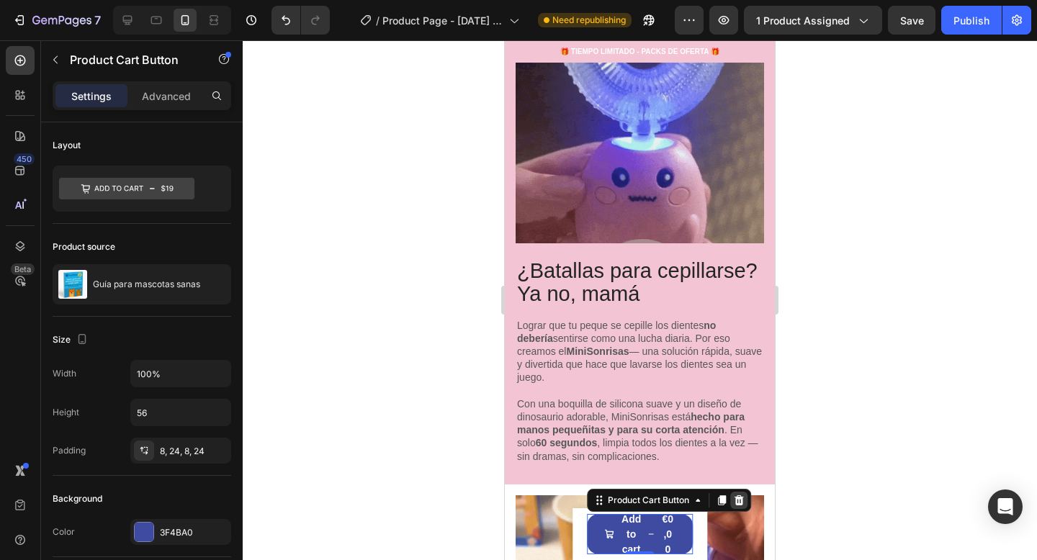
click at [741, 503] on icon at bounding box center [738, 500] width 9 height 10
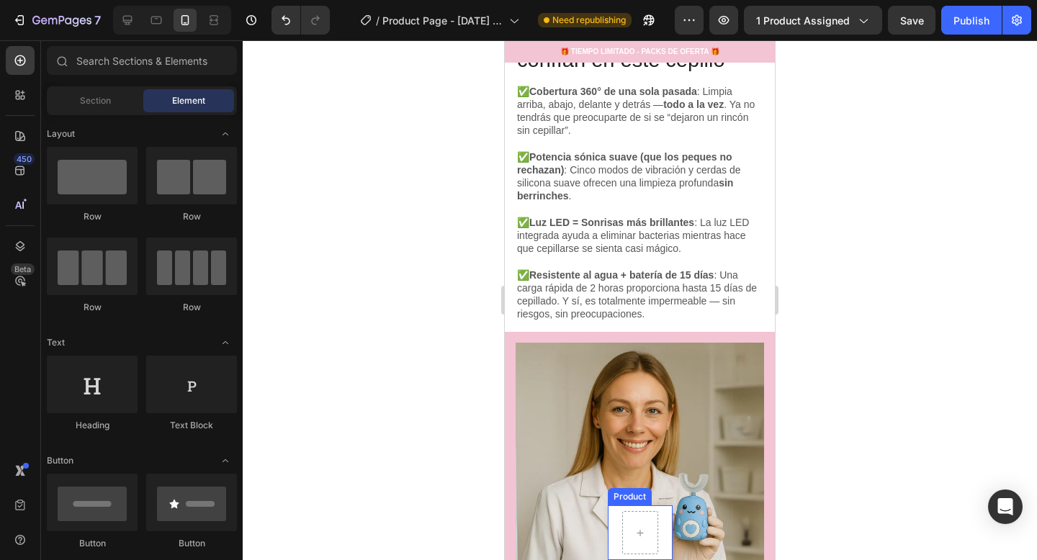
scroll to position [1941, 0]
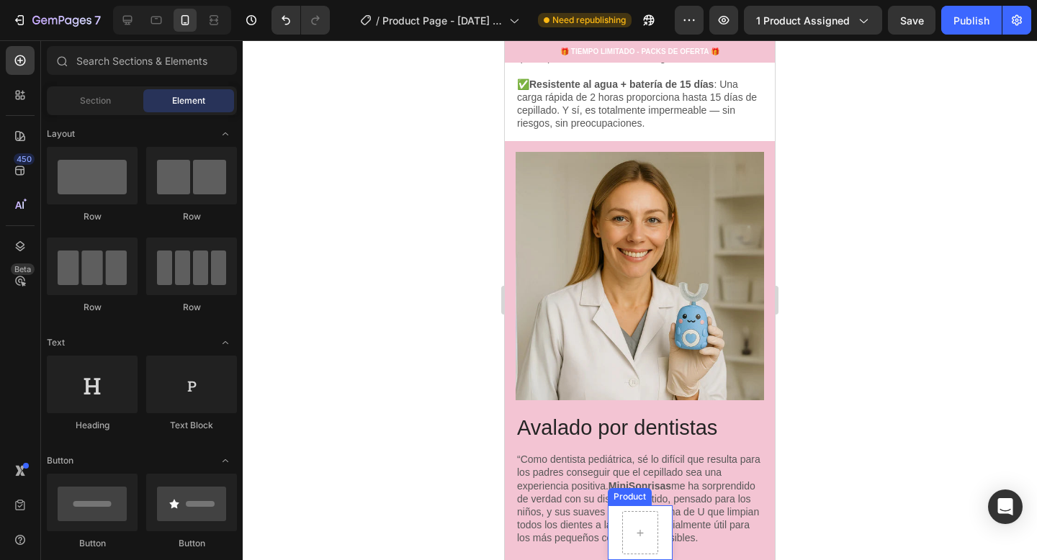
click at [664, 526] on div "Product Images Guía para mascotas sanas Product Title €0,00 Product Price Produ…" at bounding box center [640, 532] width 65 height 55
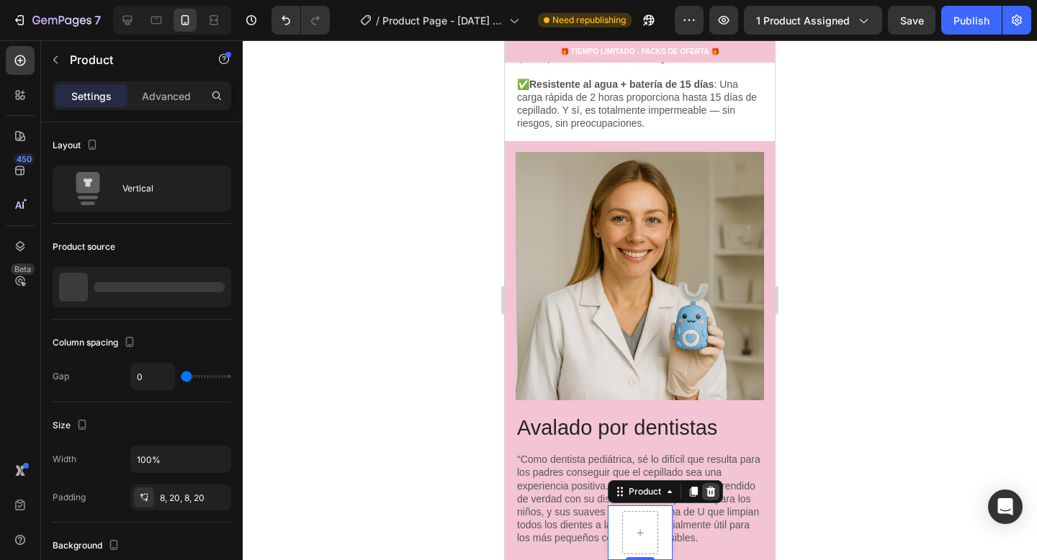
click at [715, 493] on icon at bounding box center [711, 492] width 12 height 12
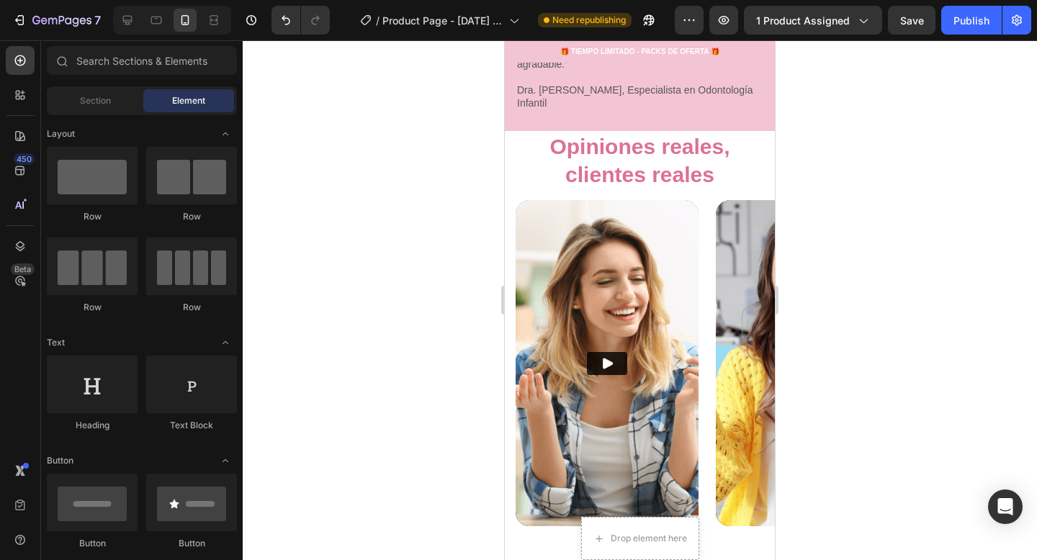
scroll to position [2606, 0]
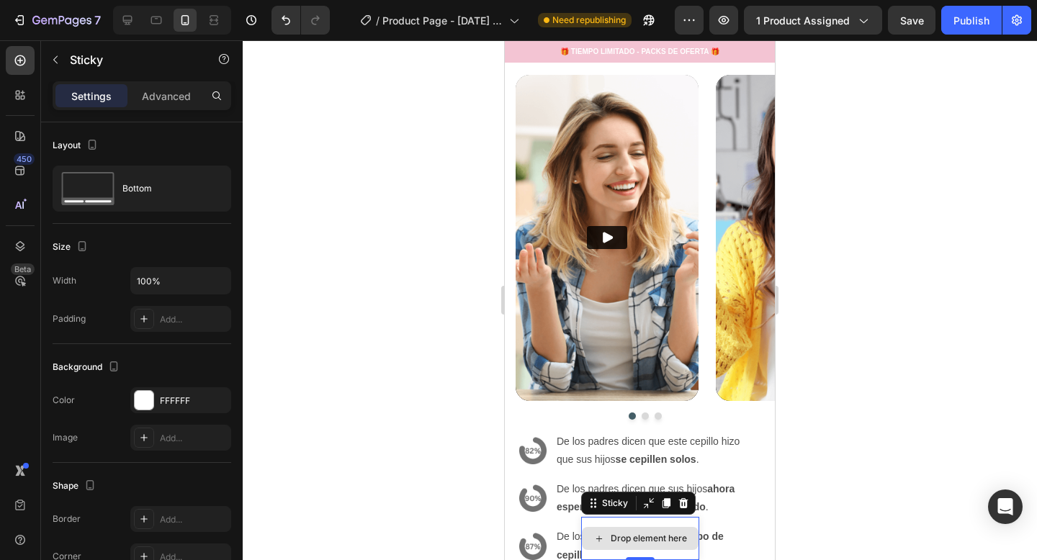
click at [693, 524] on div "Drop element here" at bounding box center [640, 538] width 118 height 43
click at [684, 507] on icon at bounding box center [682, 503] width 9 height 10
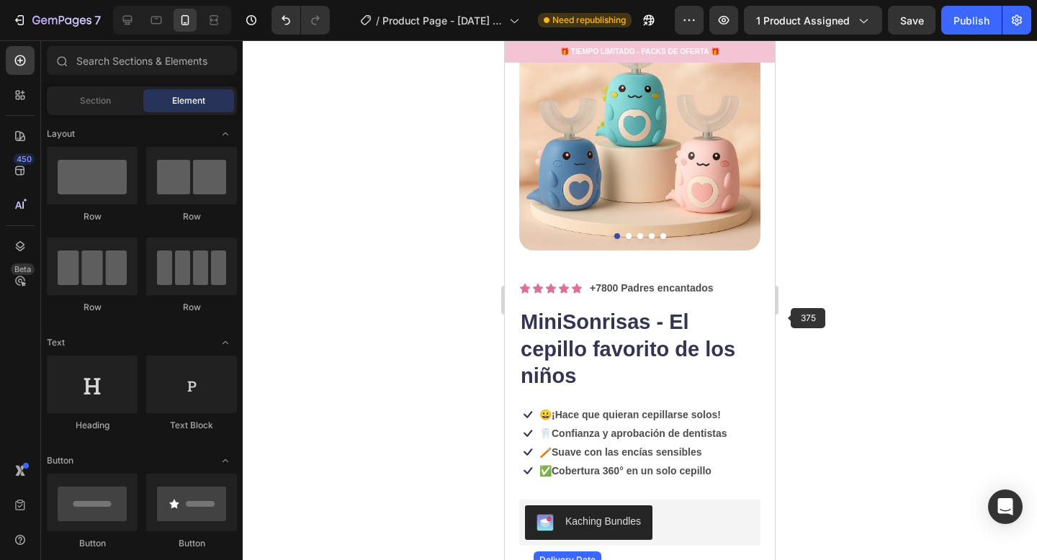
scroll to position [0, 0]
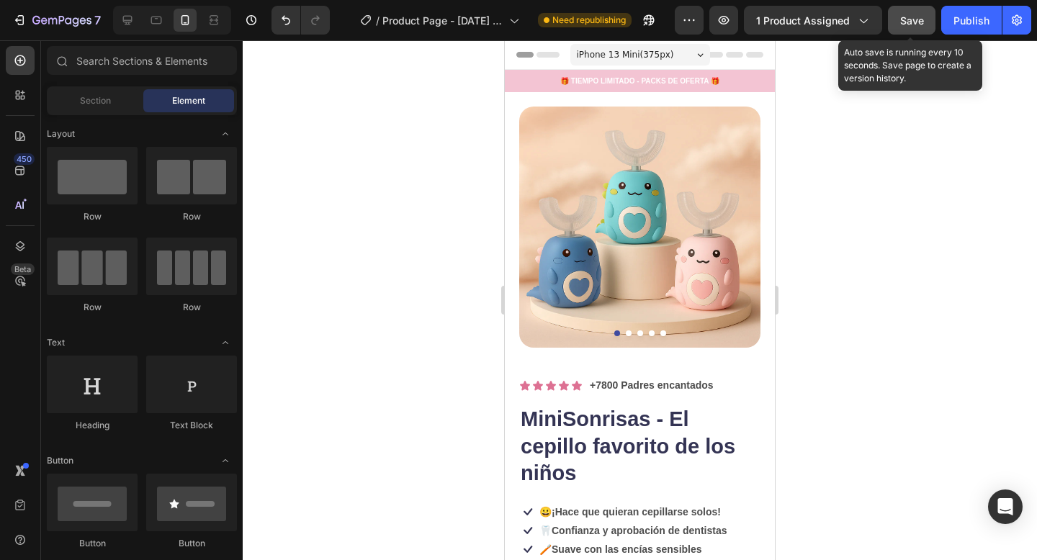
click at [908, 31] on button "Save" at bounding box center [912, 20] width 48 height 29
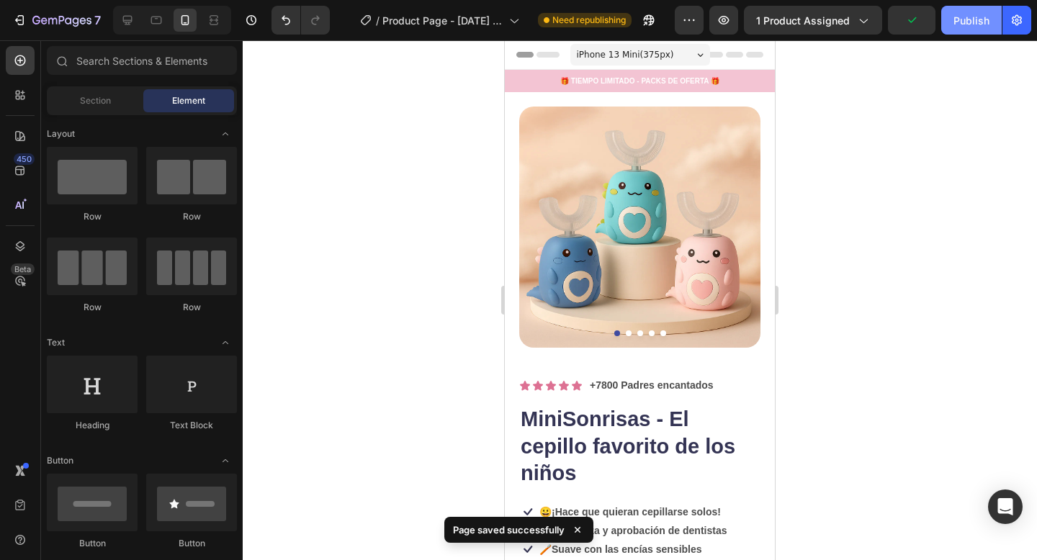
click at [948, 30] on button "Publish" at bounding box center [971, 20] width 60 height 29
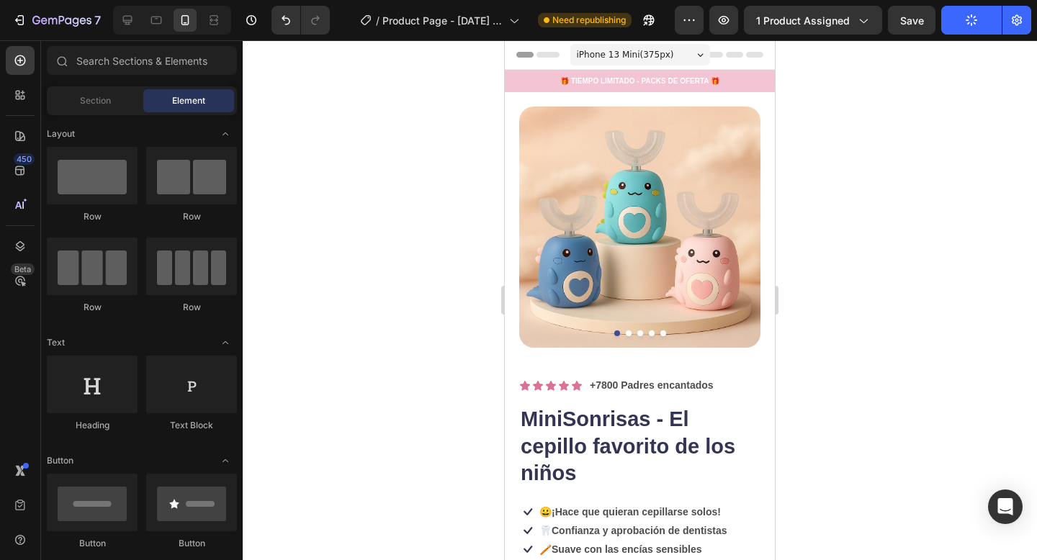
click at [692, 51] on div "iPhone 13 Mini ( 375 px)" at bounding box center [640, 55] width 140 height 22
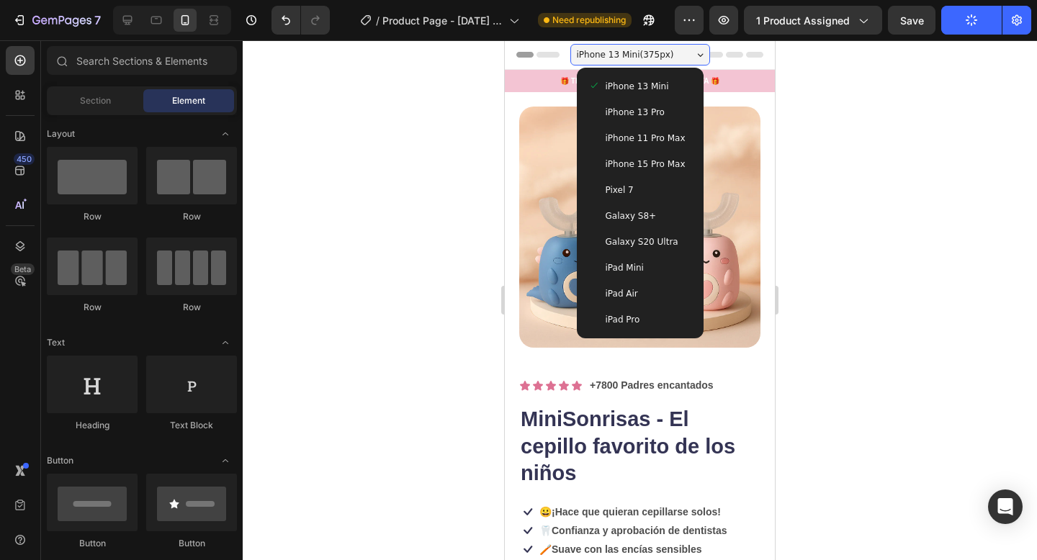
drag, startPoint x: 663, startPoint y: 50, endPoint x: 681, endPoint y: 62, distance: 21.8
click at [663, 50] on span "iPhone 13 Mini ( 375 px)" at bounding box center [625, 55] width 97 height 14
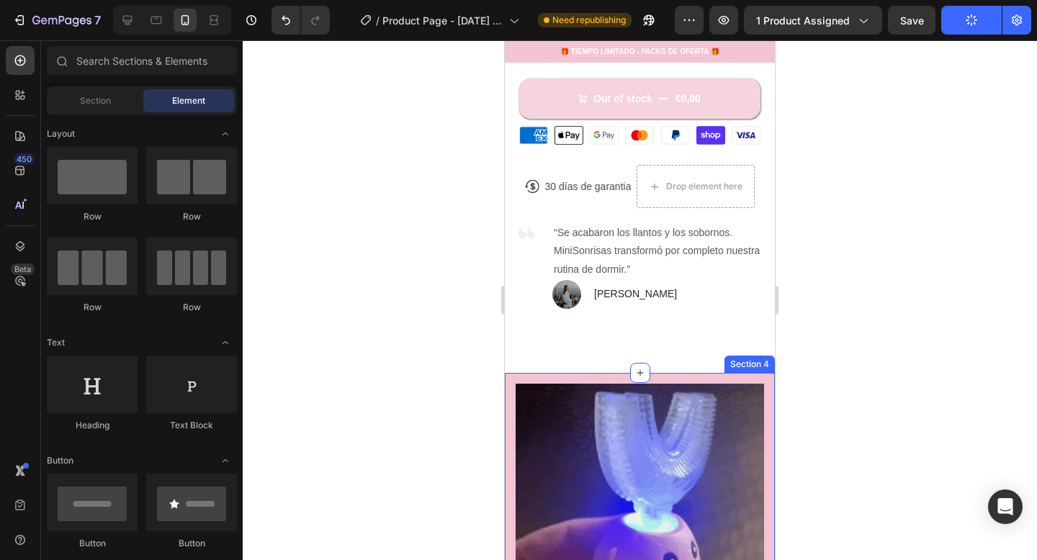
scroll to position [647, 0]
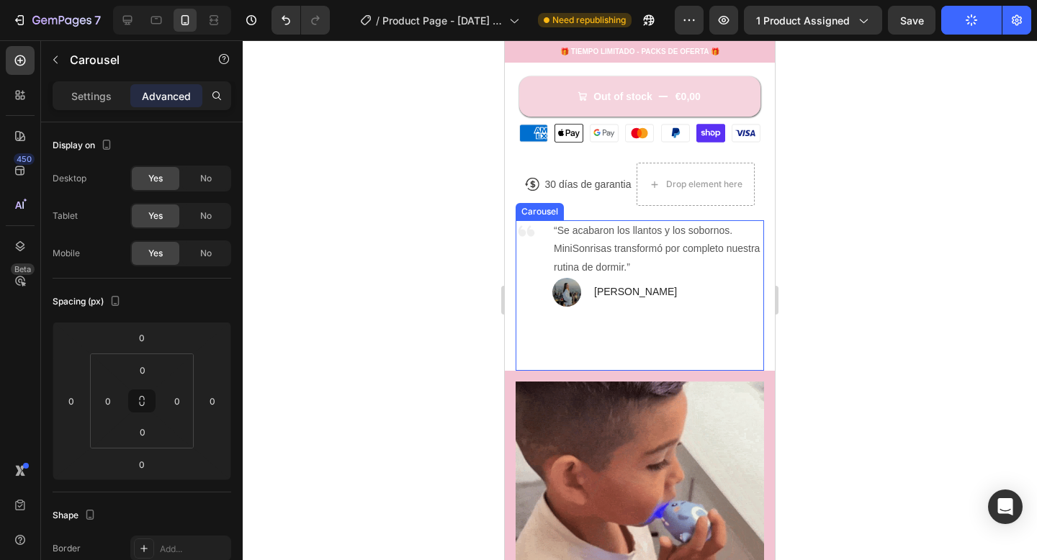
click at [709, 325] on div "Image “Se acabaron los llantos y los sobornos. MiniSonrisas transformó por comp…" at bounding box center [639, 295] width 248 height 150
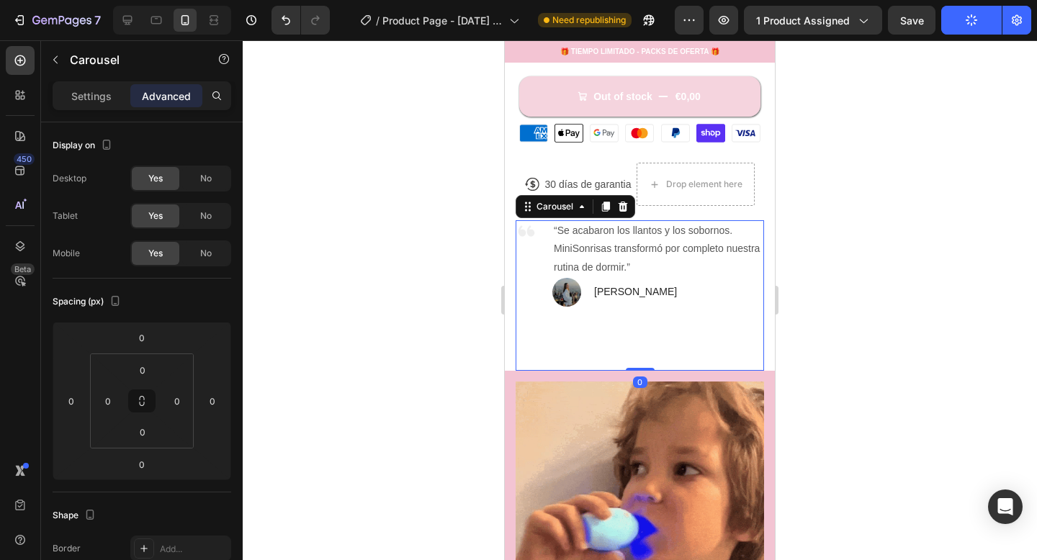
click at [857, 179] on div at bounding box center [640, 300] width 794 height 520
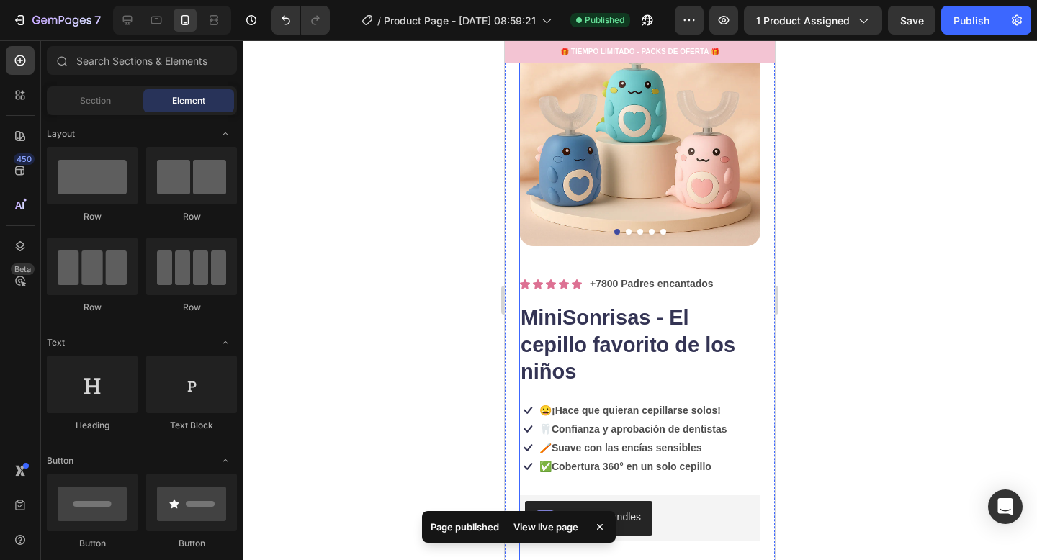
scroll to position [104, 0]
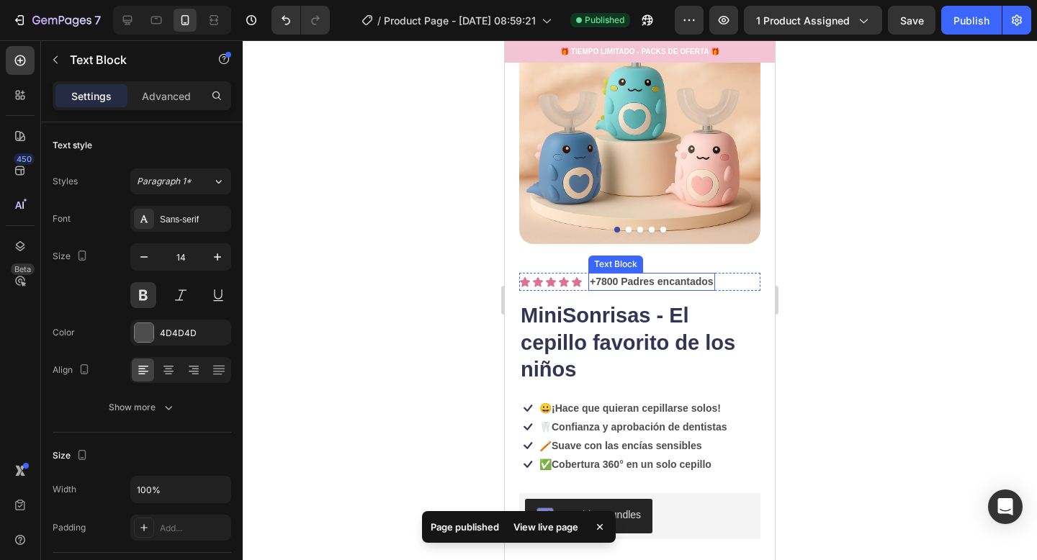
click at [613, 282] on p "+7800 Padres encantados" at bounding box center [652, 281] width 124 height 15
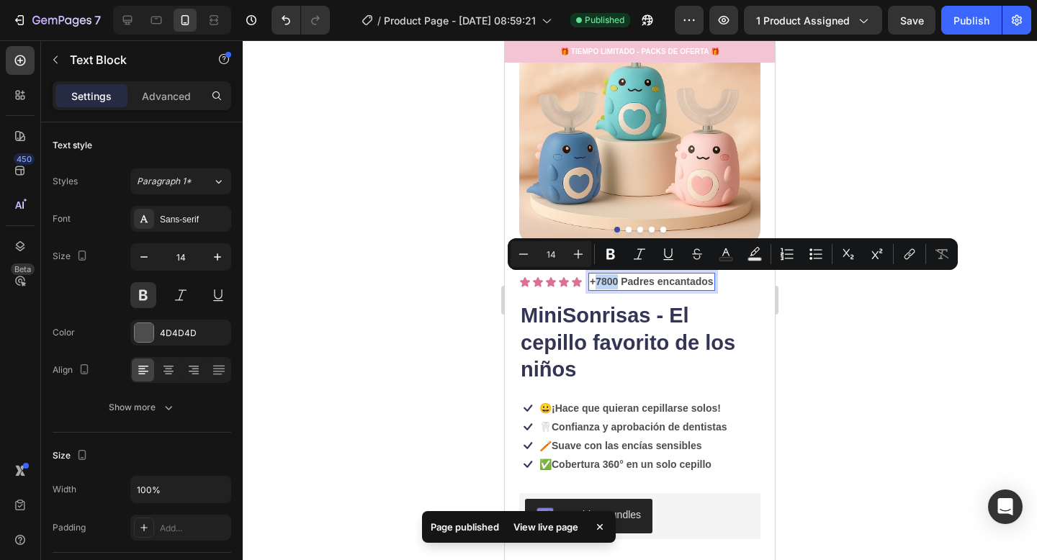
click at [611, 279] on p "+7800 Padres encantados" at bounding box center [652, 281] width 124 height 15
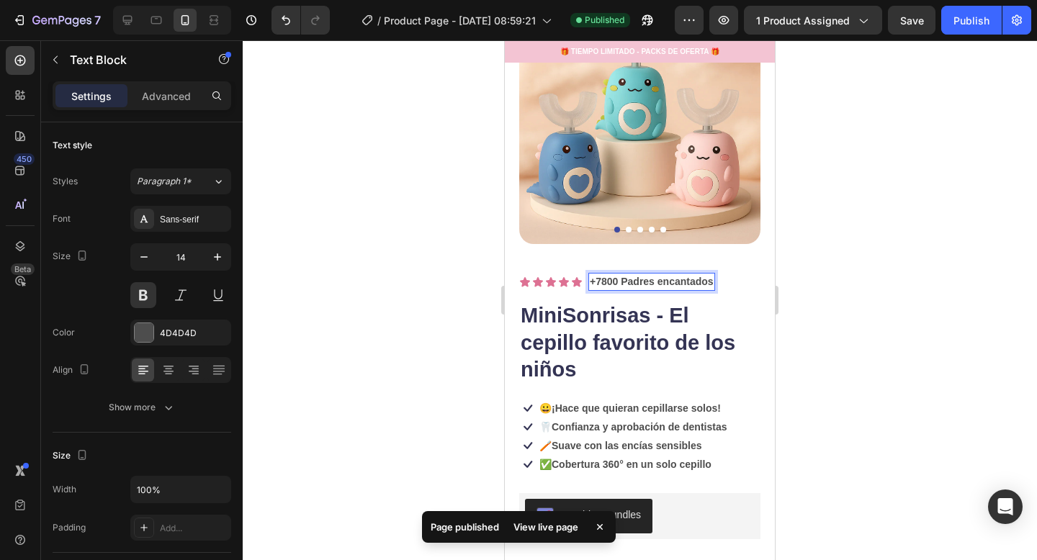
click at [607, 282] on p "+7800 Padres encantados" at bounding box center [652, 281] width 124 height 15
click at [607, 281] on p "+7800 Padres encantados" at bounding box center [652, 281] width 124 height 15
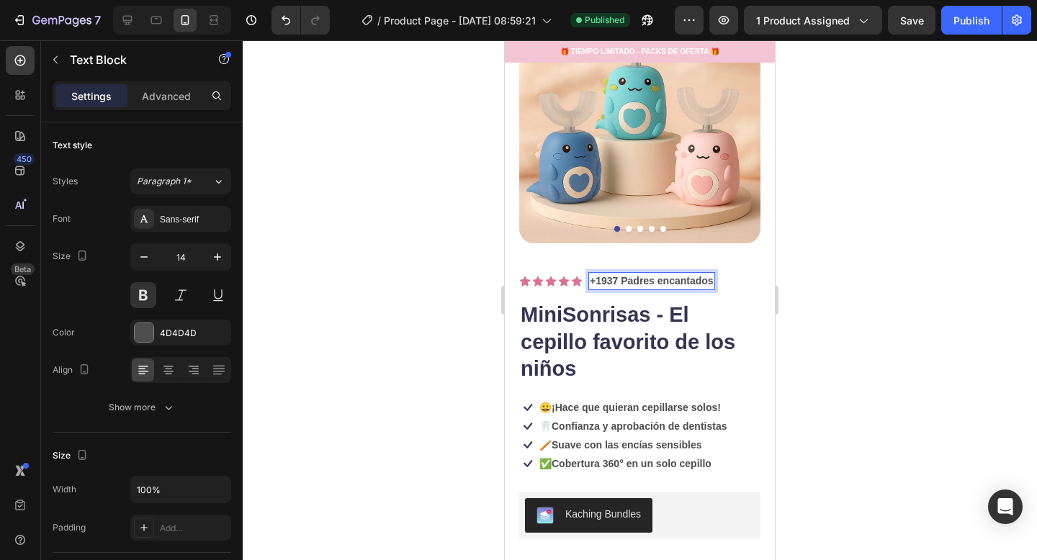
click at [607, 284] on p "+1937 Padres encantados" at bounding box center [652, 281] width 124 height 15
drag, startPoint x: 896, startPoint y: 305, endPoint x: 854, endPoint y: 329, distance: 47.4
click at [895, 308] on div at bounding box center [640, 300] width 794 height 520
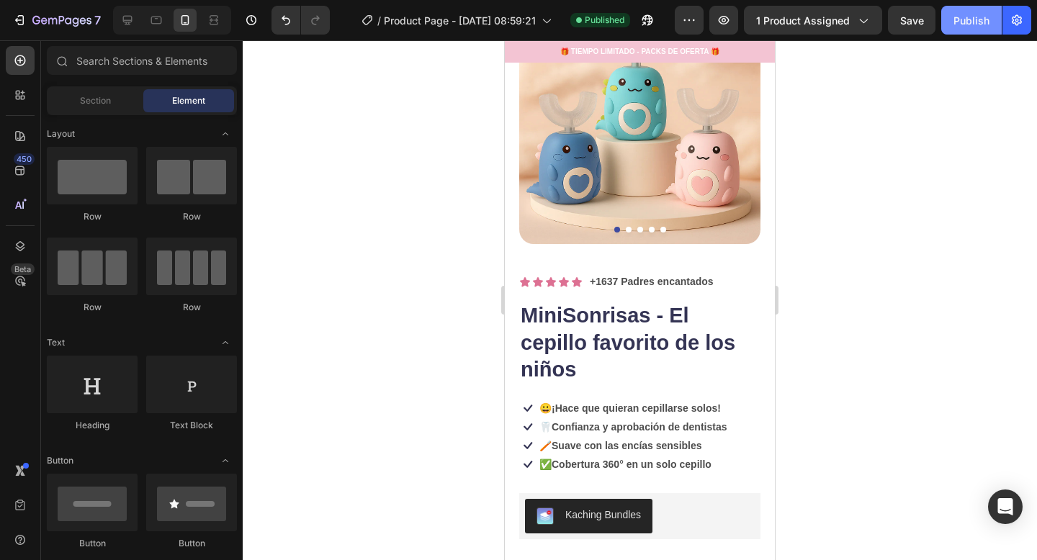
click at [957, 19] on div "Publish" at bounding box center [971, 20] width 36 height 15
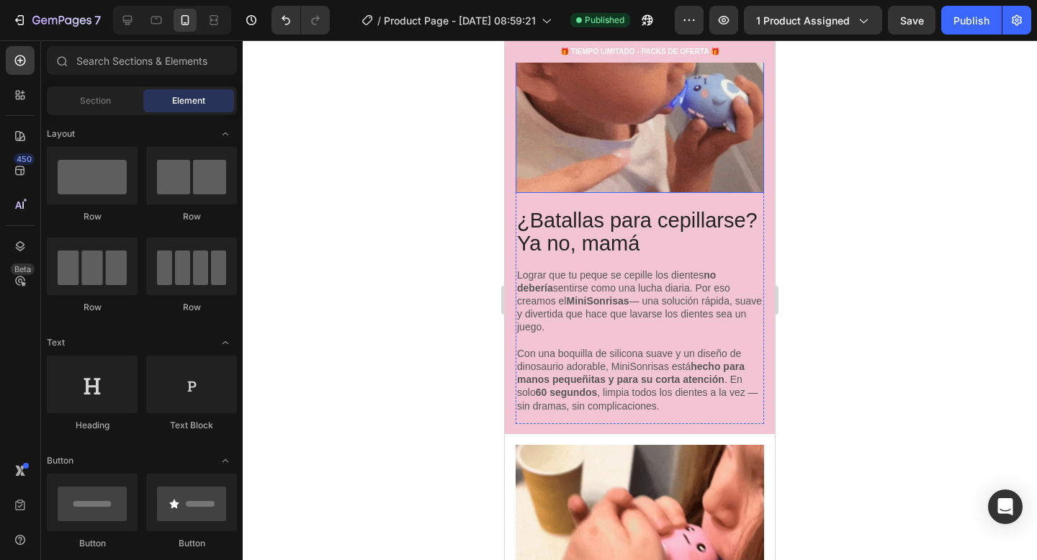
scroll to position [1062, 0]
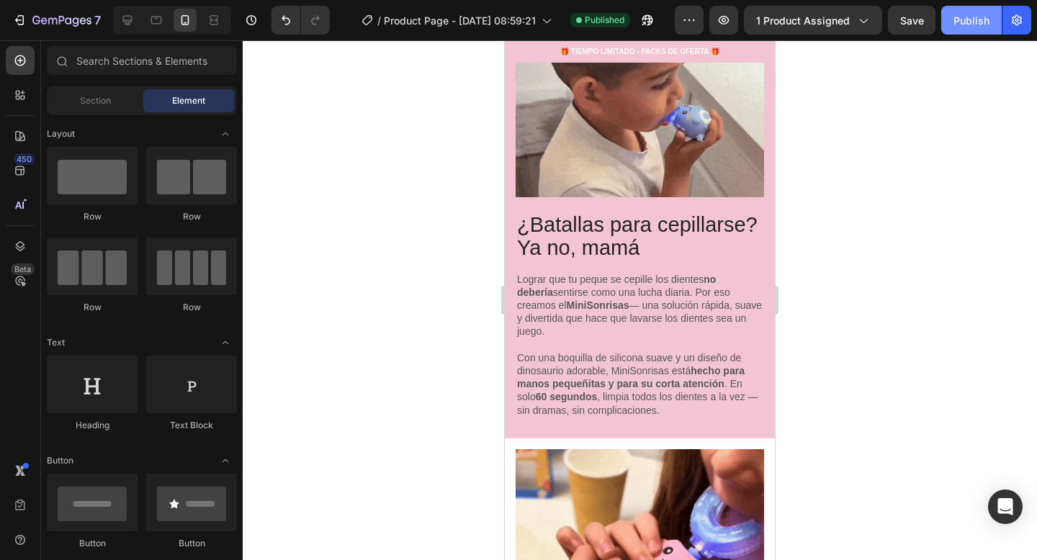
click at [961, 17] on div "Publish" at bounding box center [971, 20] width 36 height 15
